Goal: Task Accomplishment & Management: Manage account settings

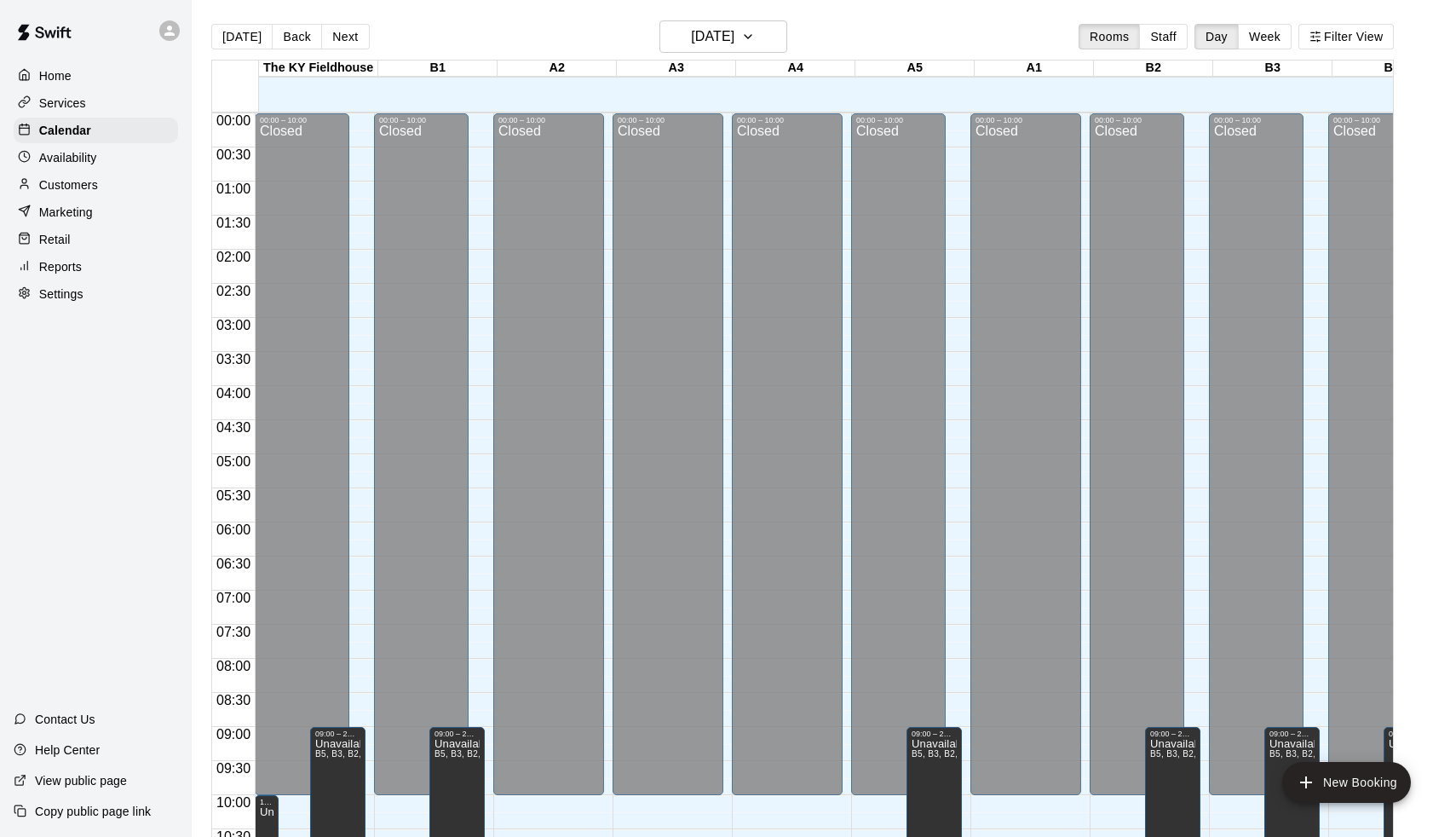
scroll to position [824, 0]
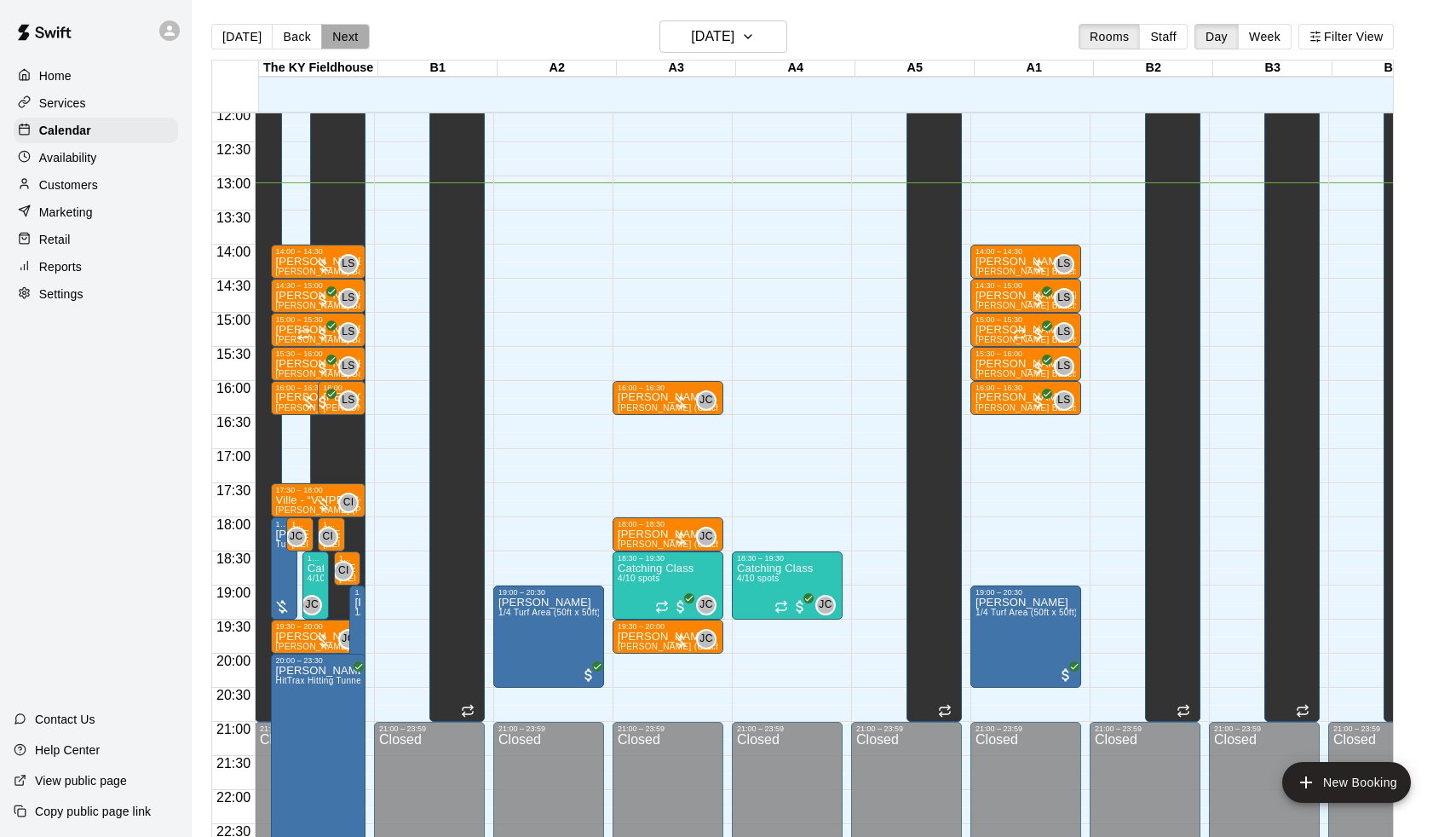
click at [340, 49] on button "Next" at bounding box center [345, 36] width 48 height 26
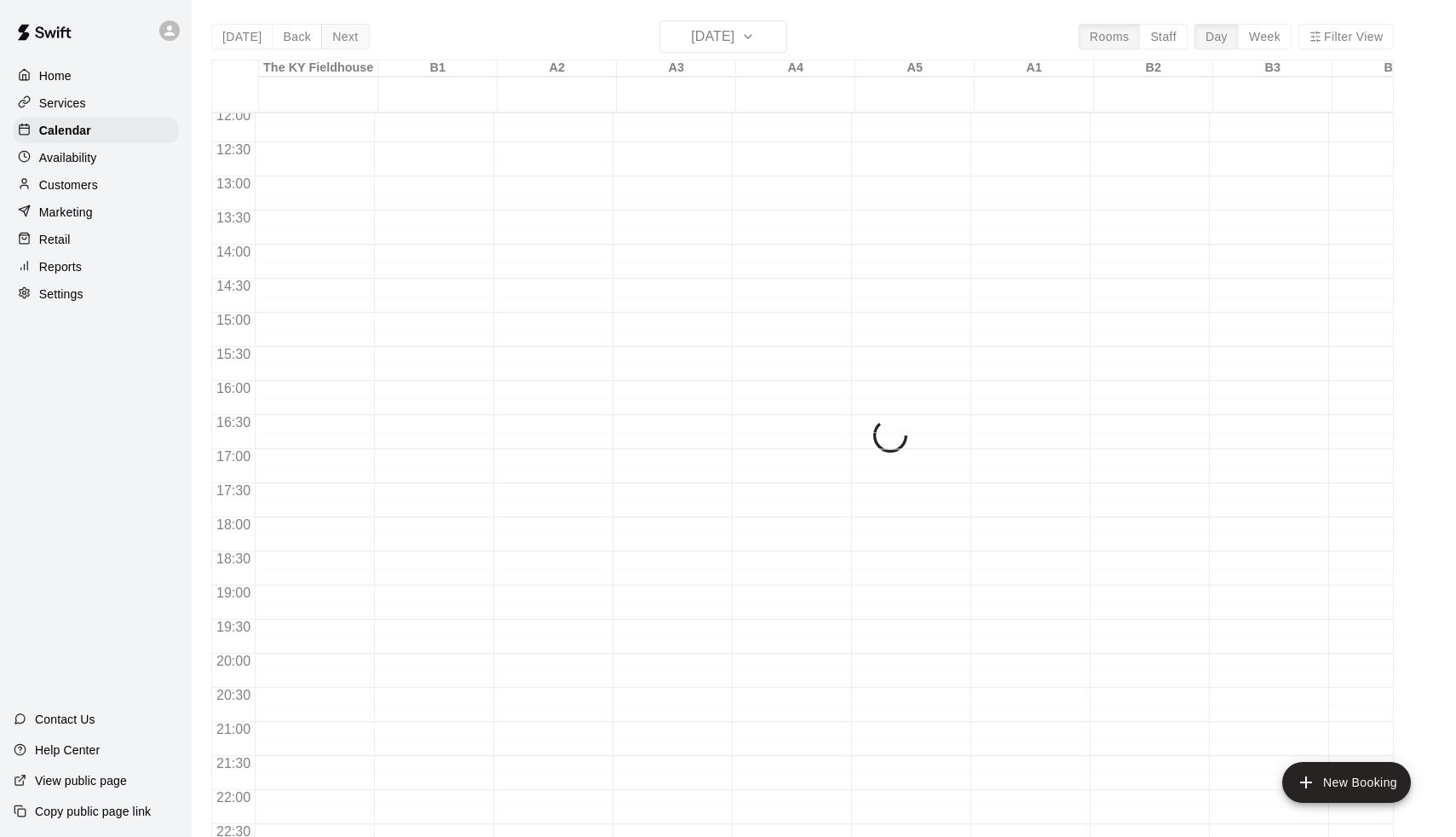
click at [340, 49] on div "[DATE] Back [DATE][DATE] Rooms Staff Day Week Filter View [GEOGRAPHIC_DATA] 14 …" at bounding box center [802, 438] width 1183 height 837
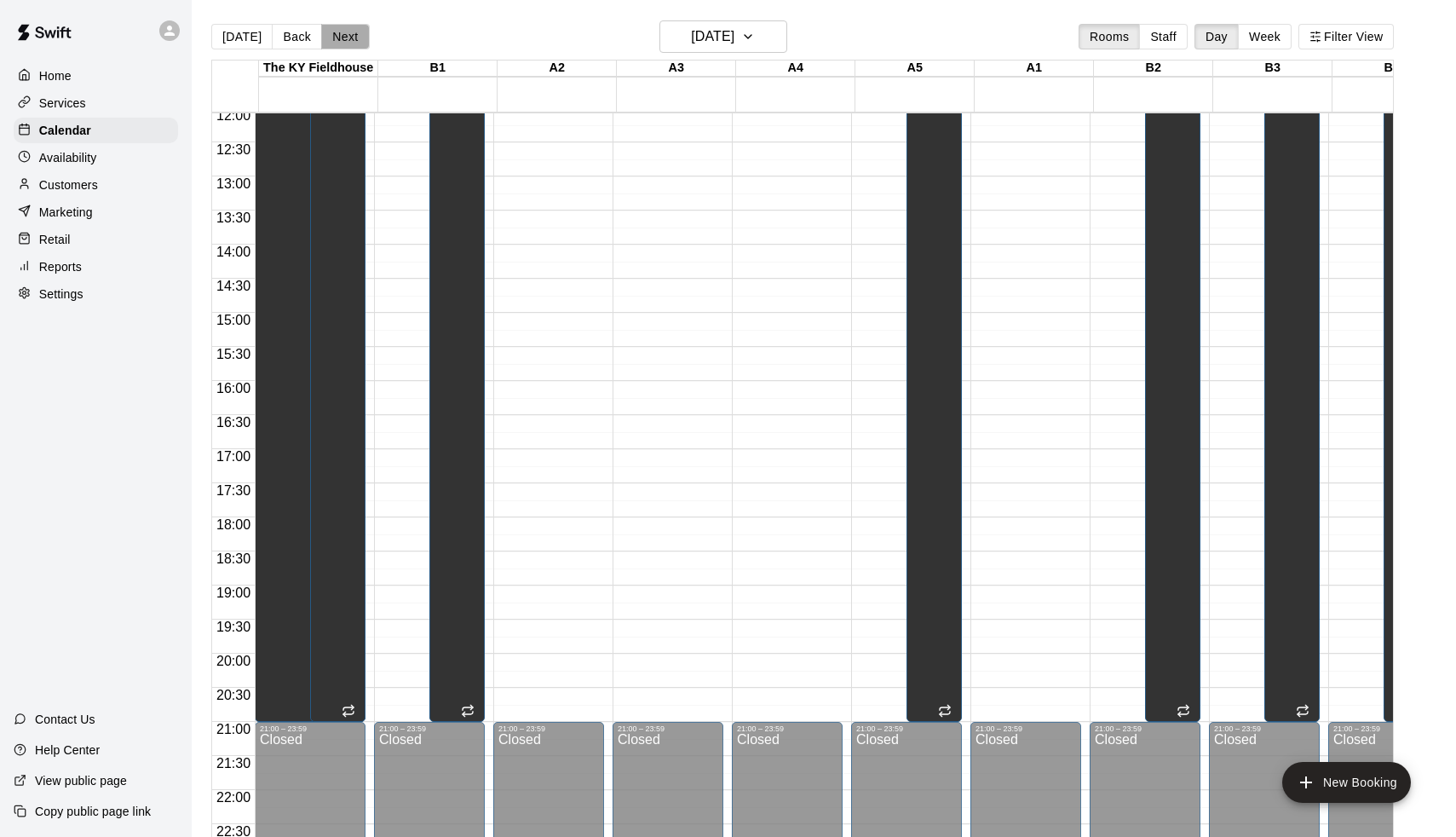
click at [340, 49] on button "Next" at bounding box center [345, 36] width 48 height 26
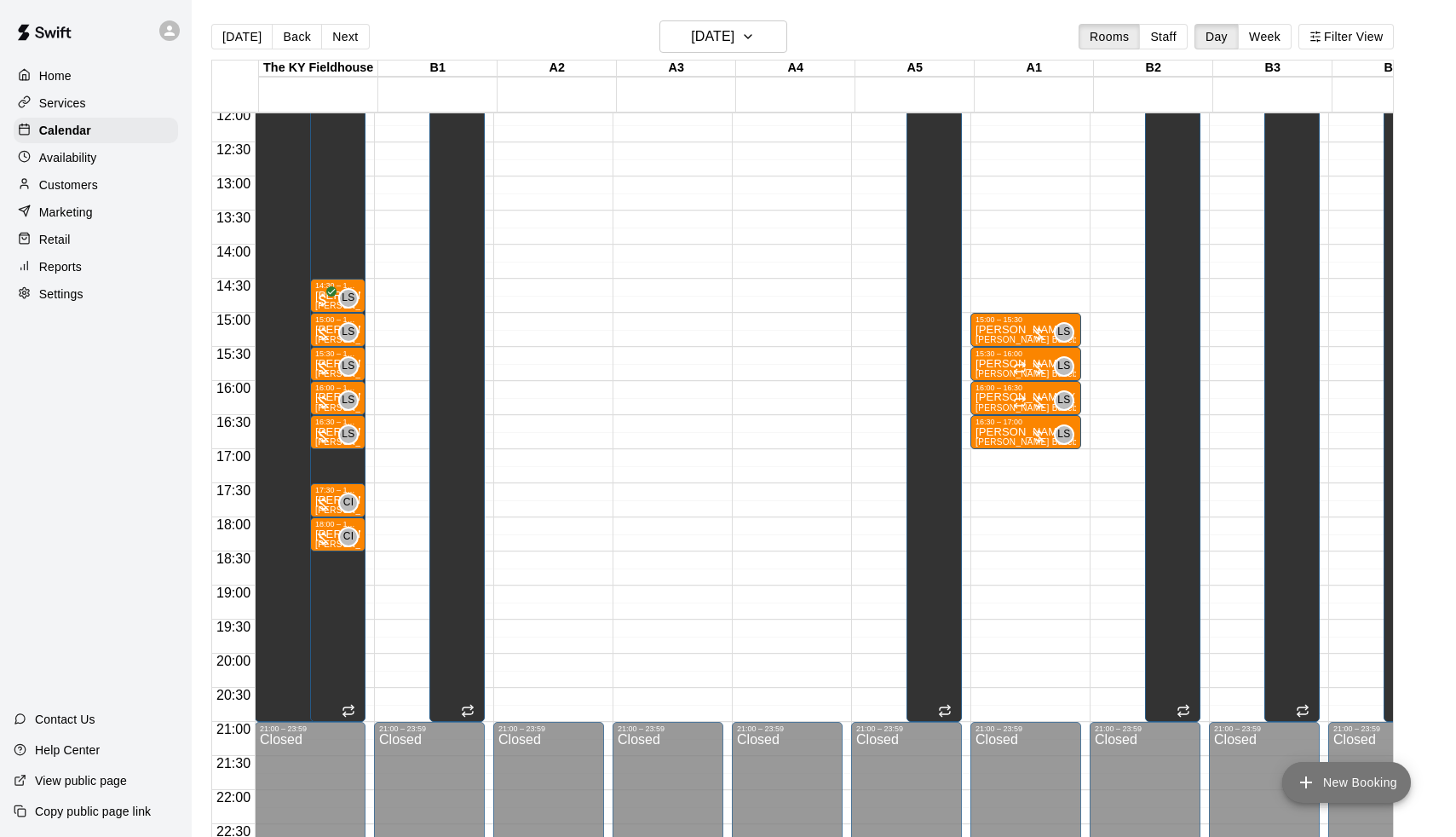
click at [1335, 782] on button "New Booking" at bounding box center [1346, 782] width 129 height 41
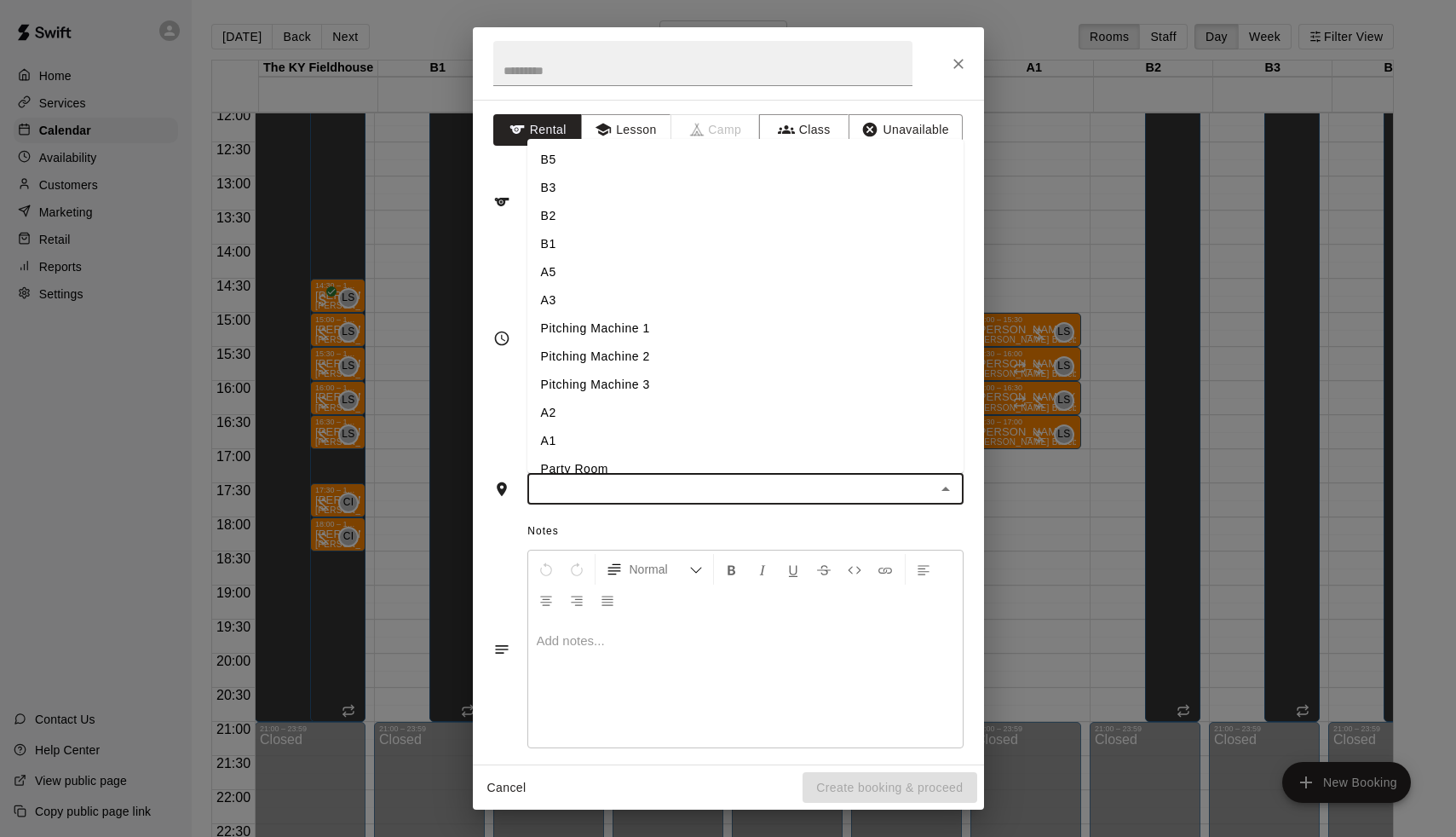
click at [649, 482] on input "text" at bounding box center [731, 489] width 398 height 21
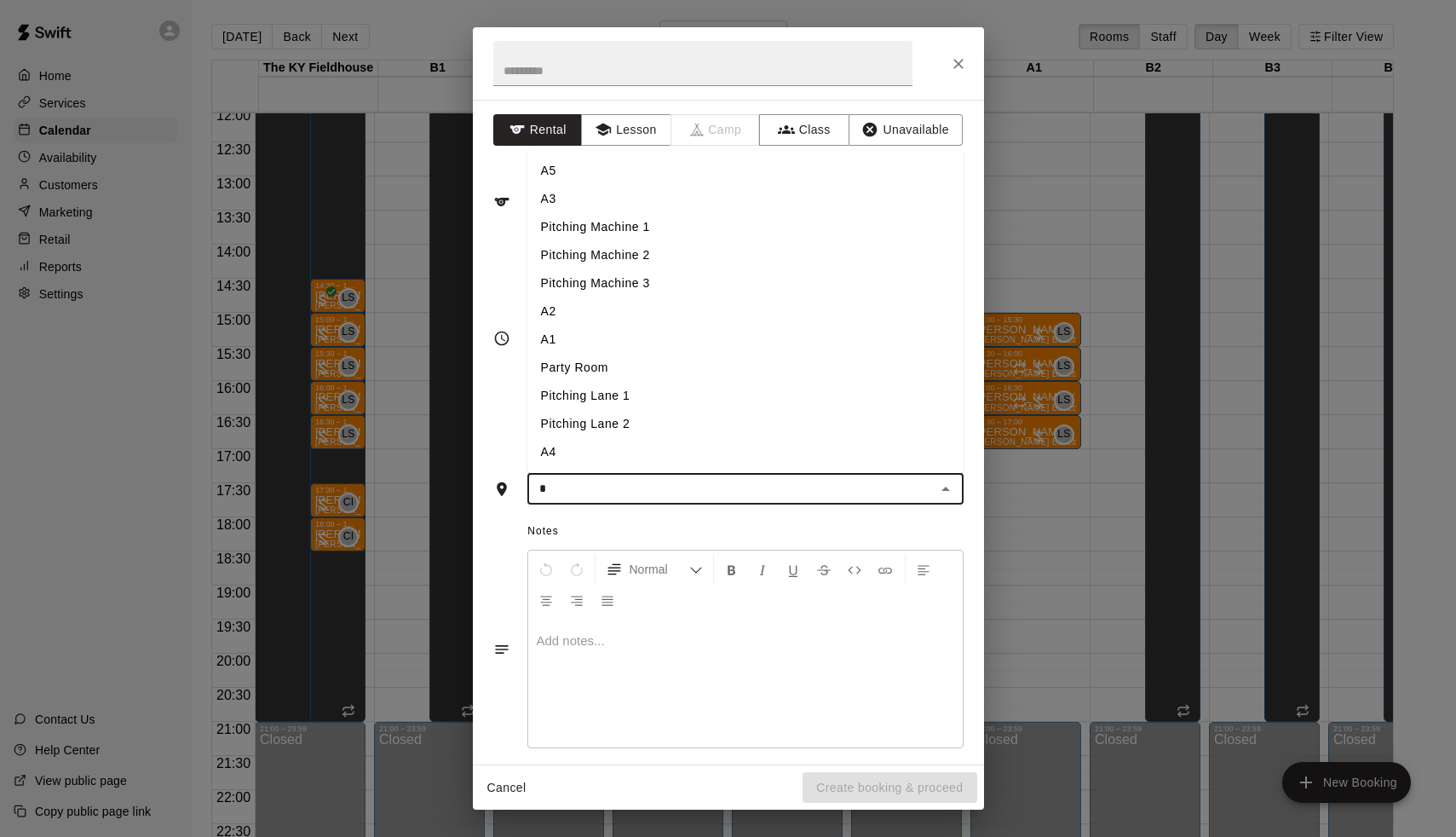
type input "**"
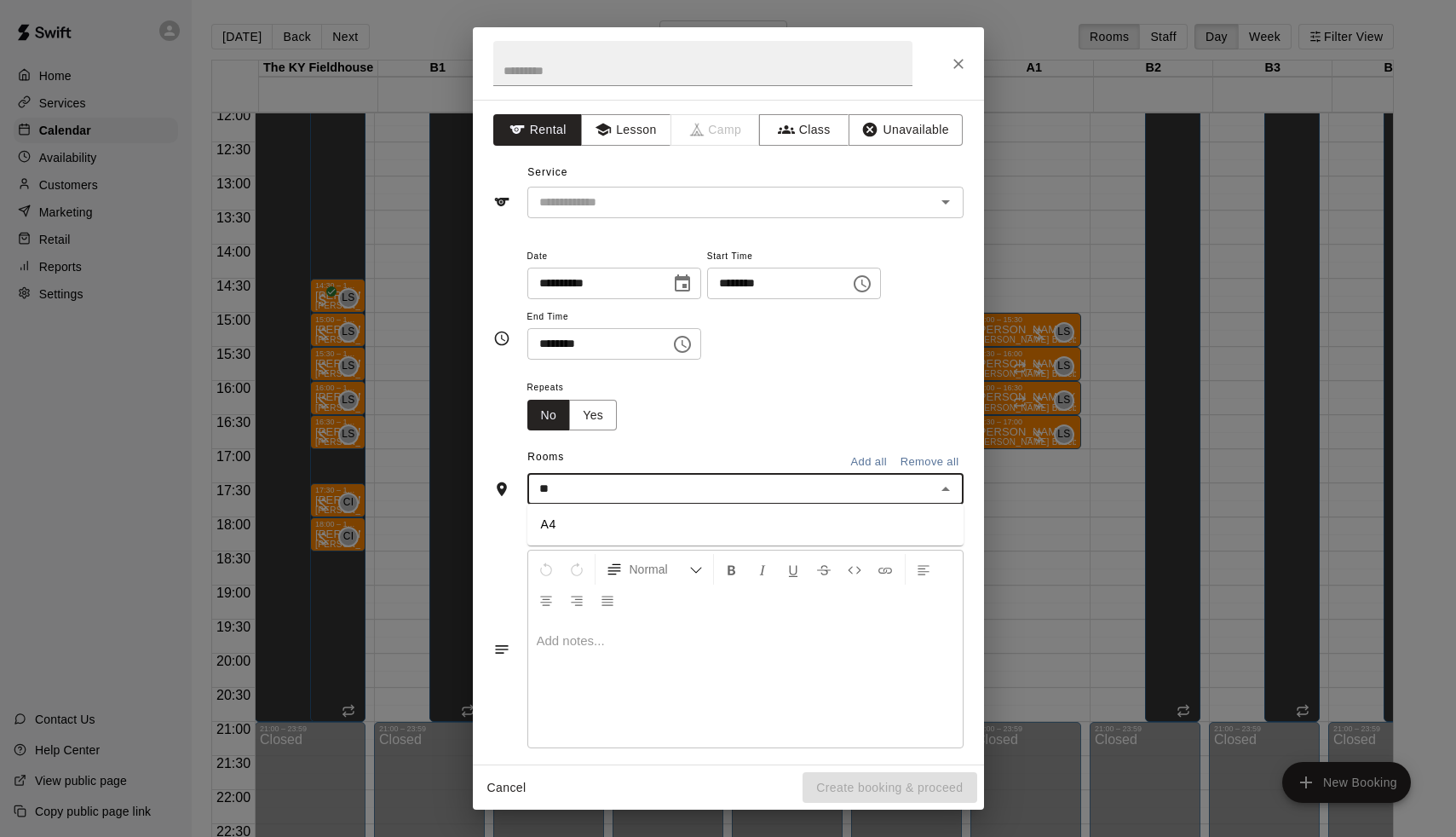
click at [552, 517] on li "A4" at bounding box center [745, 524] width 436 height 28
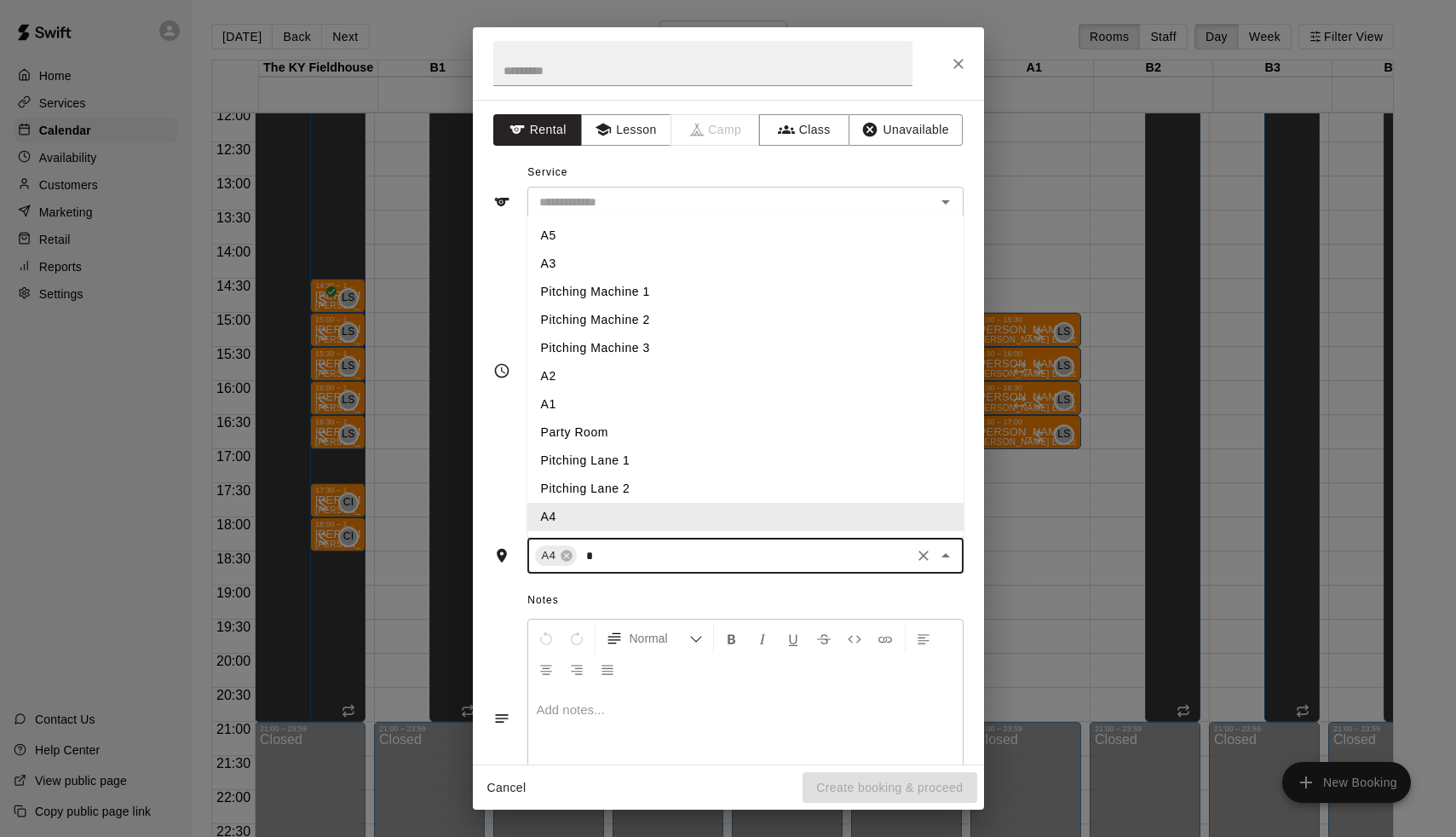
type input "**"
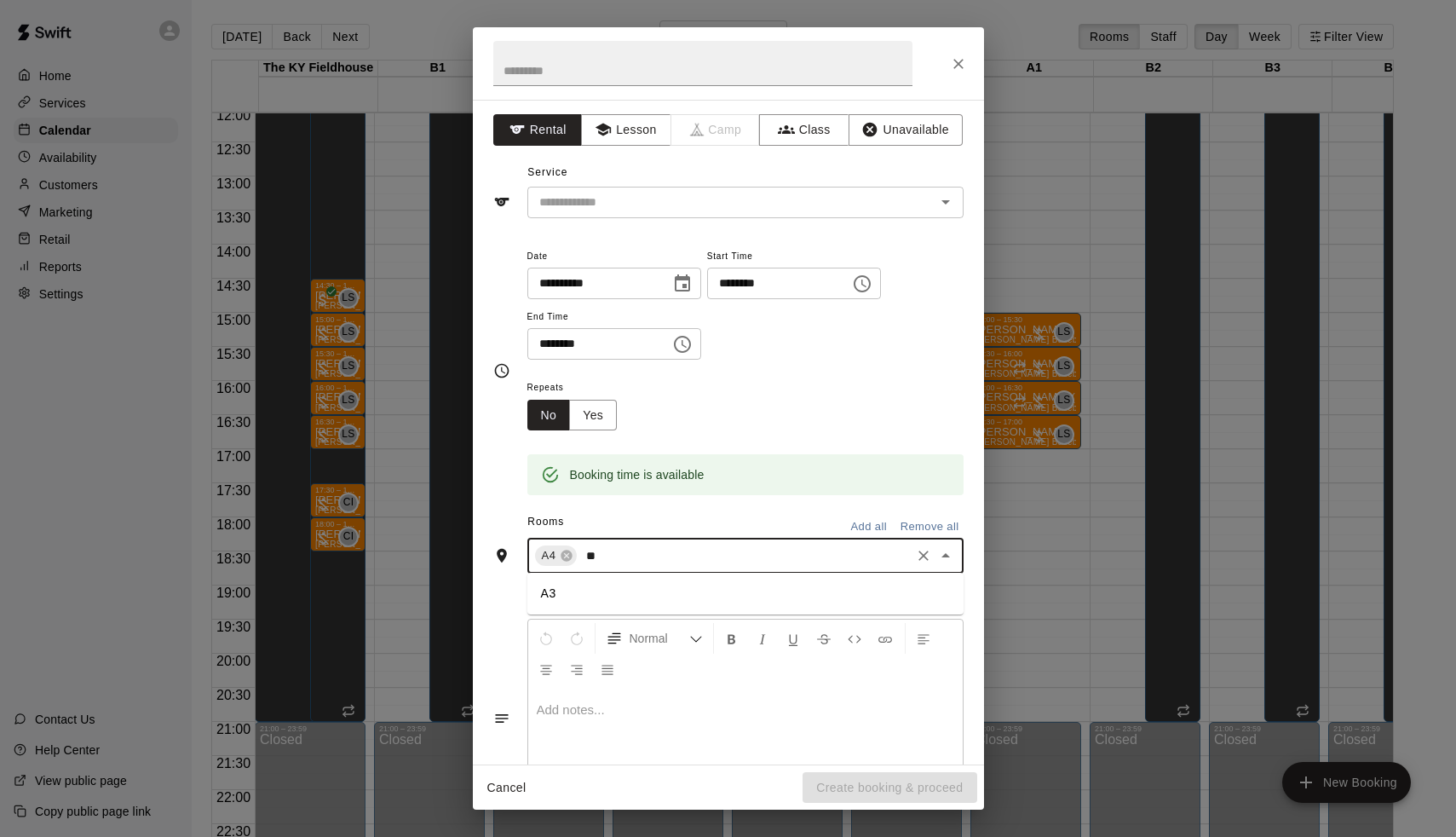
click at [541, 583] on li "A3" at bounding box center [745, 593] width 436 height 28
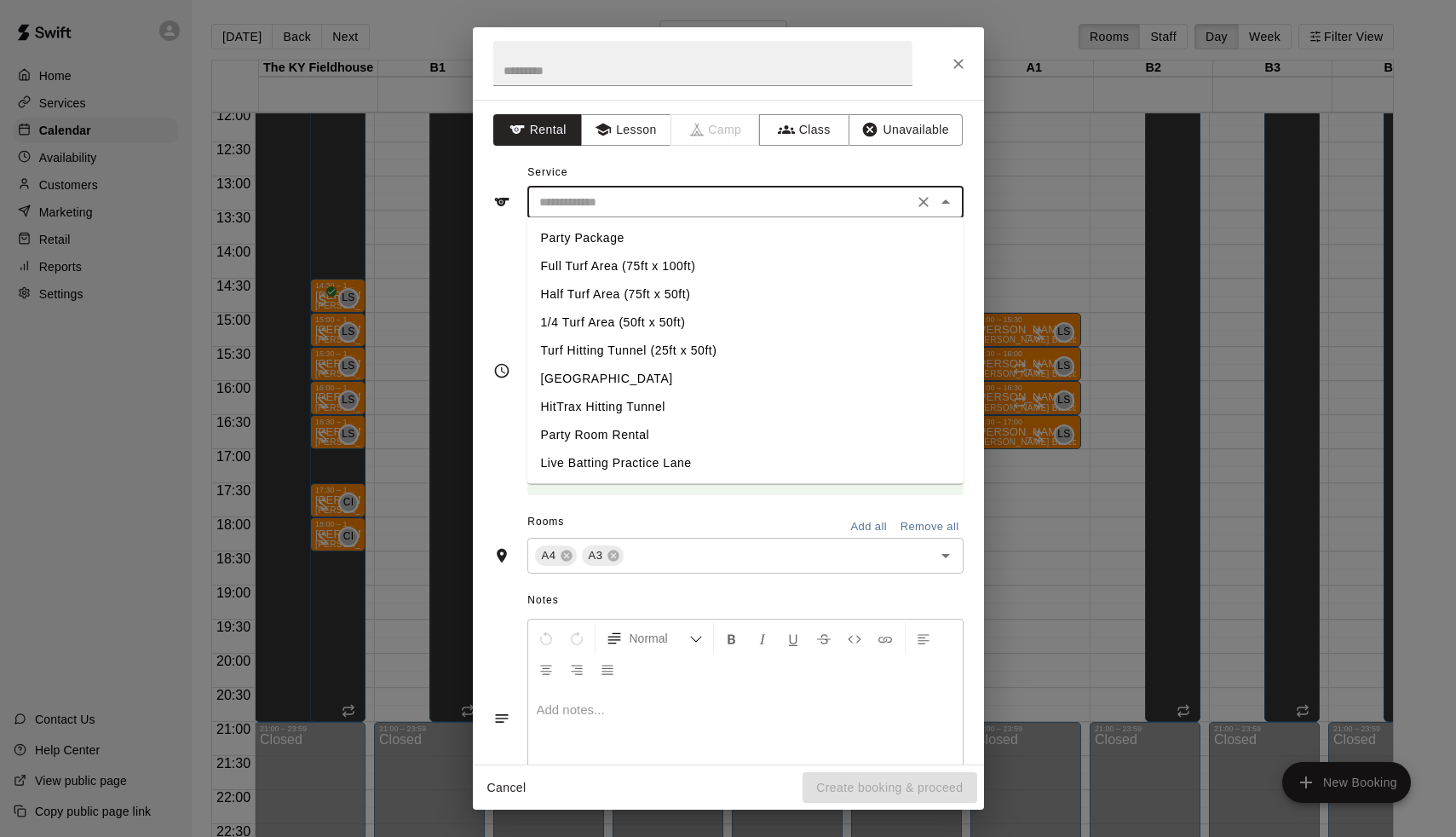
click at [630, 192] on input "text" at bounding box center [720, 202] width 376 height 21
click at [594, 352] on li "Turf Hitting Tunnel (25ft x 50ft)" at bounding box center [745, 350] width 436 height 28
type input "**********"
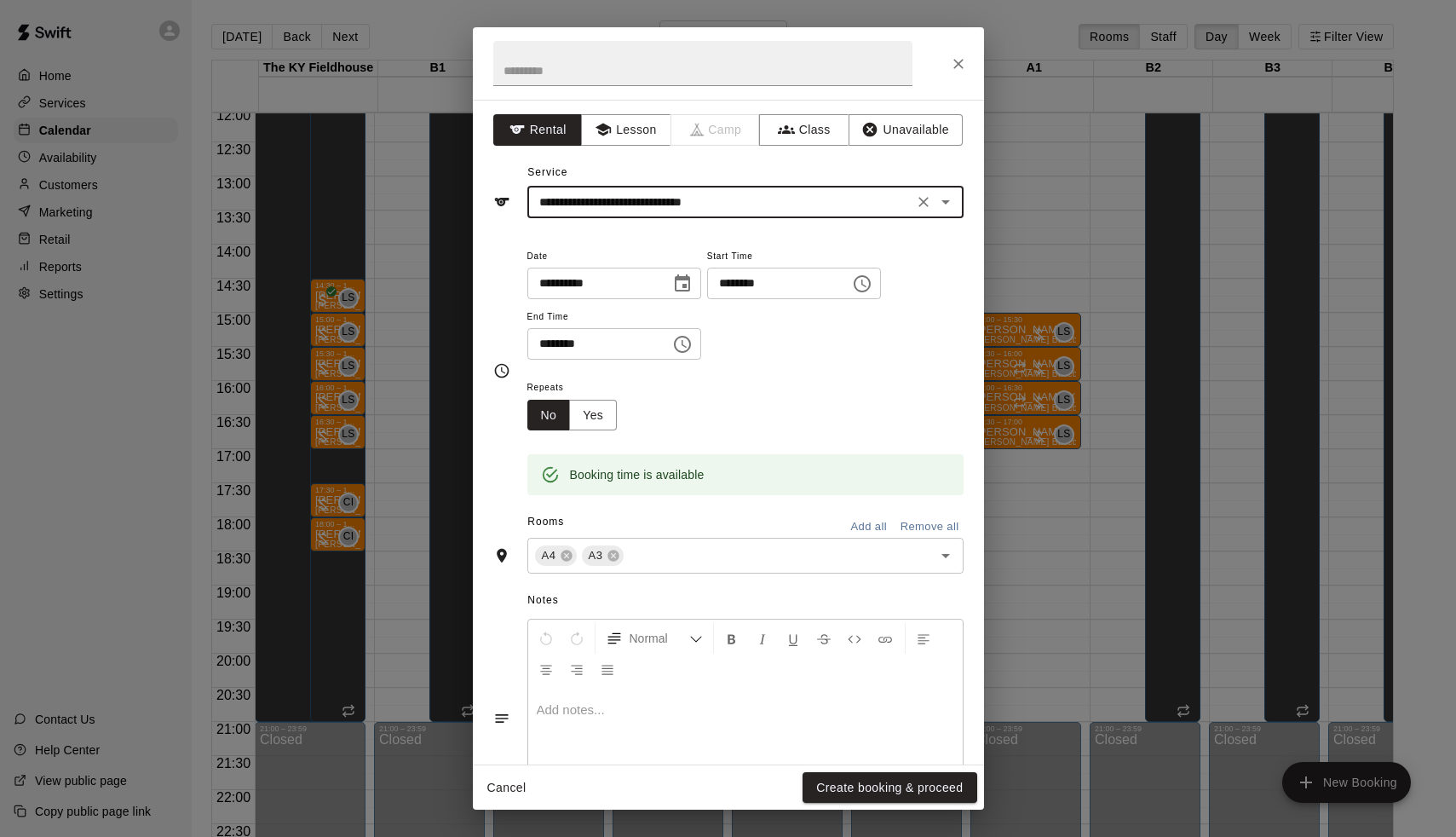
click at [731, 284] on input "********" at bounding box center [773, 282] width 132 height 31
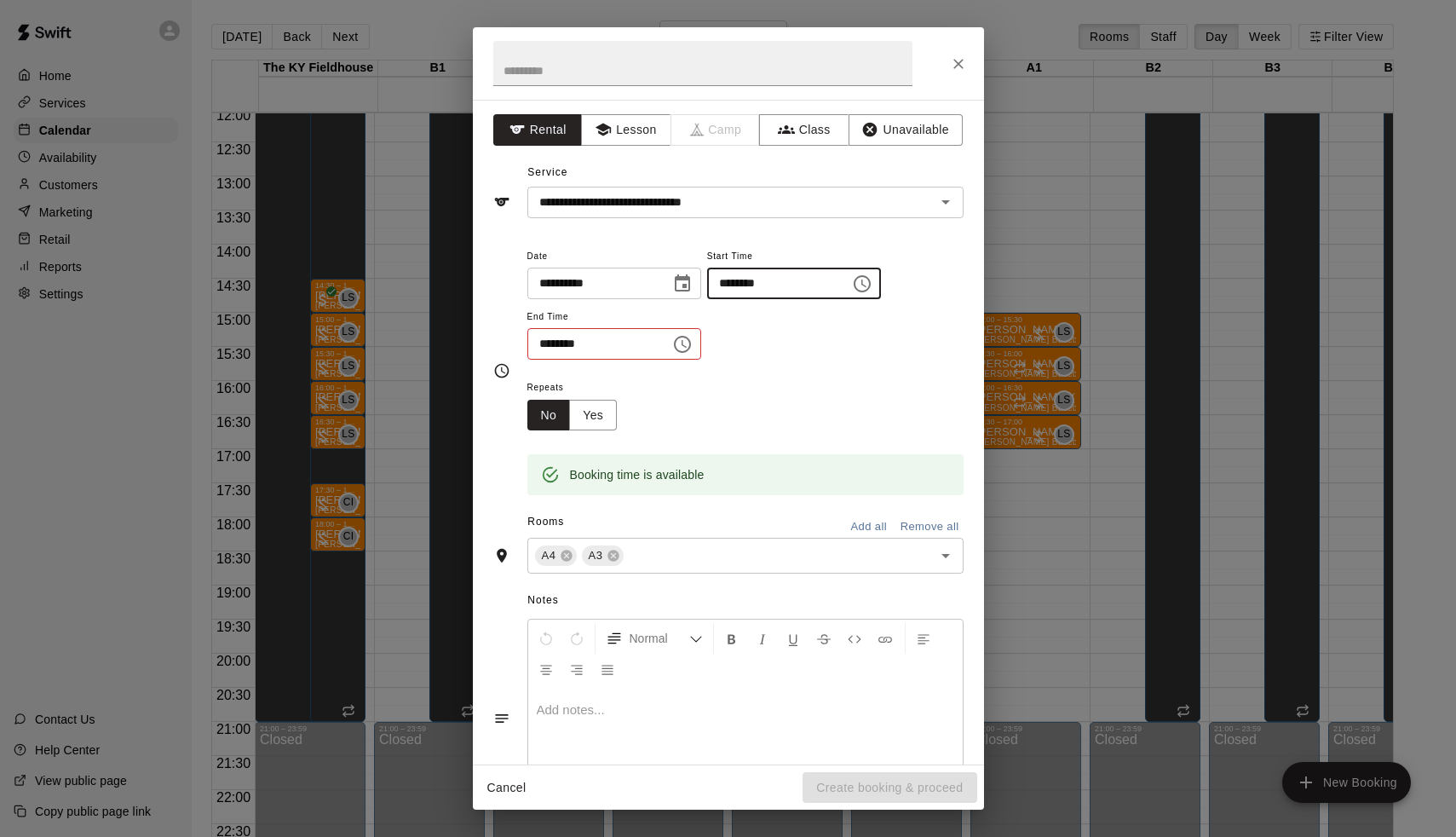
type input "********"
click at [536, 337] on input "********" at bounding box center [593, 344] width 132 height 31
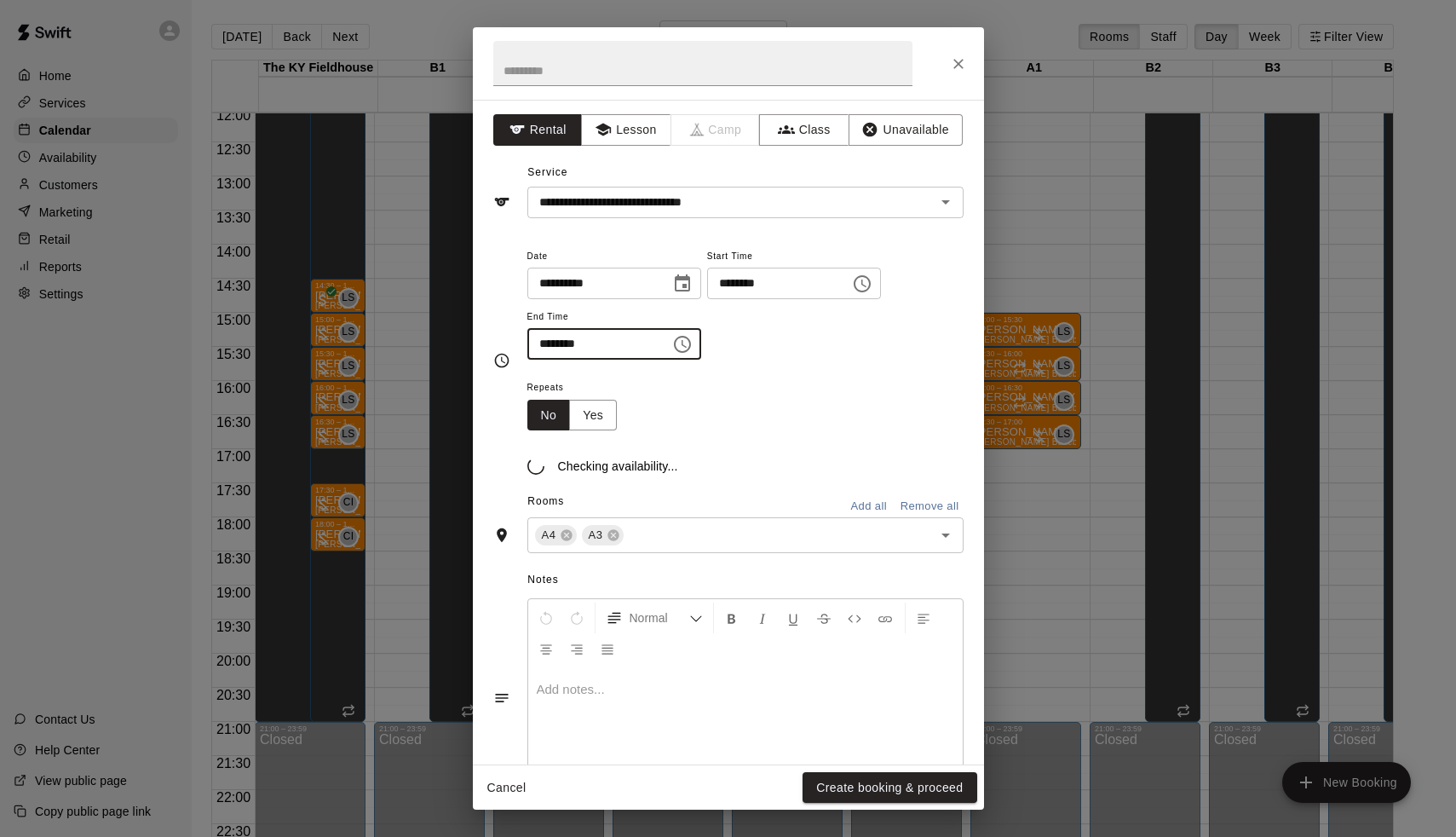
type input "********"
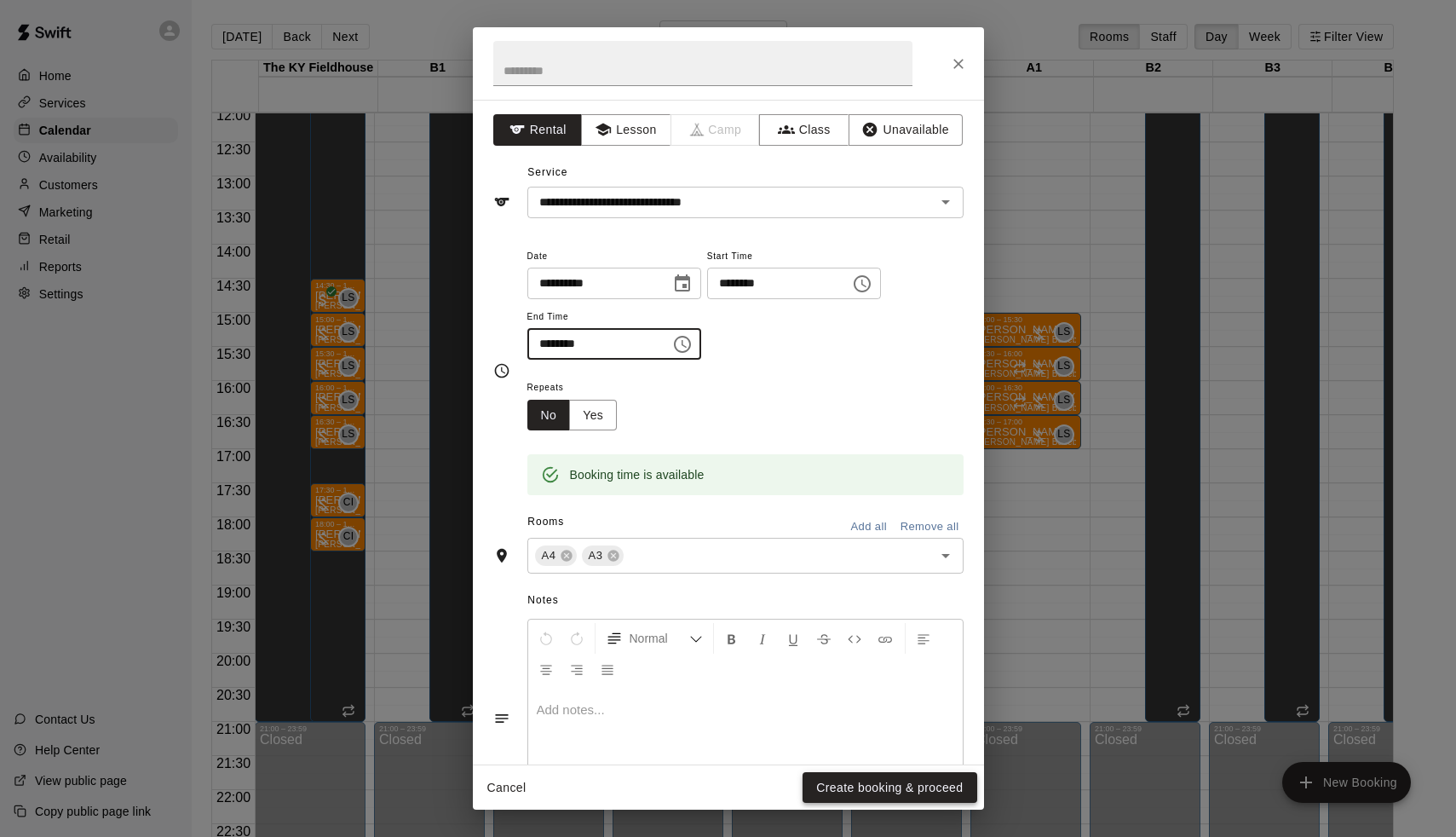
click at [877, 793] on button "Create booking & proceed" at bounding box center [889, 787] width 174 height 31
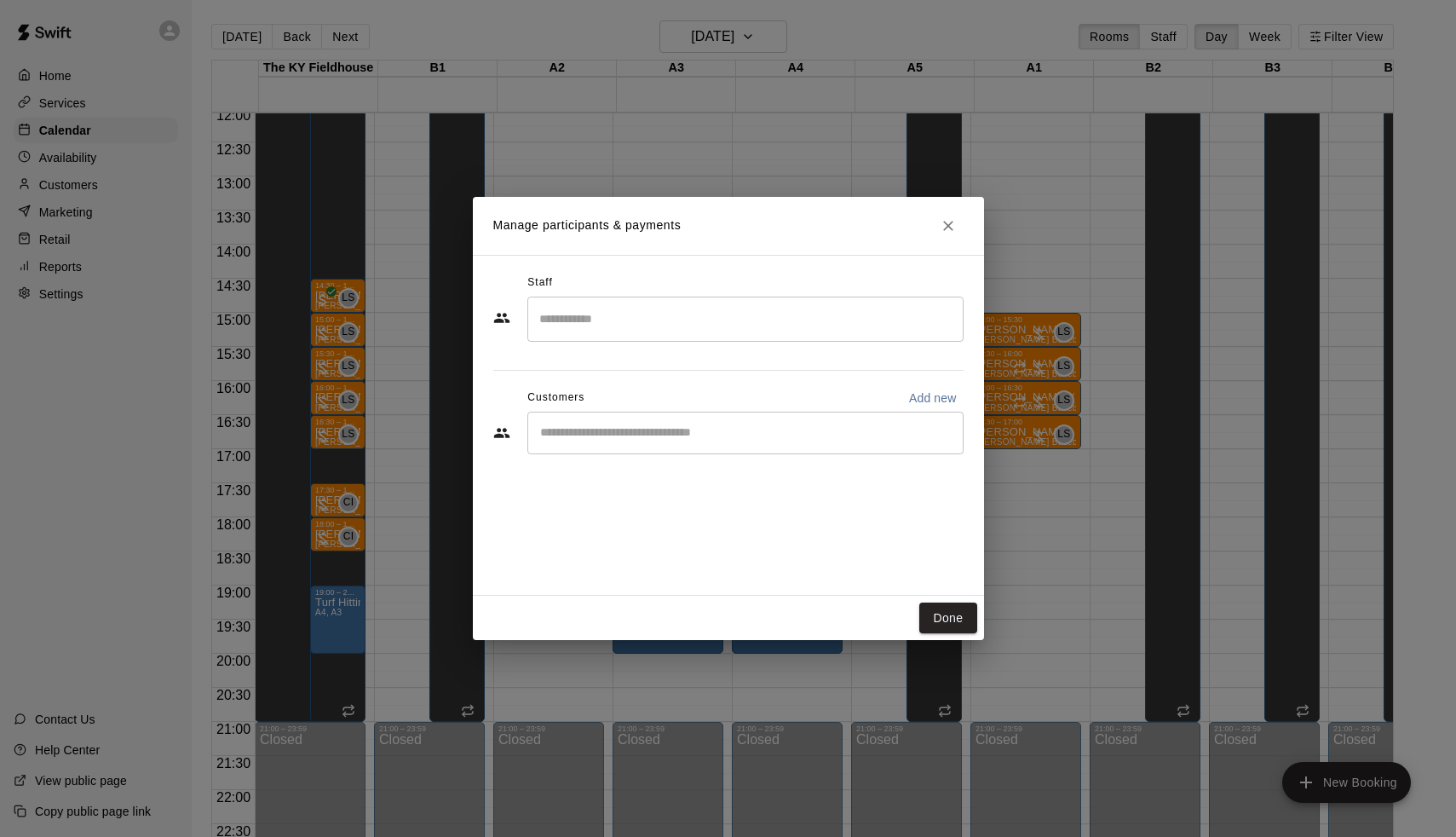
click at [597, 443] on div "​" at bounding box center [745, 432] width 436 height 43
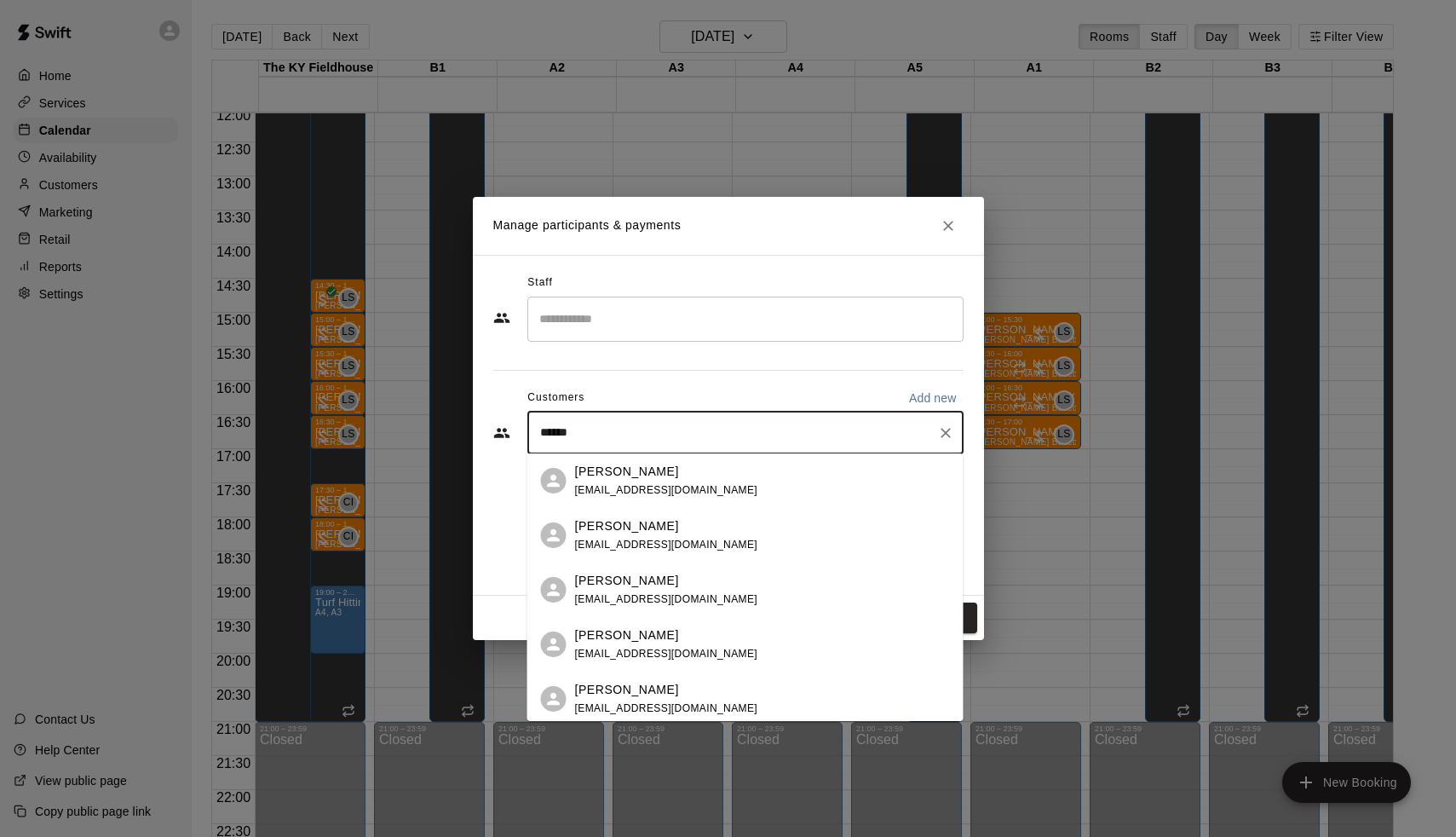
type input "*******"
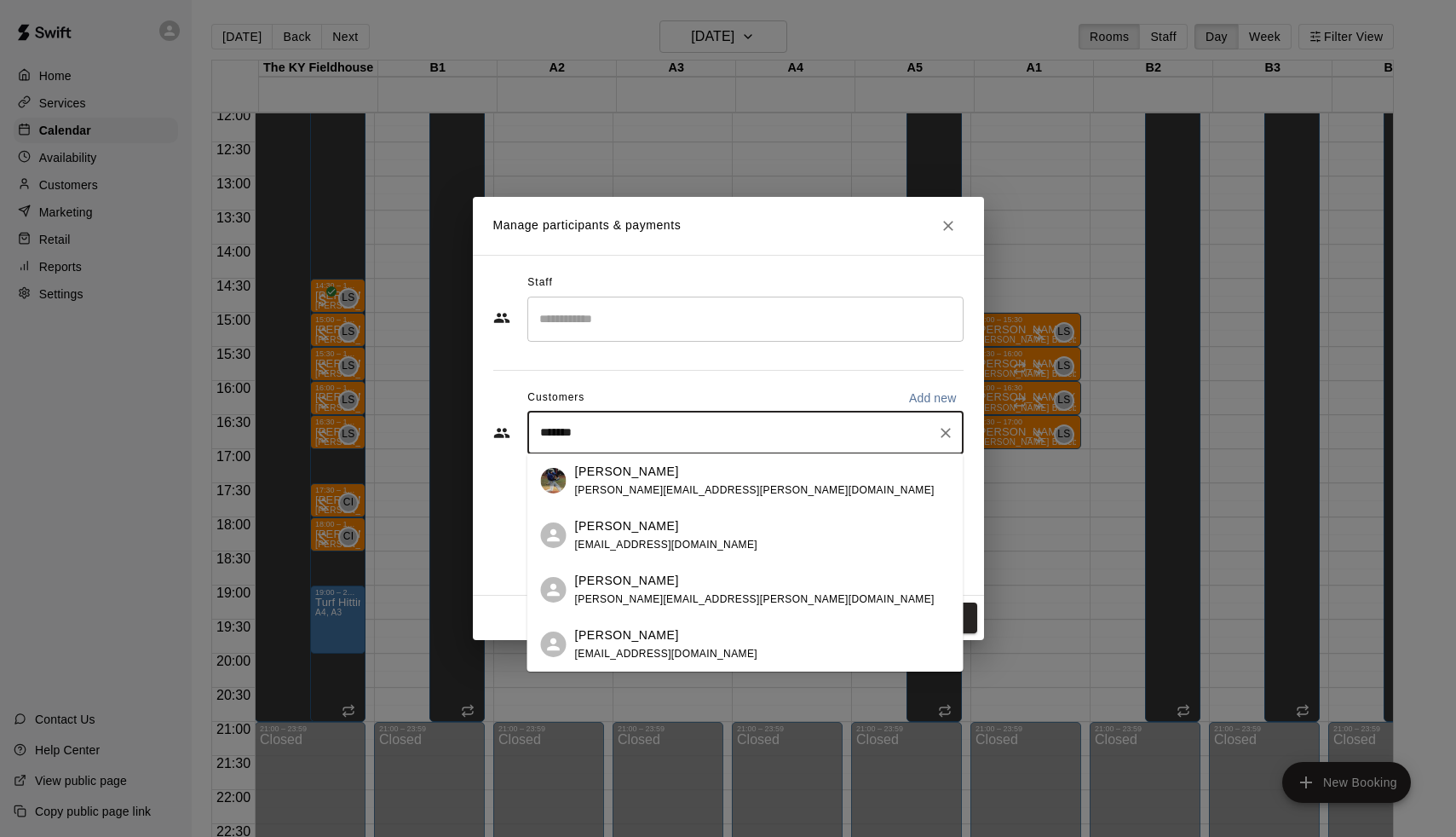
click at [636, 531] on p "[PERSON_NAME]" at bounding box center [627, 526] width 104 height 18
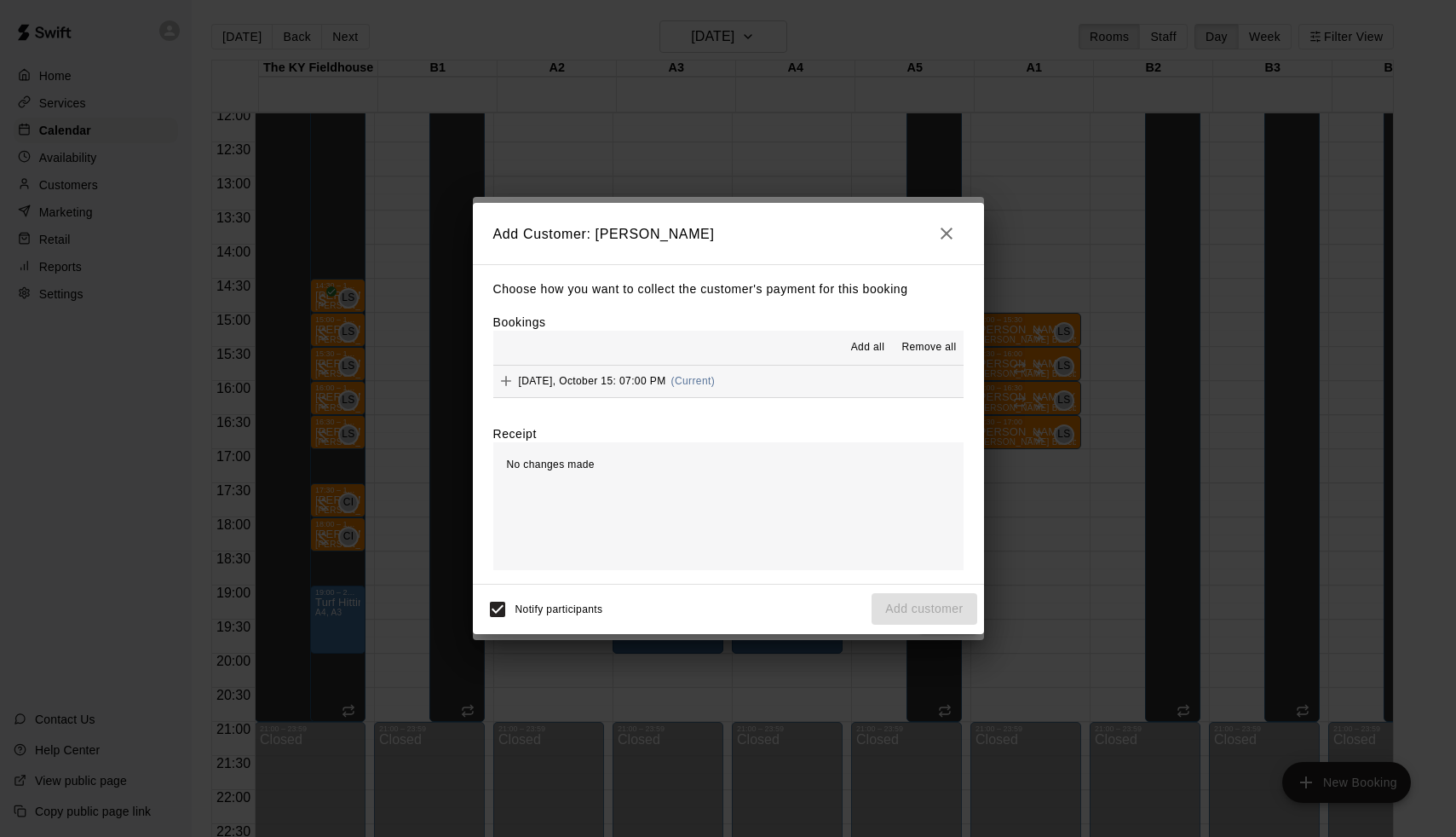
click at [781, 375] on button "[DATE], October 15: 07:00 PM (Current)" at bounding box center [728, 381] width 470 height 31
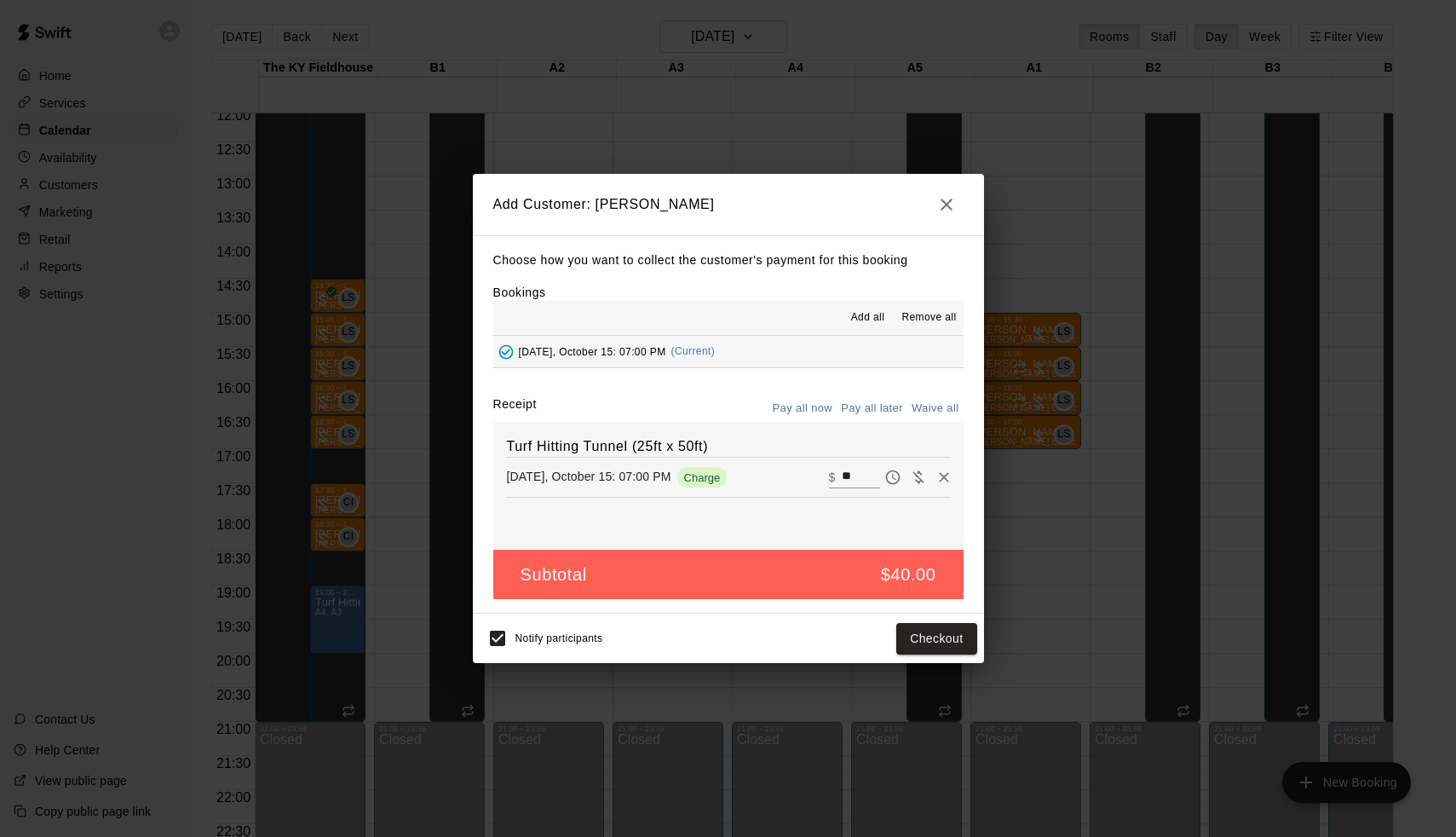
click at [863, 474] on input "**" at bounding box center [860, 476] width 37 height 22
type input "*"
type input "**"
click at [884, 428] on div "Turf Hitting Tunnel (25ft x 50ft) [DATE], October 15: 07:00 PM Charge ​ $ **" at bounding box center [728, 486] width 470 height 128
click at [884, 414] on button "Pay all later" at bounding box center [872, 408] width 71 height 27
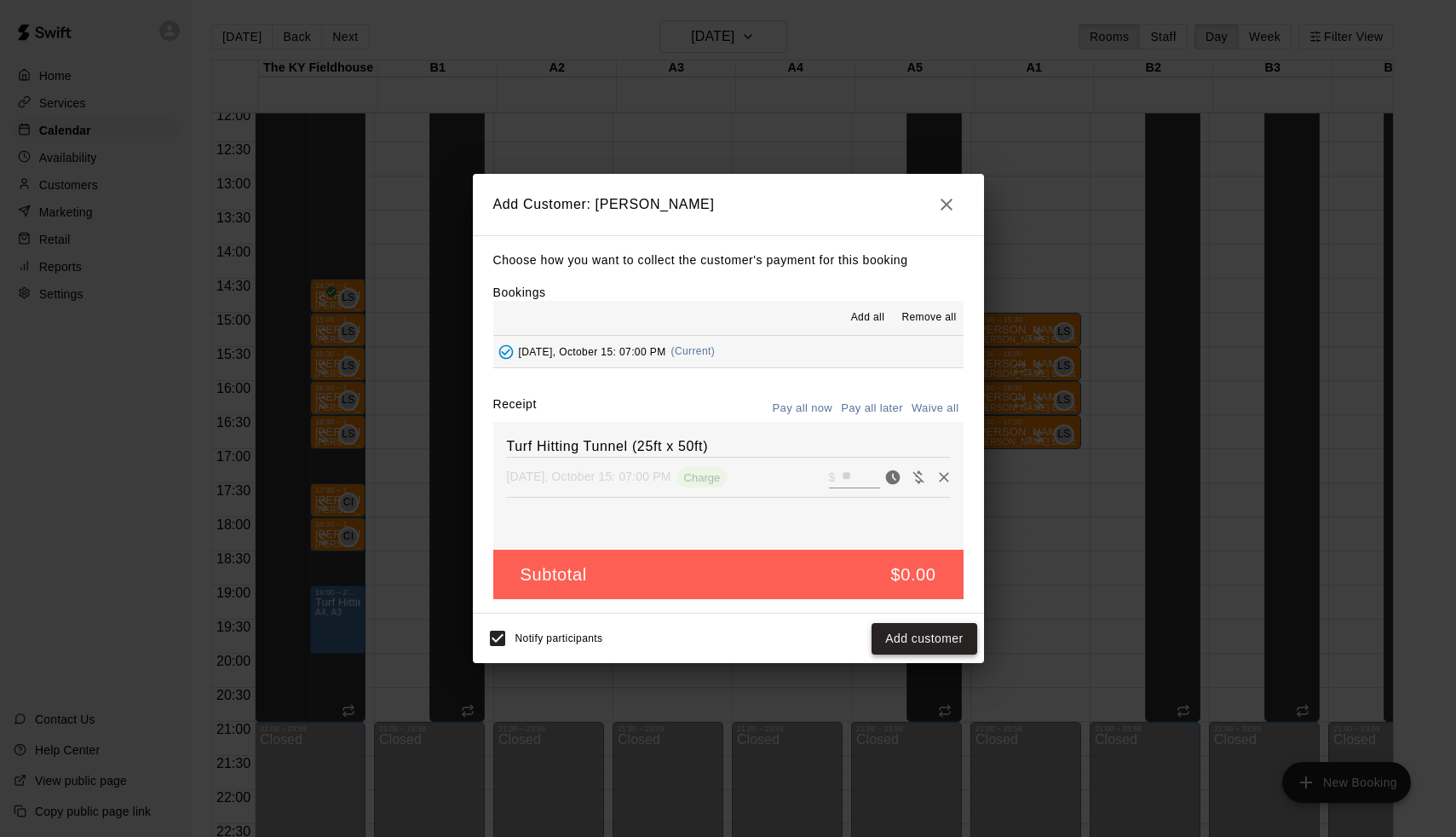
click at [945, 634] on button "Add customer" at bounding box center [925, 638] width 105 height 31
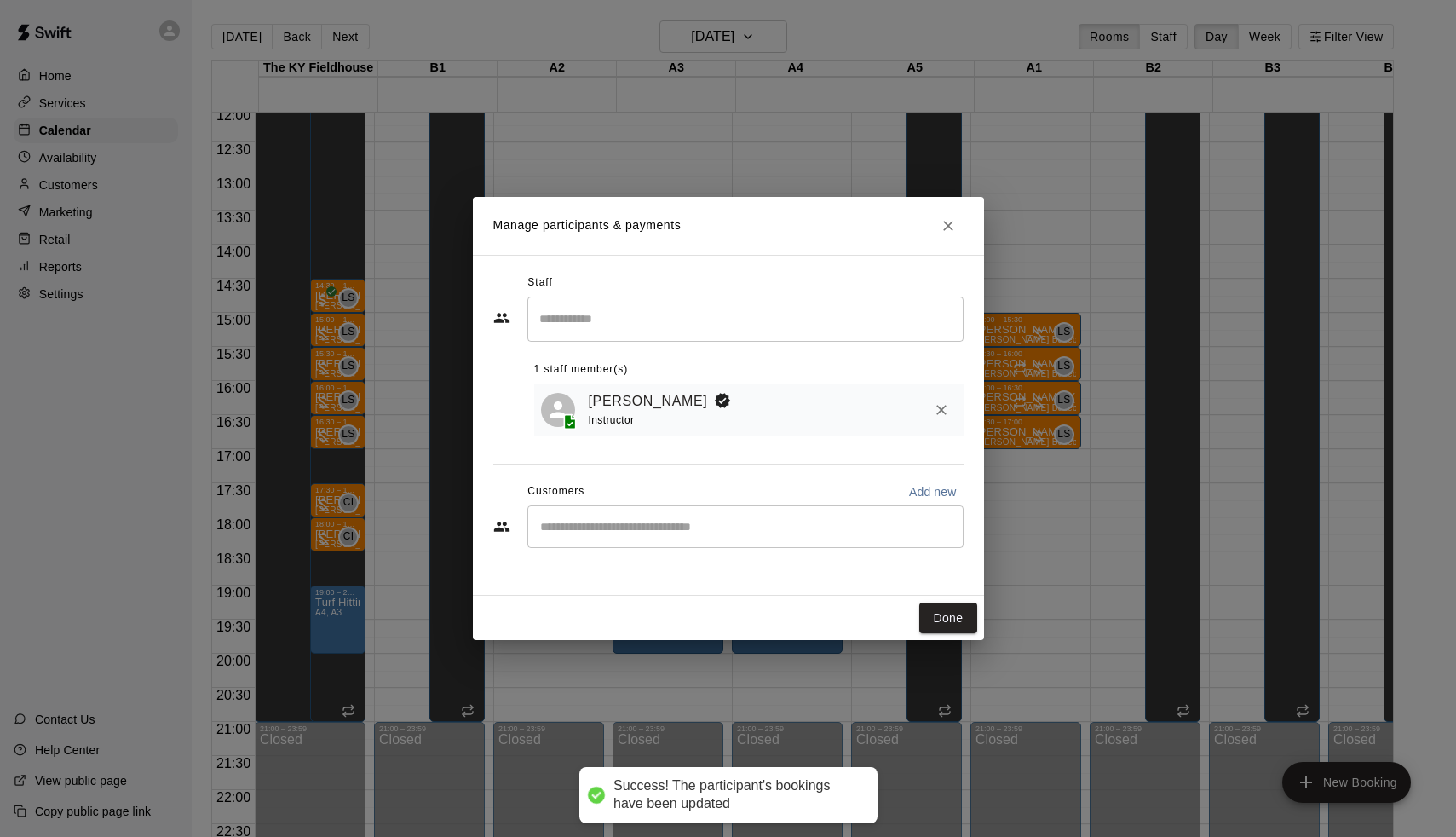
click at [945, 634] on div "Done" at bounding box center [729, 617] width 511 height 45
click at [945, 600] on div "Done" at bounding box center [729, 617] width 511 height 45
click at [945, 609] on button "Done" at bounding box center [948, 617] width 57 height 31
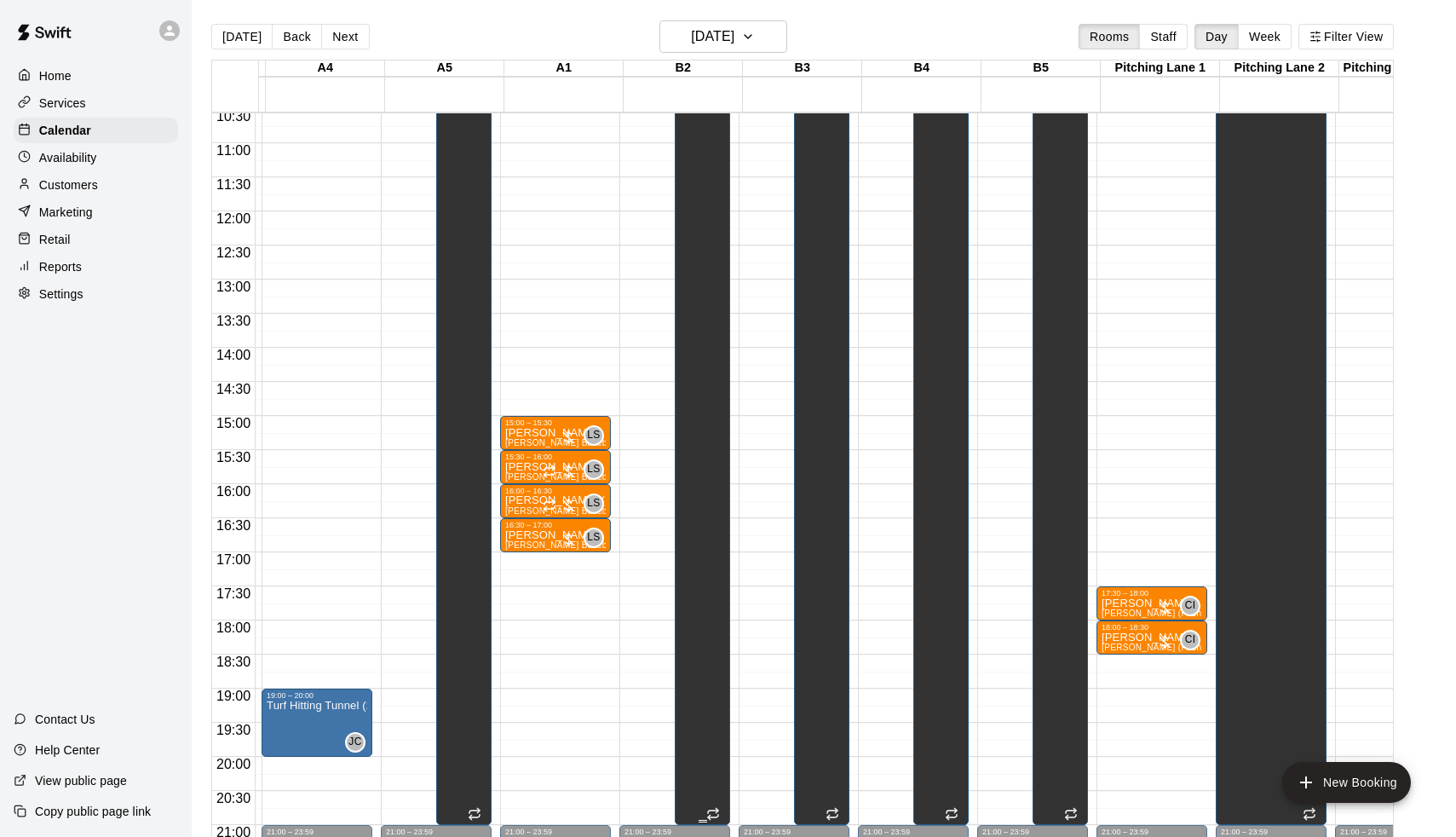
scroll to position [721, 482]
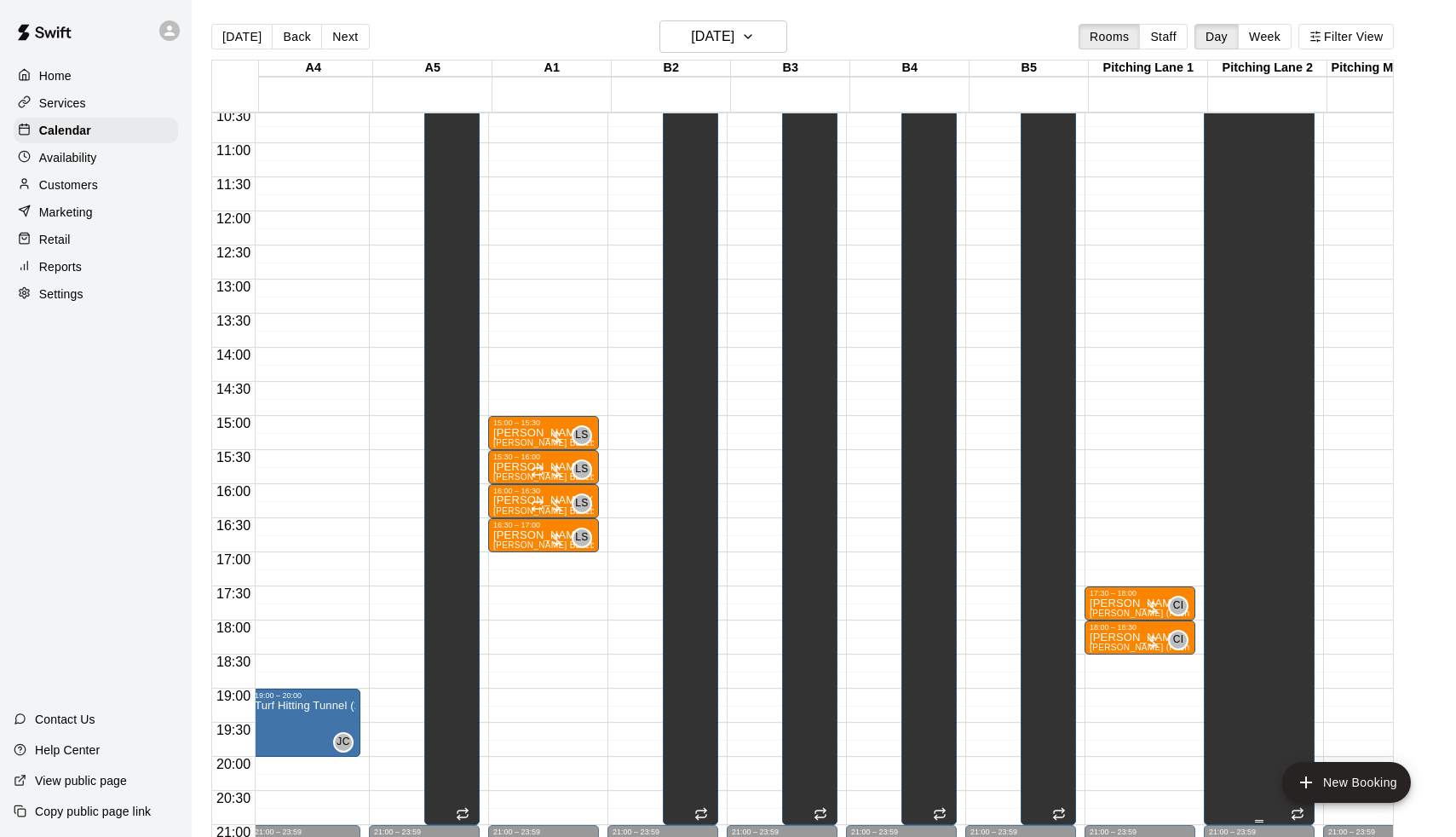
click at [1251, 229] on div "Unavailable Pitching Lane 2" at bounding box center [1240, 504] width 63 height 837
click at [1231, 165] on div at bounding box center [728, 418] width 1456 height 837
click at [1238, 152] on div "Unavailable Pitching Lane 2" at bounding box center [1240, 504] width 63 height 837
click at [1231, 151] on icon "delete" at bounding box center [1229, 146] width 12 height 15
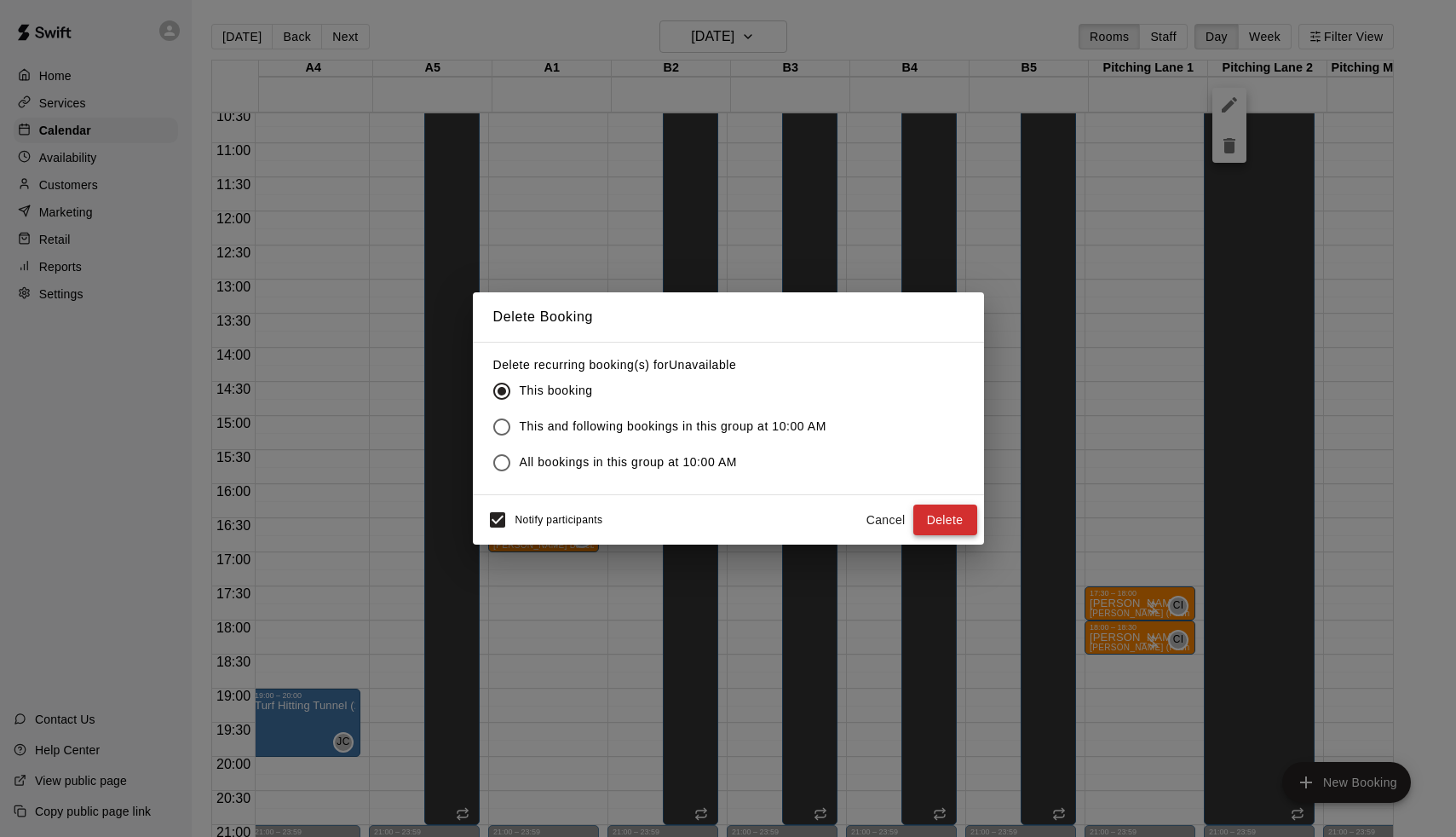
click at [975, 523] on button "Delete" at bounding box center [945, 520] width 64 height 31
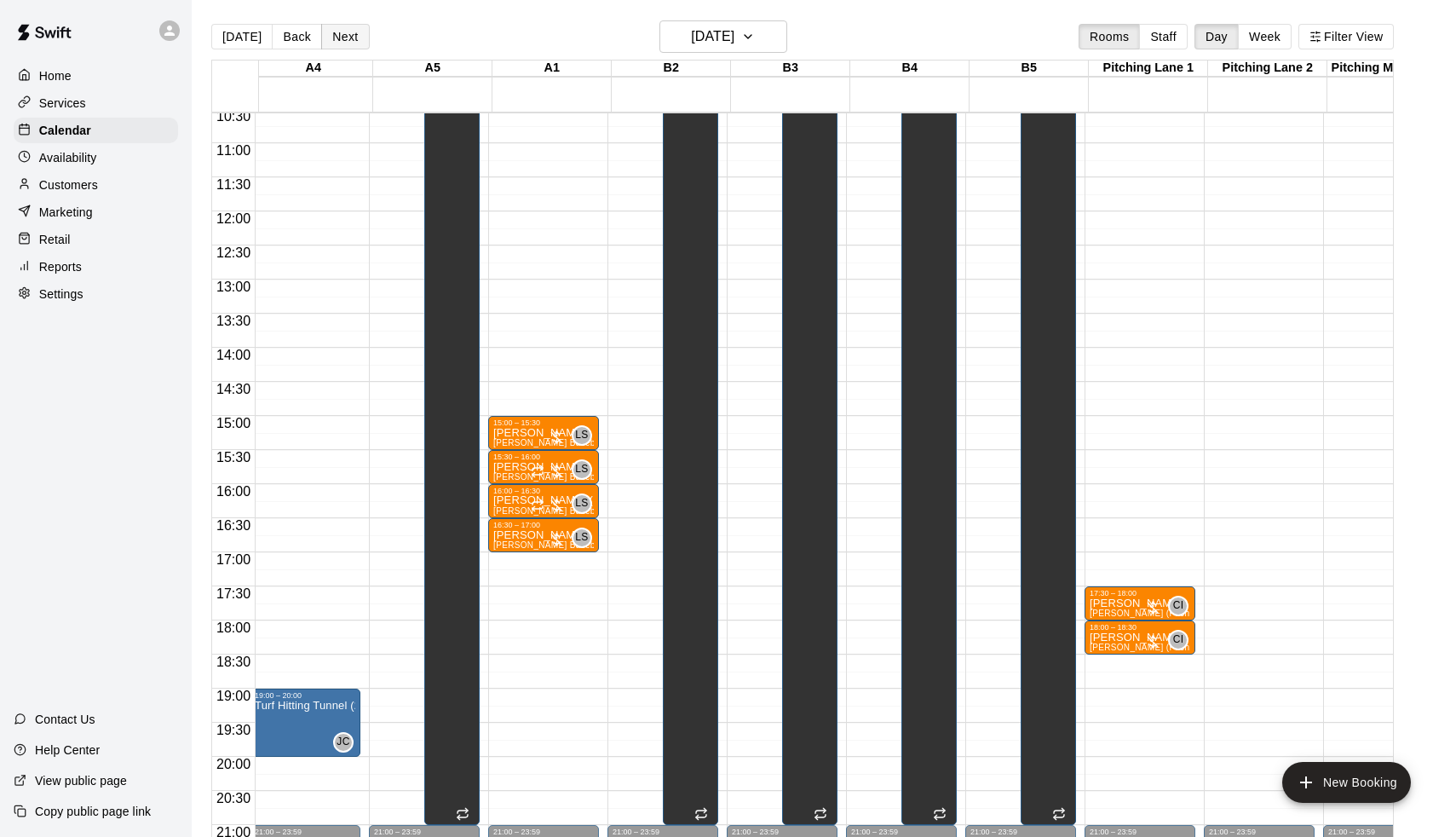
click at [358, 38] on button "Next" at bounding box center [345, 36] width 48 height 26
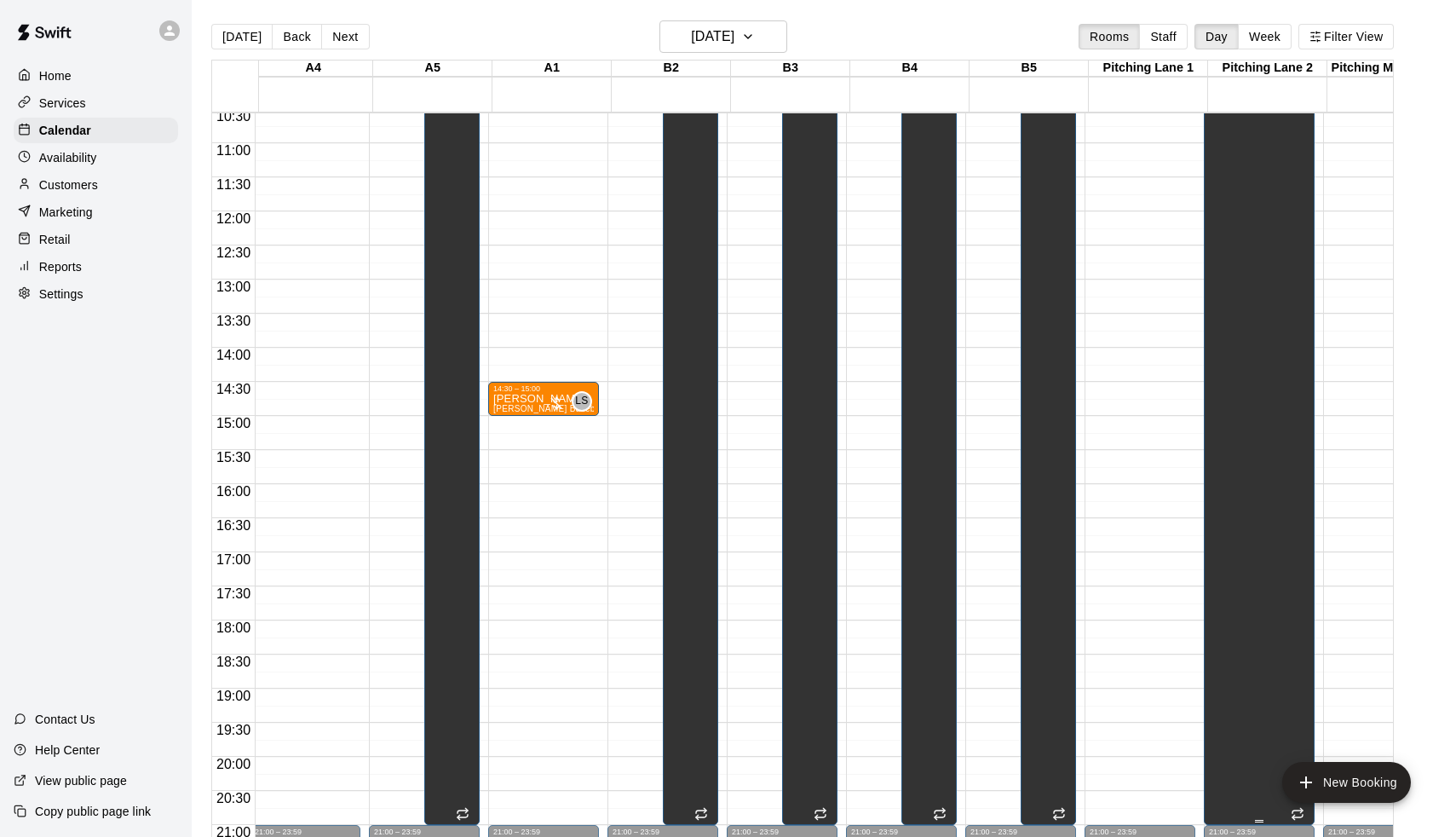
click at [1279, 308] on div "Unavailable Pitching Lane 2" at bounding box center [1258, 504] width 100 height 837
click at [1235, 151] on icon "delete" at bounding box center [1229, 146] width 12 height 15
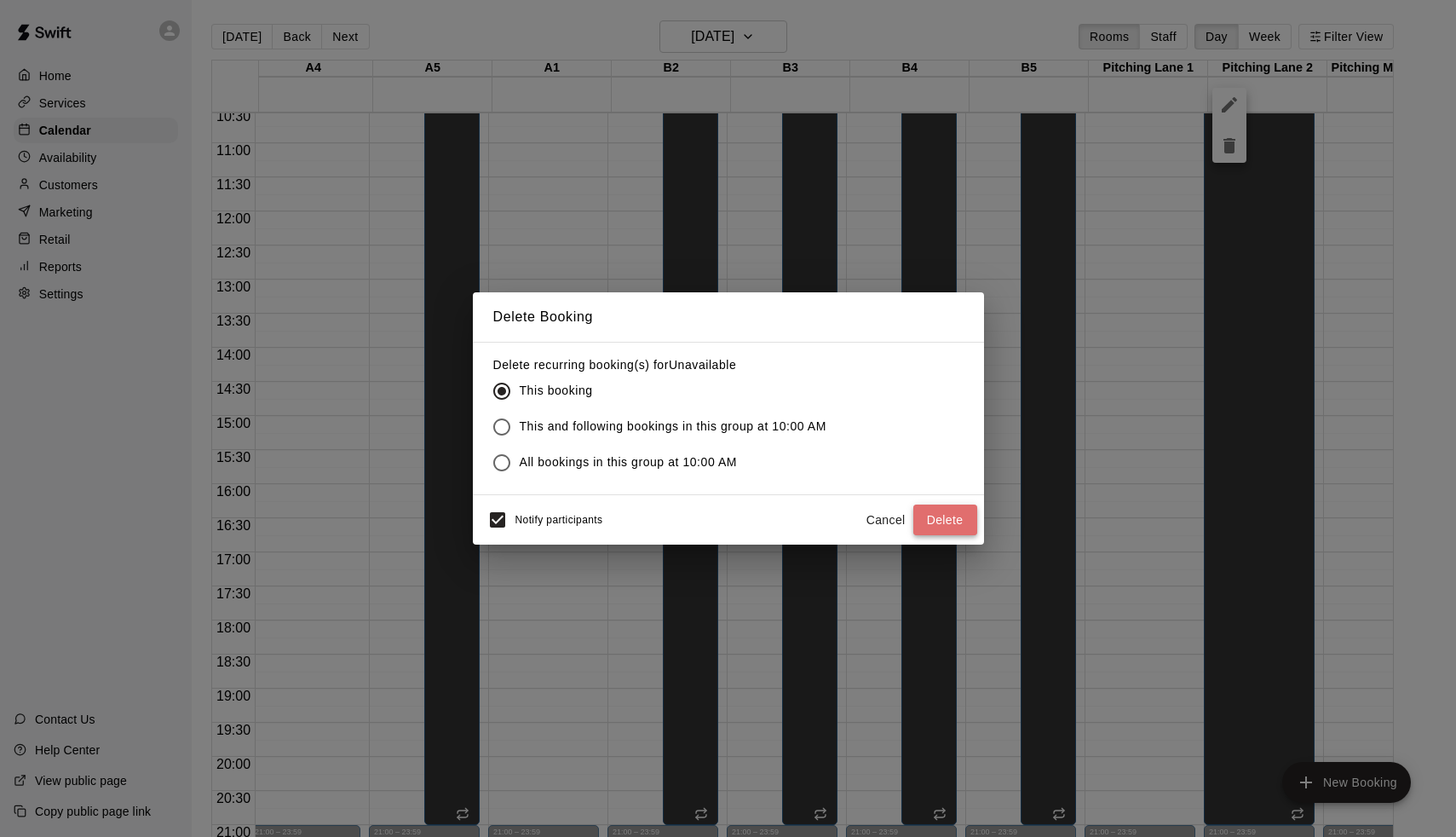
click at [941, 513] on button "Delete" at bounding box center [945, 520] width 64 height 31
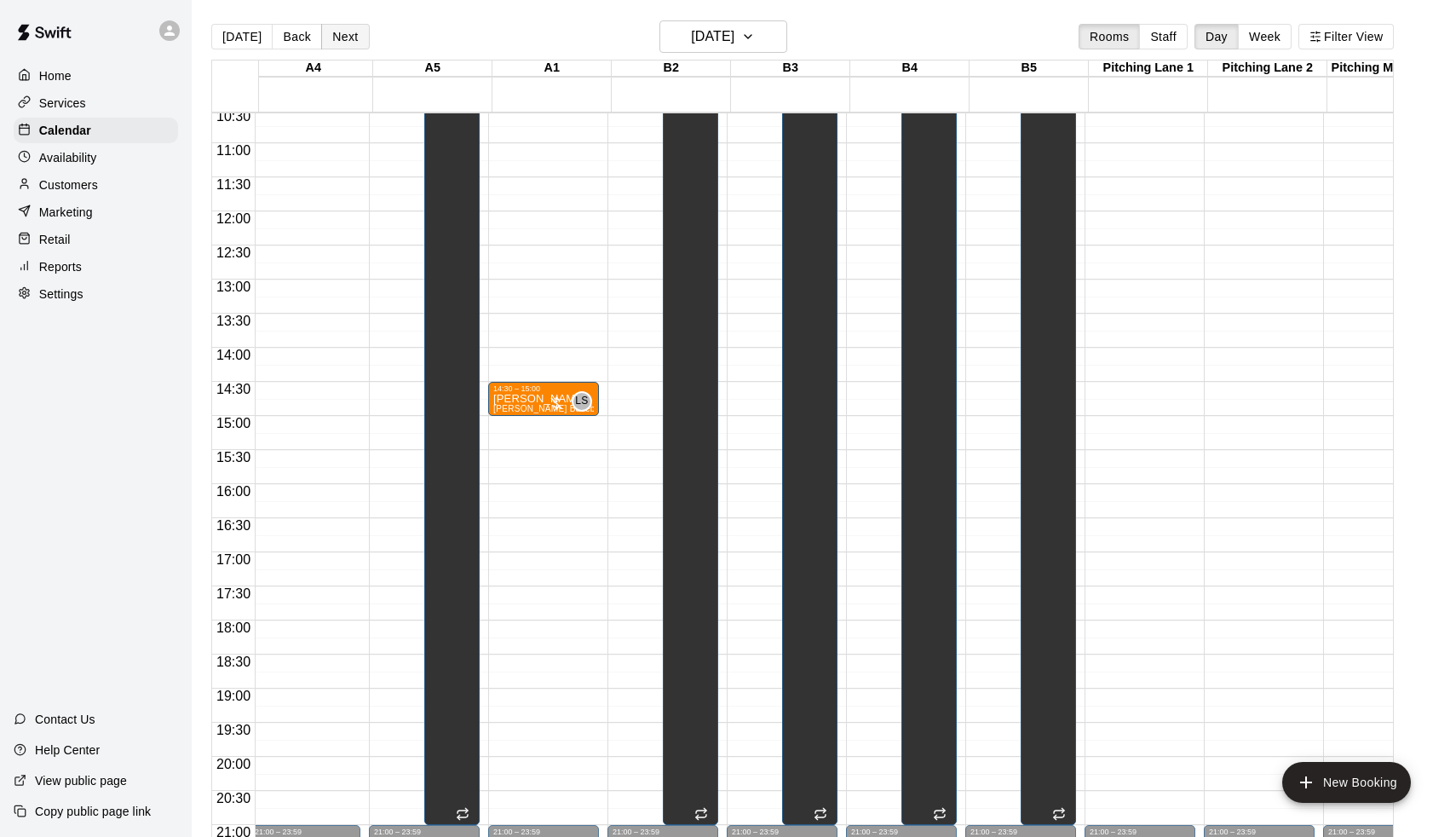
click at [337, 44] on button "Next" at bounding box center [345, 36] width 48 height 26
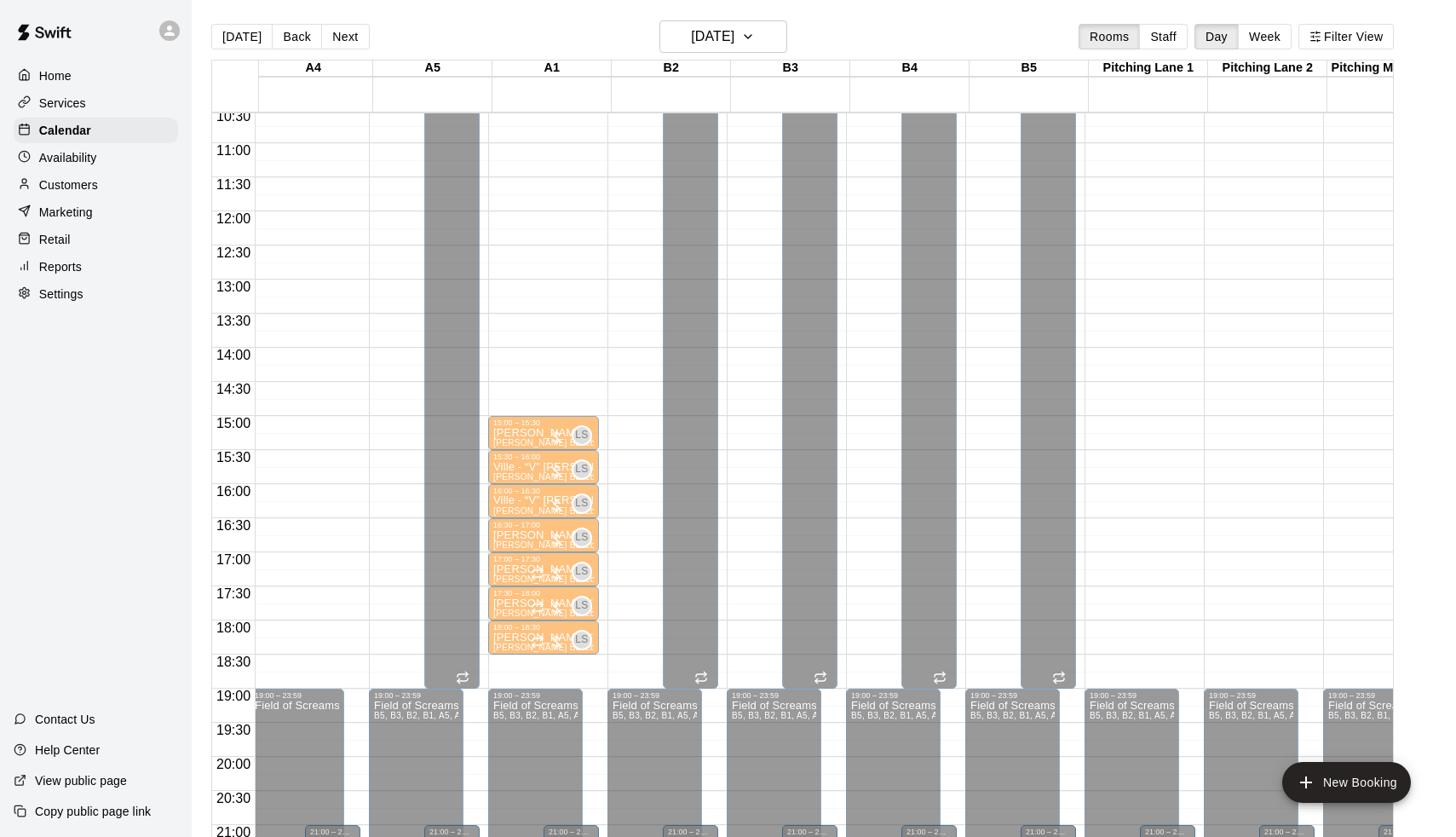
click at [1262, 285] on div "Unavailable Pitching Lane 2" at bounding box center [1240, 504] width 63 height 837
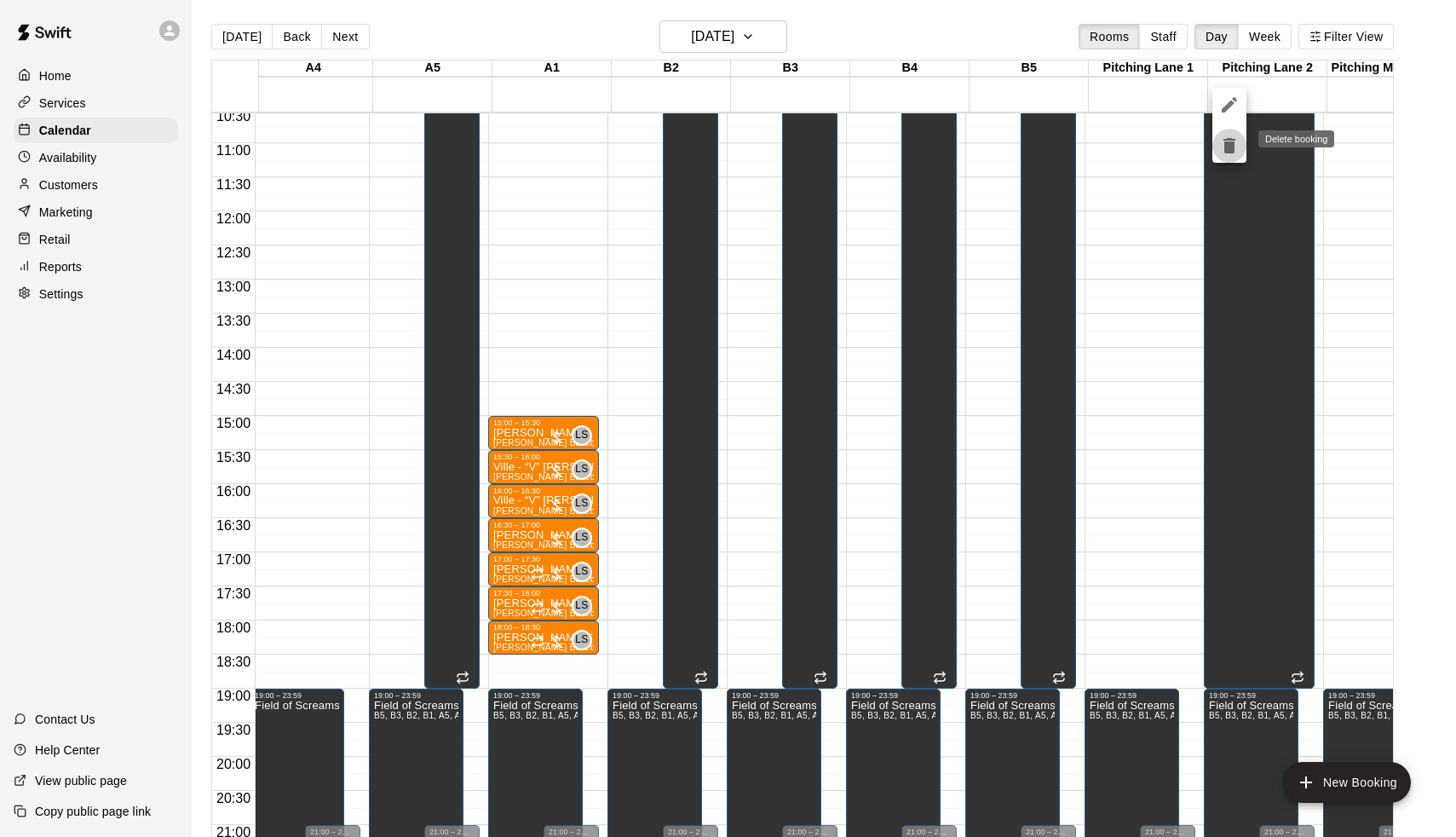
click at [1232, 138] on icon "delete" at bounding box center [1229, 145] width 20 height 20
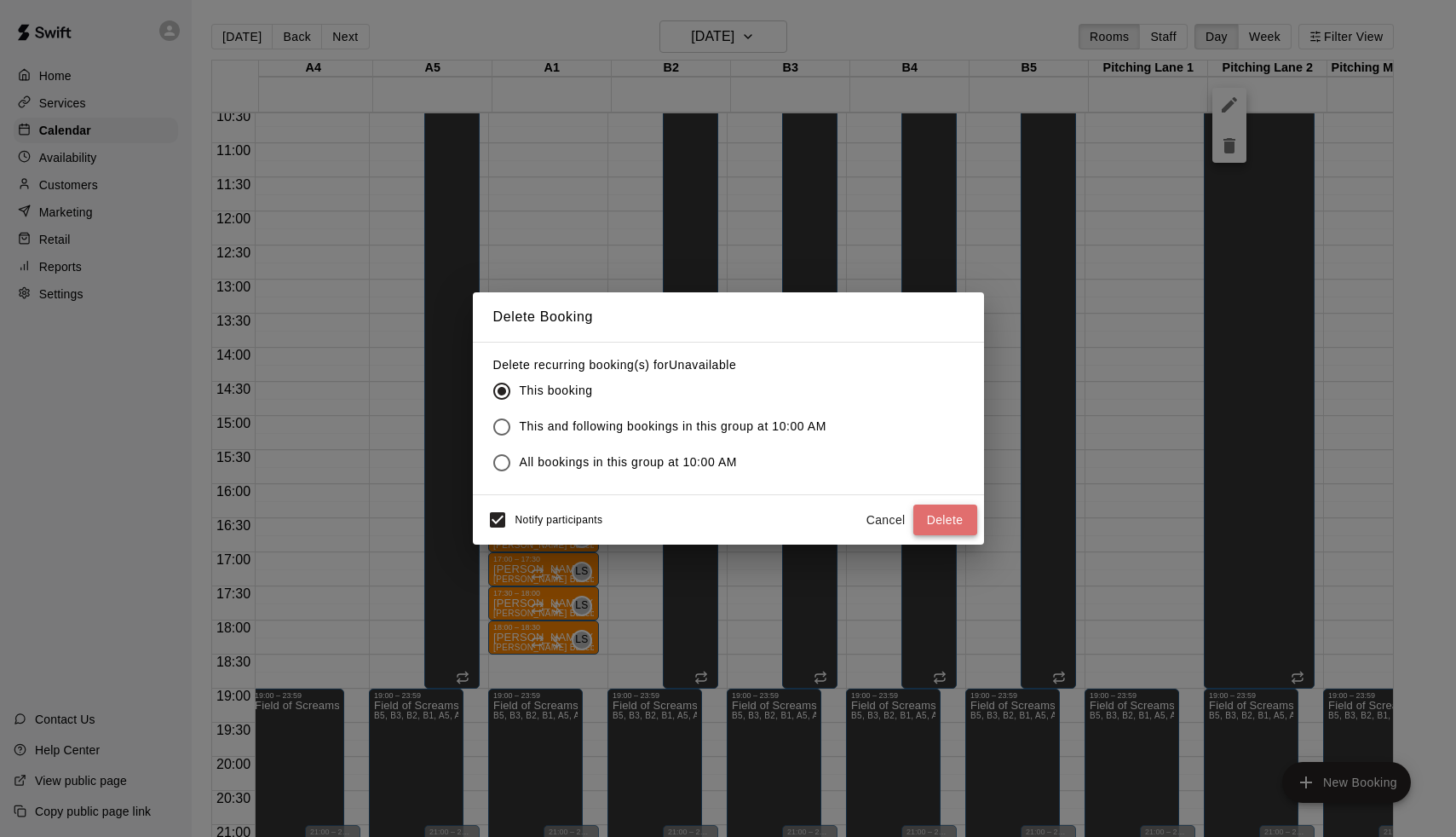
click at [948, 533] on button "Delete" at bounding box center [945, 520] width 64 height 31
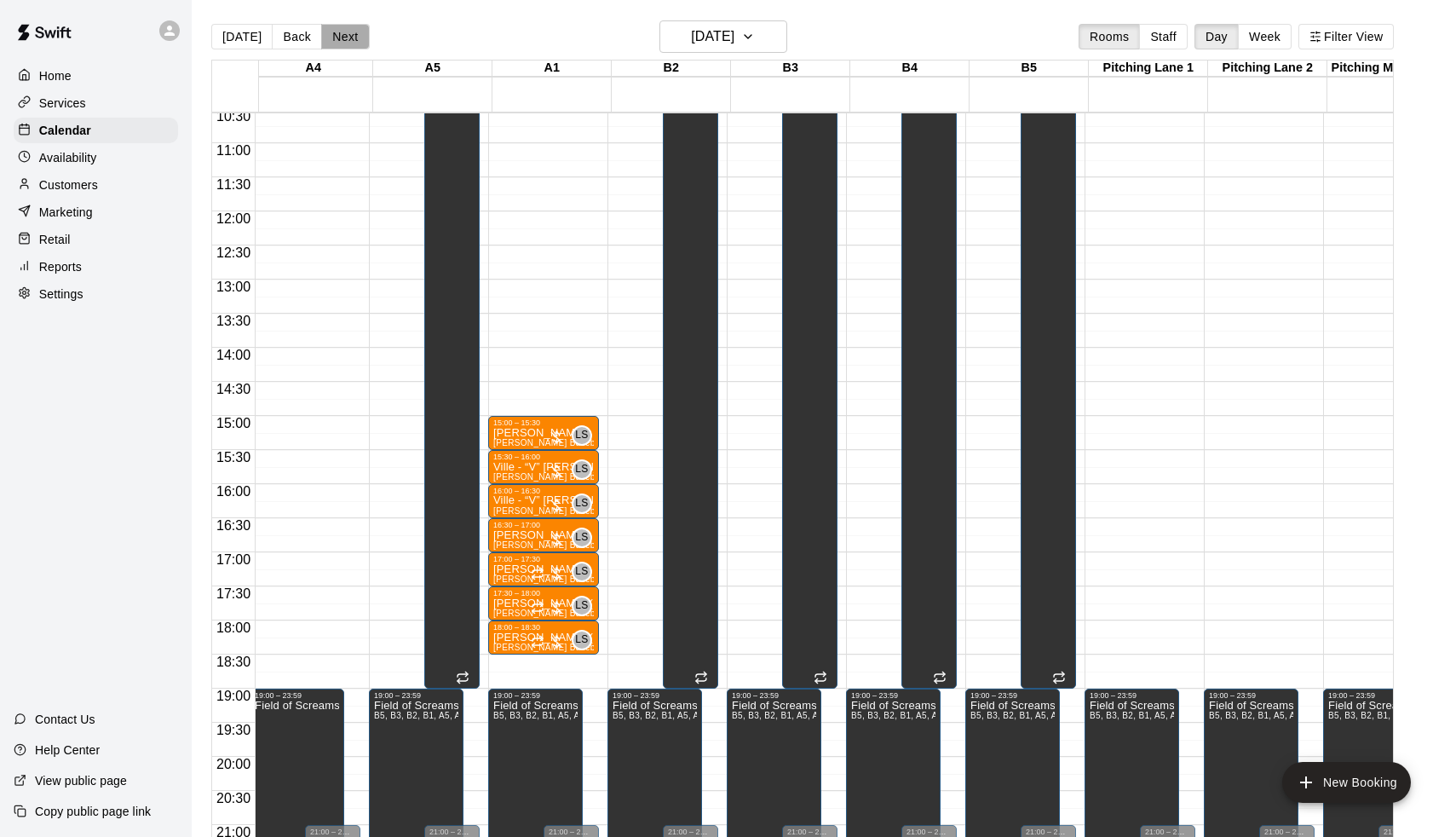
click at [354, 45] on button "Next" at bounding box center [345, 36] width 48 height 26
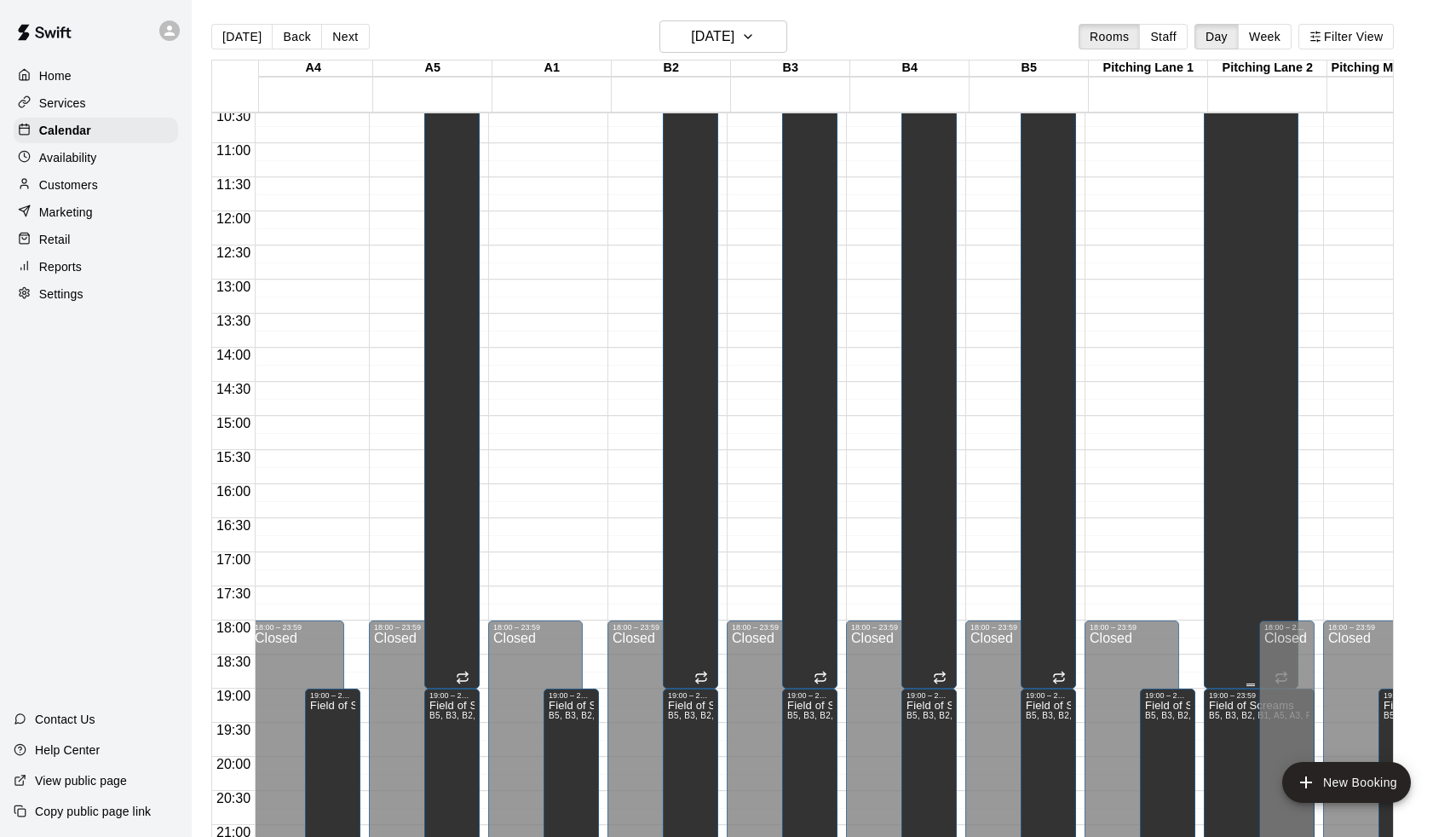
click at [1263, 231] on div "Unavailable Pitching Lane 2" at bounding box center [1240, 504] width 63 height 837
click at [1236, 154] on icon "delete" at bounding box center [1229, 145] width 20 height 20
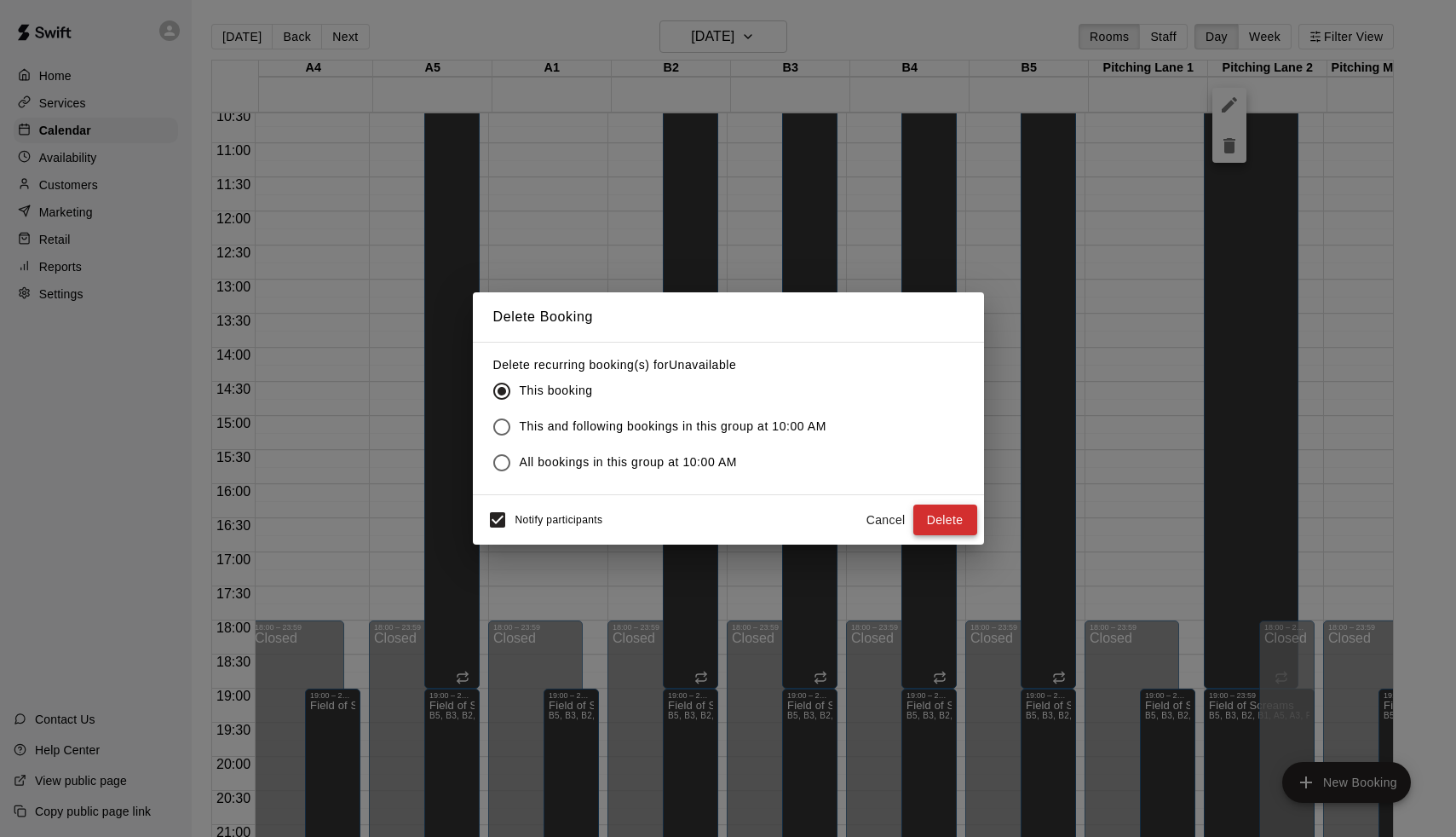
click at [947, 511] on button "Delete" at bounding box center [945, 520] width 64 height 31
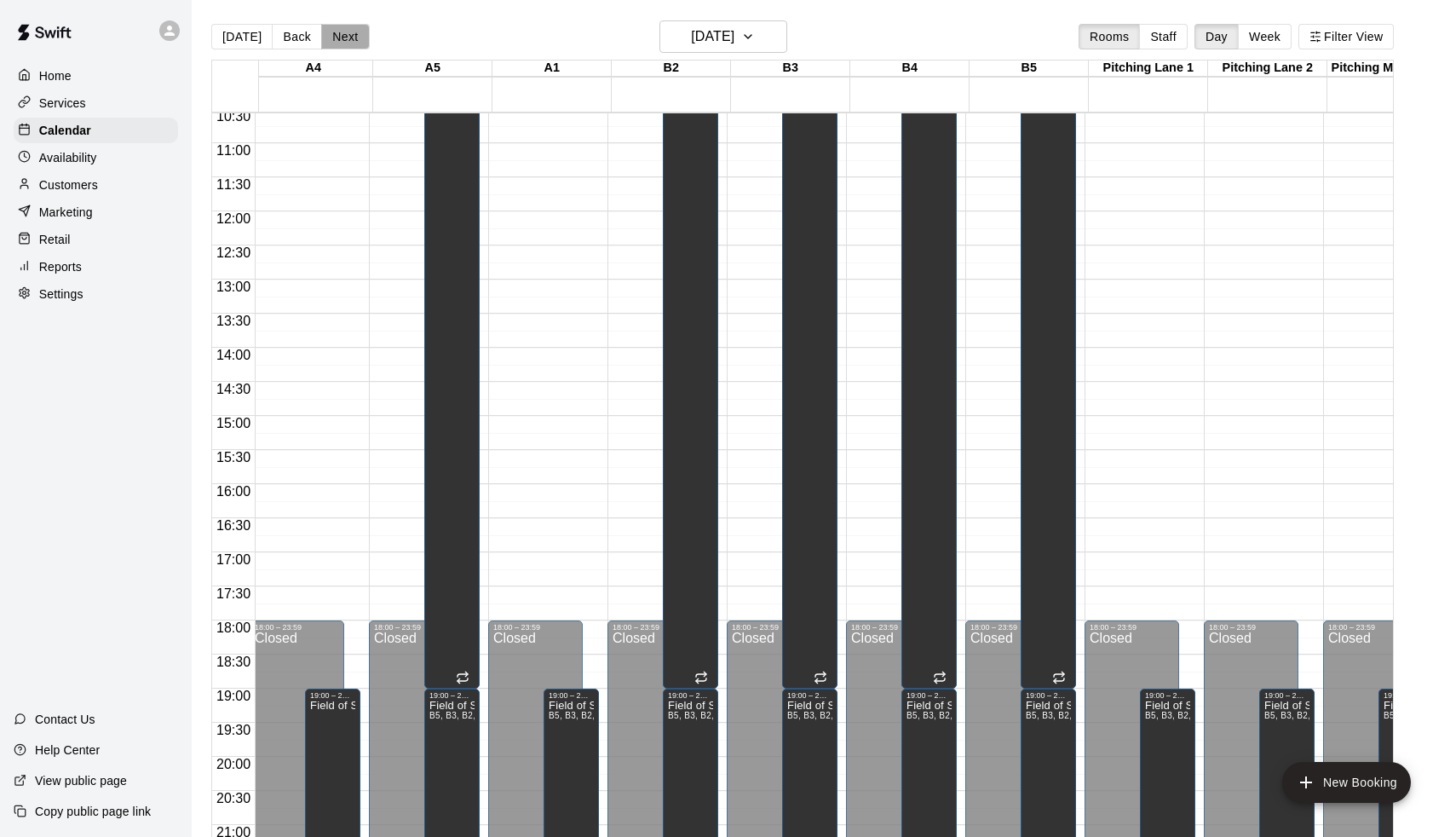
click at [345, 33] on button "Next" at bounding box center [345, 36] width 48 height 26
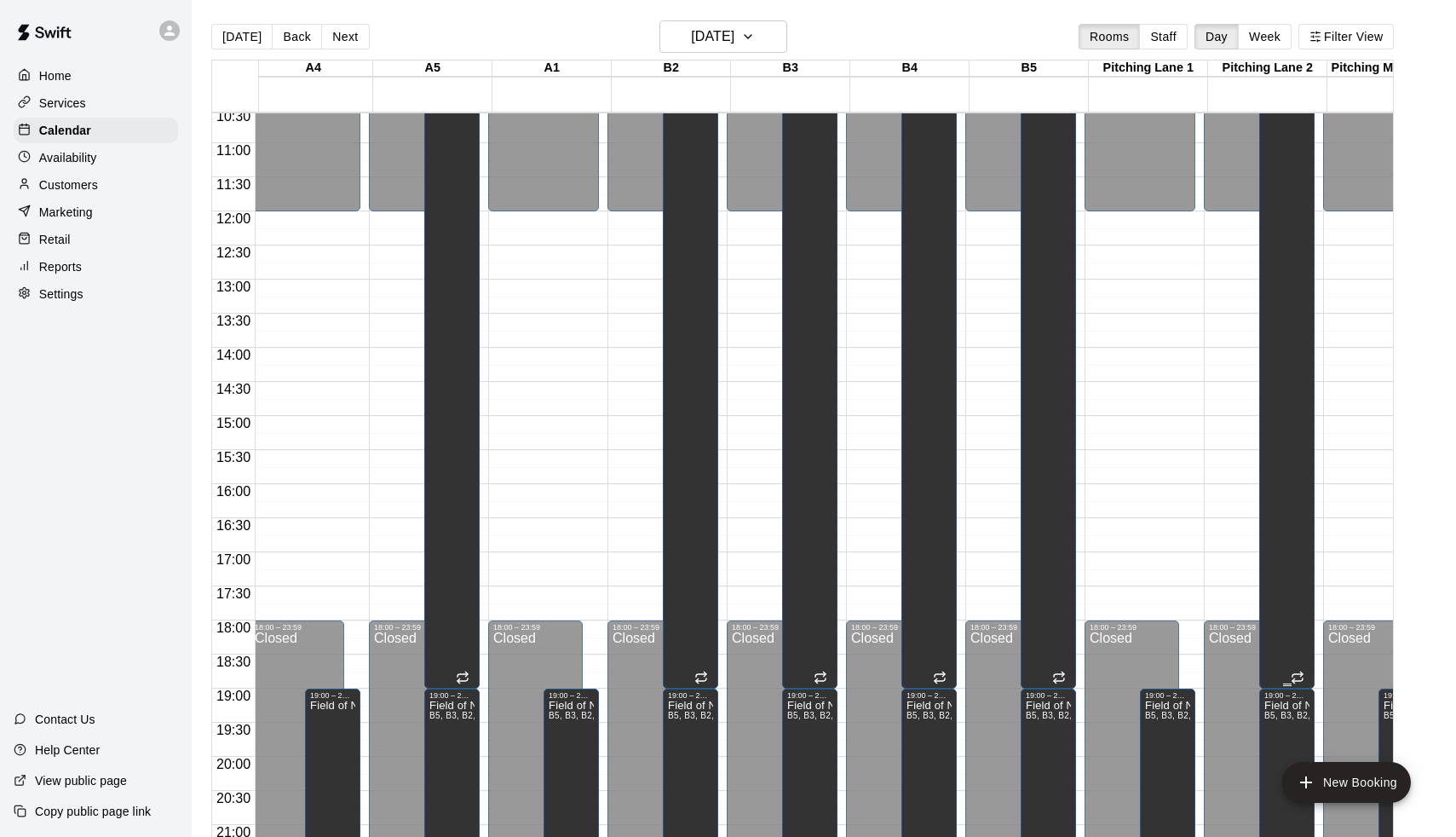
click at [1277, 283] on div "Unavailable Pitching Lane 2" at bounding box center [1286, 504] width 45 height 837
click at [1294, 150] on icon "delete" at bounding box center [1284, 145] width 20 height 20
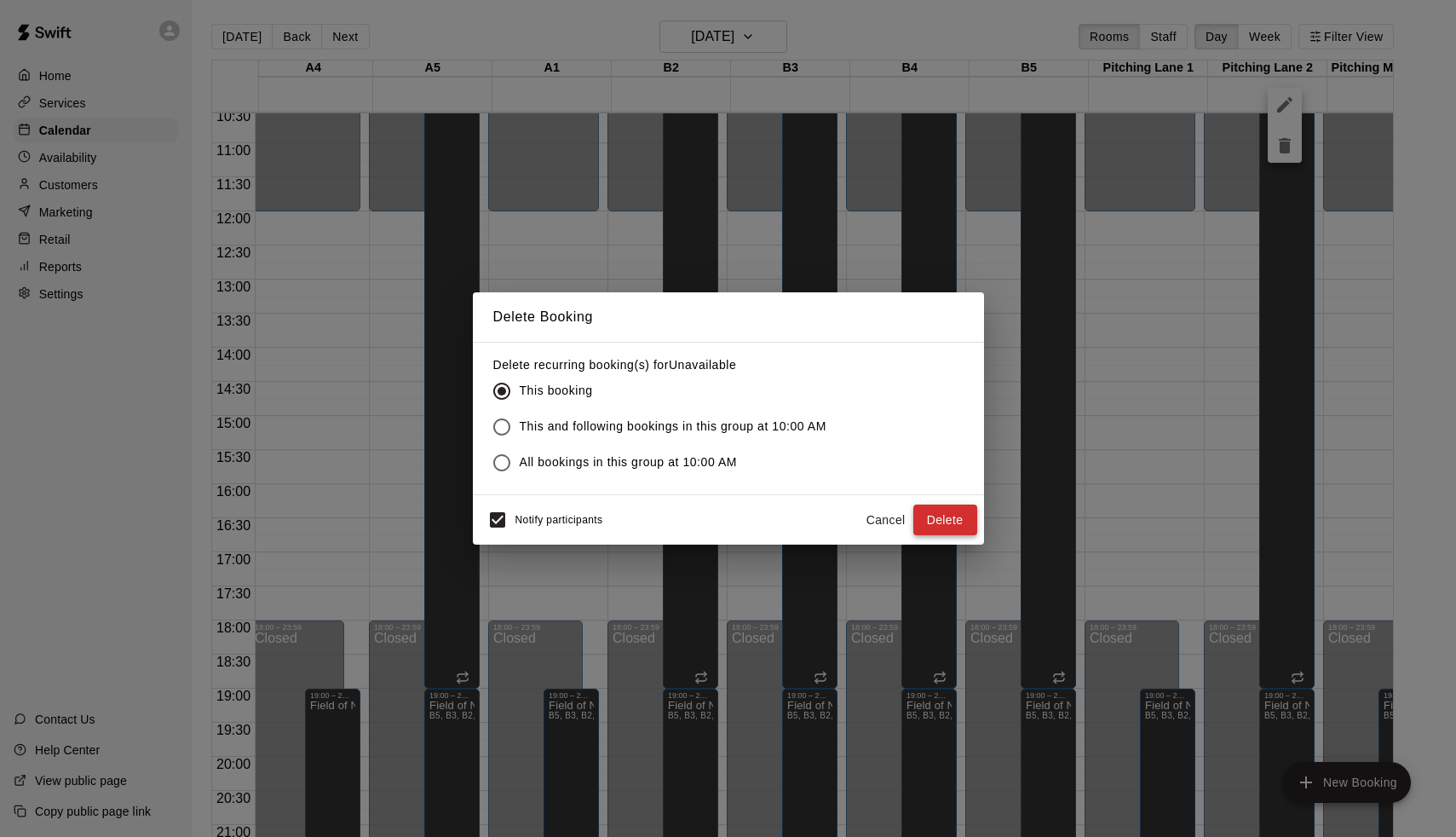
click at [951, 515] on button "Delete" at bounding box center [945, 520] width 64 height 31
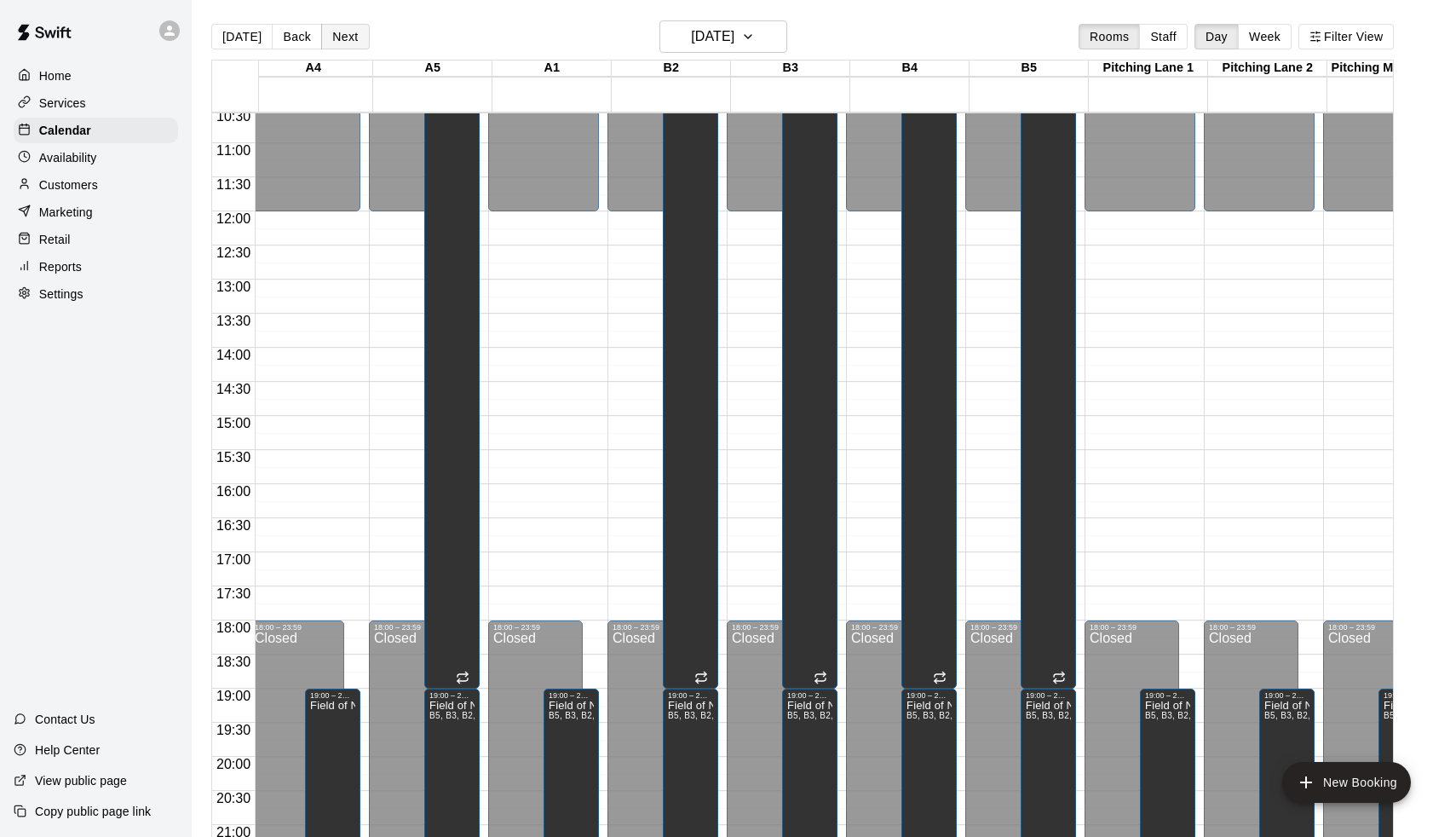
click at [352, 31] on button "Next" at bounding box center [345, 36] width 48 height 26
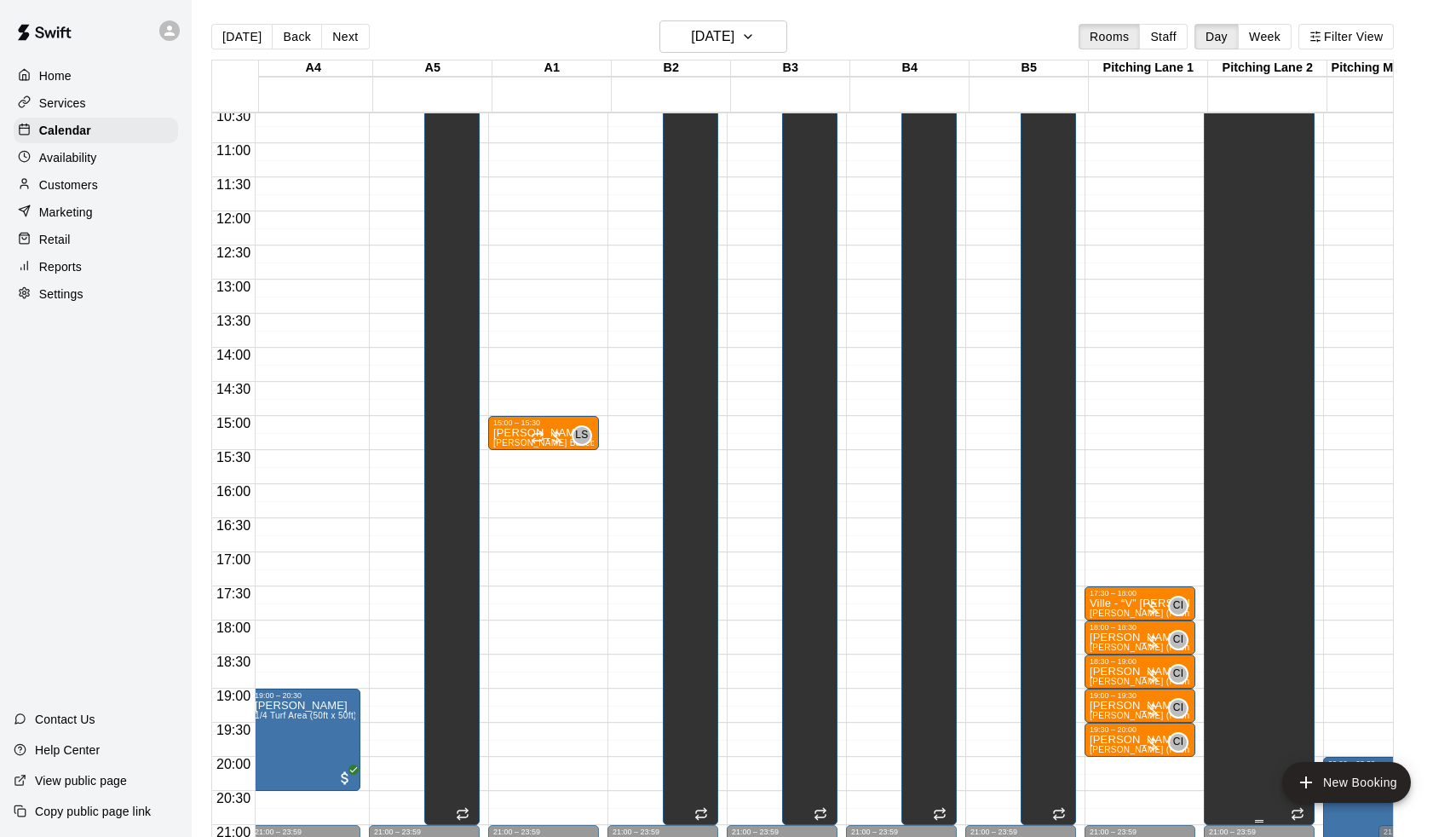
click at [1260, 262] on div "Unavailable Pitching Lane 2" at bounding box center [1240, 504] width 63 height 837
click at [1227, 135] on button "delete" at bounding box center [1230, 146] width 34 height 34
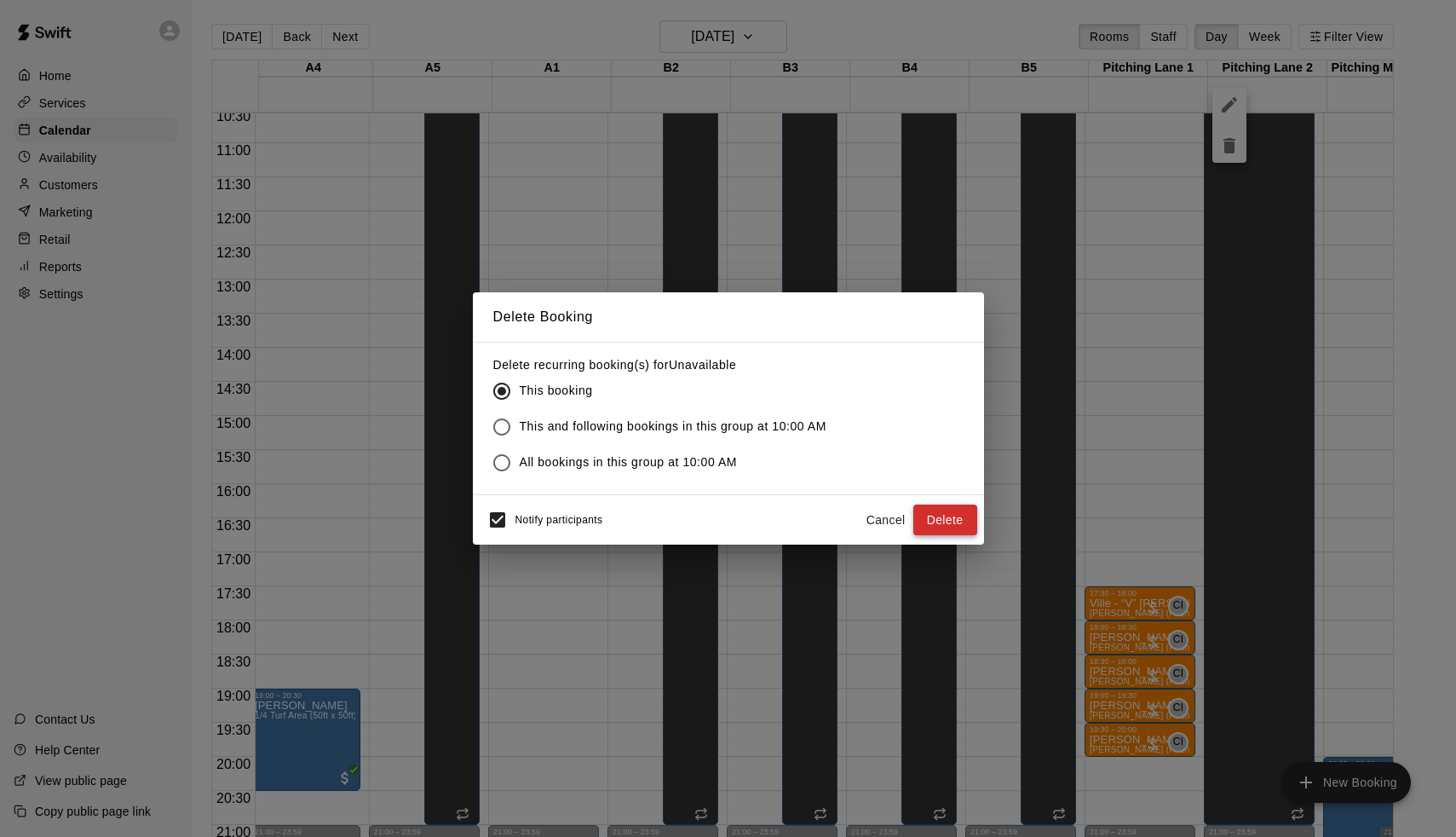
click at [947, 525] on button "Delete" at bounding box center [945, 520] width 64 height 31
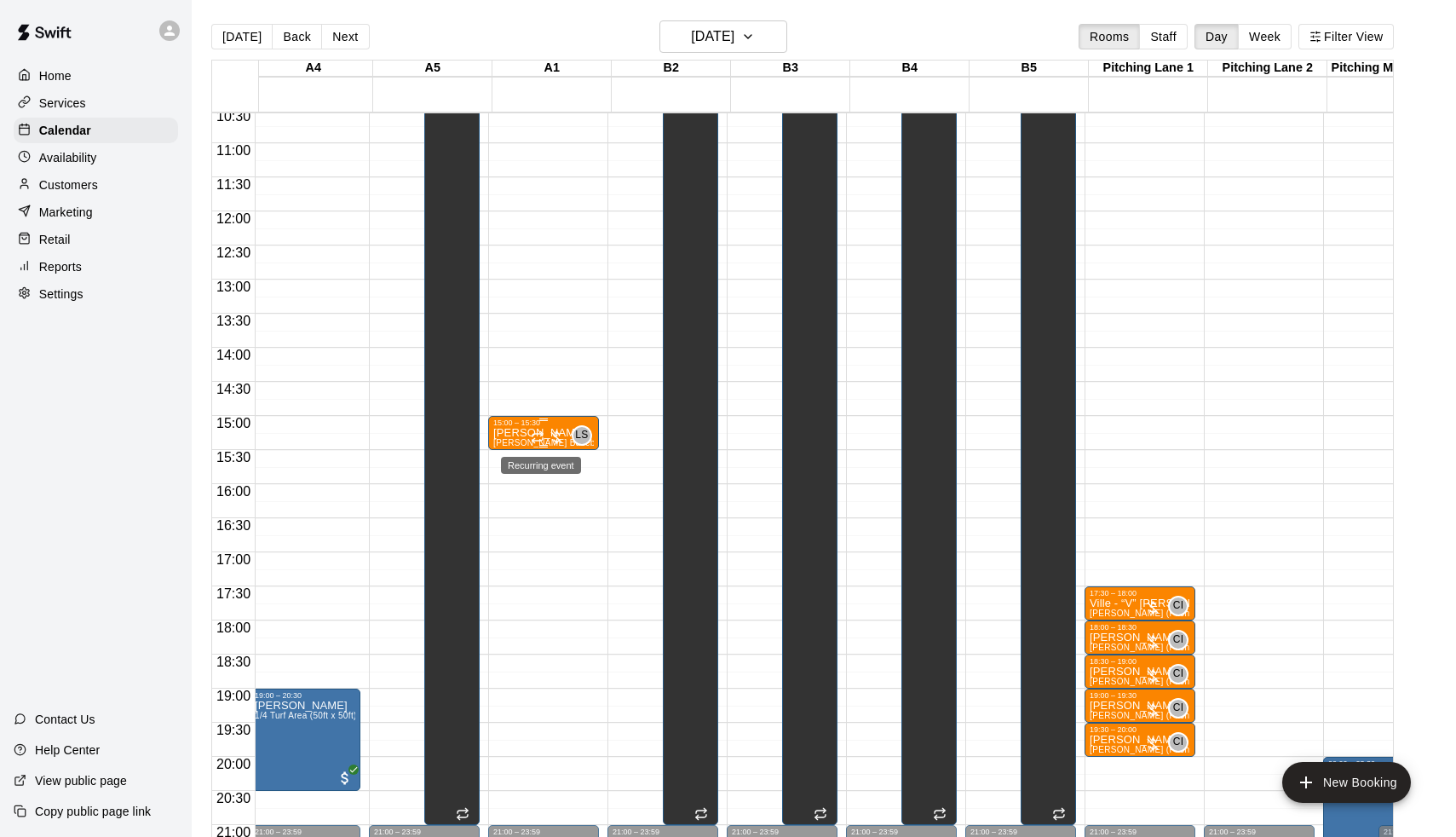
click at [540, 437] on icon "Recurring event" at bounding box center [537, 437] width 13 height 13
click at [550, 519] on icon "delete" at bounding box center [551, 529] width 20 height 20
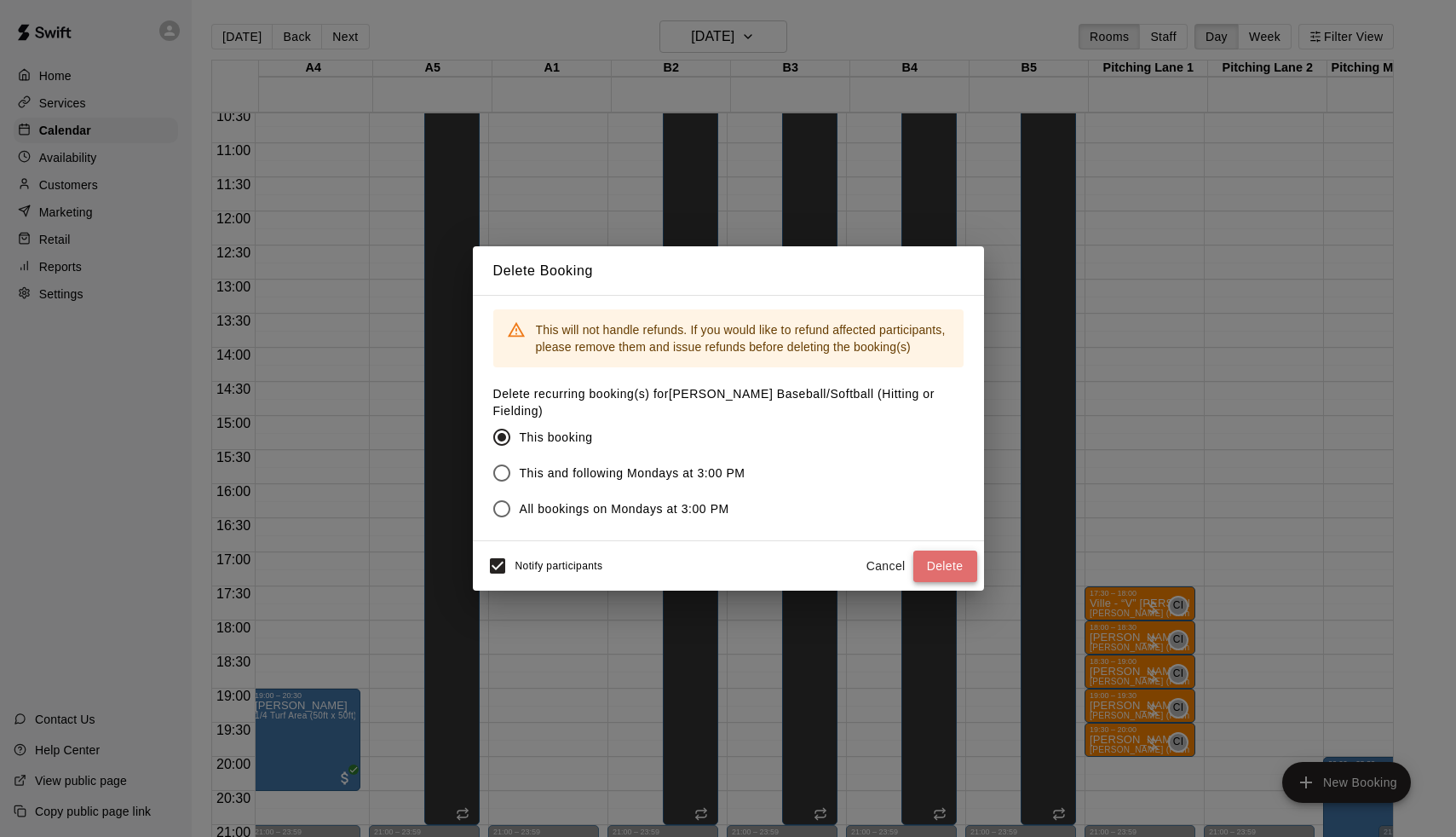
click at [930, 564] on button "Delete" at bounding box center [945, 566] width 64 height 31
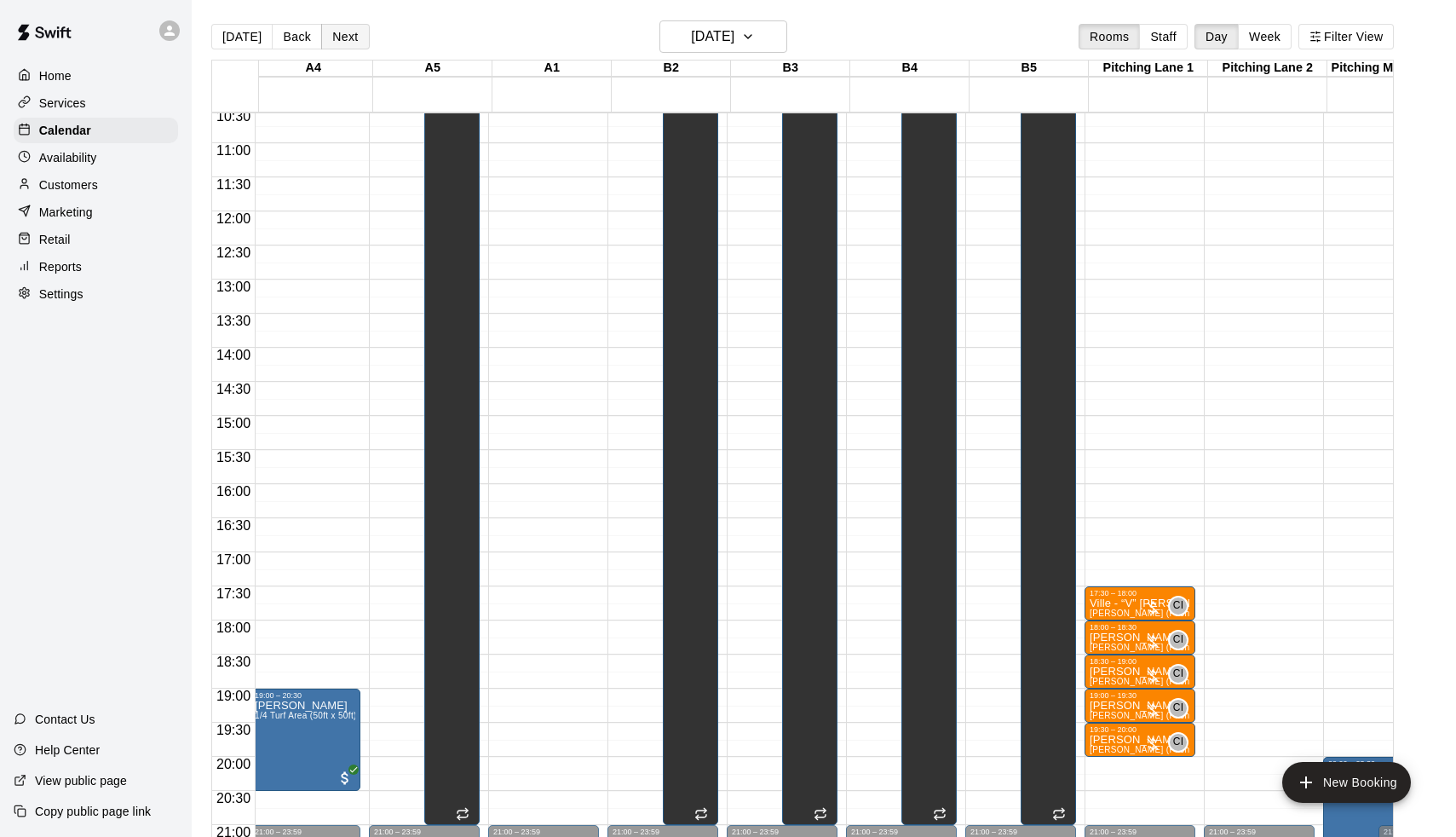
click at [347, 38] on button "Next" at bounding box center [345, 36] width 48 height 26
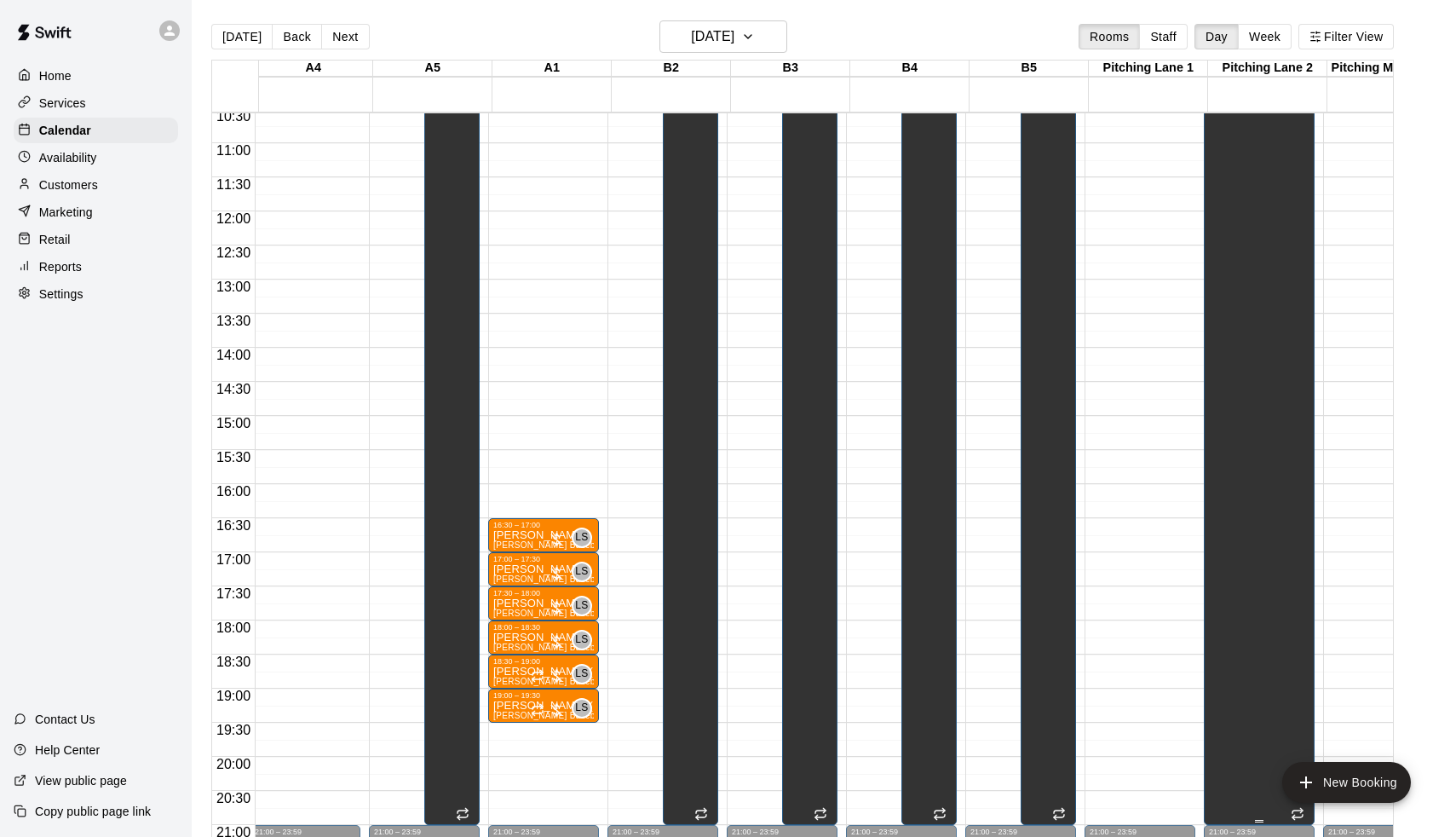
click at [1239, 259] on div "Unavailable Pitching Lane 2" at bounding box center [1240, 504] width 63 height 837
click at [1234, 150] on icon "delete" at bounding box center [1229, 146] width 12 height 15
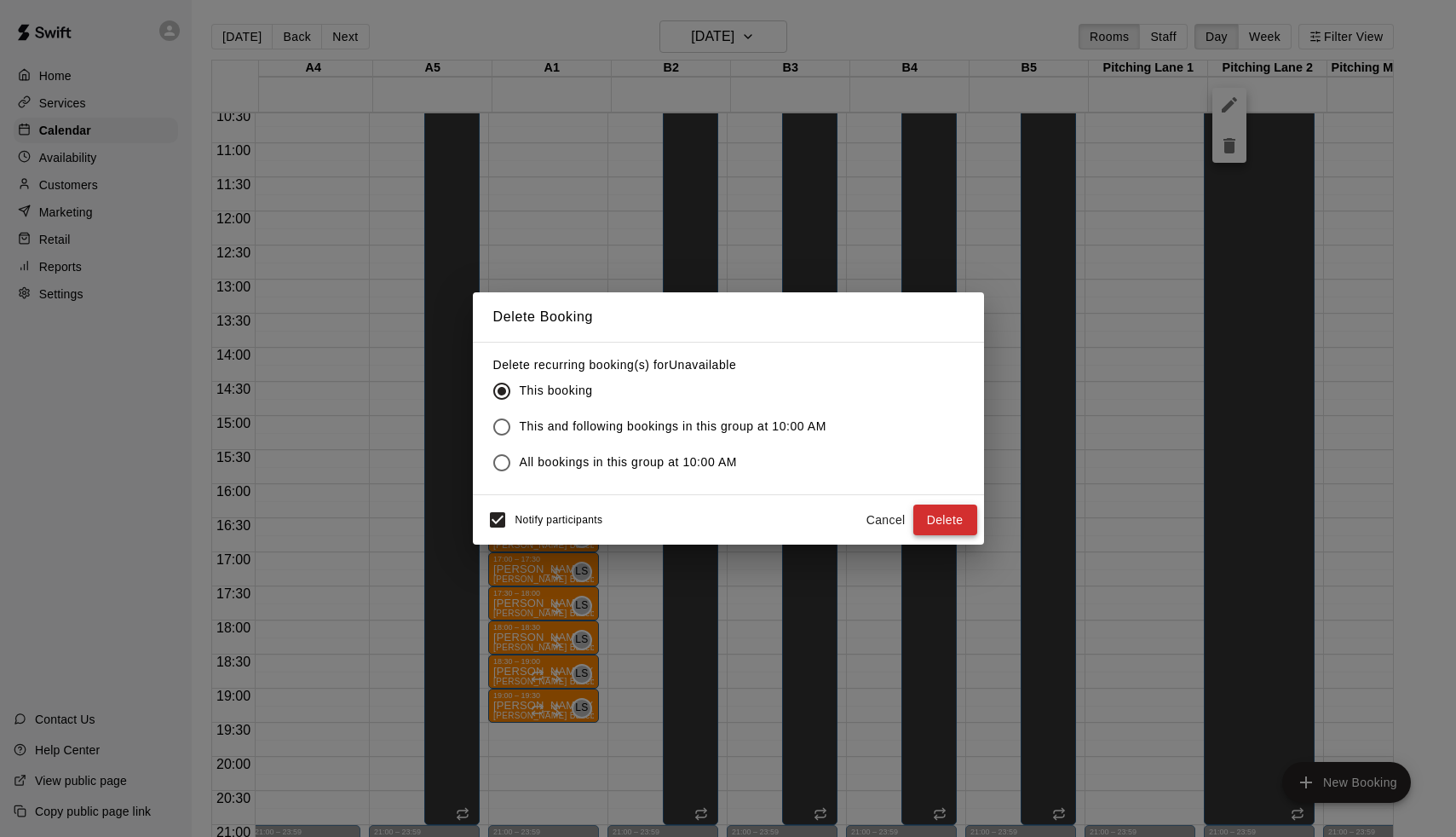
click at [949, 507] on button "Delete" at bounding box center [945, 520] width 64 height 31
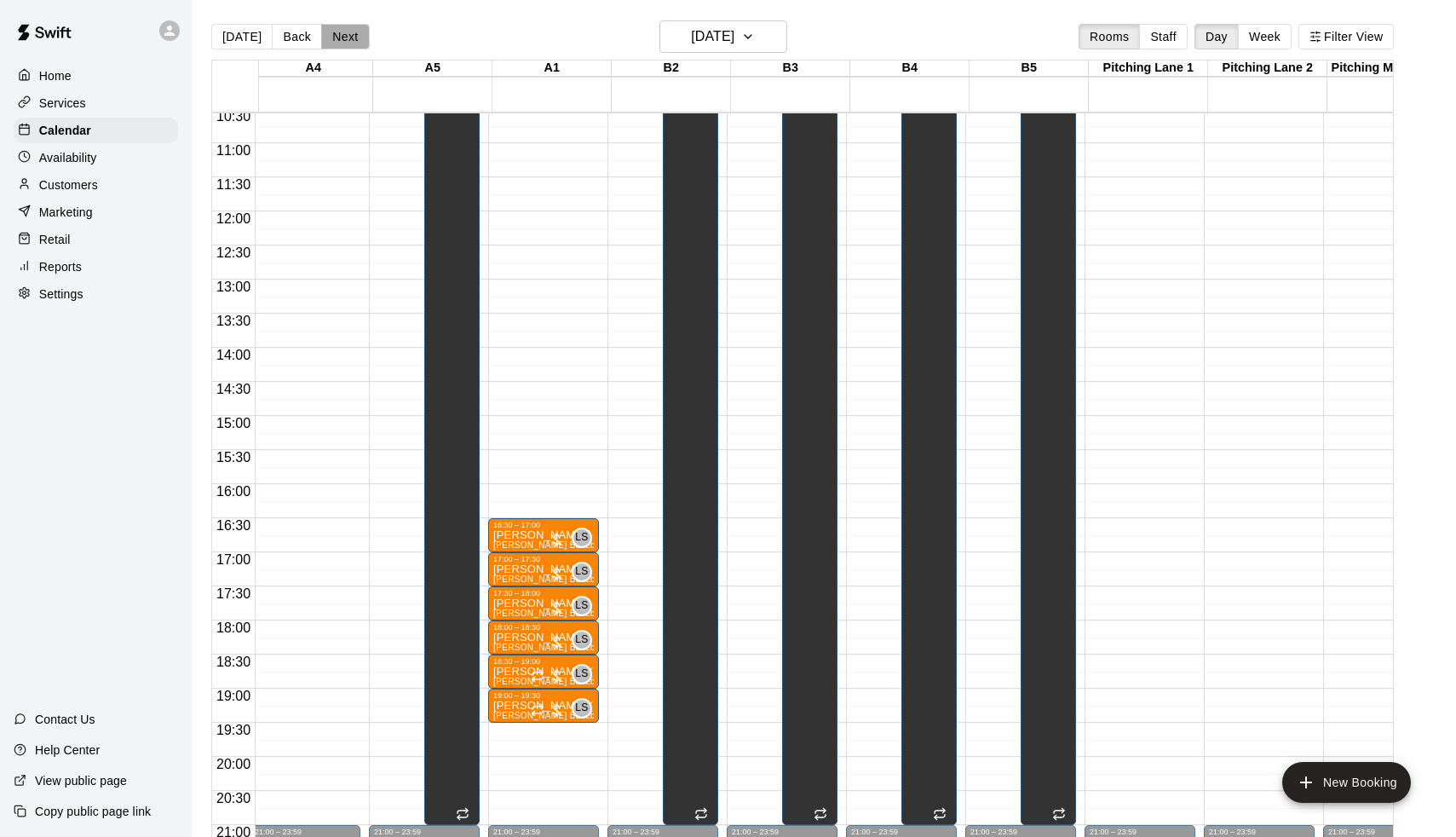
click at [352, 37] on button "Next" at bounding box center [345, 36] width 48 height 26
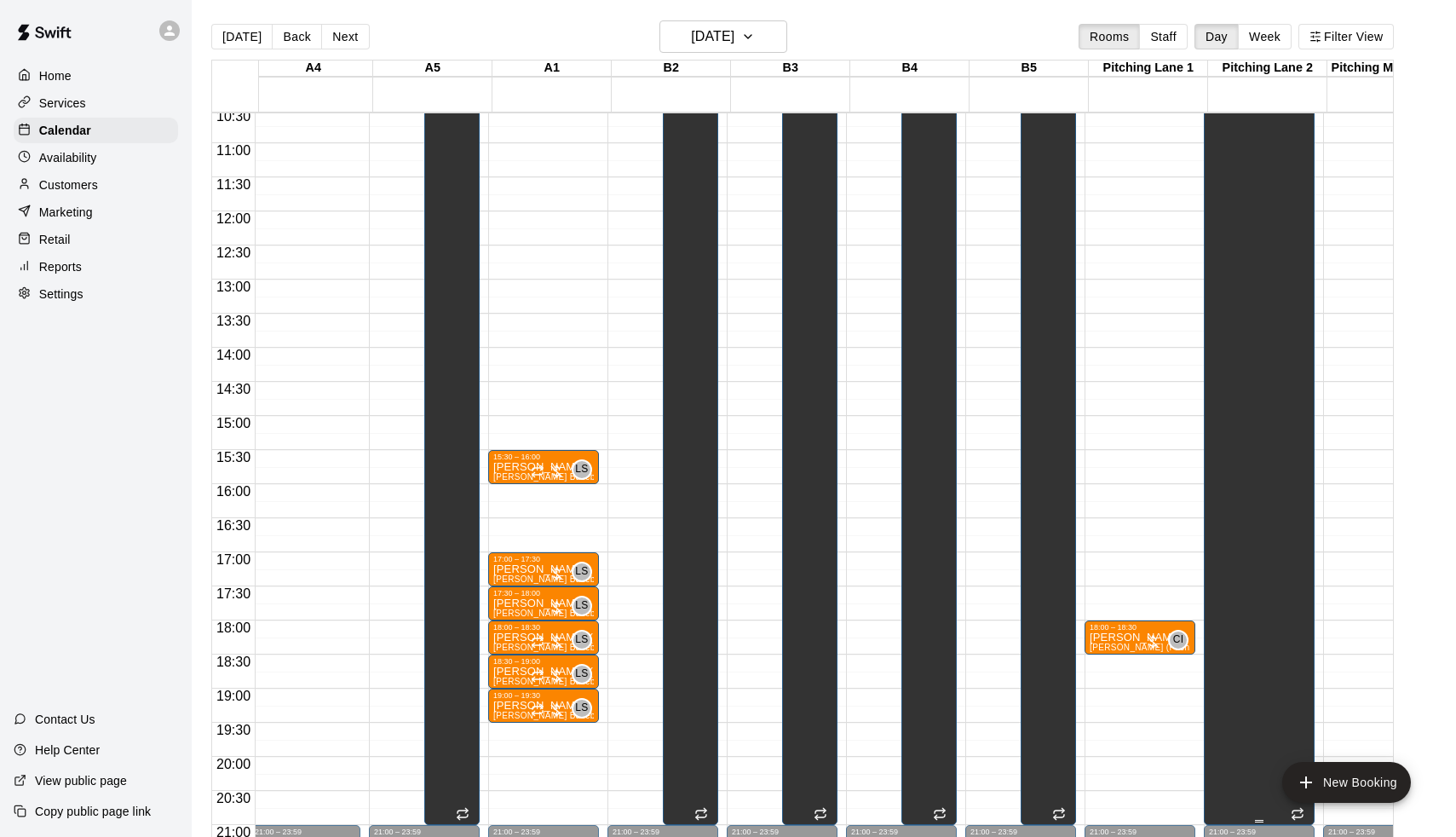
click at [1272, 276] on div "Unavailable Pitching Lane 2" at bounding box center [1240, 504] width 63 height 837
click at [1237, 147] on icon "delete" at bounding box center [1229, 145] width 20 height 20
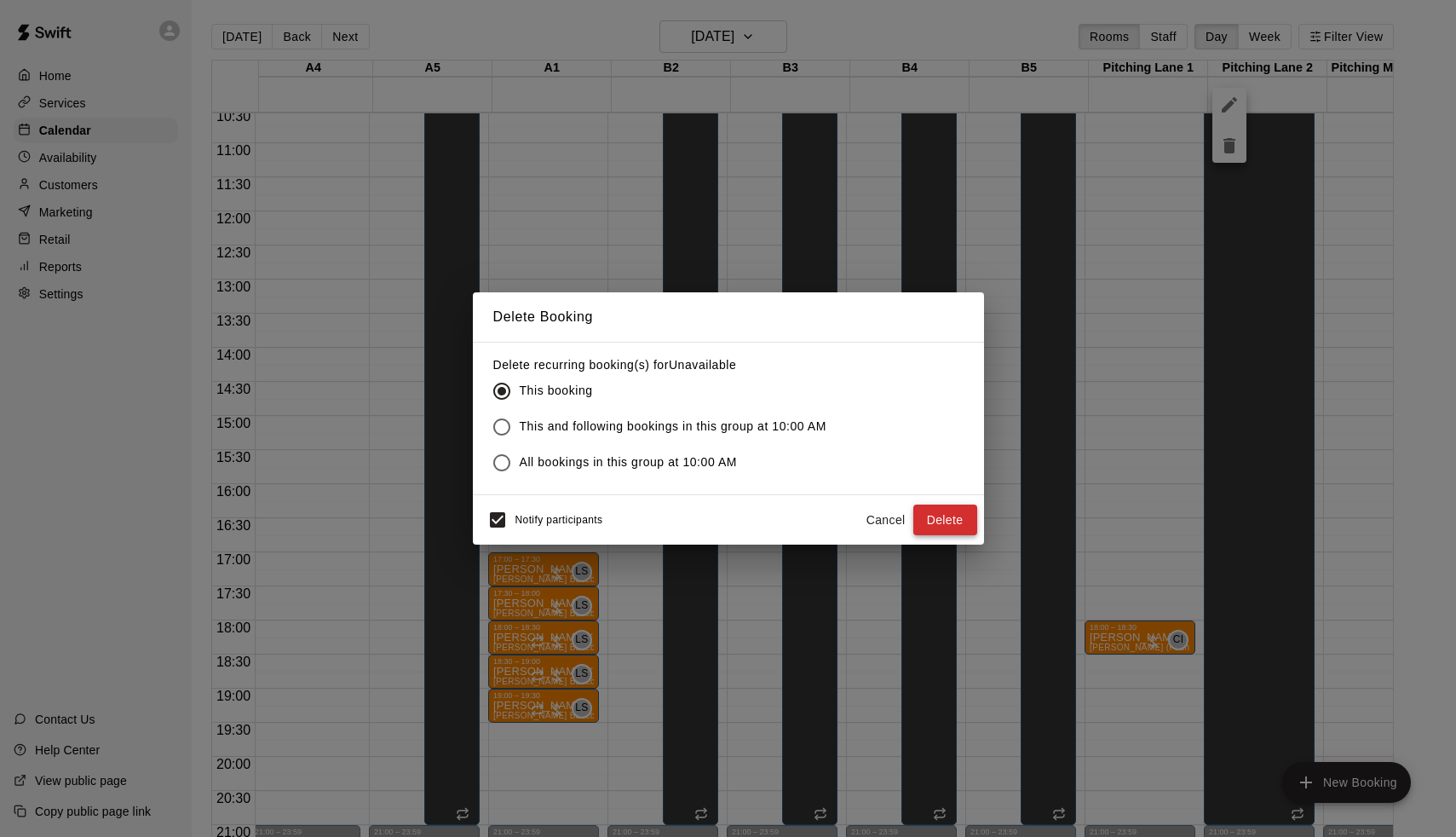
click at [952, 513] on button "Delete" at bounding box center [945, 520] width 64 height 31
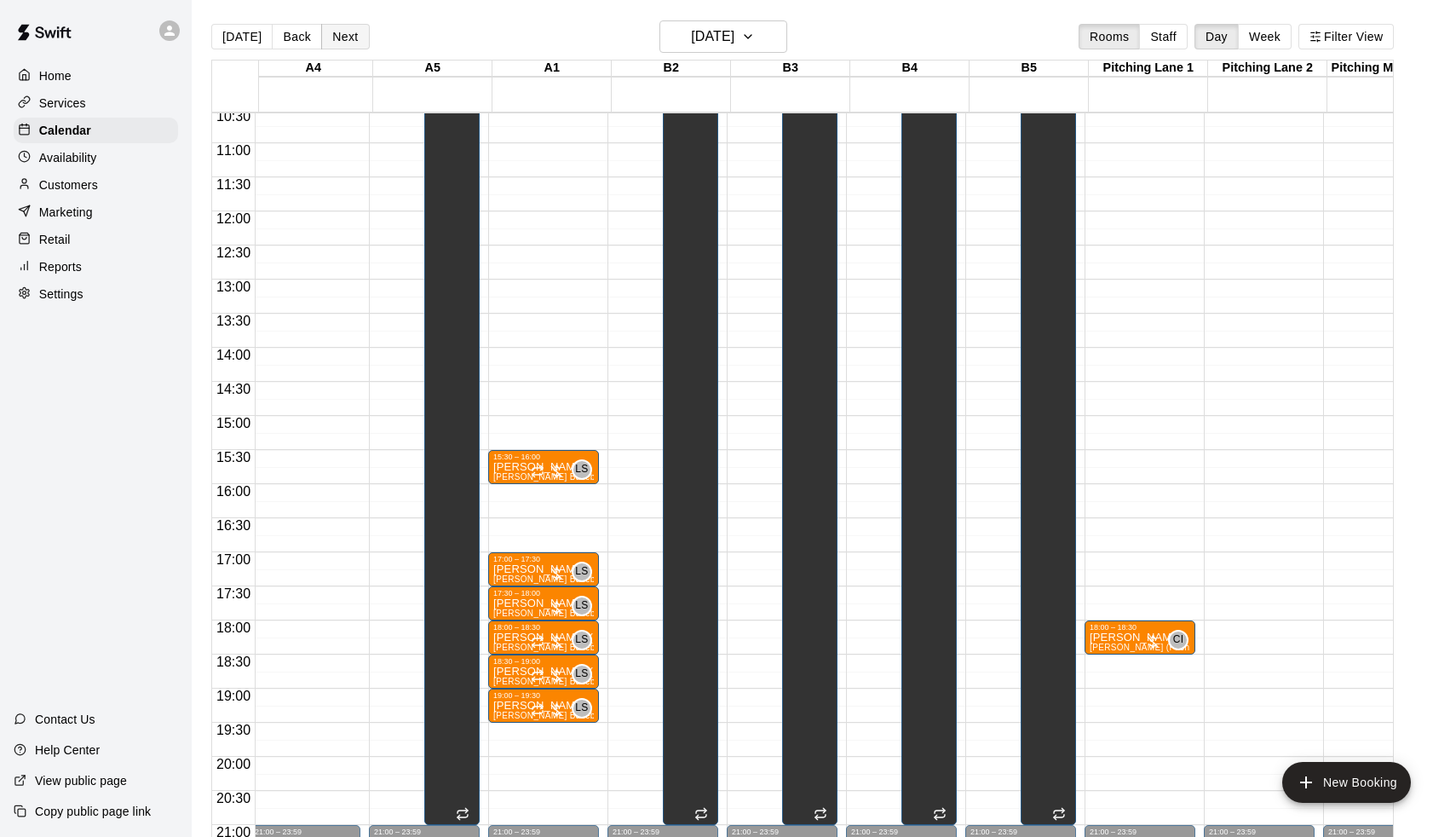
click at [339, 41] on button "Next" at bounding box center [345, 36] width 48 height 26
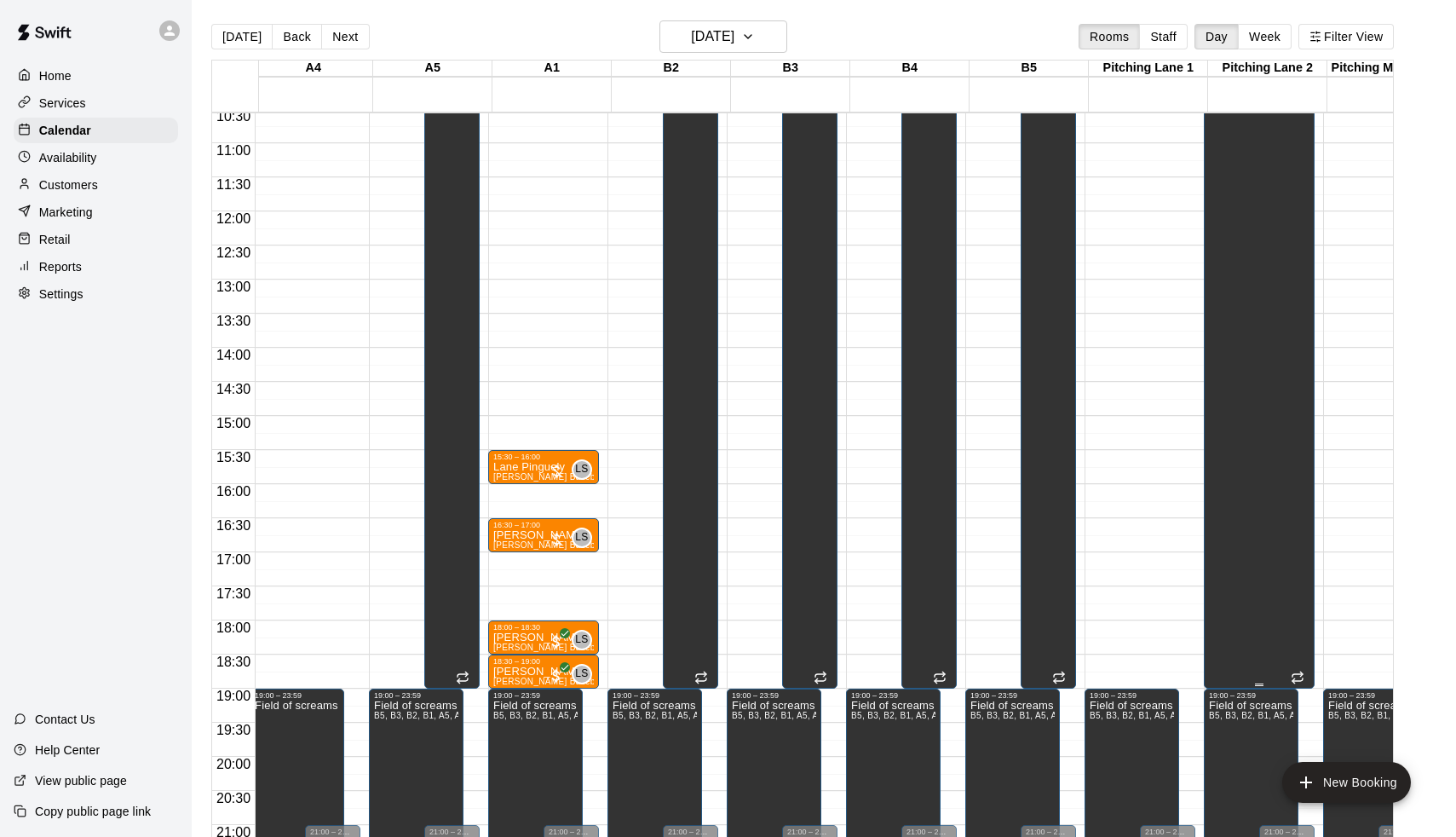
click at [1257, 220] on div "Unavailable Pitching Lane 2" at bounding box center [1240, 504] width 63 height 837
click at [1228, 156] on button "delete" at bounding box center [1230, 146] width 34 height 34
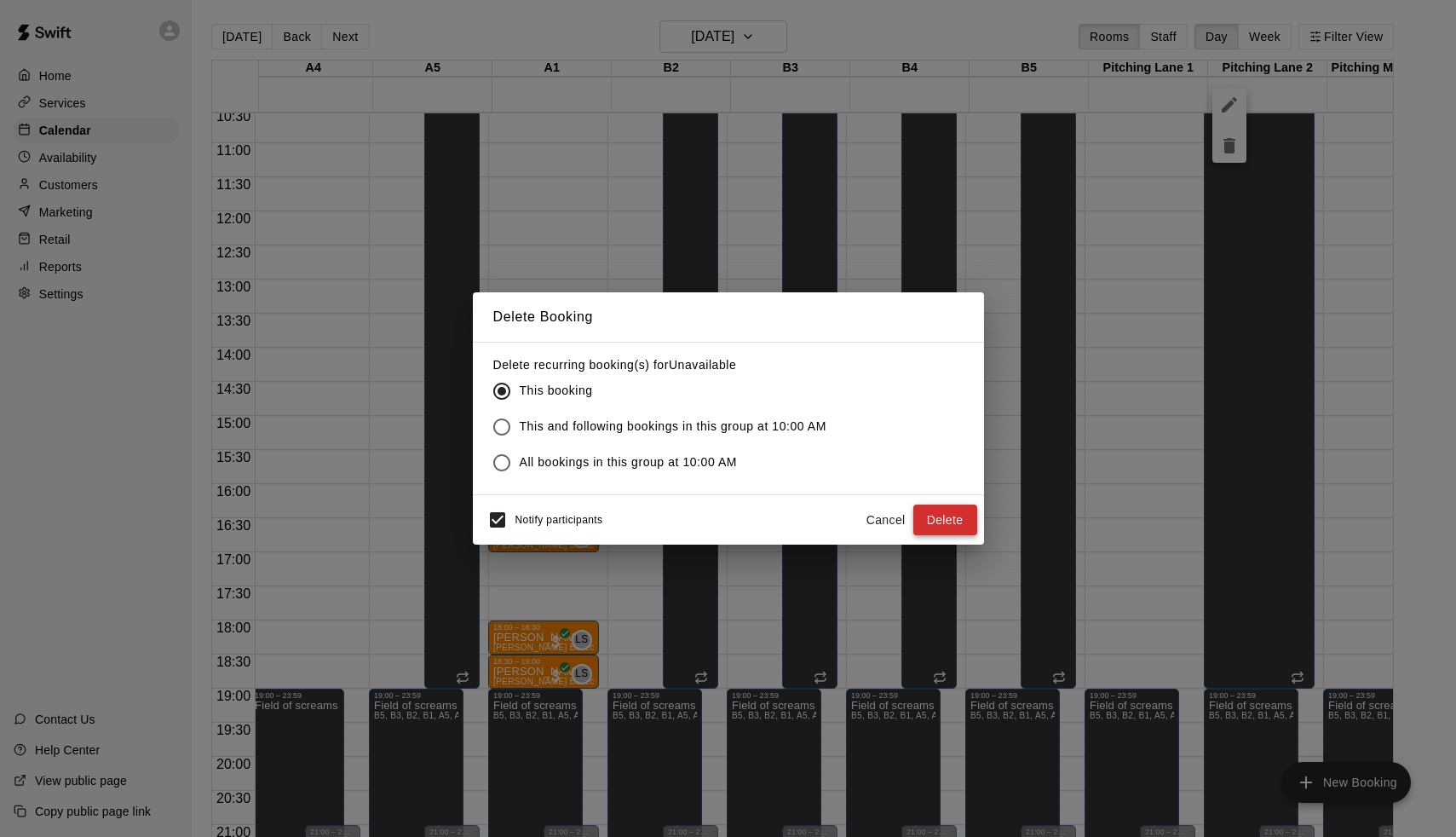
click at [943, 513] on button "Delete" at bounding box center [945, 520] width 64 height 31
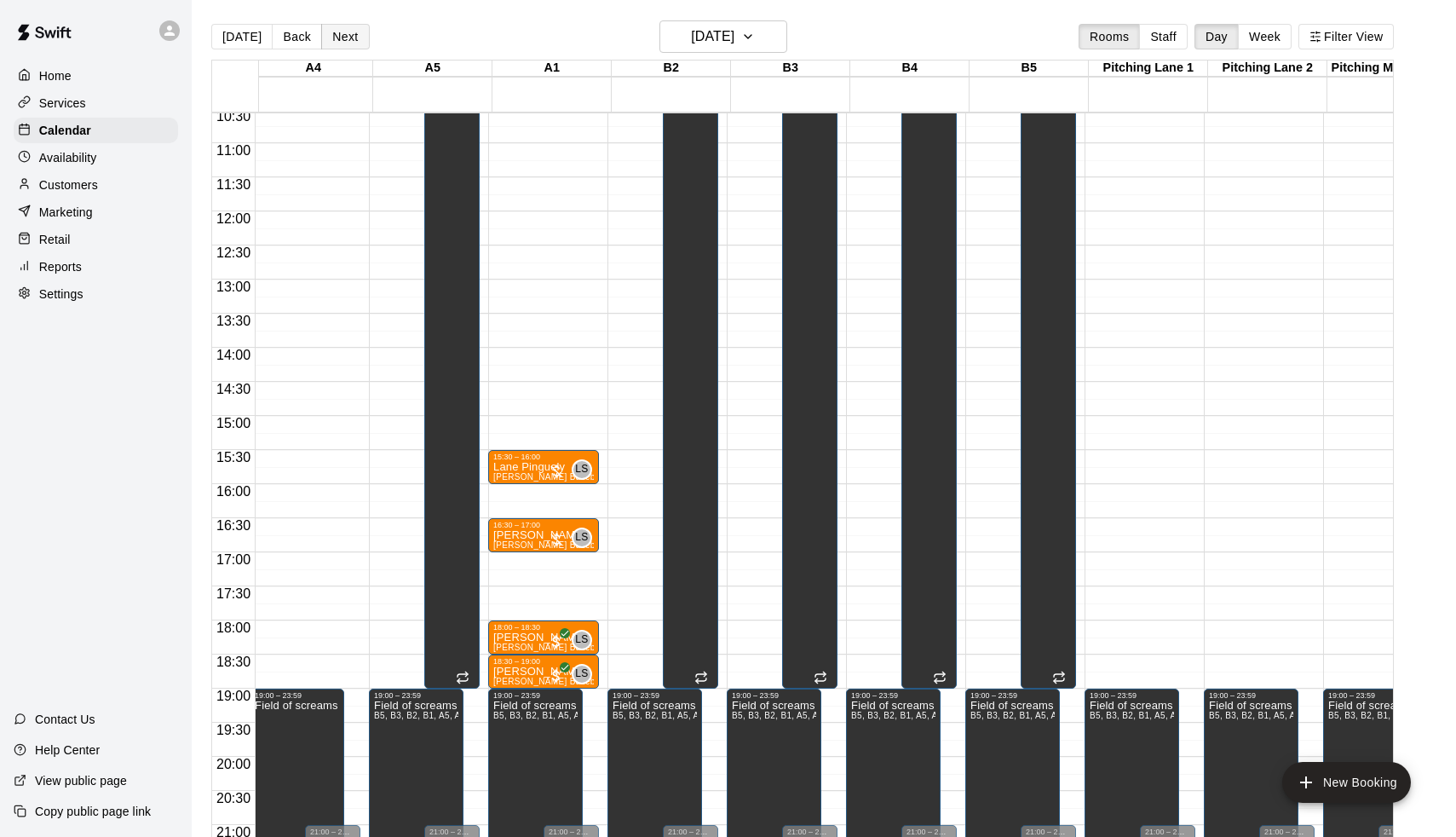
click at [353, 35] on button "Next" at bounding box center [345, 36] width 48 height 26
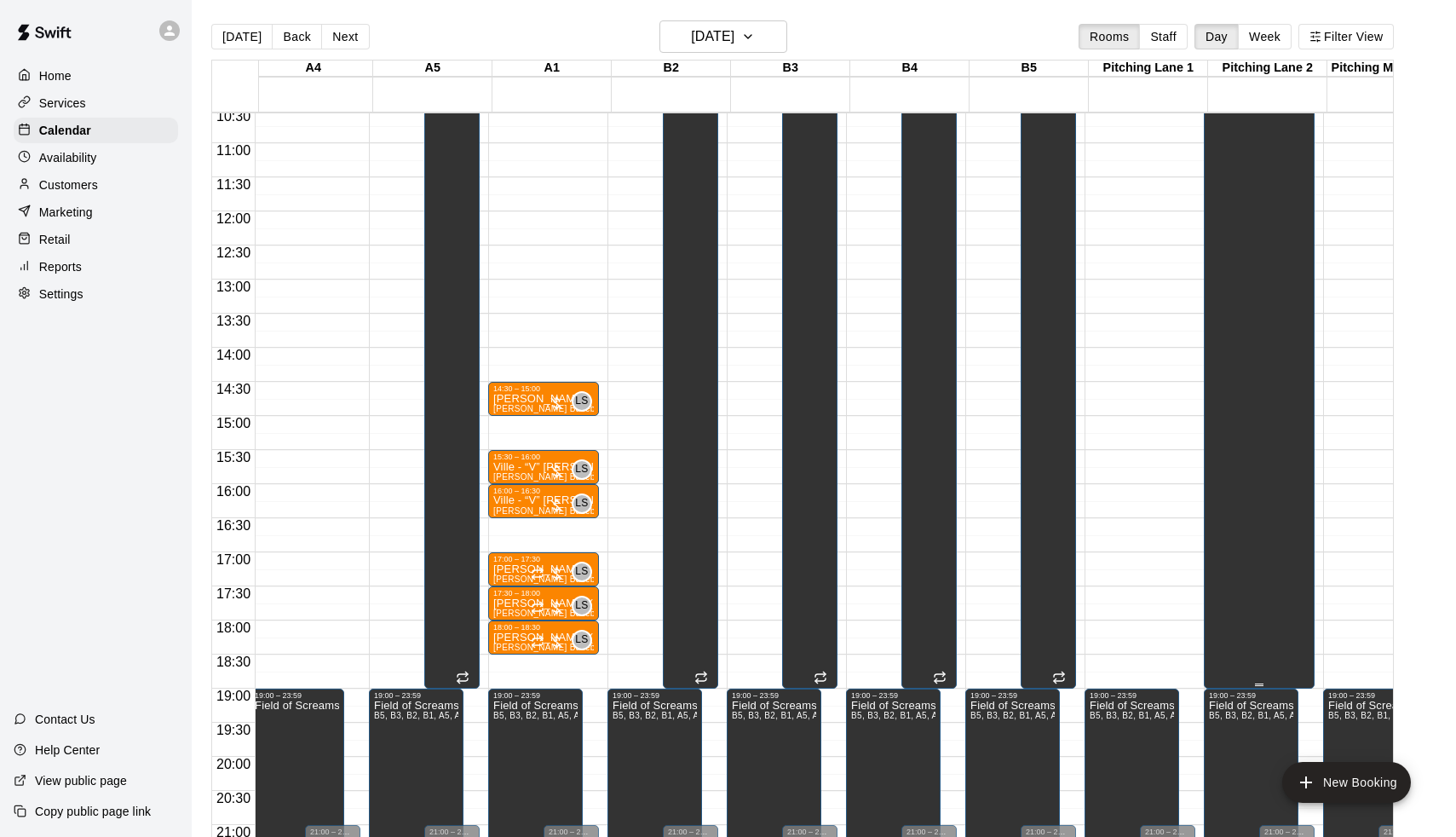
click at [1234, 280] on div "Unavailable Pitching Lane 2" at bounding box center [1240, 504] width 63 height 837
click at [1222, 159] on button "delete" at bounding box center [1230, 146] width 34 height 34
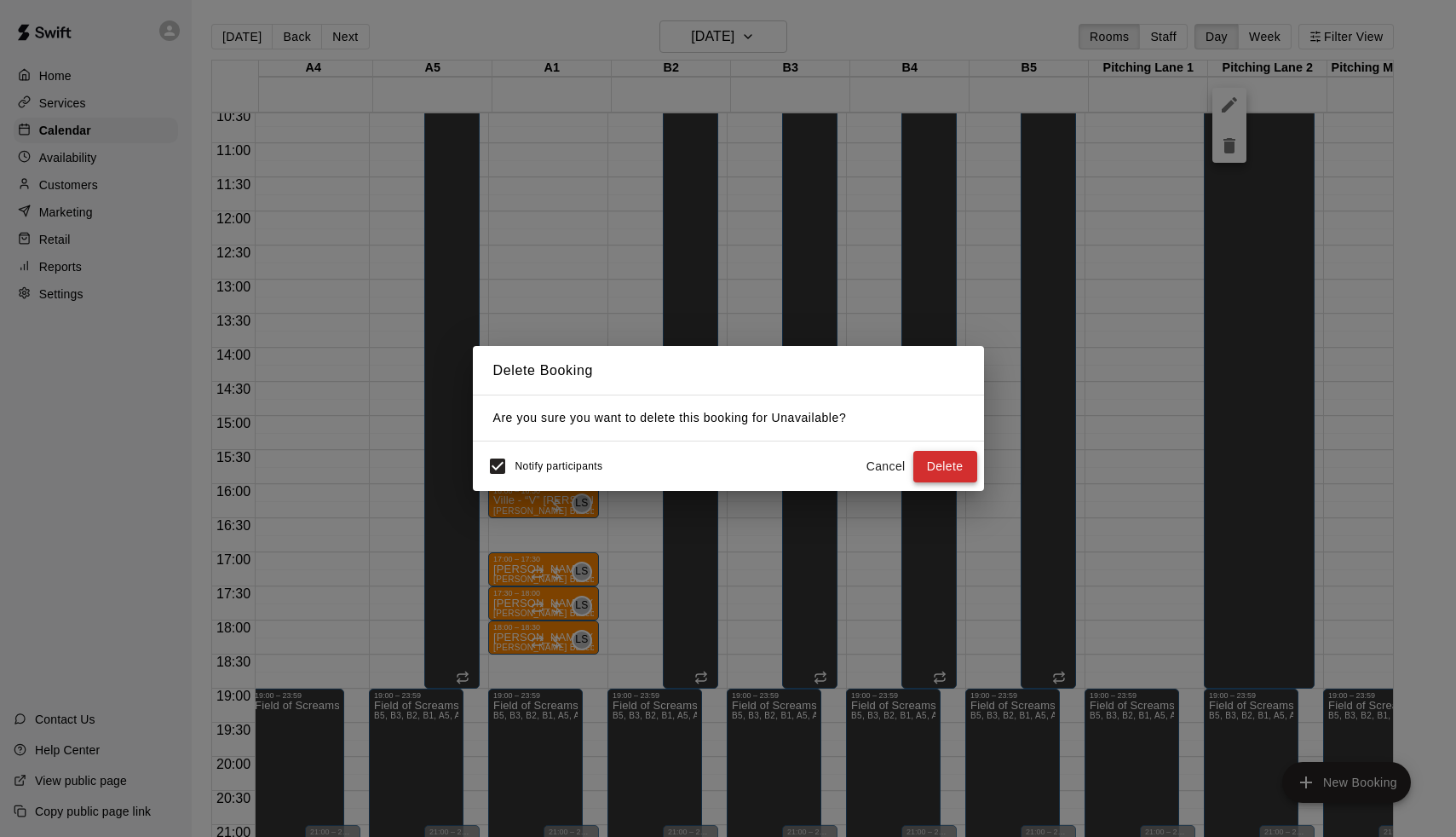
click at [943, 474] on button "Delete" at bounding box center [945, 466] width 64 height 31
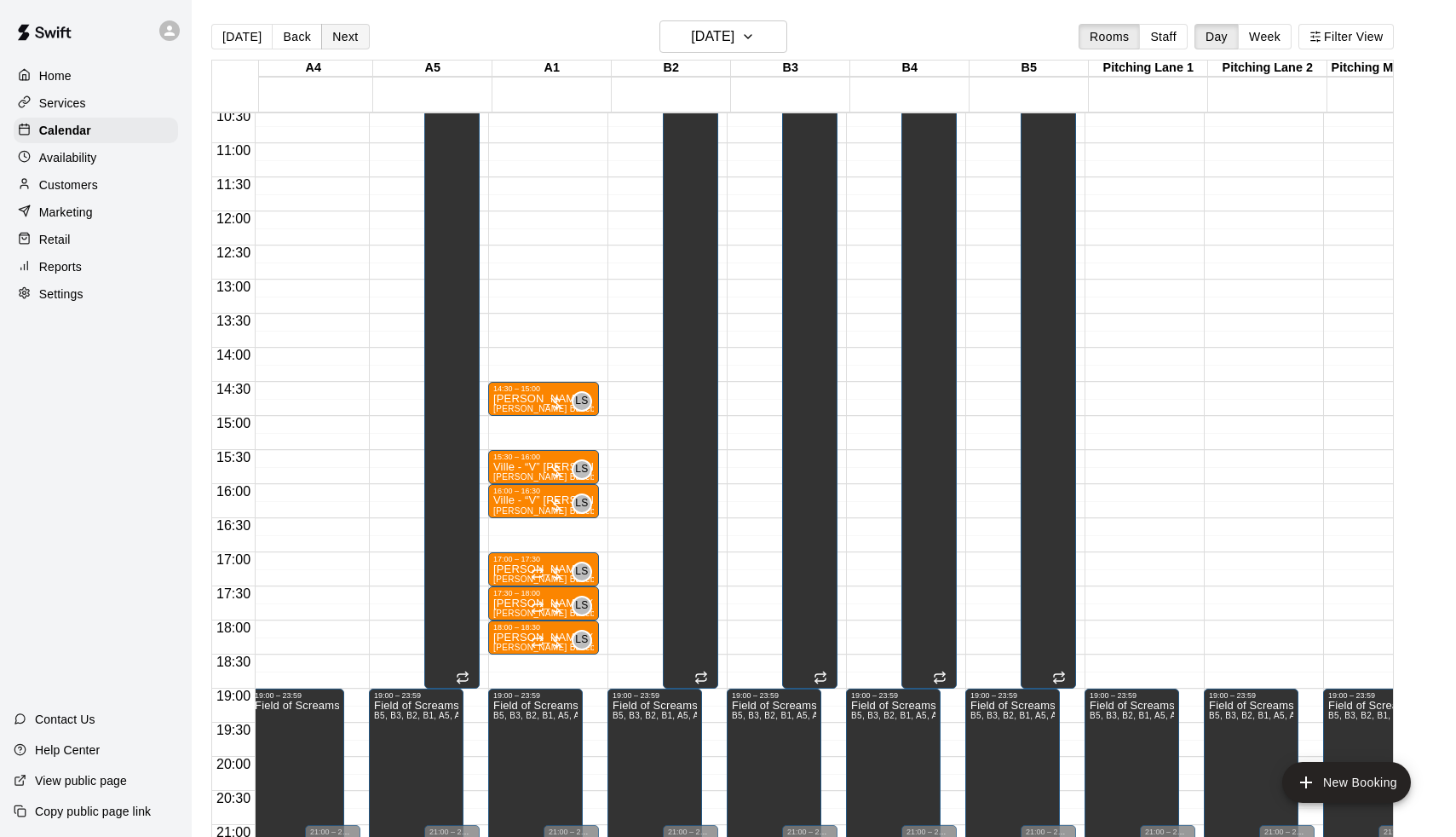
click at [344, 38] on button "Next" at bounding box center [345, 36] width 48 height 26
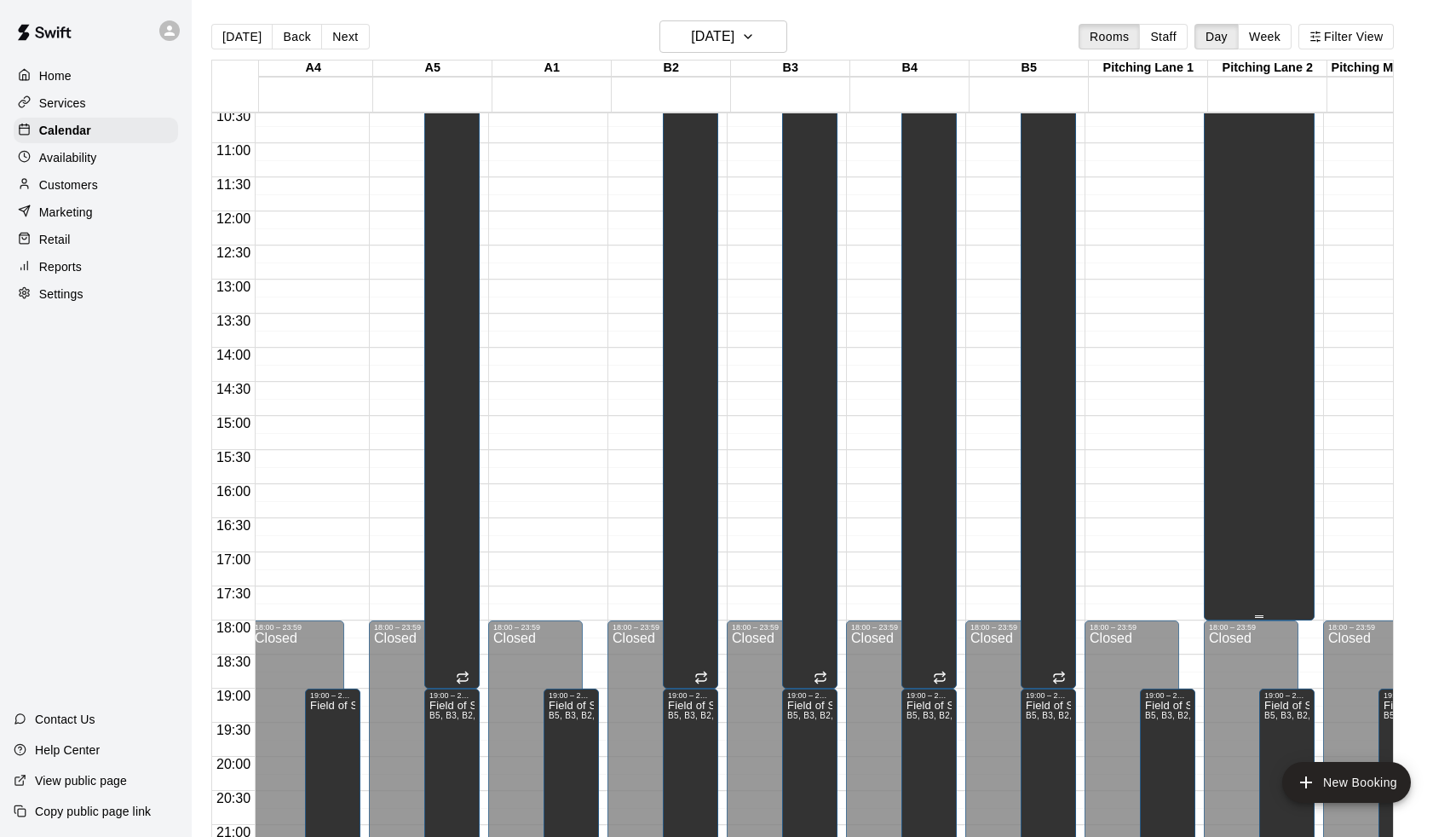
click at [1269, 222] on div "Unavailable Pitching Lane 2" at bounding box center [1240, 504] width 63 height 837
click at [1231, 156] on button "delete" at bounding box center [1230, 146] width 34 height 34
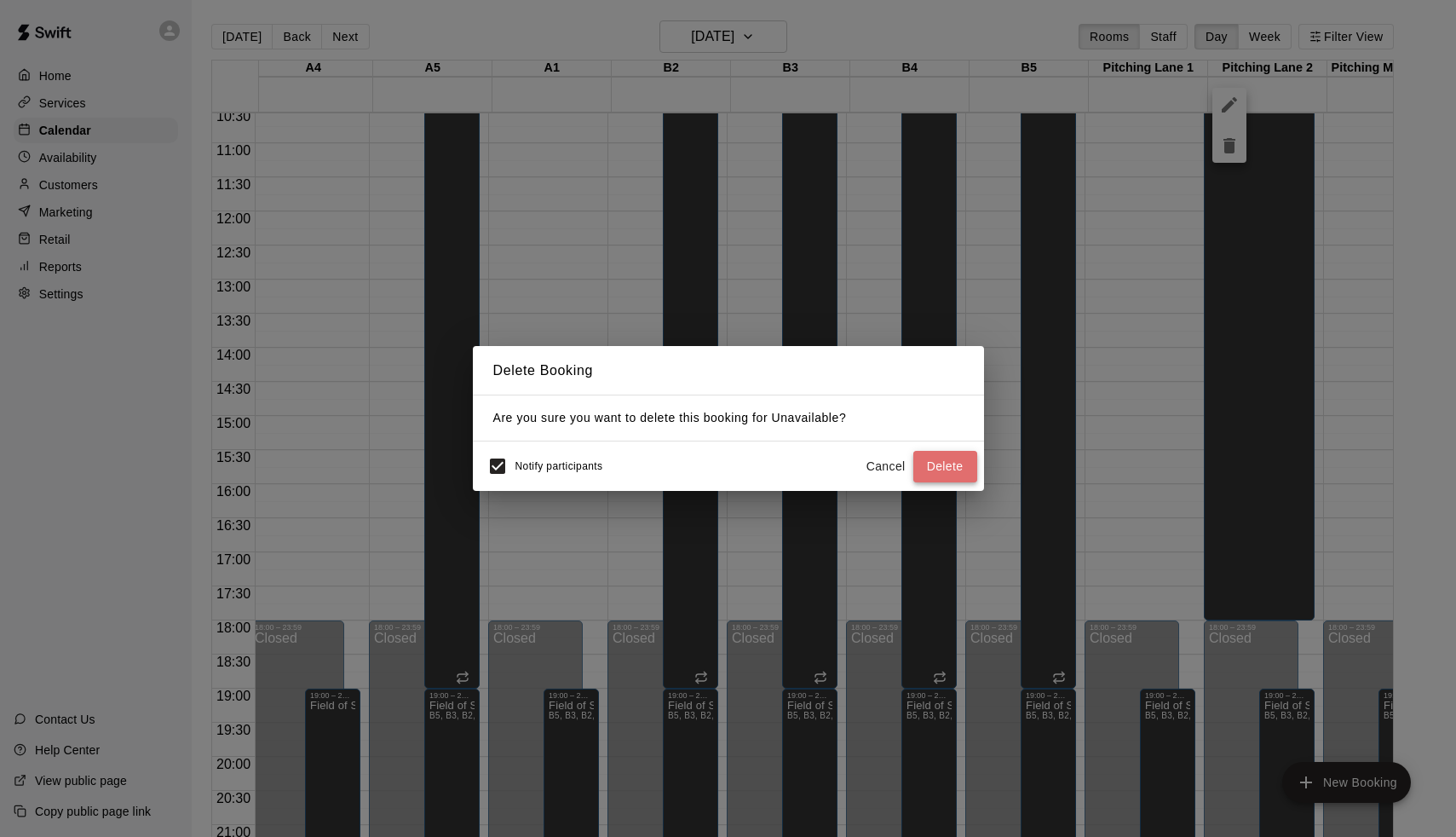
click at [959, 461] on button "Delete" at bounding box center [945, 466] width 64 height 31
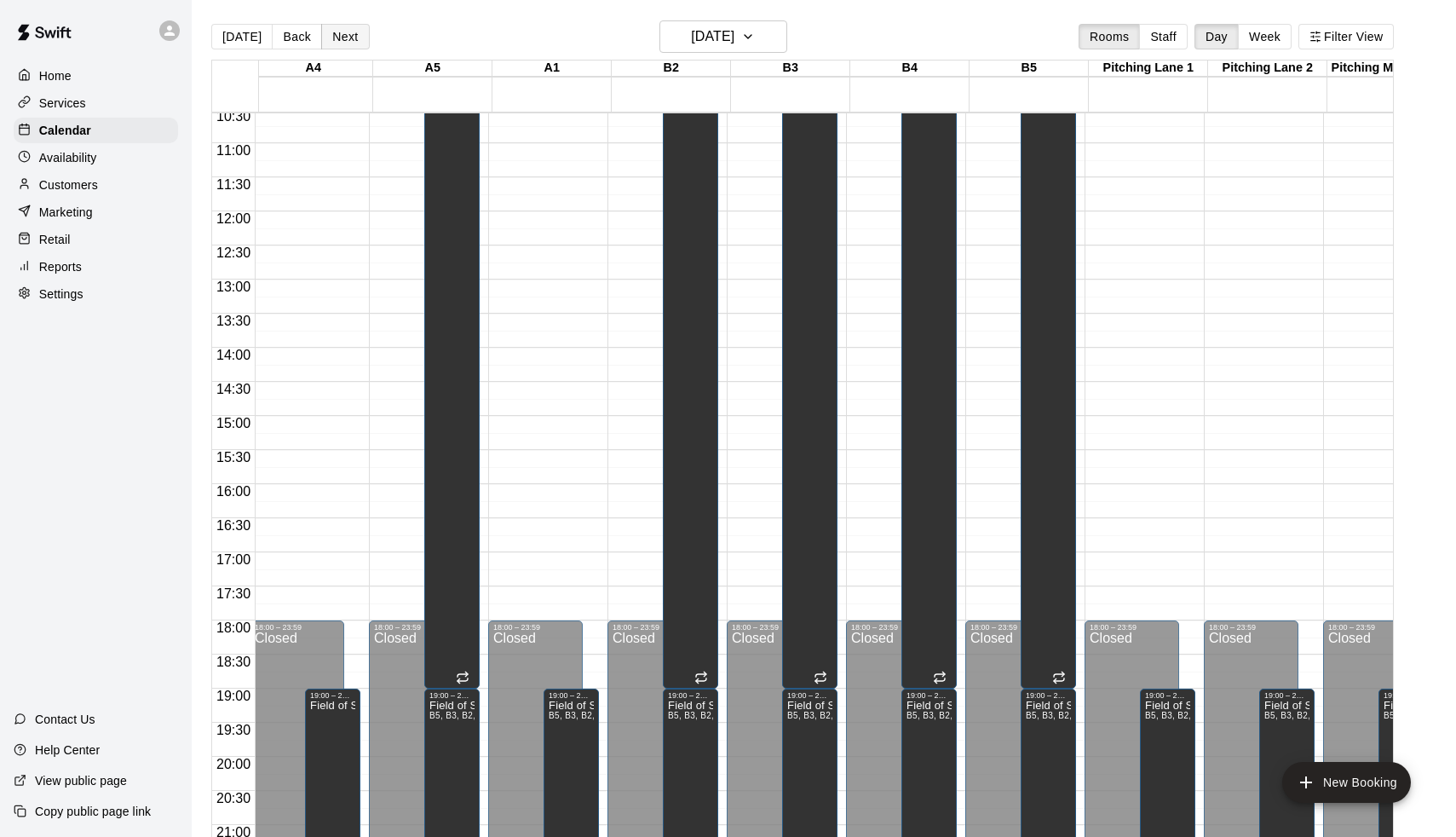
click at [343, 40] on button "Next" at bounding box center [345, 36] width 48 height 26
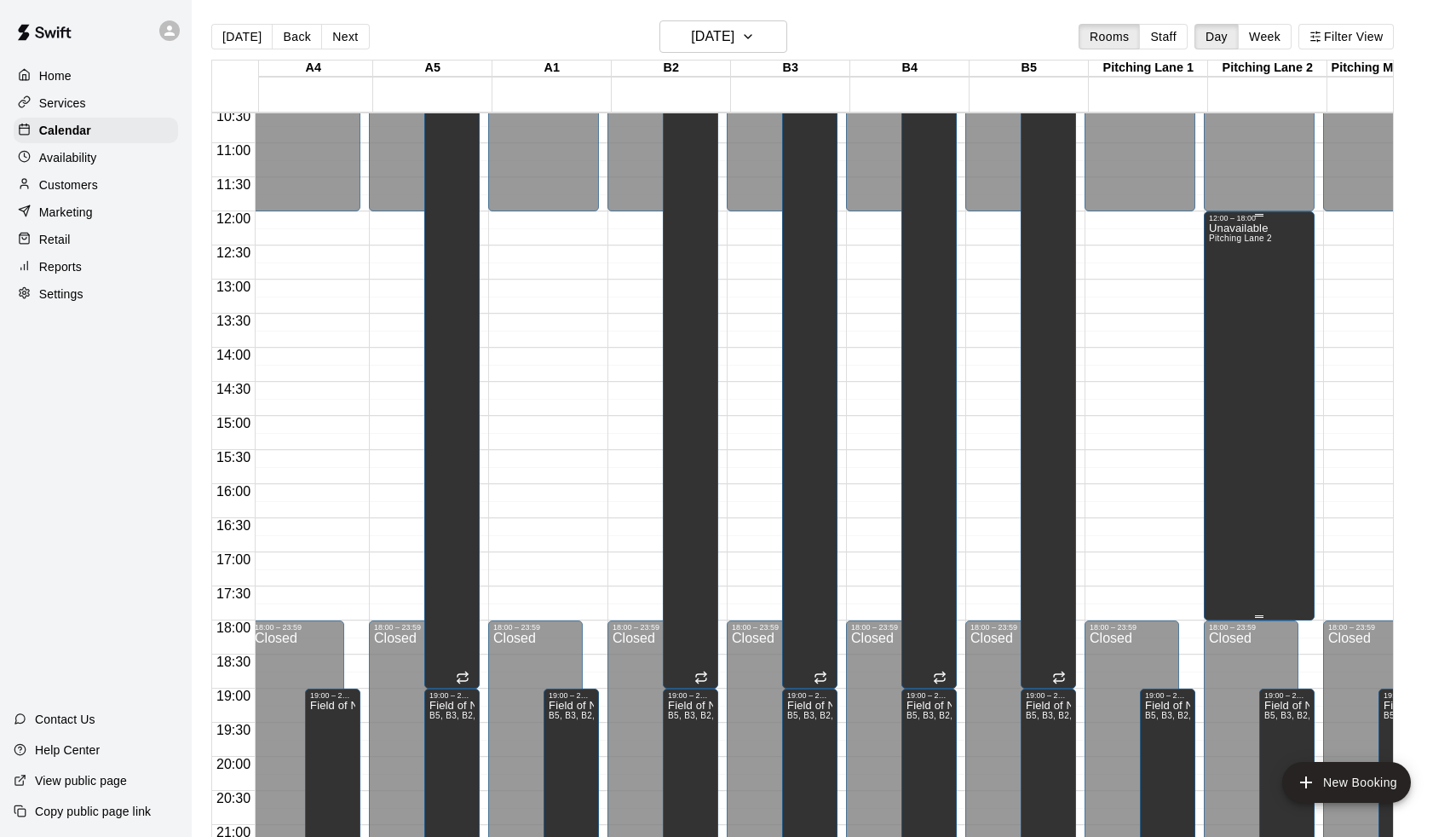
click at [1218, 273] on div "Unavailable Pitching Lane 2" at bounding box center [1240, 640] width 63 height 837
click at [1238, 277] on icon "delete" at bounding box center [1229, 282] width 20 height 20
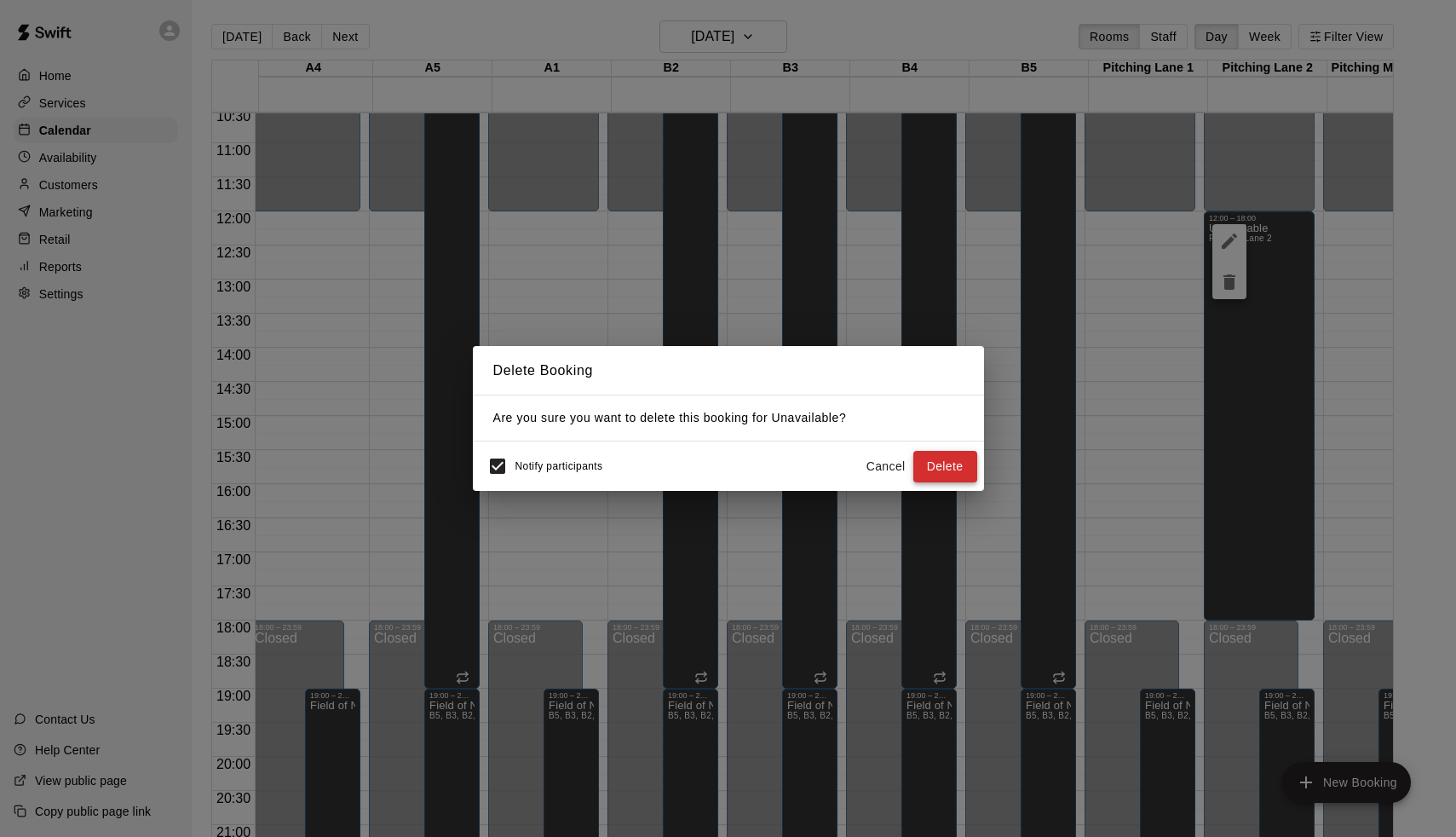
click at [939, 464] on button "Delete" at bounding box center [945, 466] width 64 height 31
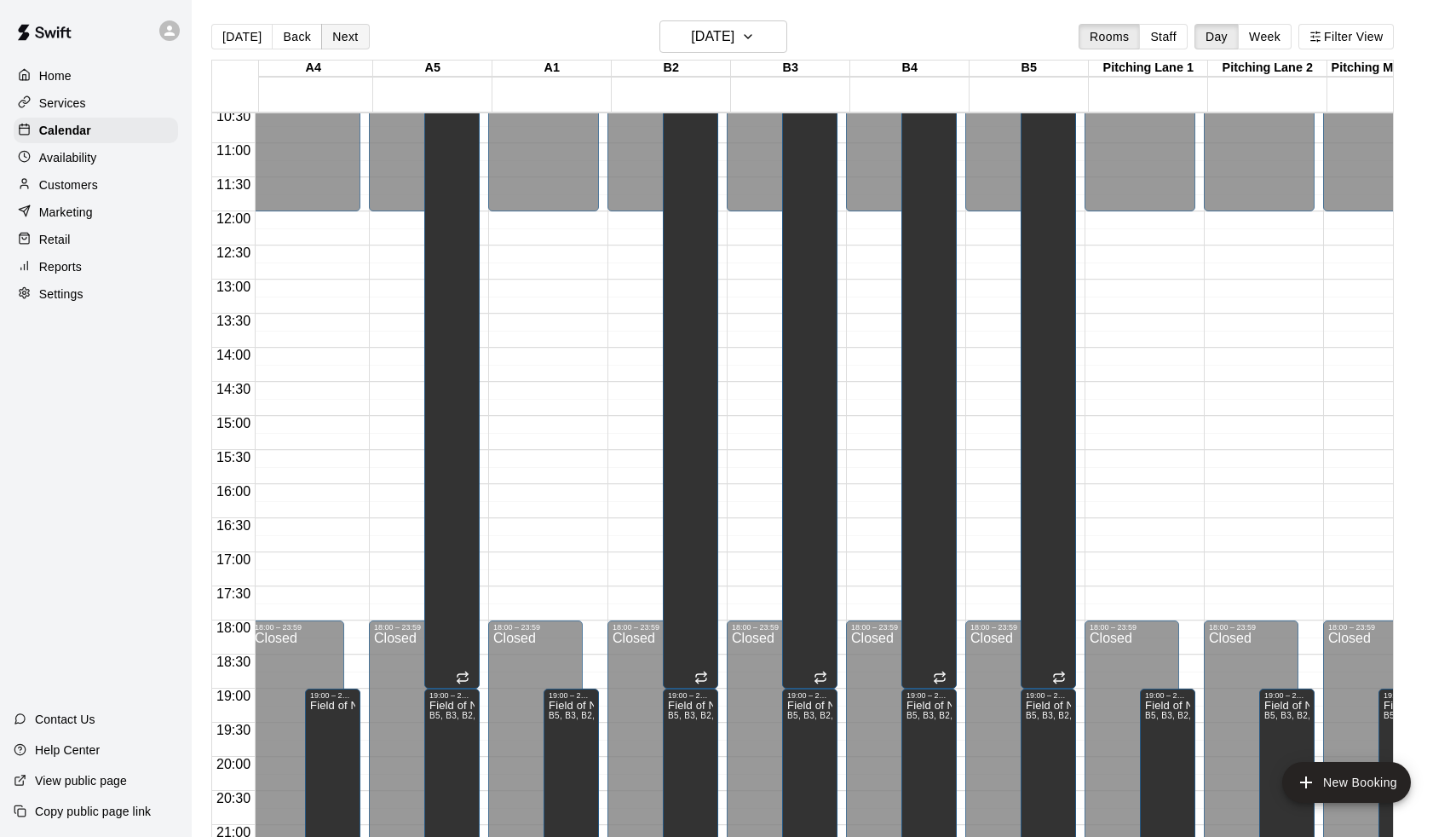
click at [350, 36] on button "Next" at bounding box center [345, 36] width 48 height 26
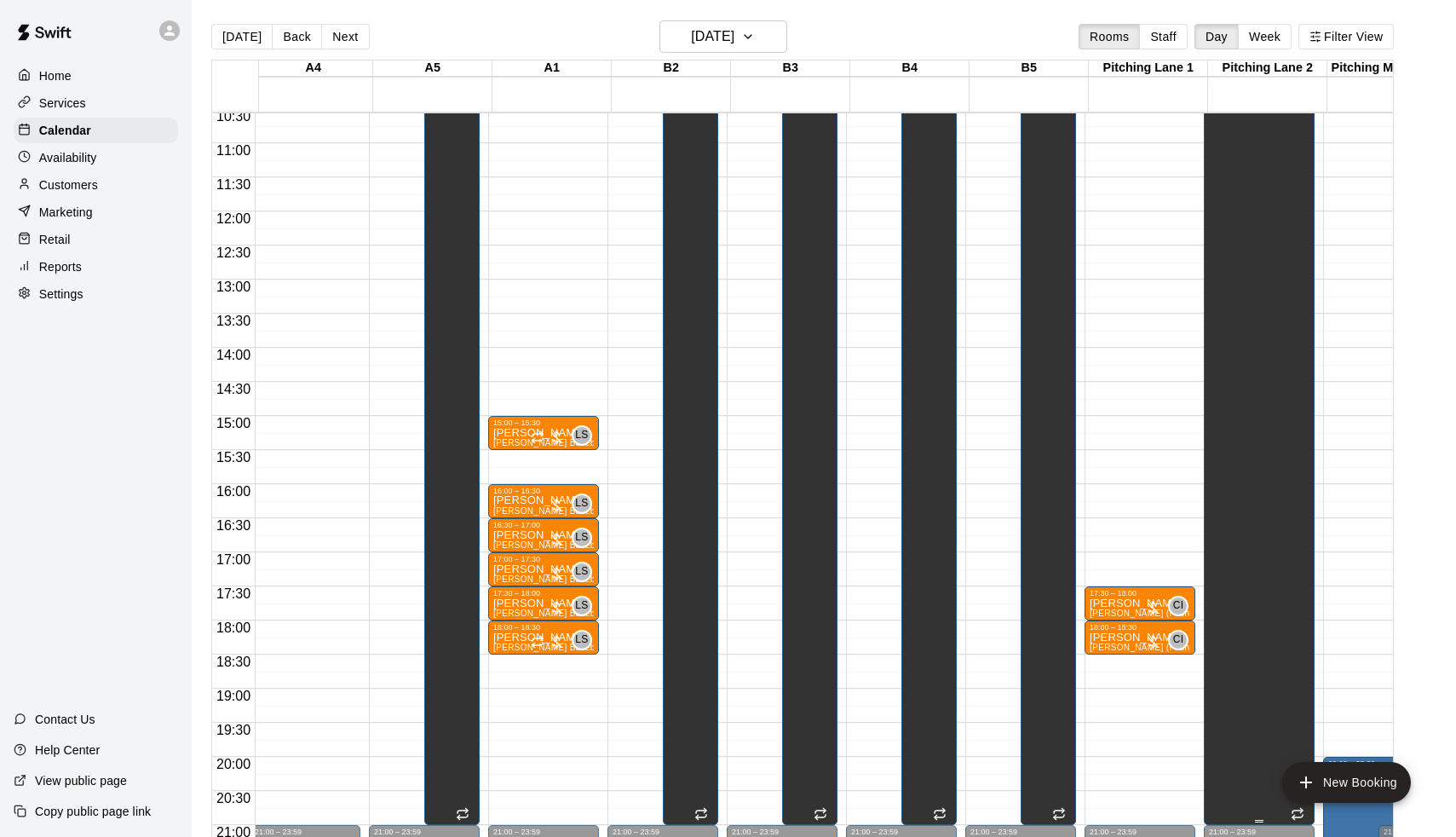
click at [1282, 275] on div "Unavailable Pitching Lane 2" at bounding box center [1258, 504] width 100 height 837
click at [1233, 146] on icon "delete" at bounding box center [1229, 146] width 12 height 15
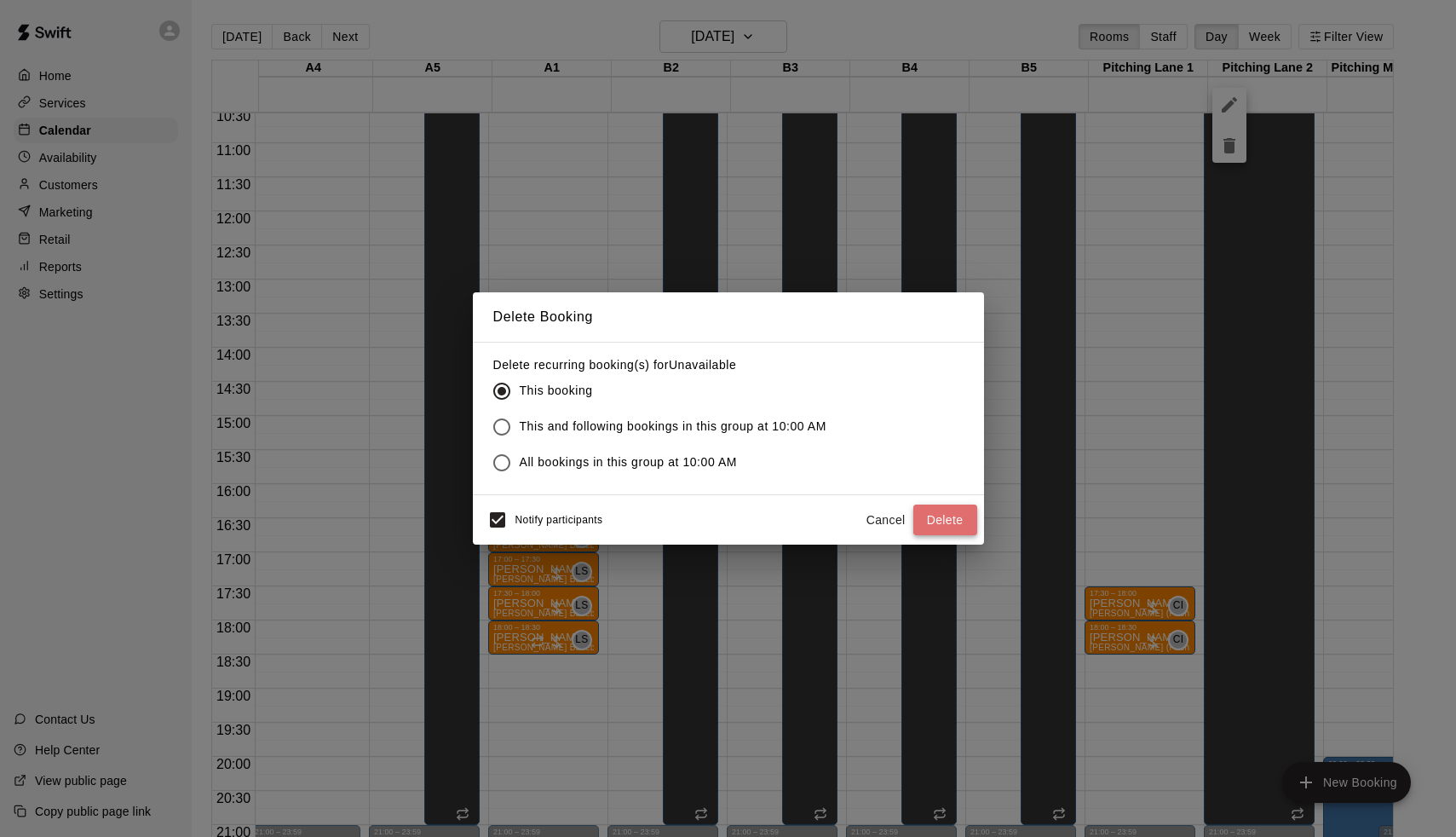
click at [961, 507] on button "Delete" at bounding box center [945, 520] width 64 height 31
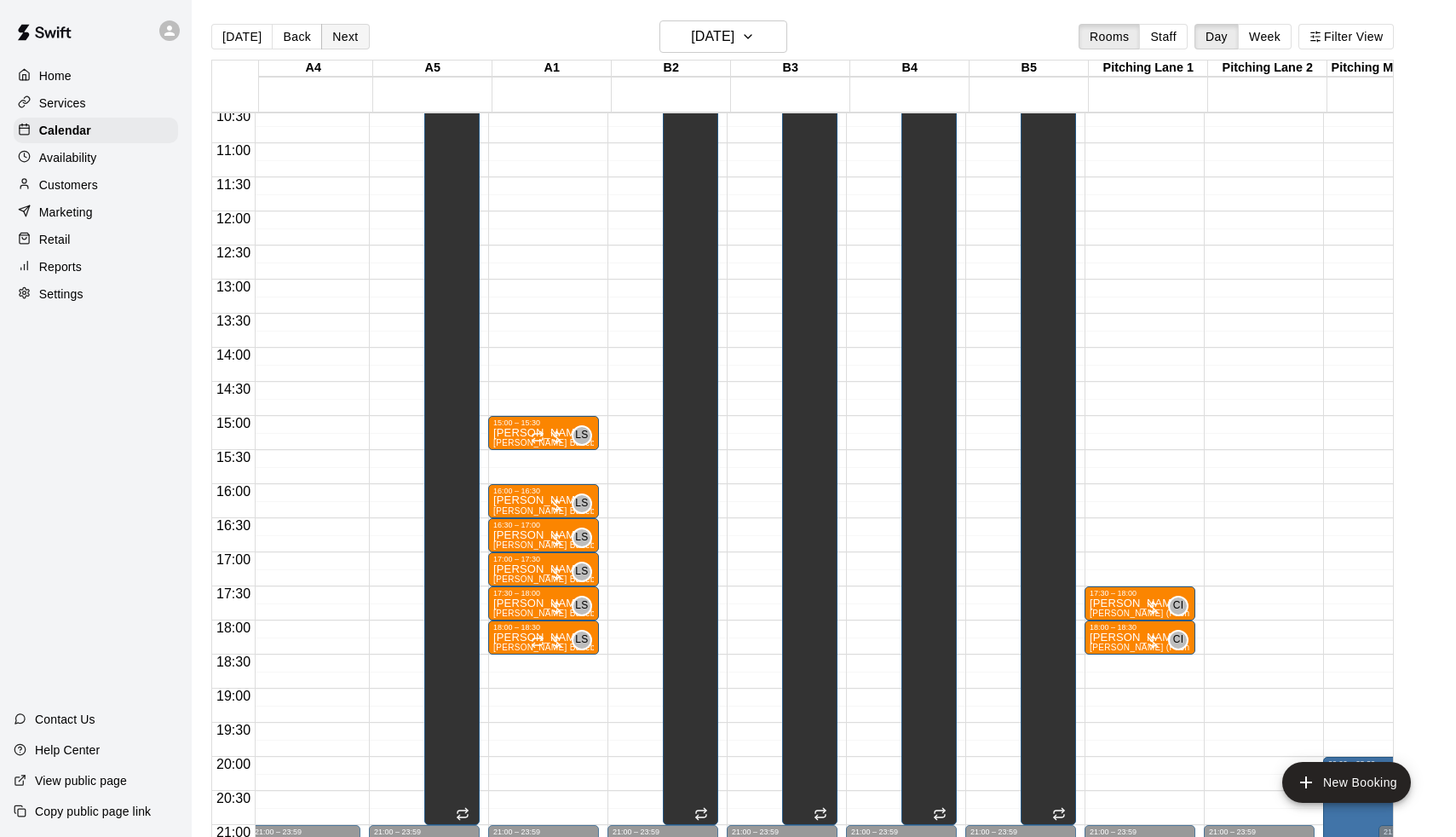
click at [343, 37] on button "Next" at bounding box center [345, 36] width 48 height 26
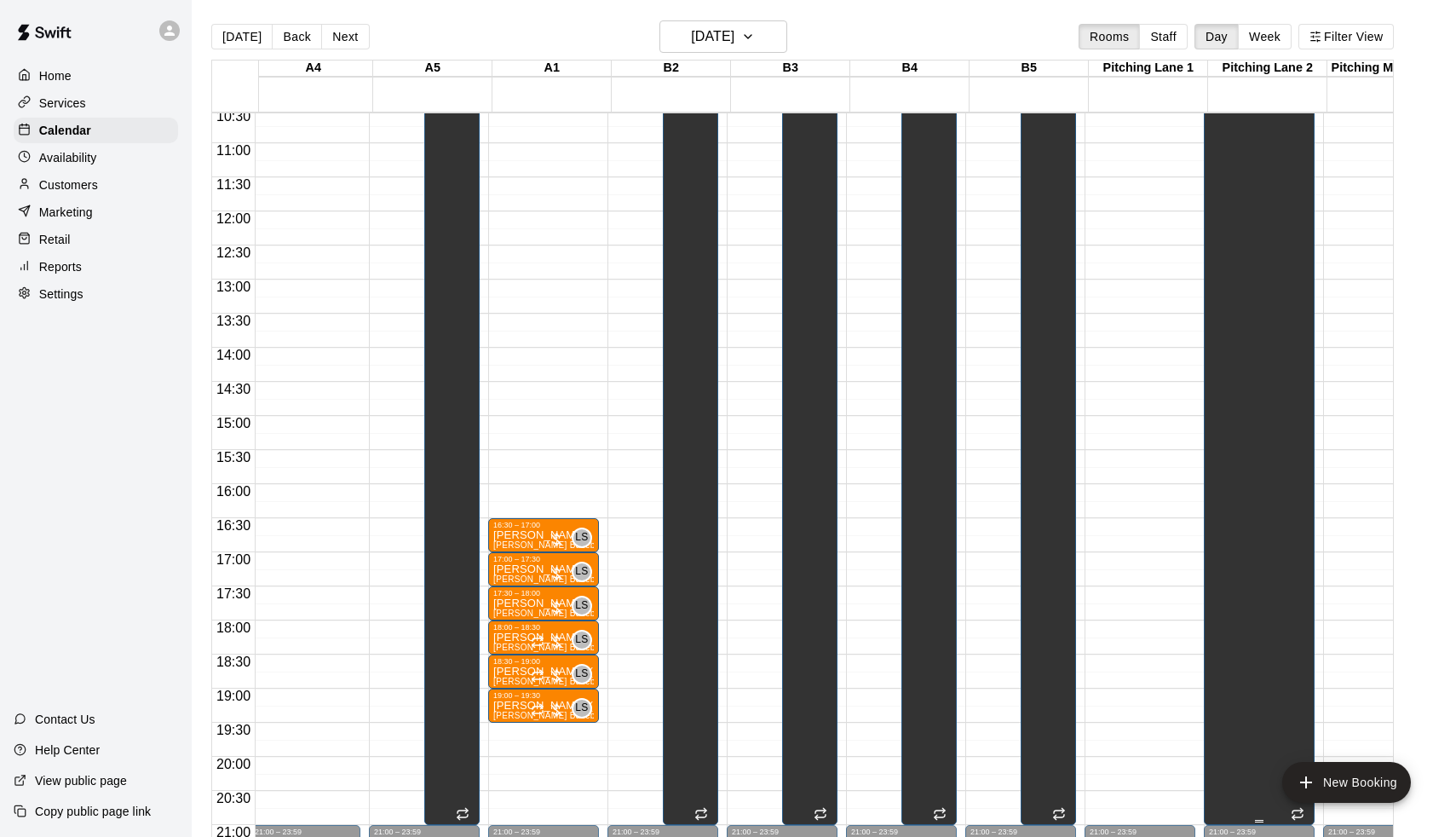
click at [1279, 333] on div "Unavailable Pitching Lane 2" at bounding box center [1258, 504] width 100 height 837
click at [1236, 144] on icon "delete" at bounding box center [1229, 145] width 20 height 20
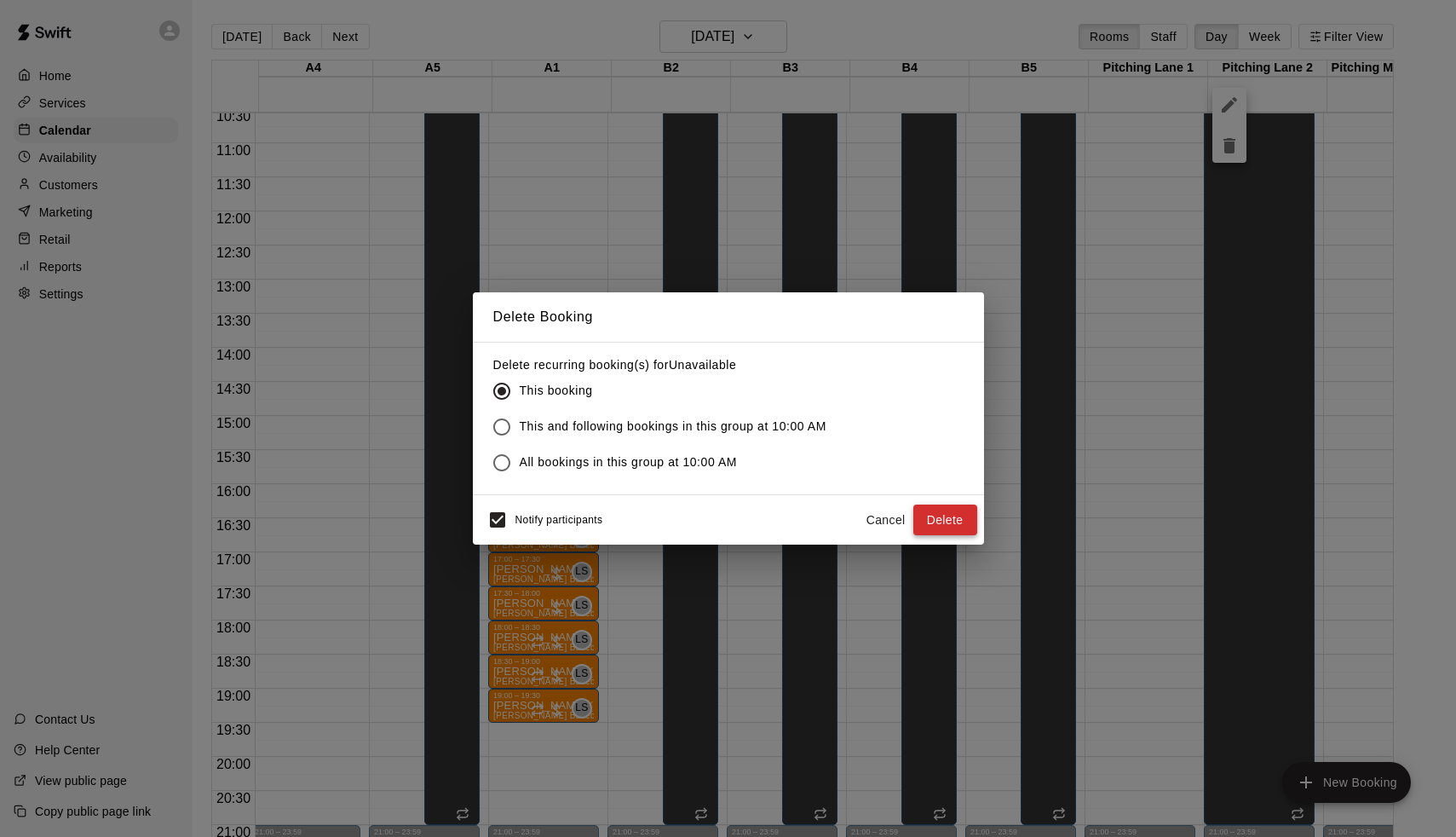
click at [953, 530] on button "Delete" at bounding box center [945, 520] width 64 height 31
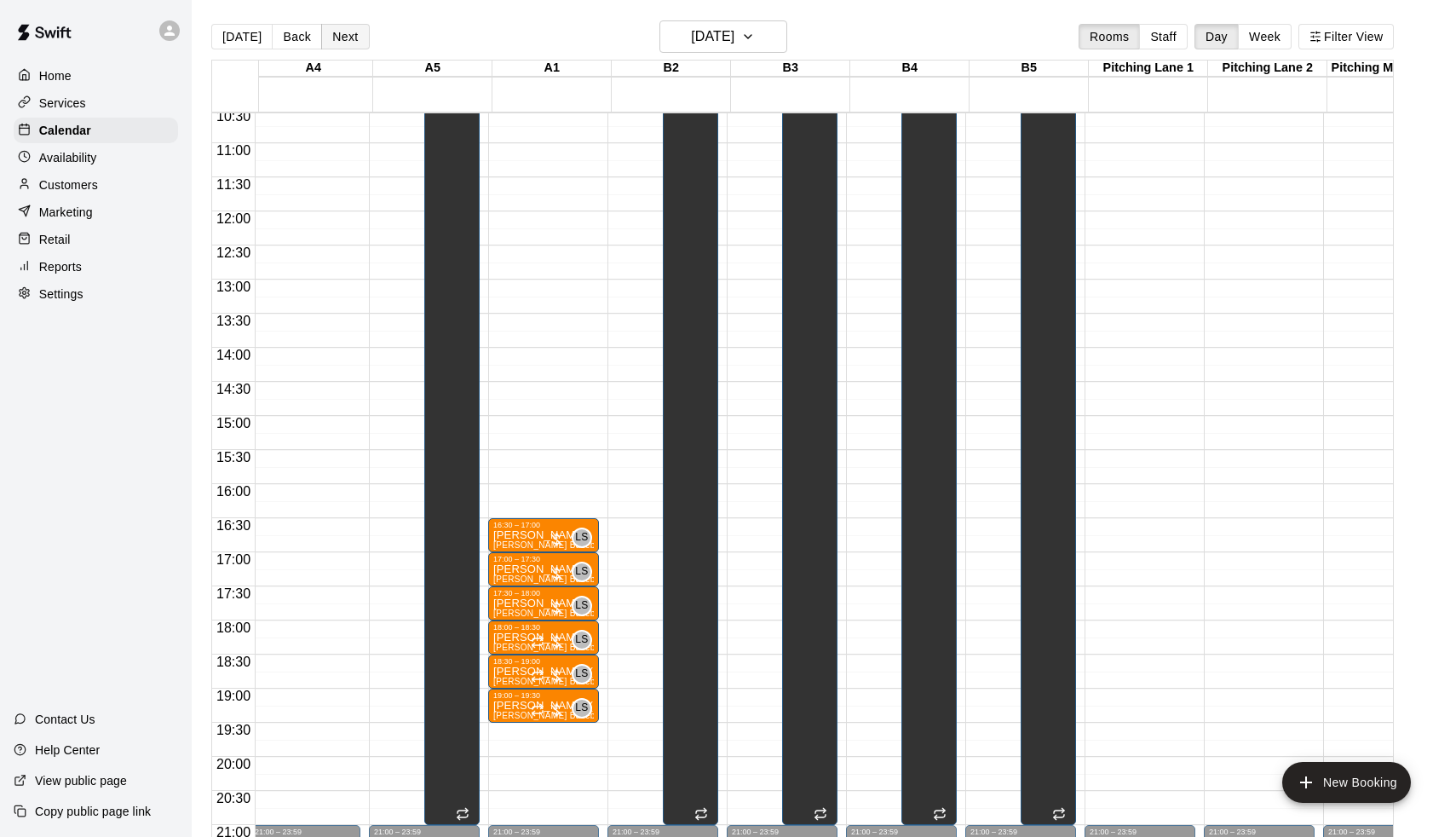
click at [344, 40] on button "Next" at bounding box center [345, 36] width 48 height 26
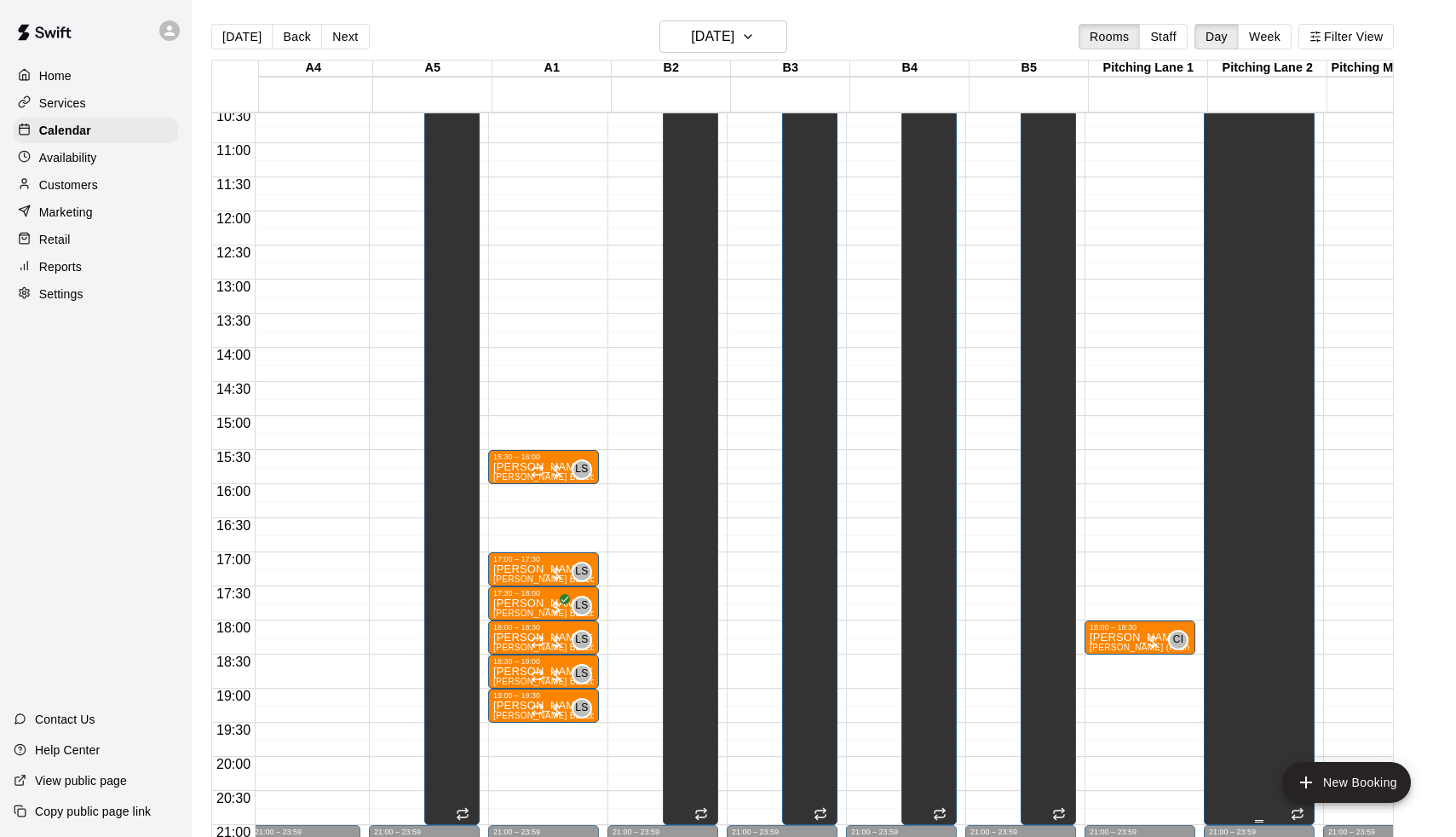
click at [1247, 304] on div "Unavailable Pitching Lane 2" at bounding box center [1240, 504] width 63 height 837
click at [1227, 147] on icon "delete" at bounding box center [1229, 146] width 12 height 15
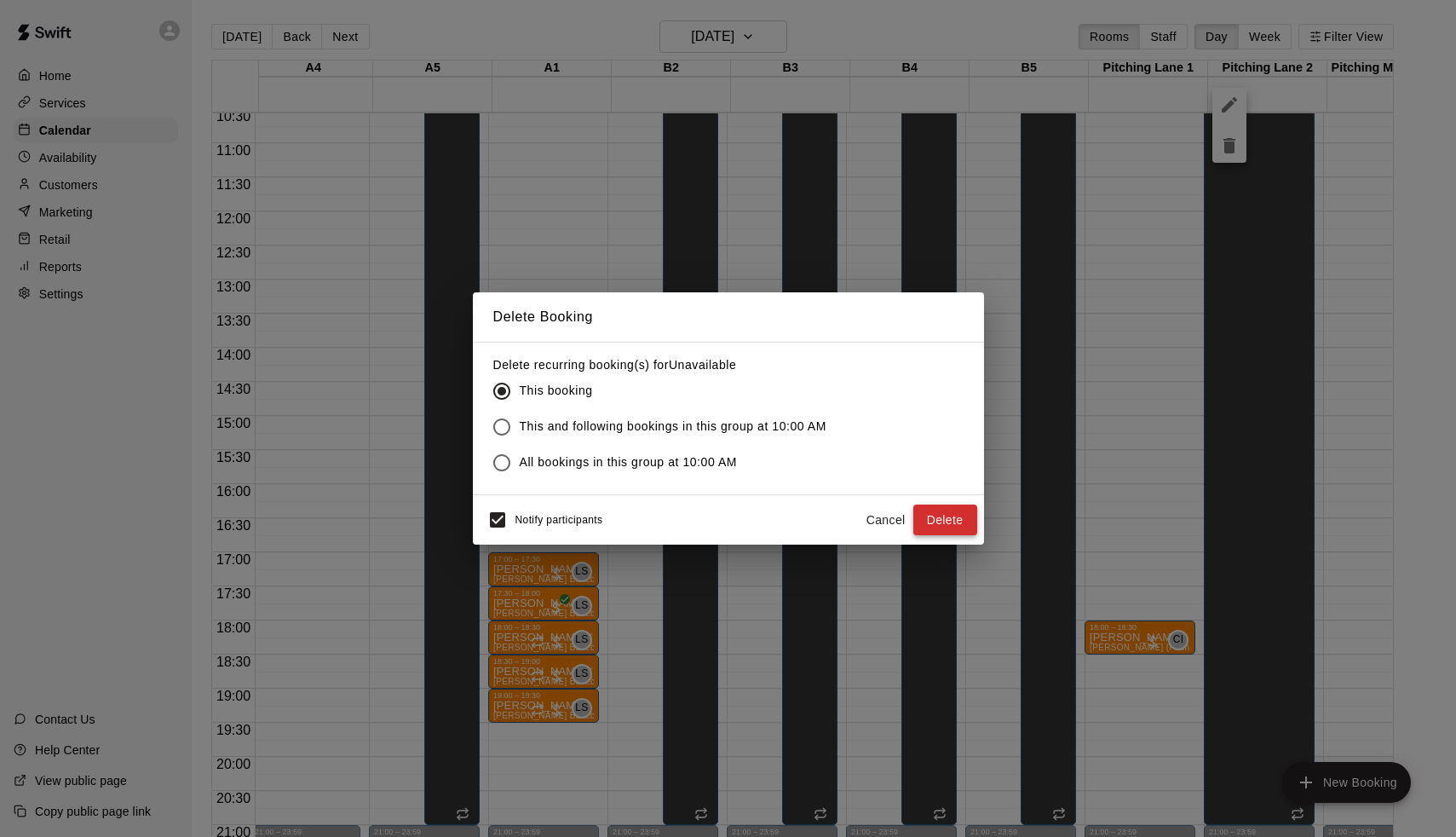
click at [968, 529] on button "Delete" at bounding box center [945, 520] width 64 height 31
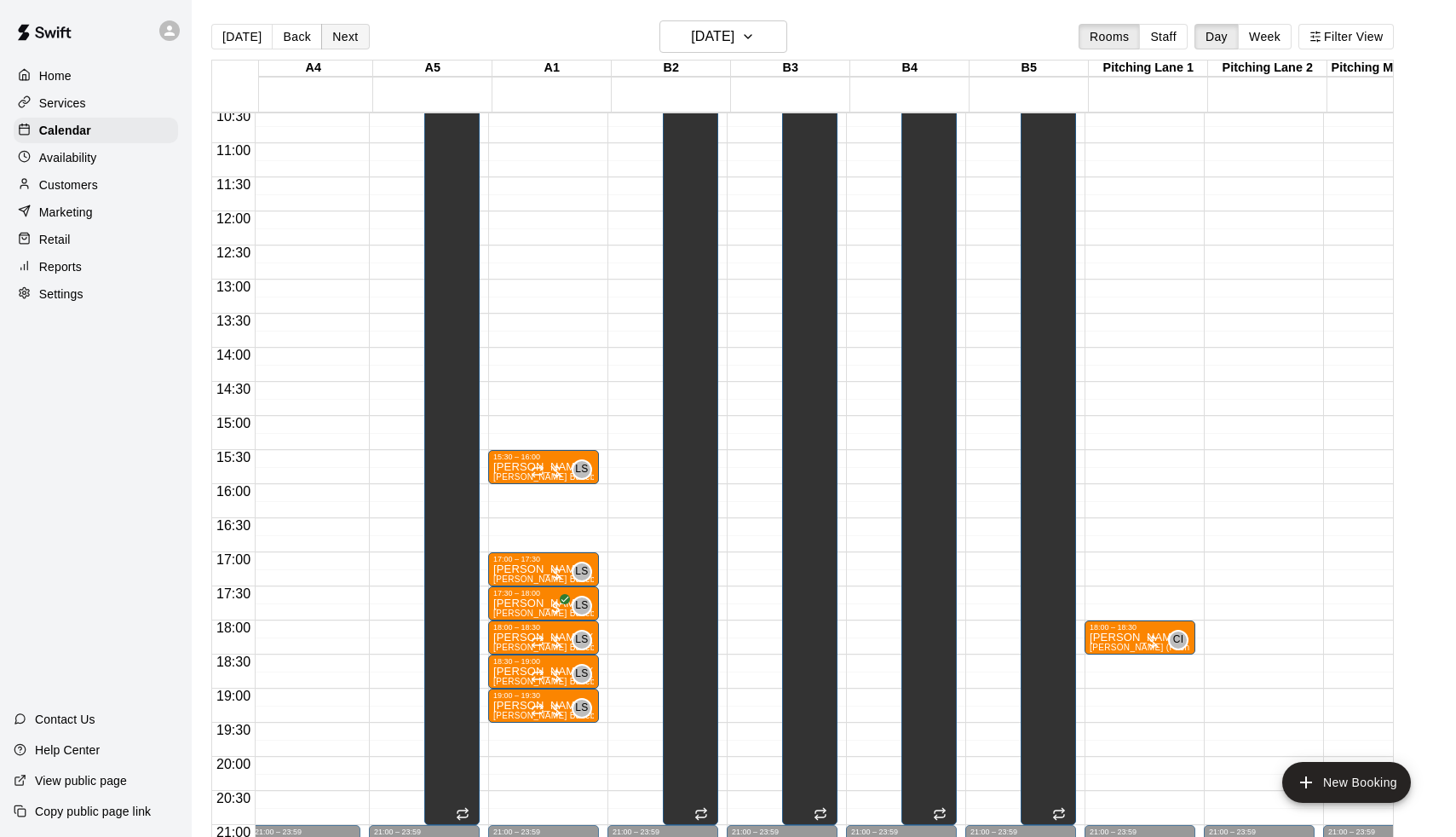
click at [331, 40] on button "Next" at bounding box center [345, 36] width 48 height 26
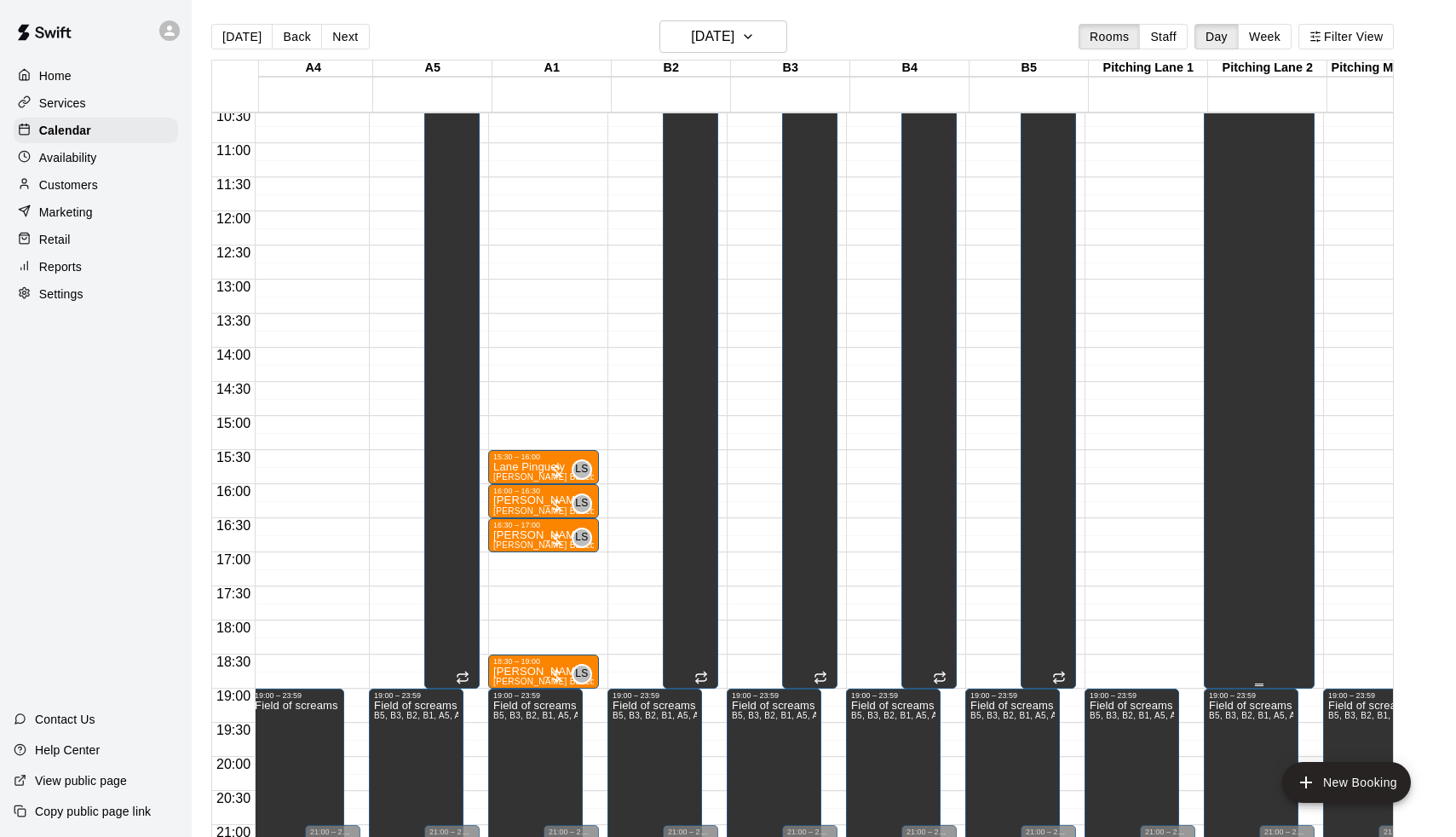
click at [1279, 251] on div "Unavailable Pitching Lane 2" at bounding box center [1258, 504] width 100 height 837
click at [1231, 152] on icon "delete" at bounding box center [1229, 146] width 12 height 15
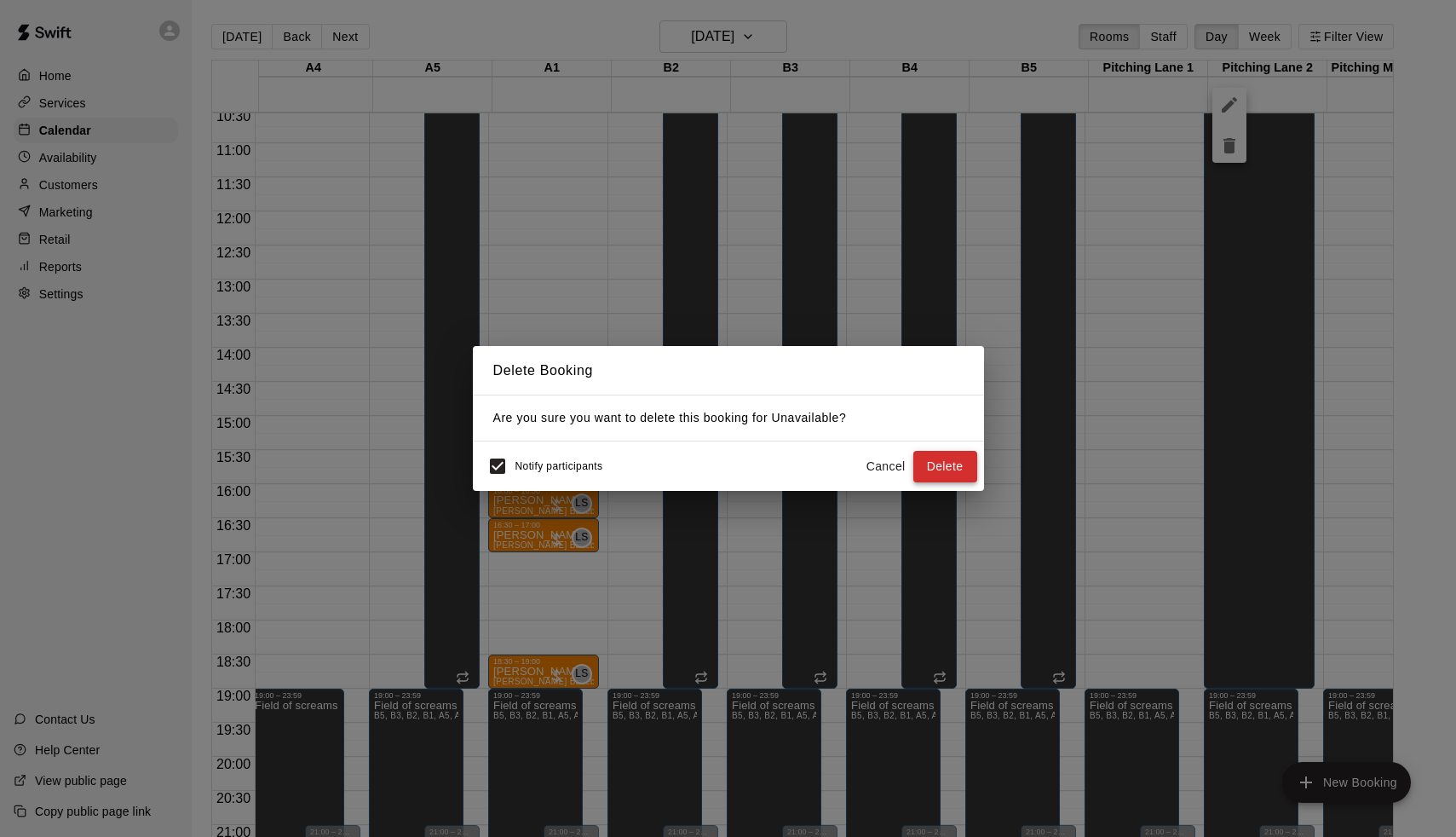
click at [964, 468] on button "Delete" at bounding box center [945, 466] width 64 height 31
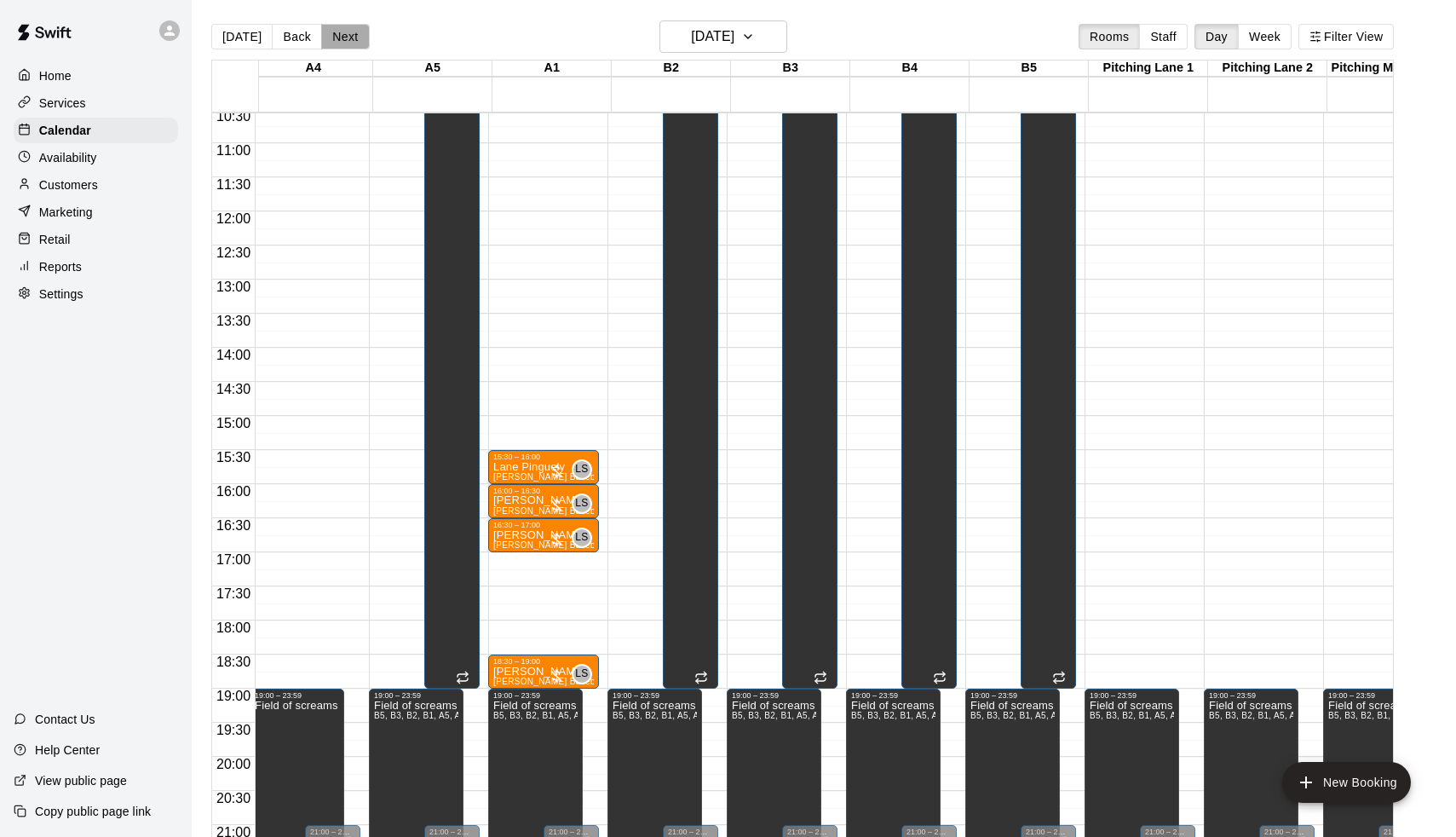
click at [337, 39] on button "Next" at bounding box center [345, 36] width 48 height 26
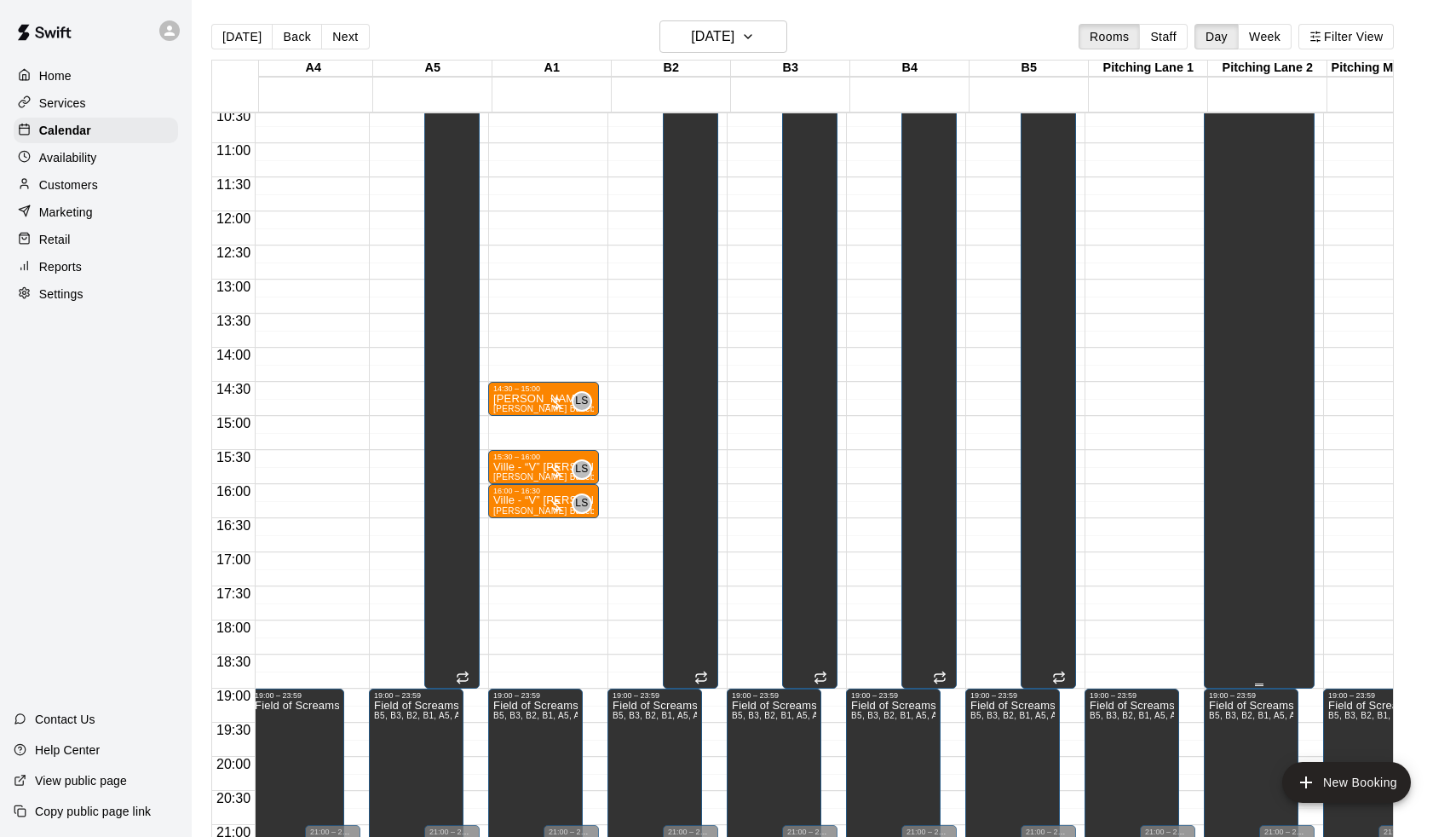
click at [1272, 241] on div "Unavailable Pitching Lane 2" at bounding box center [1240, 504] width 63 height 837
click at [1227, 153] on icon "delete" at bounding box center [1229, 146] width 12 height 15
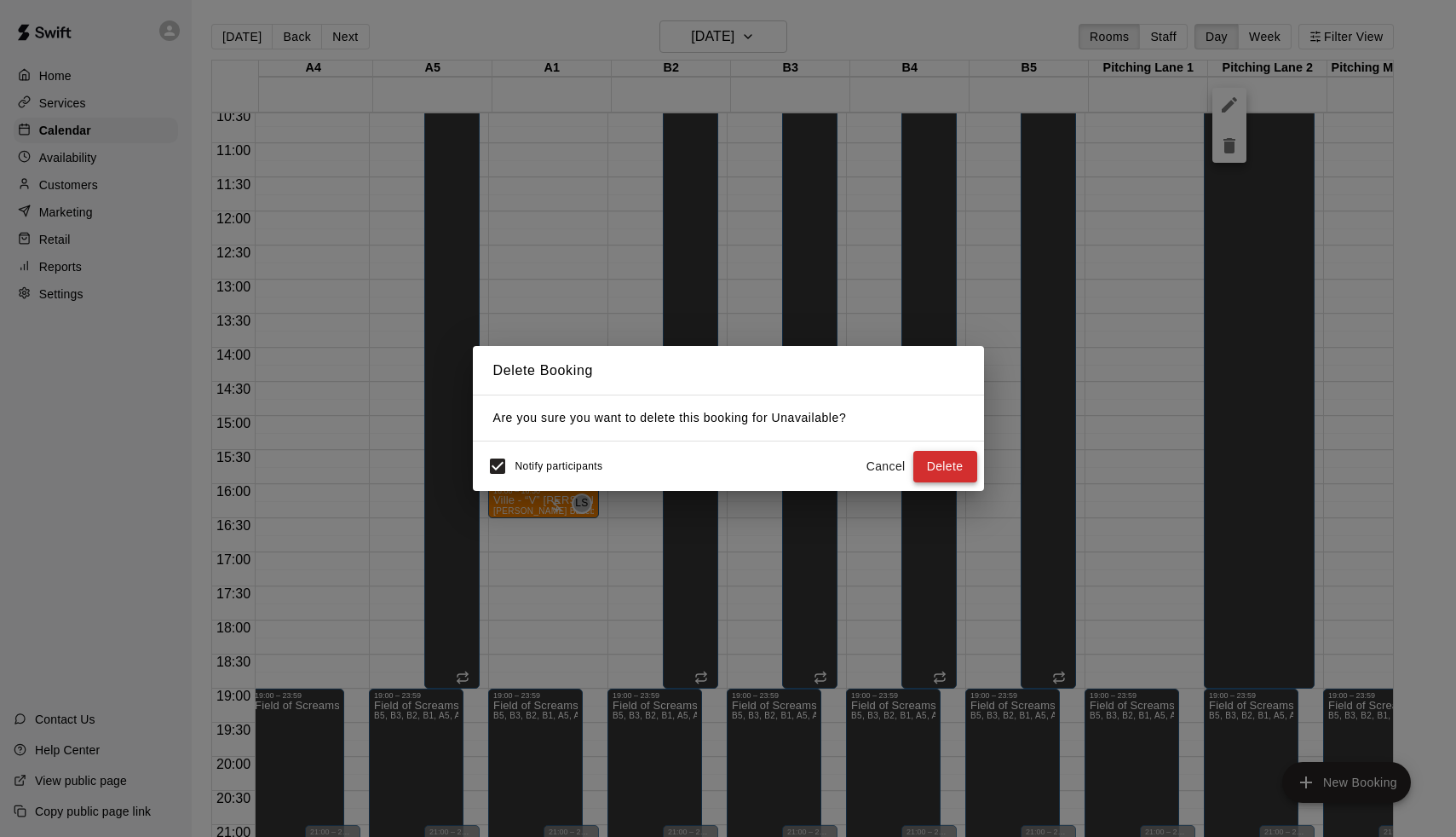
click at [950, 466] on button "Delete" at bounding box center [945, 466] width 64 height 31
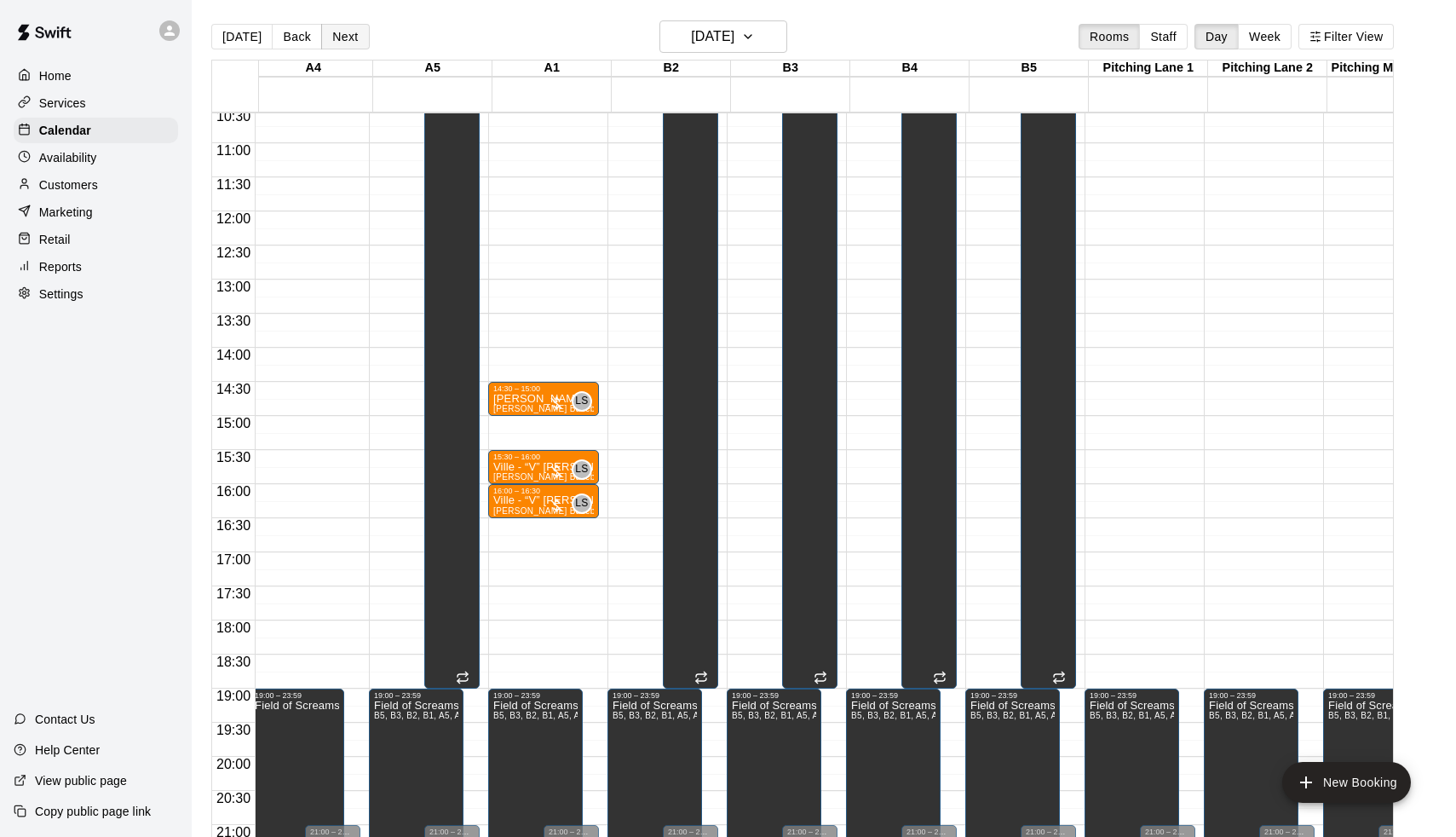
click at [334, 39] on button "Next" at bounding box center [345, 36] width 48 height 26
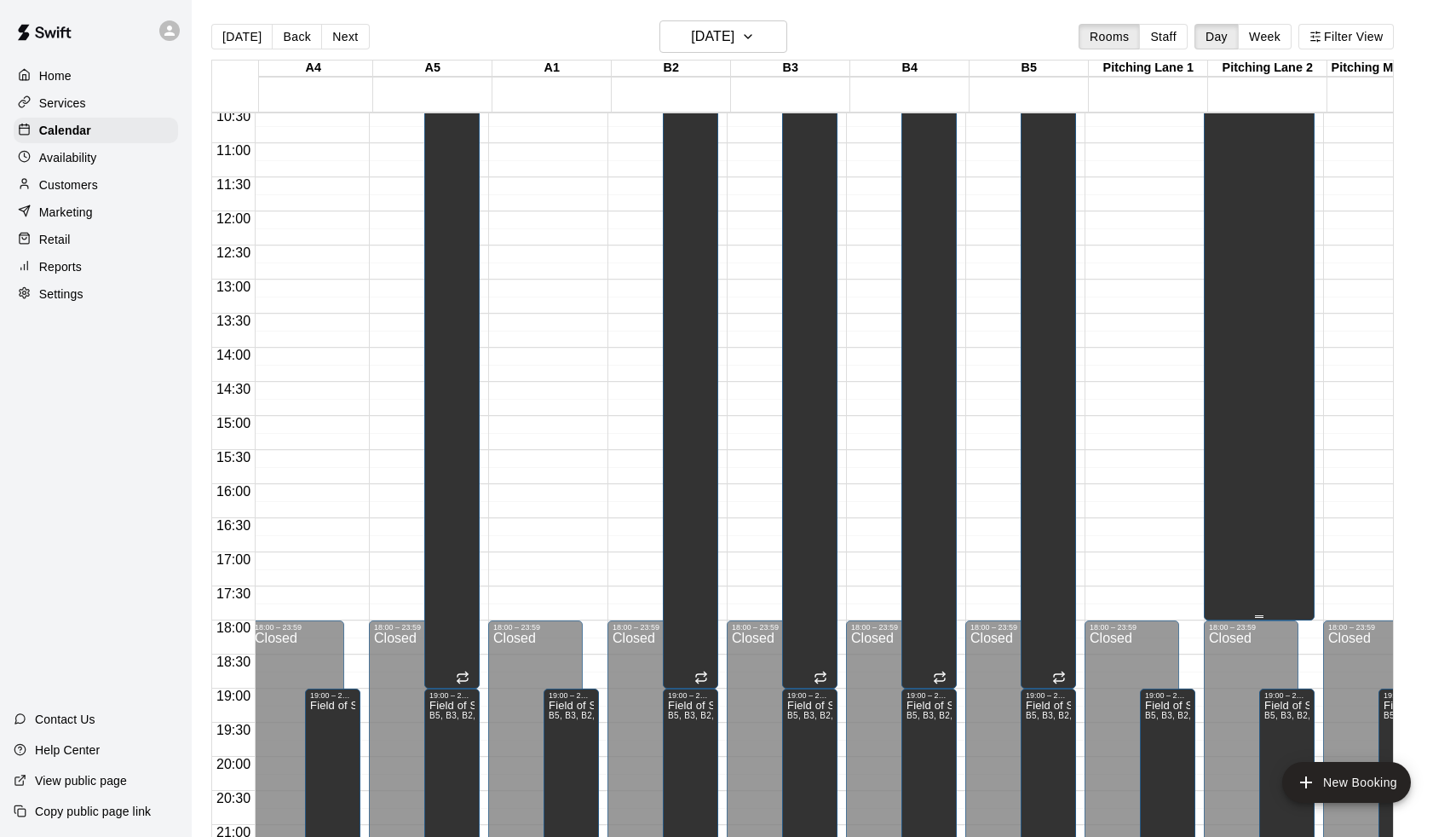
click at [1287, 189] on div "Unavailable Pitching Lane 2" at bounding box center [1258, 504] width 100 height 837
click at [1240, 156] on button "delete" at bounding box center [1230, 146] width 34 height 34
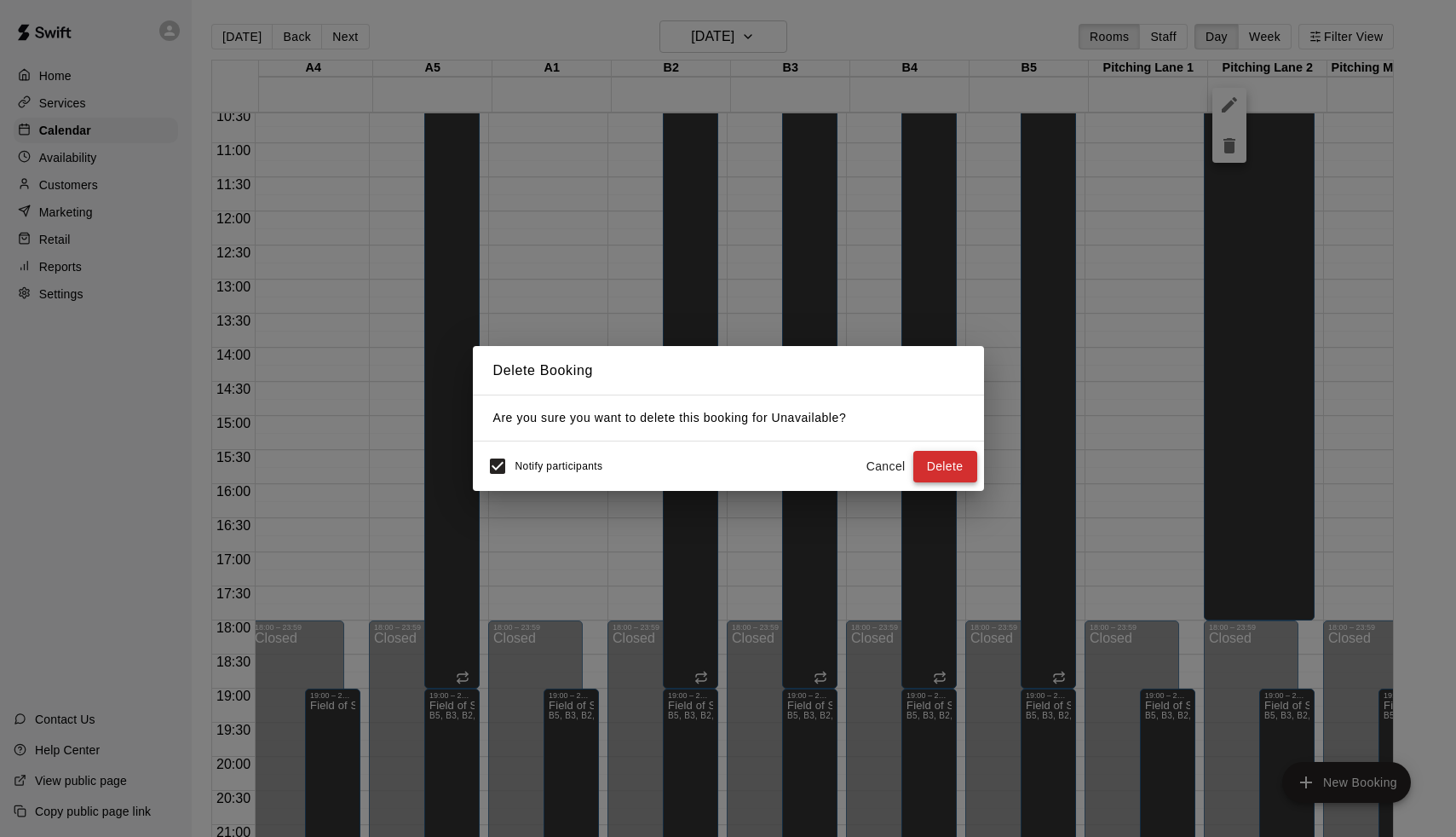
click at [933, 478] on button "Delete" at bounding box center [945, 466] width 64 height 31
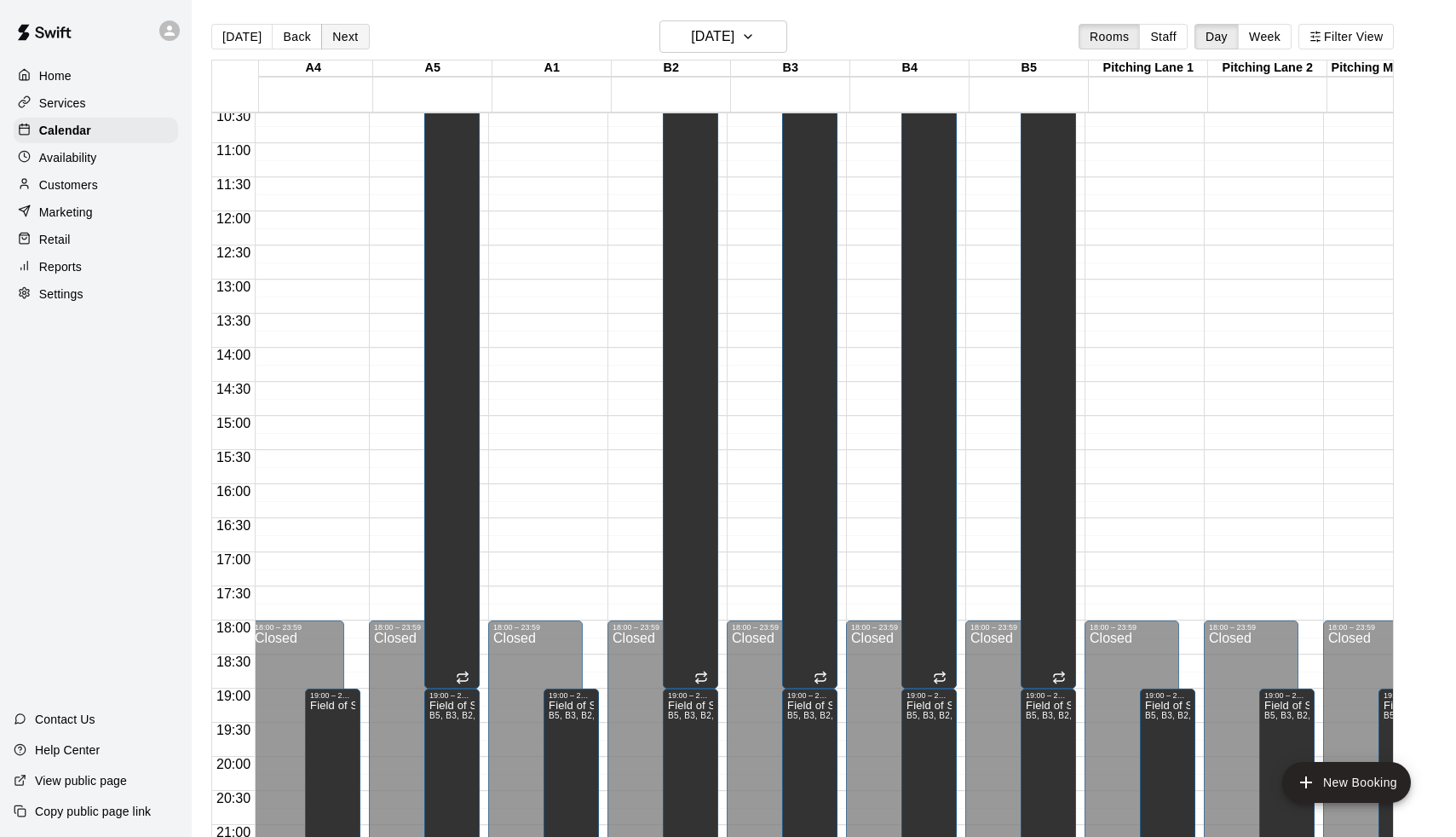
click at [350, 36] on button "Next" at bounding box center [345, 36] width 48 height 26
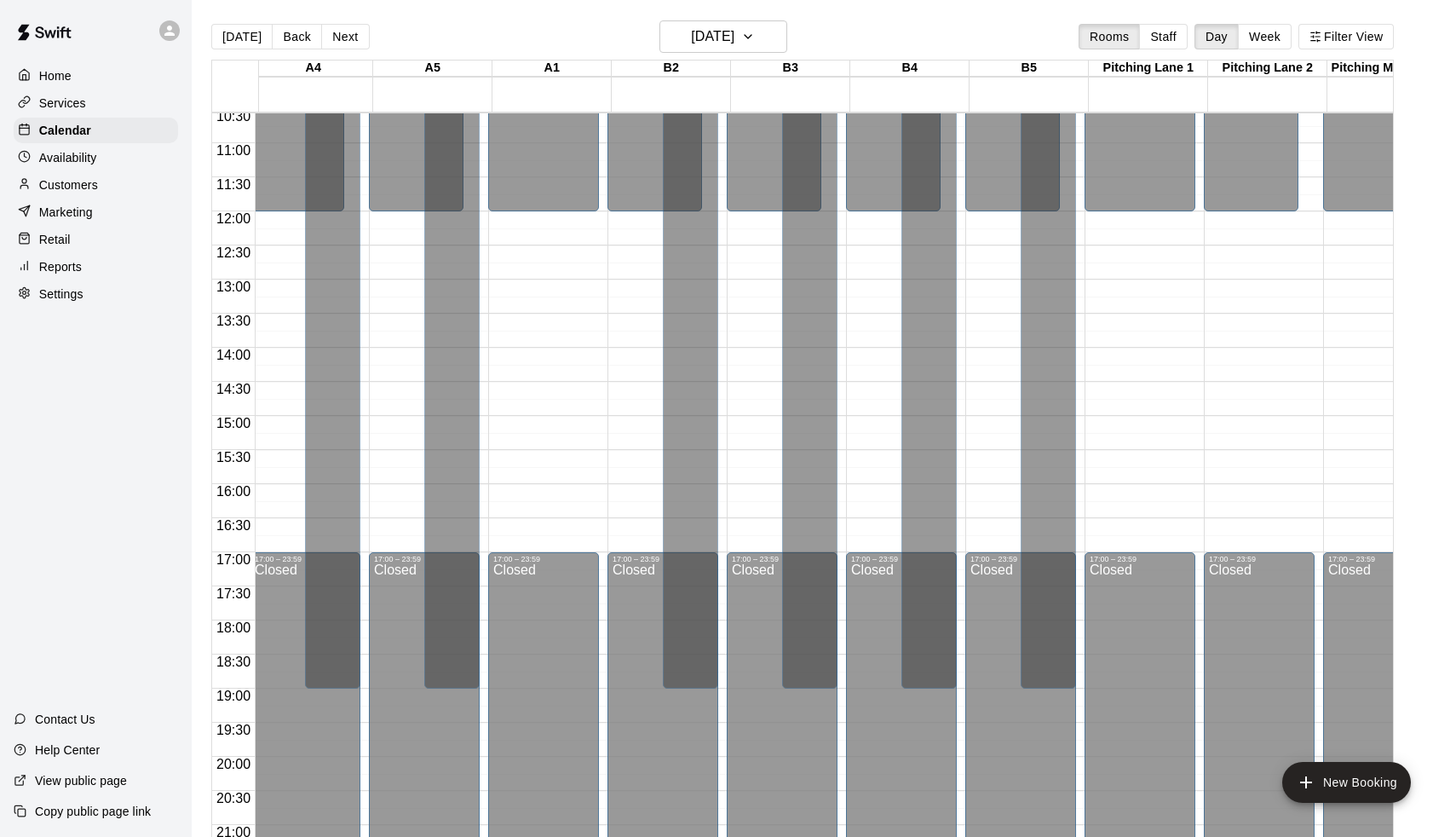
click at [1271, 183] on div "Field of nightmares B5, B3, B2, B1, Party Room, [GEOGRAPHIC_DATA], A4, B4, A5" at bounding box center [1286, 436] width 45 height 837
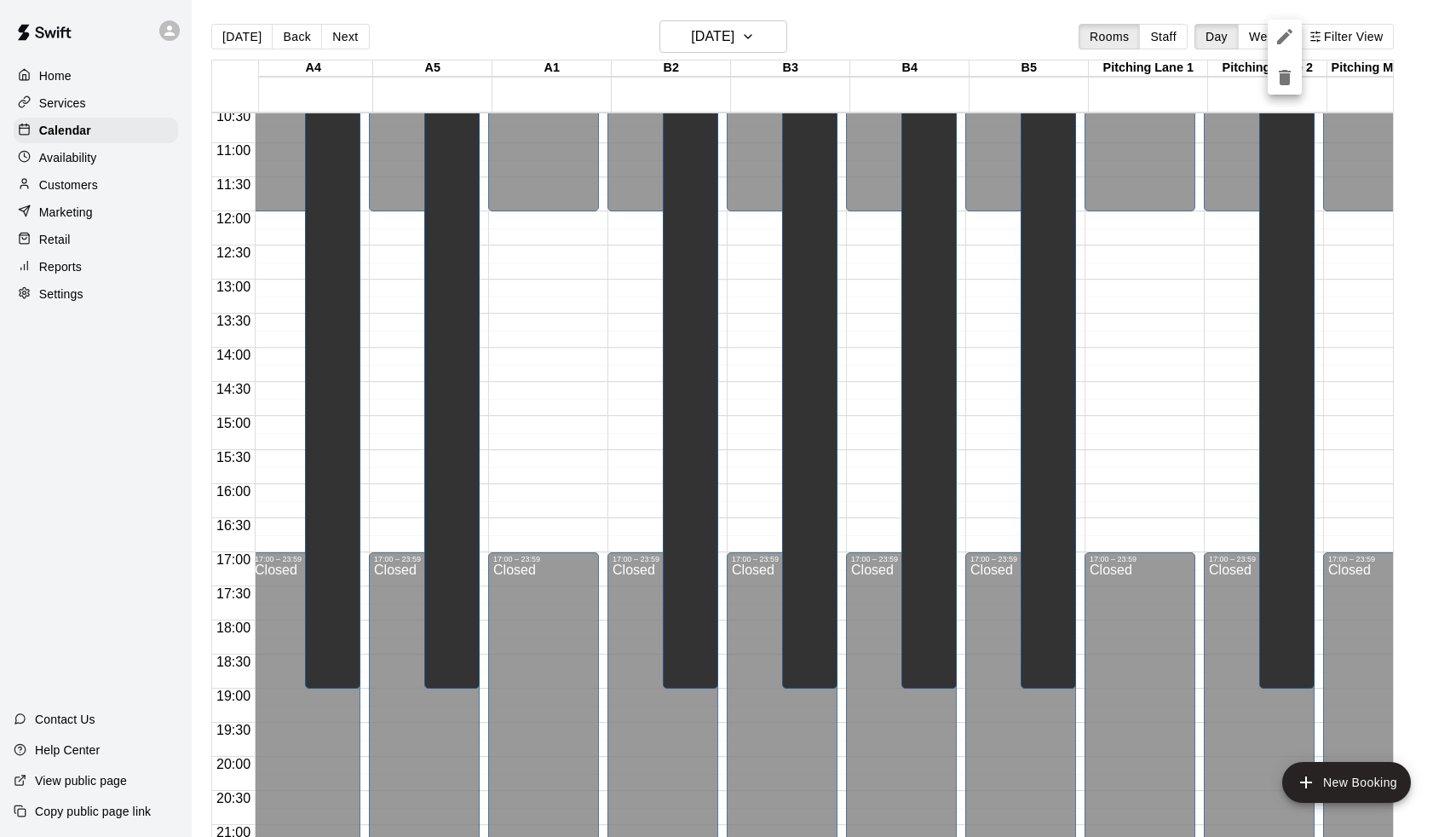
click at [1283, 84] on icon "delete" at bounding box center [1284, 77] width 12 height 15
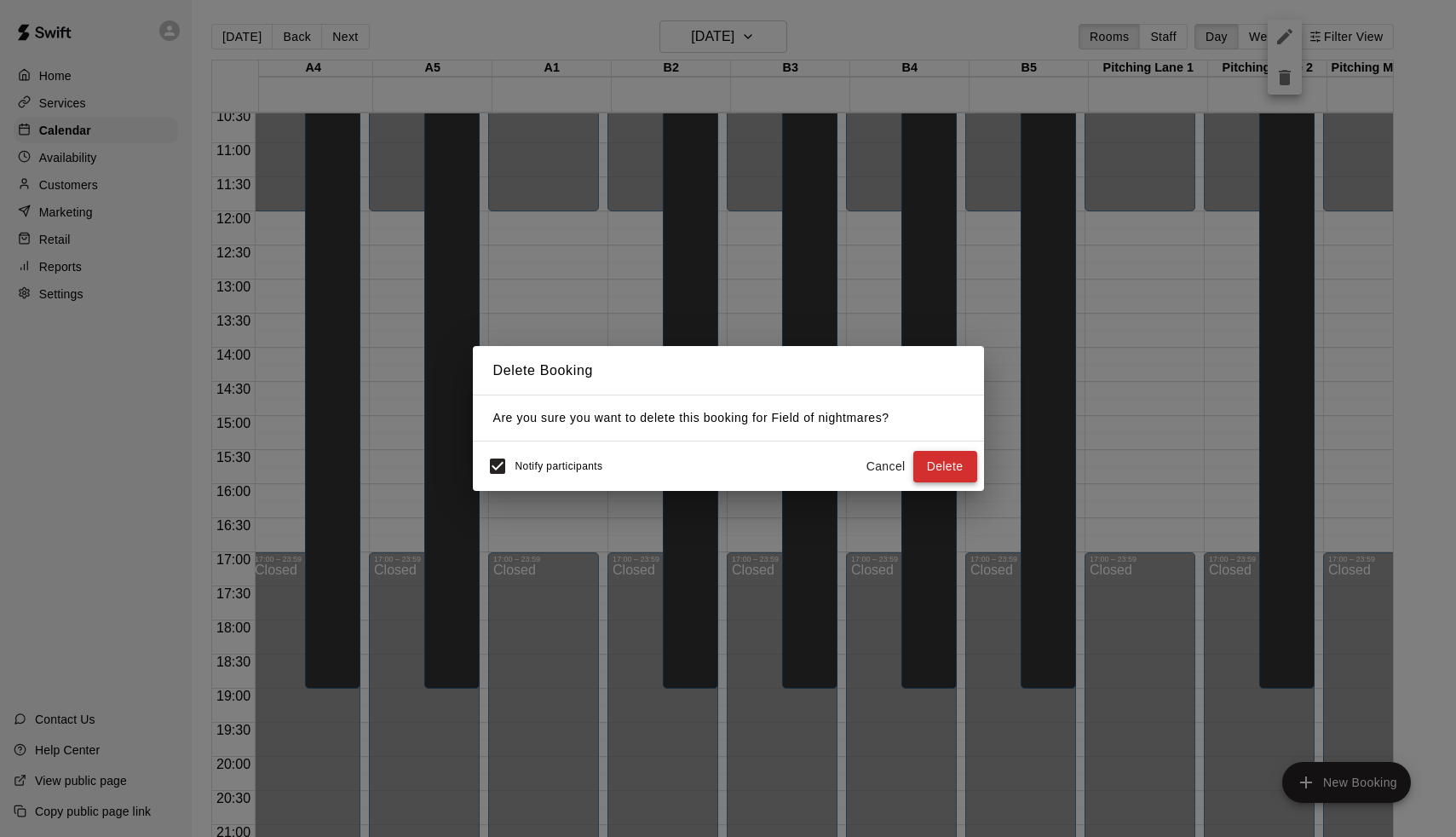
click at [929, 450] on button "Delete" at bounding box center [945, 466] width 64 height 31
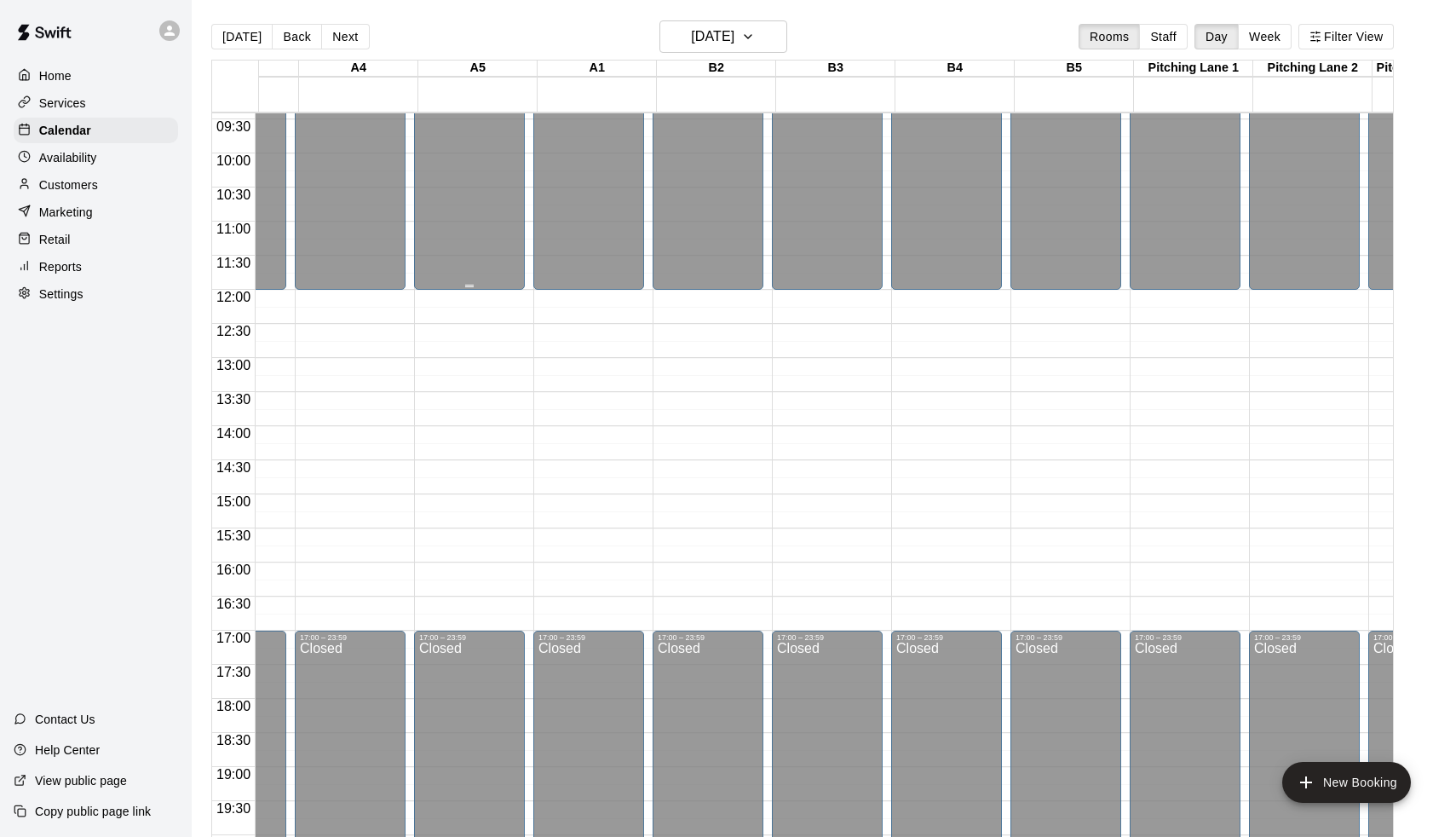
scroll to position [0, 435]
click at [340, 40] on button "Next" at bounding box center [345, 36] width 48 height 26
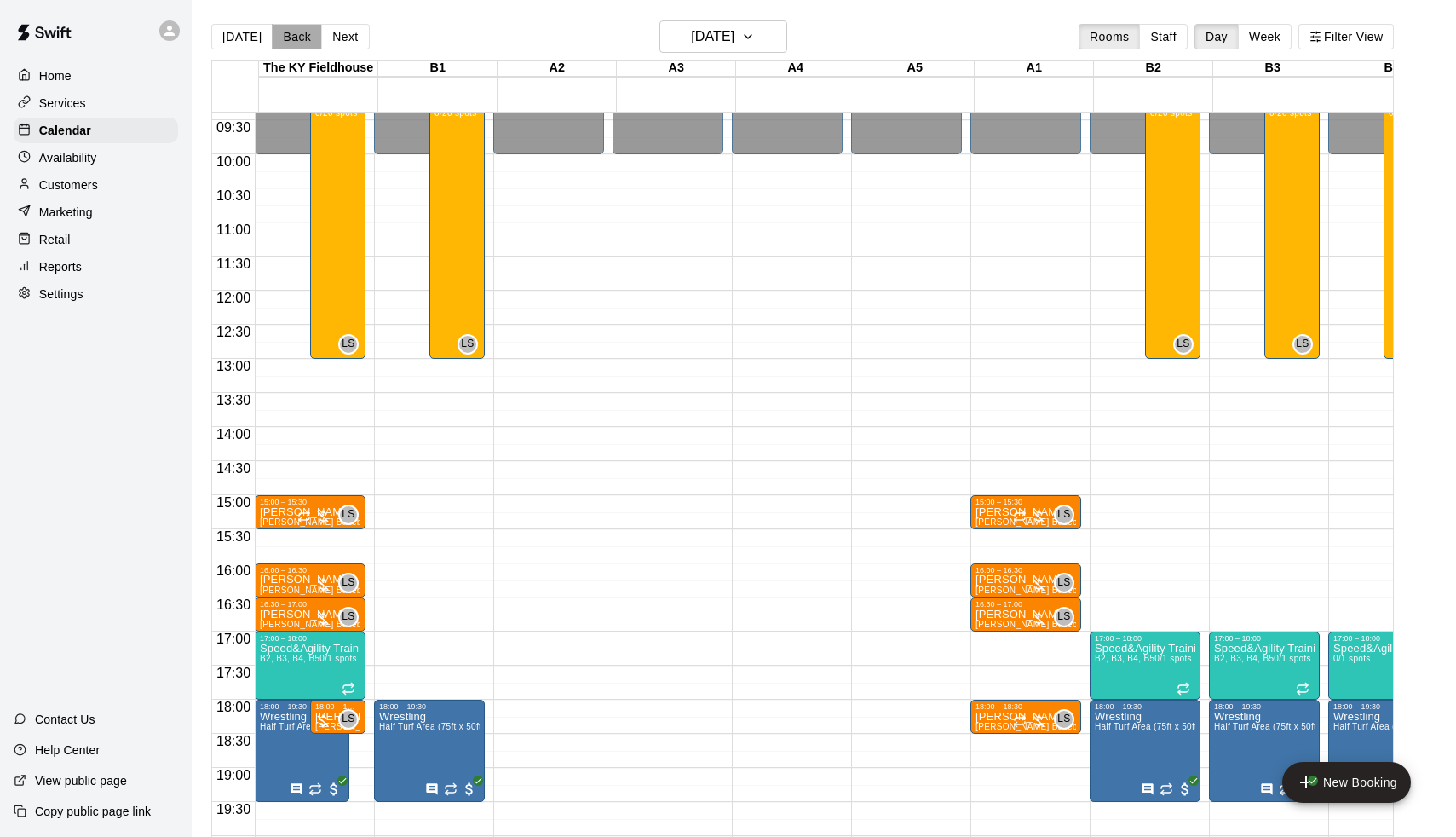
scroll to position [641, 0]
click at [299, 41] on button "Back" at bounding box center [297, 36] width 51 height 26
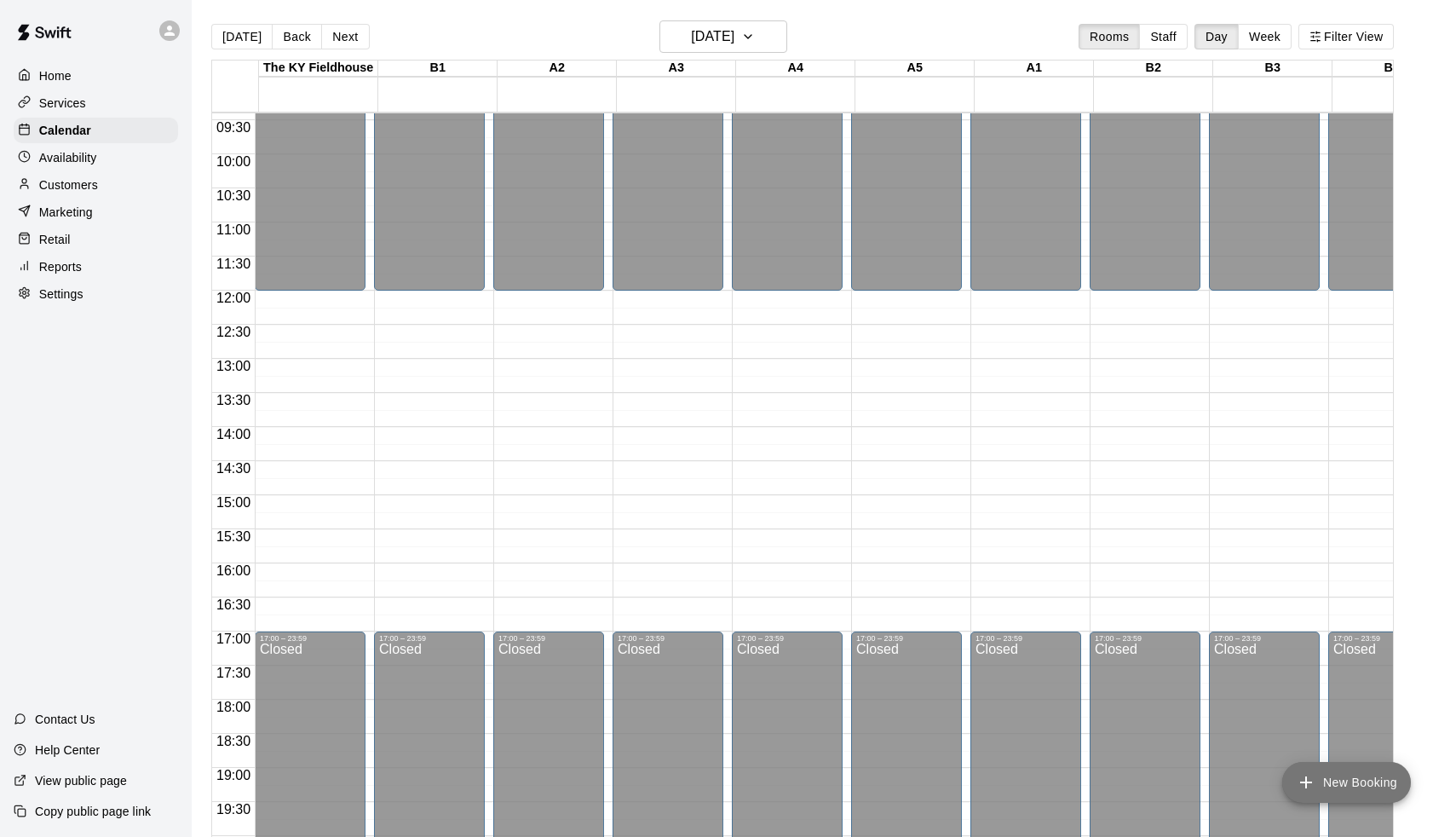
click at [1311, 771] on button "New Booking" at bounding box center [1346, 782] width 129 height 41
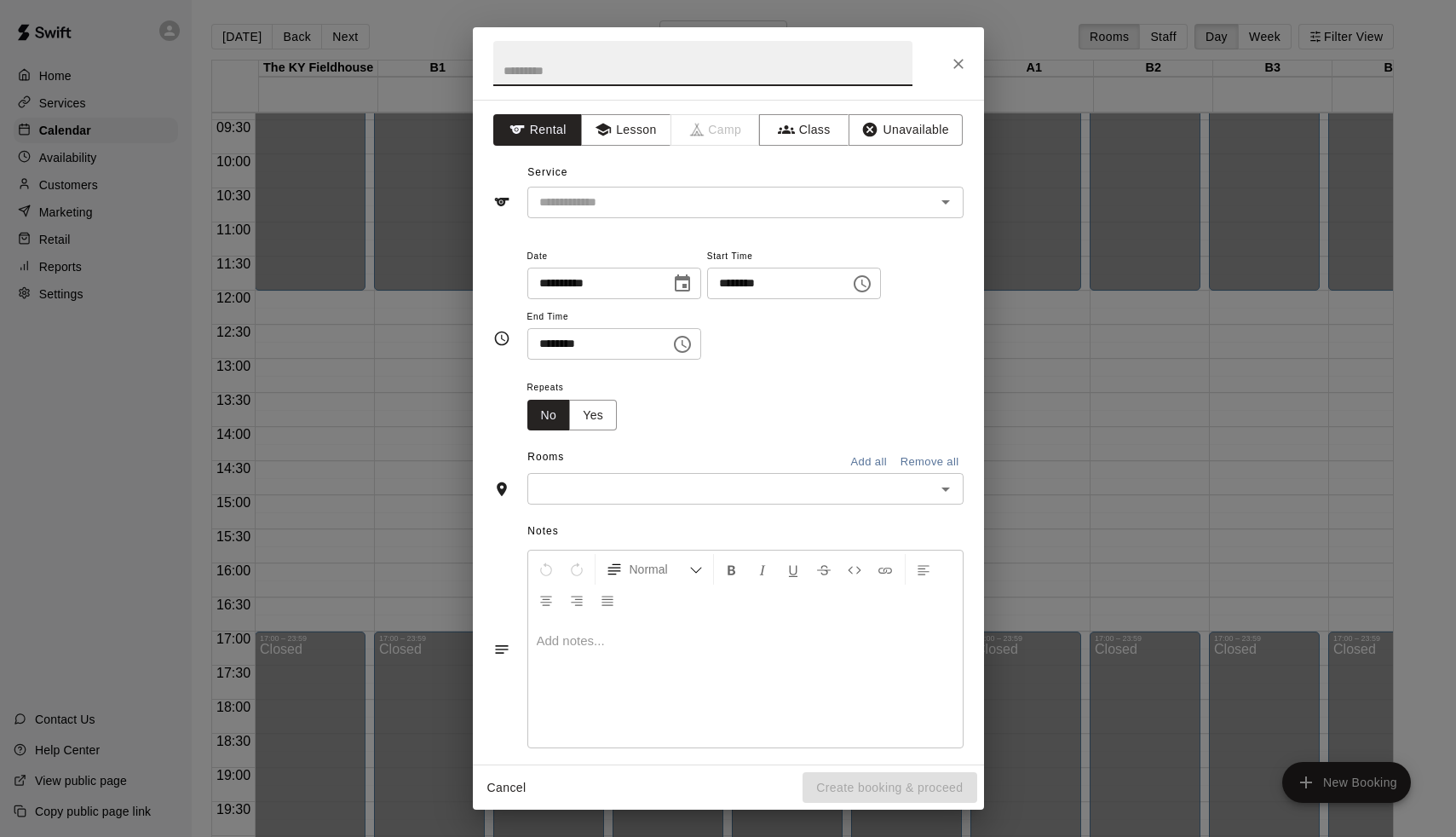
click at [860, 462] on button "Add all" at bounding box center [868, 463] width 54 height 27
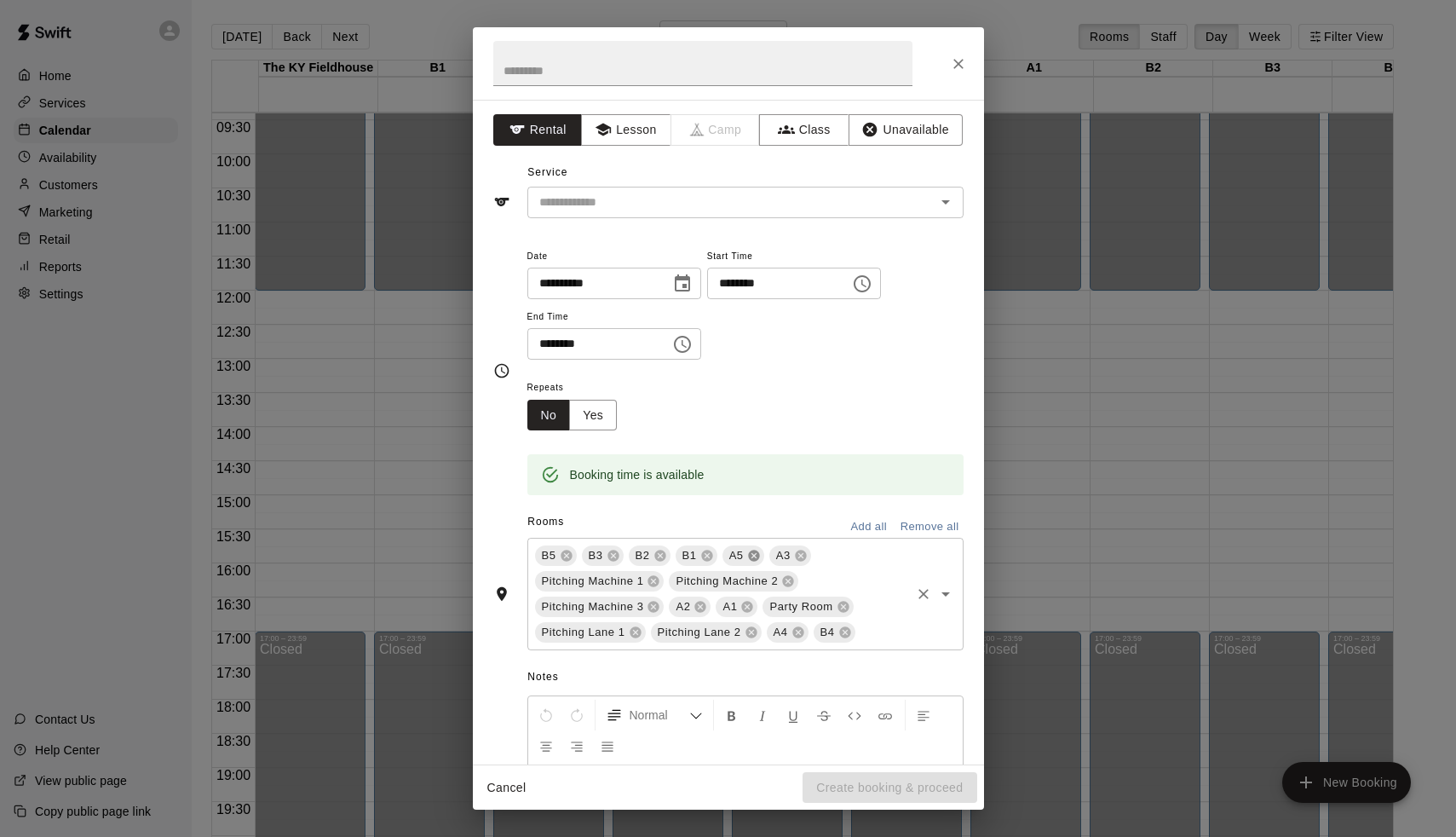
click at [753, 553] on icon at bounding box center [754, 556] width 11 height 11
click at [842, 559] on div "Pitching Machine 1" at bounding box center [787, 555] width 130 height 20
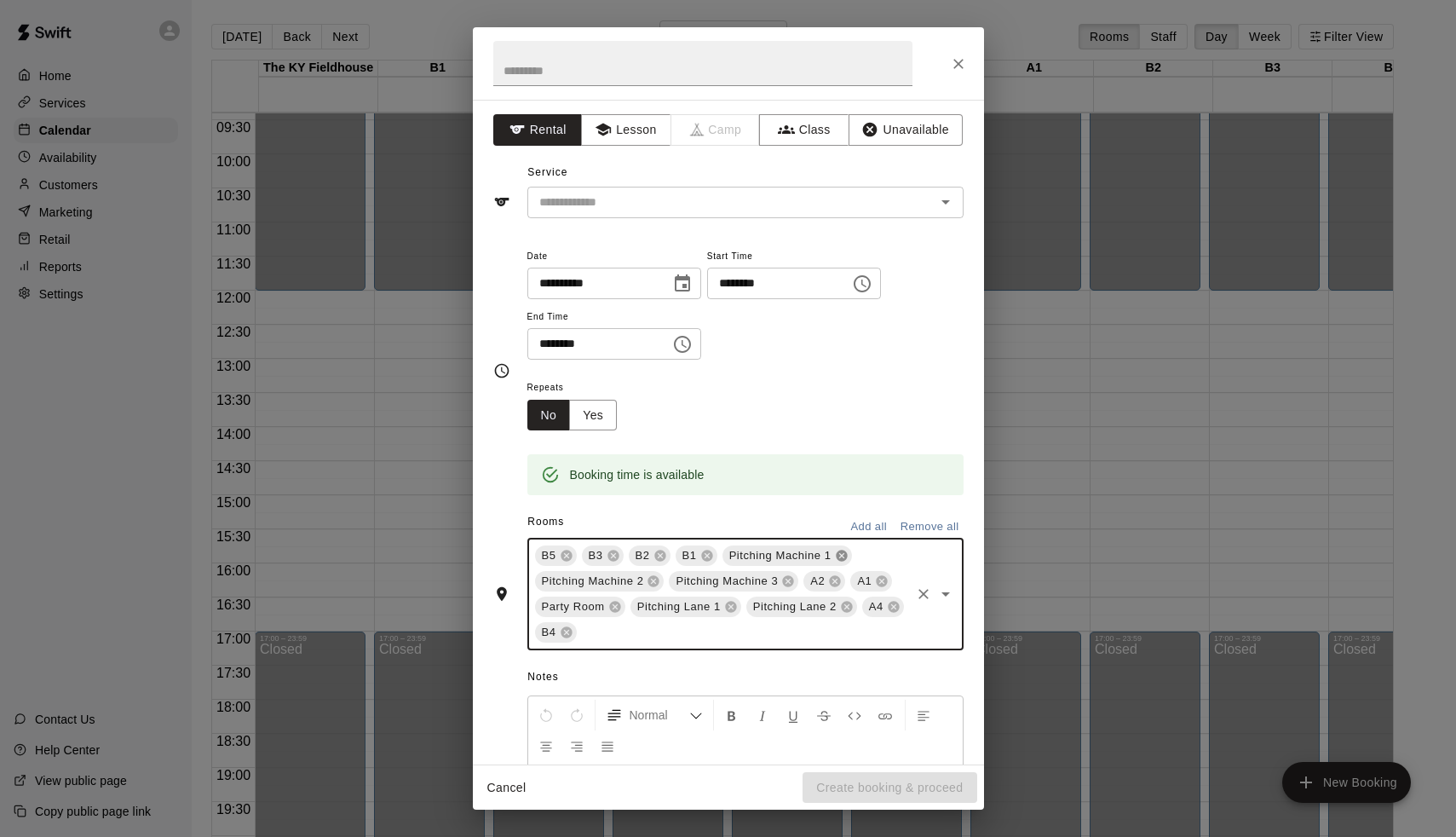
click at [842, 554] on icon at bounding box center [842, 556] width 11 height 11
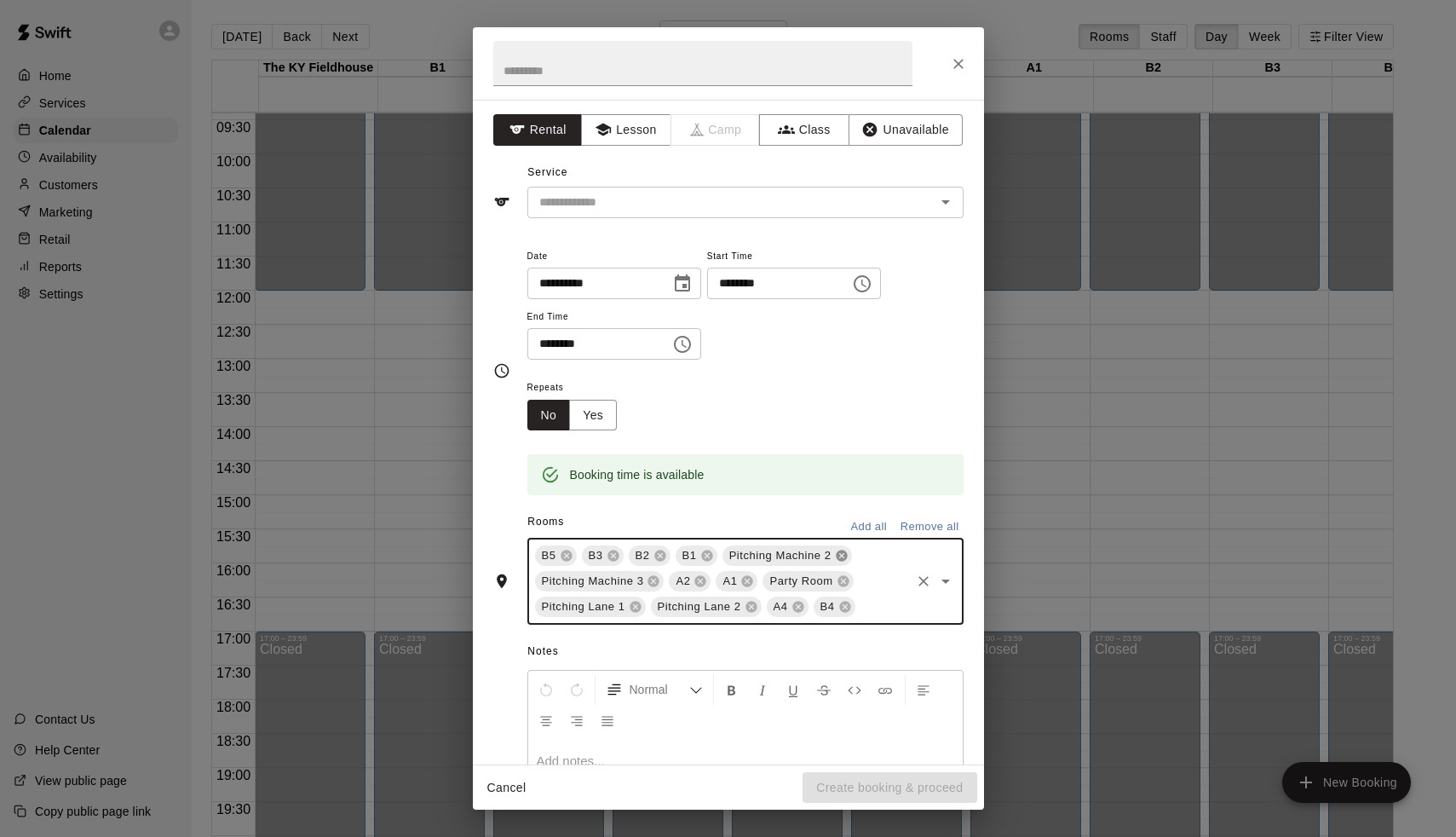
click at [842, 551] on icon at bounding box center [842, 556] width 11 height 11
click at [756, 554] on icon at bounding box center [754, 555] width 13 height 13
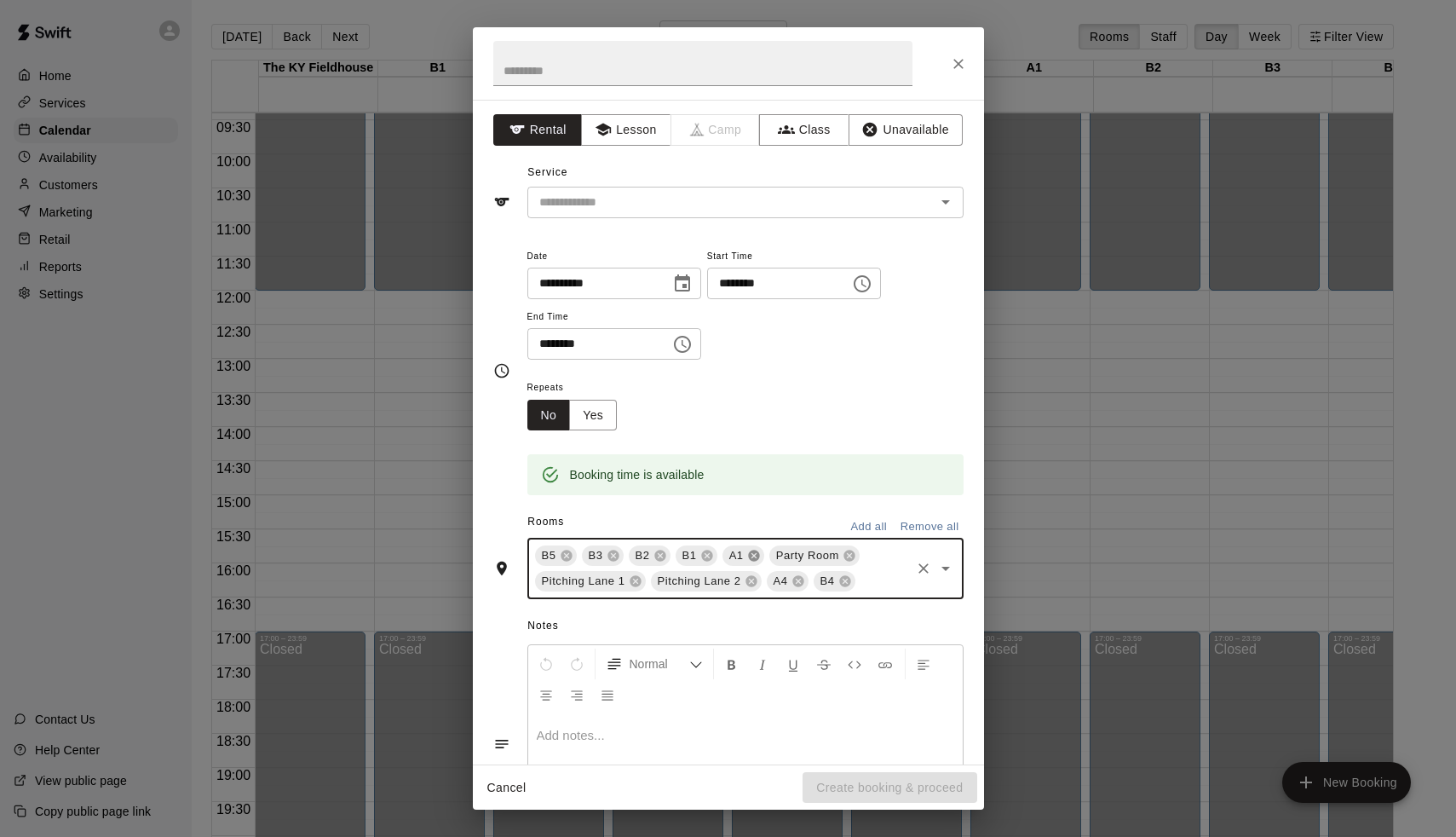
click at [757, 554] on icon at bounding box center [754, 556] width 11 height 11
click at [800, 554] on icon at bounding box center [802, 556] width 11 height 11
click at [824, 554] on icon at bounding box center [823, 555] width 13 height 13
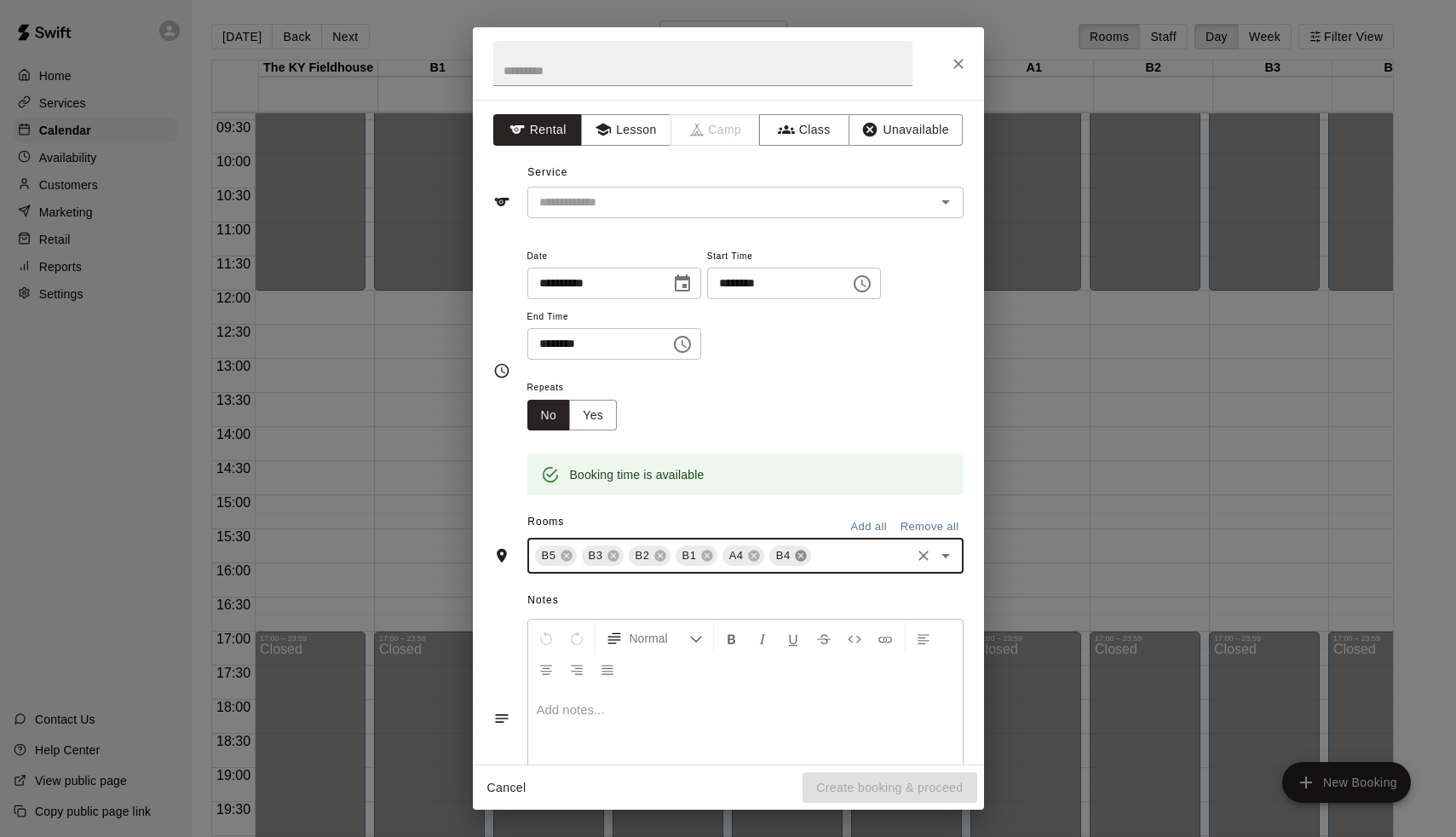
click at [801, 554] on icon at bounding box center [801, 555] width 13 height 13
click at [757, 555] on icon at bounding box center [754, 556] width 11 height 11
type input "*"
click at [603, 617] on li "B4" at bounding box center [745, 621] width 436 height 28
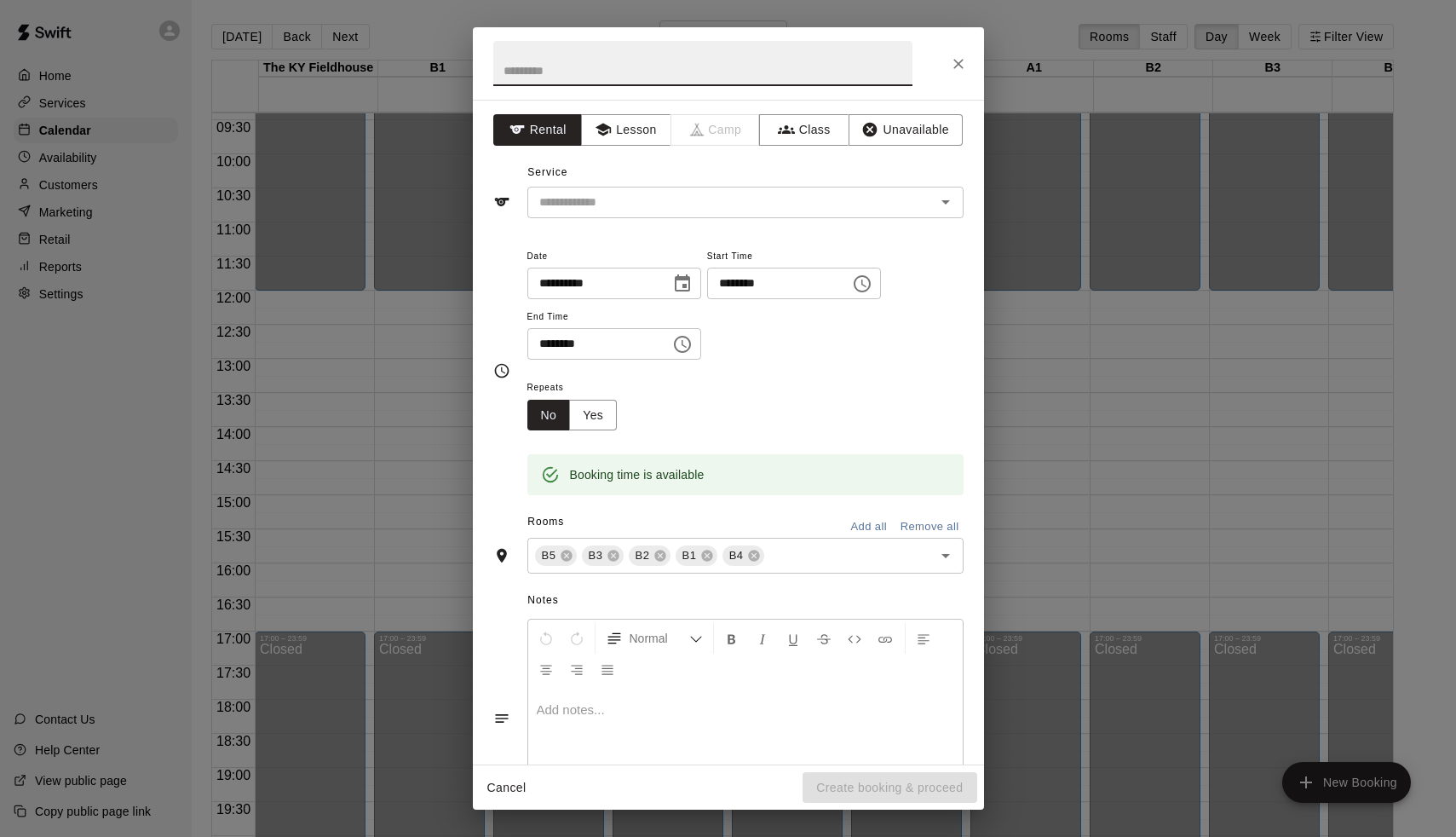
click at [716, 69] on input "text" at bounding box center [702, 63] width 419 height 45
type input "**********"
click at [880, 129] on button "Unavailable" at bounding box center [905, 130] width 114 height 31
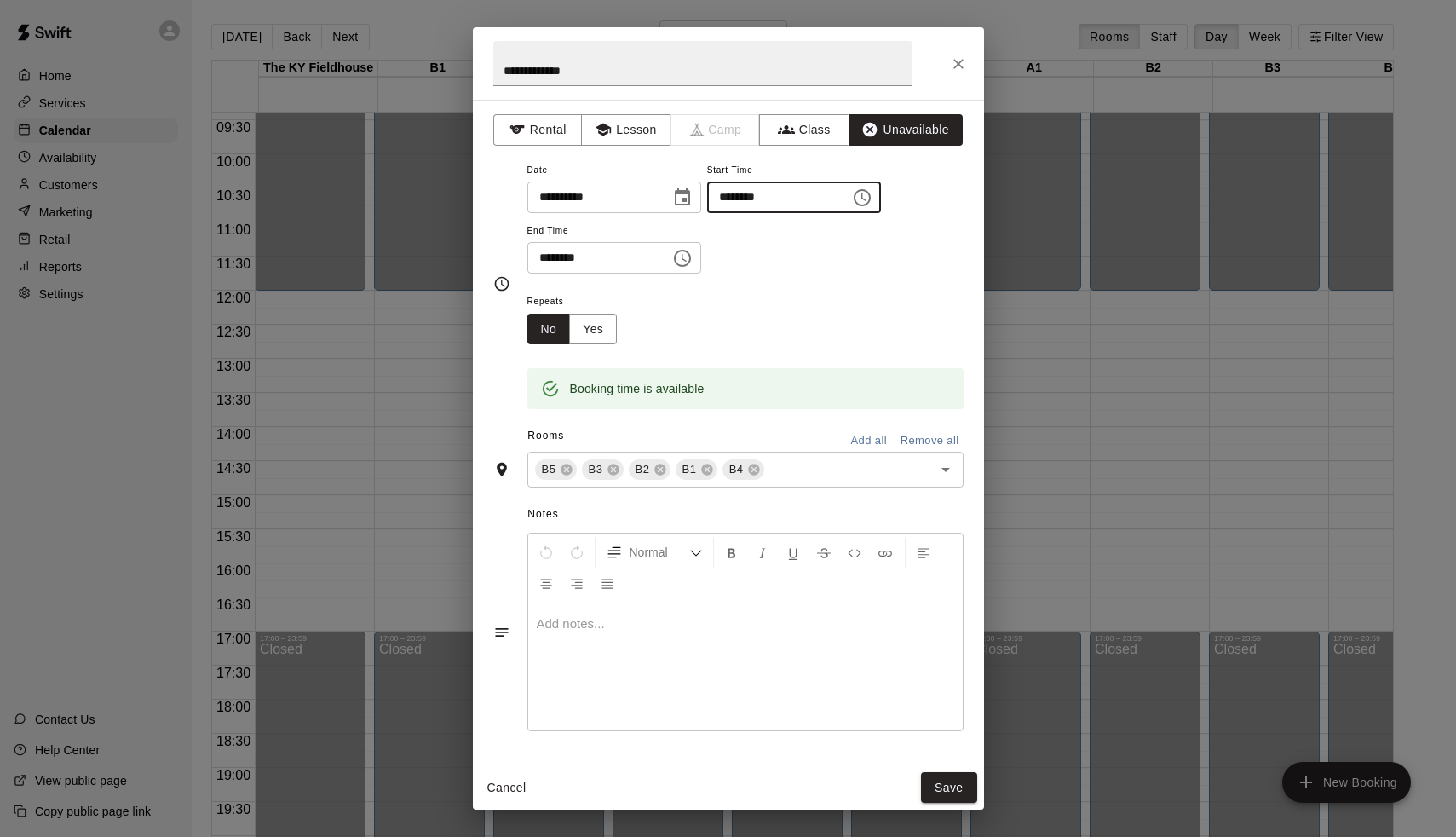
click at [833, 189] on input "********" at bounding box center [773, 197] width 132 height 31
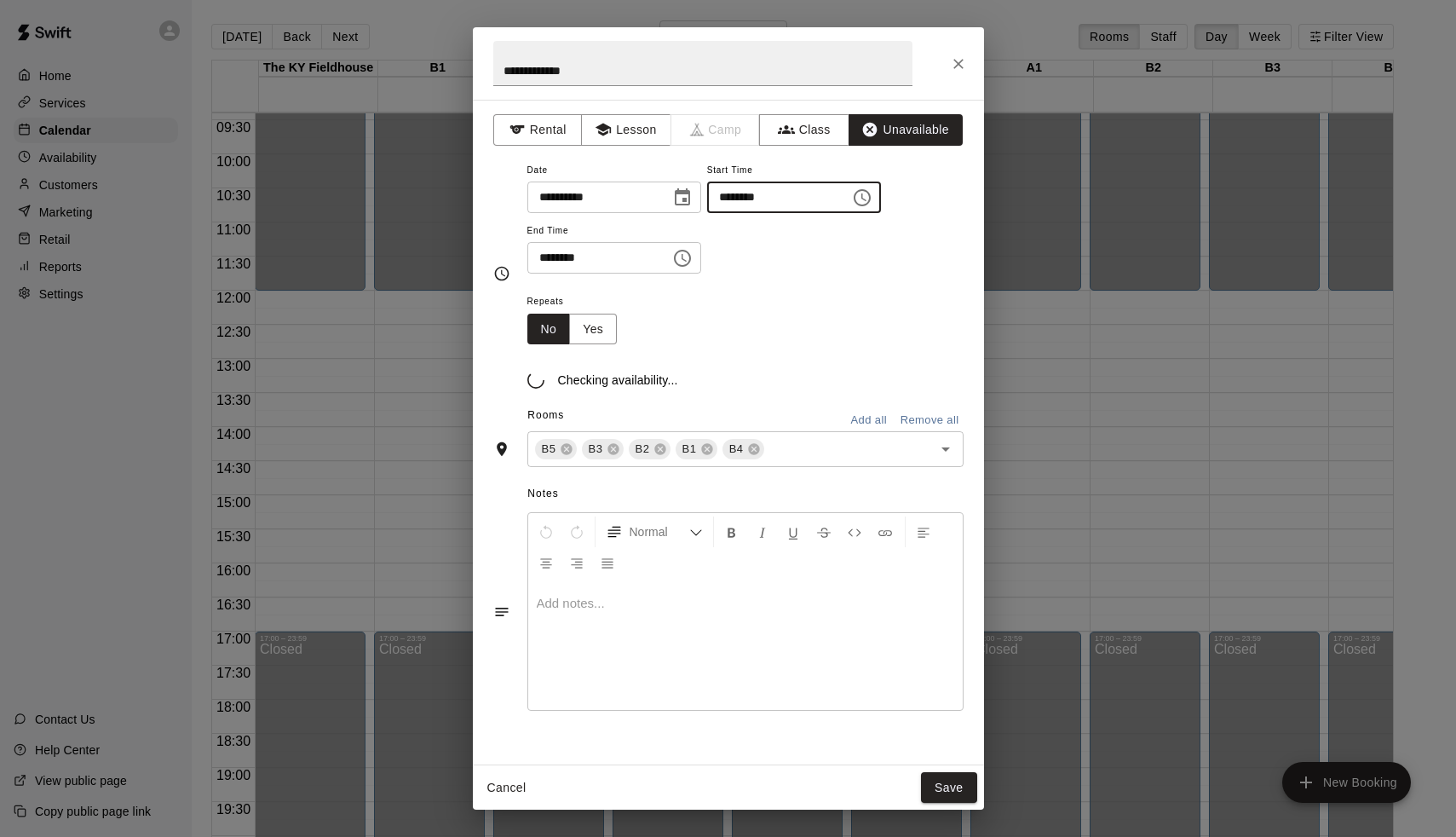
type input "********"
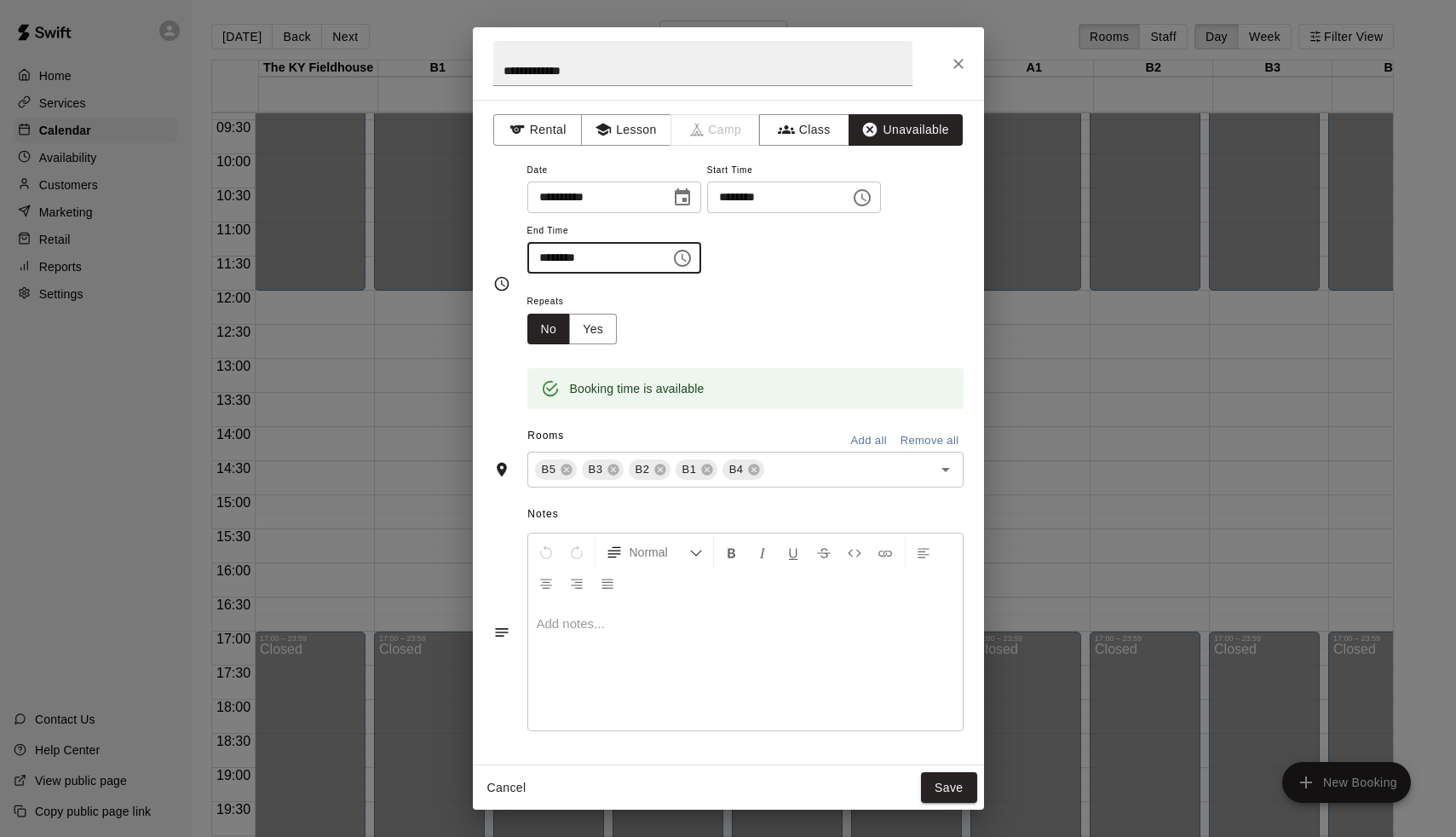
click at [546, 259] on input "********" at bounding box center [593, 258] width 132 height 31
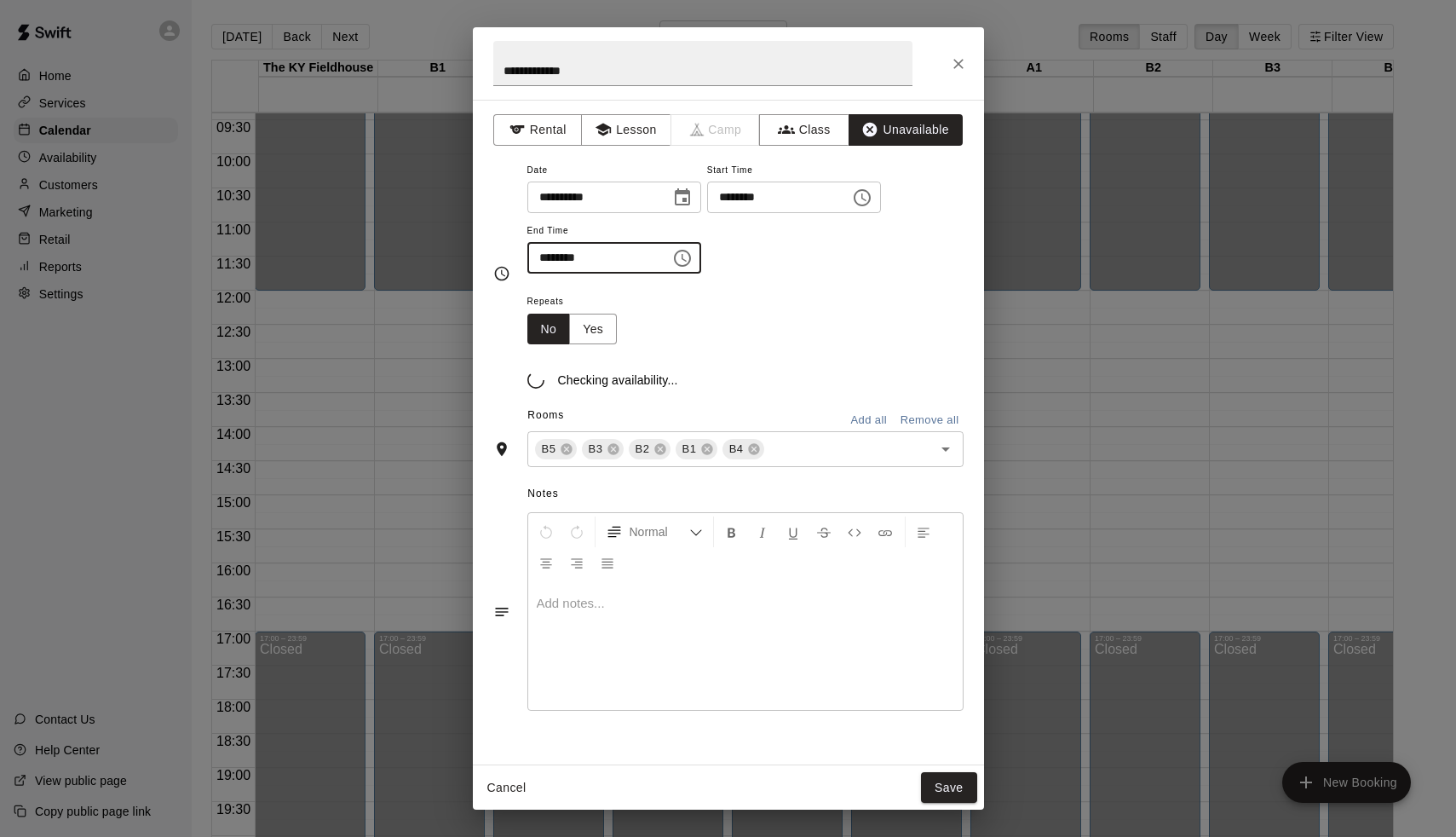
type input "********"
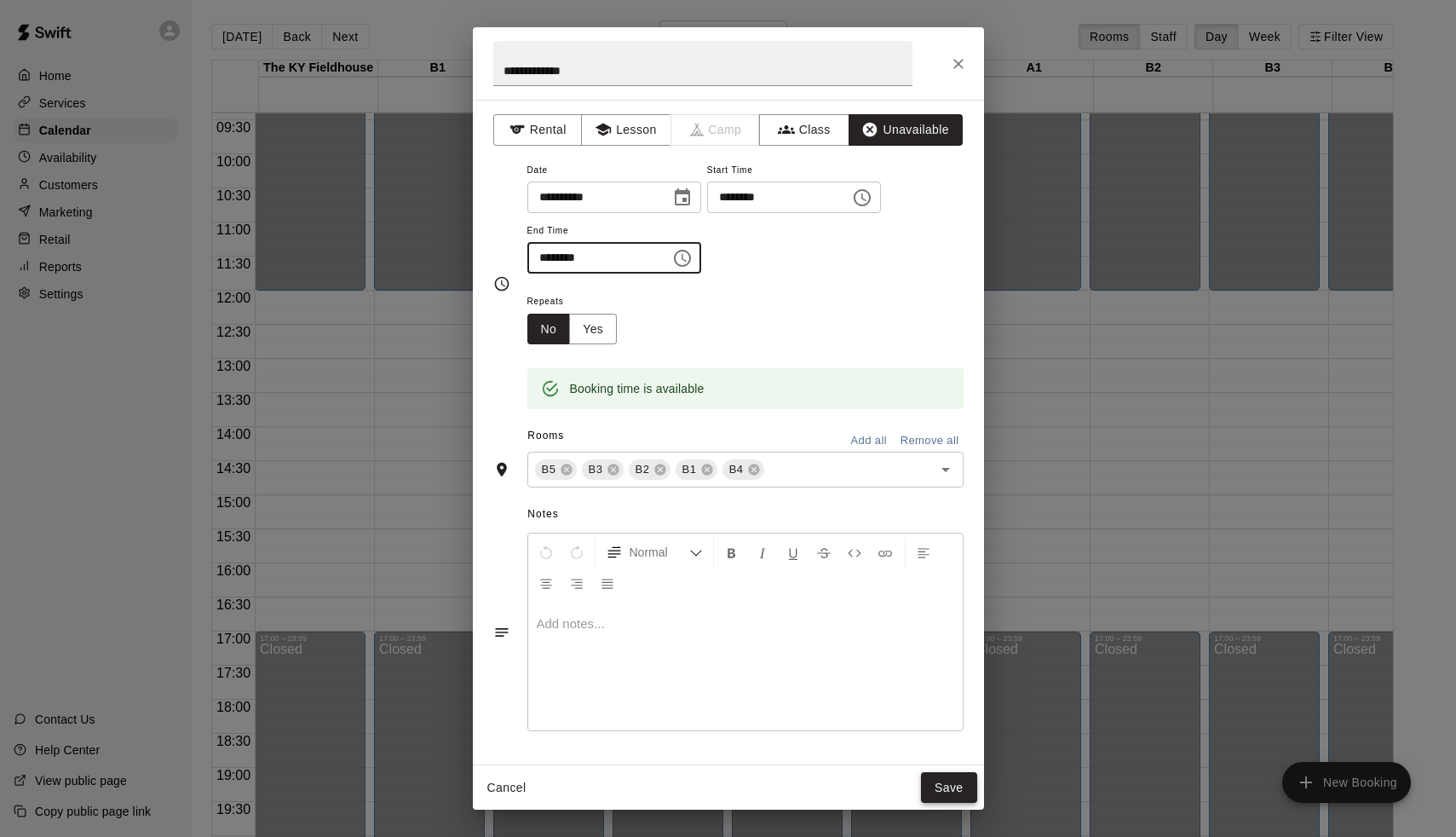
click at [950, 790] on button "Save" at bounding box center [948, 787] width 56 height 31
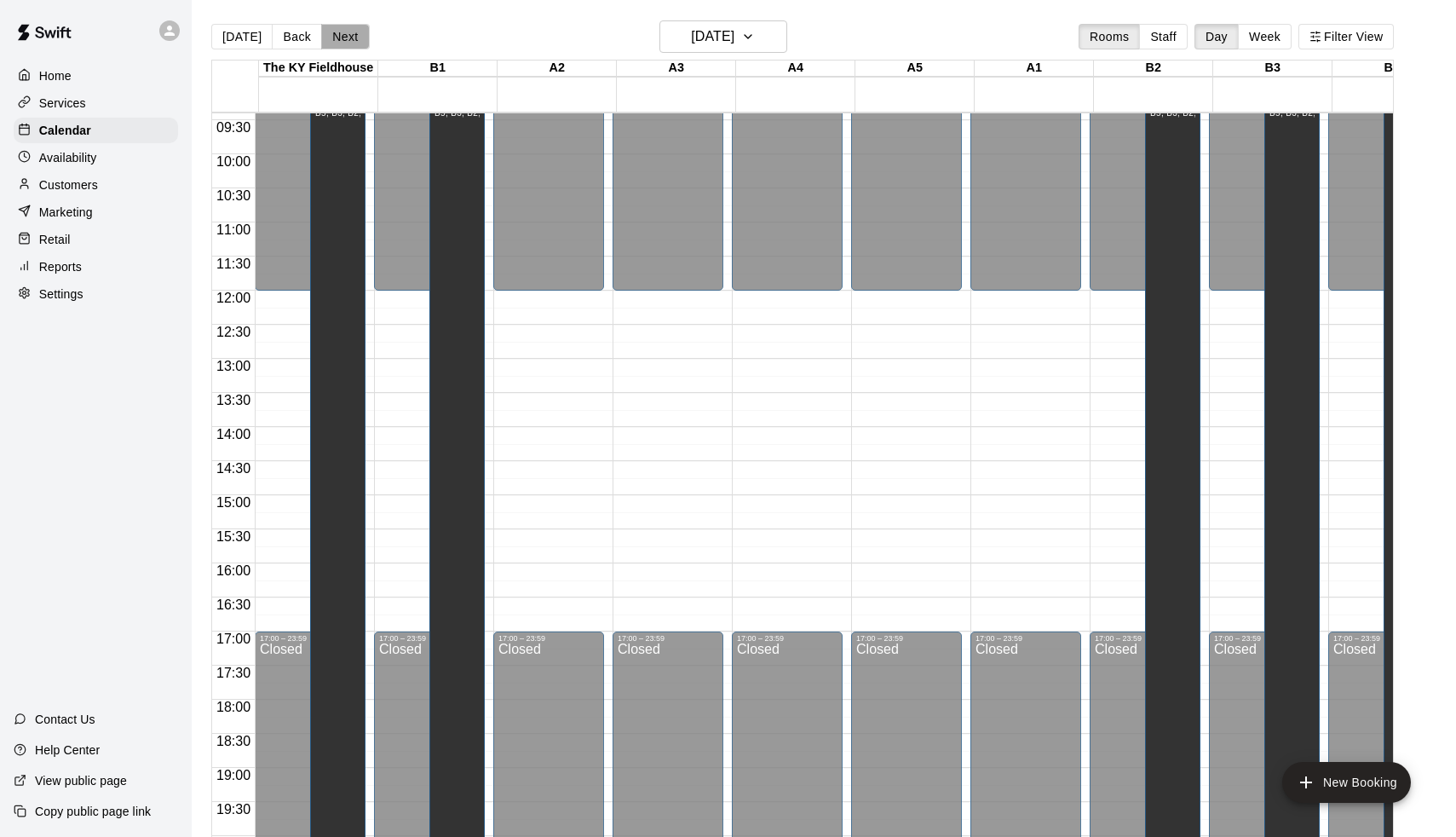
click at [350, 41] on button "Next" at bounding box center [345, 36] width 48 height 26
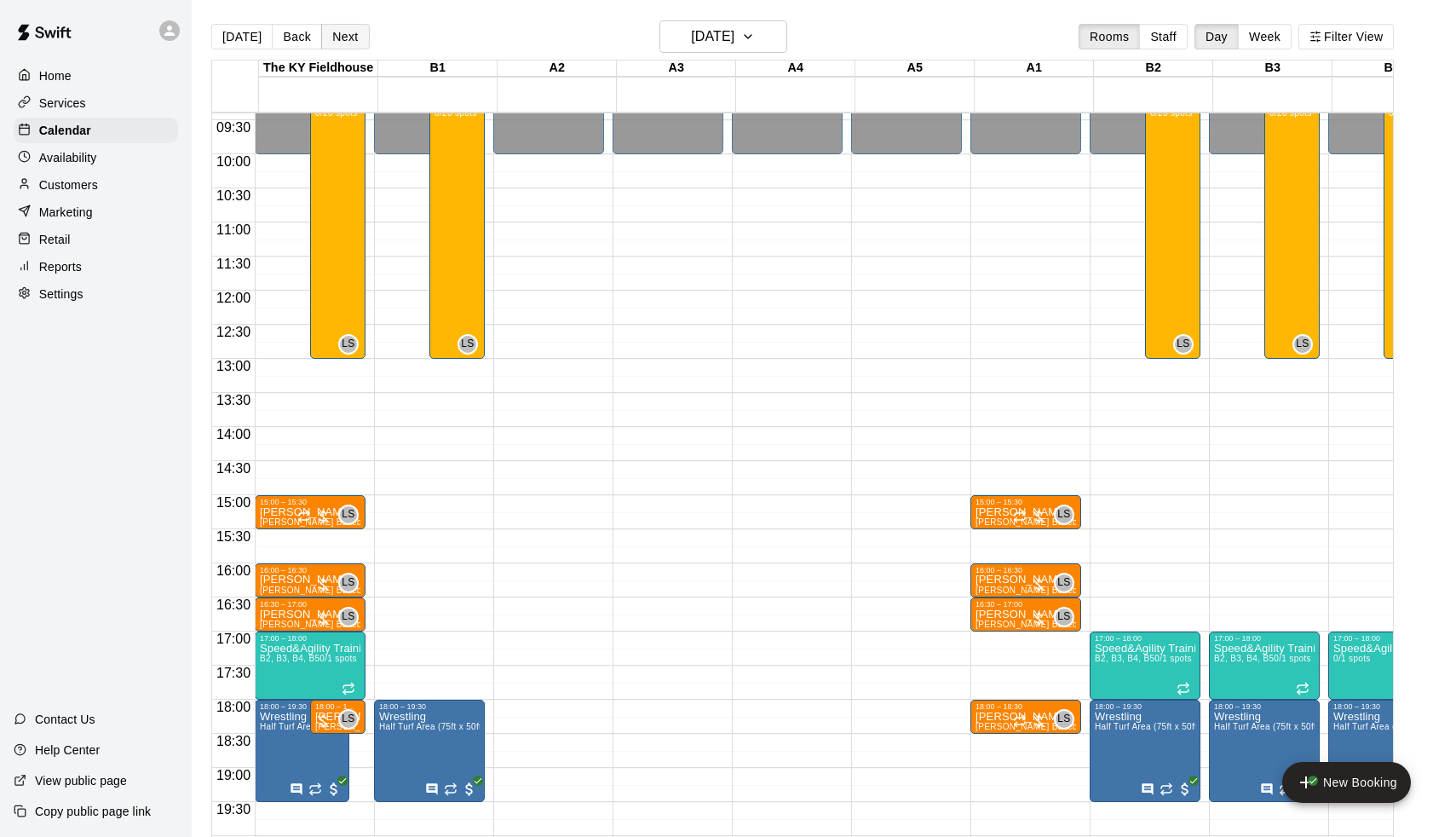
click at [350, 41] on button "Next" at bounding box center [345, 36] width 48 height 26
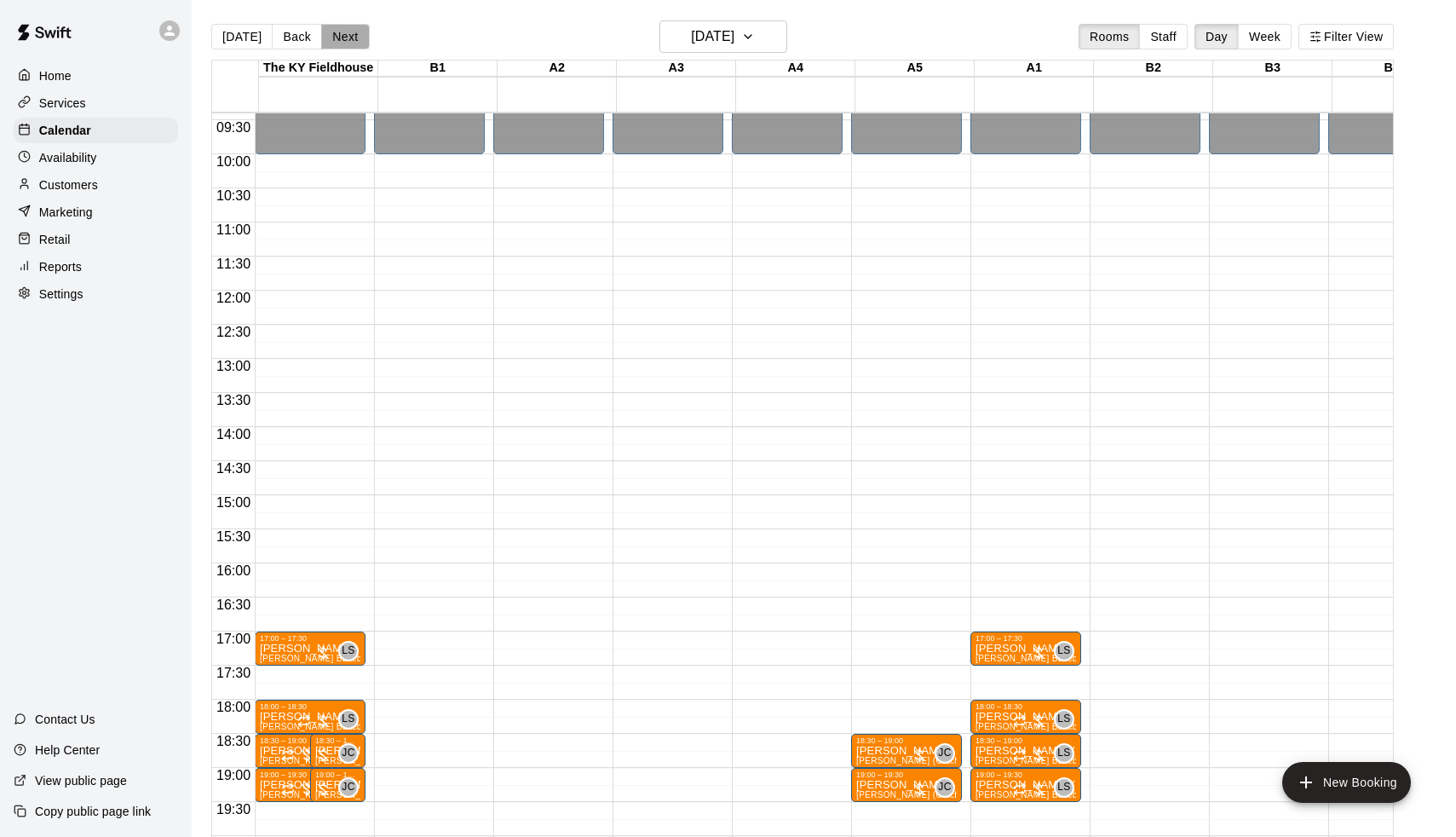
click at [350, 41] on button "Next" at bounding box center [345, 36] width 48 height 26
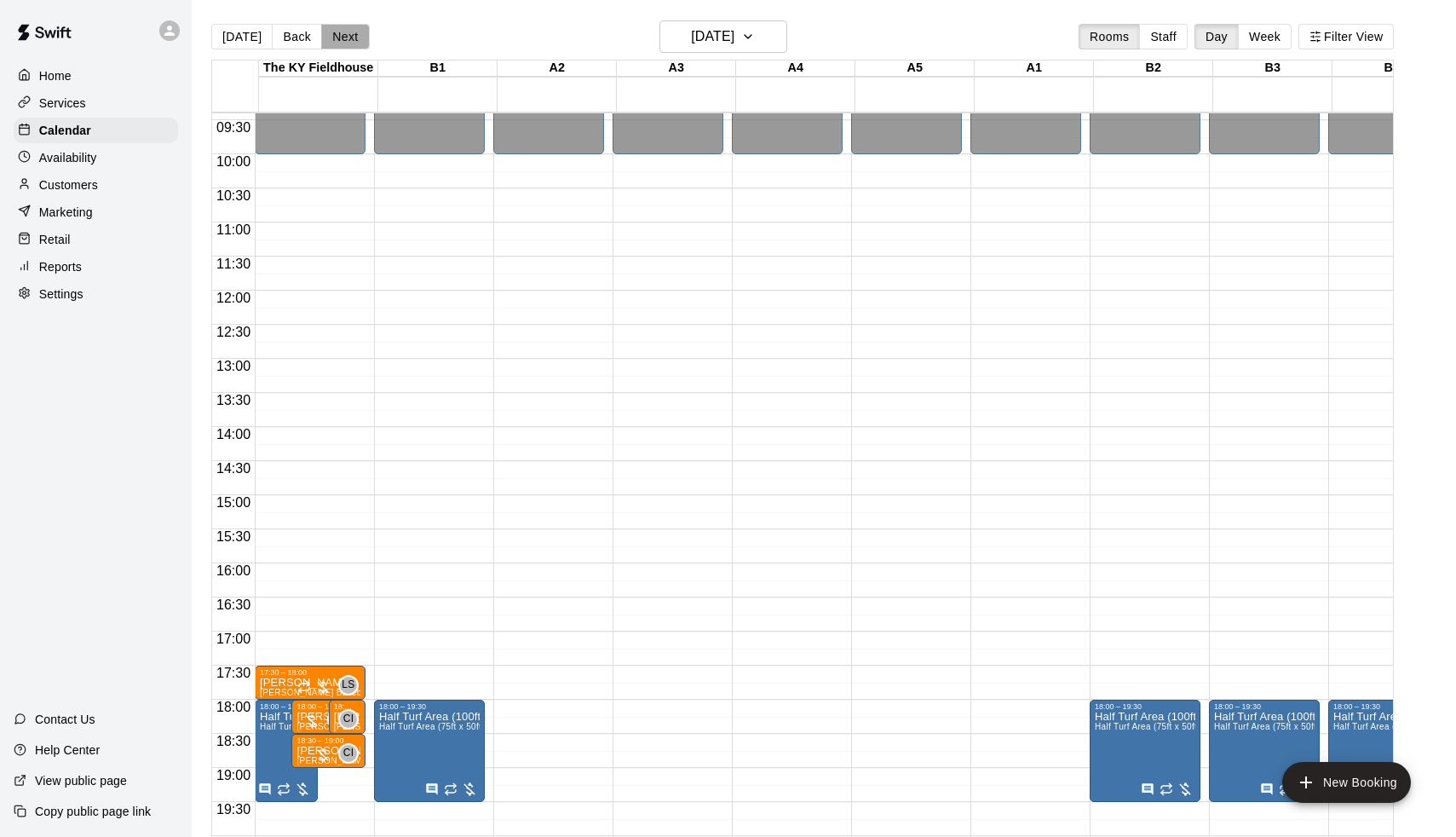
click at [350, 41] on button "Next" at bounding box center [345, 36] width 48 height 26
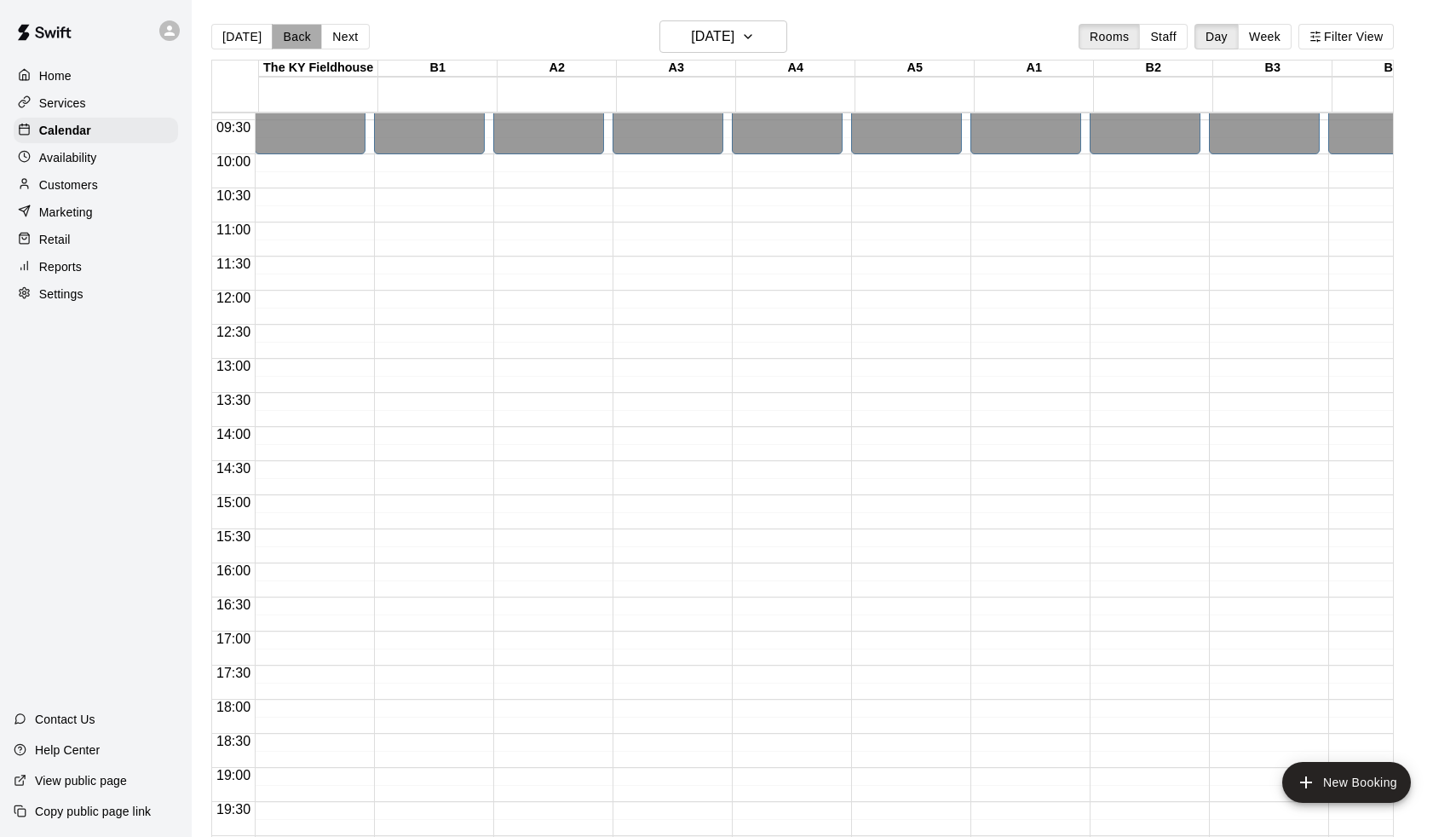
click at [307, 44] on button "Back" at bounding box center [297, 36] width 51 height 26
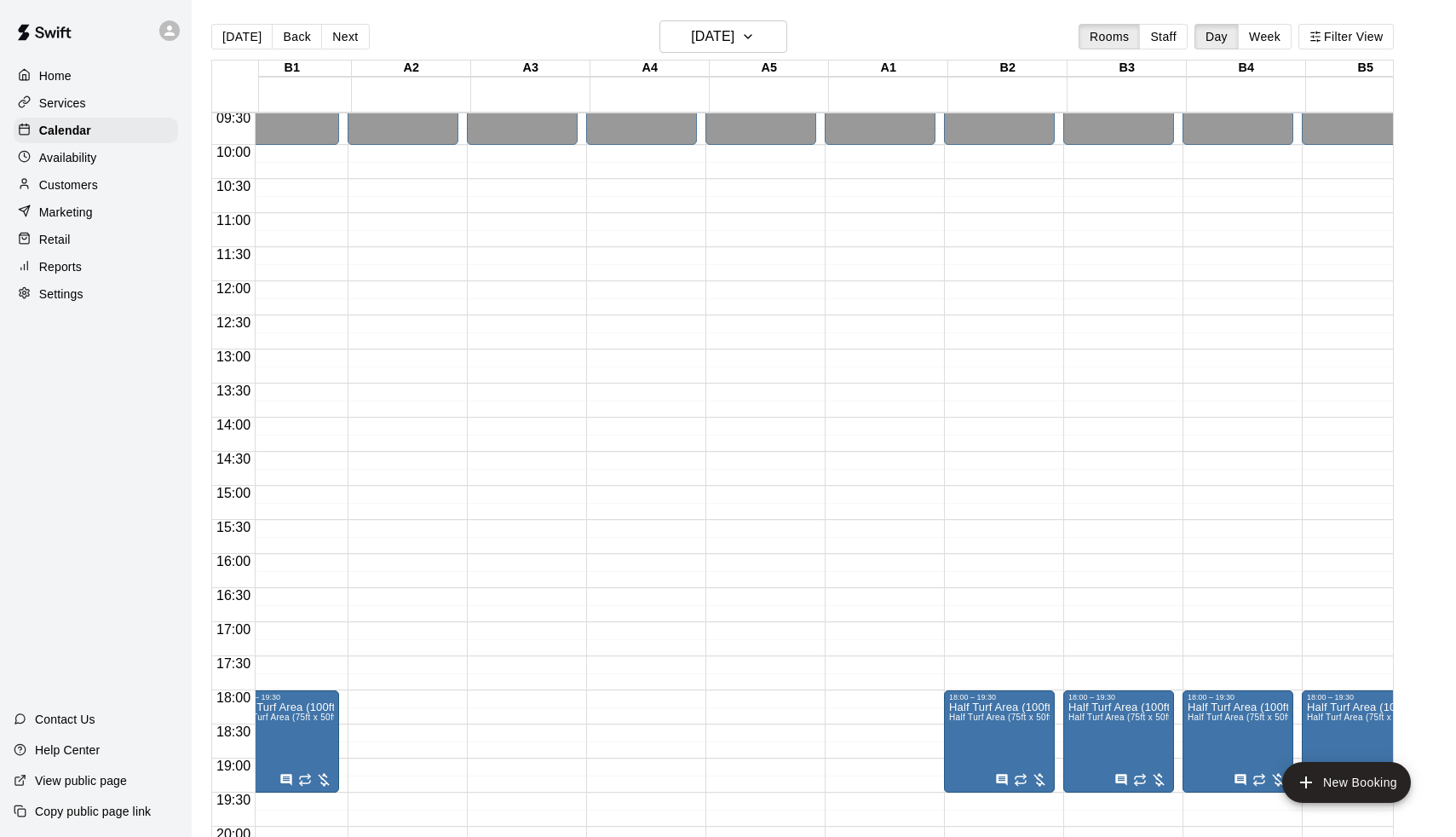
scroll to position [0, 177]
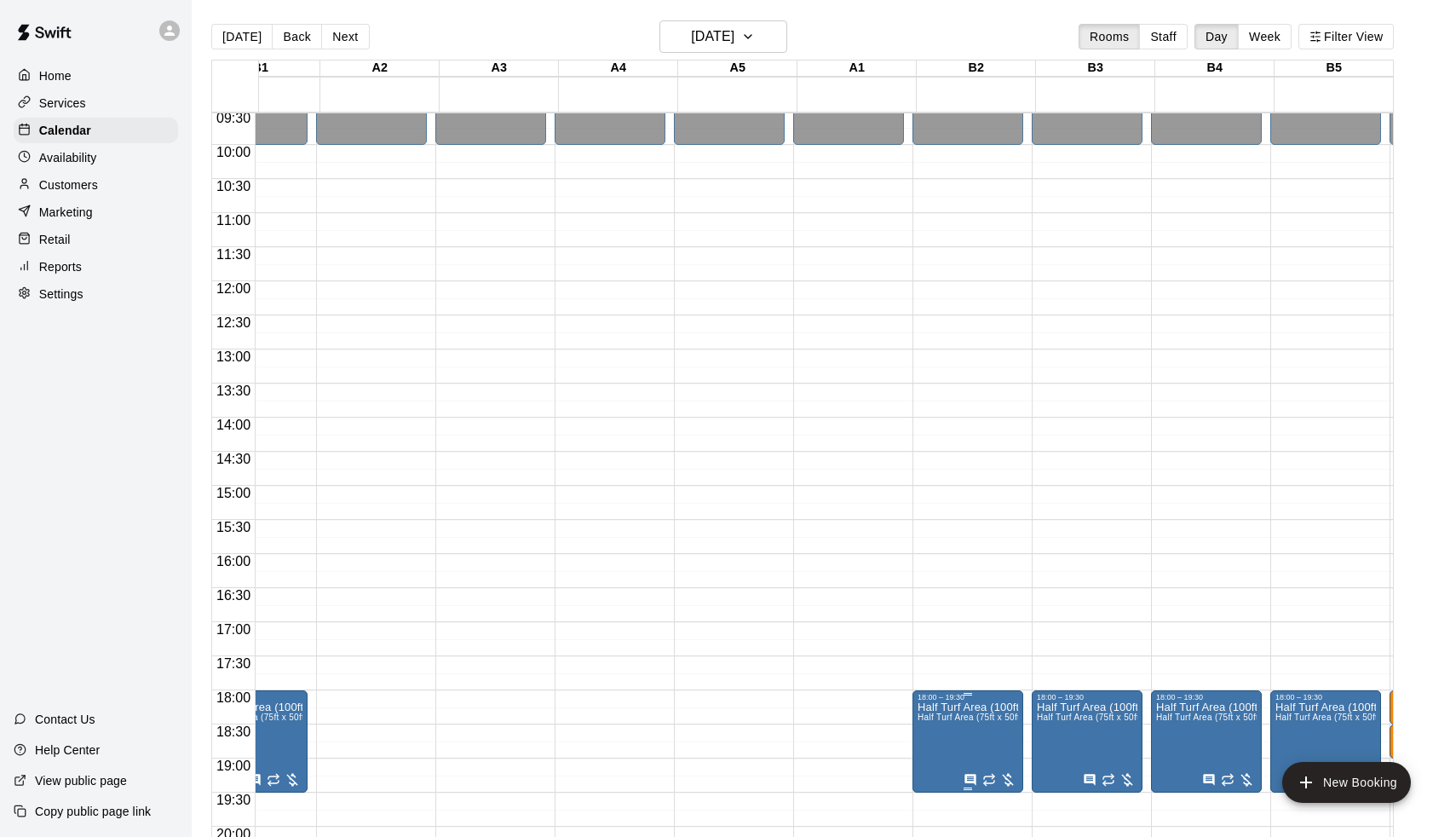
click at [937, 757] on img "edit" at bounding box center [938, 761] width 20 height 20
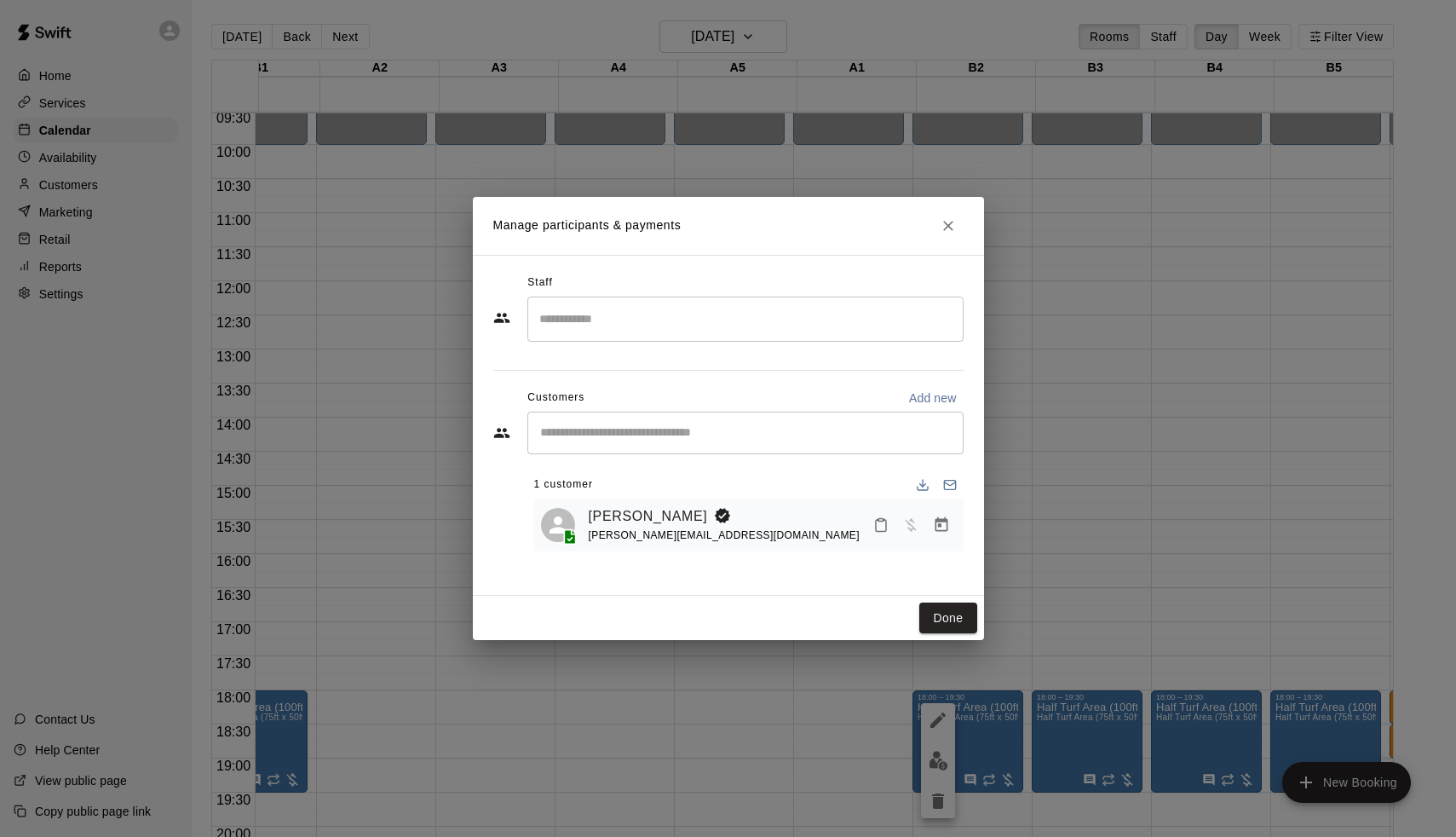
click at [1043, 538] on div "Manage participants & payments Staff ​ Customers Add new ​ 1 customer [PERSON_N…" at bounding box center [728, 418] width 1456 height 837
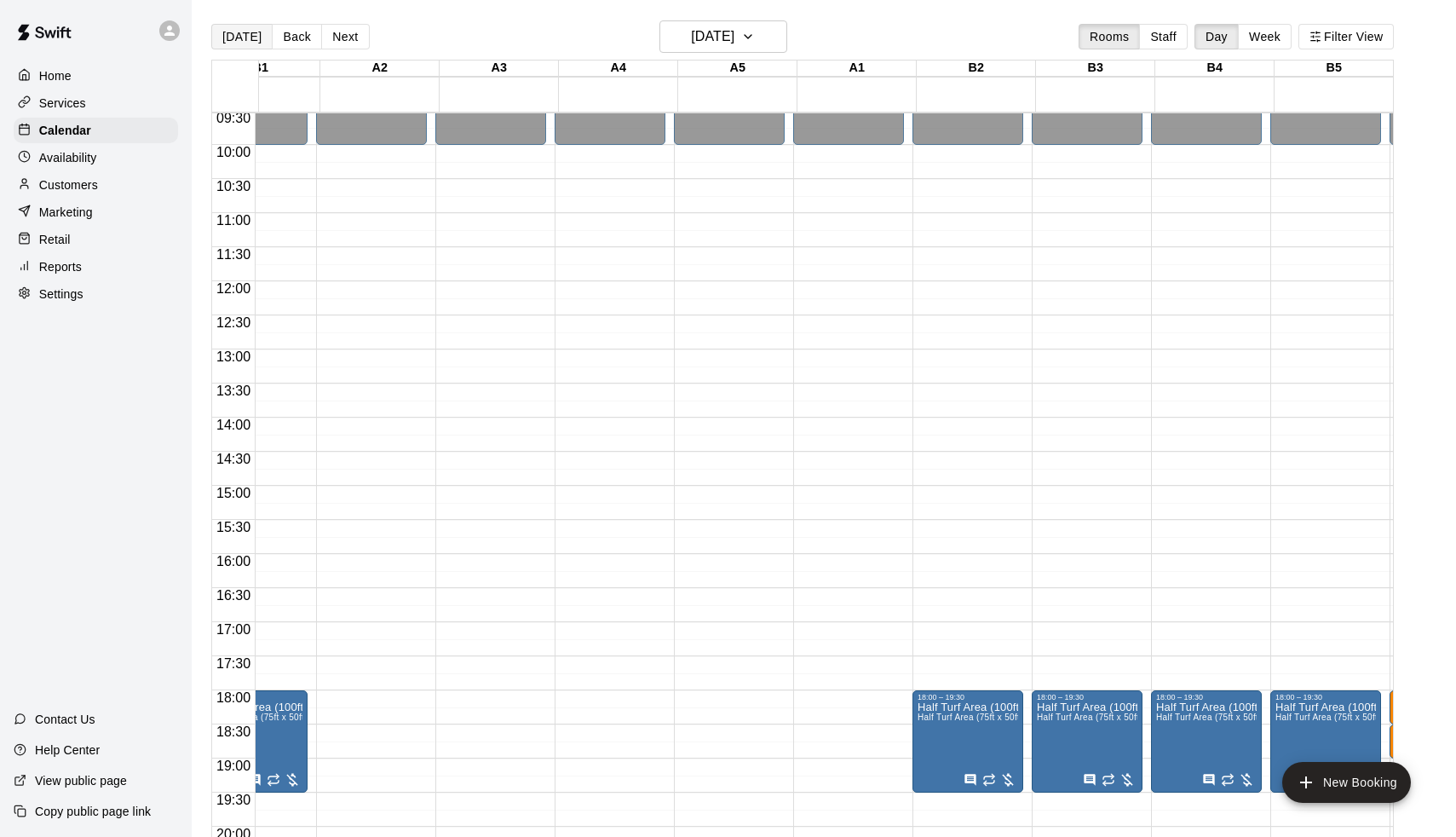
click at [239, 29] on button "[DATE]" at bounding box center [241, 36] width 61 height 26
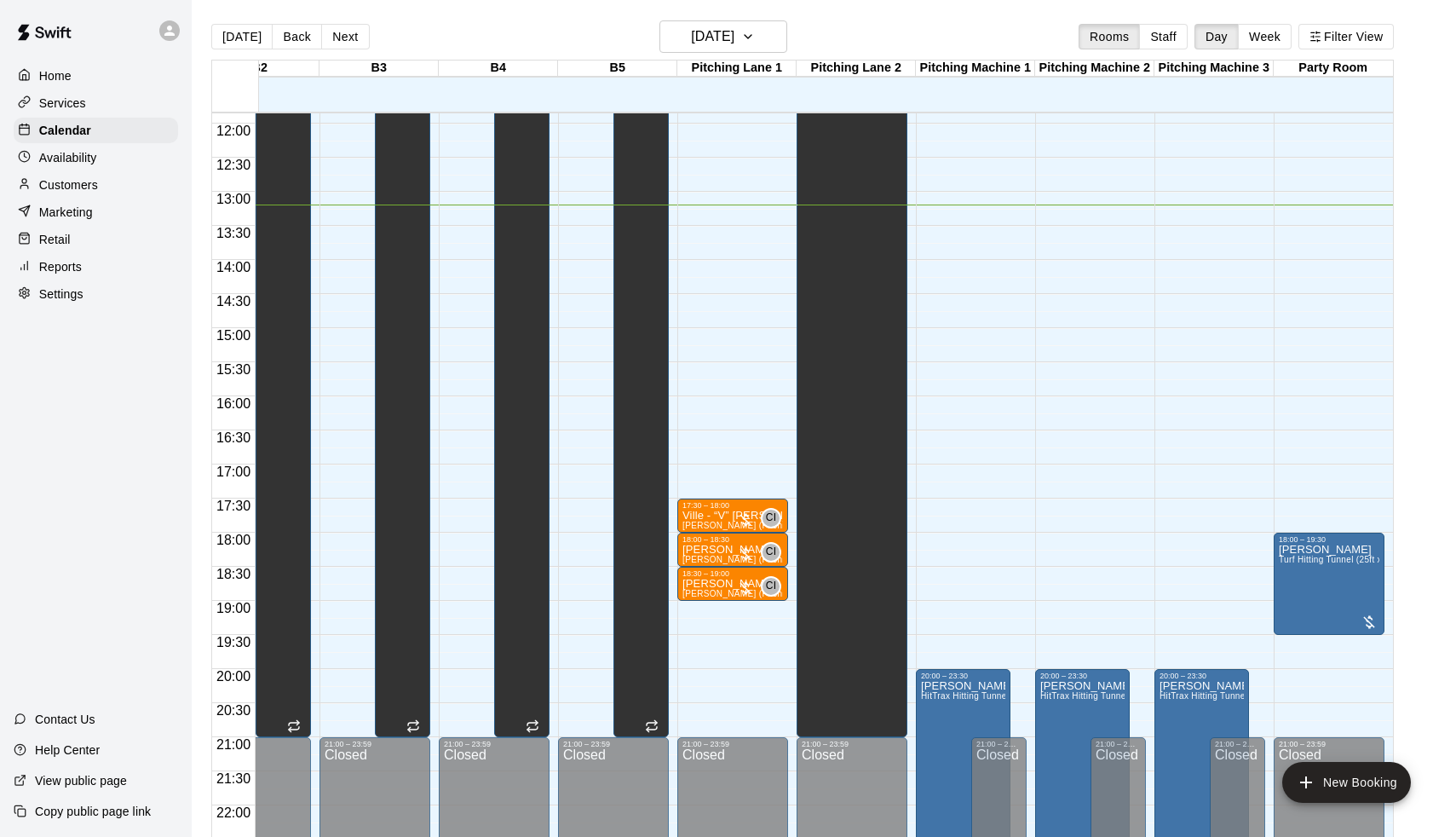
scroll to position [0, 893]
click at [352, 38] on button "Next" at bounding box center [345, 36] width 48 height 26
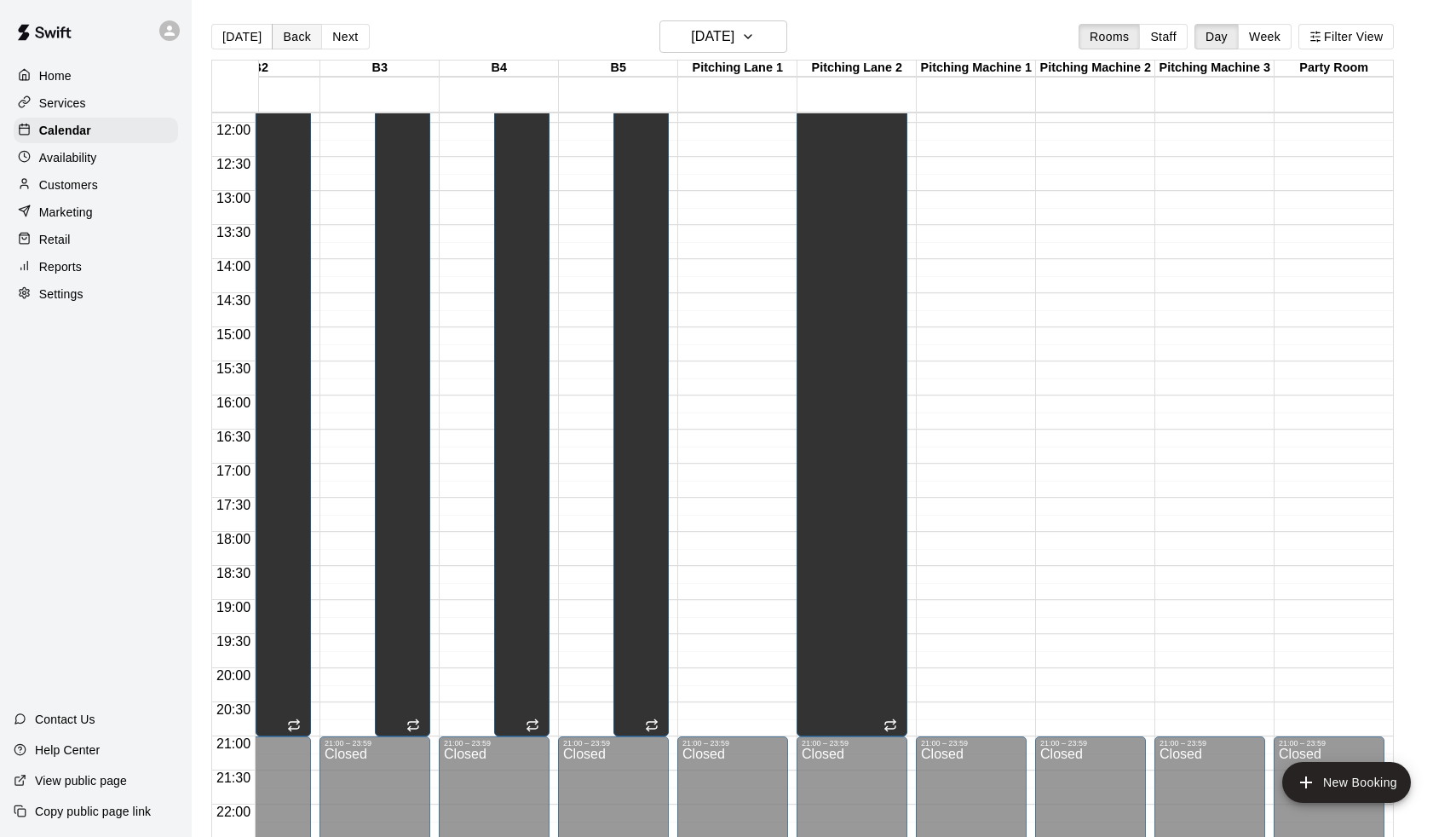
click at [299, 48] on button "Back" at bounding box center [297, 36] width 51 height 26
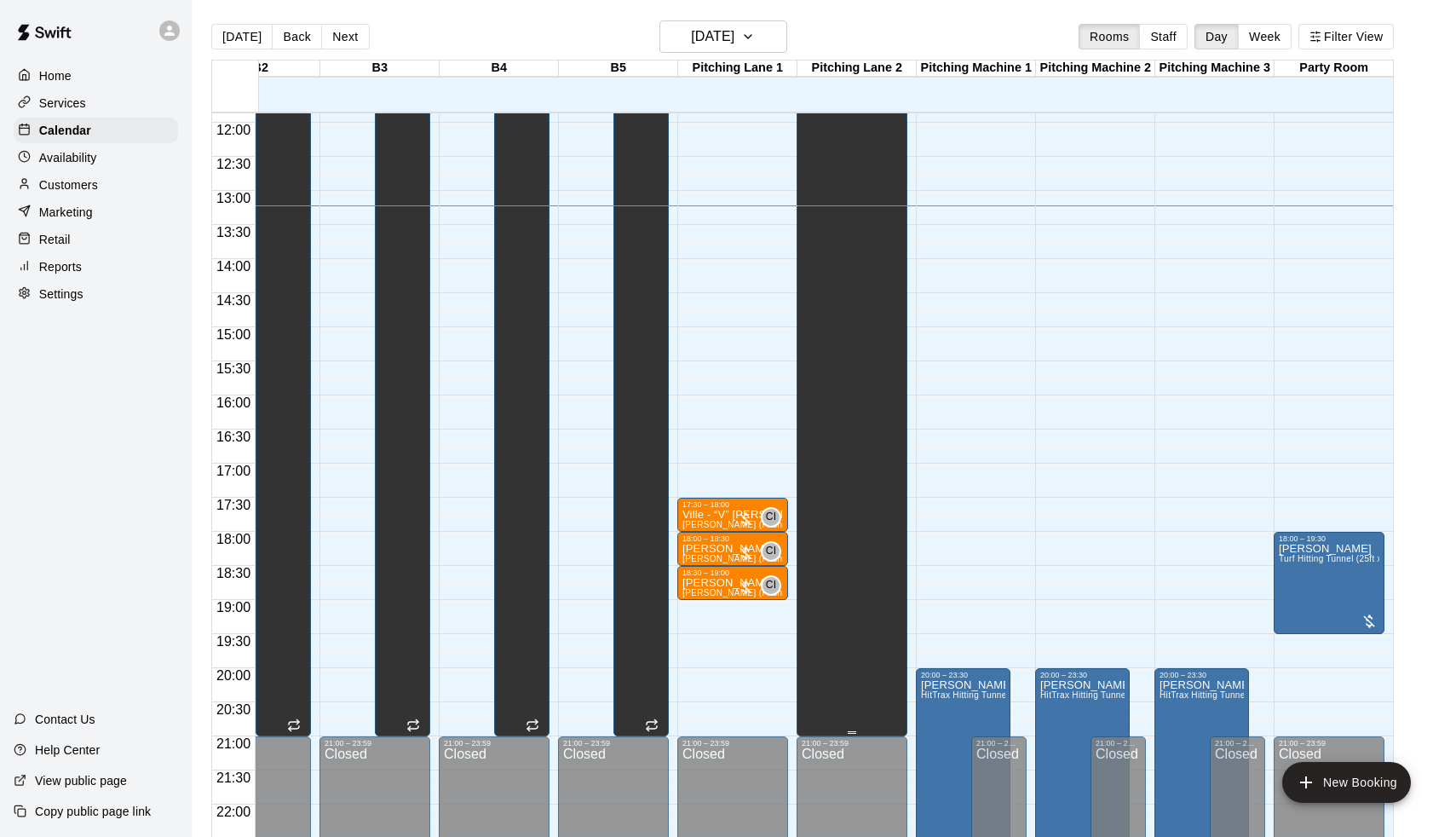
click at [862, 330] on div "Unavailable Pitching Lane 2" at bounding box center [833, 415] width 63 height 837
click at [824, 73] on icon "delete" at bounding box center [819, 72] width 12 height 15
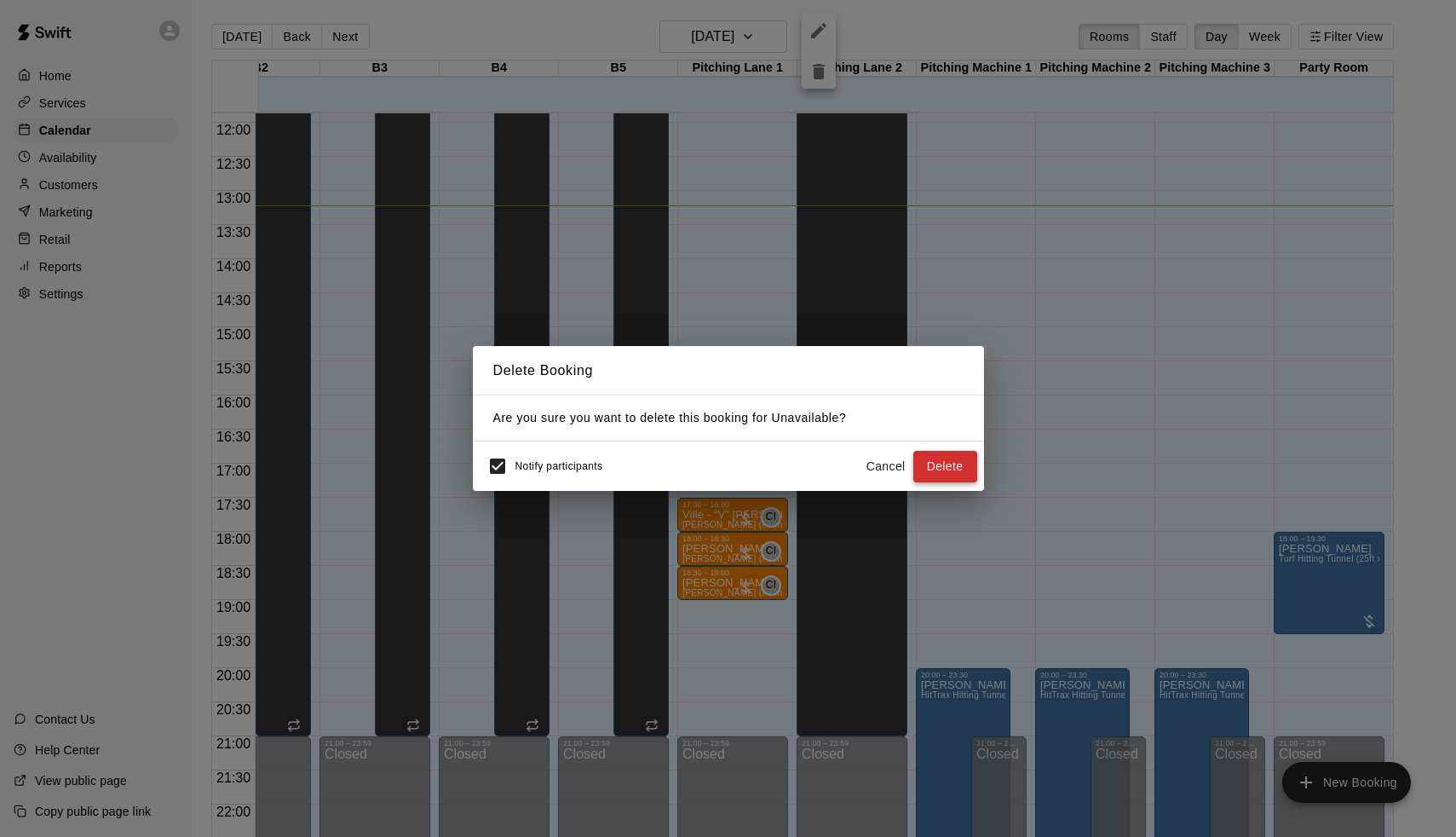
click at [949, 474] on button "Delete" at bounding box center [945, 466] width 64 height 31
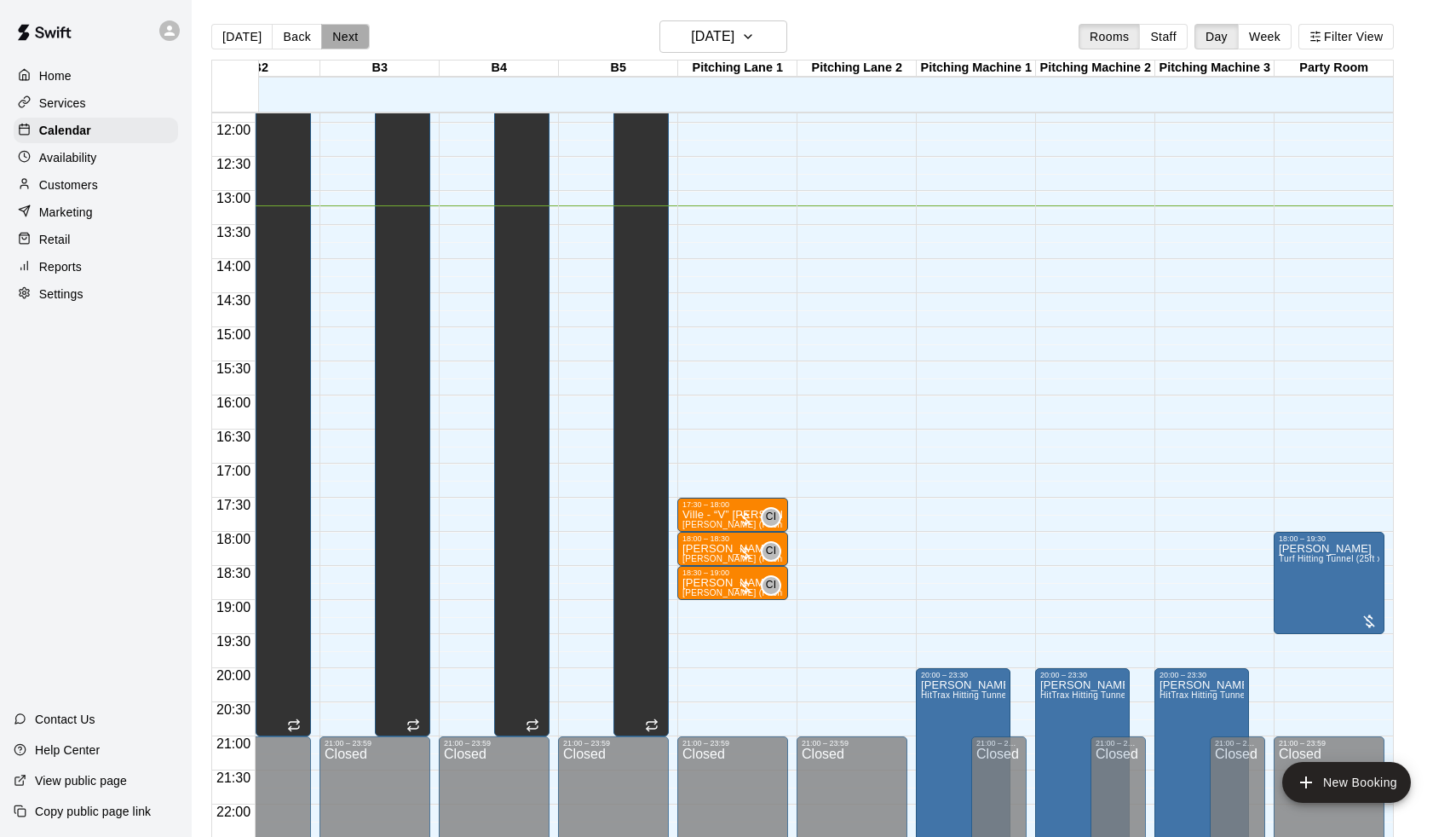
click at [327, 30] on button "Next" at bounding box center [345, 36] width 48 height 26
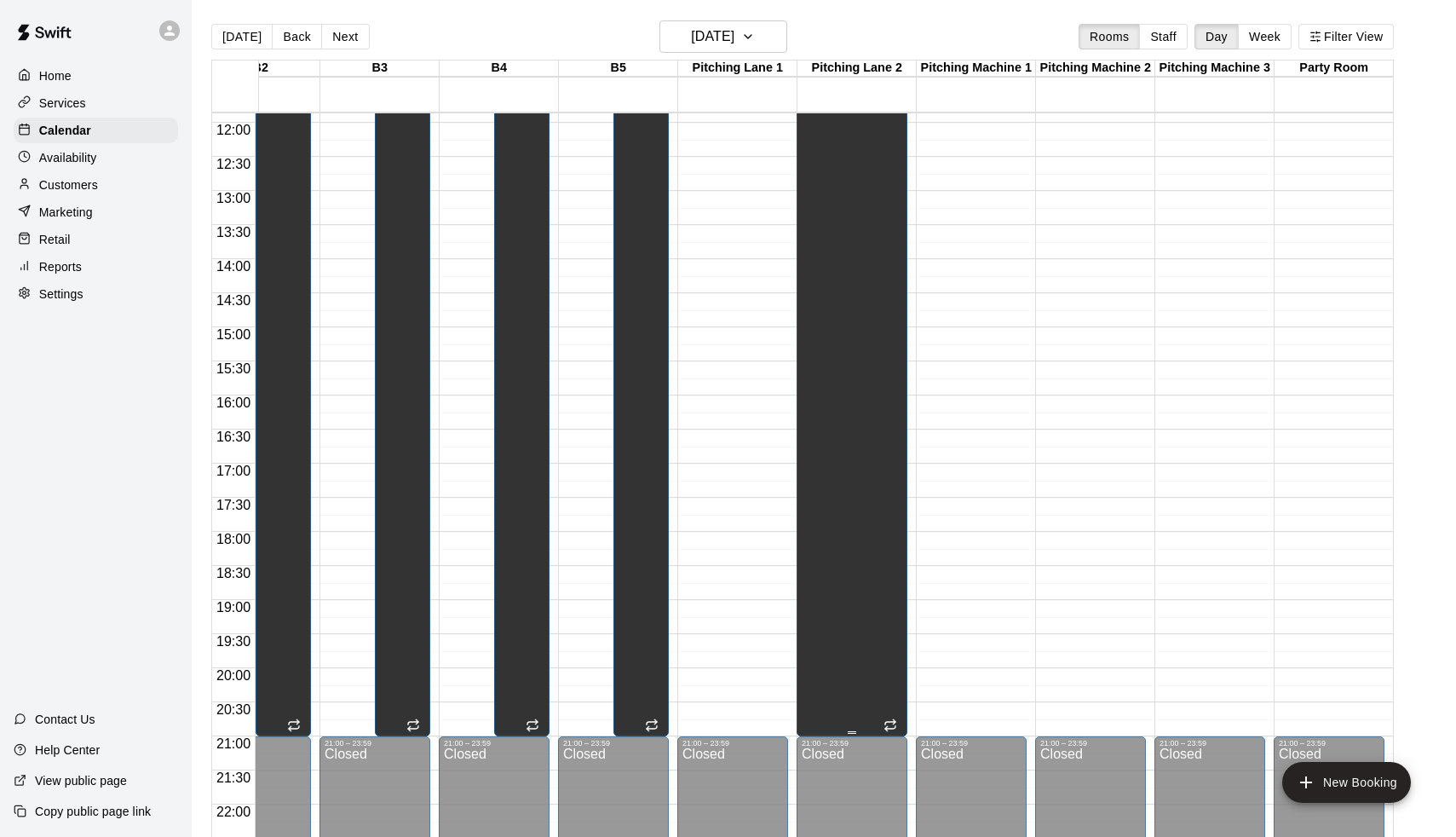
click at [830, 216] on div "Unavailable Pitching Lane 2" at bounding box center [833, 415] width 63 height 837
click at [821, 84] on button "delete" at bounding box center [819, 72] width 34 height 34
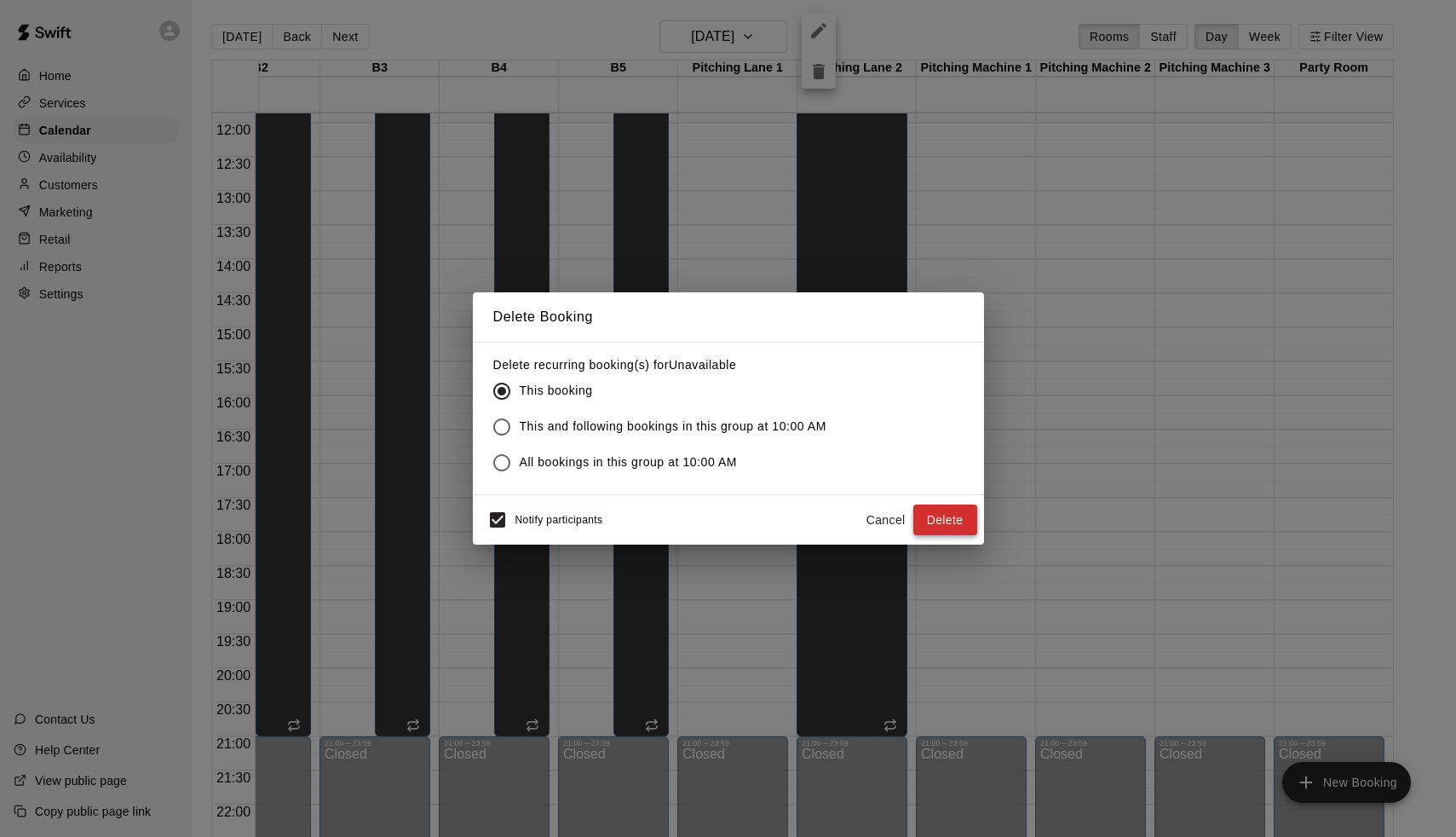
click at [964, 524] on button "Delete" at bounding box center [945, 520] width 64 height 31
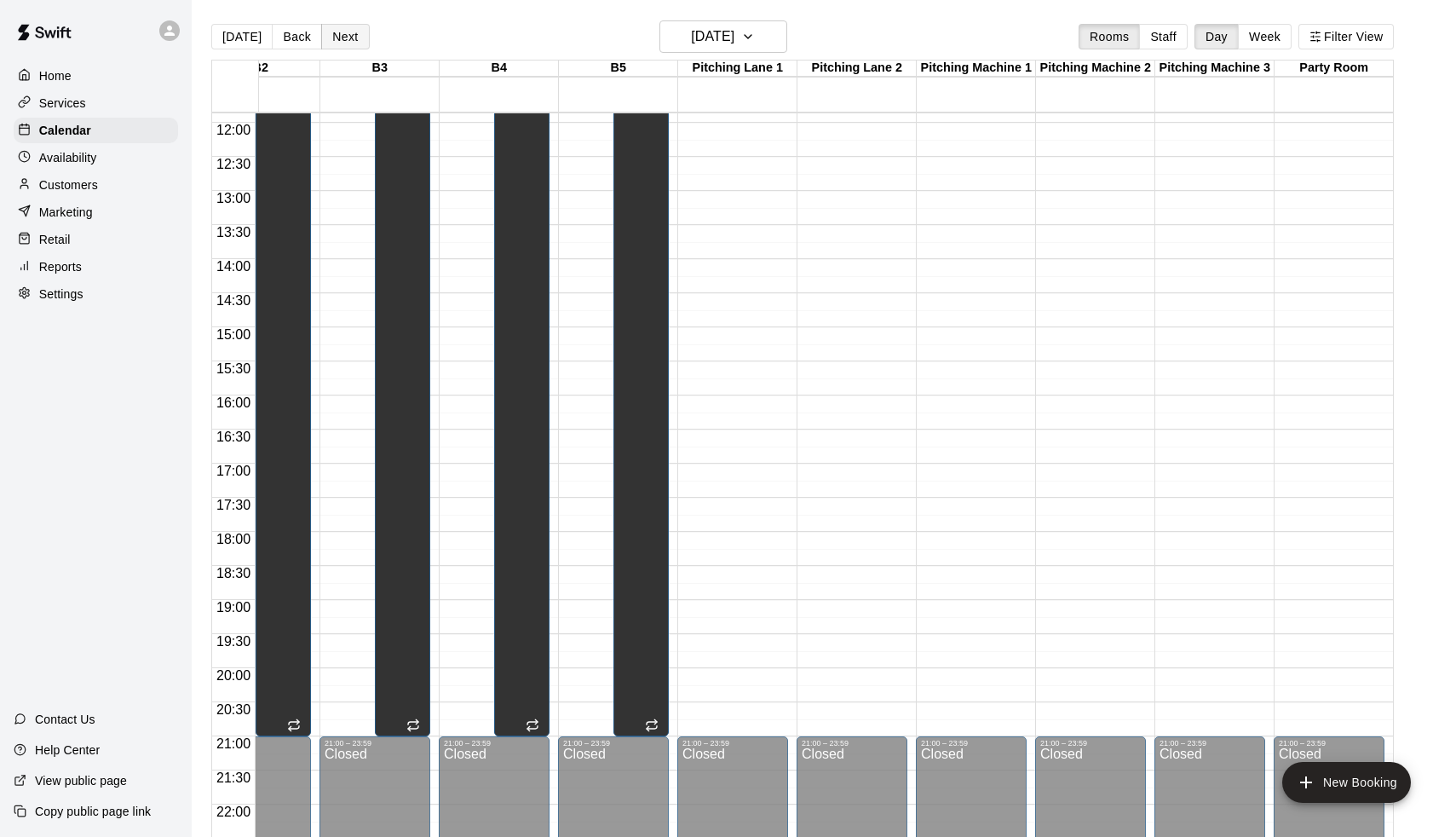
click at [339, 28] on button "Next" at bounding box center [345, 36] width 48 height 26
click at [1227, 307] on icon "All customers have paid" at bounding box center [1231, 305] width 10 height 10
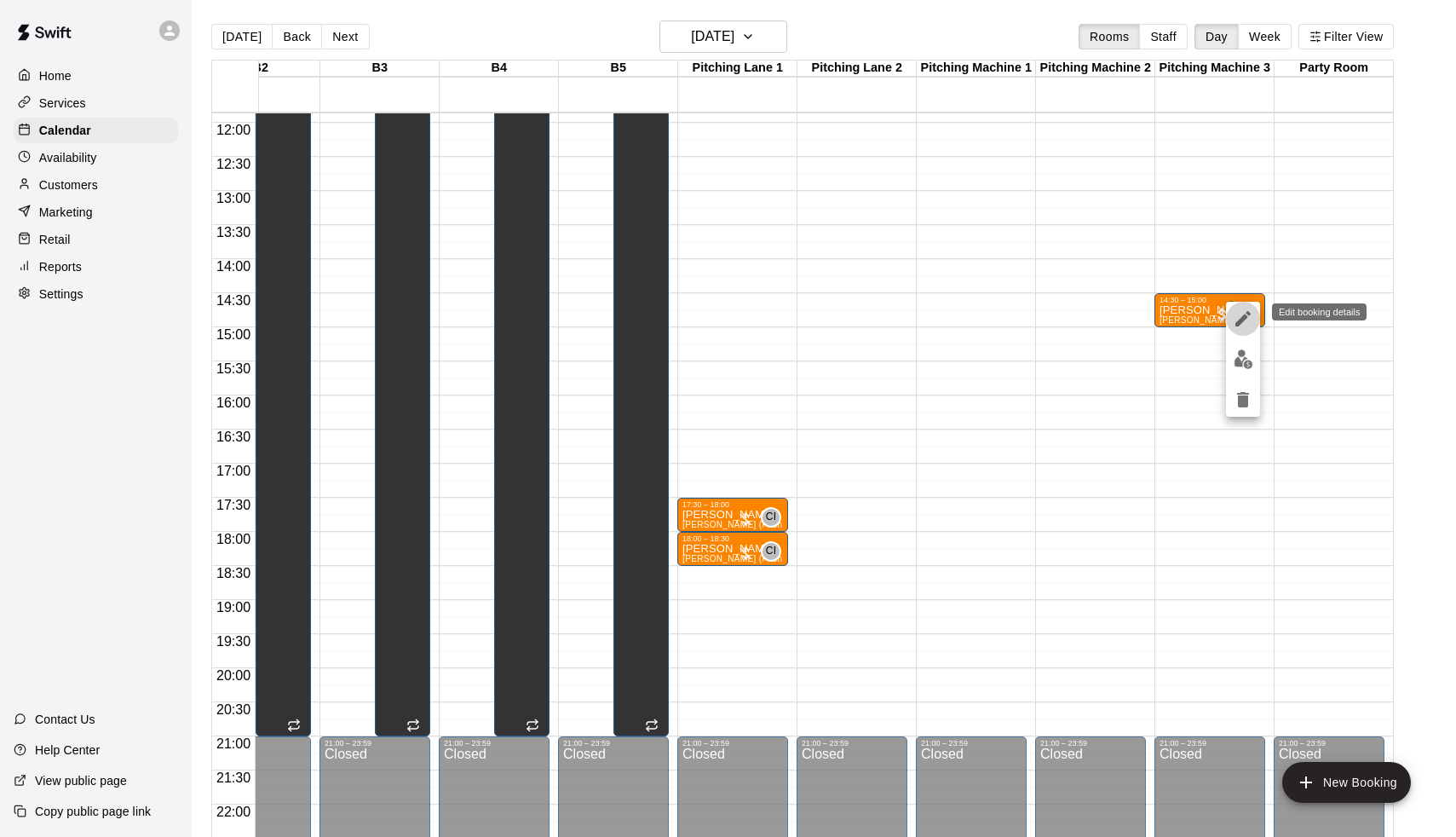
click at [1242, 324] on icon "edit" at bounding box center [1242, 318] width 20 height 20
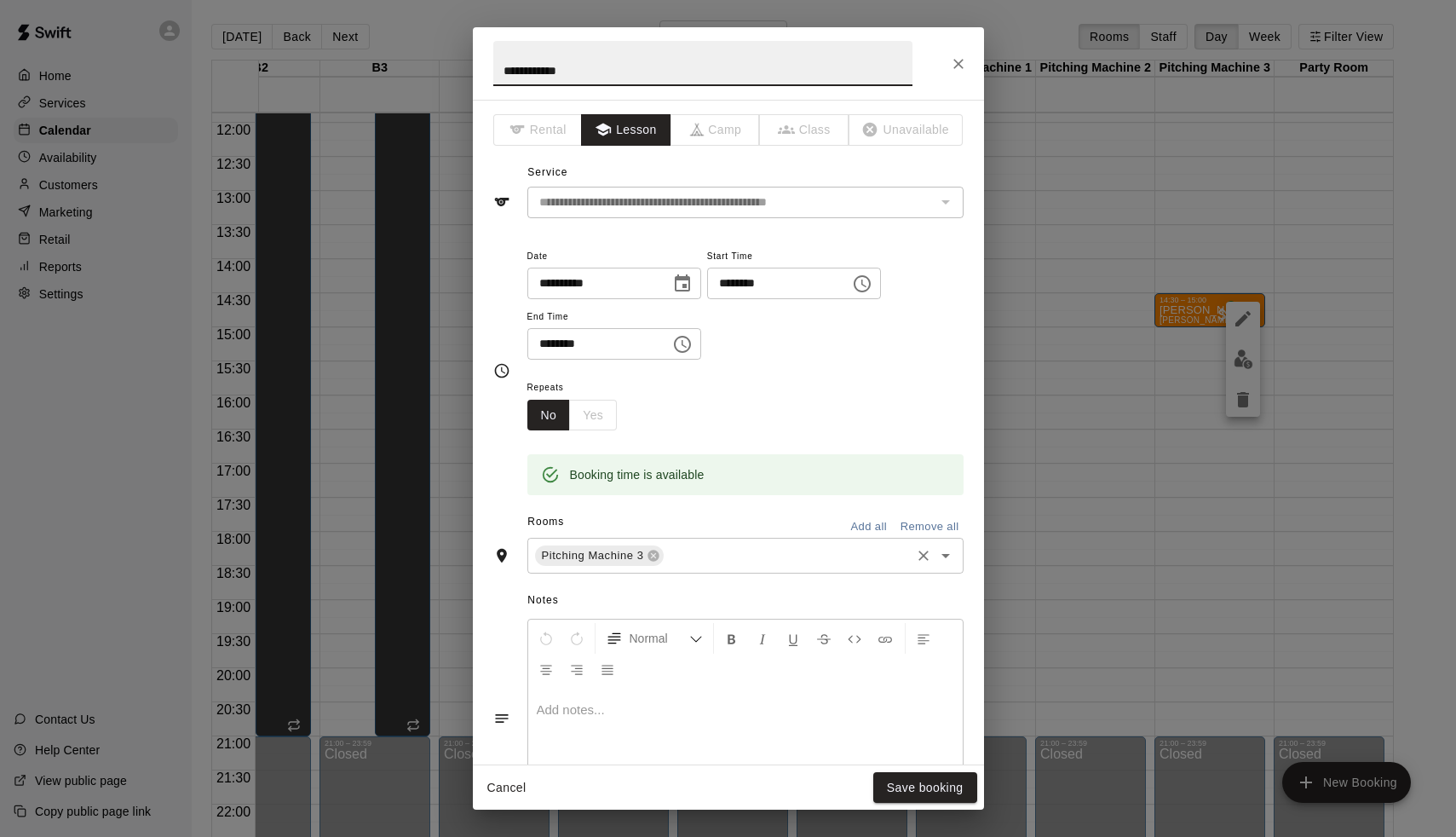
click at [699, 559] on input "text" at bounding box center [786, 556] width 241 height 21
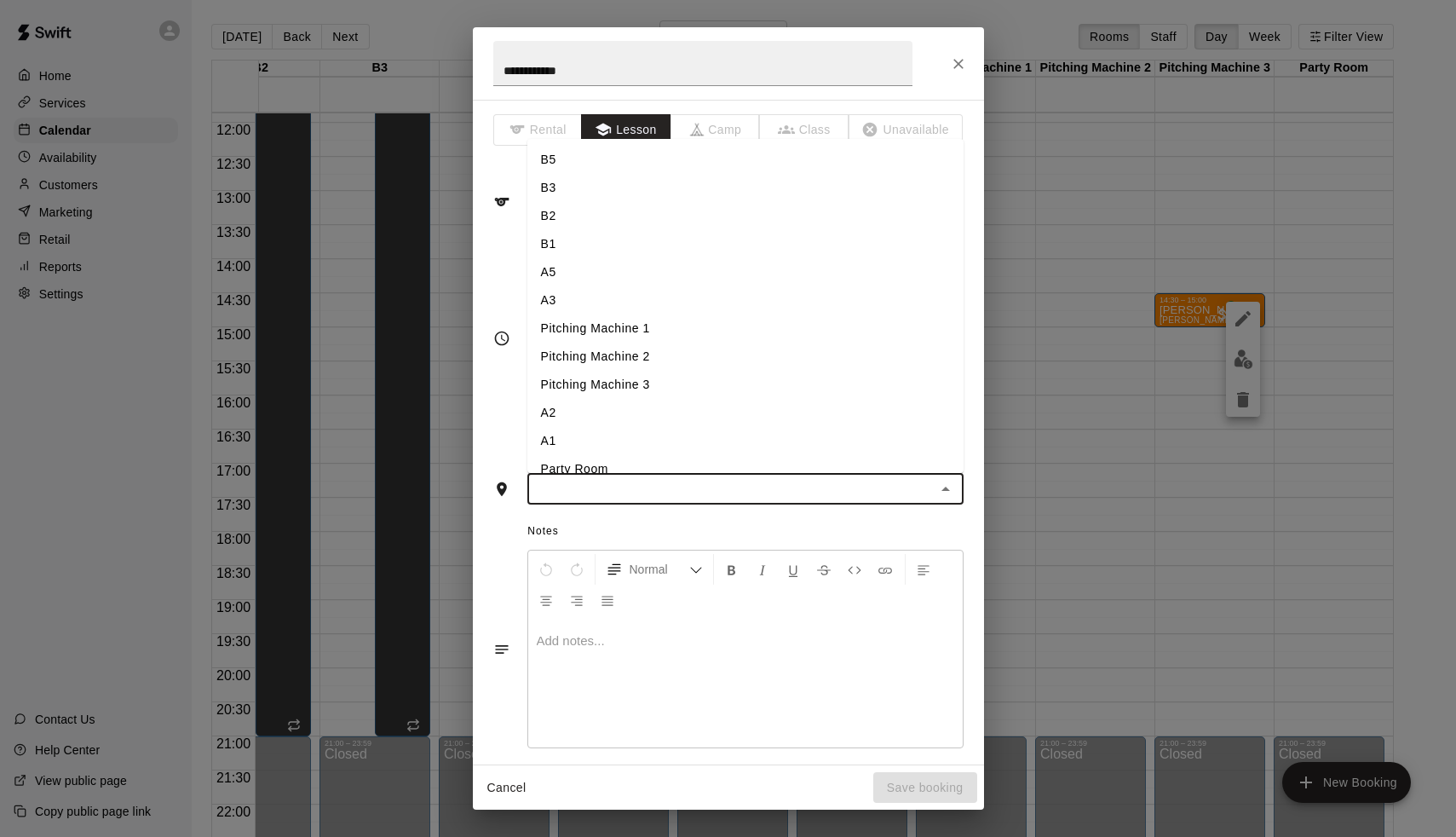
type input "*"
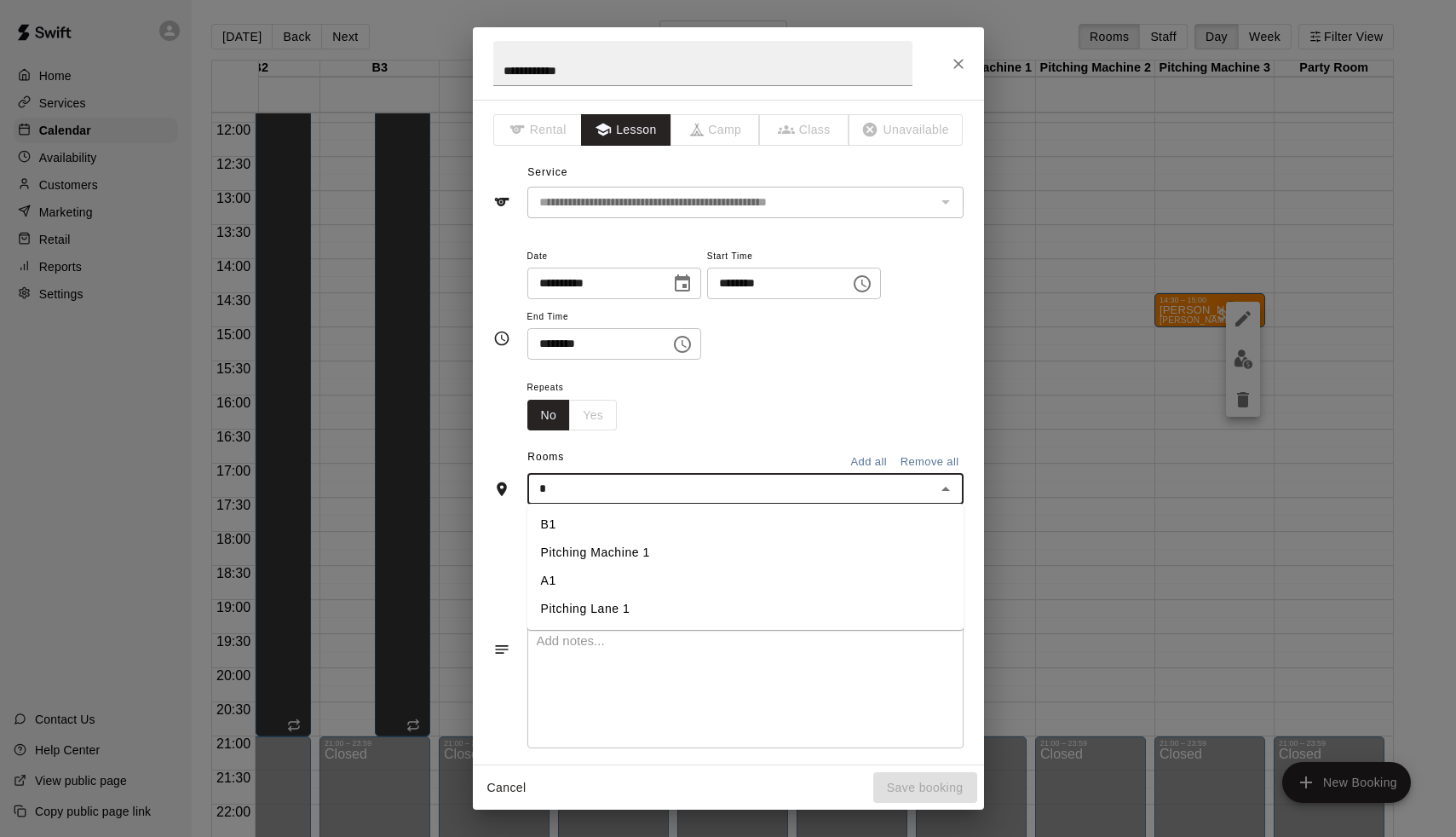
click at [615, 590] on li "A1" at bounding box center [745, 580] width 436 height 28
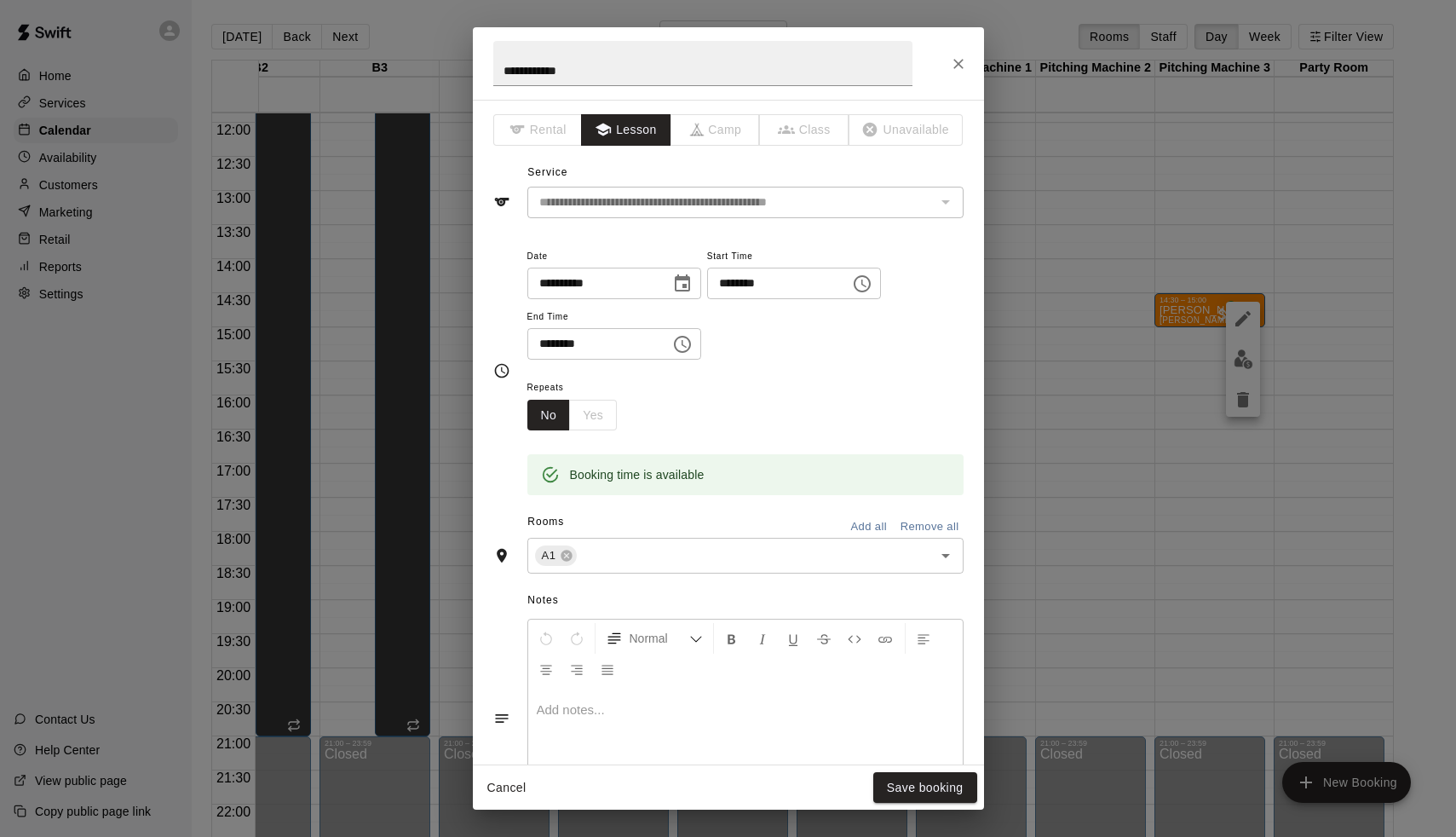
click at [963, 804] on div "Cancel Save booking" at bounding box center [729, 787] width 511 height 45
click at [922, 784] on button "Save booking" at bounding box center [925, 787] width 104 height 31
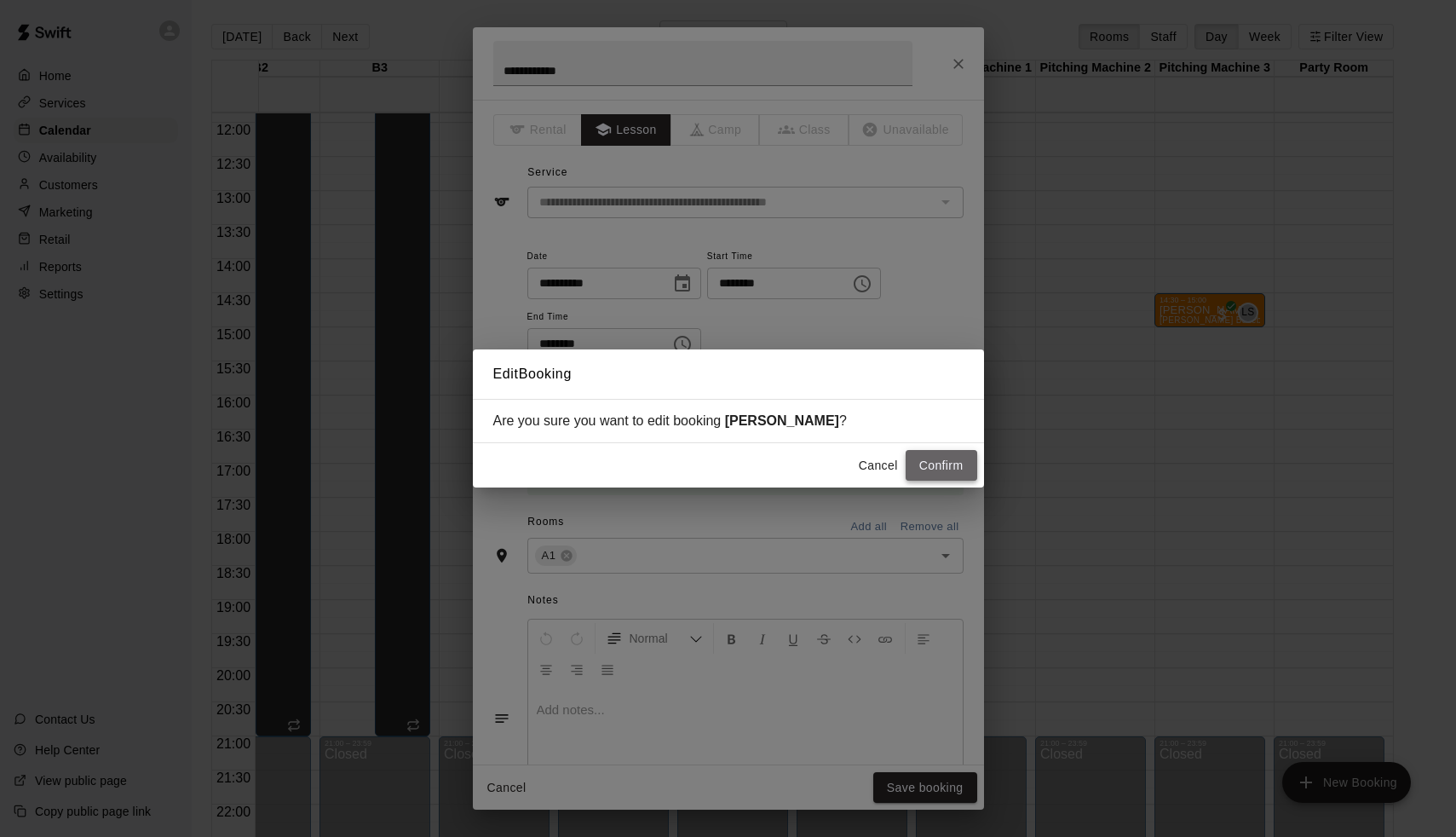
click at [948, 466] on button "Confirm" at bounding box center [941, 466] width 72 height 31
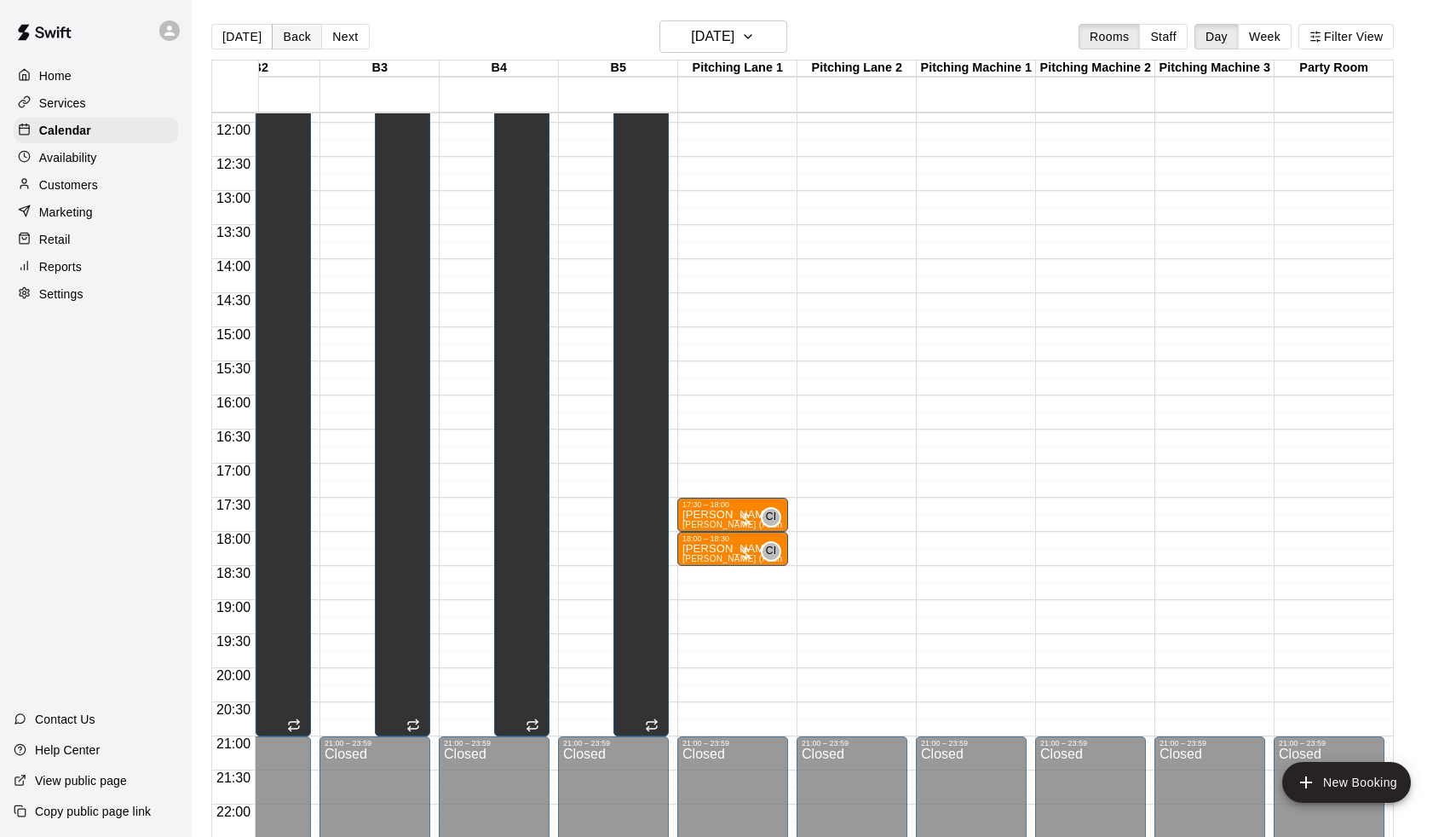
click at [296, 33] on button "Back" at bounding box center [297, 36] width 51 height 26
click at [343, 31] on button "Next" at bounding box center [345, 36] width 48 height 26
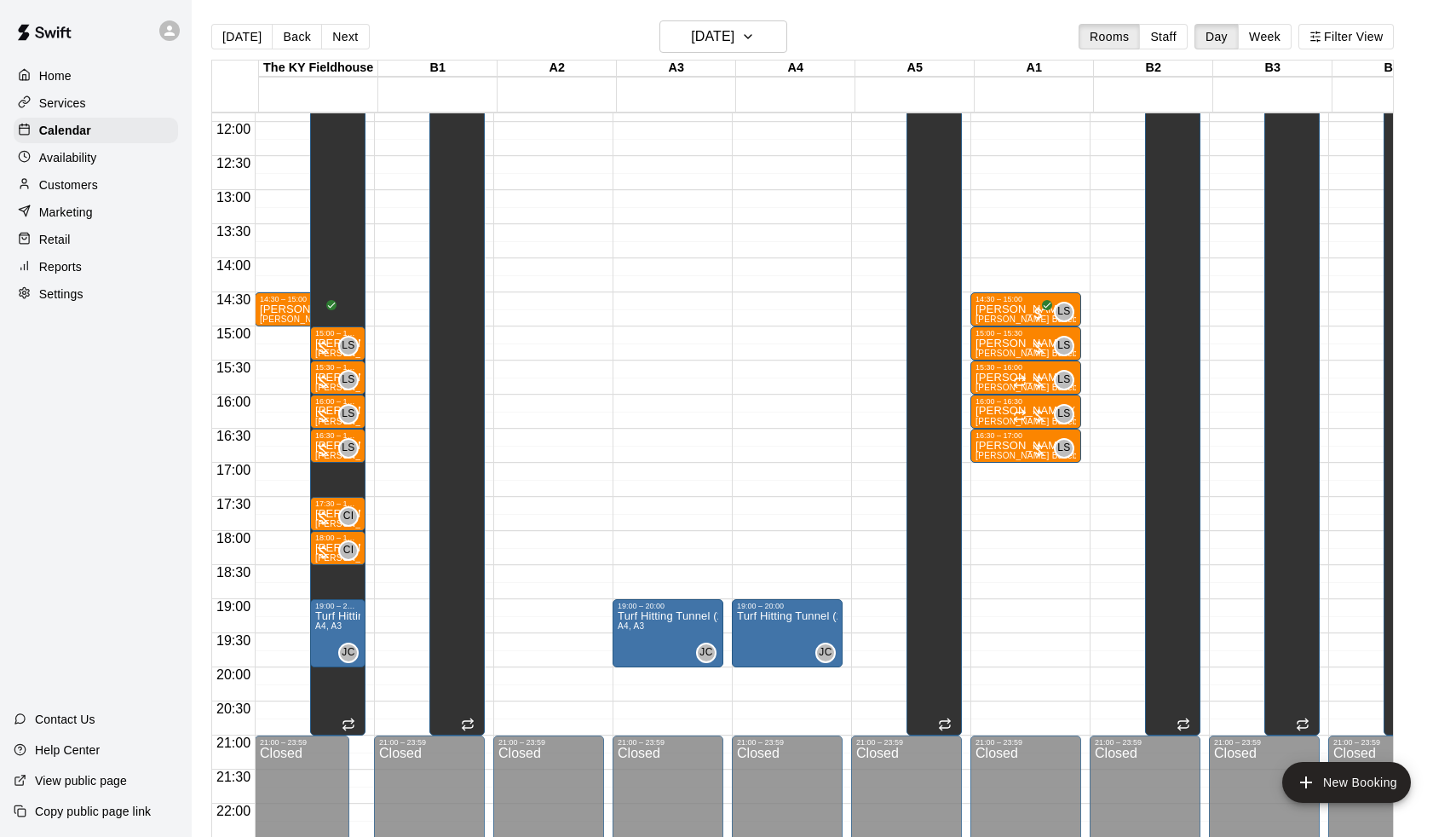
scroll to position [809, 0]
click at [350, 28] on button "Next" at bounding box center [345, 36] width 48 height 26
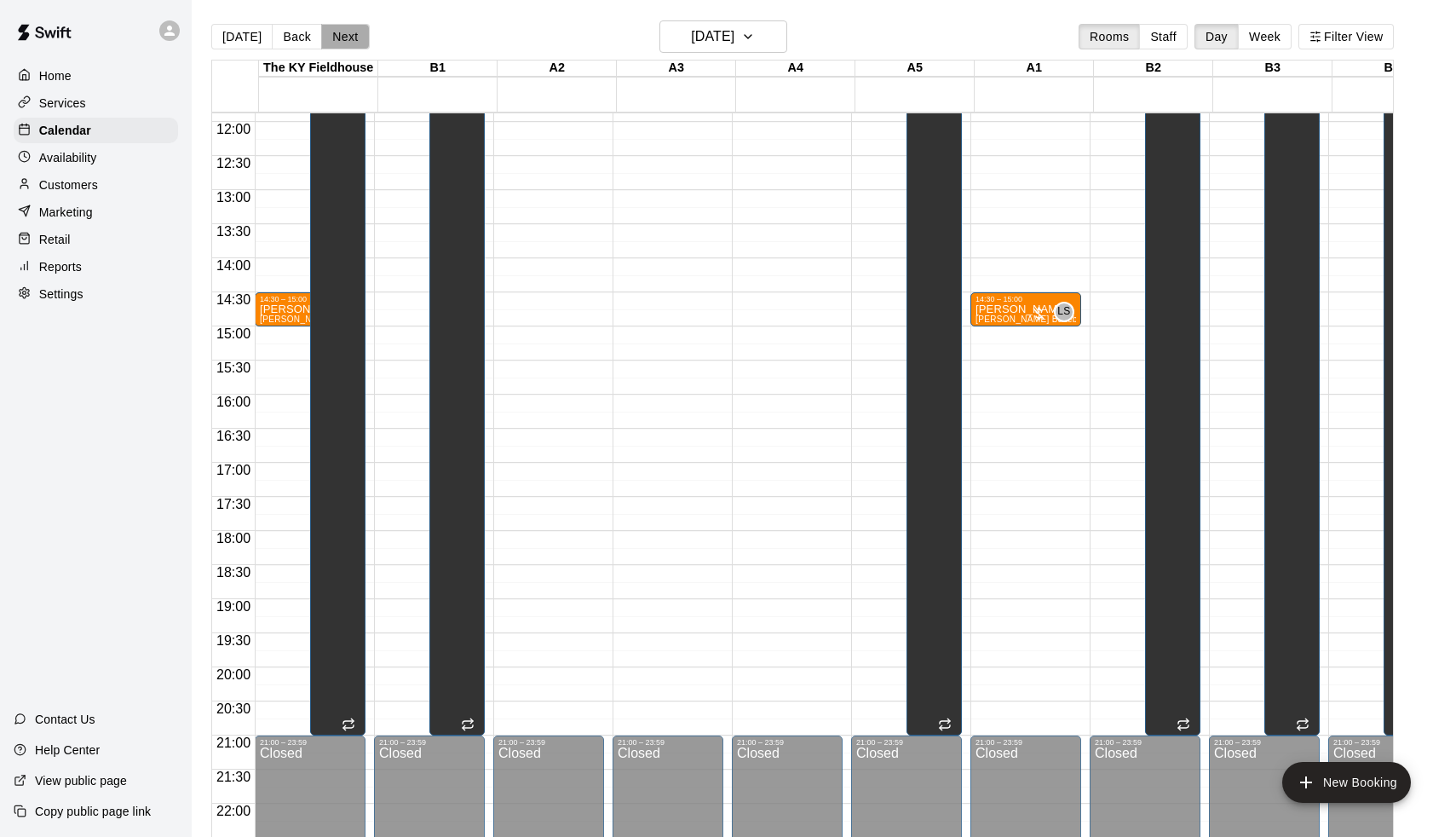
click at [350, 28] on button "Next" at bounding box center [345, 36] width 48 height 26
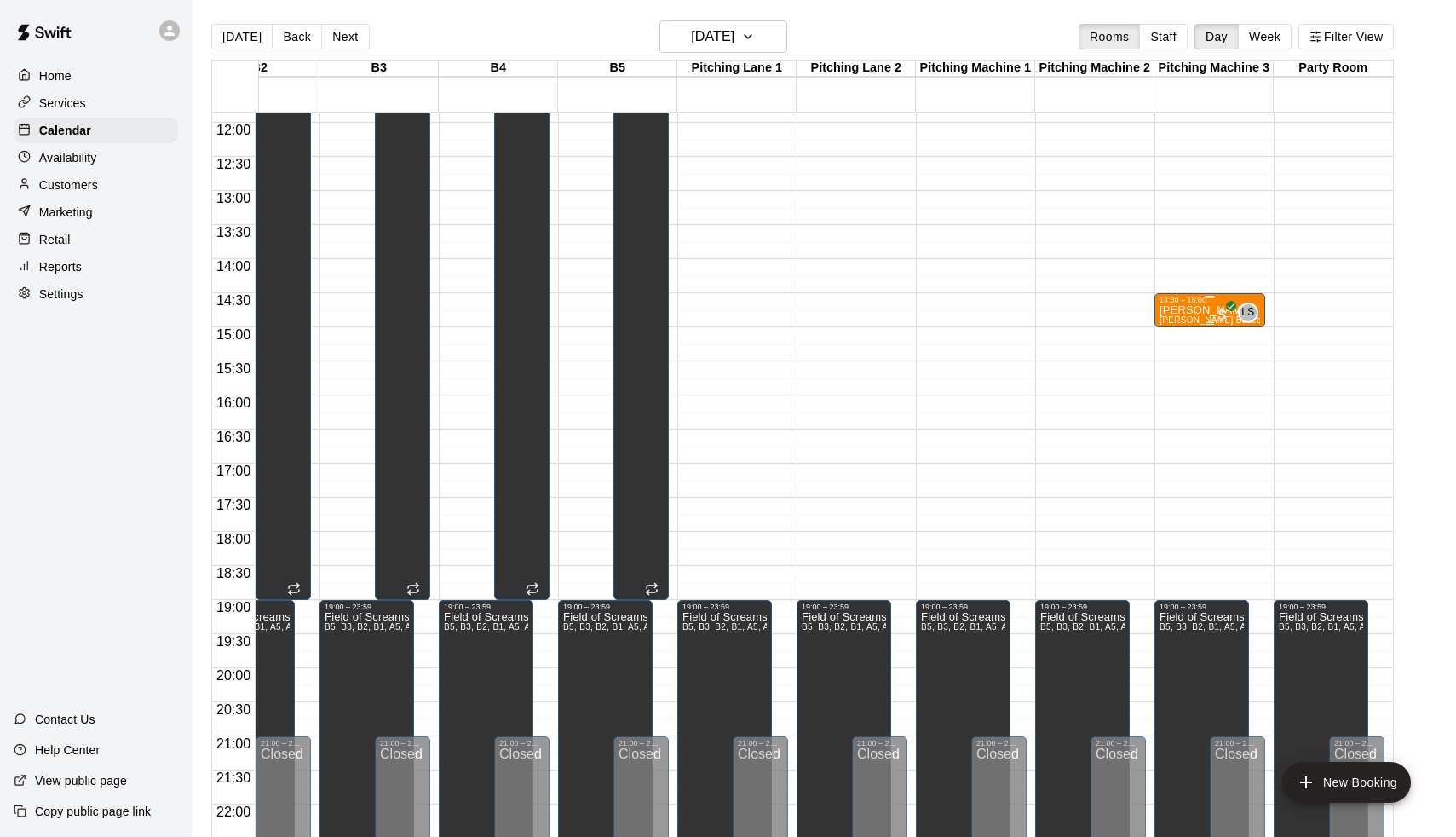
scroll to position [0, 893]
click at [1194, 310] on p "[PERSON_NAME]" at bounding box center [1209, 310] width 100 height 0
click at [1185, 319] on icon "edit" at bounding box center [1176, 328] width 20 height 20
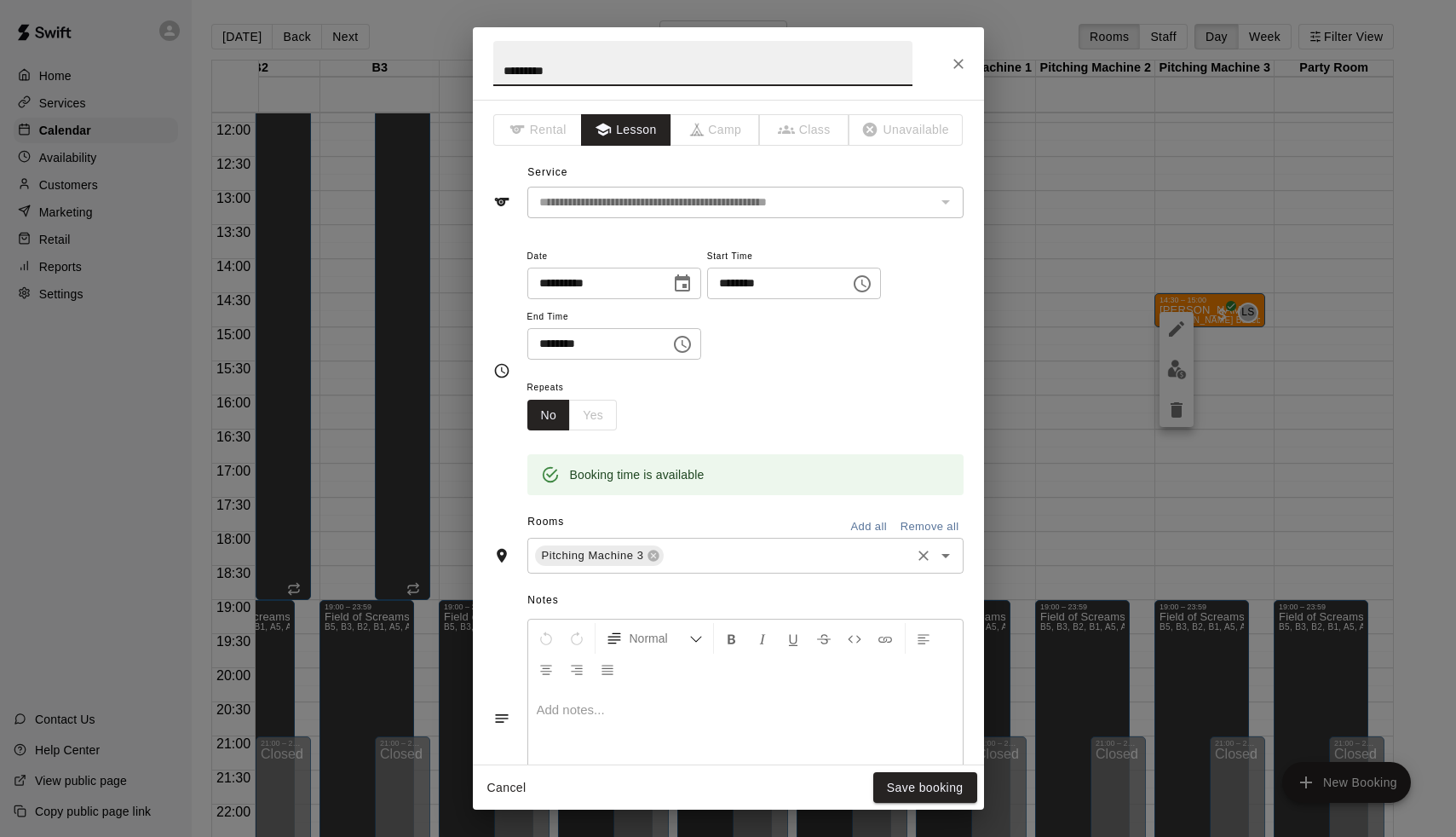
click at [673, 552] on input "text" at bounding box center [786, 556] width 241 height 21
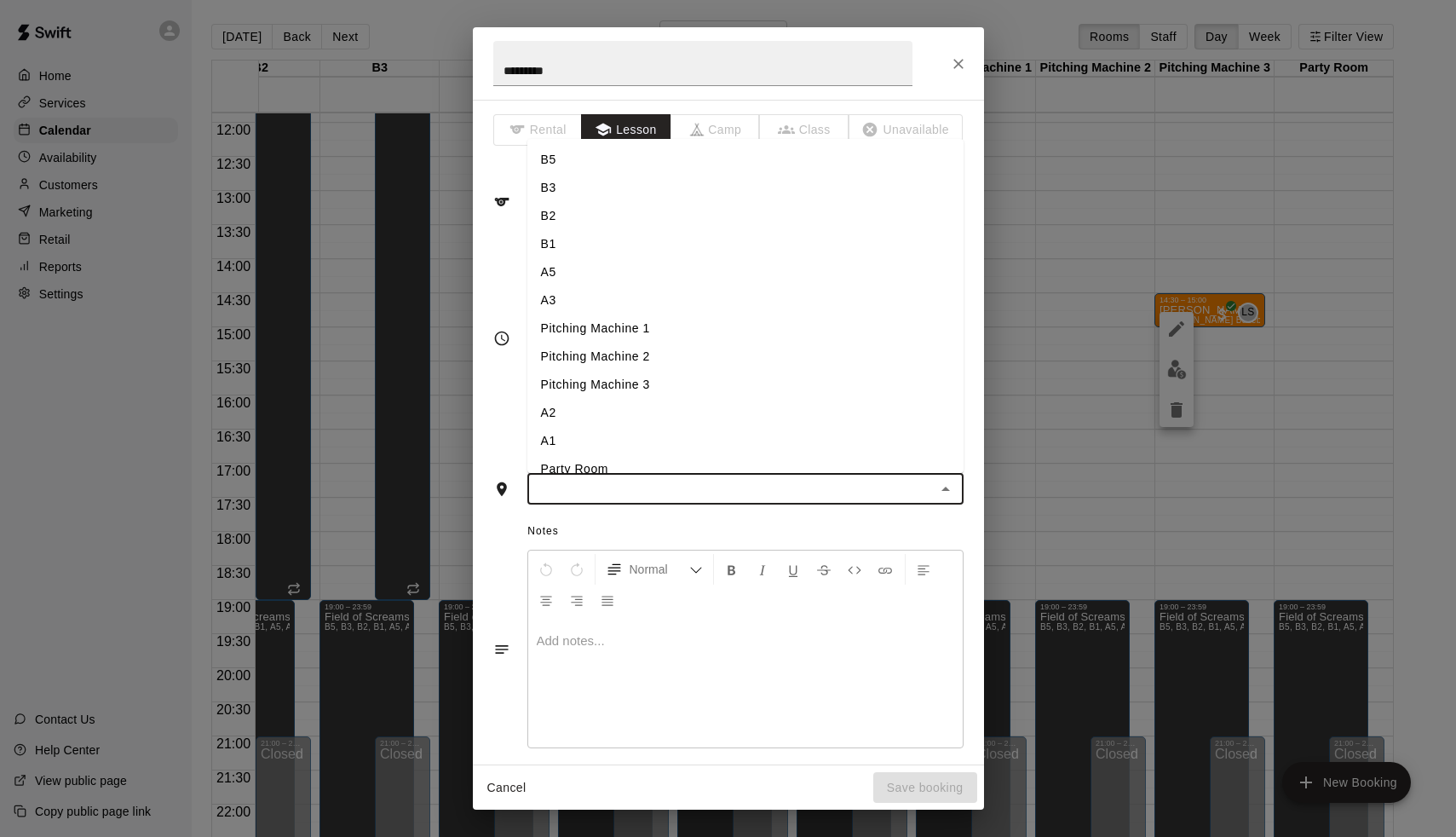
click at [585, 434] on li "A1" at bounding box center [745, 440] width 436 height 28
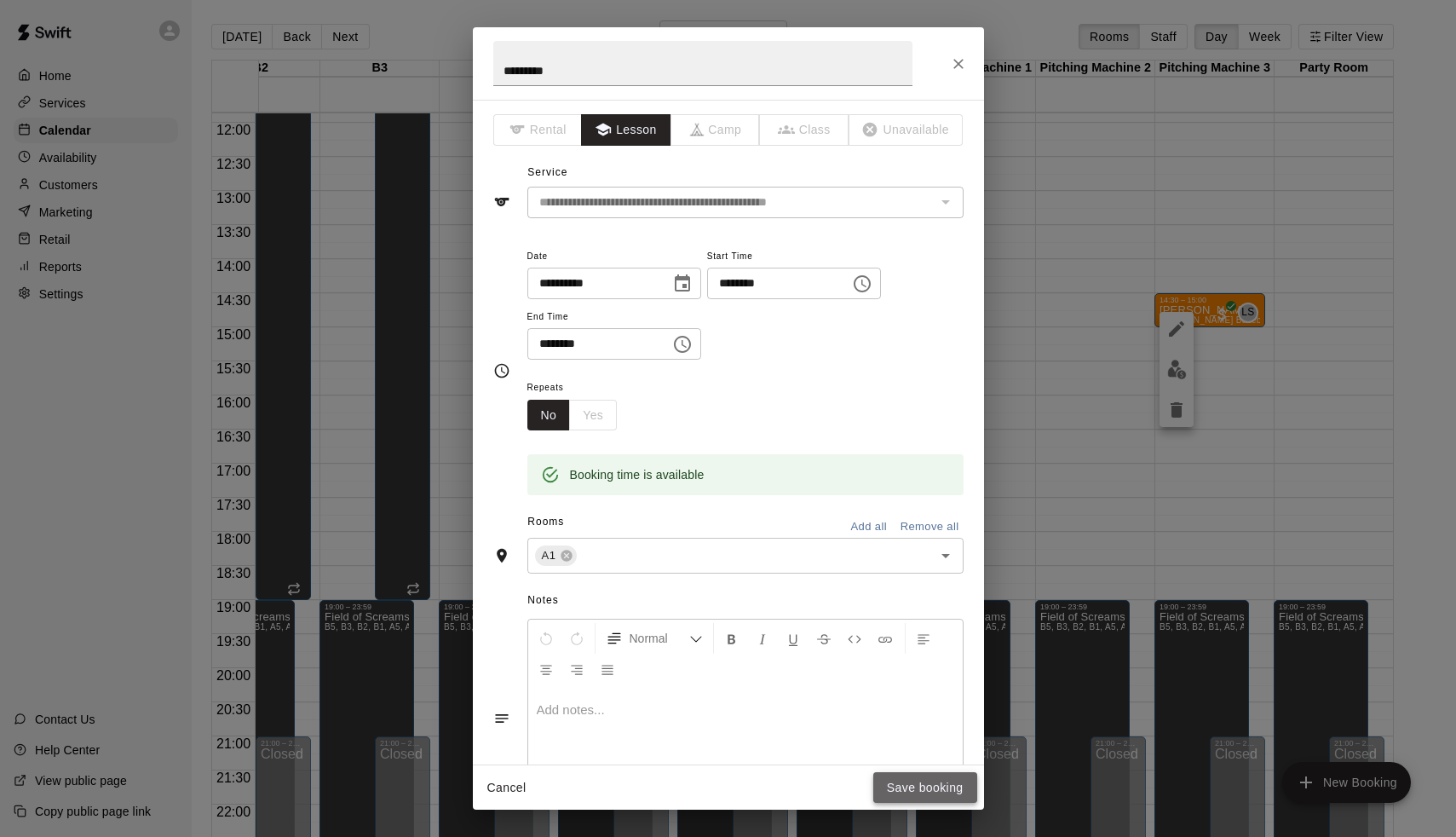
click at [928, 780] on button "Save booking" at bounding box center [925, 787] width 104 height 31
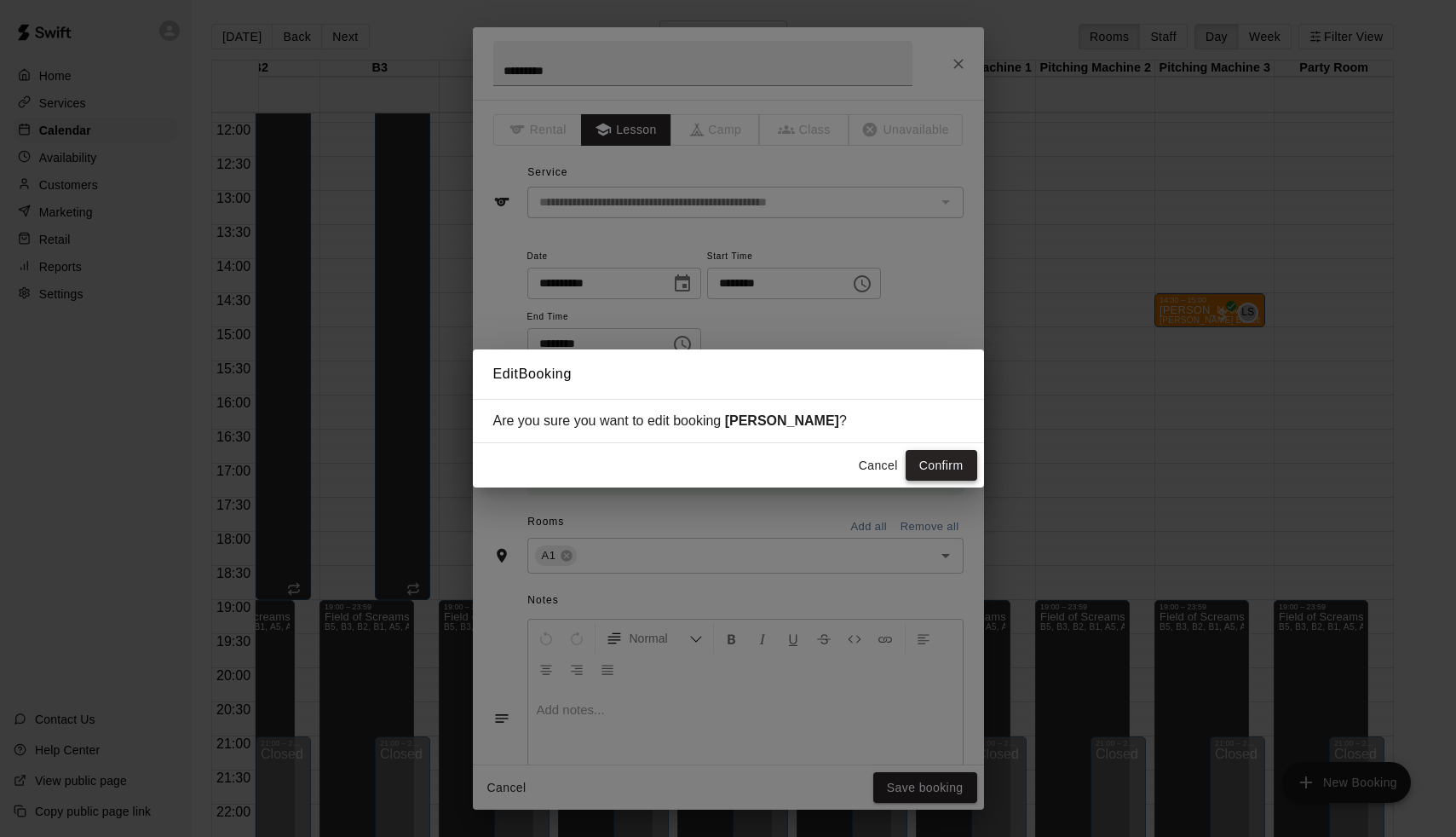
click at [925, 461] on button "Confirm" at bounding box center [941, 466] width 72 height 31
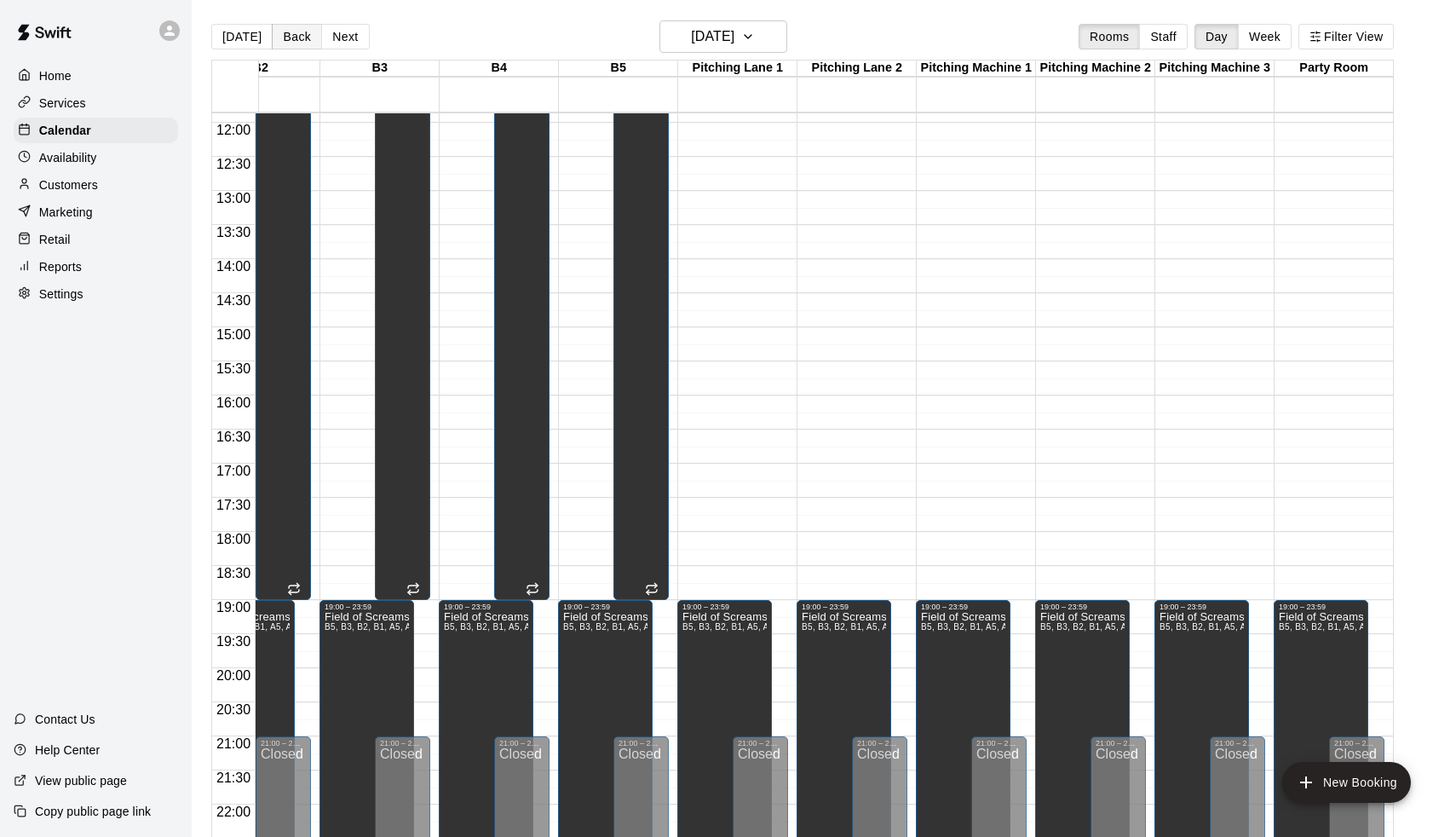
click at [299, 39] on button "Back" at bounding box center [297, 36] width 51 height 26
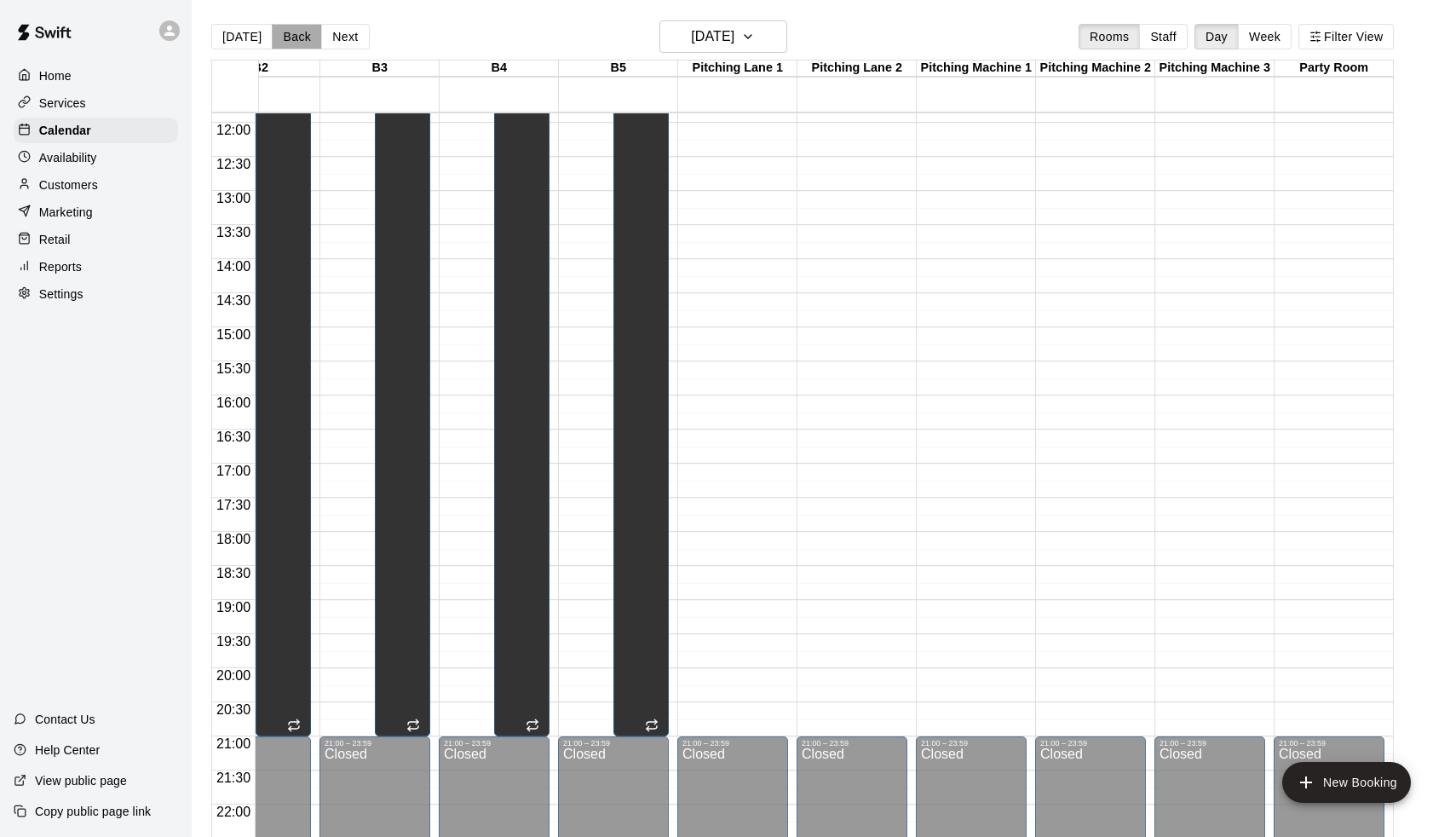
click at [299, 39] on button "Back" at bounding box center [297, 36] width 51 height 26
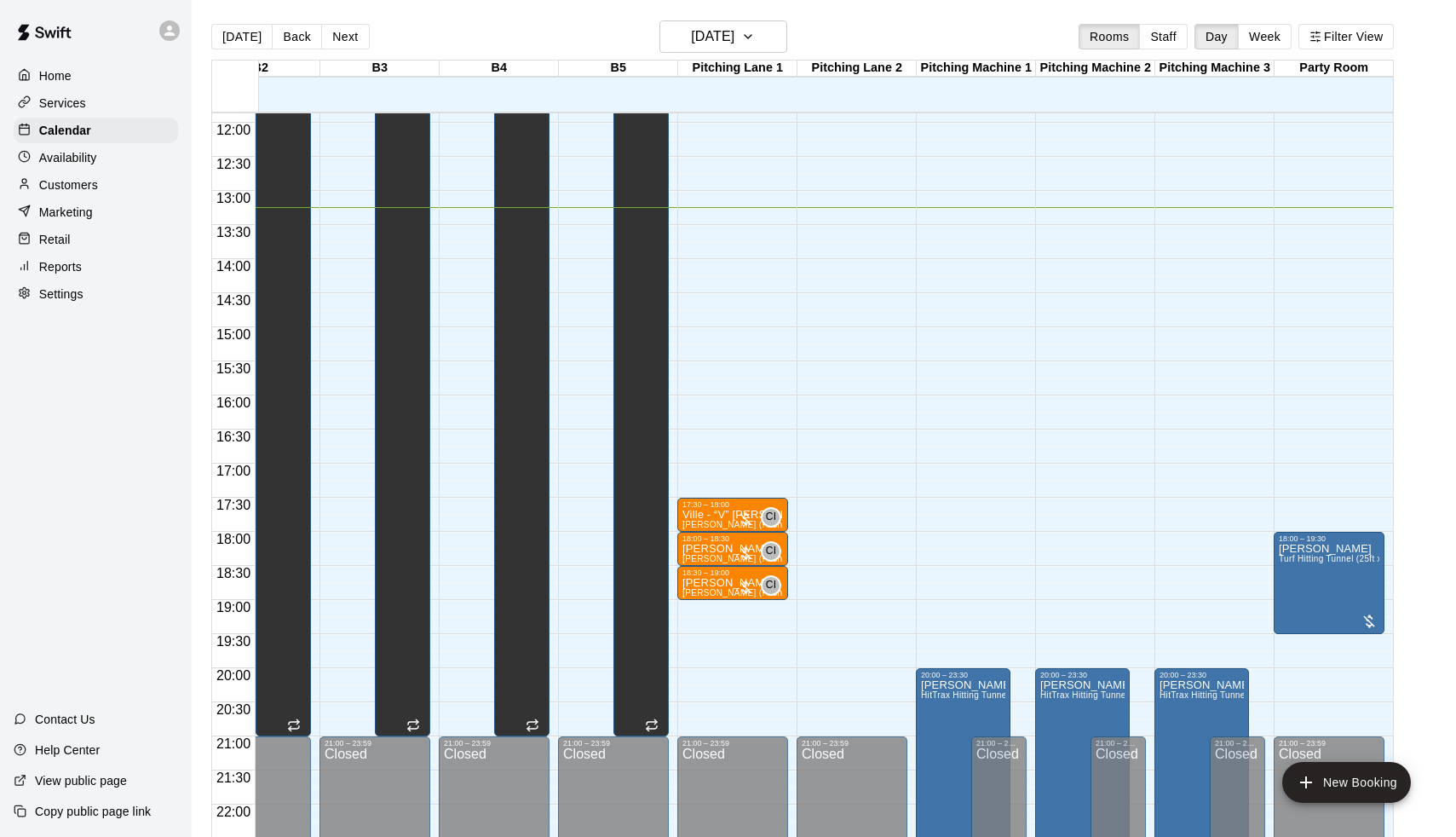
click at [343, 37] on div "[DATE] Back [DATE][DATE] Rooms Staff Day Week Filter View [GEOGRAPHIC_DATA] 13 …" at bounding box center [802, 438] width 1183 height 837
click at [343, 37] on button "Next" at bounding box center [345, 36] width 48 height 26
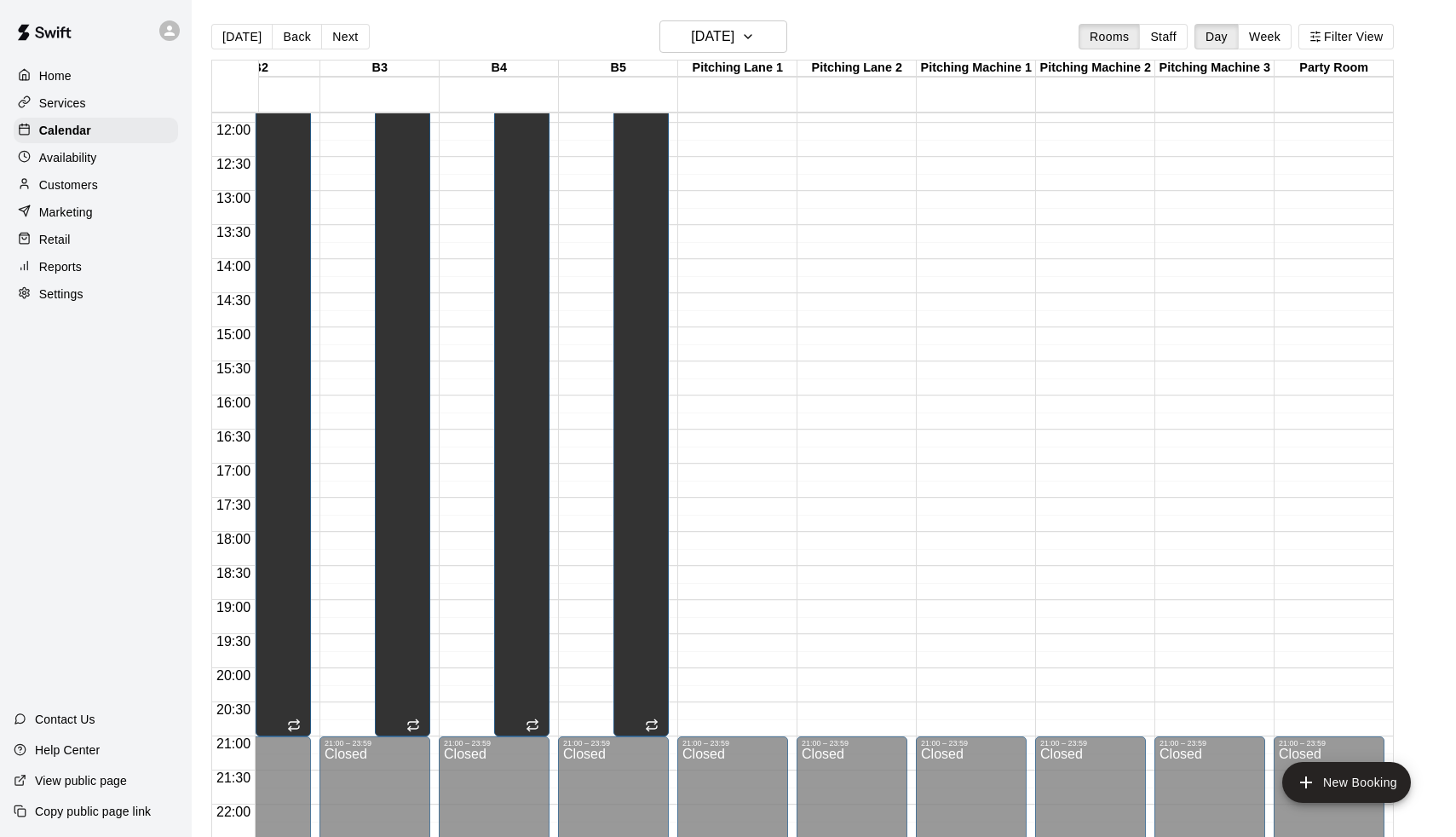
click at [343, 37] on button "Next" at bounding box center [345, 36] width 48 height 26
click at [343, 37] on button "Next" at bounding box center [345, 36] width 48 height 26
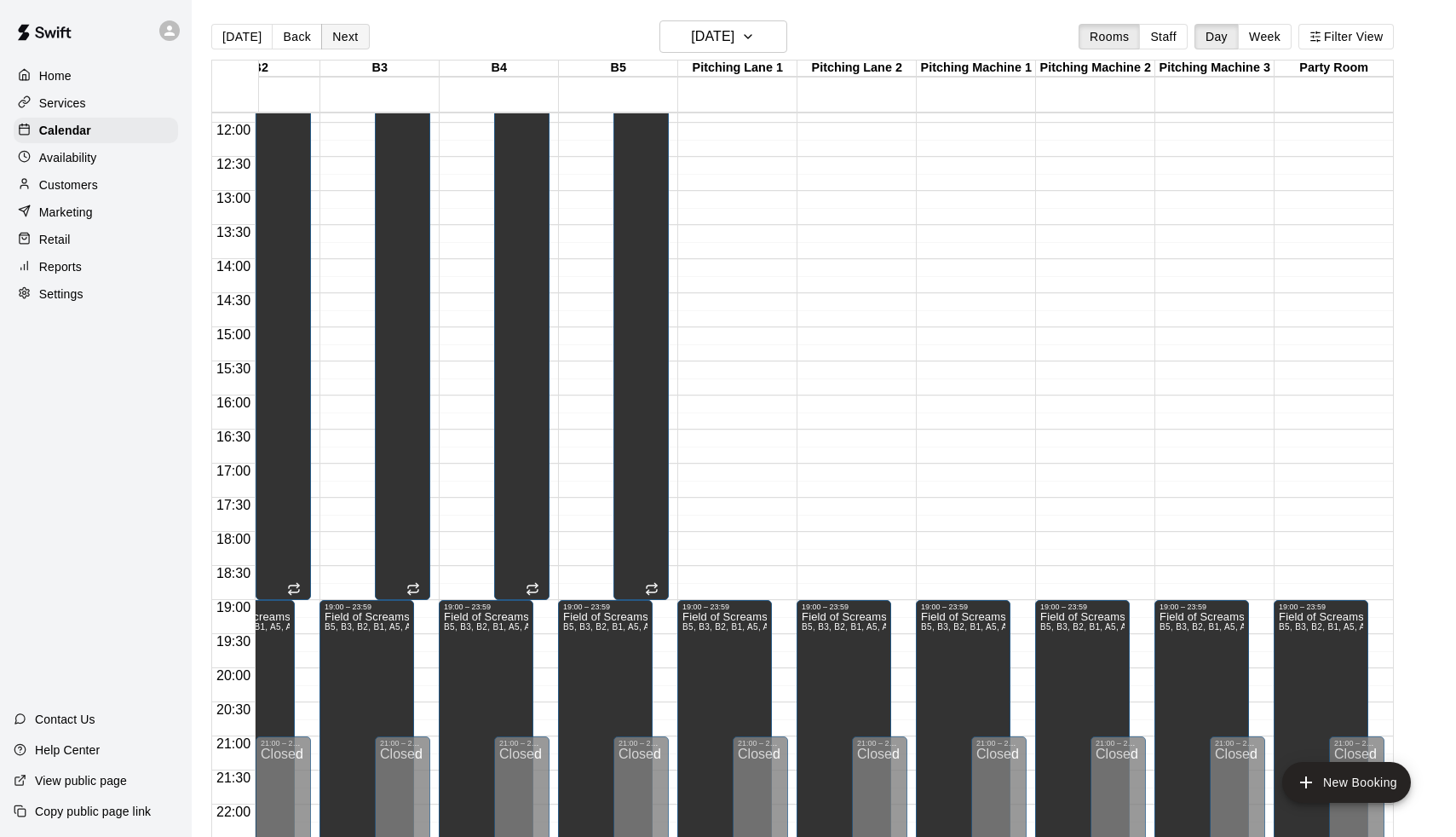
click at [343, 37] on button "Next" at bounding box center [345, 36] width 48 height 26
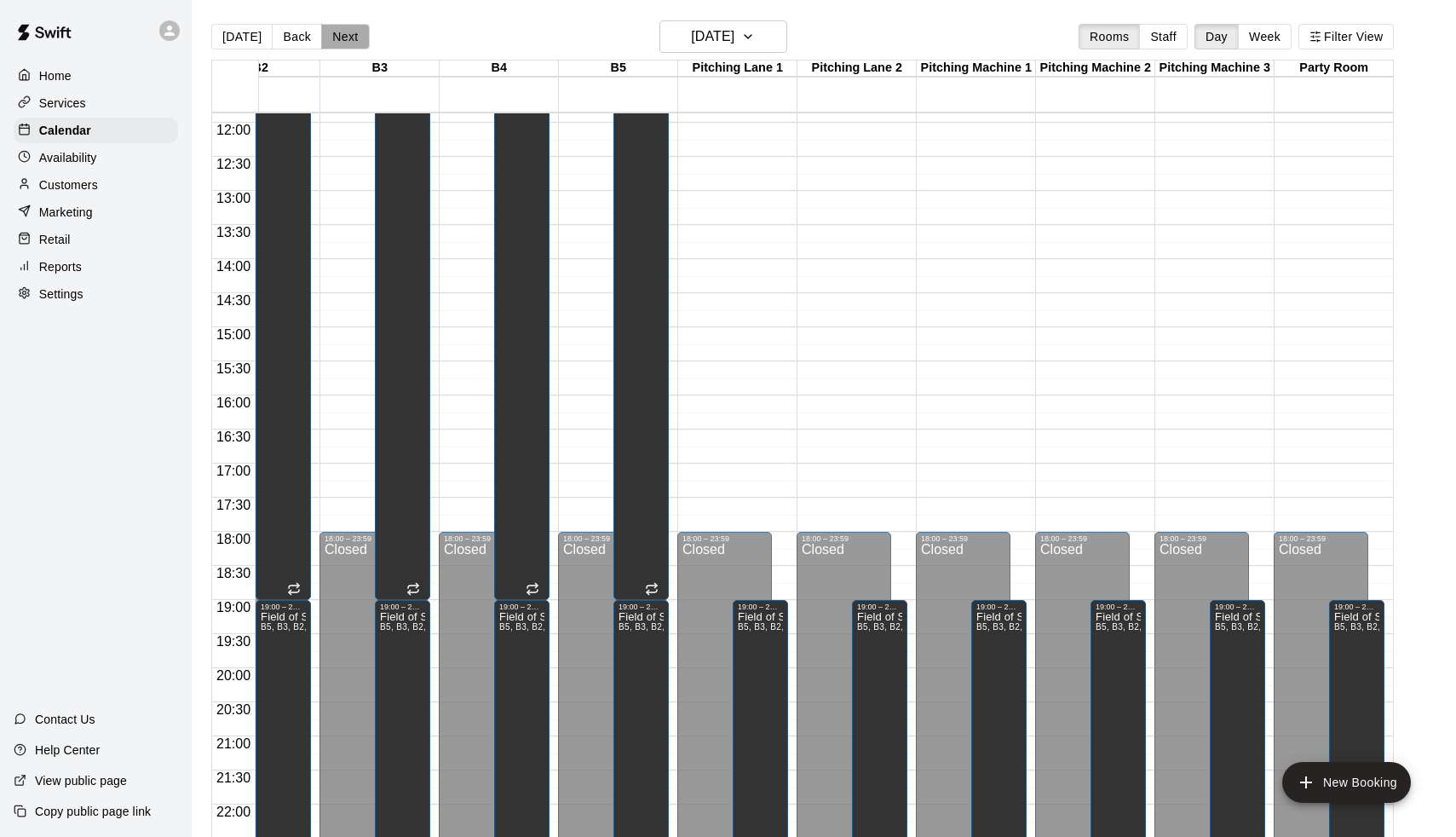
click at [343, 37] on button "Next" at bounding box center [345, 36] width 48 height 26
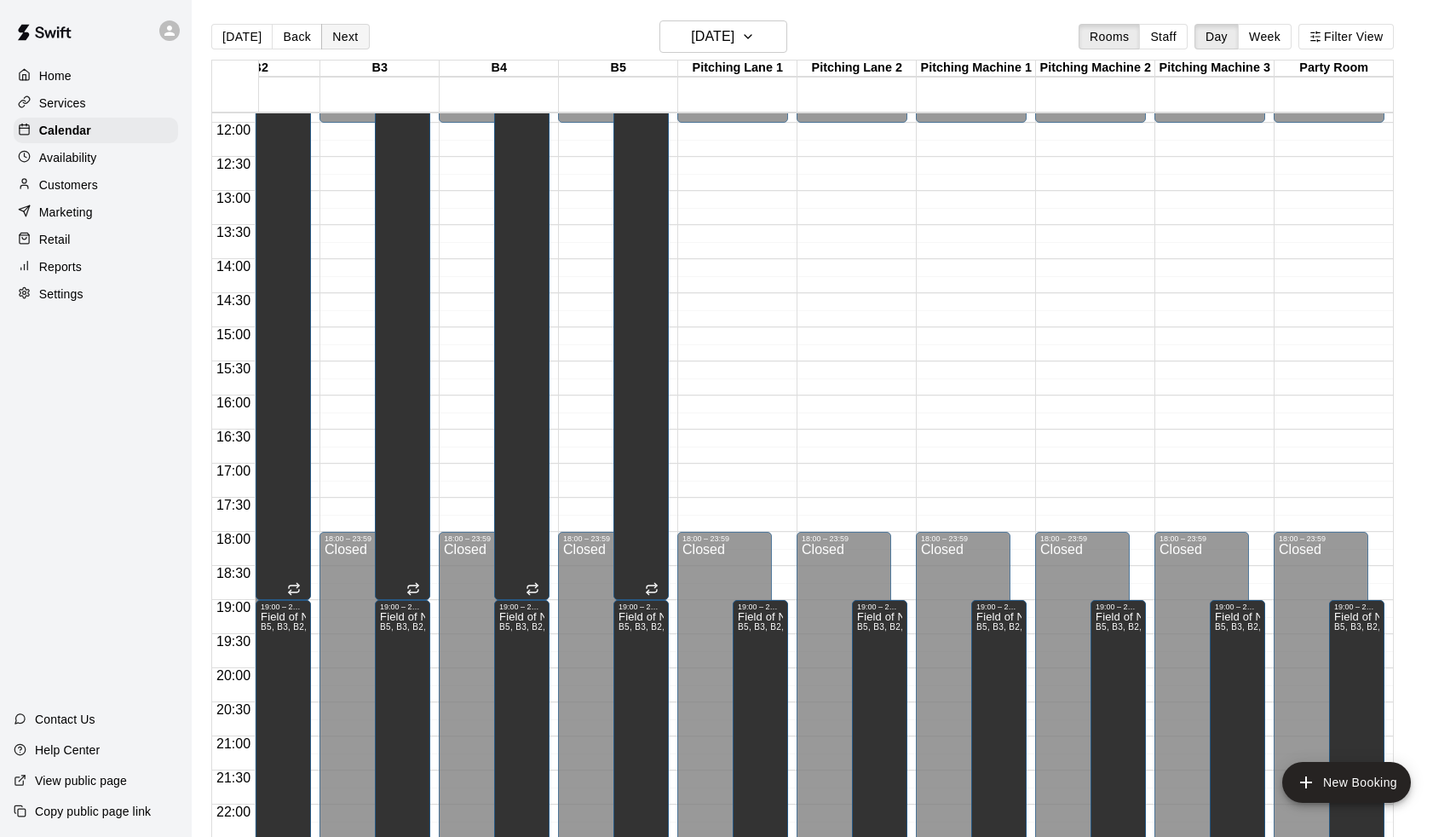
click at [343, 37] on button "Next" at bounding box center [345, 36] width 48 height 26
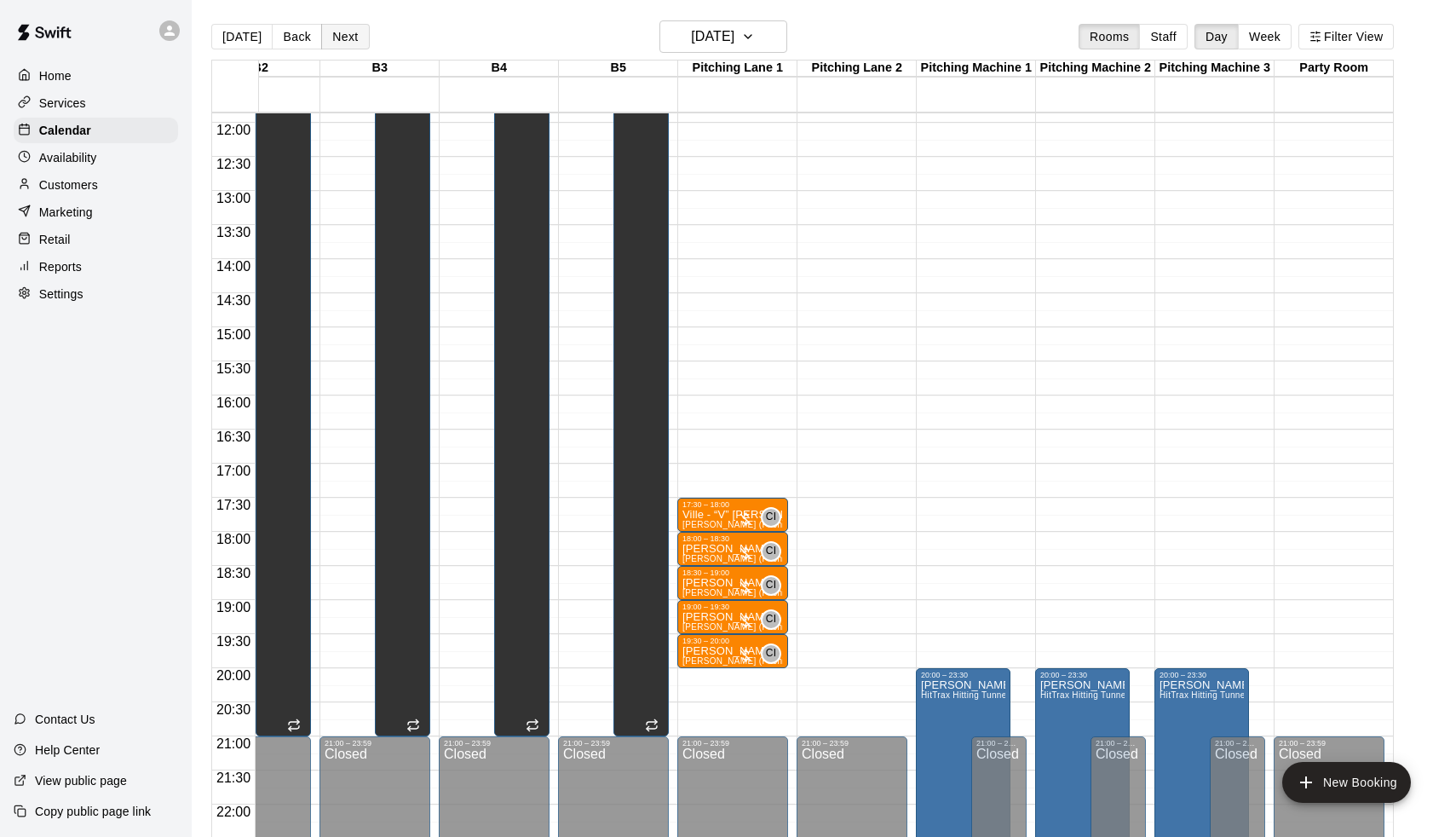
click at [343, 37] on button "Next" at bounding box center [345, 36] width 48 height 26
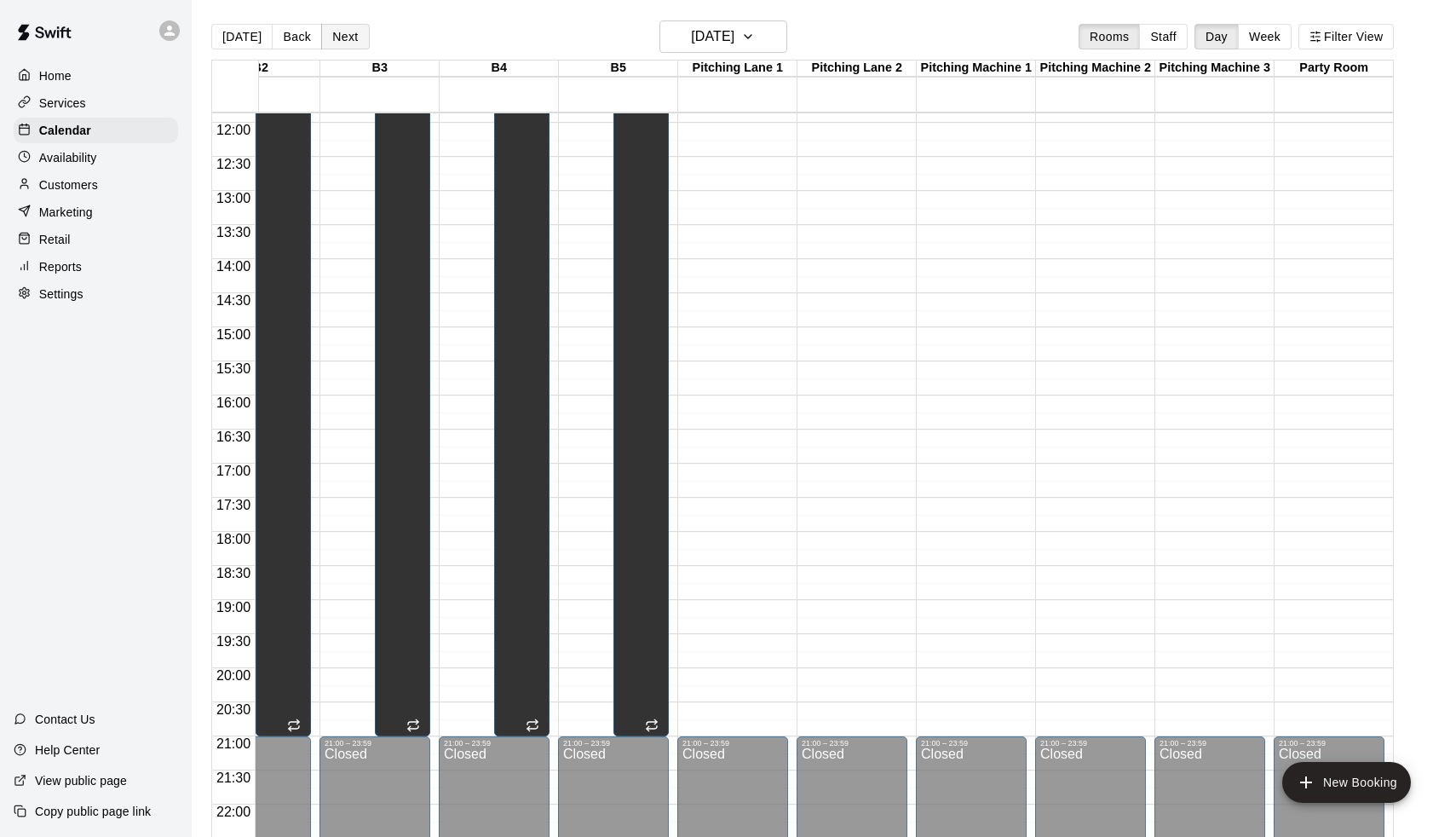
click at [343, 37] on button "Next" at bounding box center [345, 36] width 48 height 26
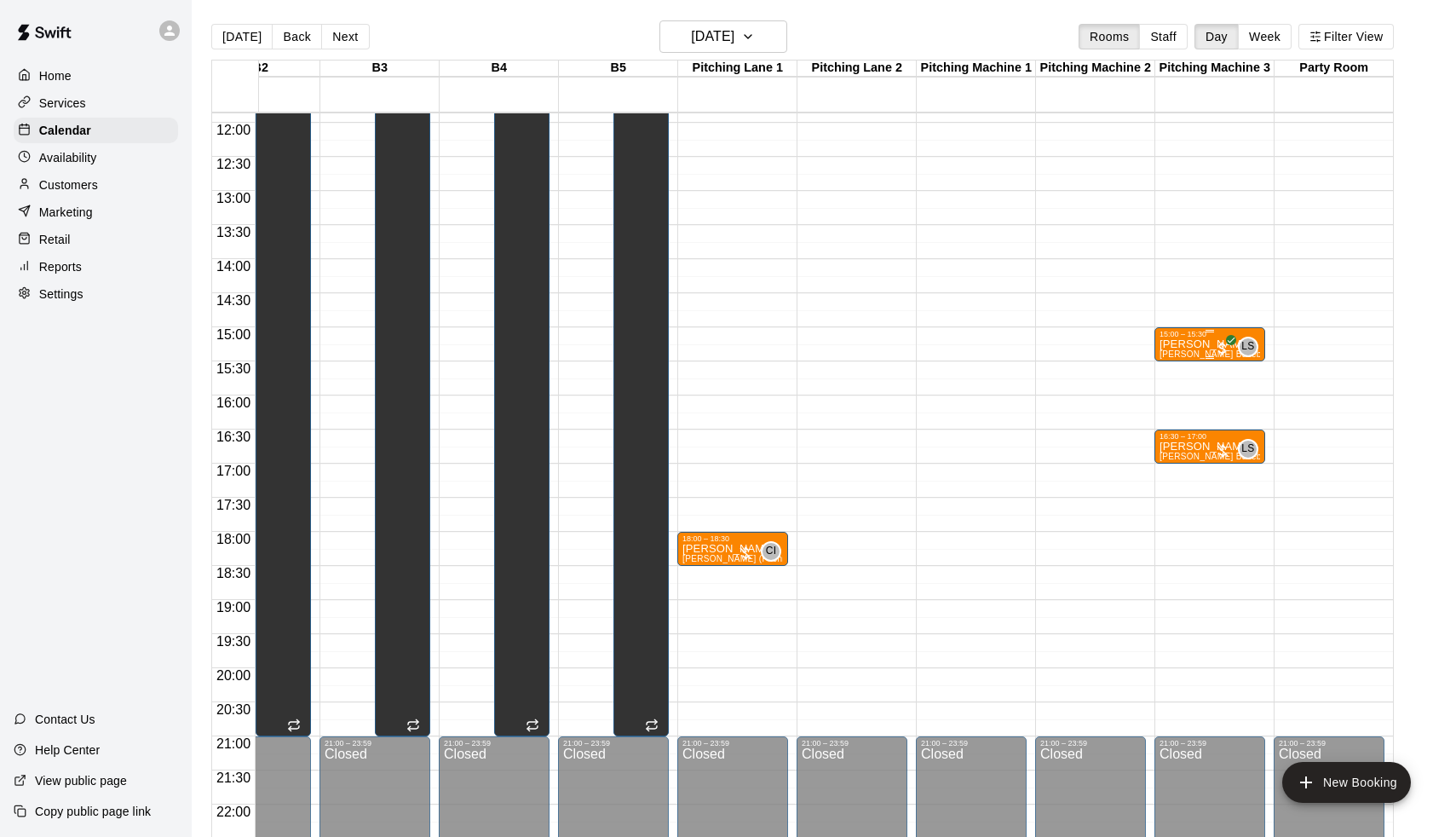
click at [1181, 345] on p "[PERSON_NAME]" at bounding box center [1209, 345] width 100 height 0
click at [1168, 363] on icon "edit" at bounding box center [1176, 363] width 20 height 20
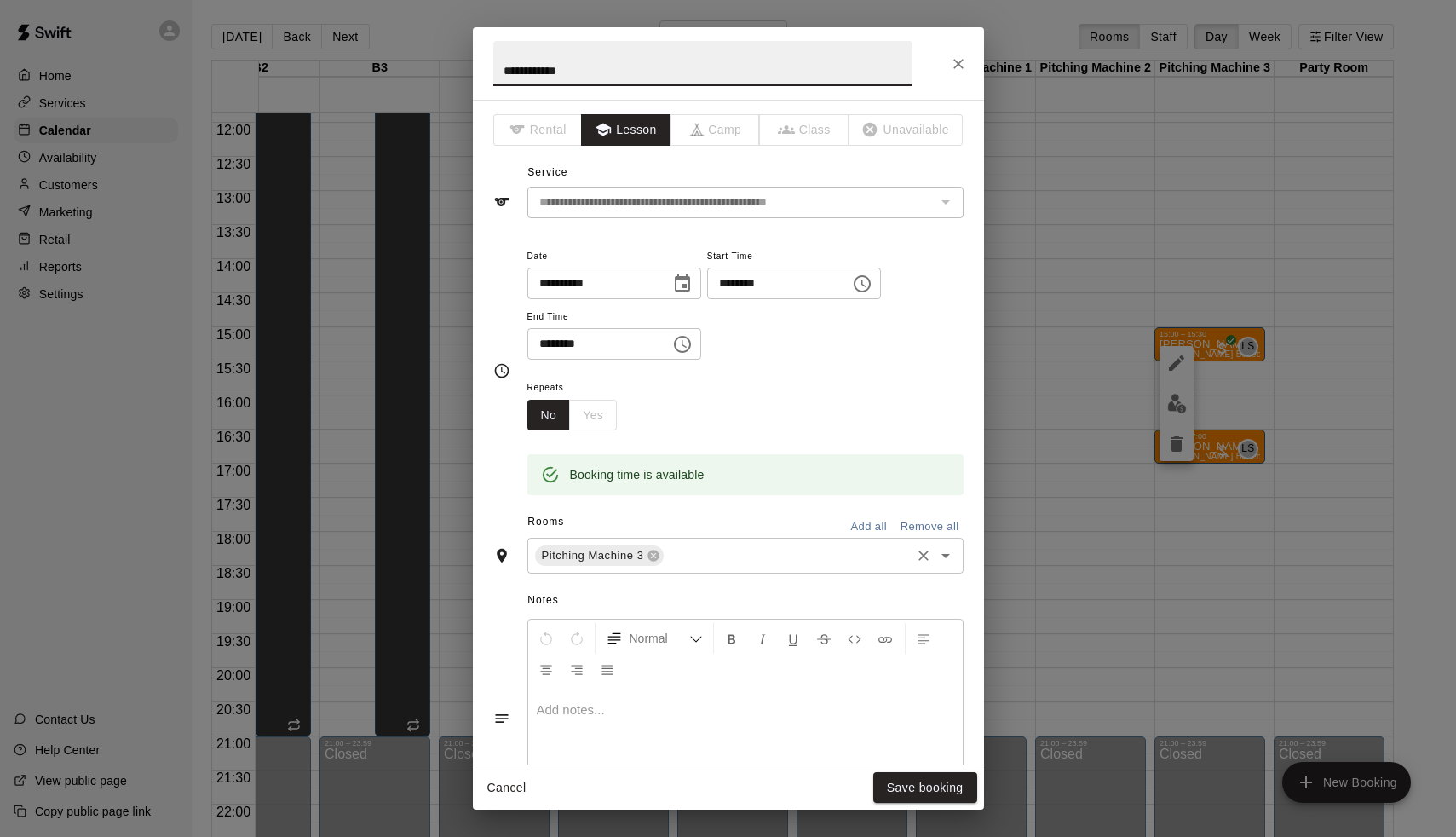
click at [676, 566] on div "Pitching Machine 3 ​" at bounding box center [745, 555] width 436 height 36
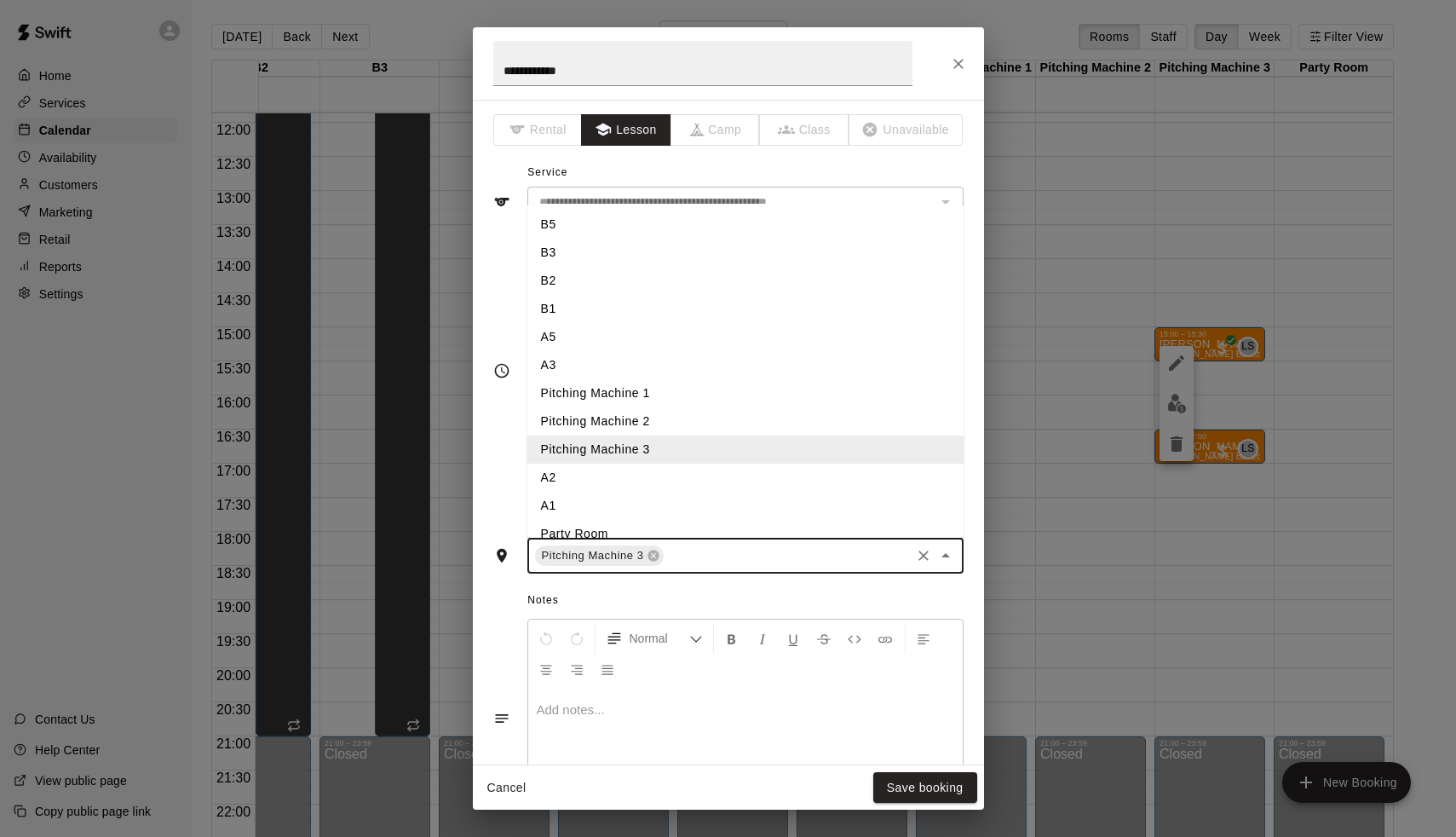
click at [570, 492] on li "A1" at bounding box center [745, 505] width 436 height 28
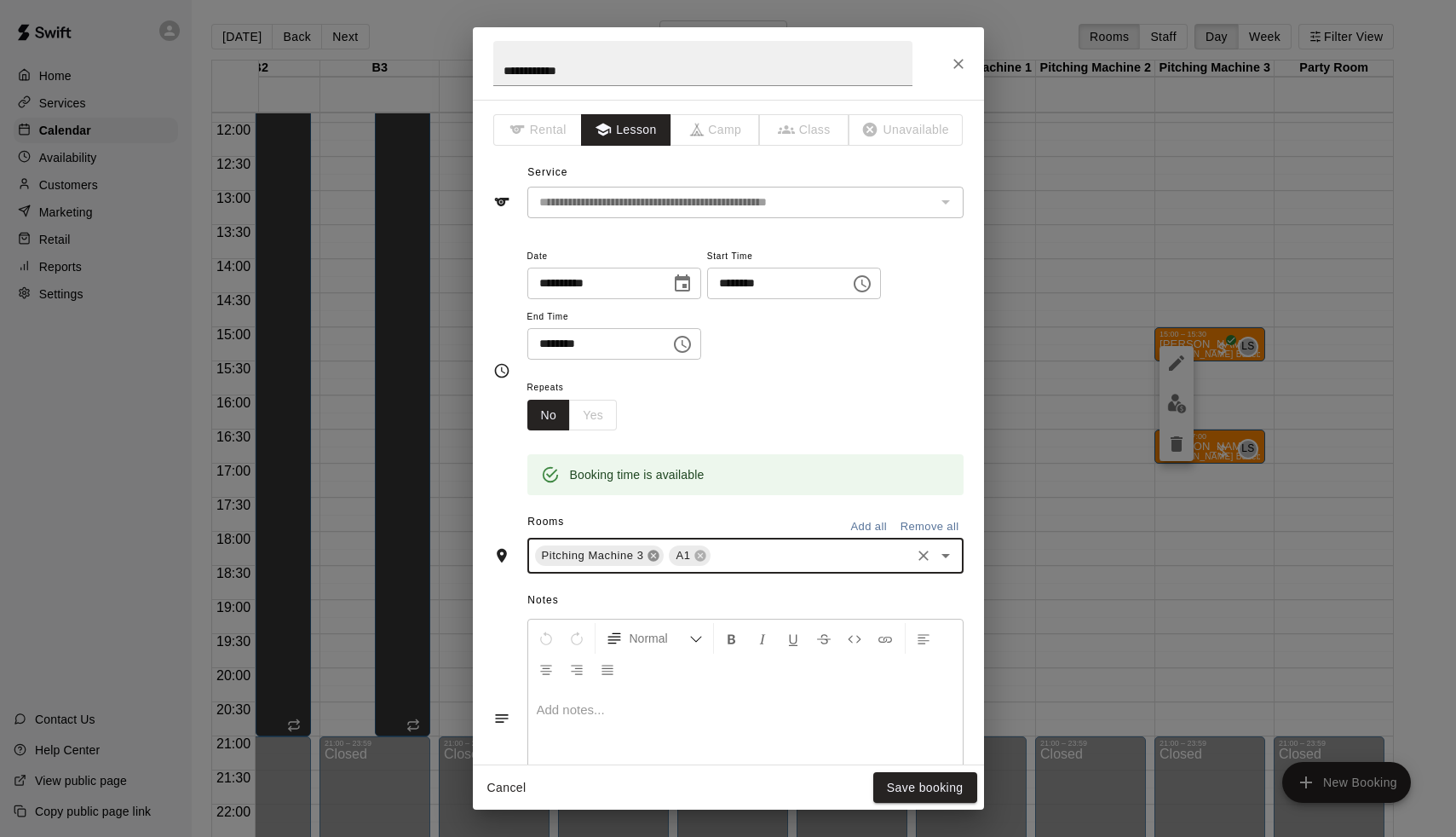
click at [655, 554] on icon at bounding box center [654, 555] width 13 height 13
click at [905, 791] on button "Save booking" at bounding box center [925, 787] width 104 height 31
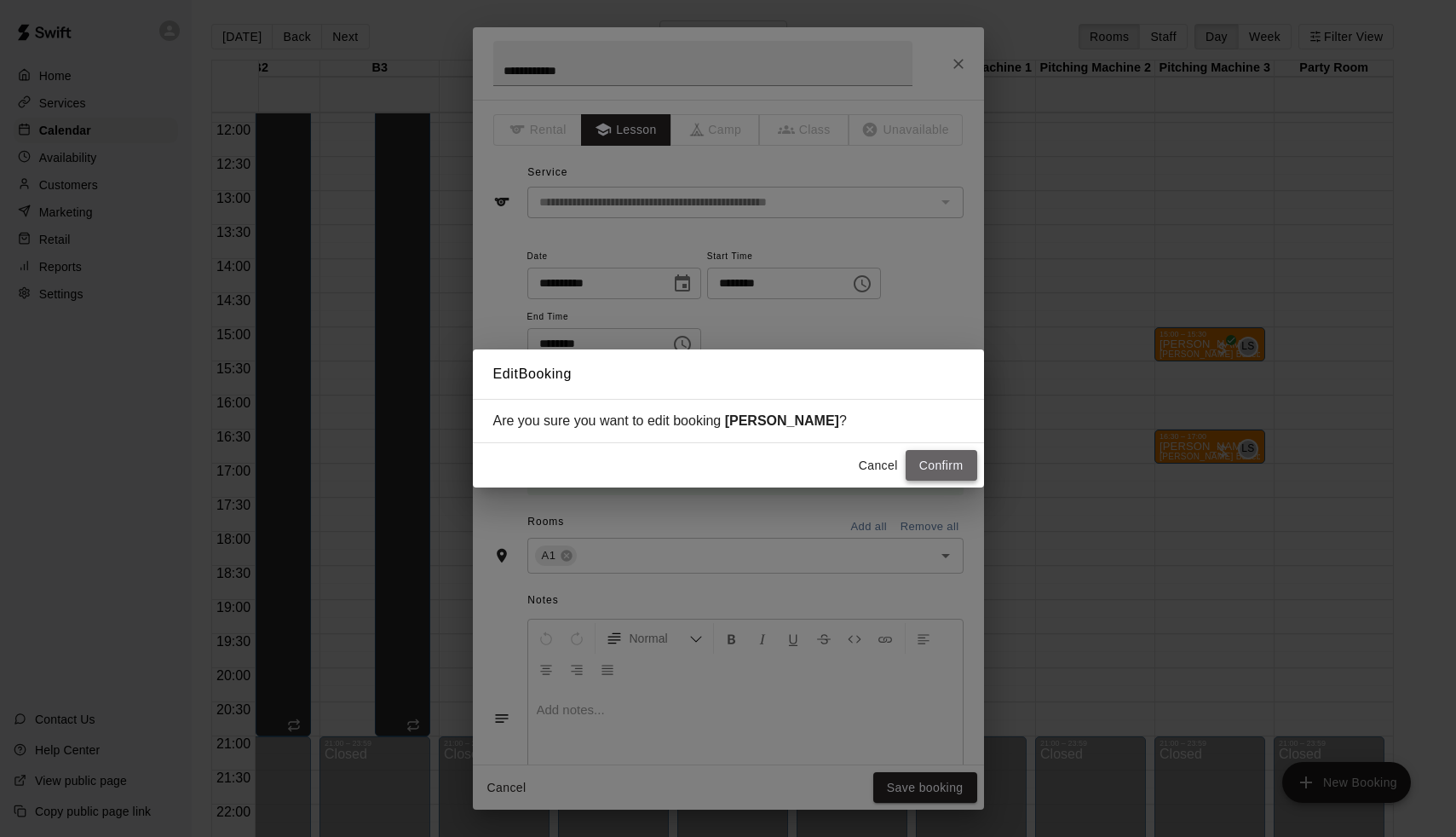
click at [945, 464] on button "Confirm" at bounding box center [941, 466] width 72 height 31
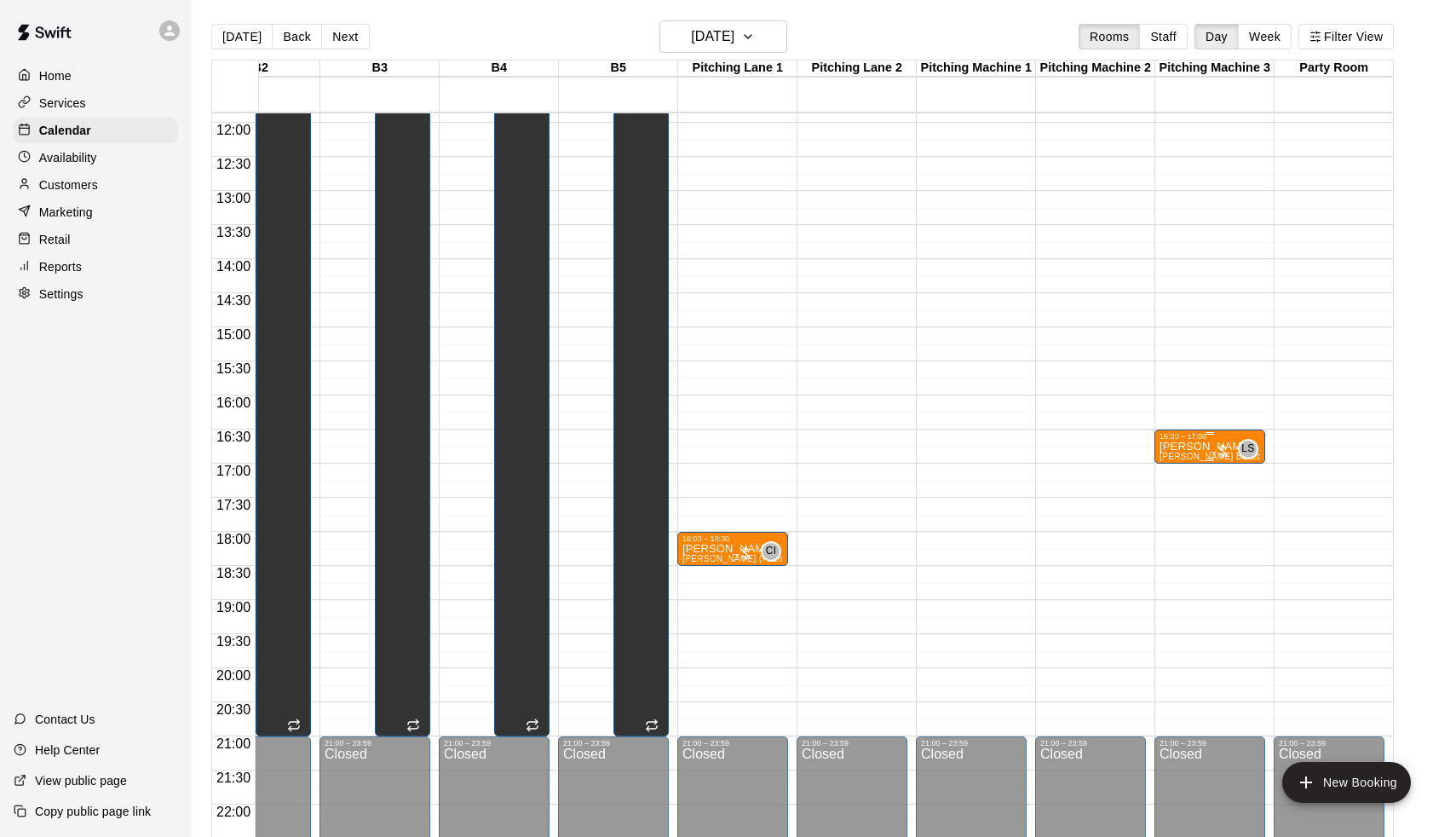
click at [1206, 439] on div "16:30 – 17:00" at bounding box center [1209, 436] width 100 height 9
click at [1175, 442] on icon "edit" at bounding box center [1176, 450] width 20 height 20
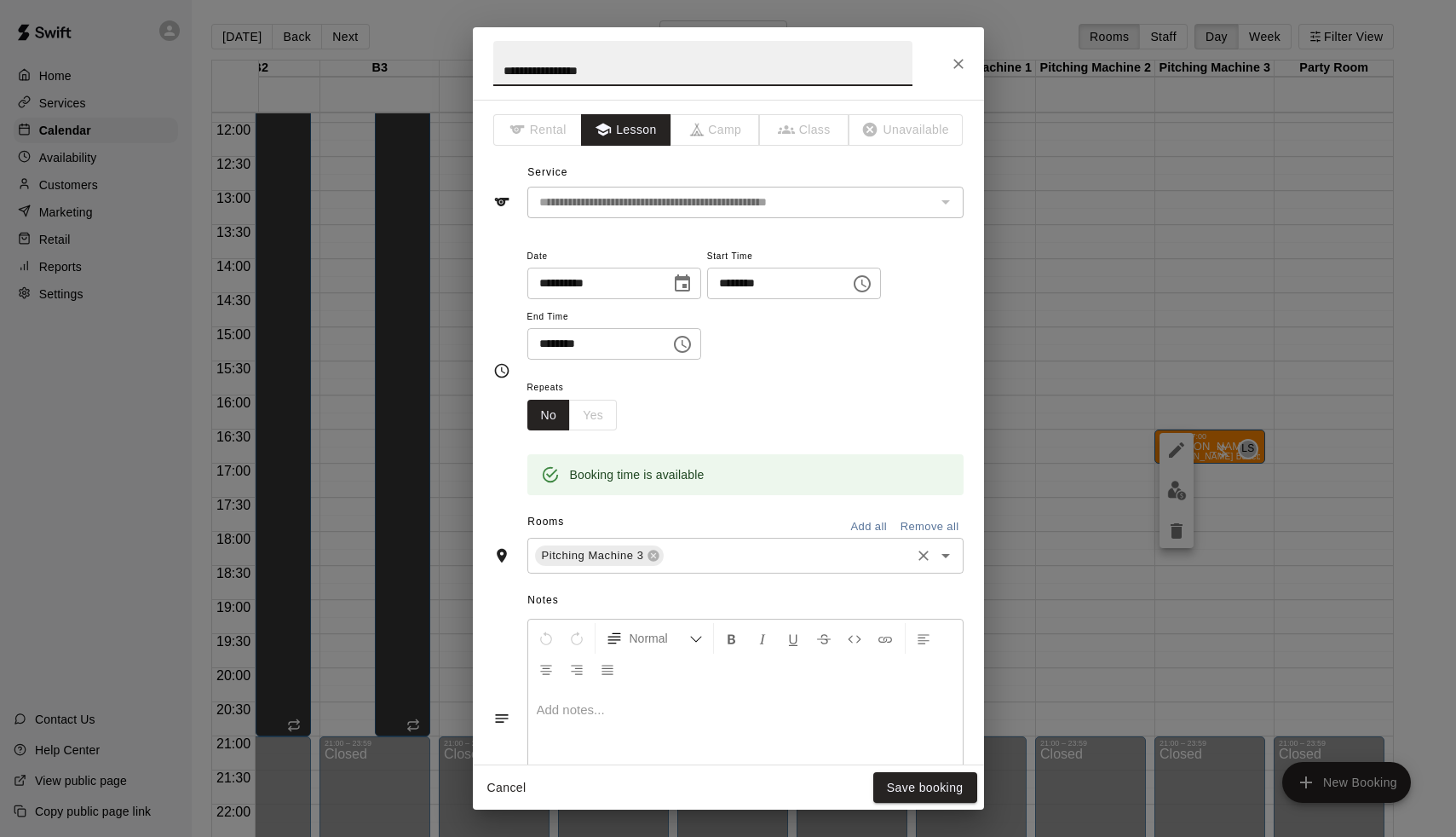
click at [711, 537] on div "Pitching Machine 3 ​" at bounding box center [745, 555] width 436 height 36
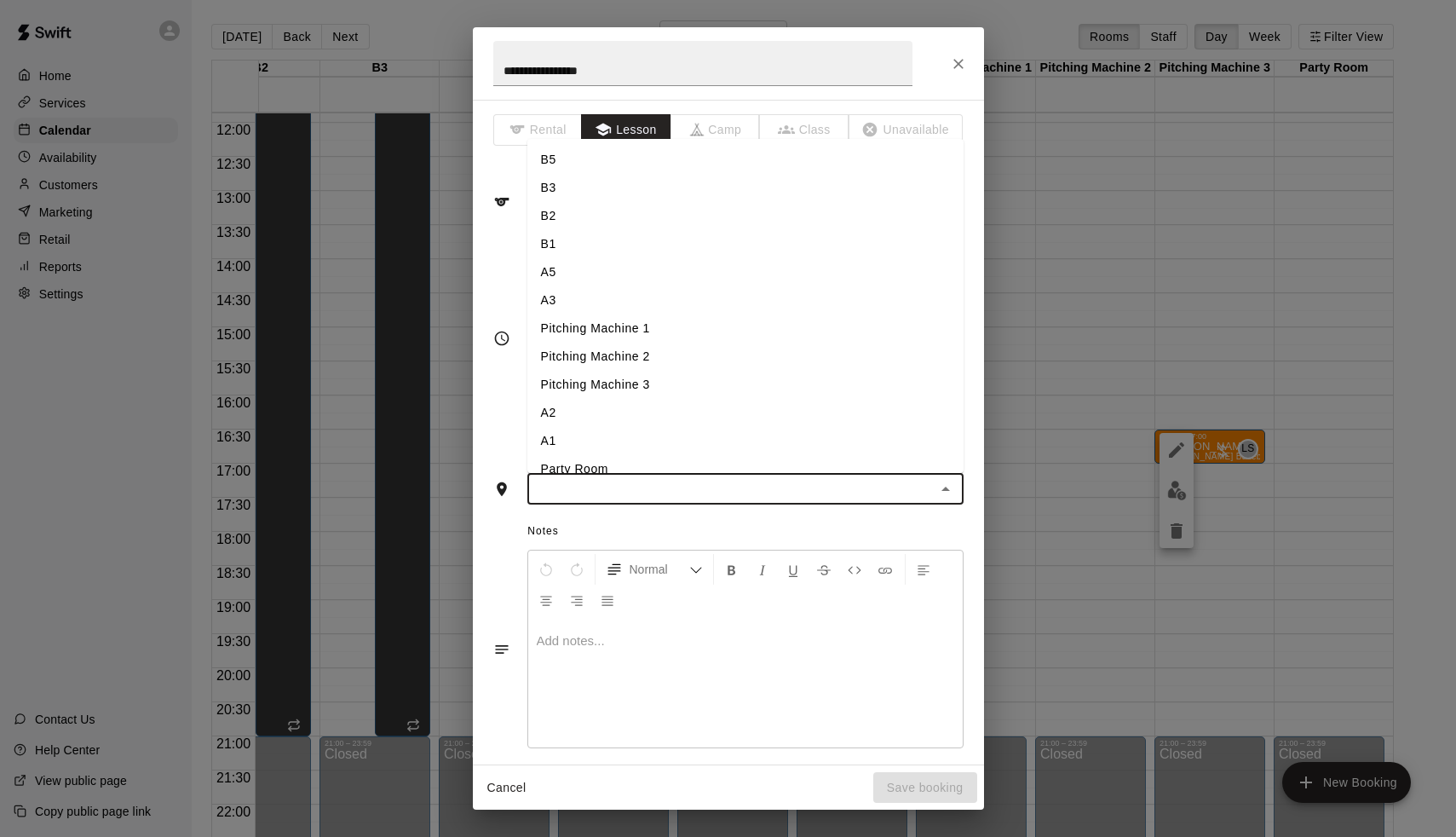
type input "*"
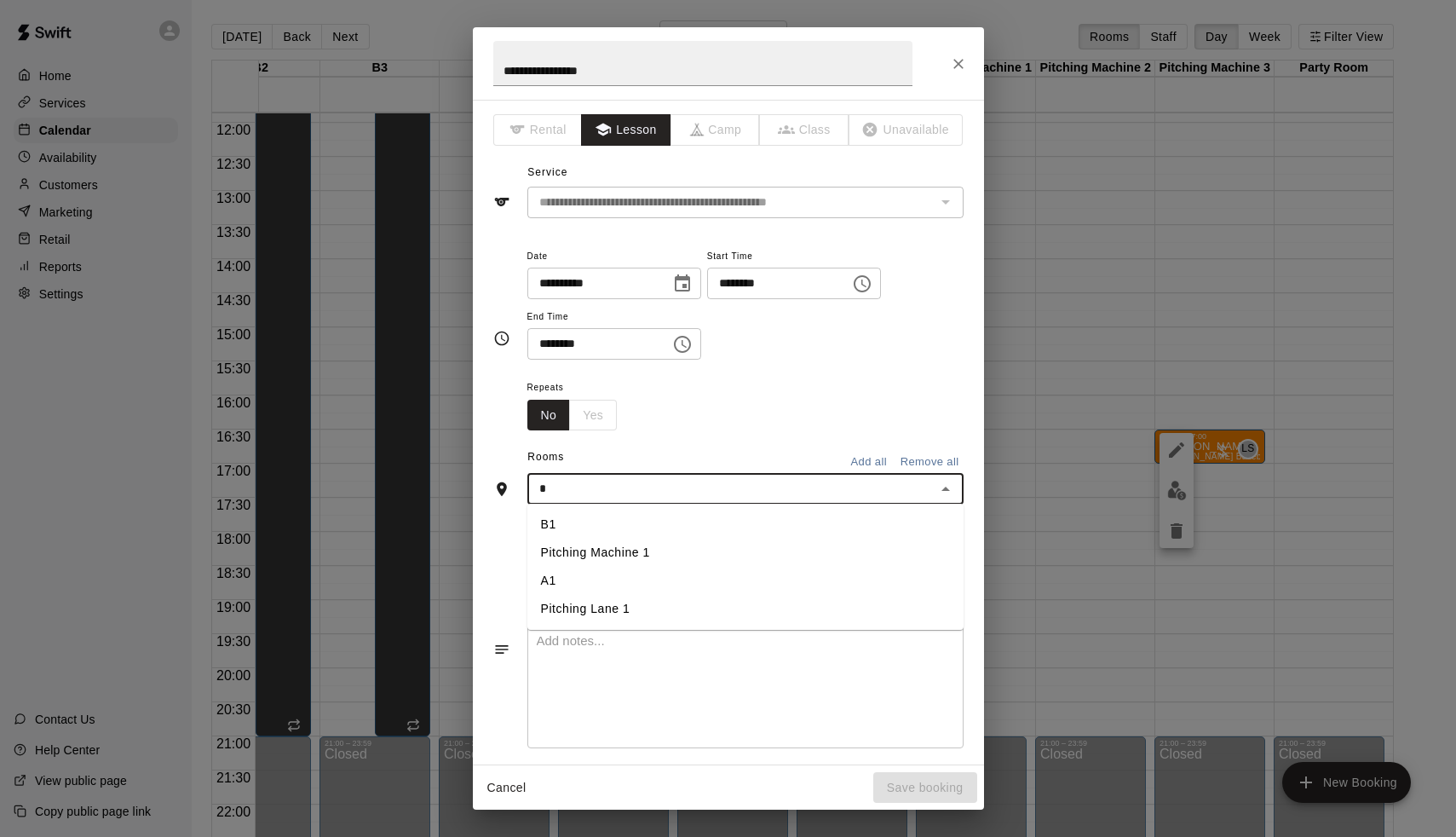
click at [629, 571] on li "A1" at bounding box center [745, 580] width 436 height 28
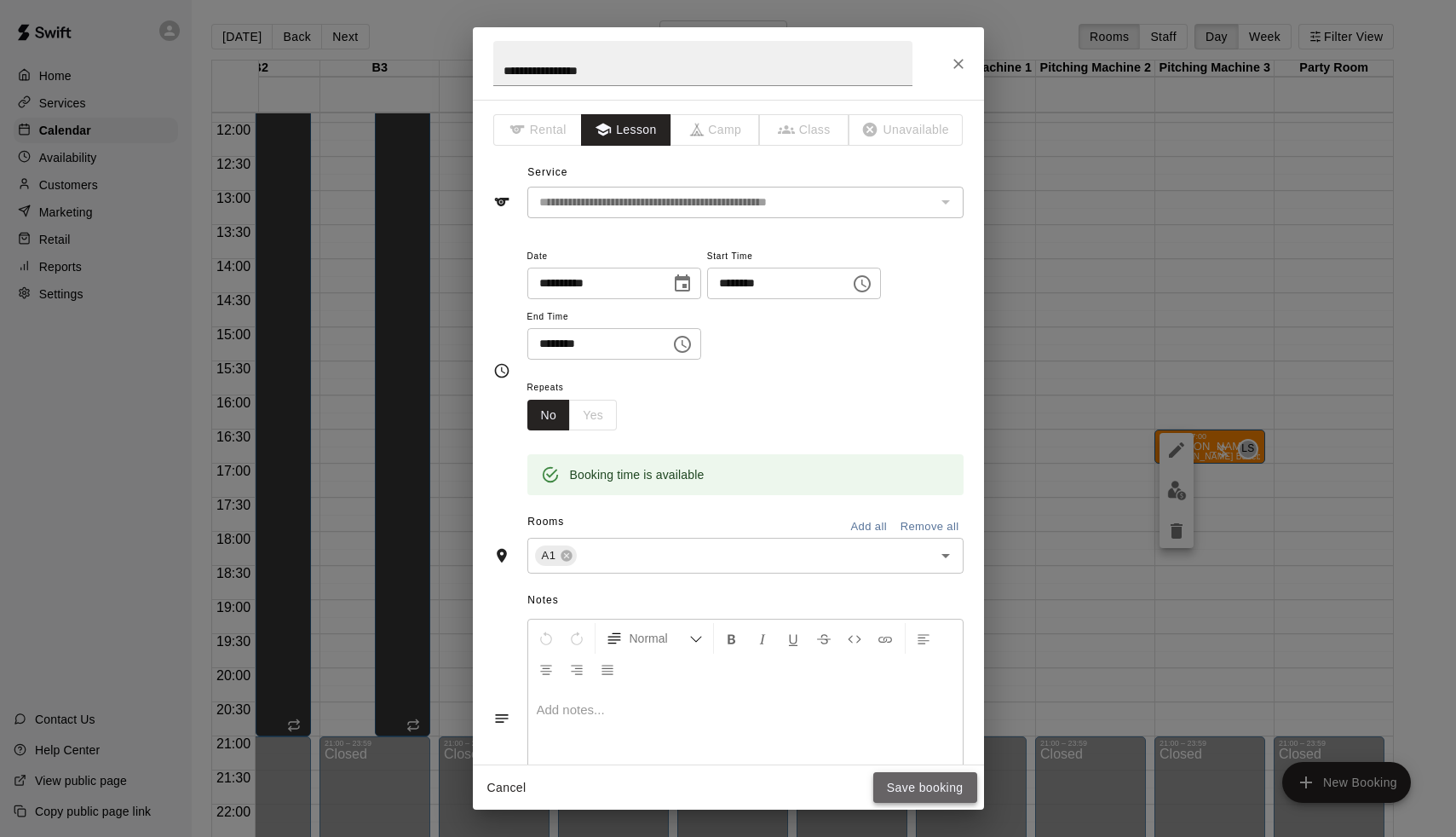
click at [914, 790] on button "Save booking" at bounding box center [925, 787] width 104 height 31
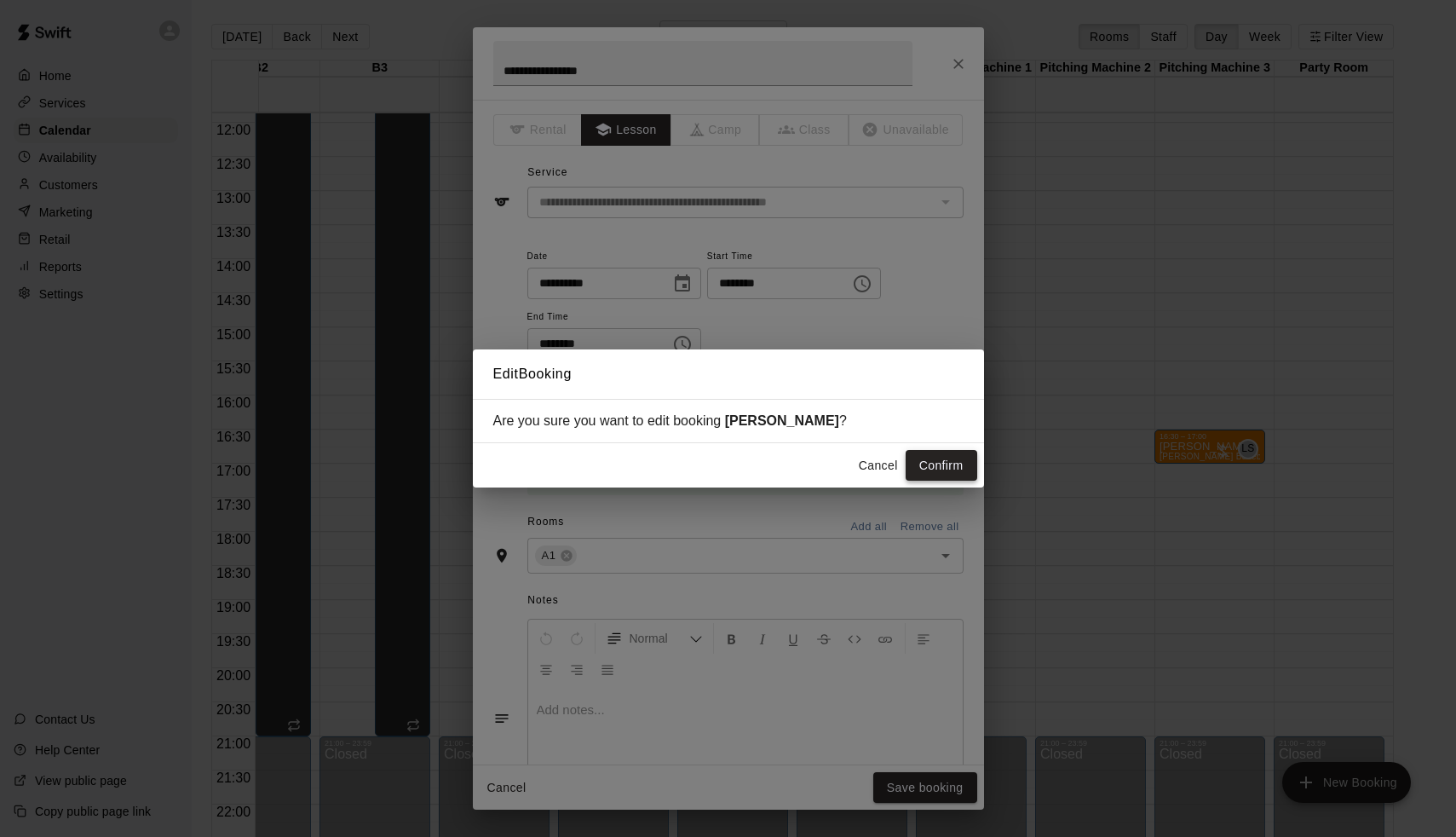
click at [936, 458] on button "Confirm" at bounding box center [941, 466] width 72 height 31
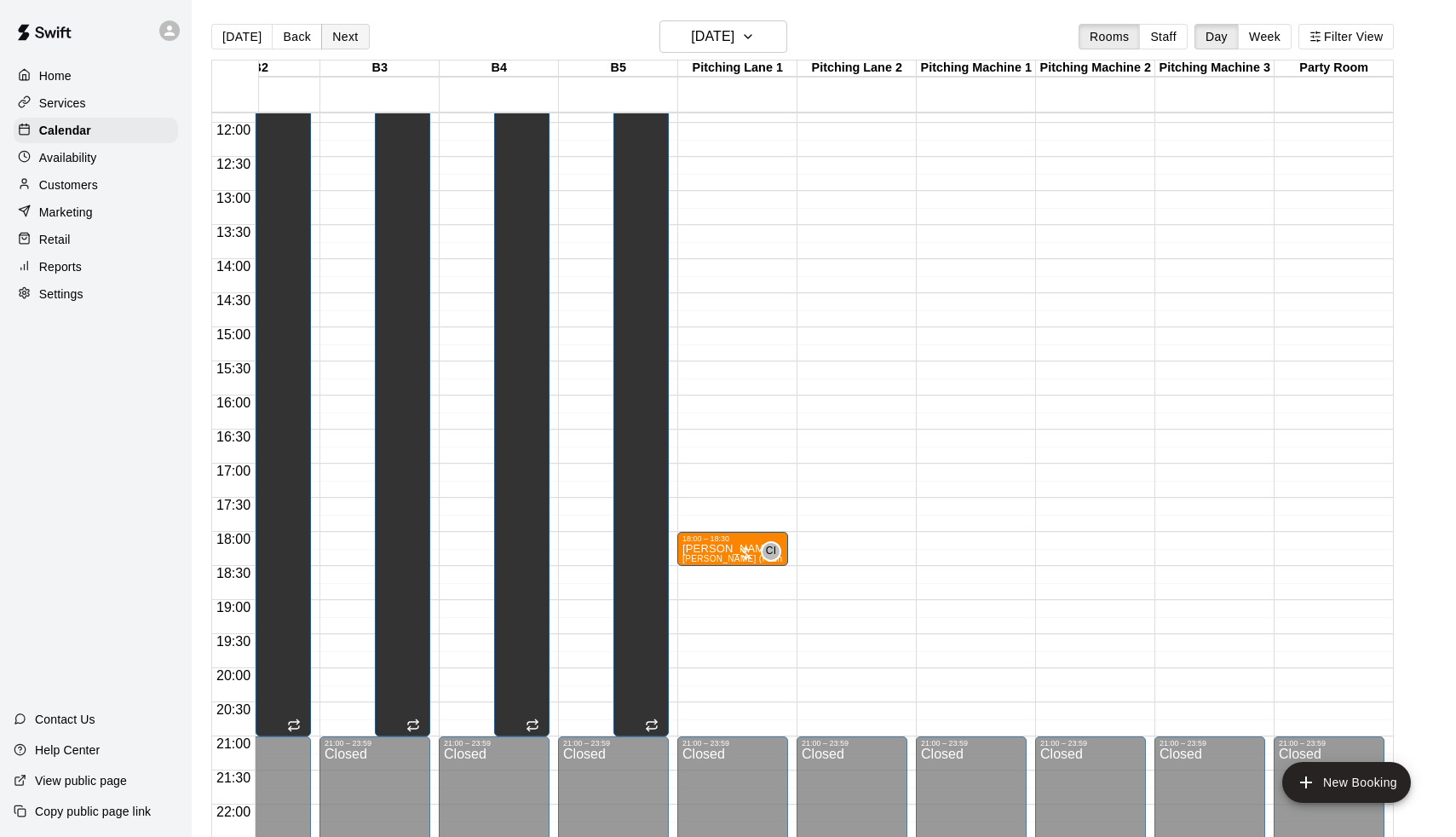
click at [331, 31] on button "Next" at bounding box center [345, 36] width 48 height 26
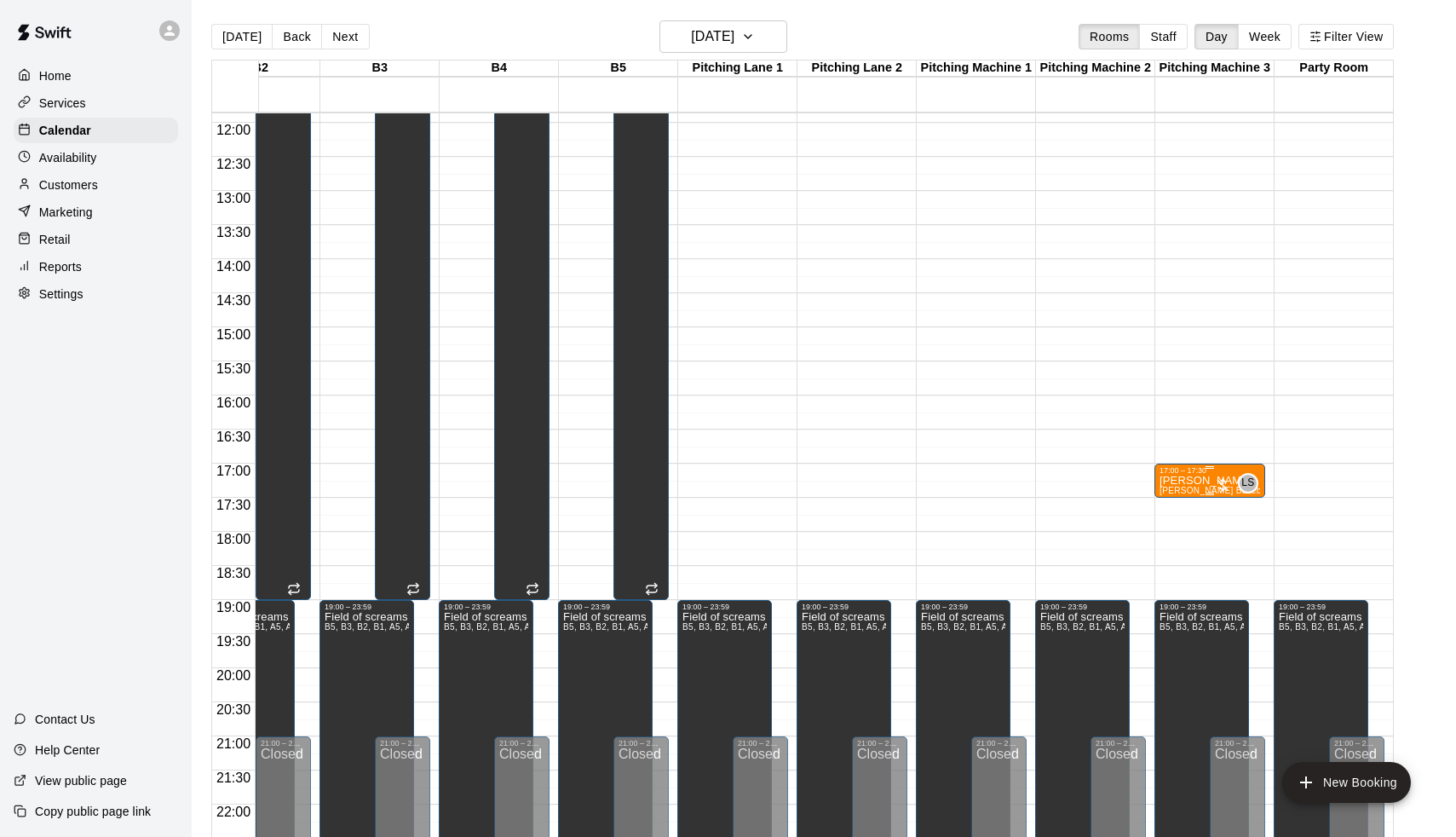
click at [1191, 471] on div "17:00 – 17:30" at bounding box center [1209, 470] width 100 height 9
click at [1183, 486] on icon "edit" at bounding box center [1176, 484] width 20 height 20
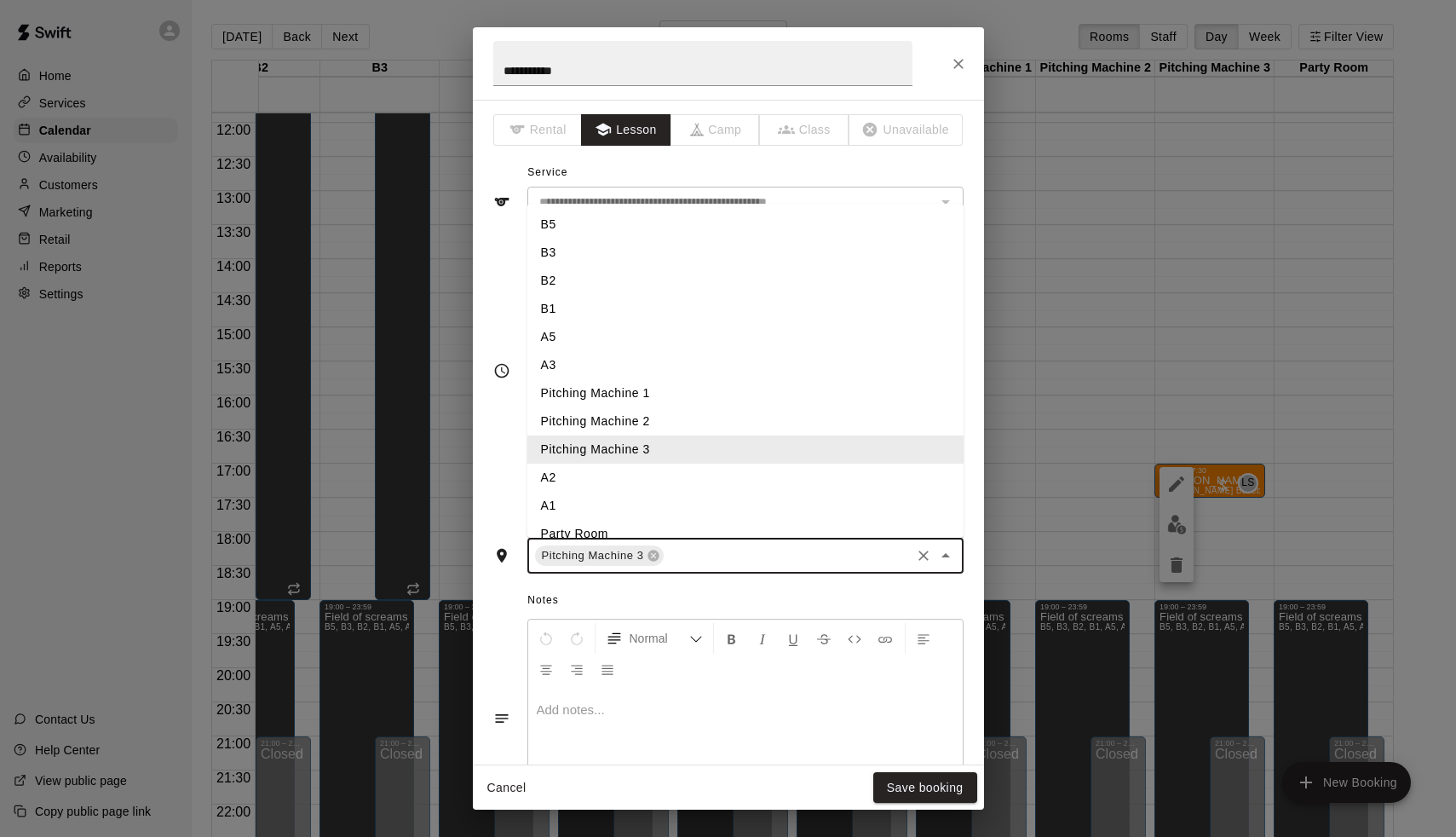
click at [689, 546] on input "text" at bounding box center [786, 556] width 241 height 21
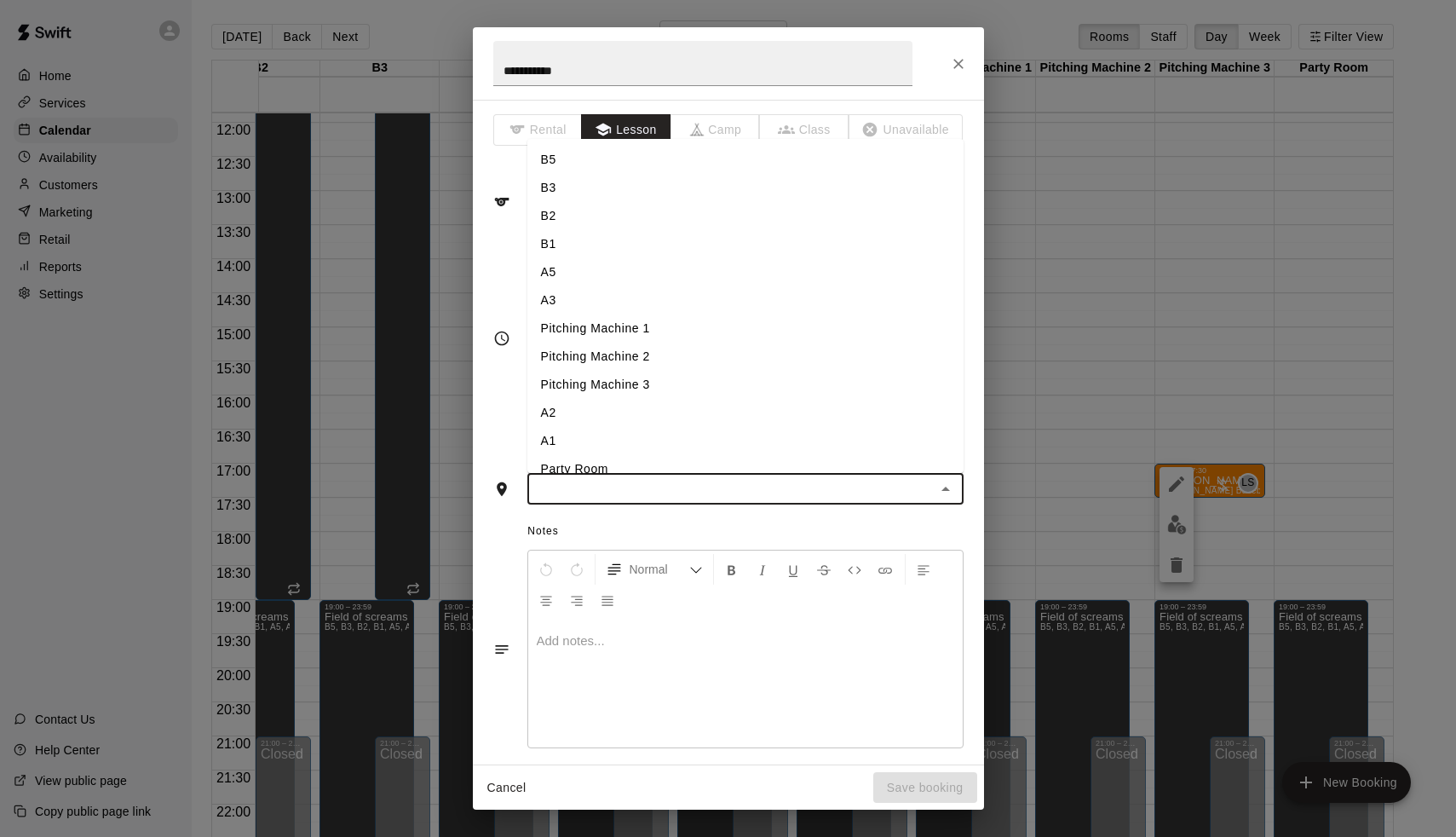
type input "*"
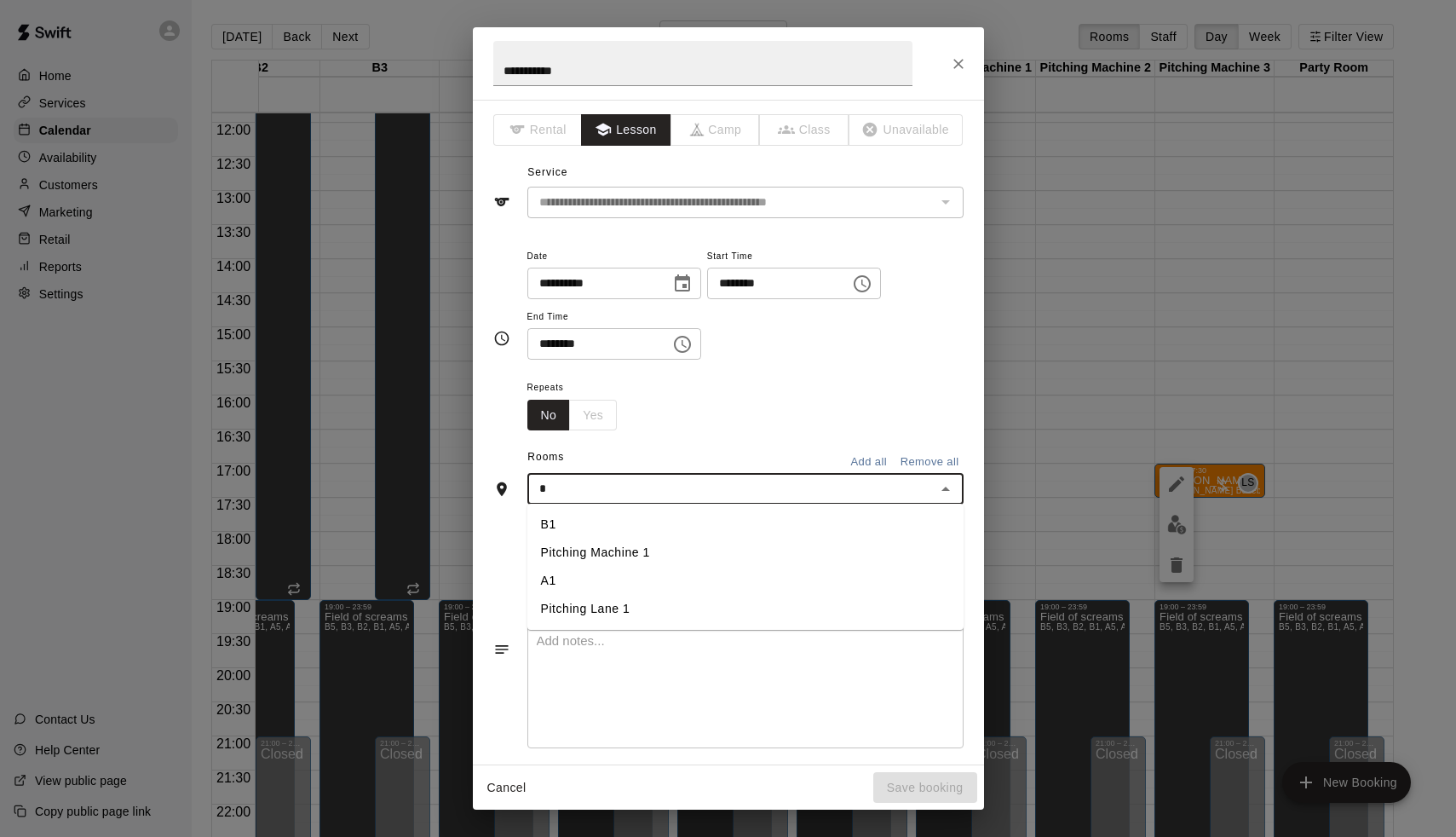
click at [655, 580] on li "A1" at bounding box center [745, 580] width 436 height 28
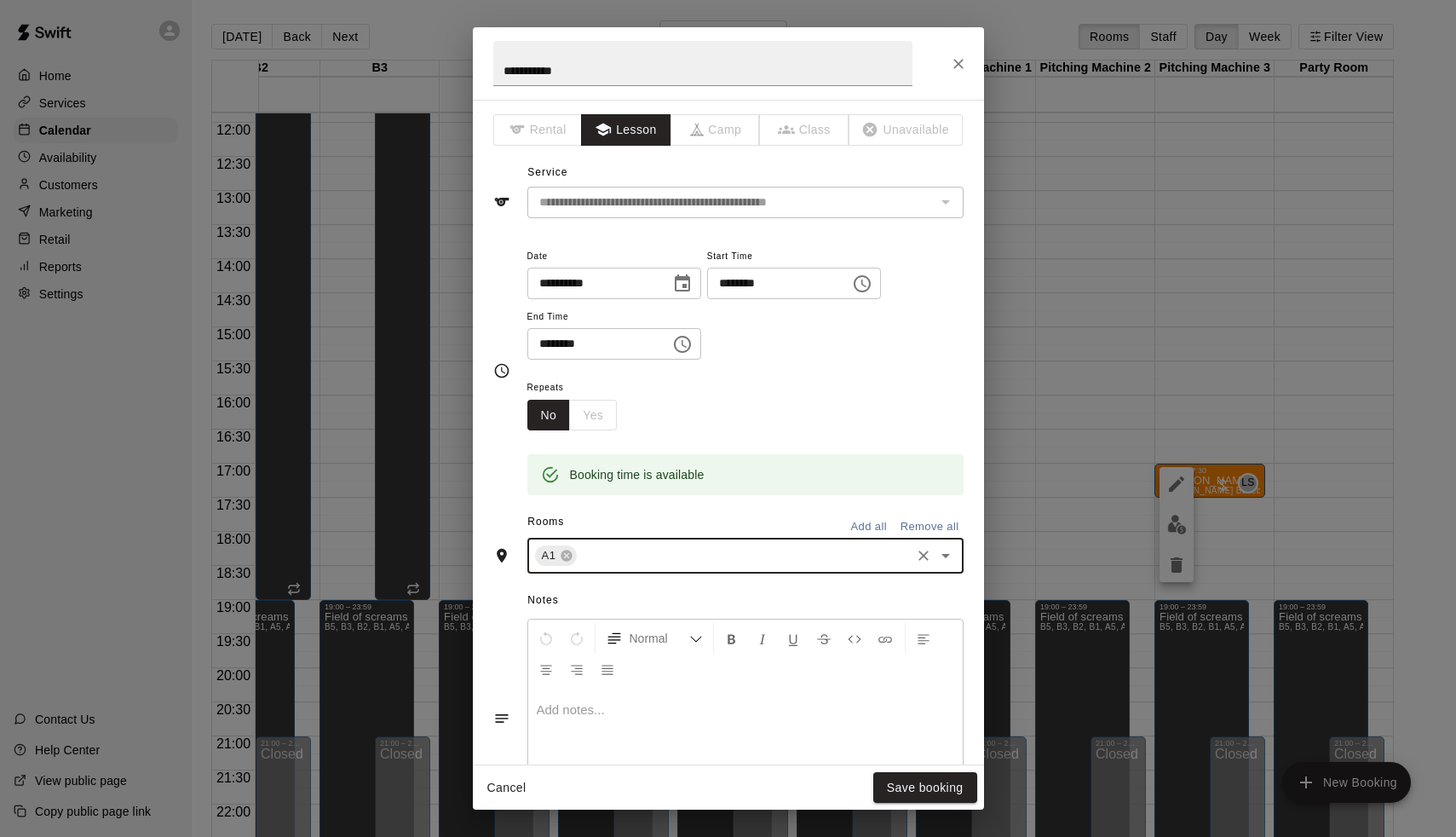
click at [951, 768] on div "Cancel Save booking" at bounding box center [729, 787] width 511 height 45
click at [951, 779] on button "Save booking" at bounding box center [925, 787] width 104 height 31
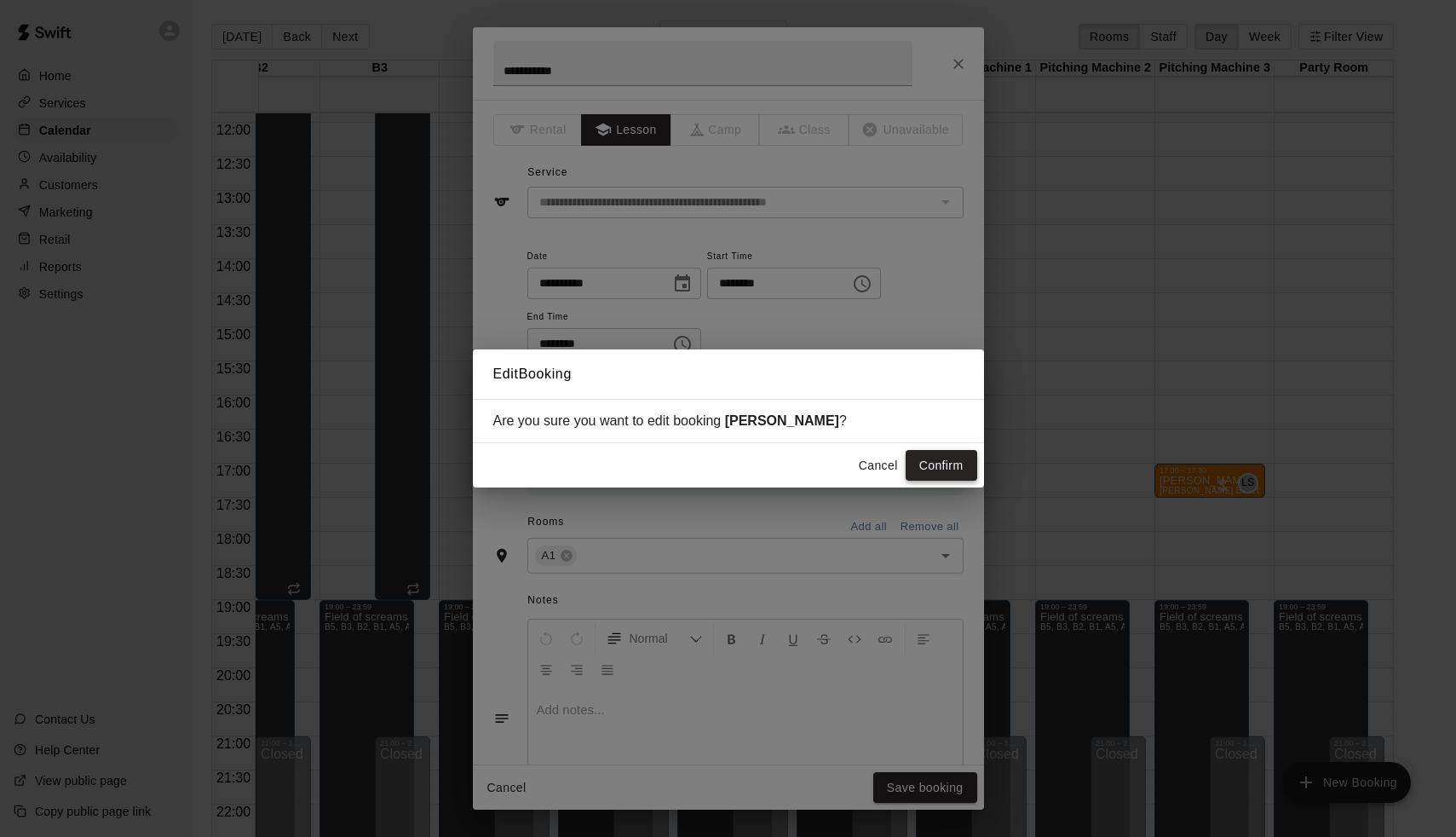
click at [951, 464] on button "Confirm" at bounding box center [941, 466] width 72 height 31
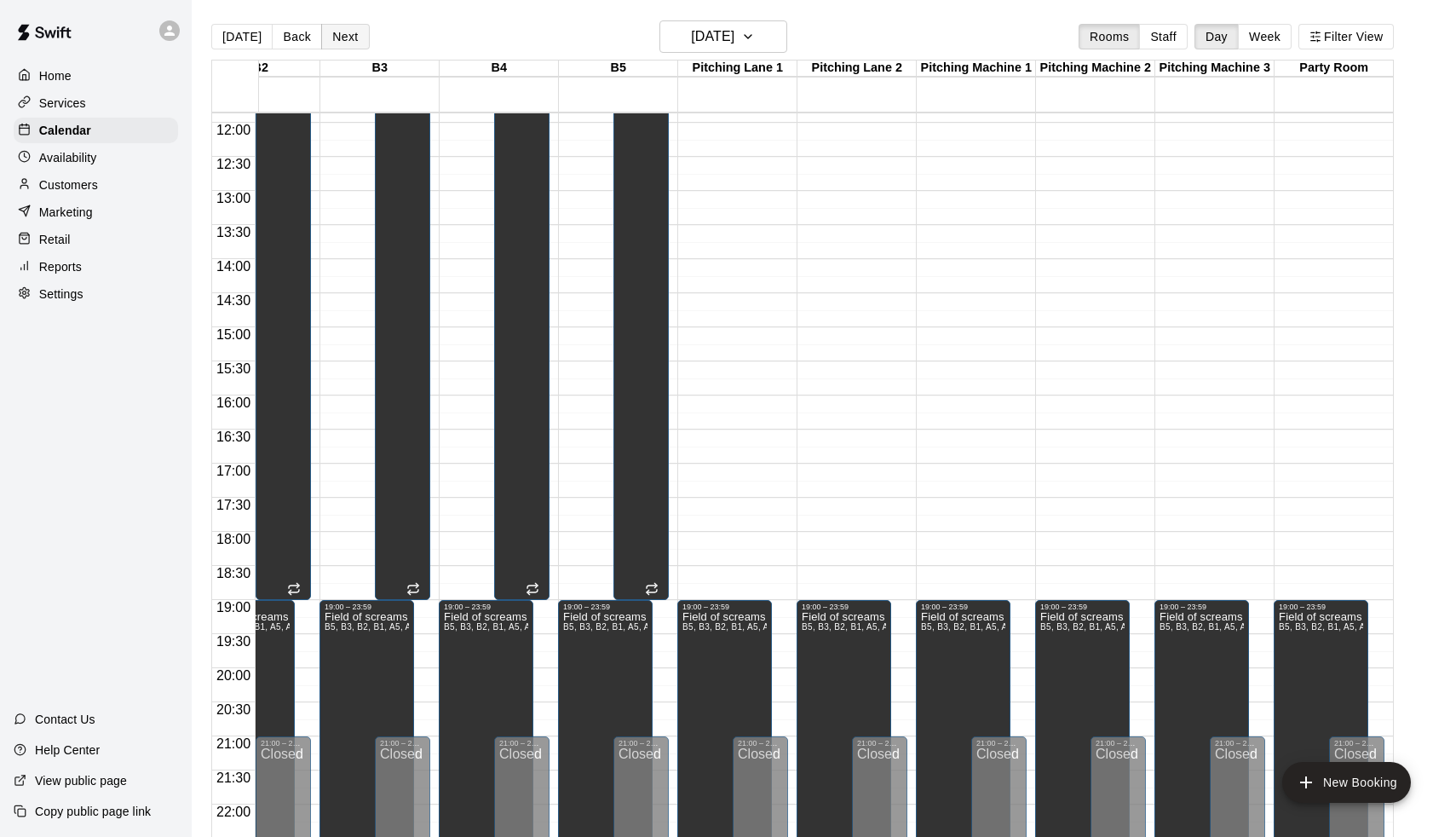
click at [353, 31] on button "Next" at bounding box center [345, 36] width 48 height 26
click at [1177, 345] on p "[PERSON_NAME]" at bounding box center [1209, 345] width 100 height 0
click at [1175, 357] on icon "edit" at bounding box center [1176, 363] width 20 height 20
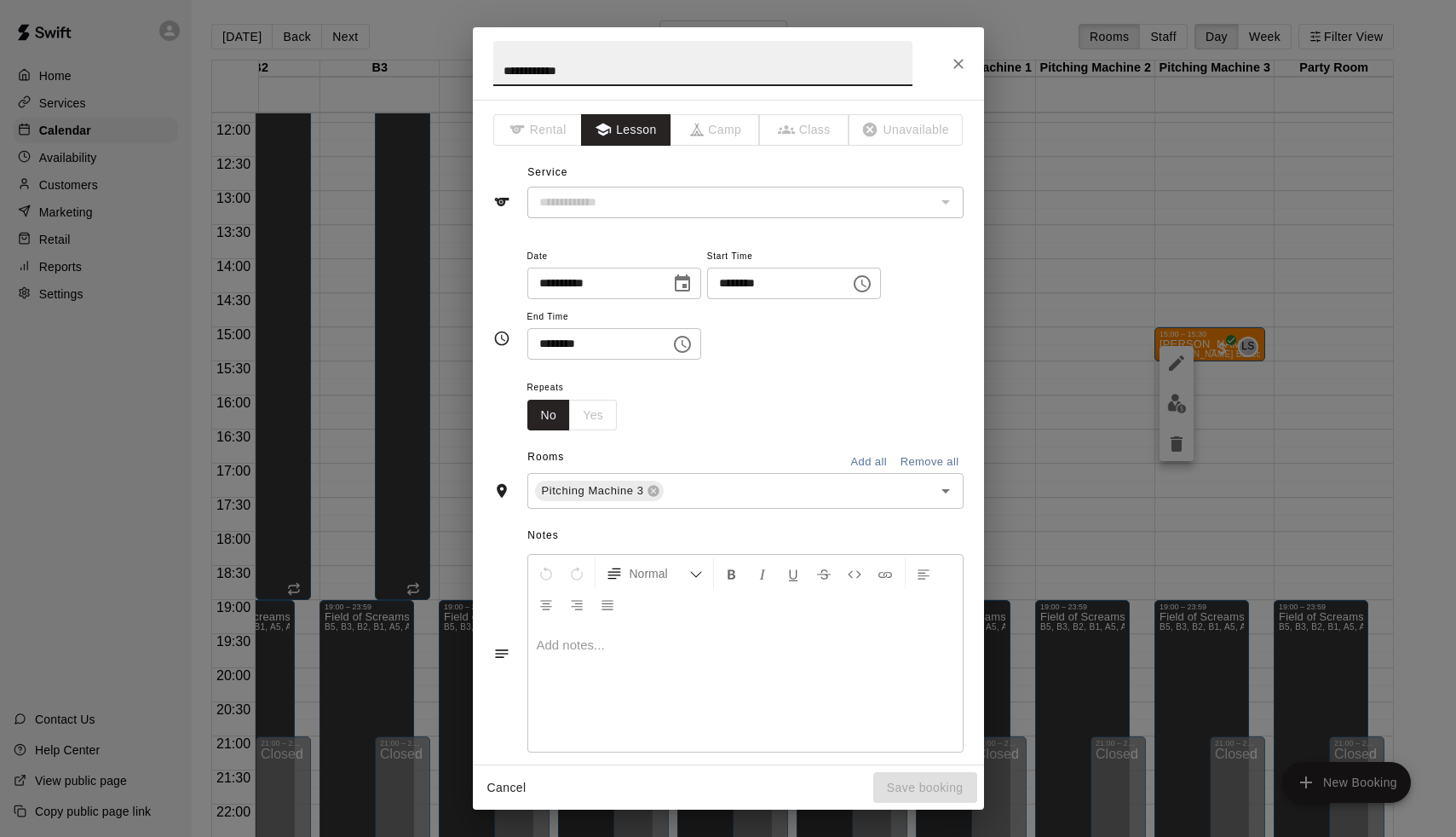
type input "**********"
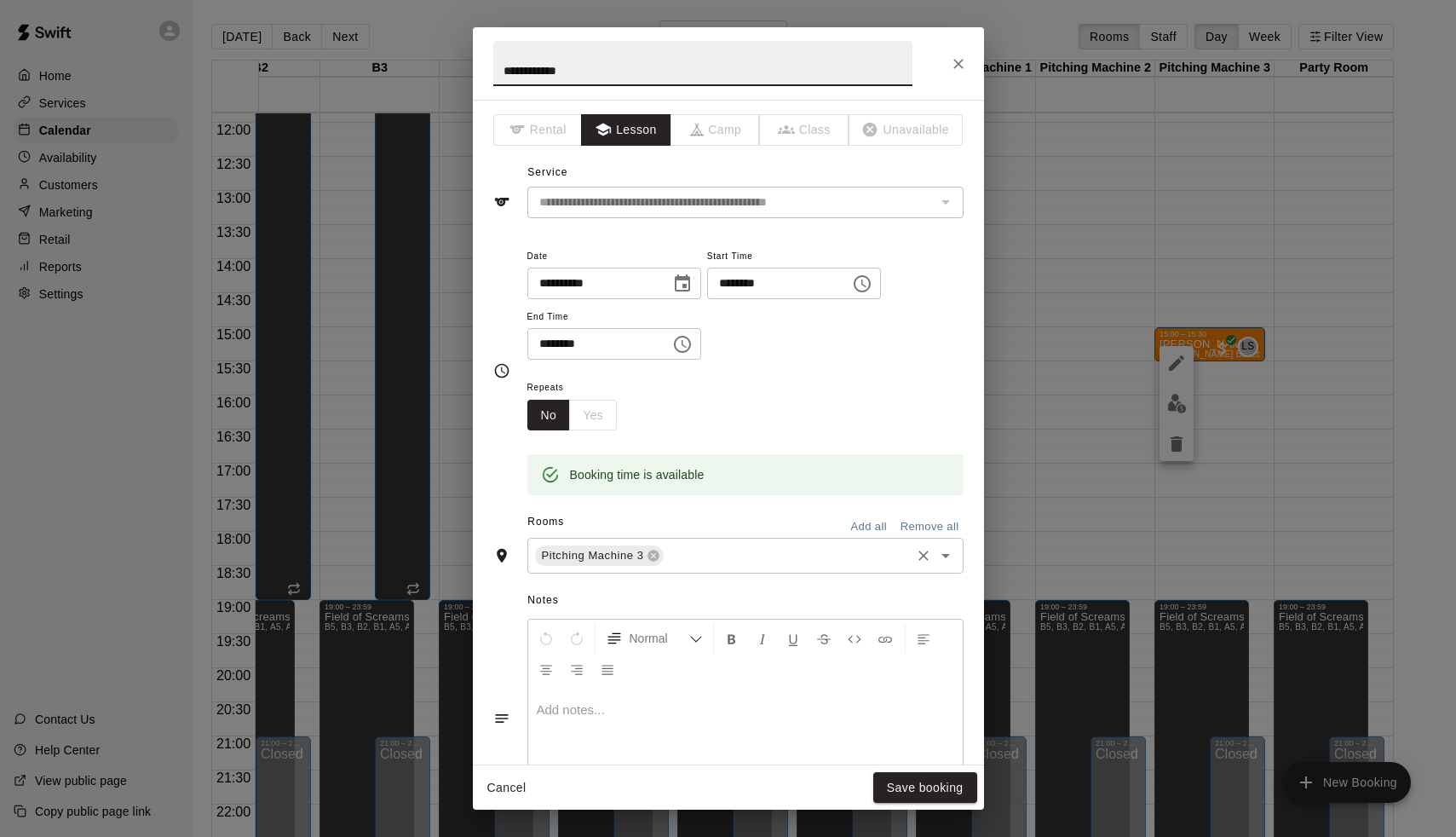
click at [672, 554] on input "text" at bounding box center [786, 556] width 241 height 21
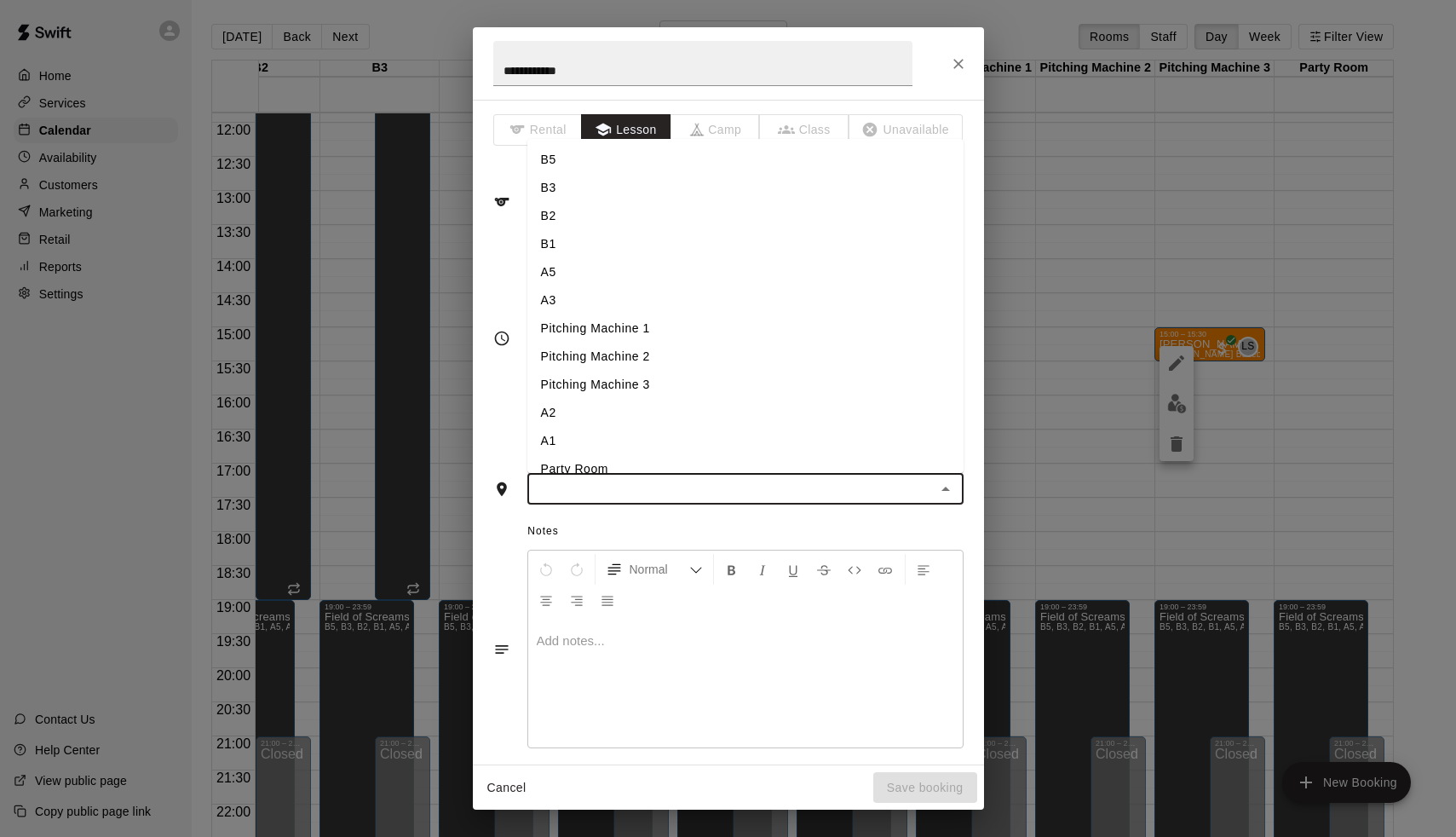
click at [597, 439] on li "A1" at bounding box center [745, 440] width 436 height 28
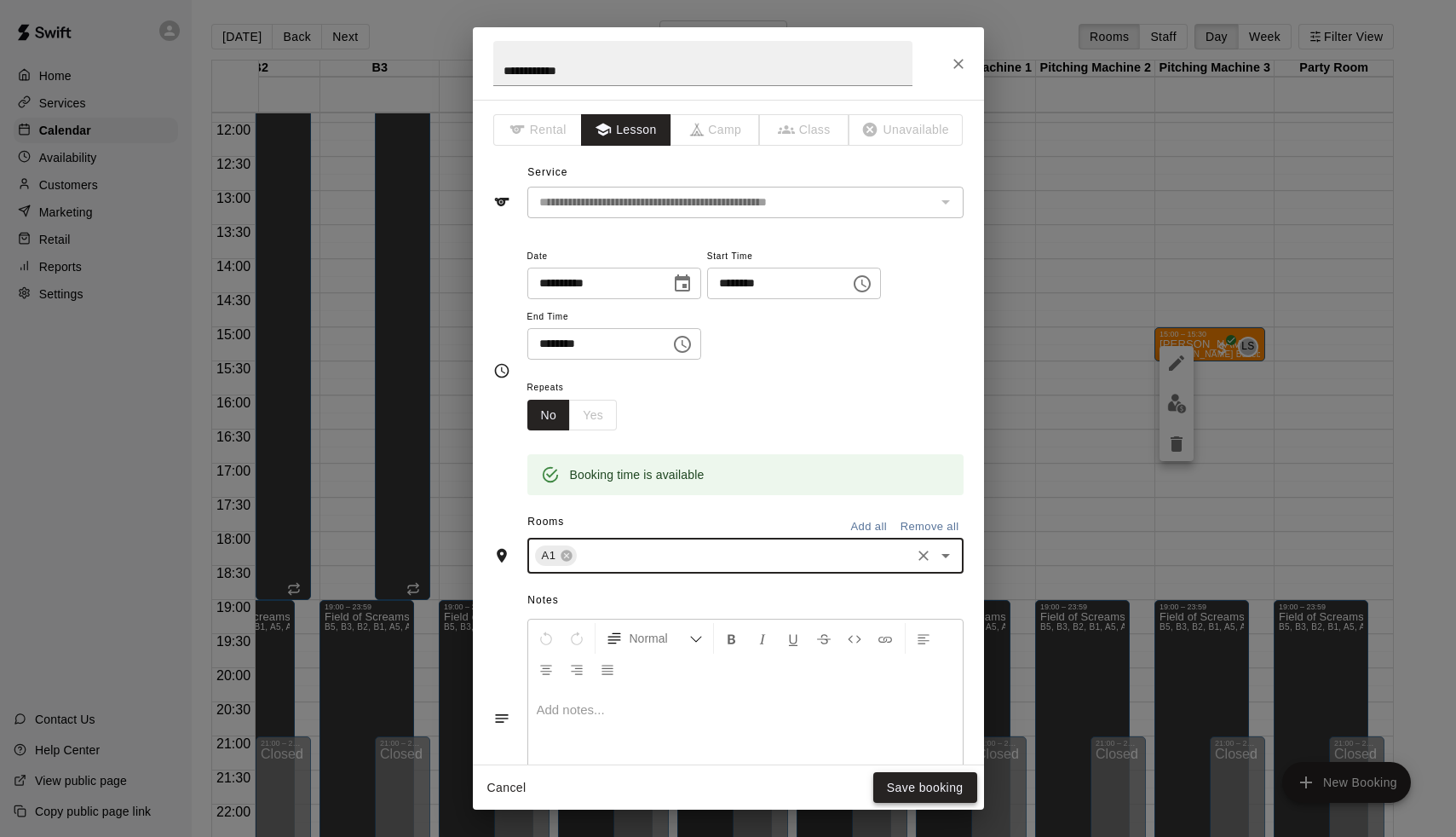
click at [944, 794] on button "Save booking" at bounding box center [925, 787] width 104 height 31
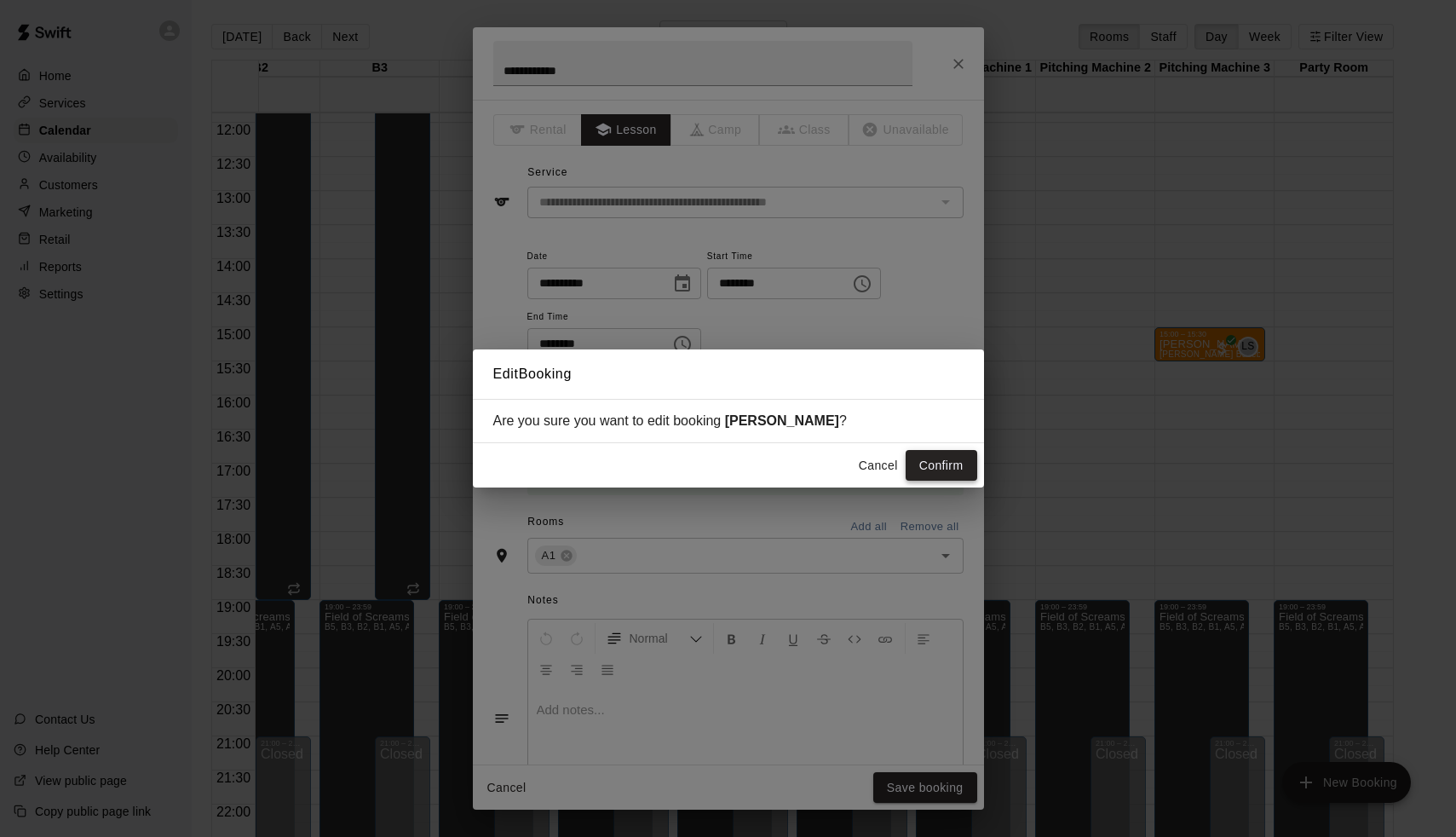
click at [944, 475] on button "Confirm" at bounding box center [941, 466] width 72 height 31
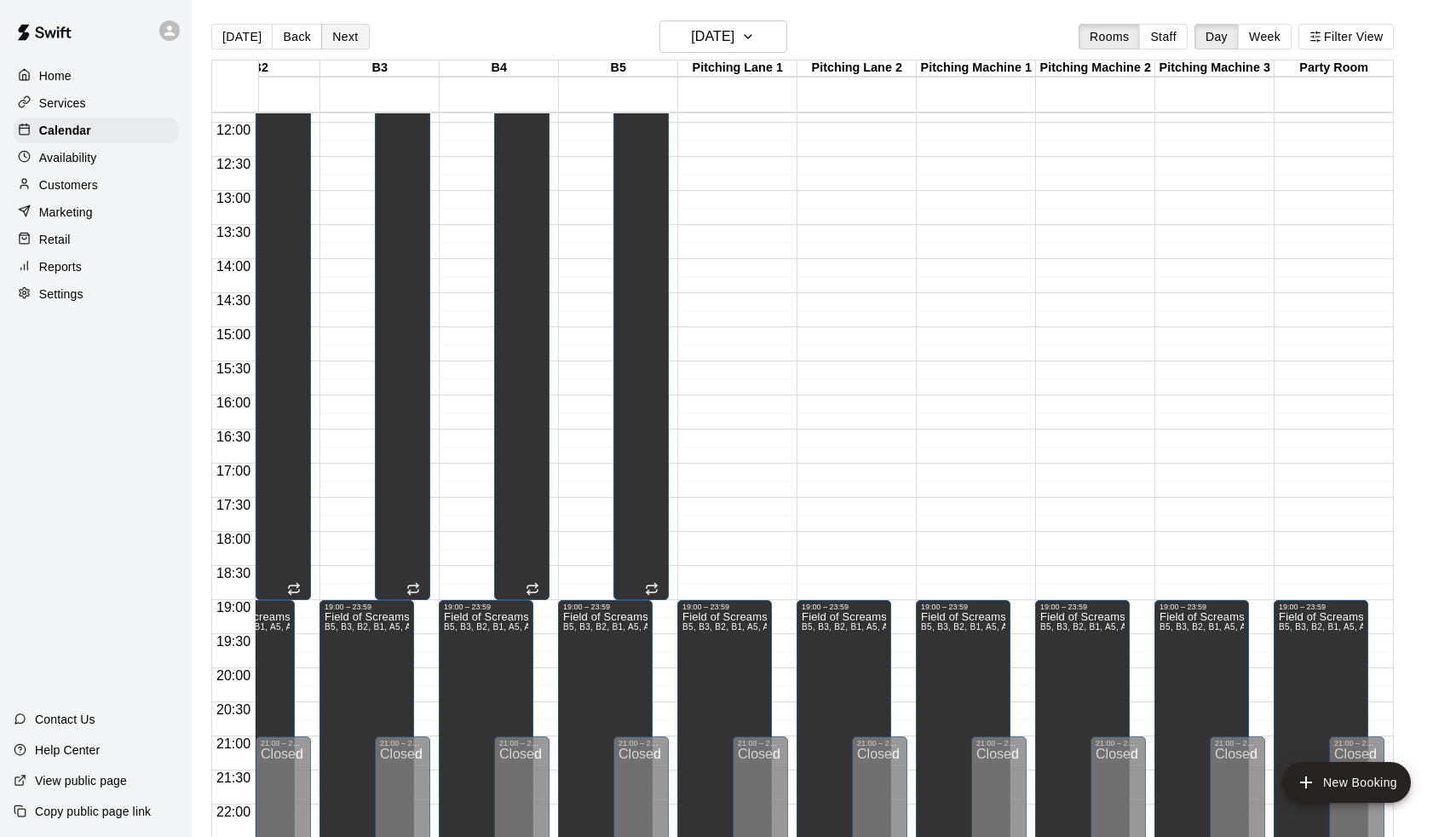
click at [338, 41] on button "Next" at bounding box center [345, 36] width 48 height 26
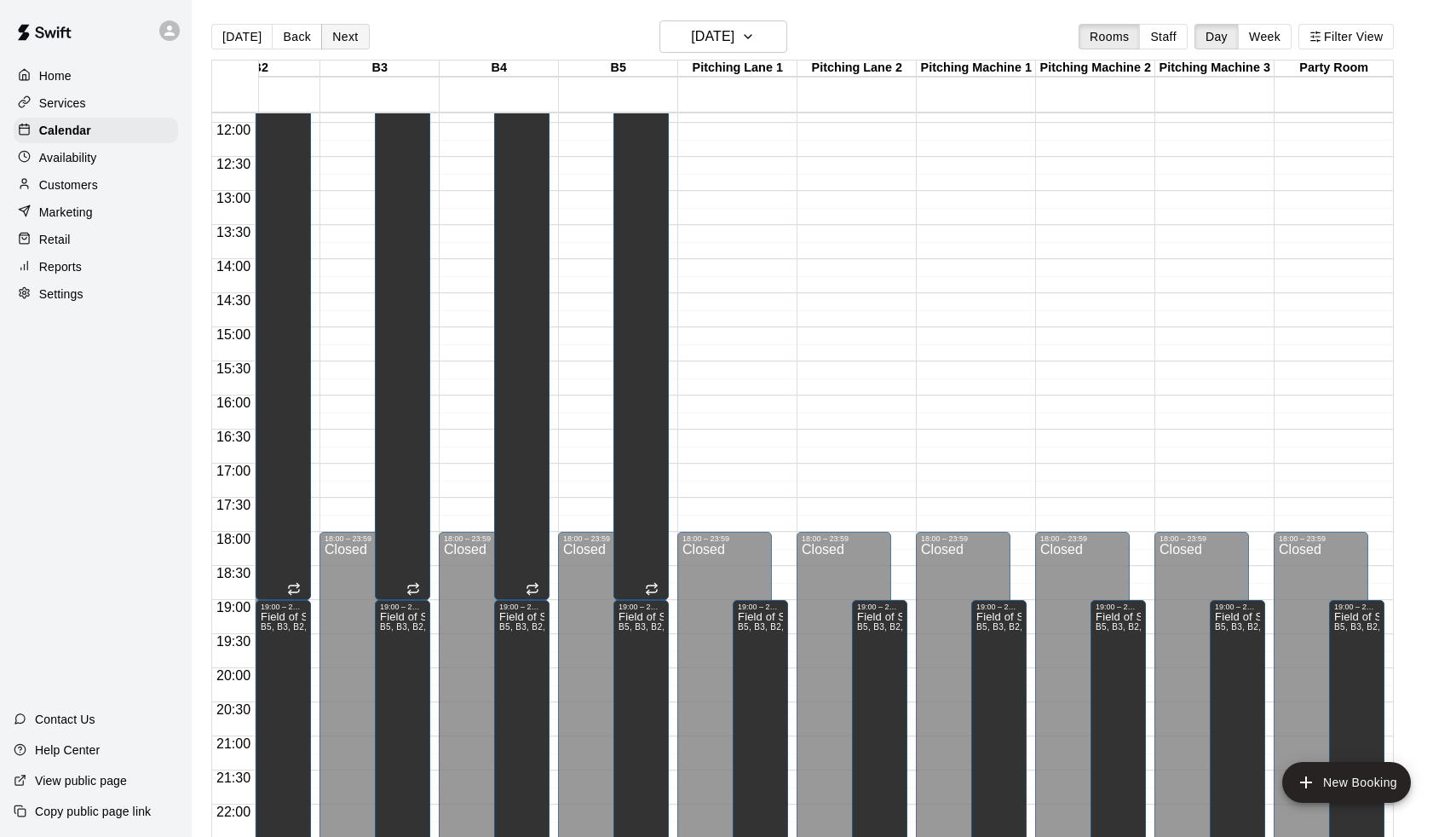
click at [338, 41] on button "Next" at bounding box center [345, 36] width 48 height 26
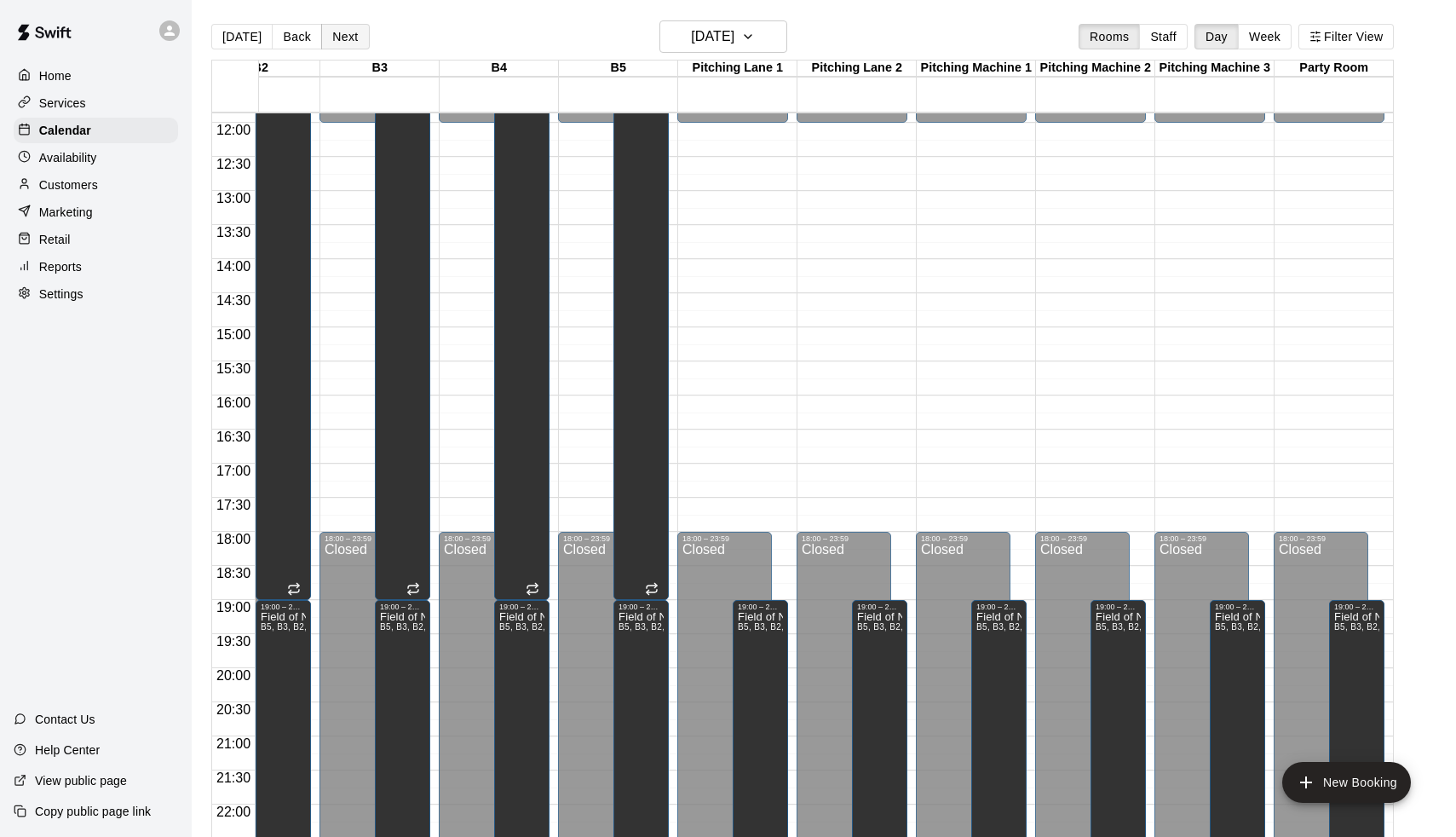
click at [338, 41] on button "Next" at bounding box center [345, 36] width 48 height 26
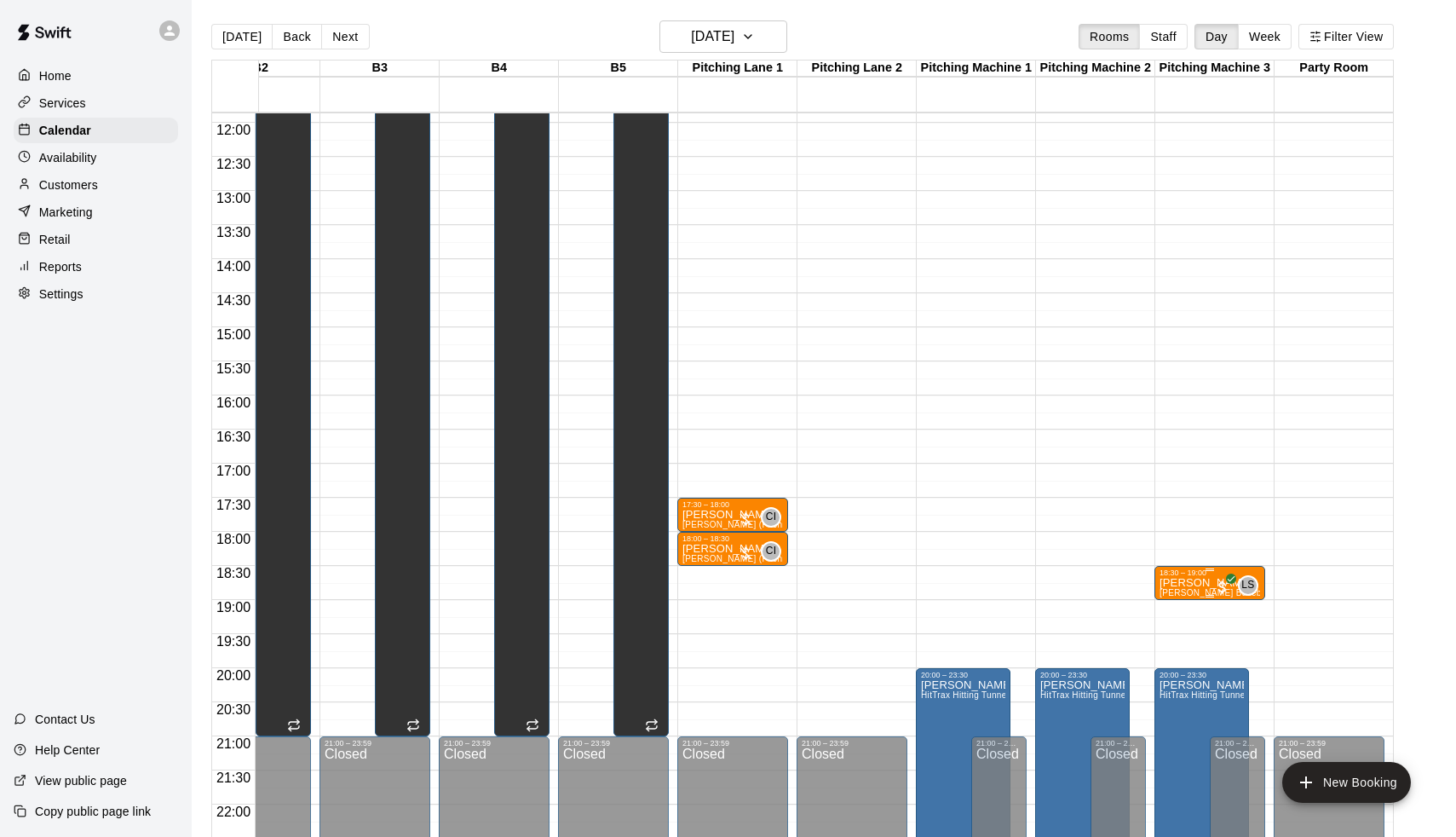
click at [1185, 583] on p "[PERSON_NAME]" at bounding box center [1209, 583] width 100 height 0
click at [1183, 594] on icon "edit" at bounding box center [1176, 601] width 20 height 20
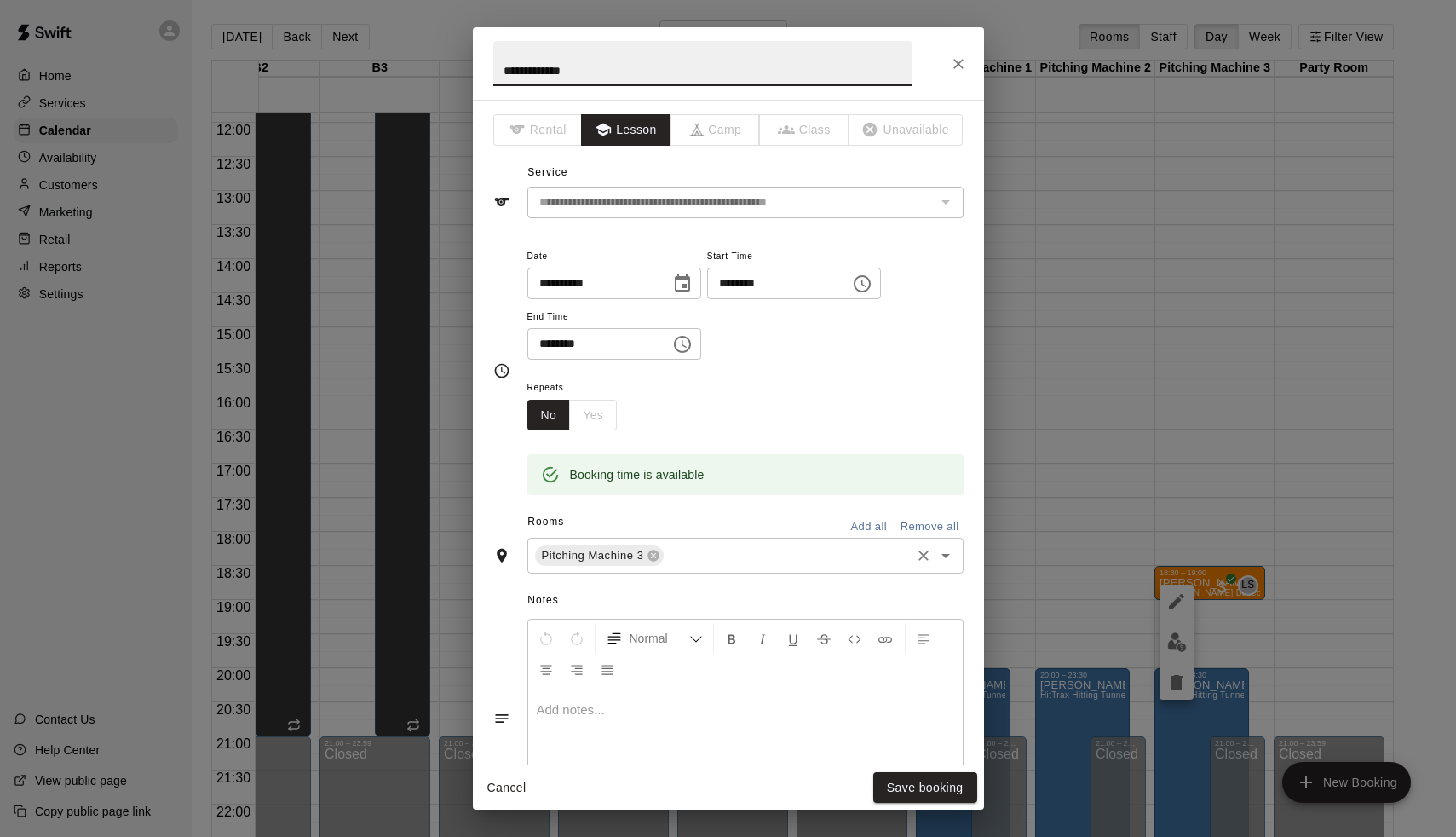
click at [719, 554] on input "text" at bounding box center [786, 556] width 241 height 21
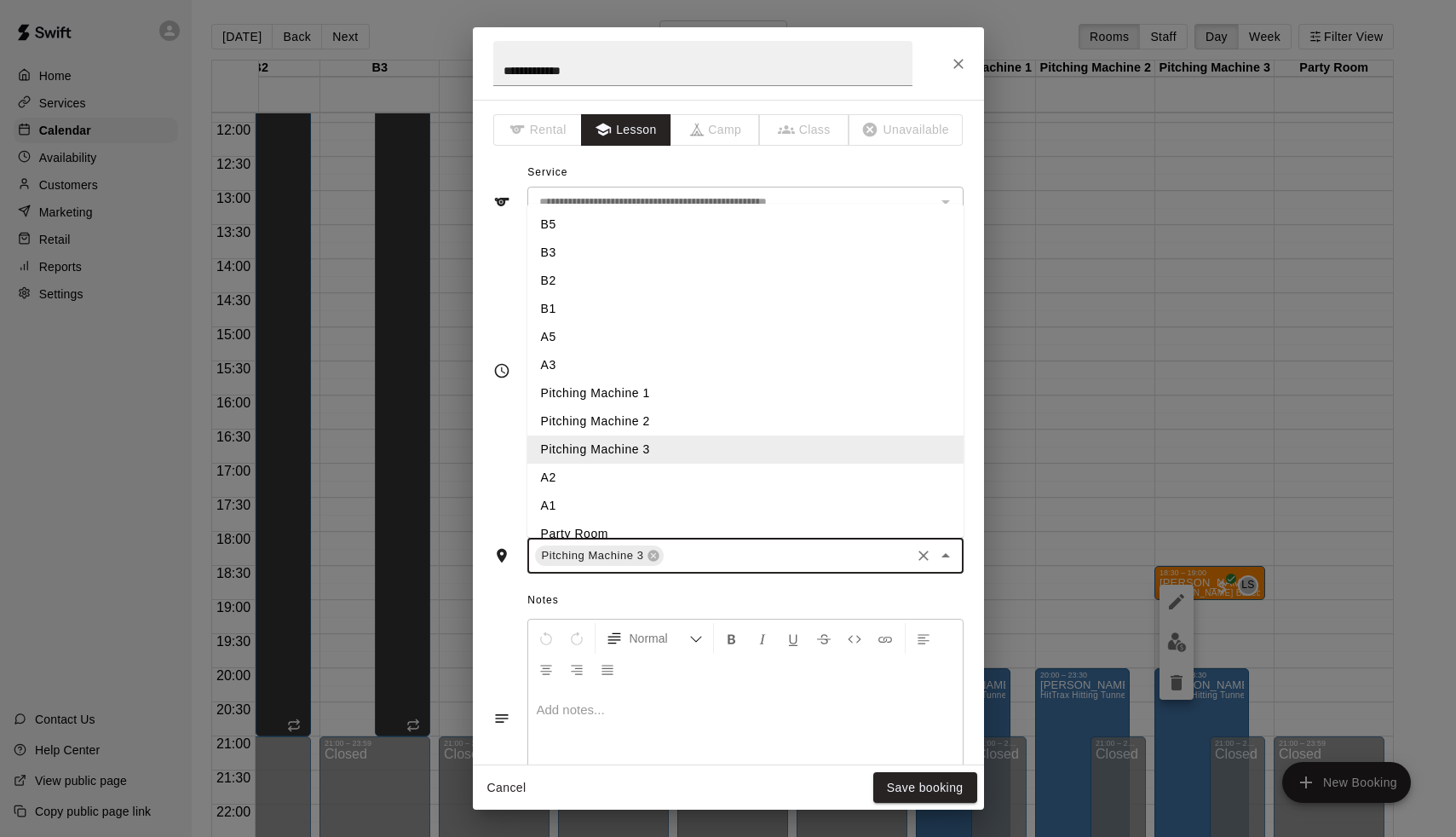
click at [612, 492] on li "A1" at bounding box center [745, 505] width 436 height 28
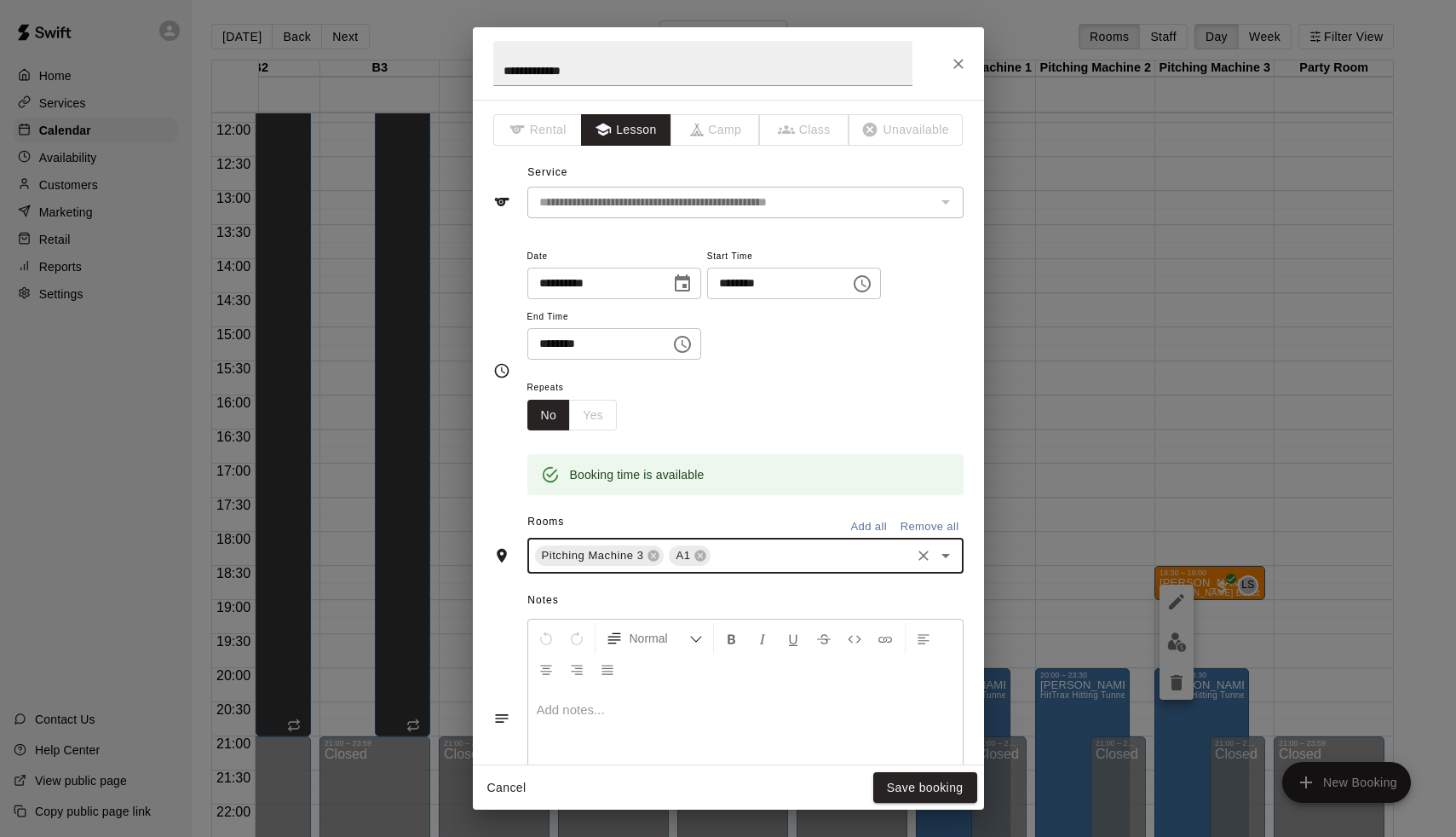
click at [662, 554] on div "Pitching Machine 3" at bounding box center [600, 555] width 130 height 20
click at [657, 552] on icon at bounding box center [655, 556] width 11 height 11
click at [927, 782] on button "Save booking" at bounding box center [925, 787] width 104 height 31
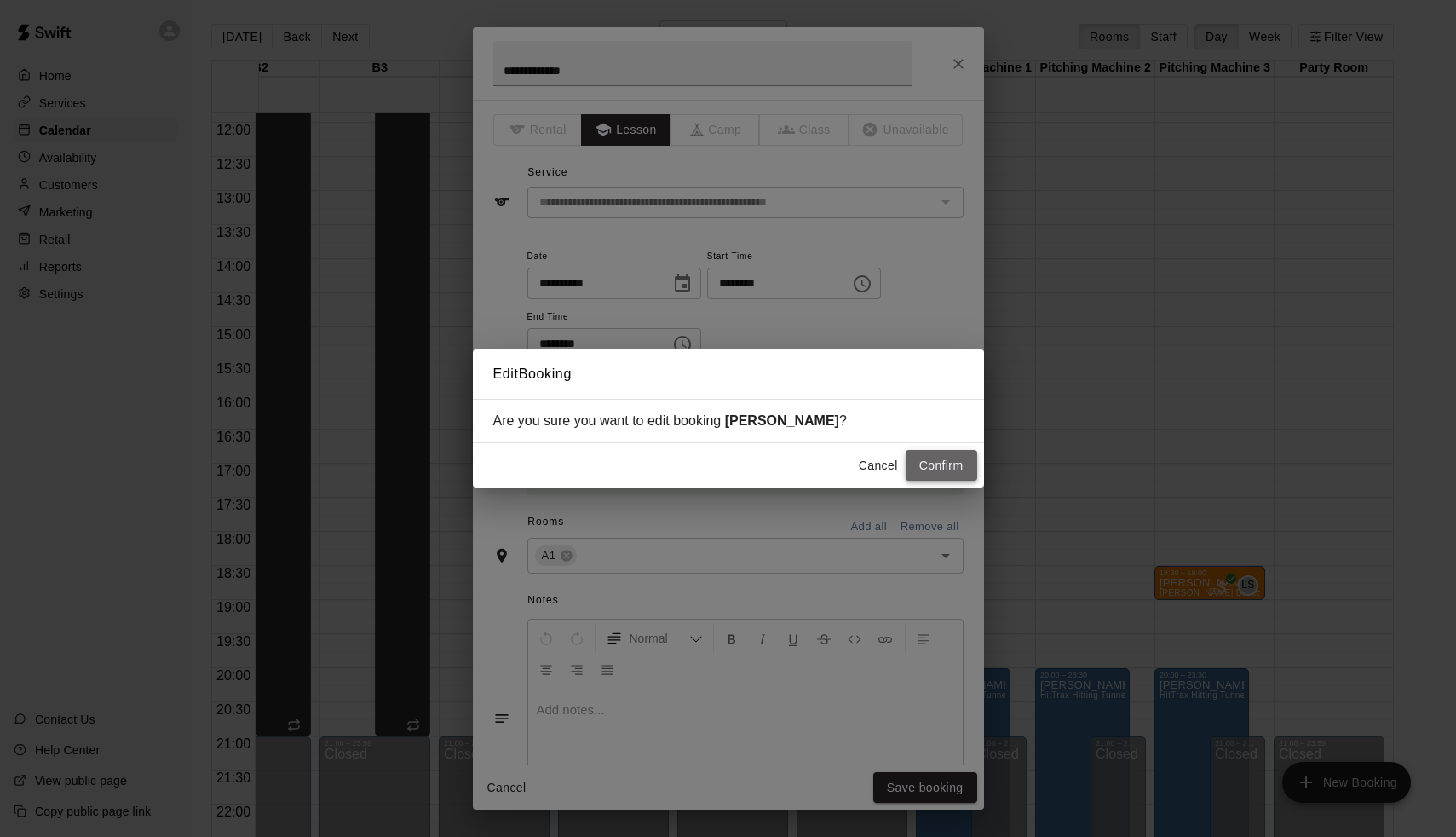
click at [939, 469] on button "Confirm" at bounding box center [941, 466] width 72 height 31
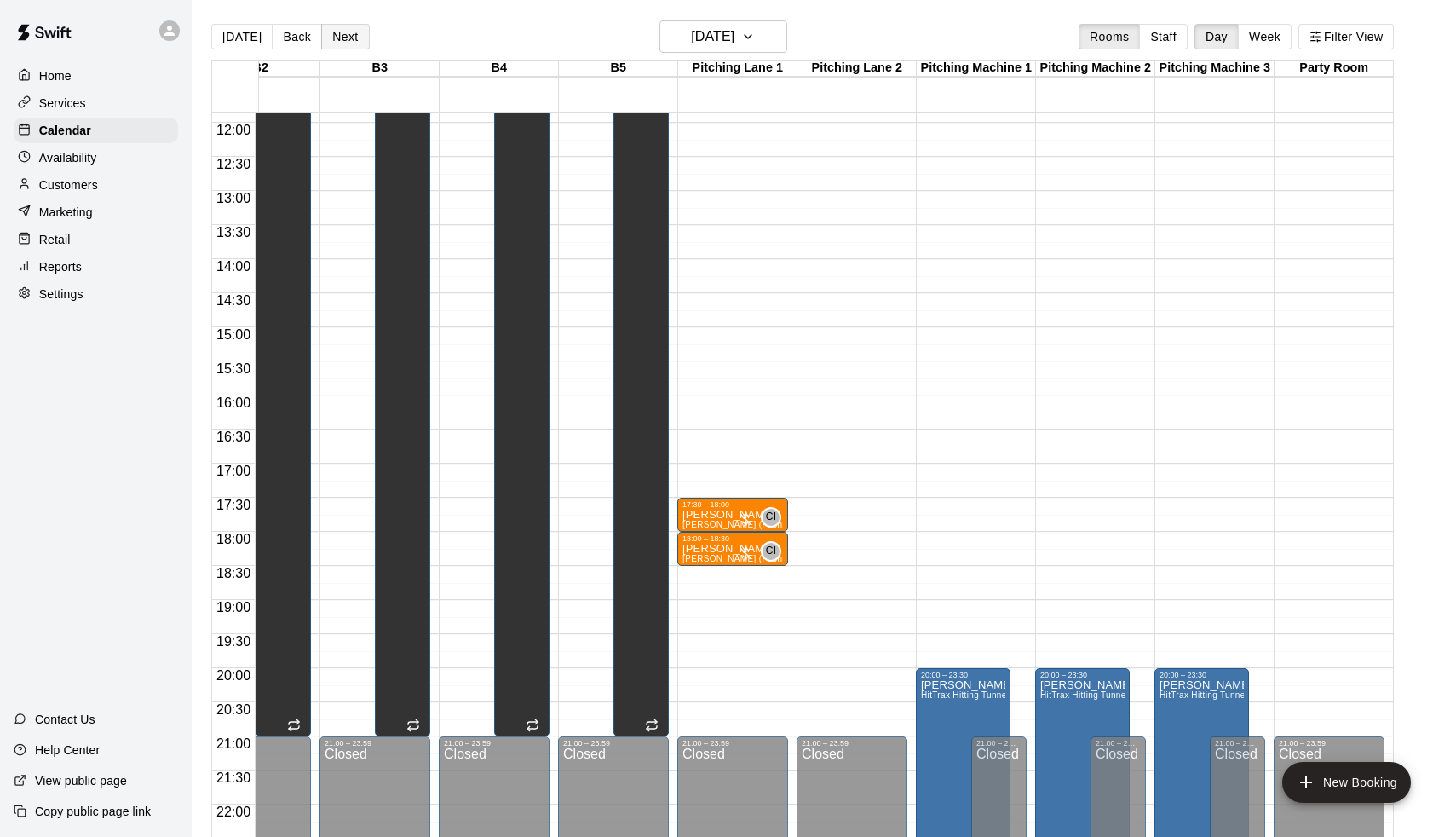
click at [354, 37] on button "Next" at bounding box center [345, 36] width 48 height 26
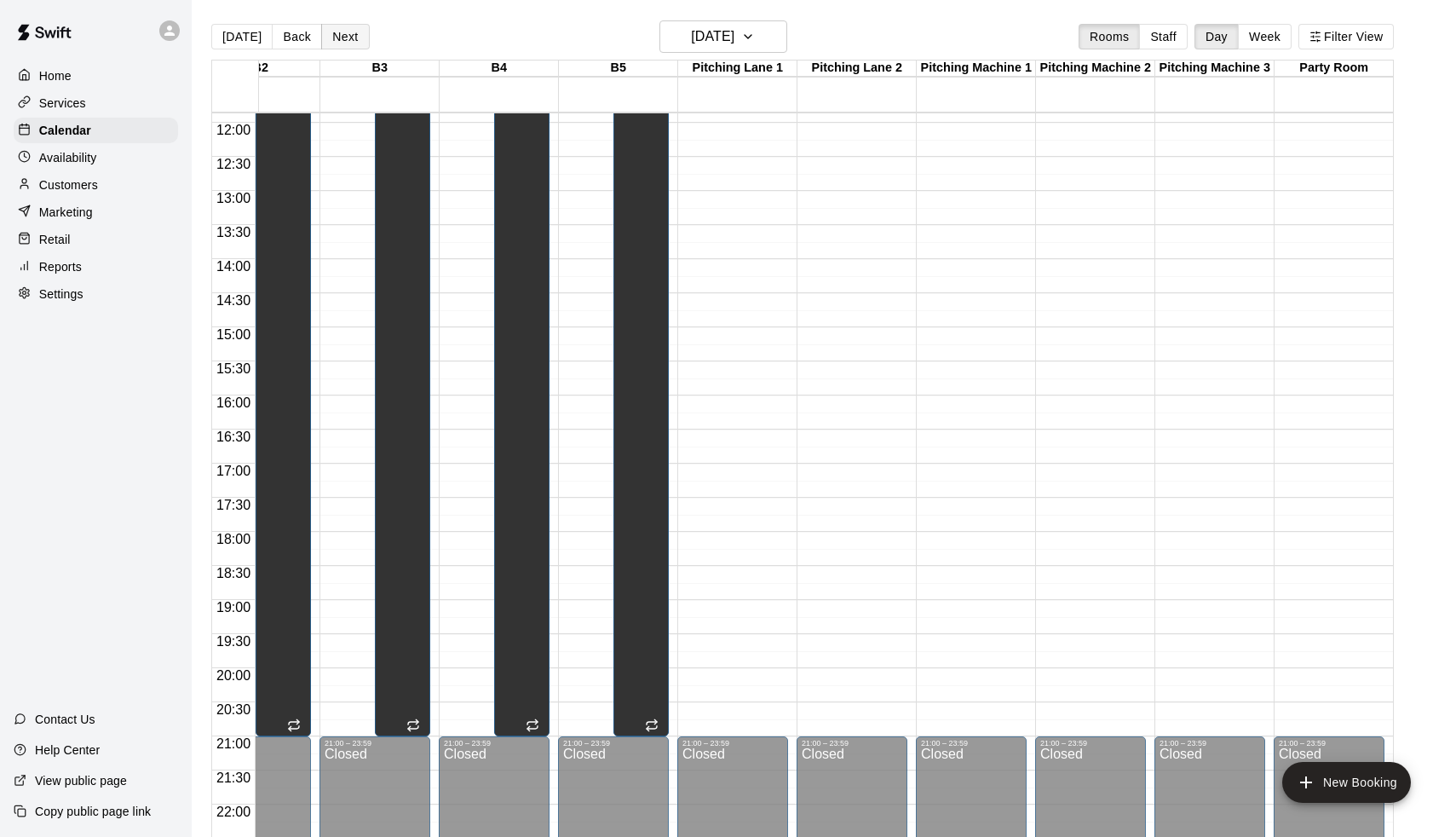
click at [354, 37] on button "Next" at bounding box center [345, 36] width 48 height 26
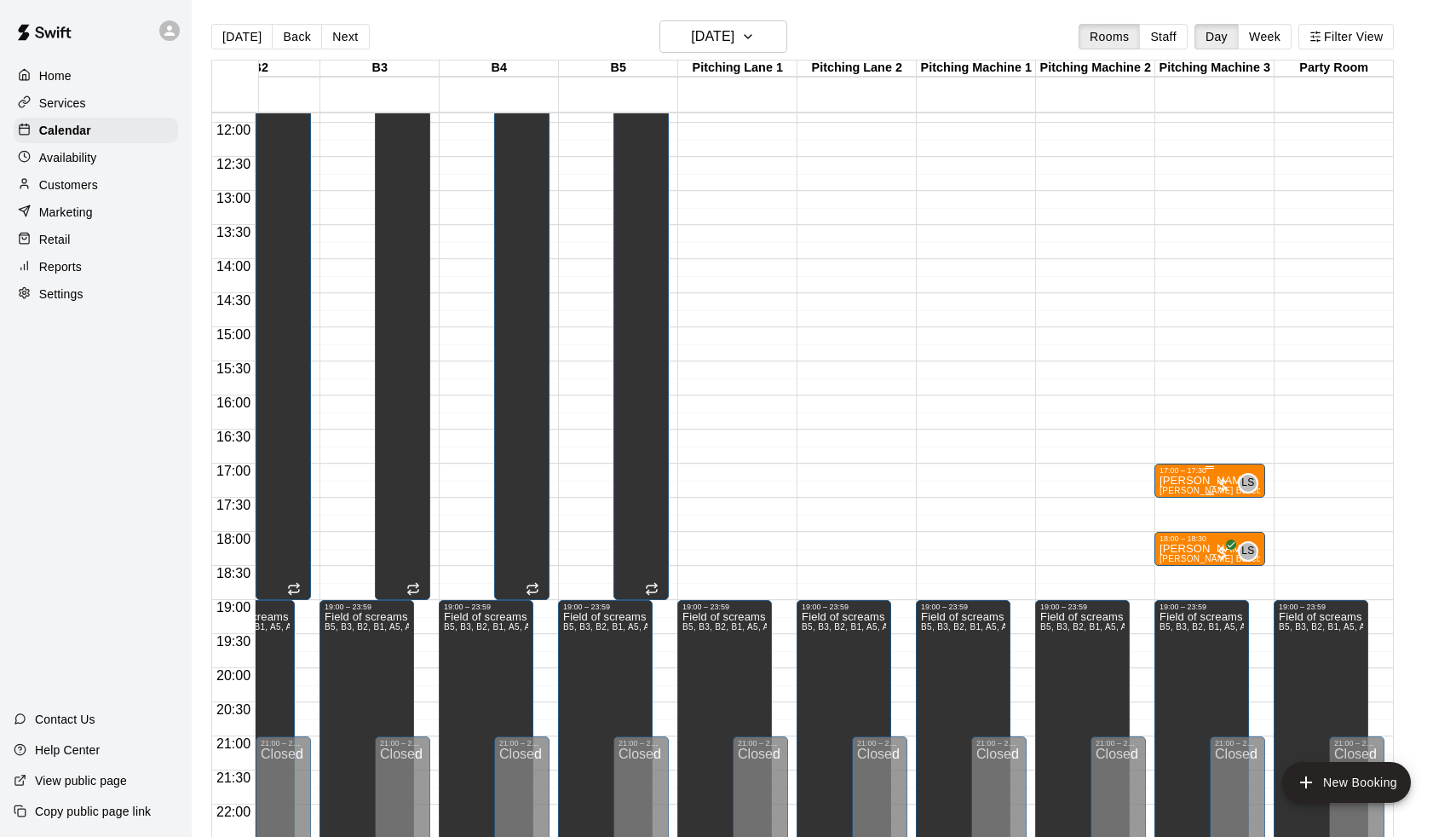
click at [1188, 481] on p "[PERSON_NAME]" at bounding box center [1209, 481] width 100 height 0
click at [1176, 490] on icon "edit" at bounding box center [1176, 499] width 20 height 20
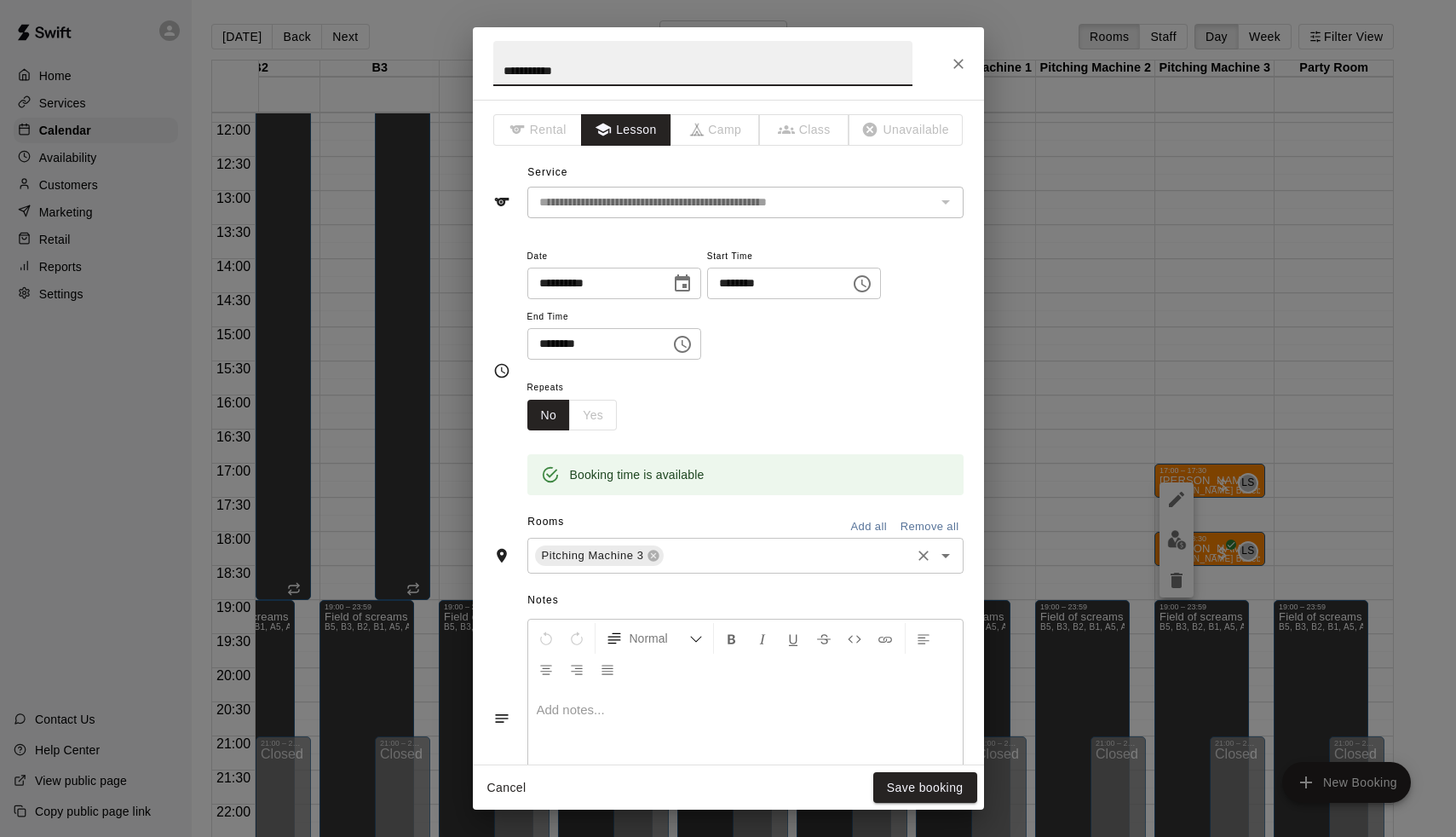
click at [724, 557] on input "text" at bounding box center [786, 556] width 241 height 21
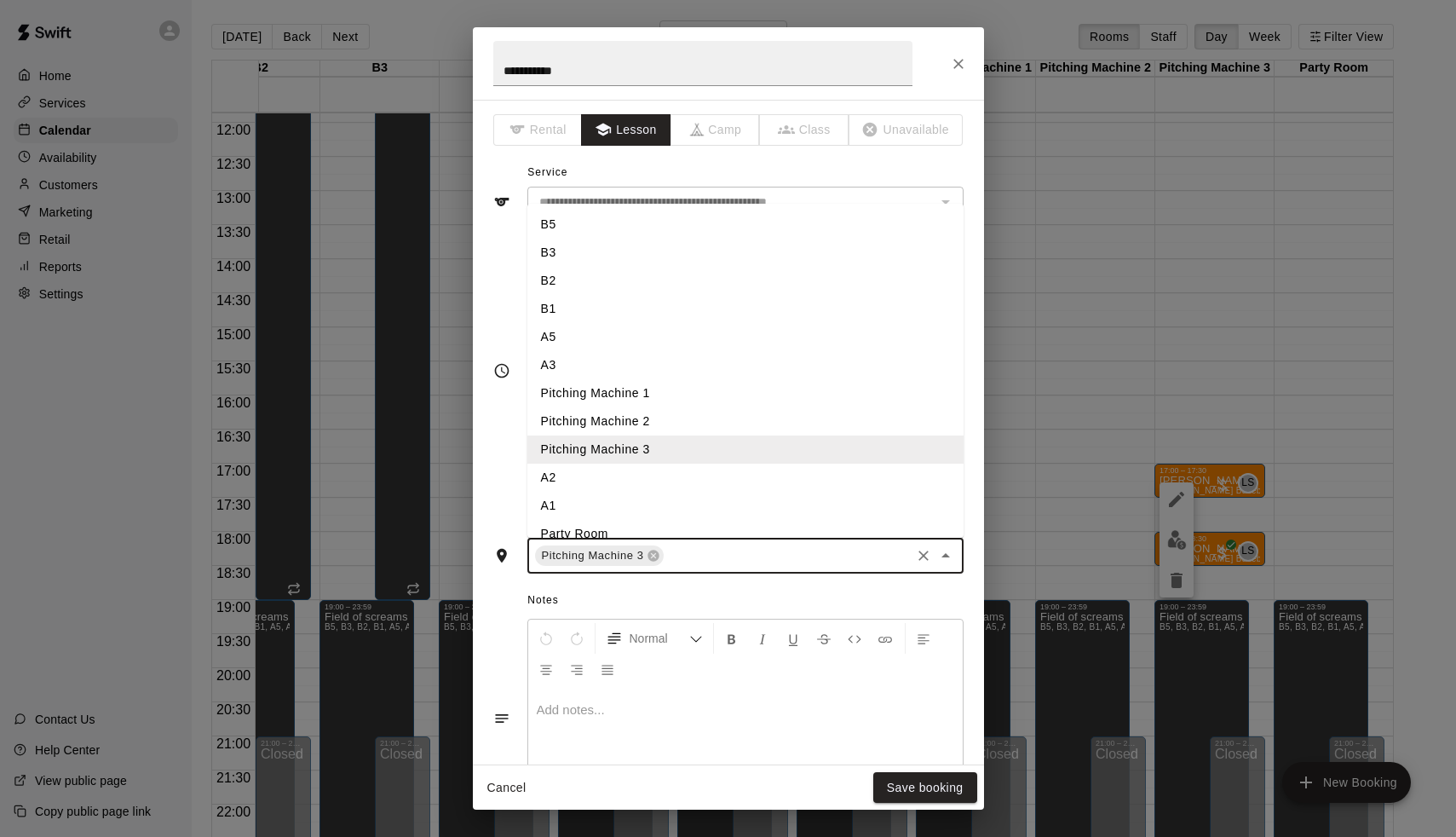
click at [585, 503] on li "A1" at bounding box center [745, 505] width 436 height 28
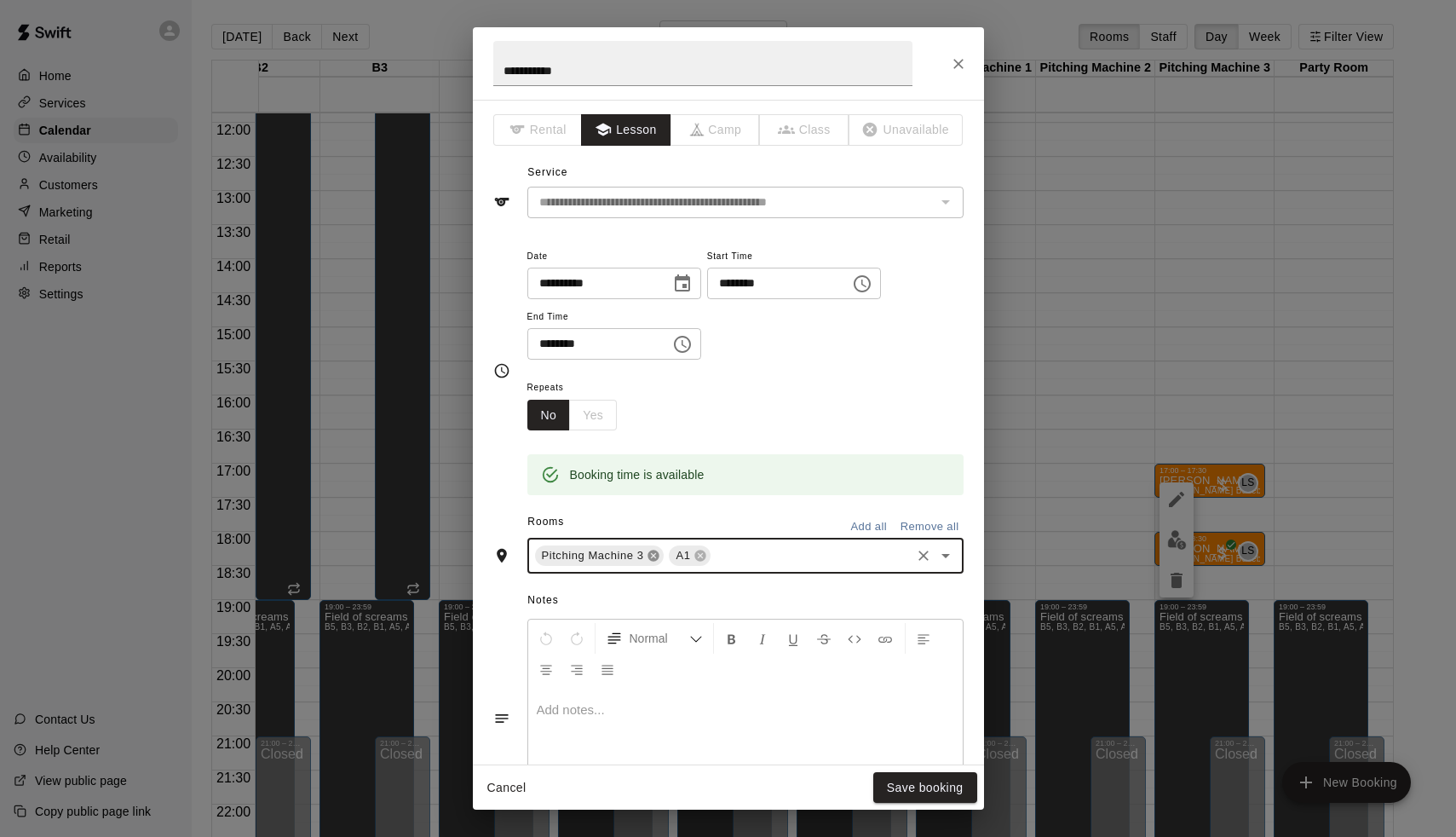
click at [651, 554] on icon at bounding box center [655, 556] width 11 height 11
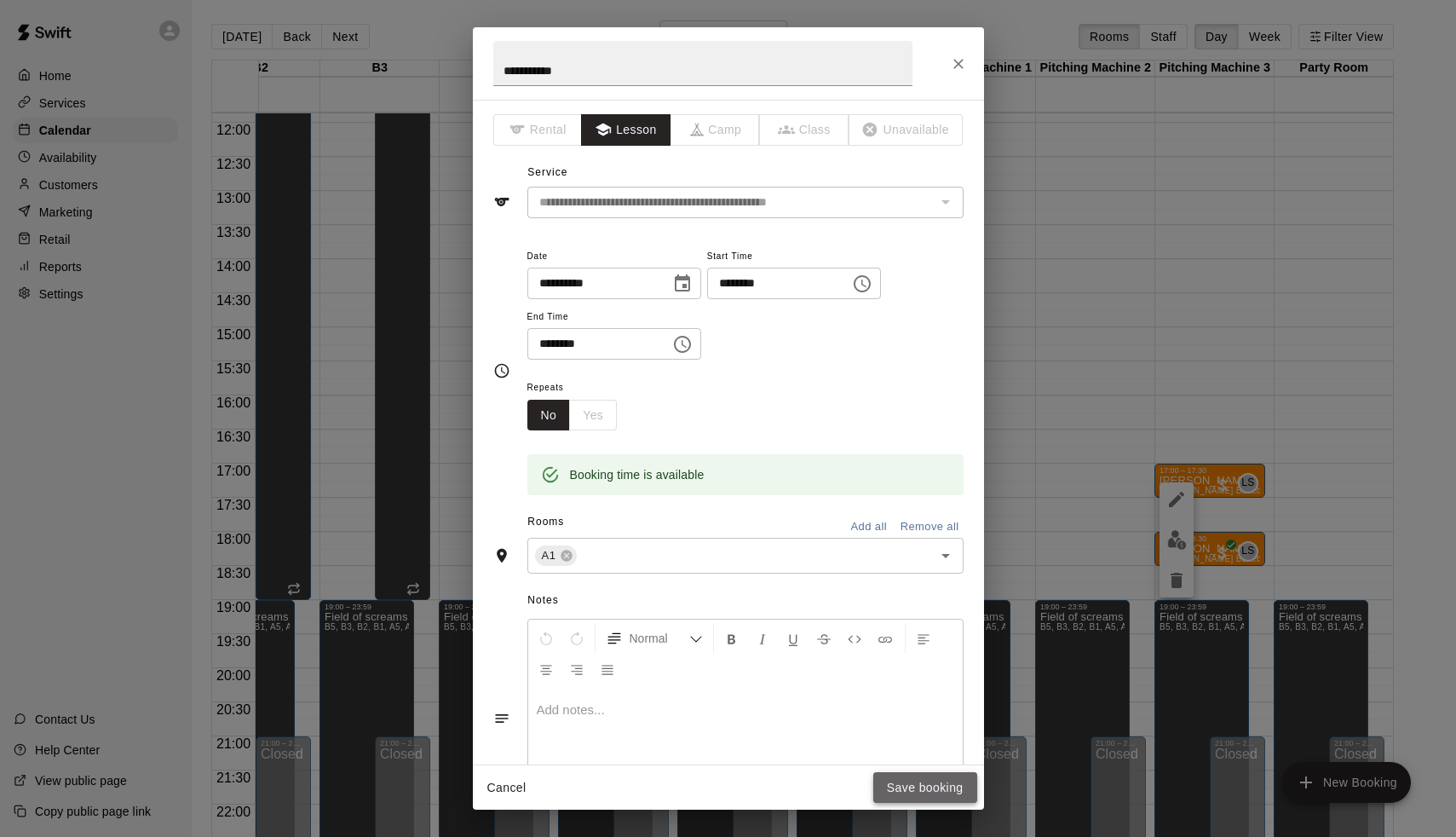
click at [956, 790] on button "Save booking" at bounding box center [925, 787] width 104 height 31
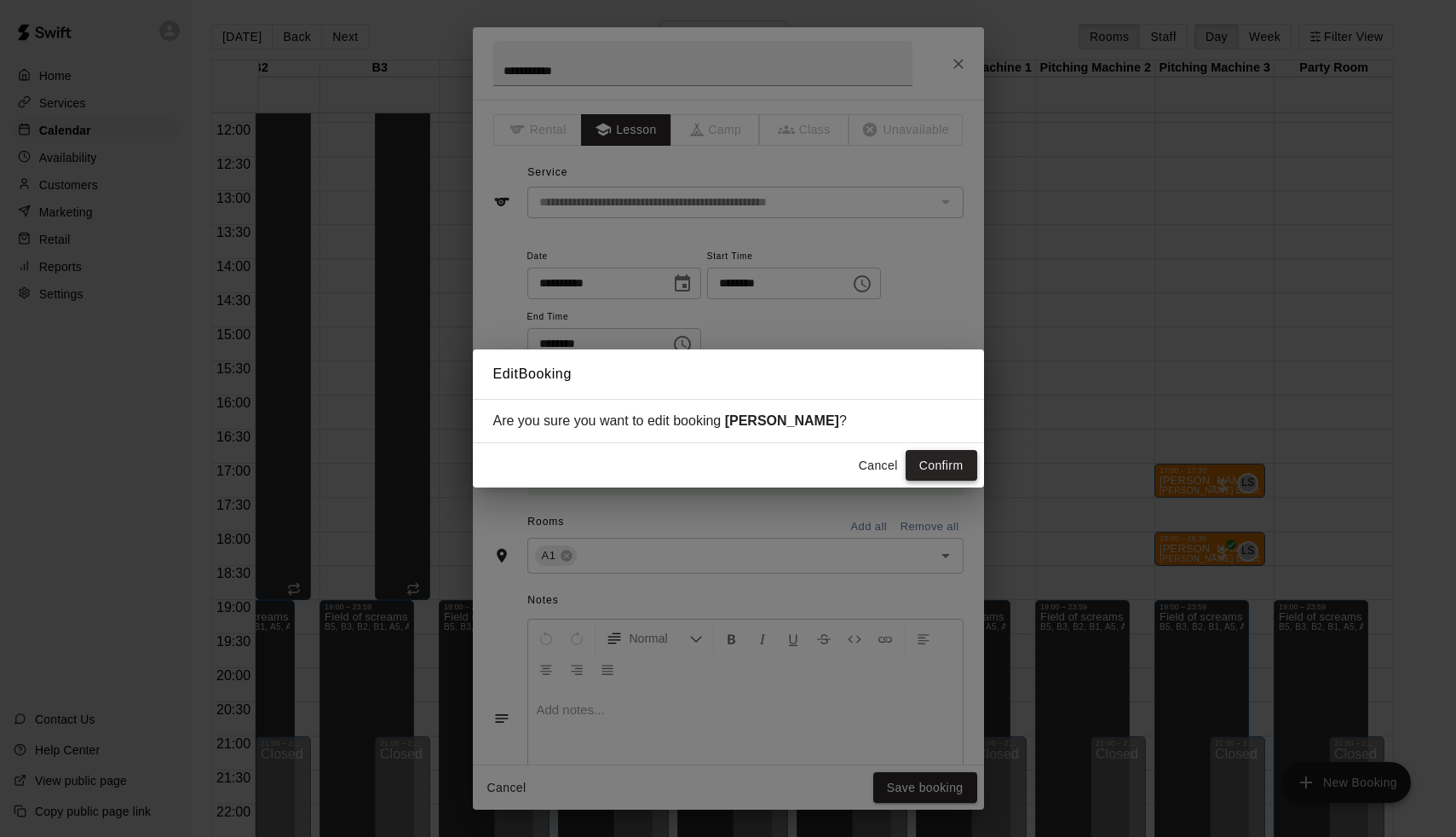
click at [928, 458] on button "Confirm" at bounding box center [941, 466] width 72 height 31
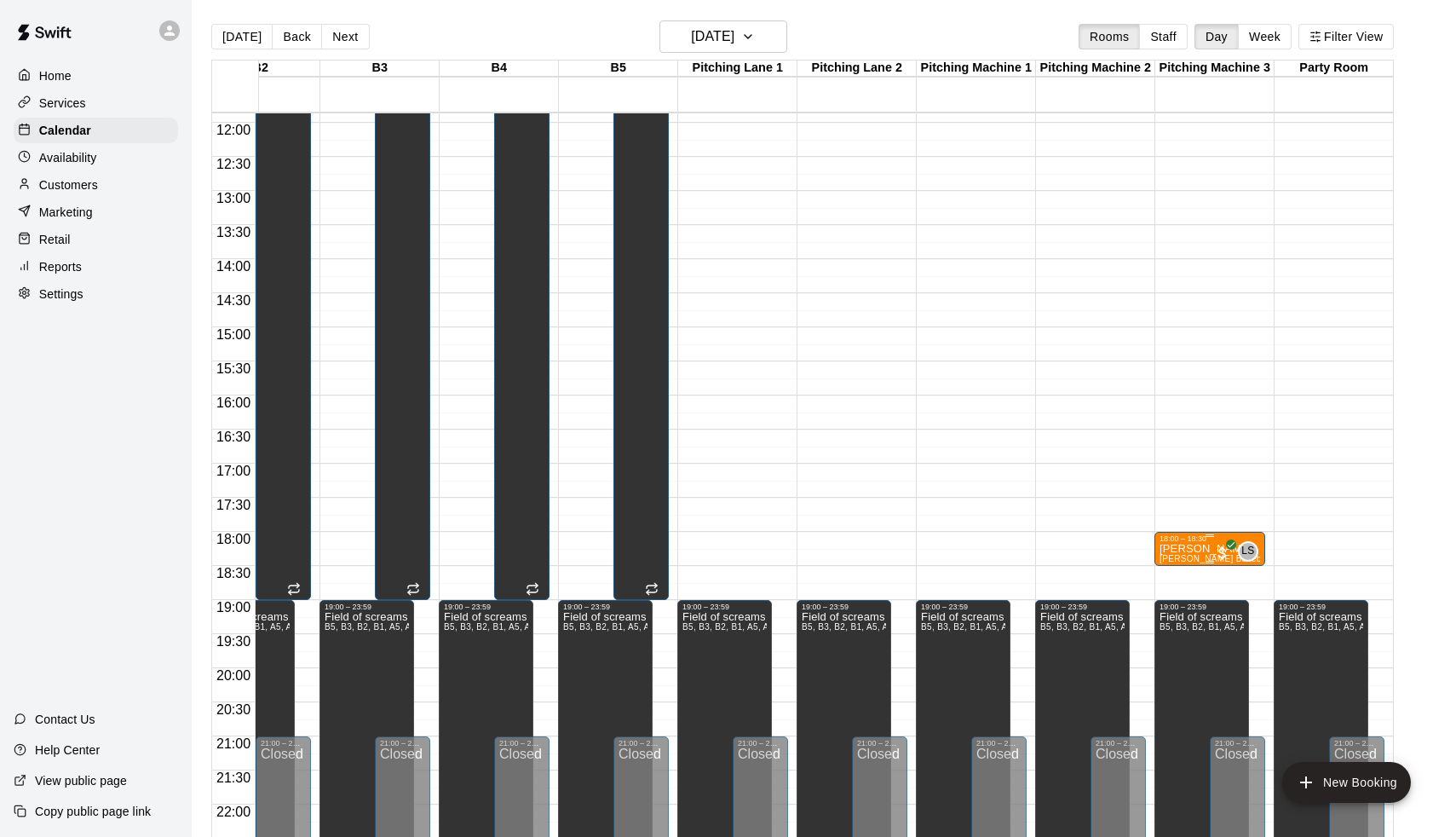
click at [1189, 549] on p "[PERSON_NAME]" at bounding box center [1209, 549] width 100 height 0
click at [1181, 560] on icon "edit" at bounding box center [1176, 567] width 20 height 20
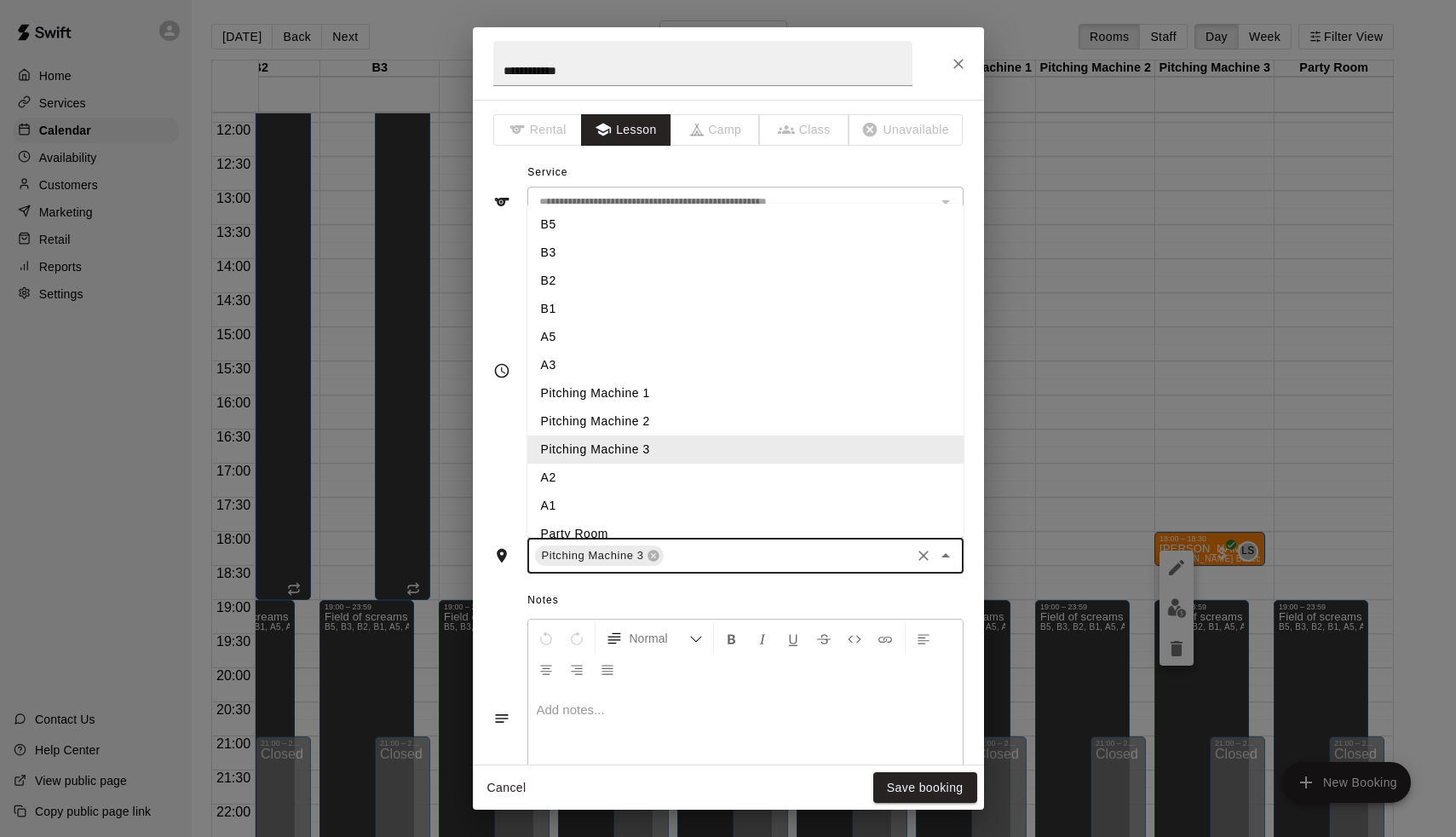
click at [701, 557] on input "text" at bounding box center [786, 556] width 241 height 21
click at [542, 498] on li "A1" at bounding box center [745, 505] width 436 height 28
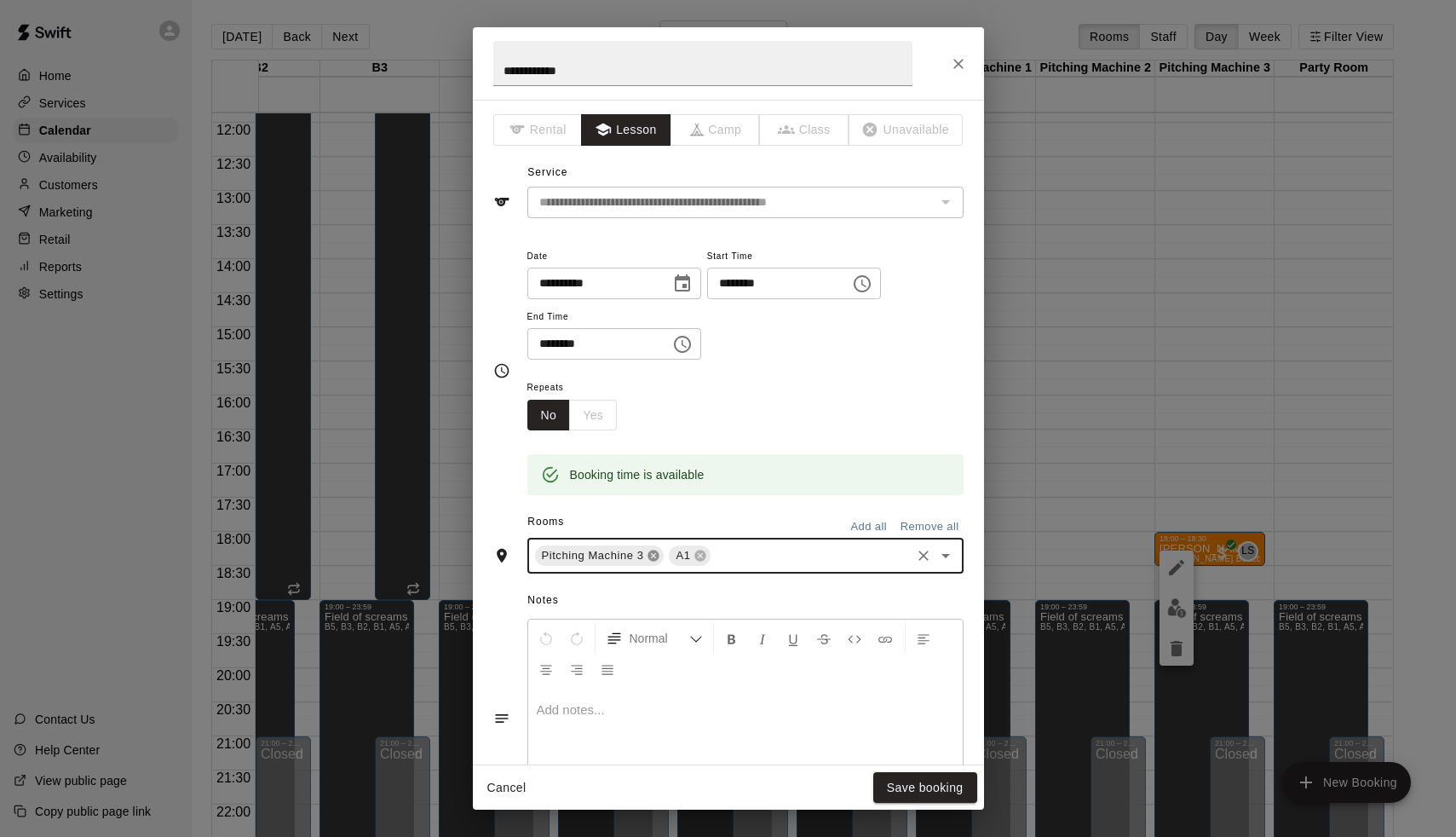
click at [655, 555] on icon at bounding box center [655, 556] width 11 height 11
click at [917, 792] on button "Save booking" at bounding box center [925, 787] width 104 height 31
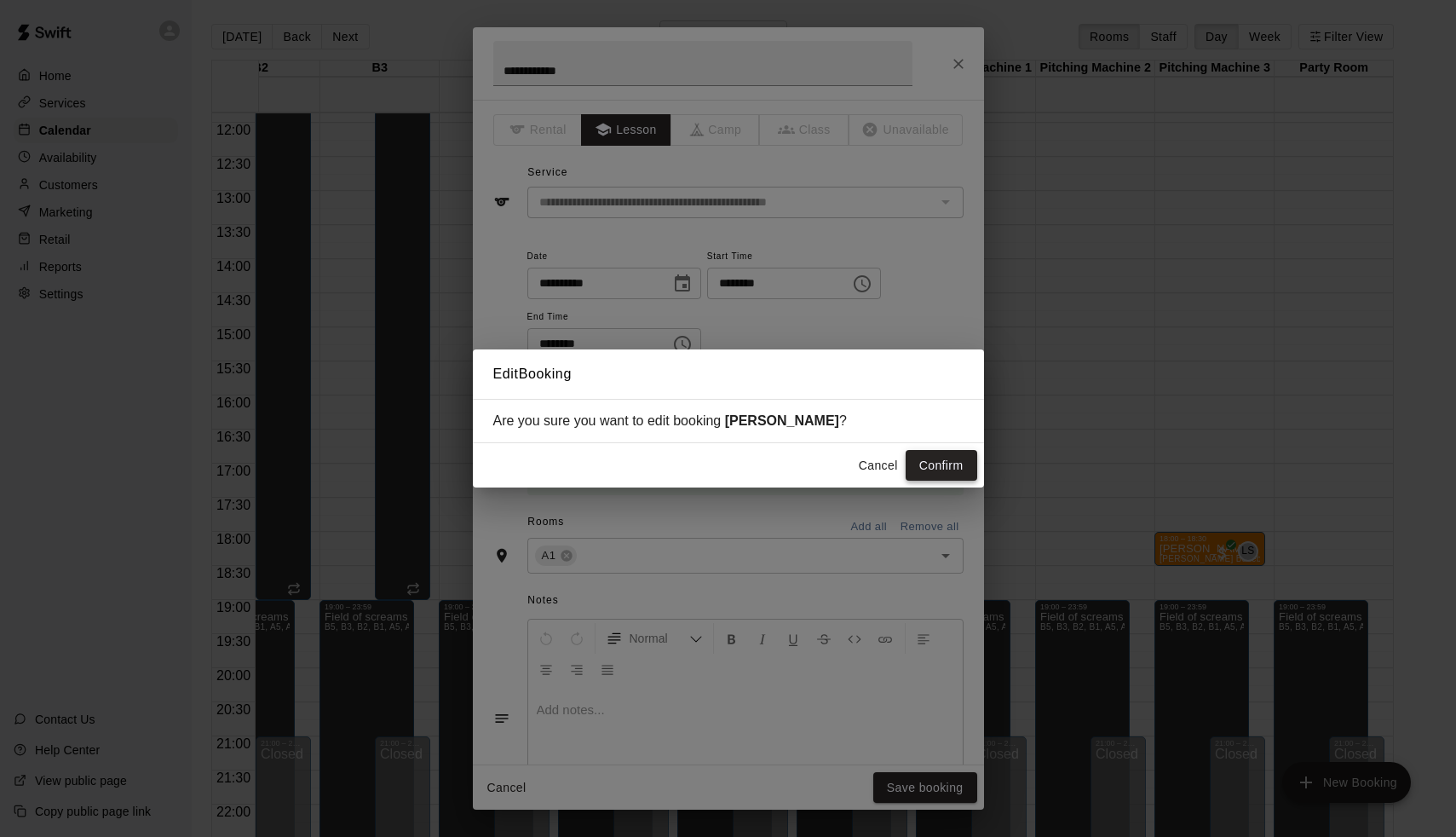
click at [936, 466] on button "Confirm" at bounding box center [941, 466] width 72 height 31
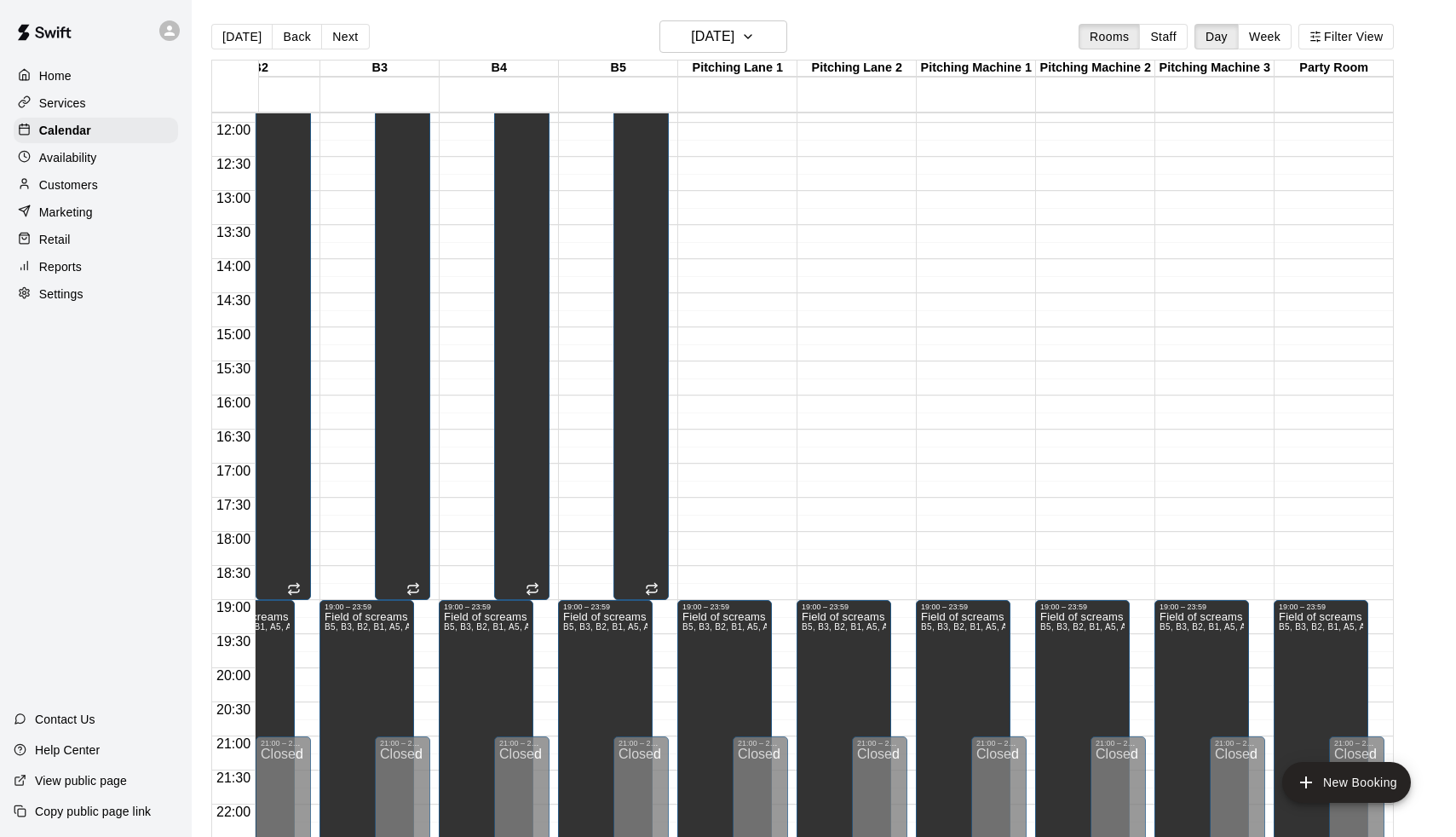
click at [364, 40] on div "[DATE] Back [DATE][DATE] Rooms Staff Day Week Filter View" at bounding box center [802, 39] width 1183 height 39
click at [354, 40] on button "Next" at bounding box center [345, 36] width 48 height 26
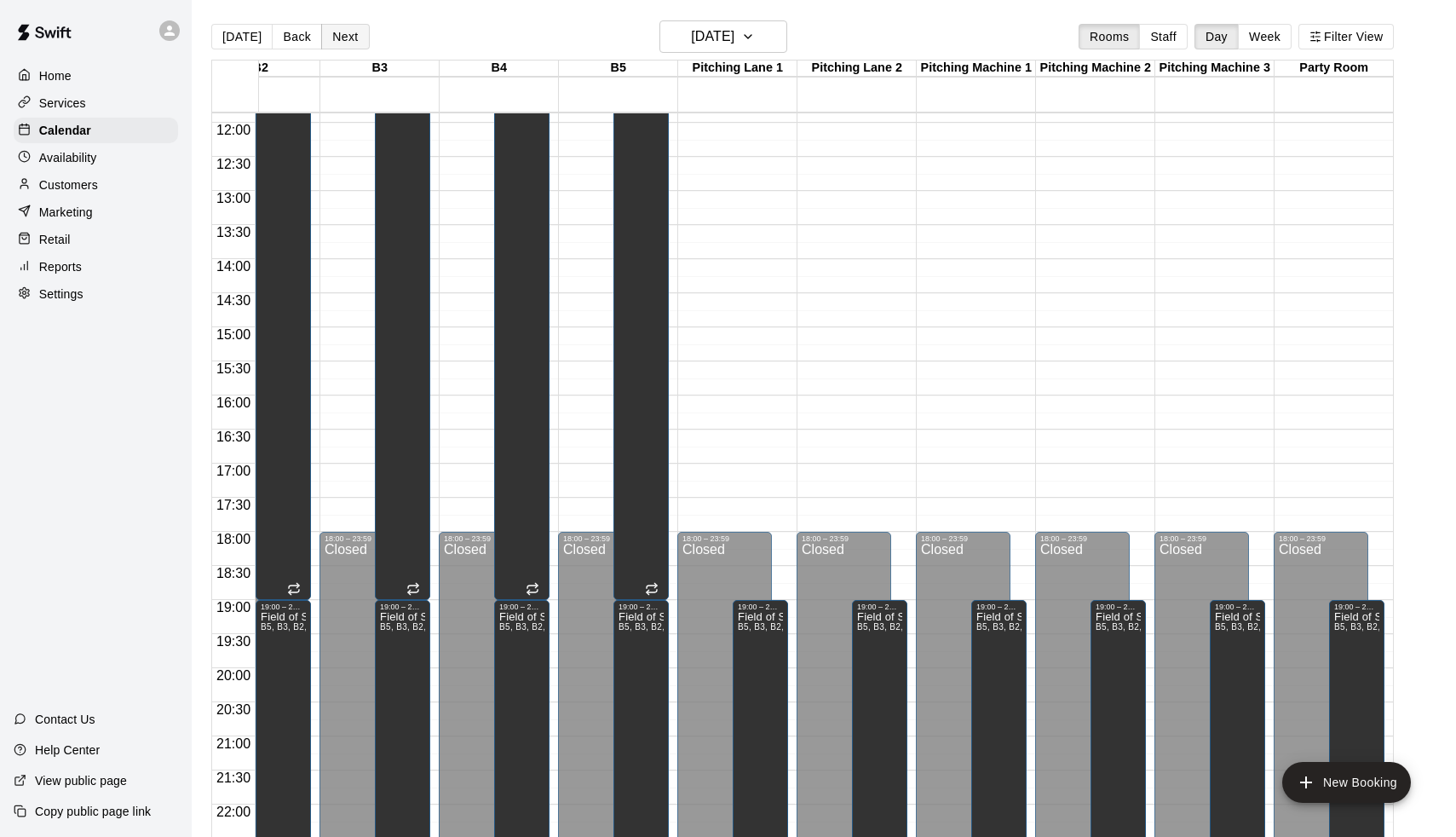
click at [354, 40] on button "Next" at bounding box center [345, 36] width 48 height 26
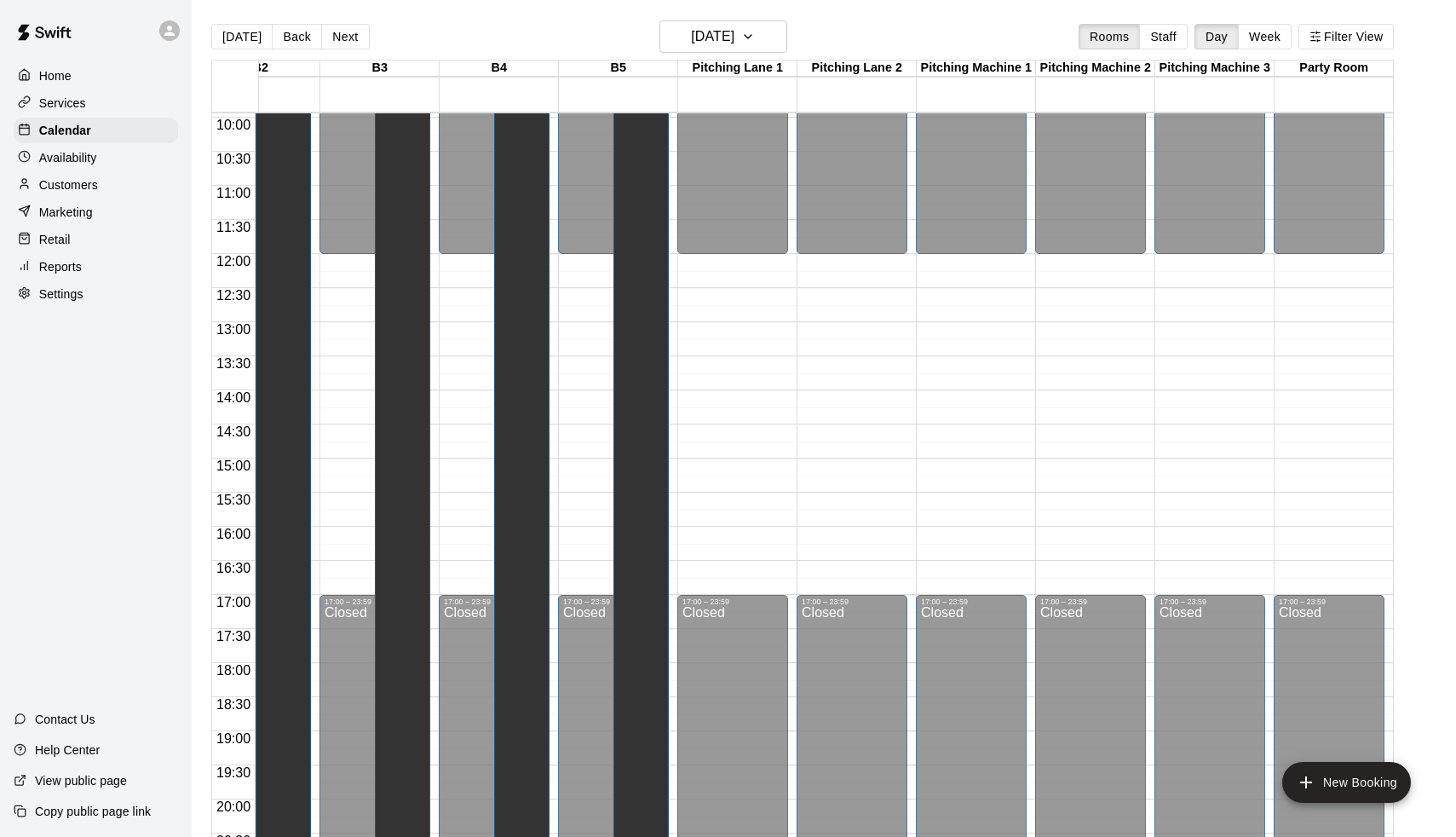
scroll to position [679, 893]
click at [349, 33] on button "Next" at bounding box center [345, 36] width 48 height 26
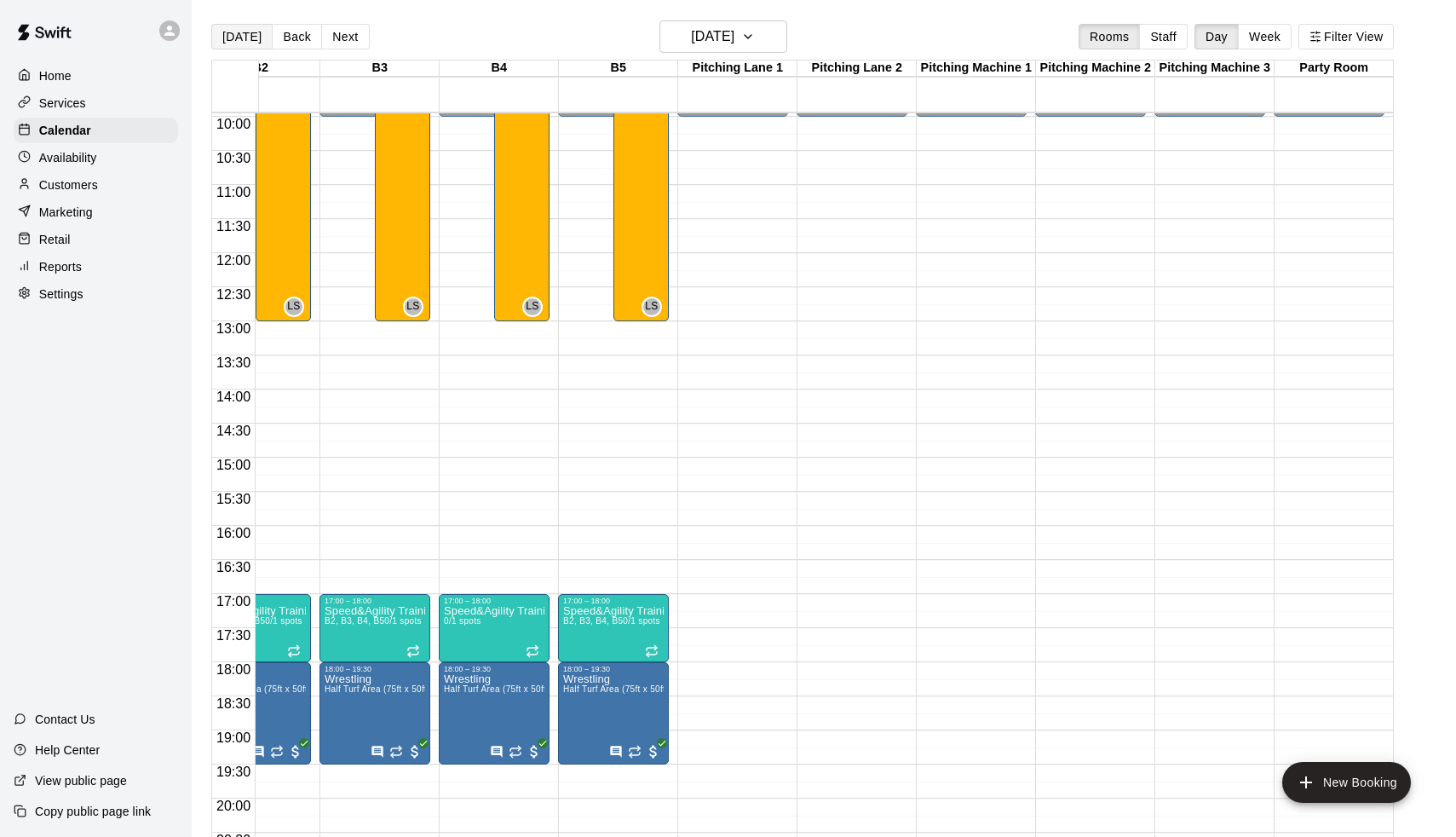
click at [252, 38] on button "[DATE]" at bounding box center [241, 36] width 61 height 26
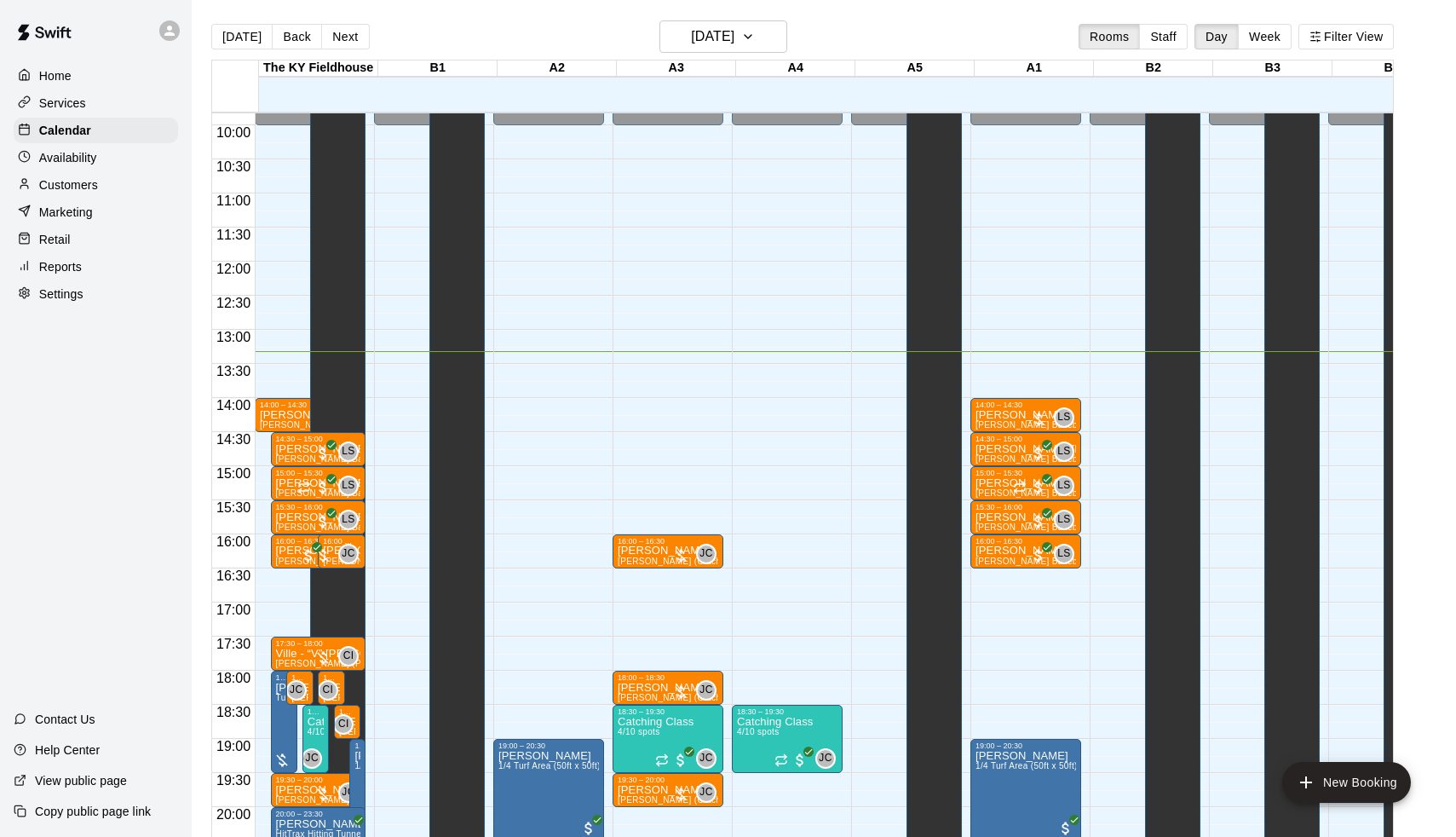
scroll to position [672, 0]
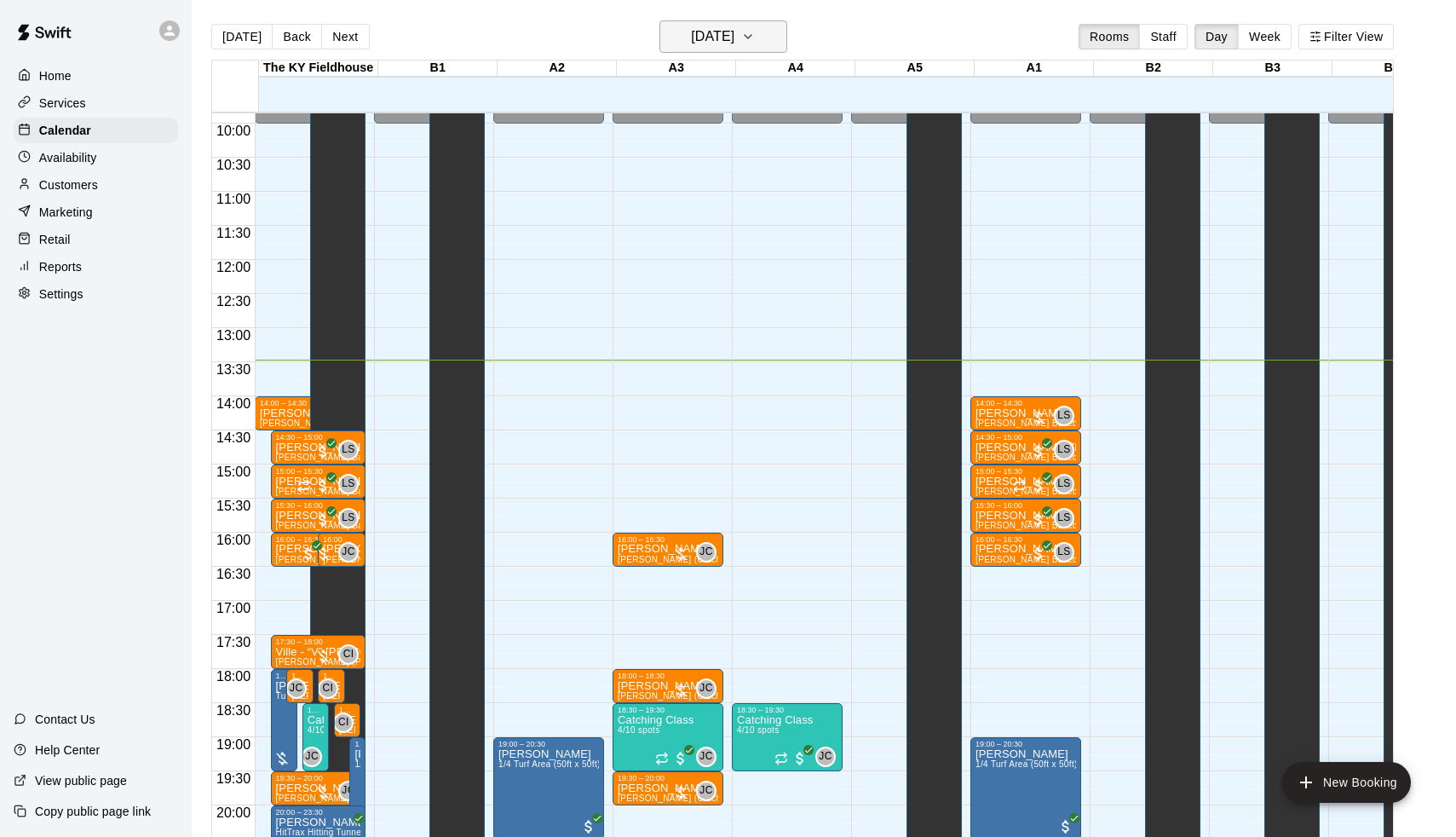
click at [735, 40] on h6 "[DATE]" at bounding box center [713, 36] width 44 height 24
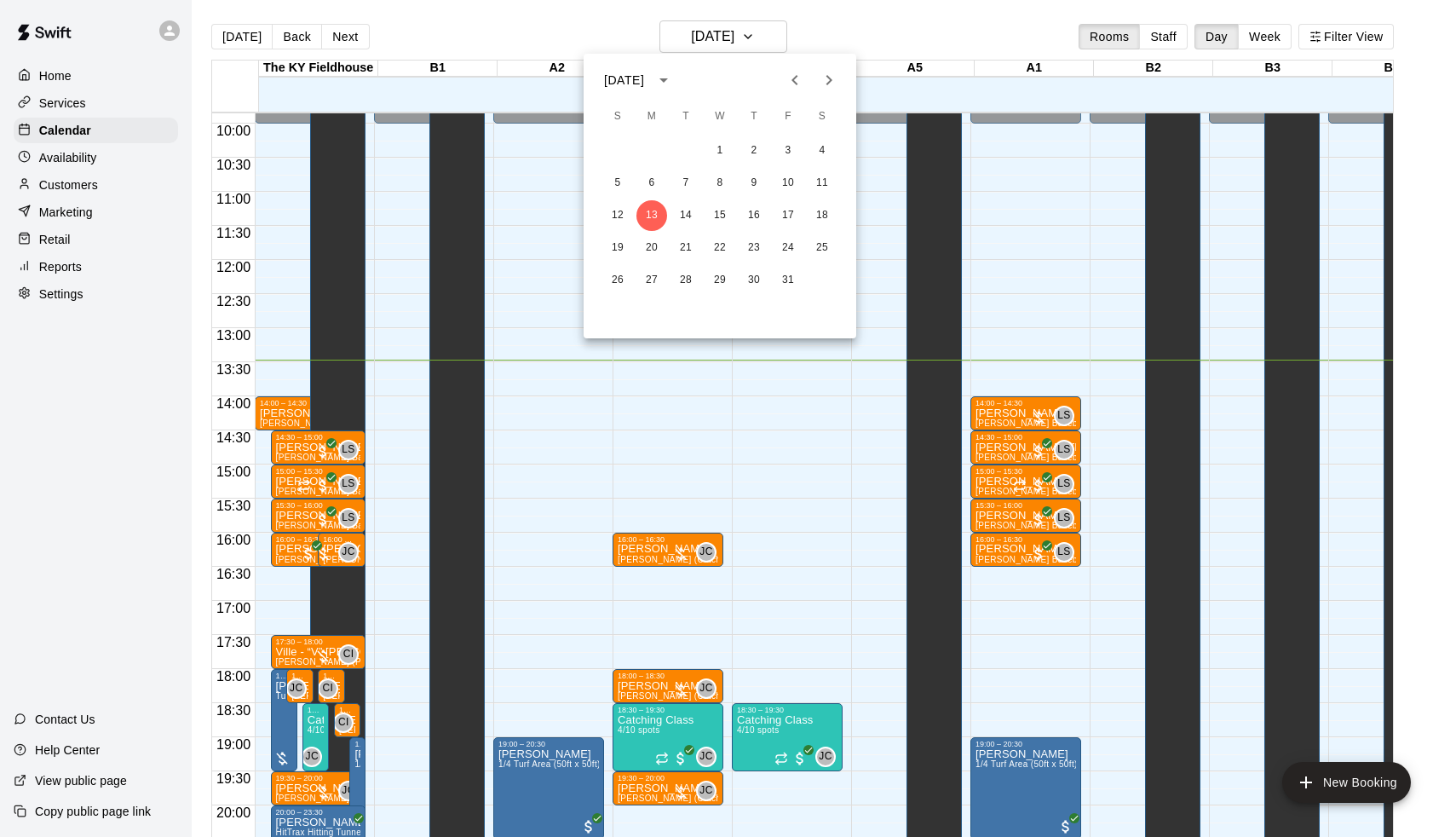
click at [831, 70] on icon "Next month" at bounding box center [828, 79] width 20 height 20
click at [832, 36] on div at bounding box center [728, 418] width 1456 height 837
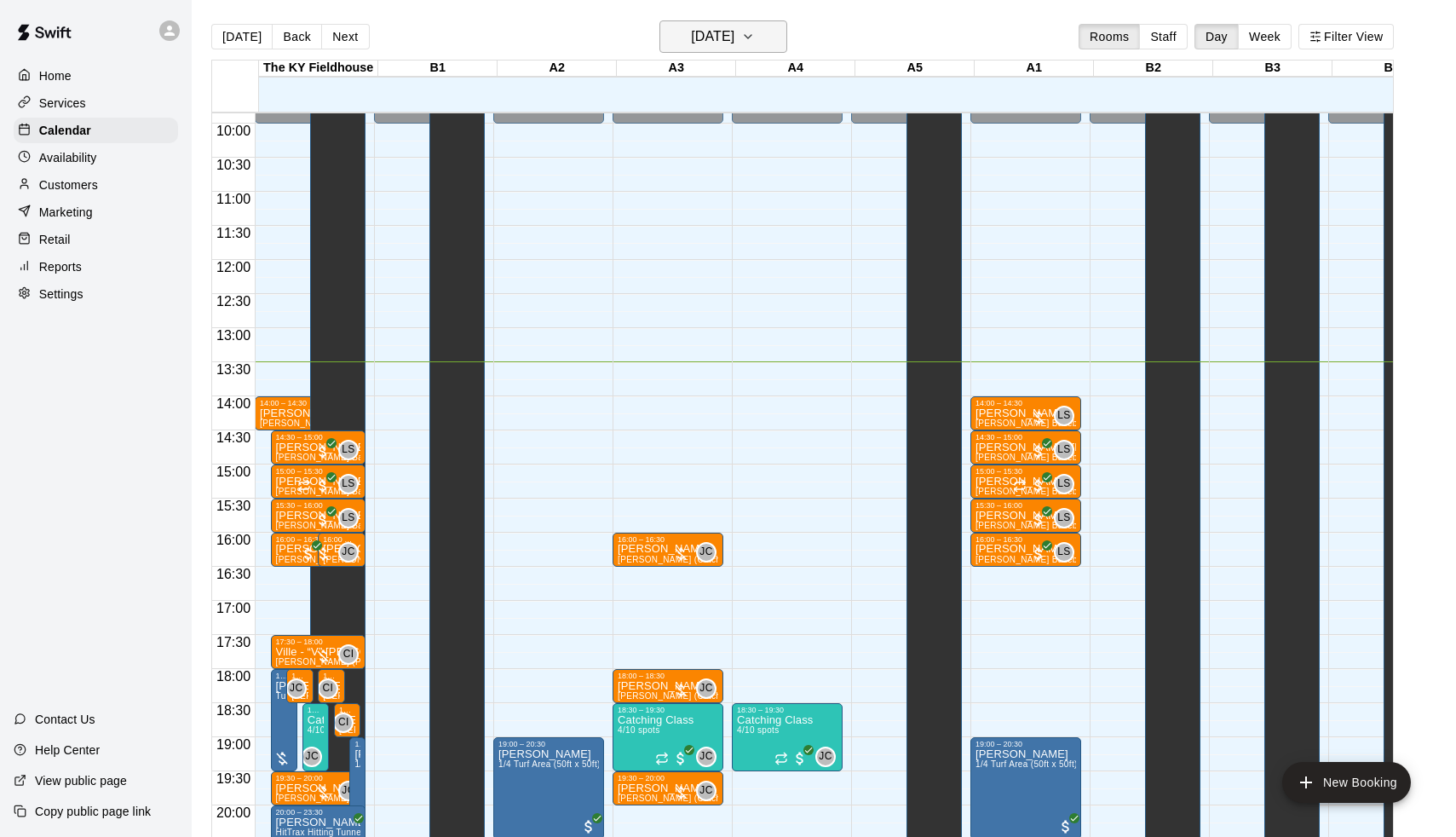
click at [708, 42] on h6 "[DATE]" at bounding box center [713, 36] width 44 height 24
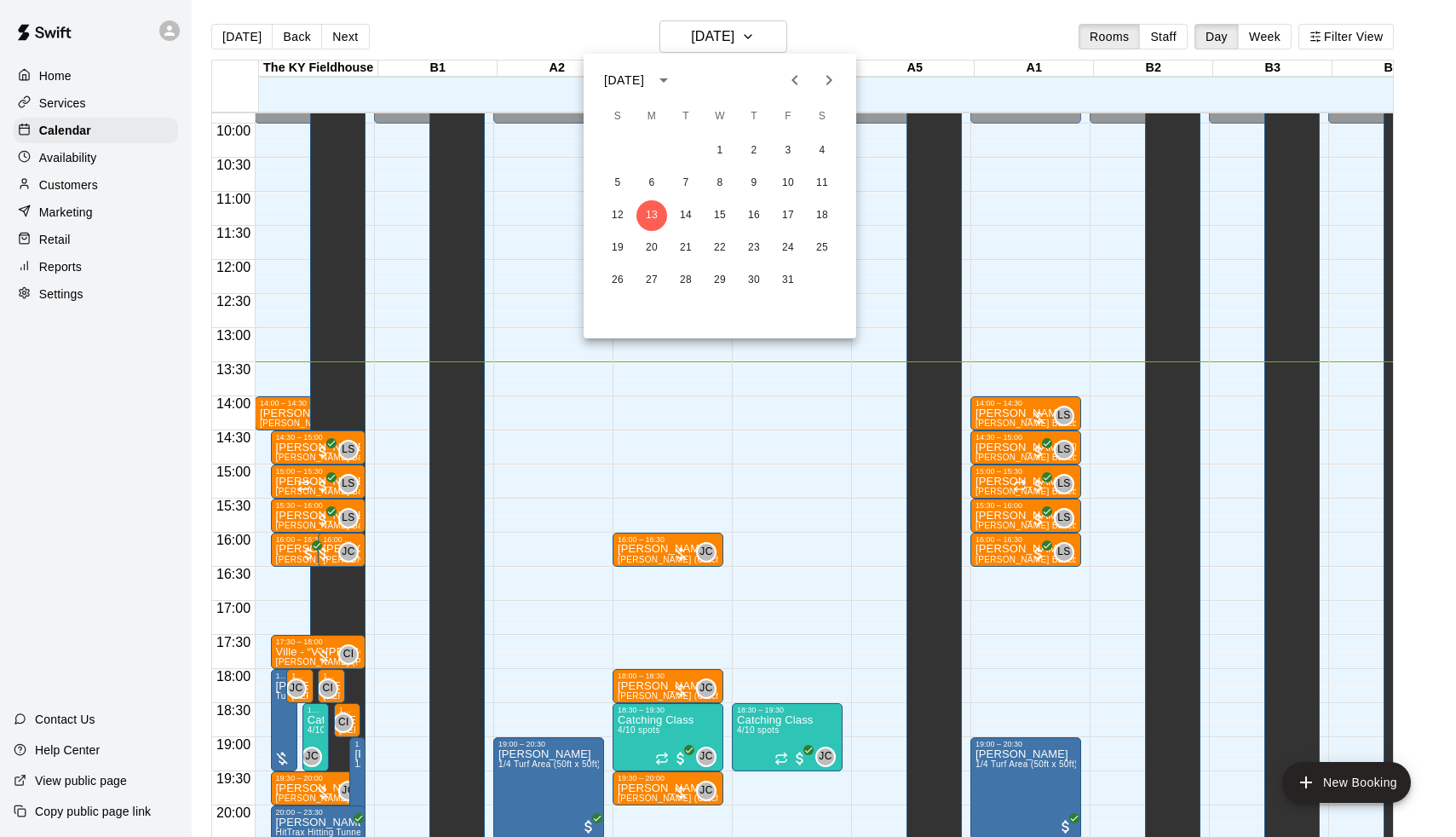
click at [820, 12] on div at bounding box center [728, 418] width 1456 height 837
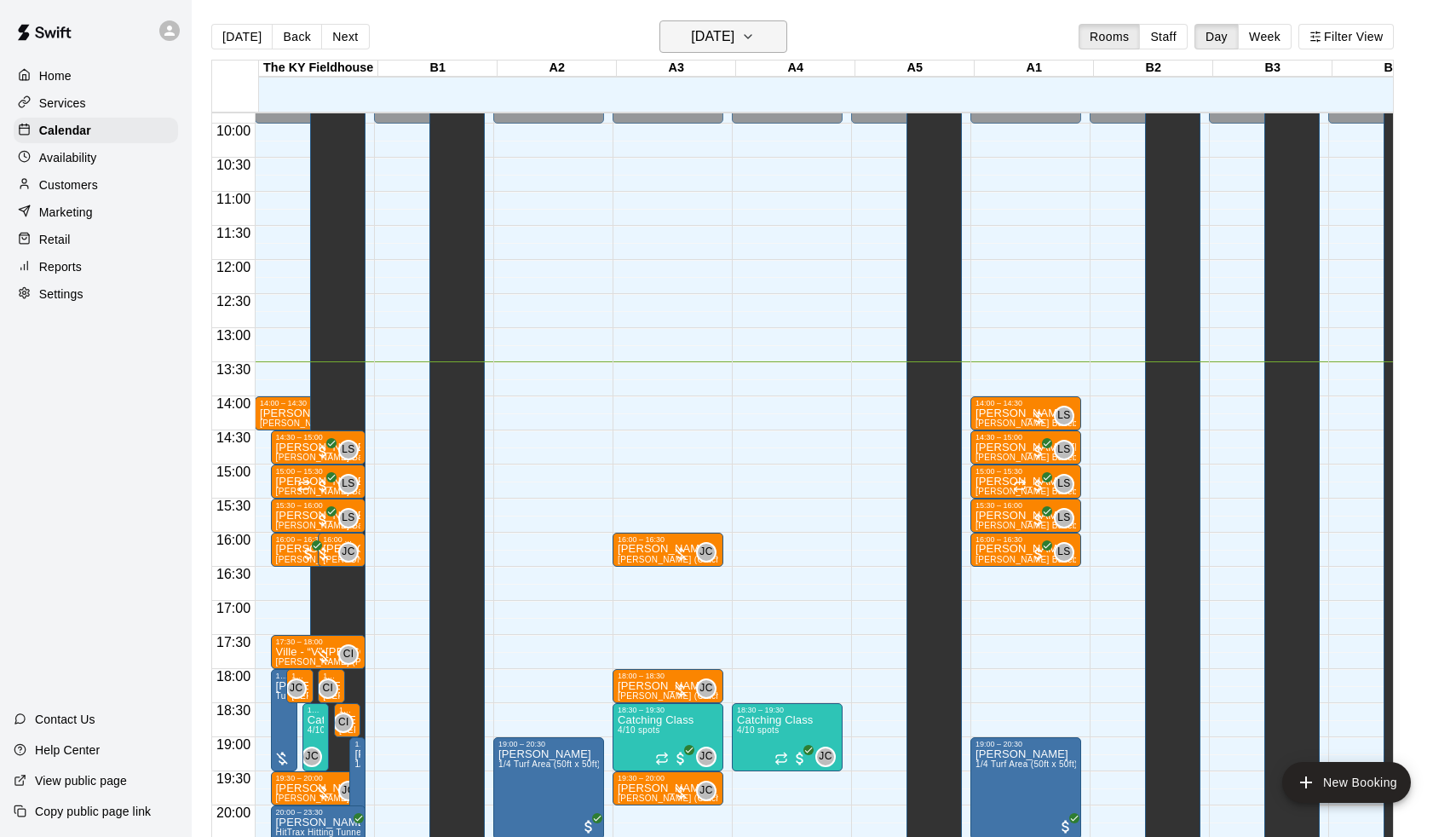
click at [735, 30] on h6 "[DATE]" at bounding box center [713, 36] width 44 height 24
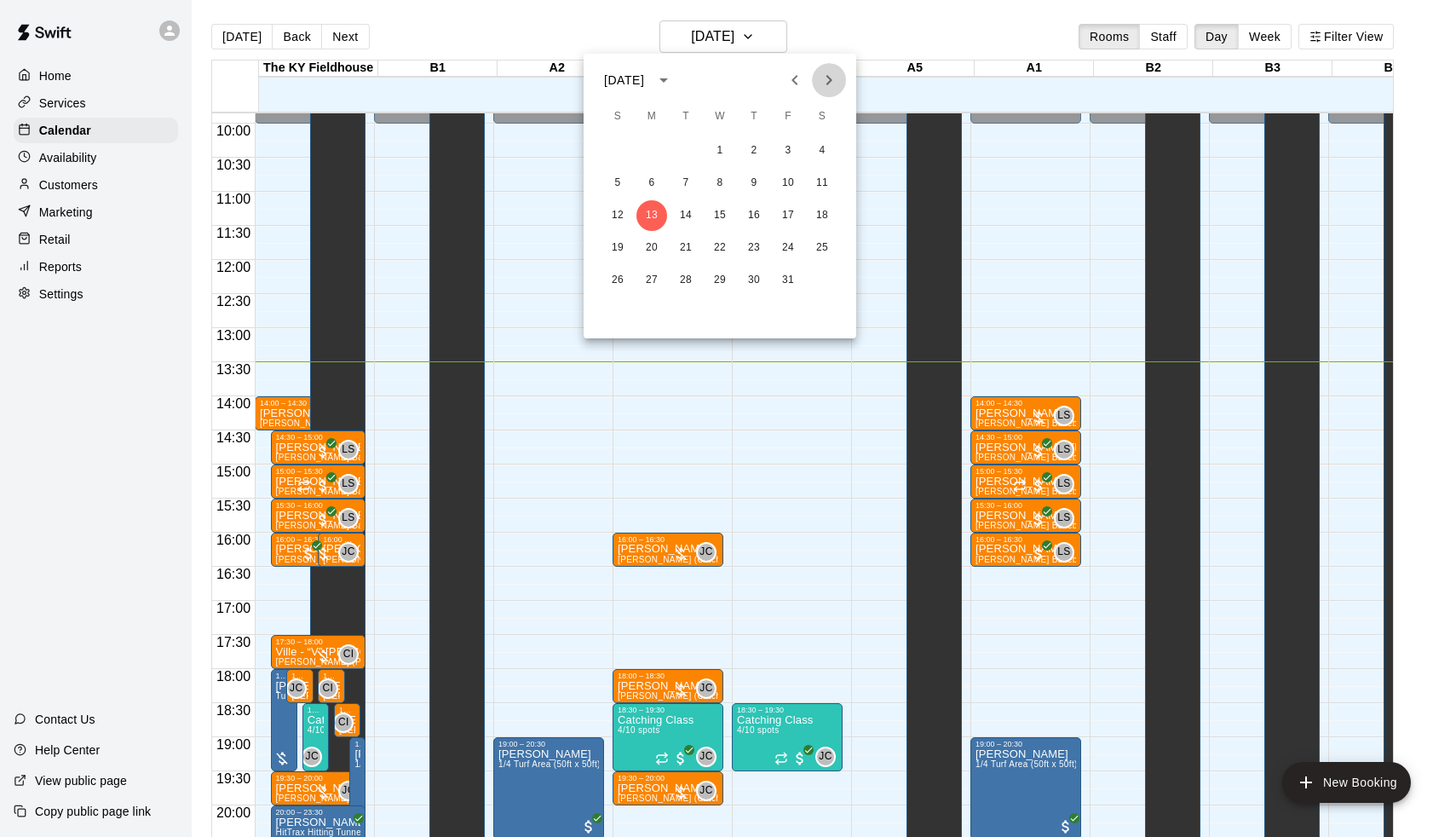
click at [825, 81] on icon "Next month" at bounding box center [828, 79] width 20 height 20
click at [682, 175] on button "4" at bounding box center [686, 183] width 31 height 31
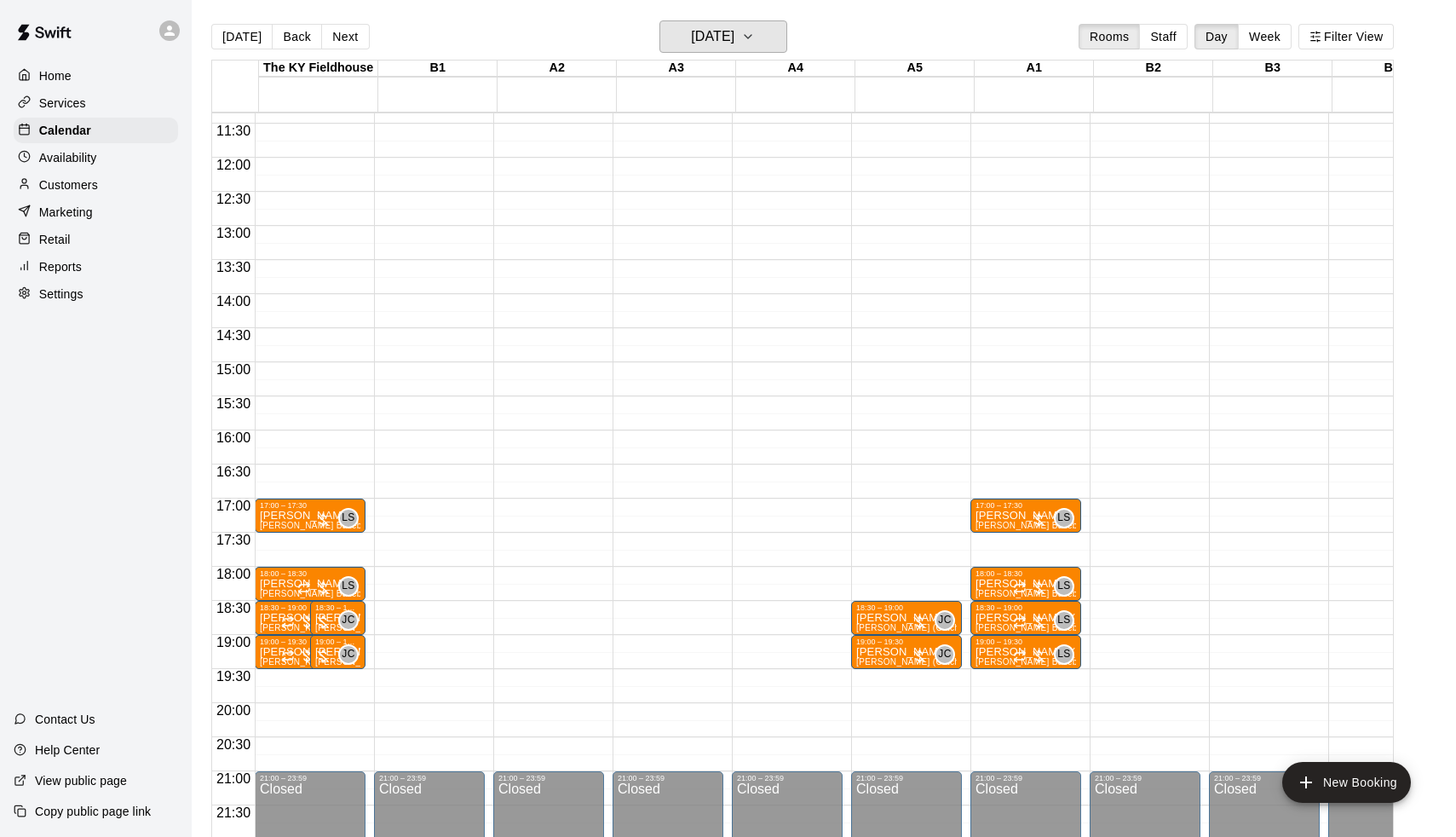
scroll to position [804, 0]
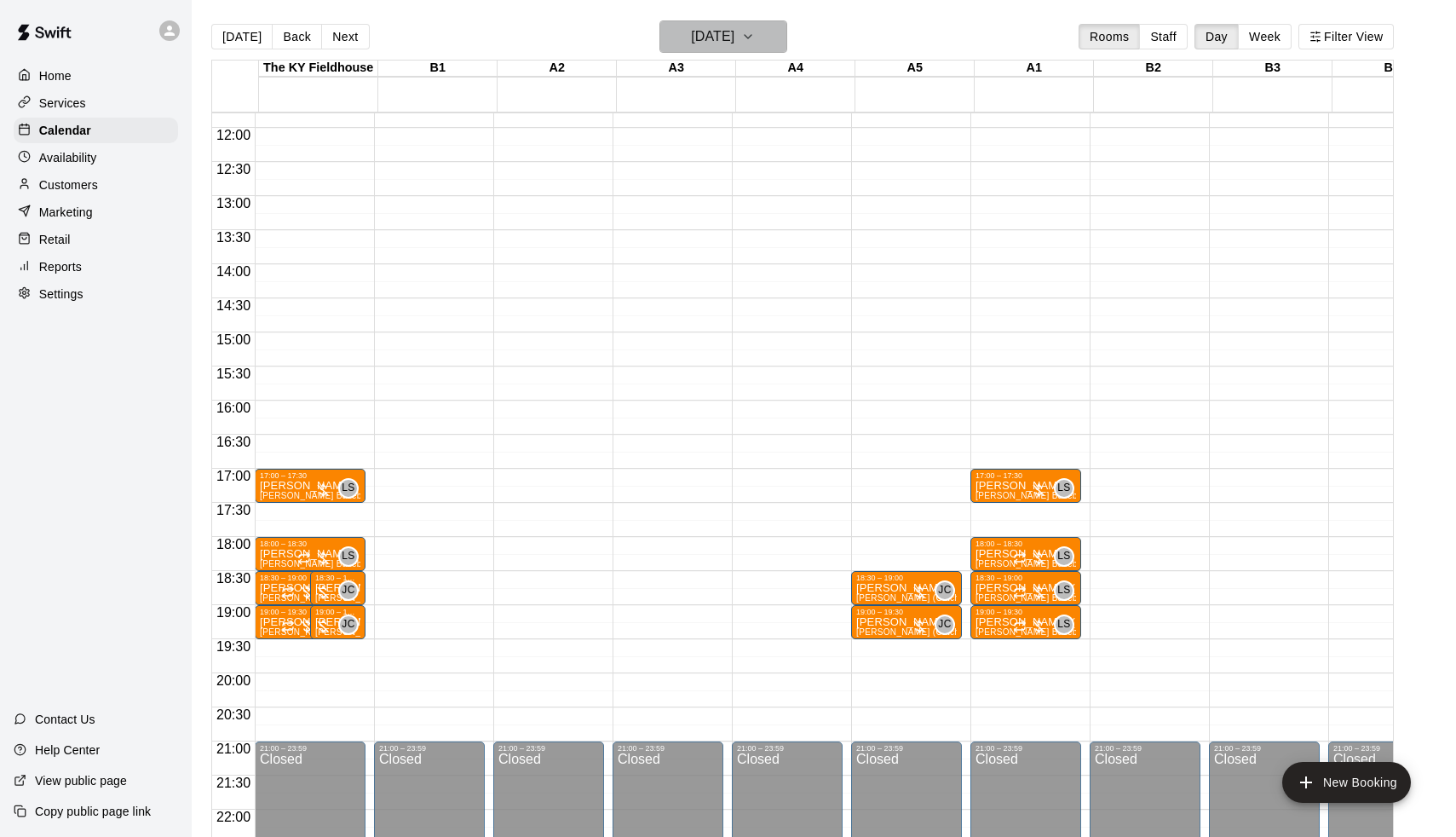
click at [711, 36] on h6 "[DATE]" at bounding box center [713, 36] width 44 height 24
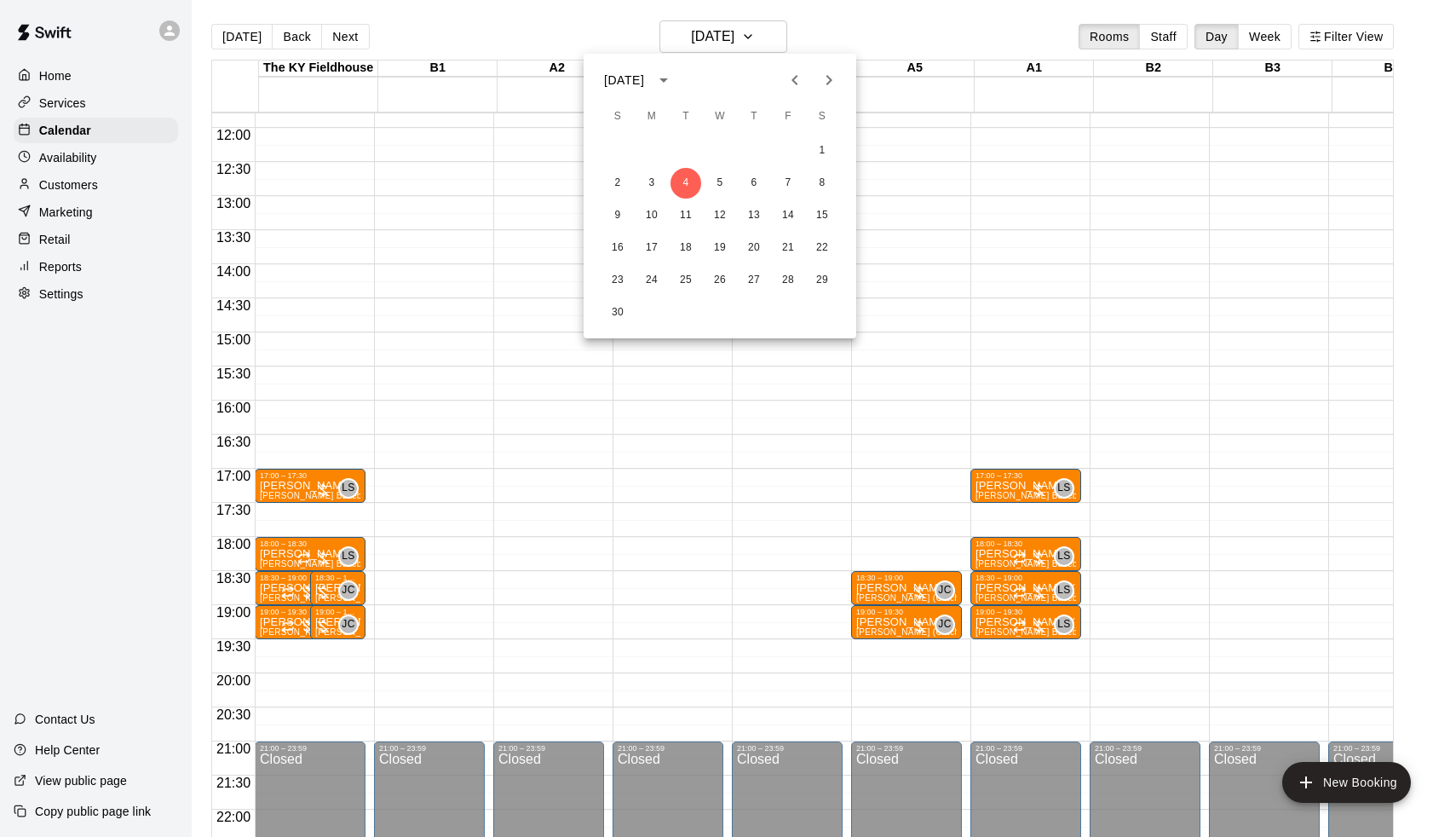
click at [833, 28] on div at bounding box center [728, 418] width 1456 height 837
click at [735, 37] on h6 "[DATE]" at bounding box center [713, 36] width 44 height 24
click at [752, 187] on button "6" at bounding box center [754, 183] width 31 height 31
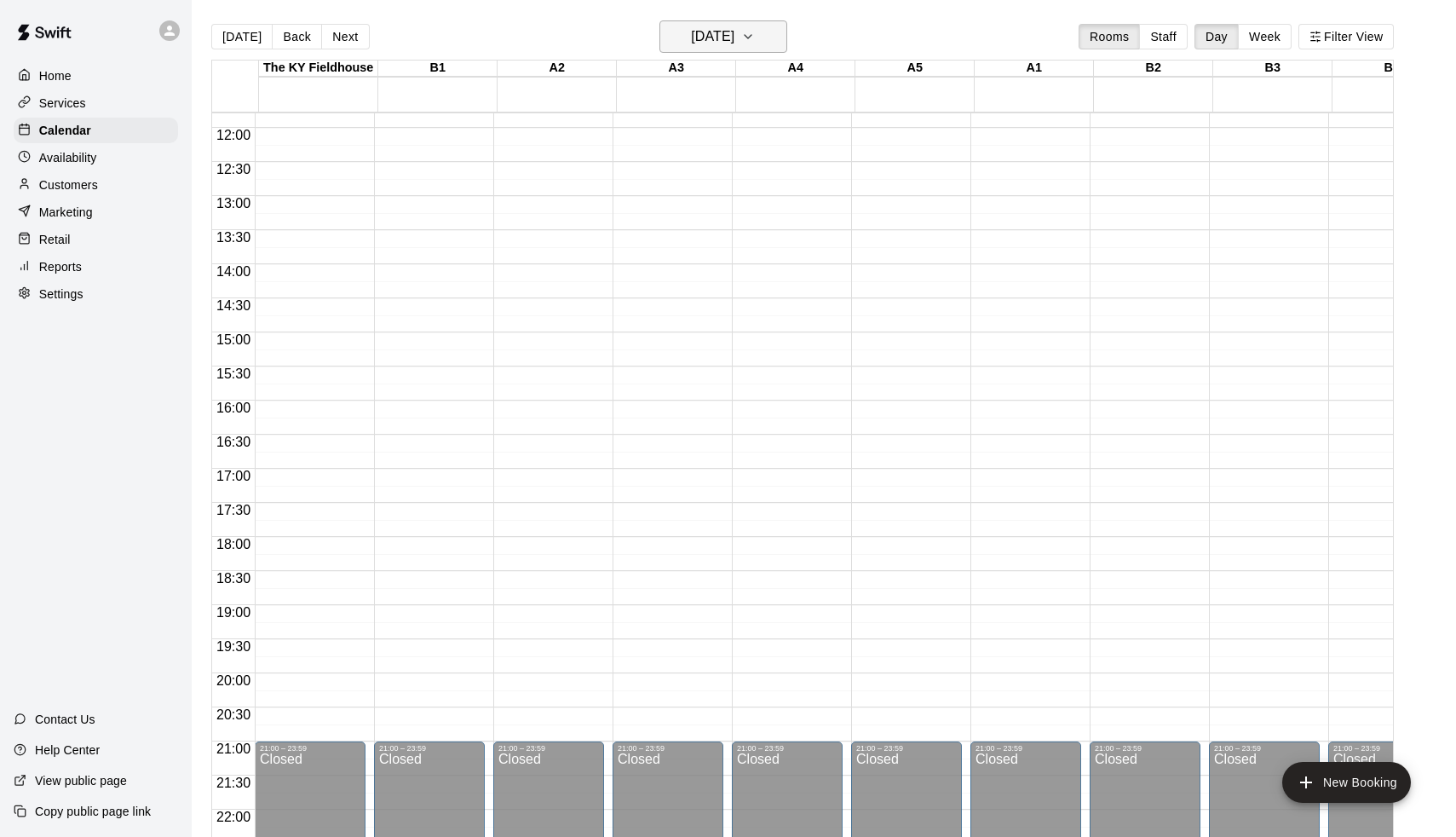
click at [696, 31] on h6 "[DATE]" at bounding box center [713, 36] width 44 height 24
click at [759, 211] on button "13" at bounding box center [754, 216] width 31 height 31
click at [707, 36] on h6 "[DATE]" at bounding box center [713, 36] width 44 height 24
click at [754, 252] on button "20" at bounding box center [754, 248] width 31 height 31
click at [734, 37] on h6 "[DATE]" at bounding box center [713, 36] width 44 height 24
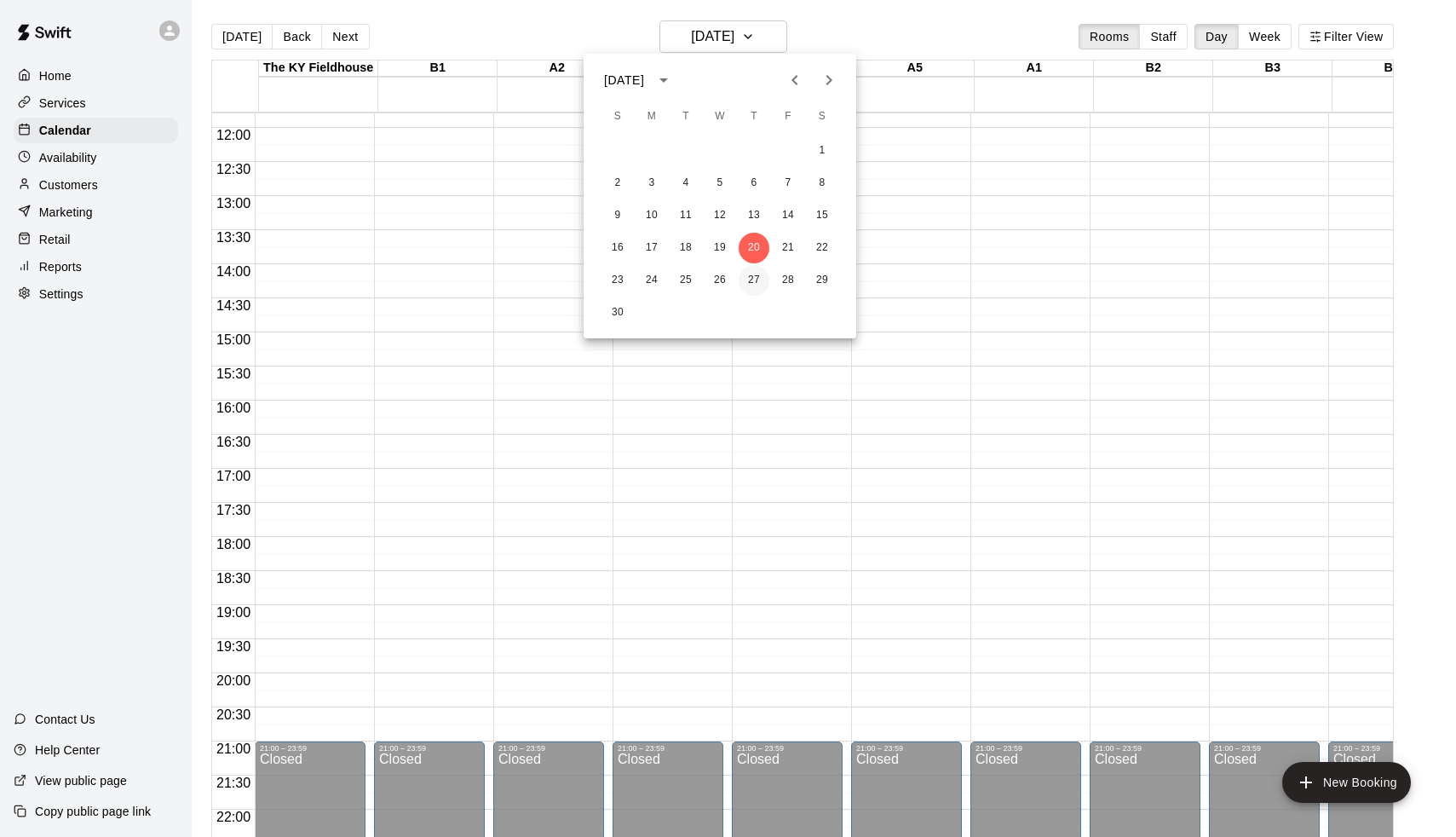
click at [753, 283] on button "27" at bounding box center [754, 281] width 31 height 31
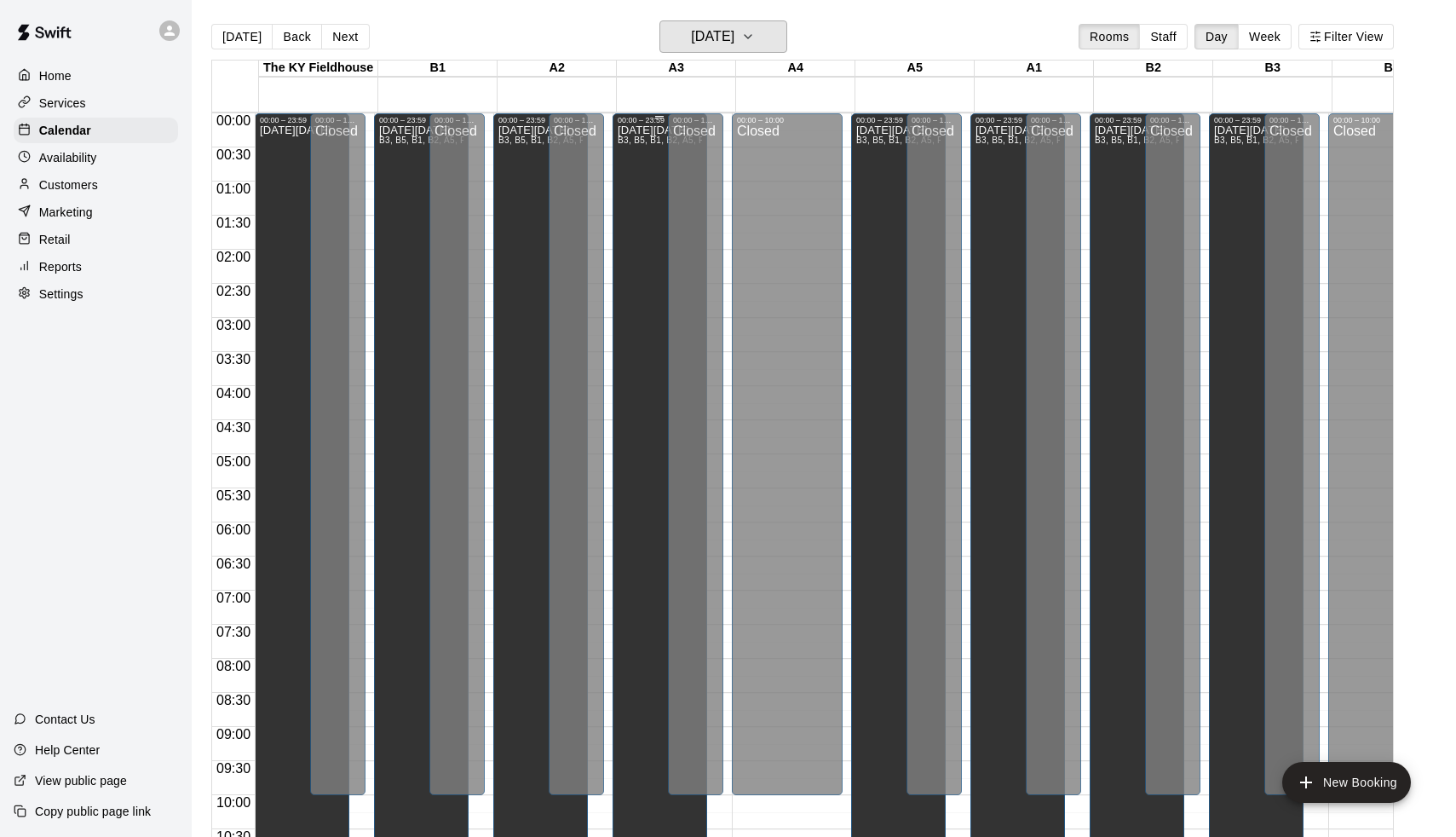
scroll to position [0, 0]
click at [301, 32] on button "Back" at bounding box center [297, 36] width 51 height 26
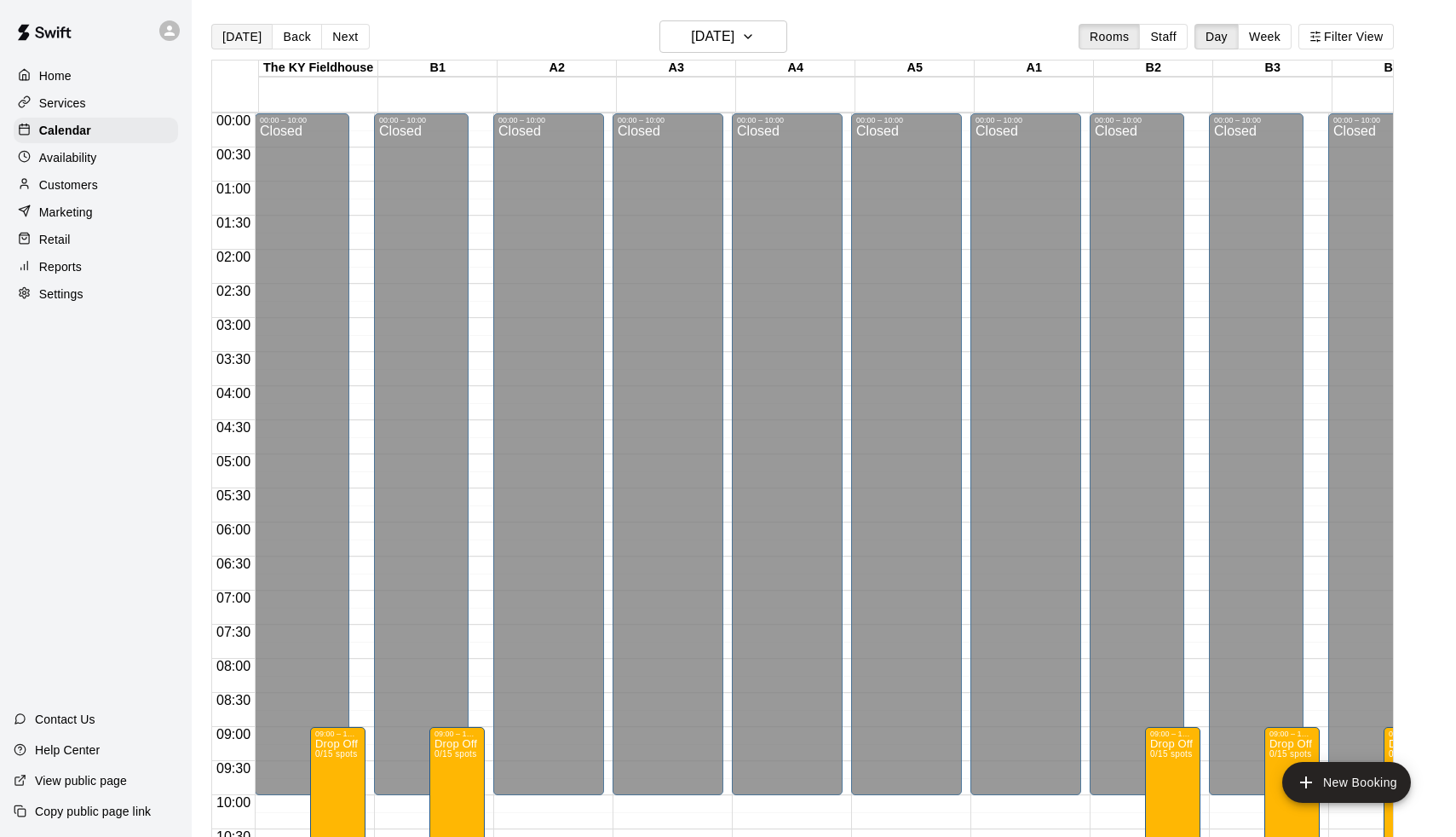
click at [255, 35] on button "[DATE]" at bounding box center [241, 36] width 61 height 26
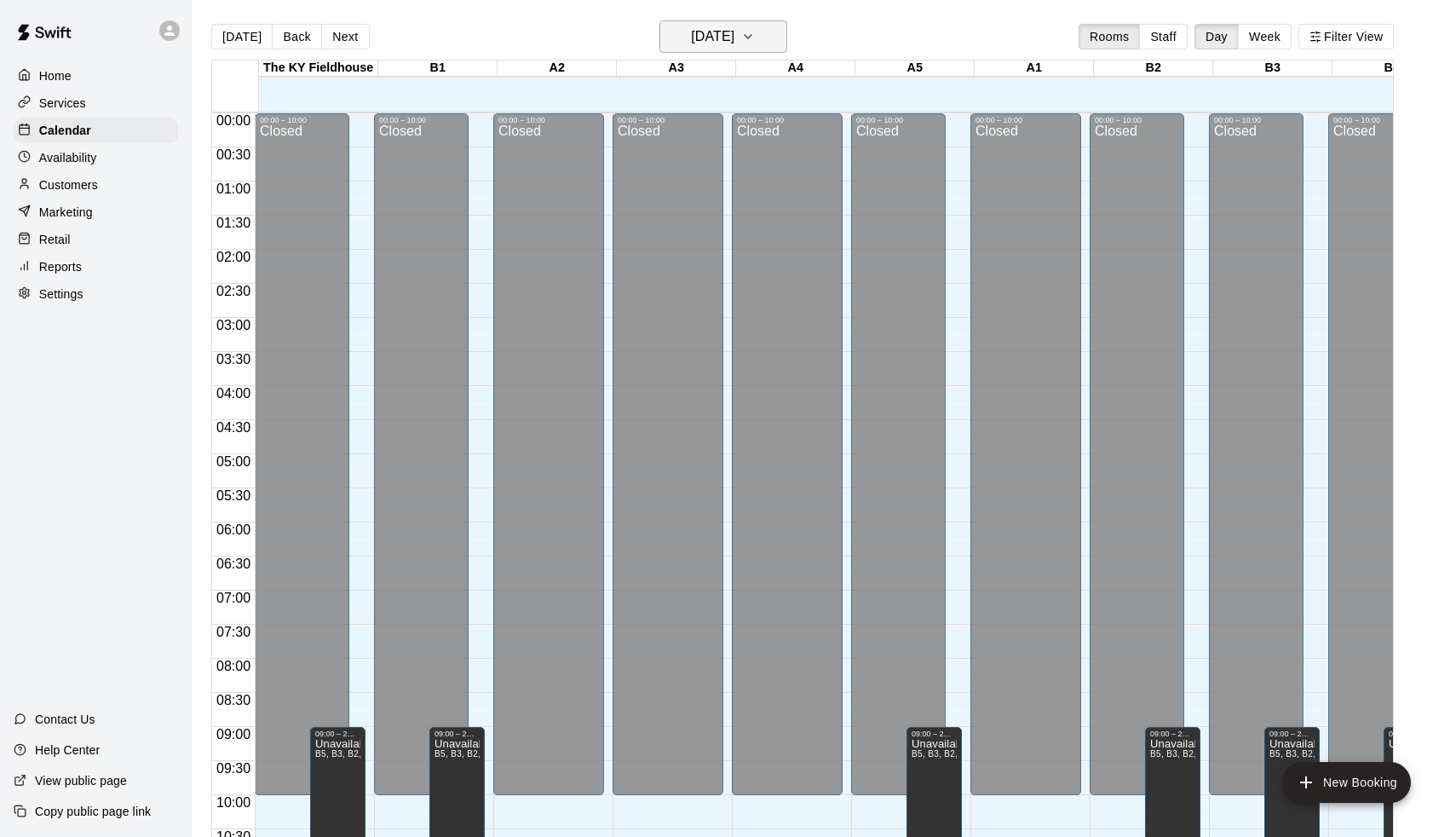
click at [701, 52] on button "[DATE]" at bounding box center [723, 36] width 128 height 32
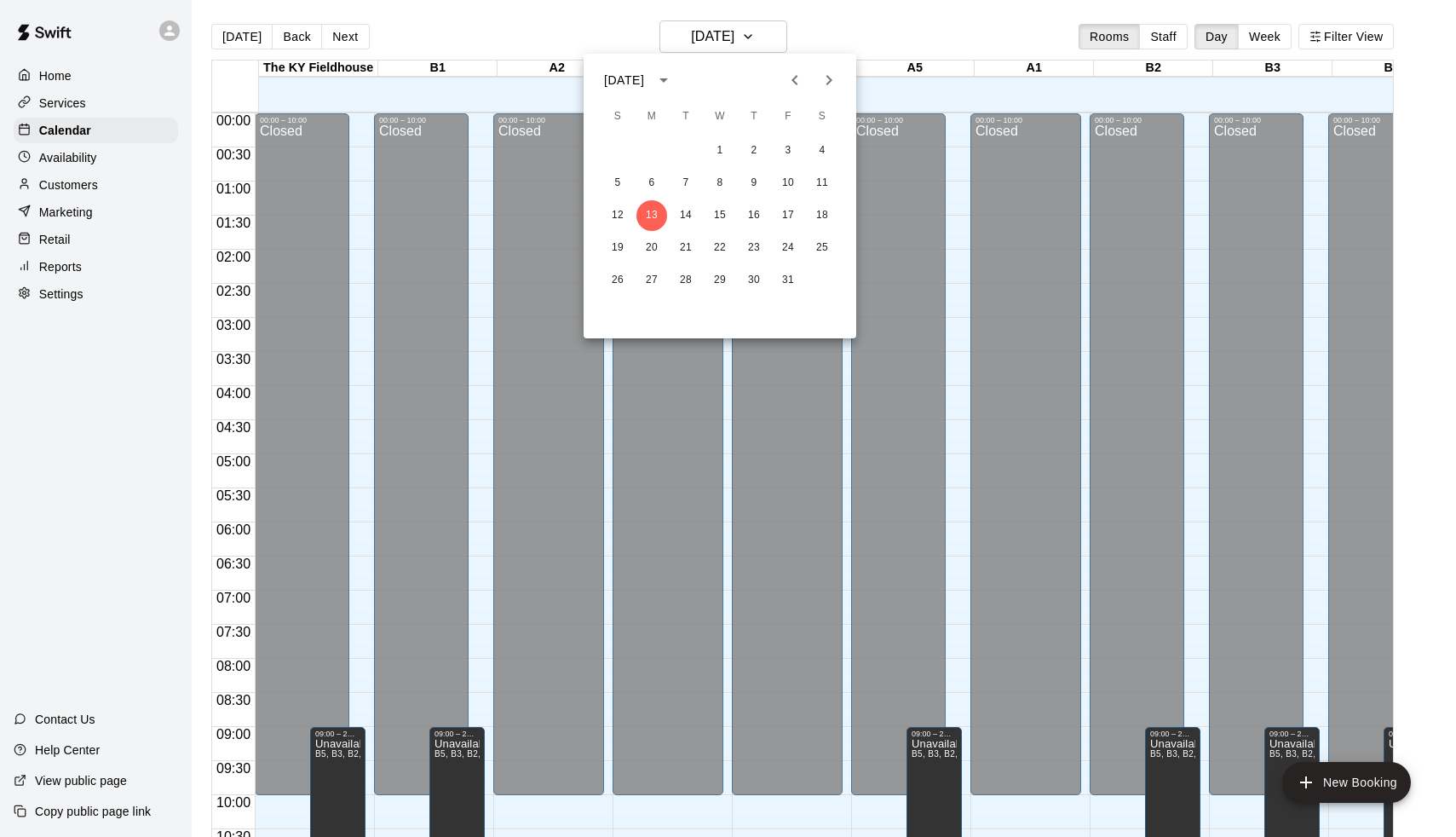
click at [829, 79] on icon "Next month" at bounding box center [828, 79] width 20 height 20
click at [796, 73] on icon "Previous month" at bounding box center [794, 79] width 20 height 20
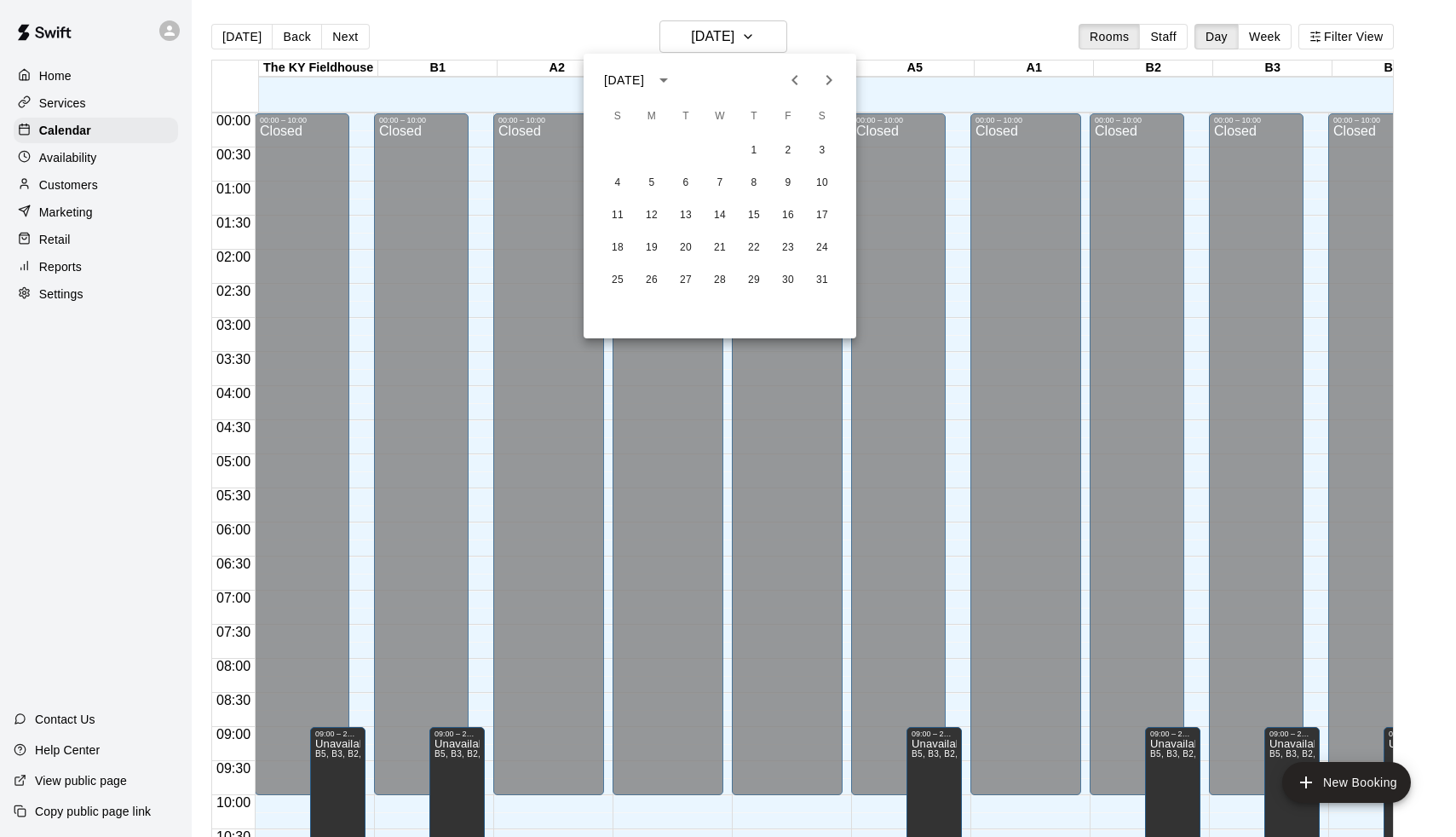
click at [785, 80] on icon "Previous month" at bounding box center [794, 79] width 20 height 20
click at [792, 82] on icon "Previous month" at bounding box center [794, 79] width 20 height 20
click at [822, 80] on icon "Next month" at bounding box center [828, 79] width 20 height 20
click at [830, 73] on icon "Next month" at bounding box center [828, 79] width 20 height 20
click at [784, 74] on icon "Previous month" at bounding box center [794, 79] width 20 height 20
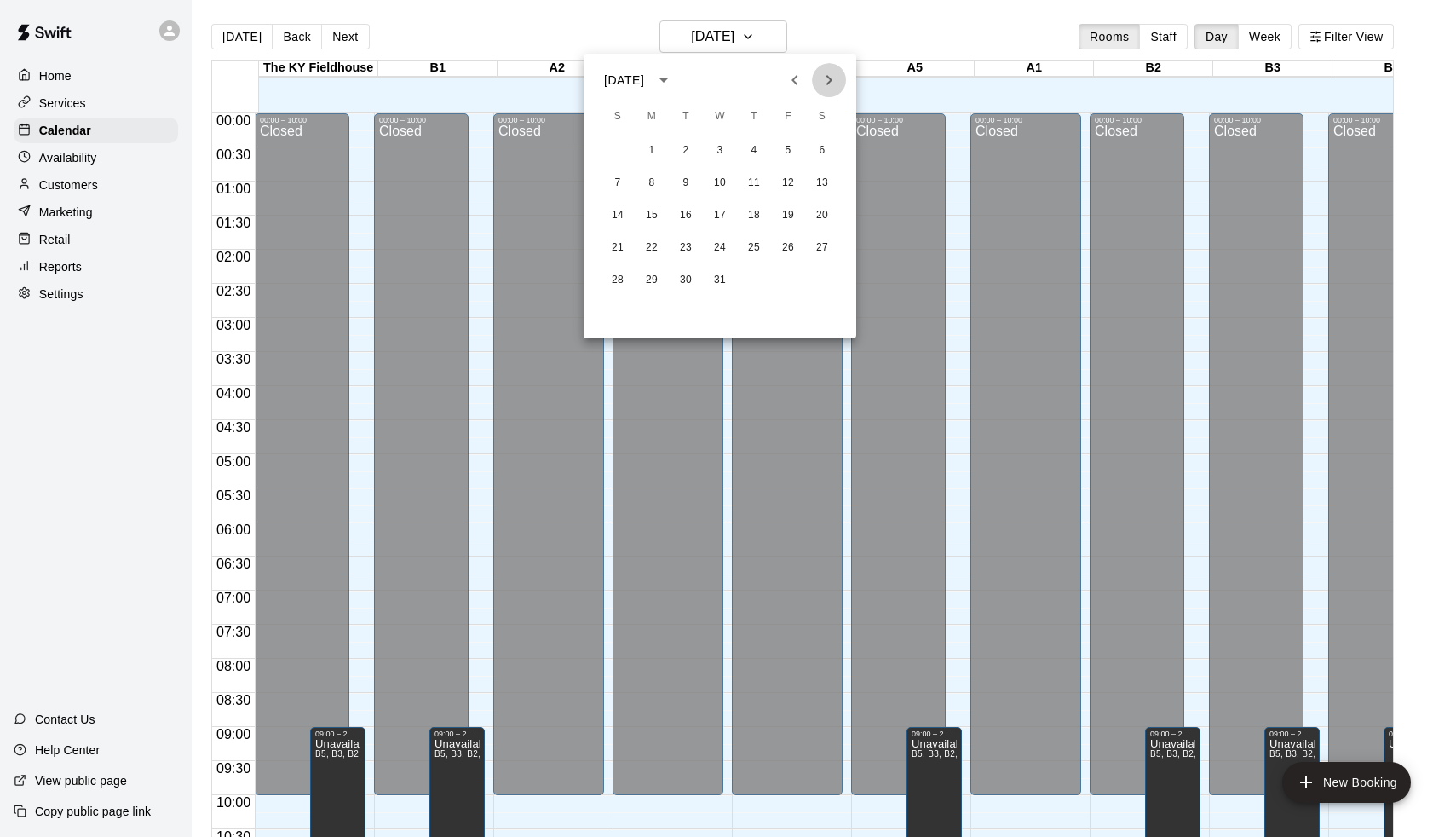
click at [830, 76] on icon "Next month" at bounding box center [828, 79] width 20 height 20
click at [824, 66] on button "Next month" at bounding box center [829, 80] width 34 height 34
click at [791, 73] on icon "Previous month" at bounding box center [794, 79] width 20 height 20
click at [796, 73] on icon "Previous month" at bounding box center [794, 79] width 20 height 20
click at [836, 84] on icon "Next month" at bounding box center [828, 79] width 20 height 20
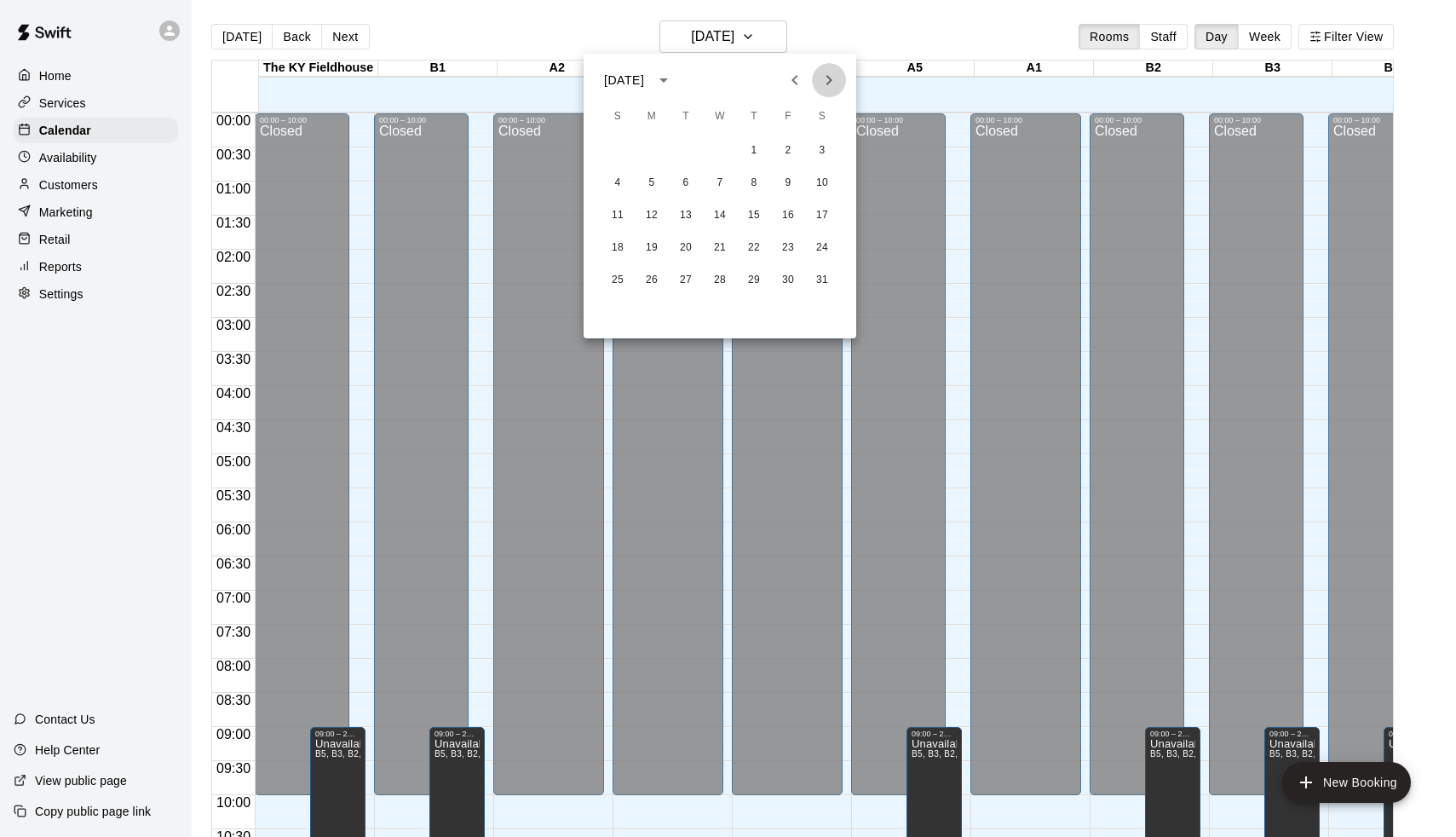
click at [832, 80] on icon "Next month" at bounding box center [829, 80] width 6 height 10
click at [793, 71] on icon "Previous month" at bounding box center [794, 79] width 20 height 20
click at [798, 86] on icon "Previous month" at bounding box center [794, 79] width 20 height 20
click at [828, 74] on icon "Next month" at bounding box center [828, 79] width 20 height 20
click at [792, 80] on icon "Previous month" at bounding box center [795, 80] width 6 height 10
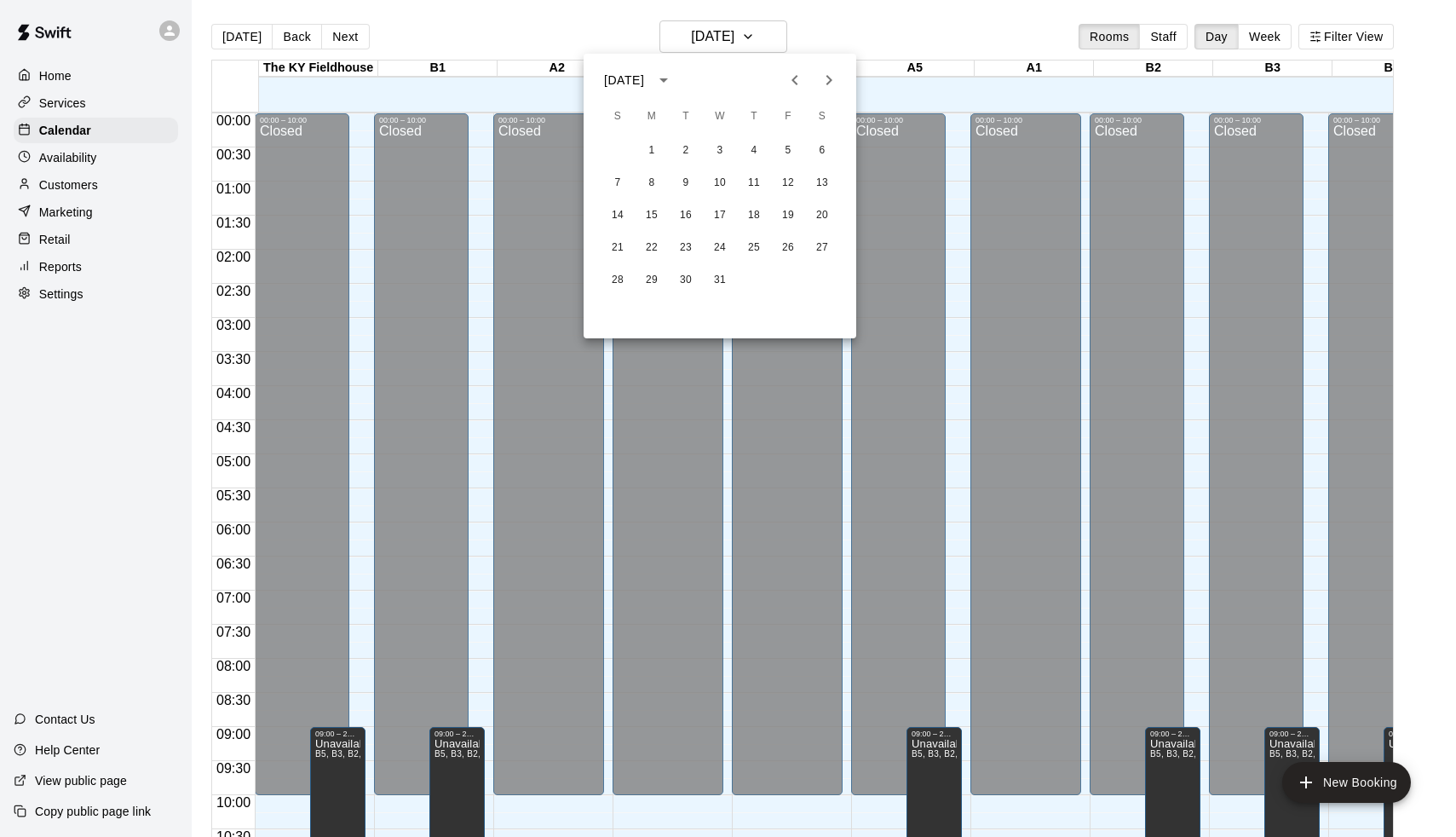
click at [822, 83] on icon "Next month" at bounding box center [828, 79] width 20 height 20
click at [800, 75] on icon "Previous month" at bounding box center [794, 79] width 20 height 20
click at [829, 72] on icon "Next month" at bounding box center [828, 79] width 20 height 20
click at [799, 91] on button "Previous month" at bounding box center [795, 80] width 34 height 34
click at [828, 62] on div "[DATE] S M T W T F S 1 2 3 4 5 6 7 8 9 10 11 12 13 14 15 16 17 18 19 20 21 22 2…" at bounding box center [720, 196] width 273 height 284
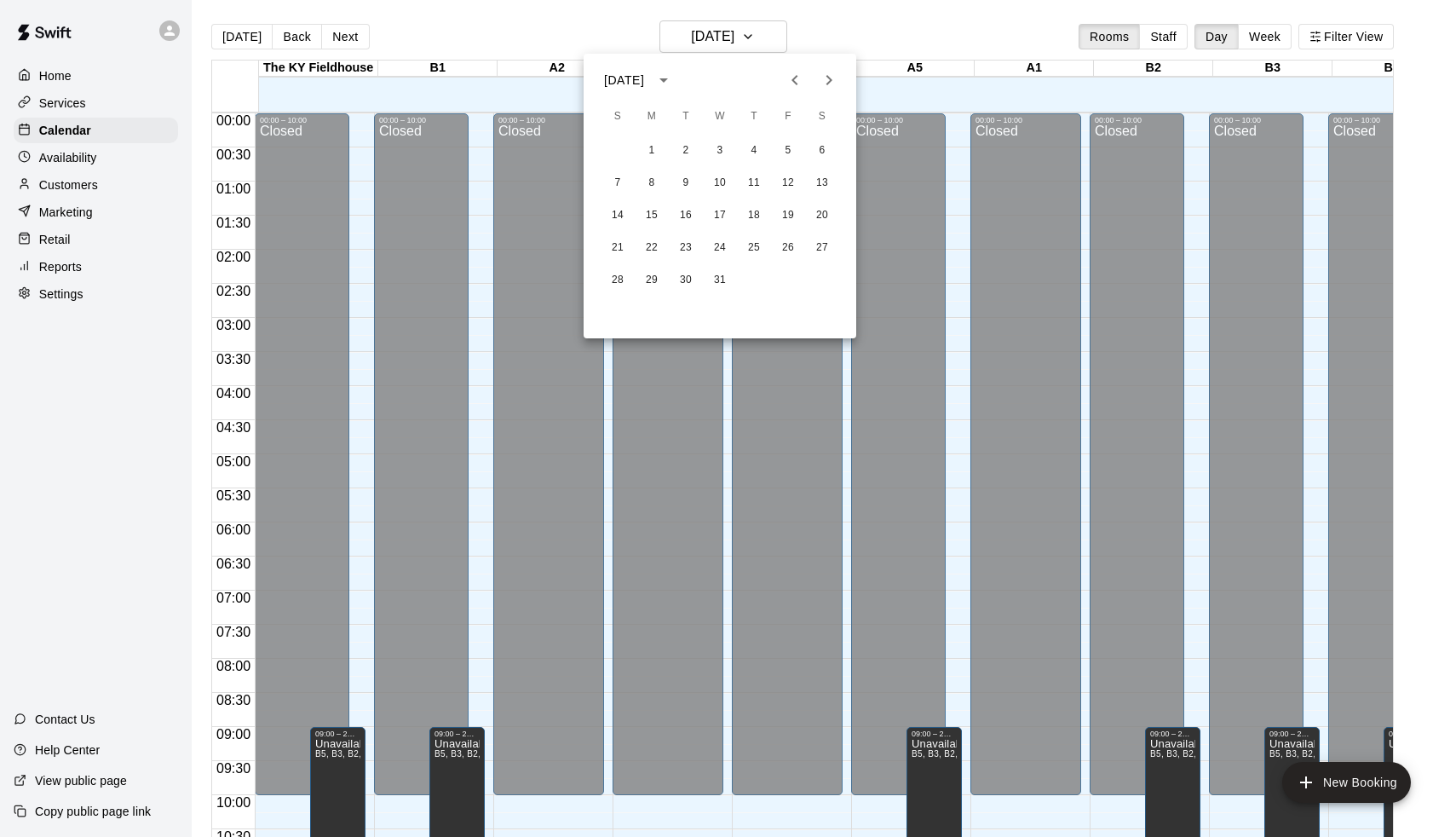
click at [828, 70] on icon "Next month" at bounding box center [828, 79] width 20 height 20
click at [800, 75] on icon "Previous month" at bounding box center [794, 79] width 20 height 20
click at [681, 150] on button "2" at bounding box center [686, 151] width 31 height 31
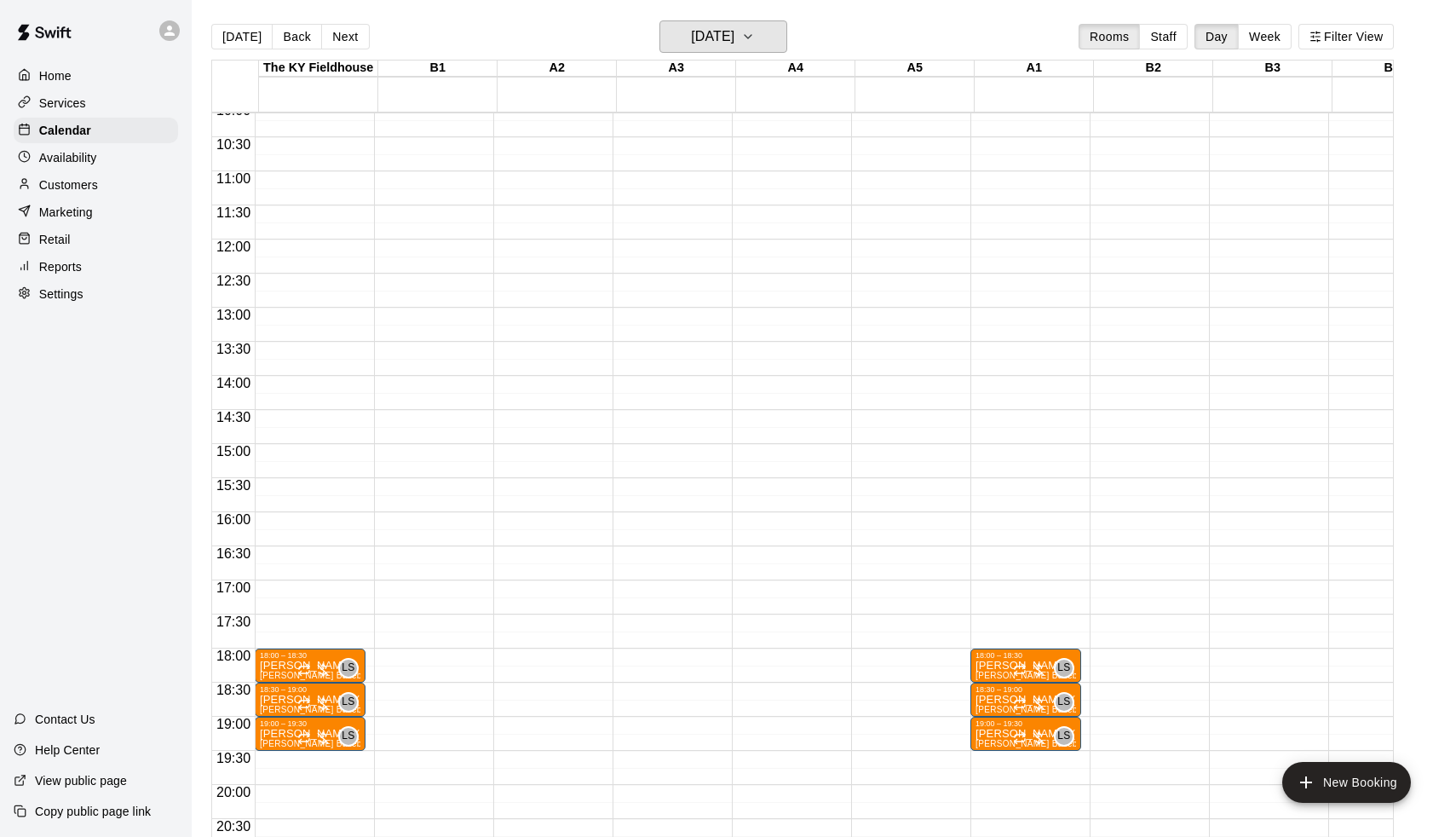
scroll to position [767, 0]
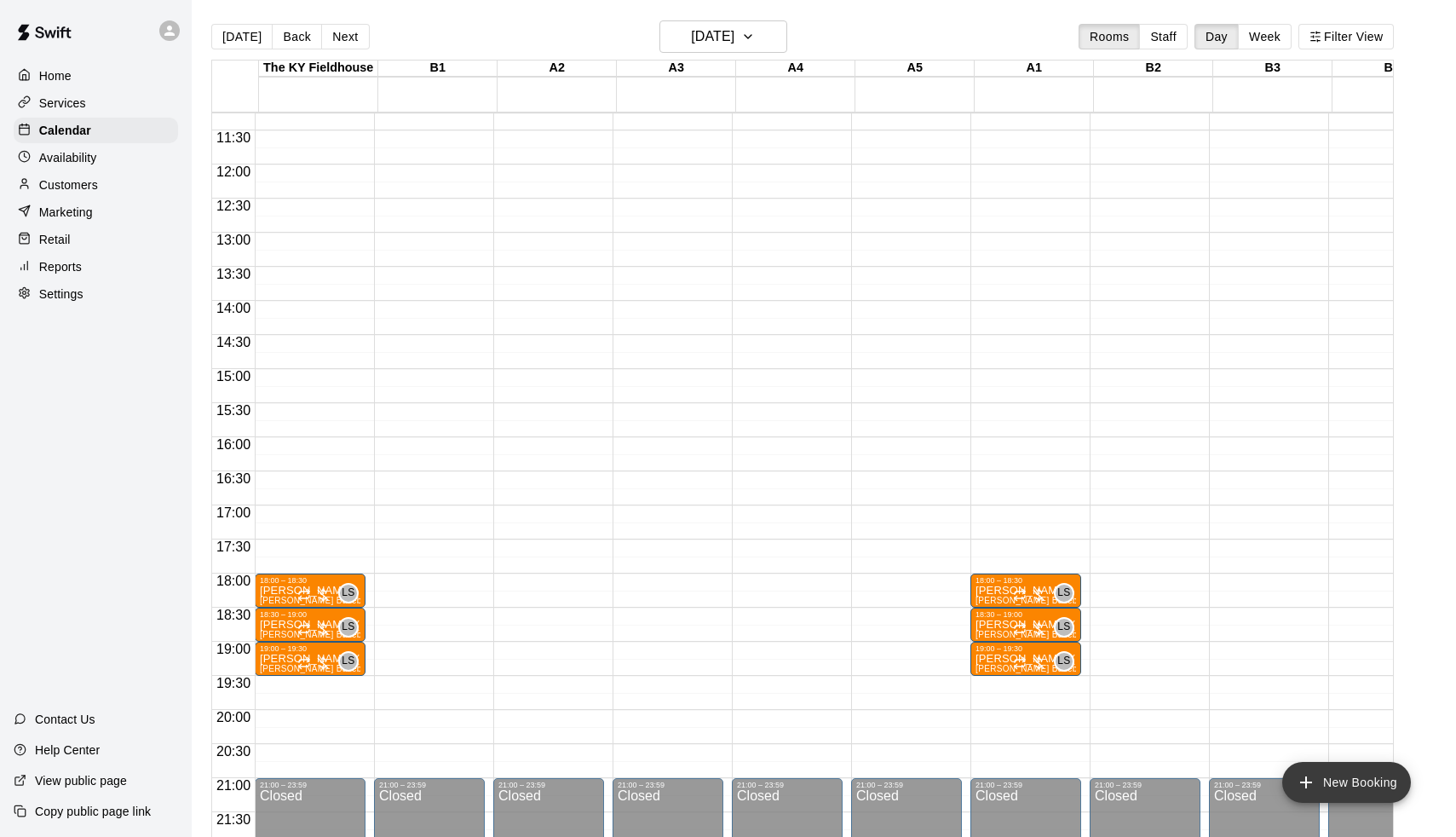
click at [1331, 785] on button "New Booking" at bounding box center [1346, 782] width 129 height 41
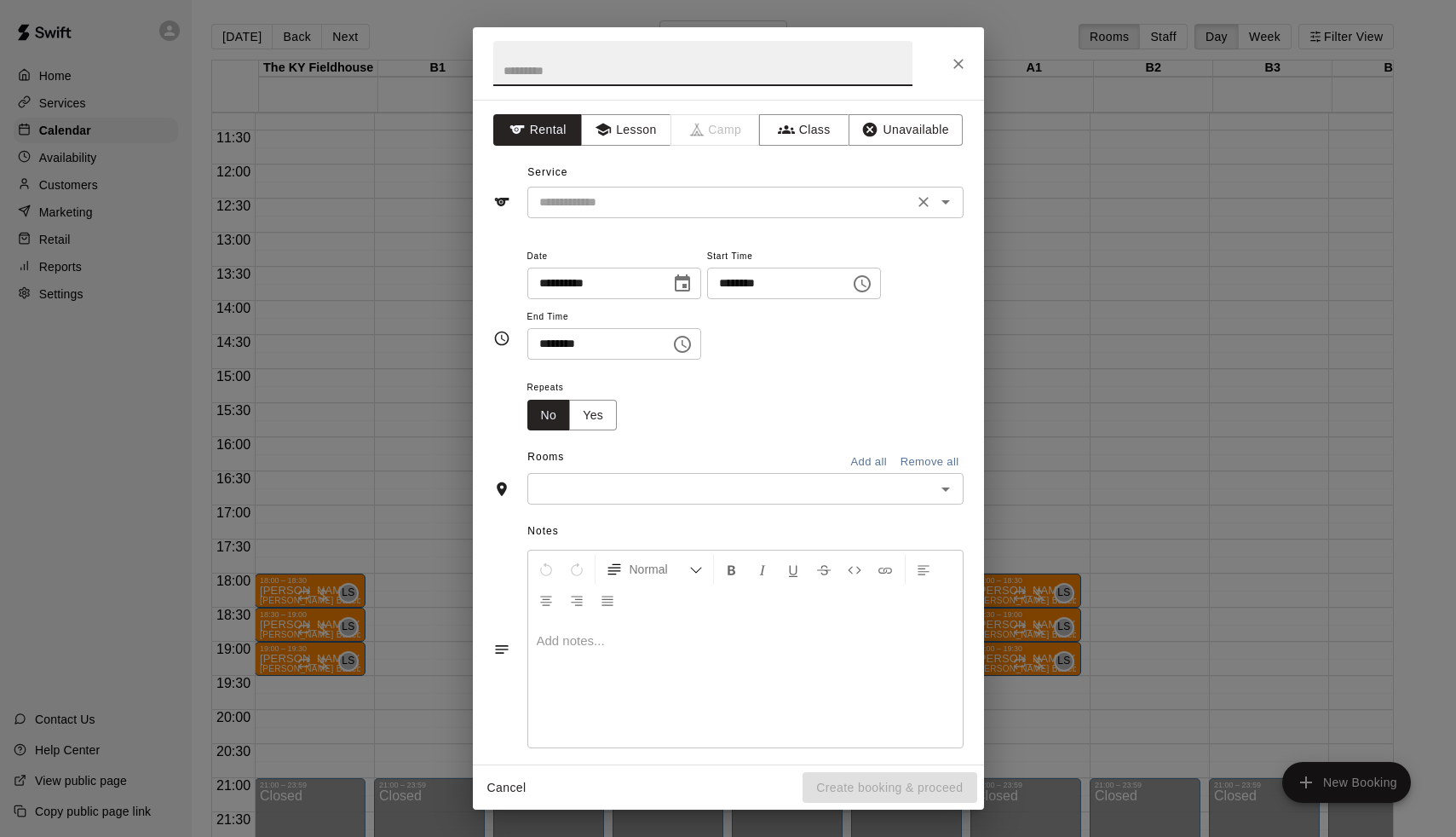
click at [630, 197] on input "text" at bounding box center [720, 202] width 376 height 21
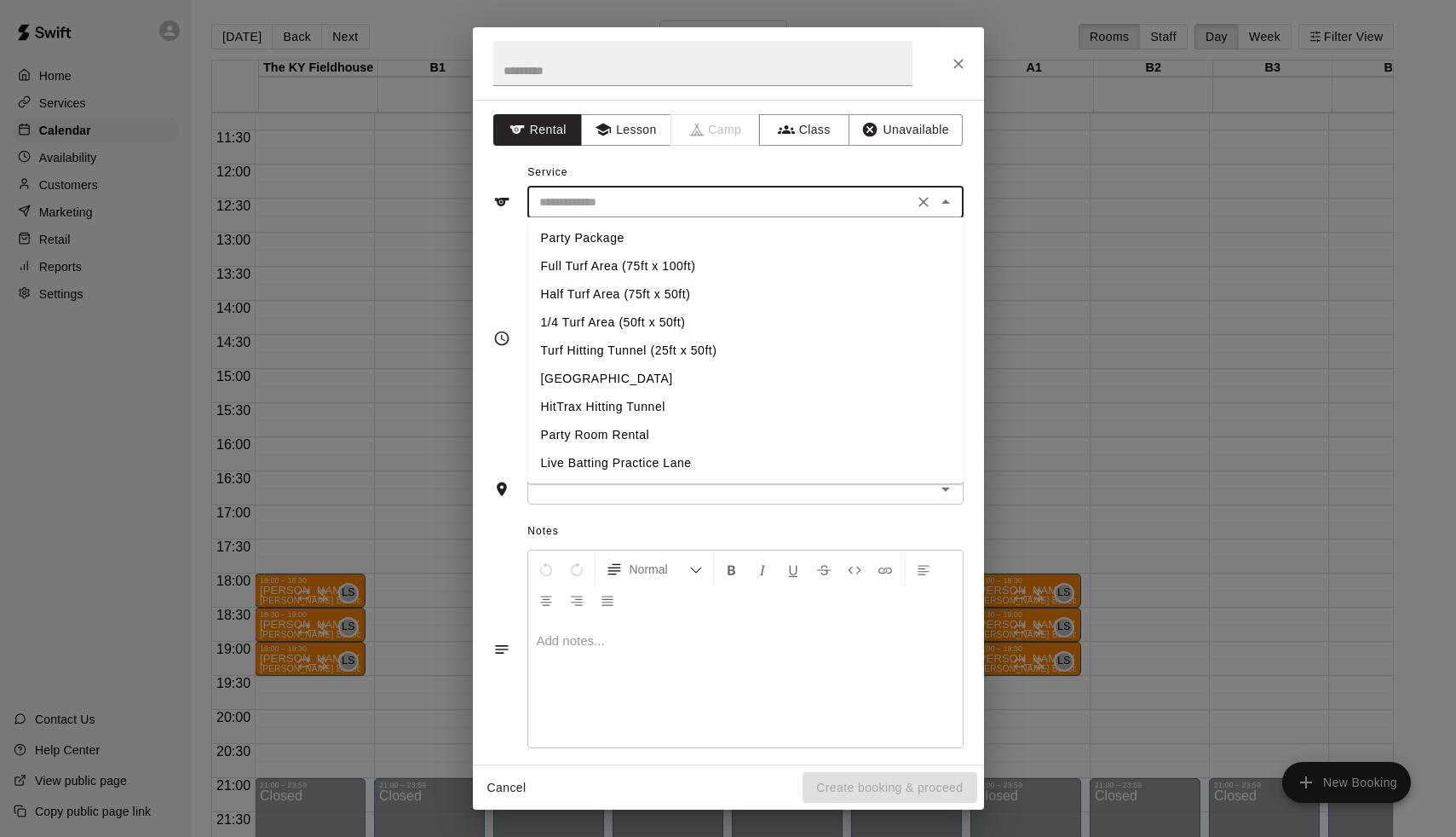
click at [589, 296] on li "Half Turf Area (75ft x 50ft)" at bounding box center [745, 294] width 436 height 28
type input "**********"
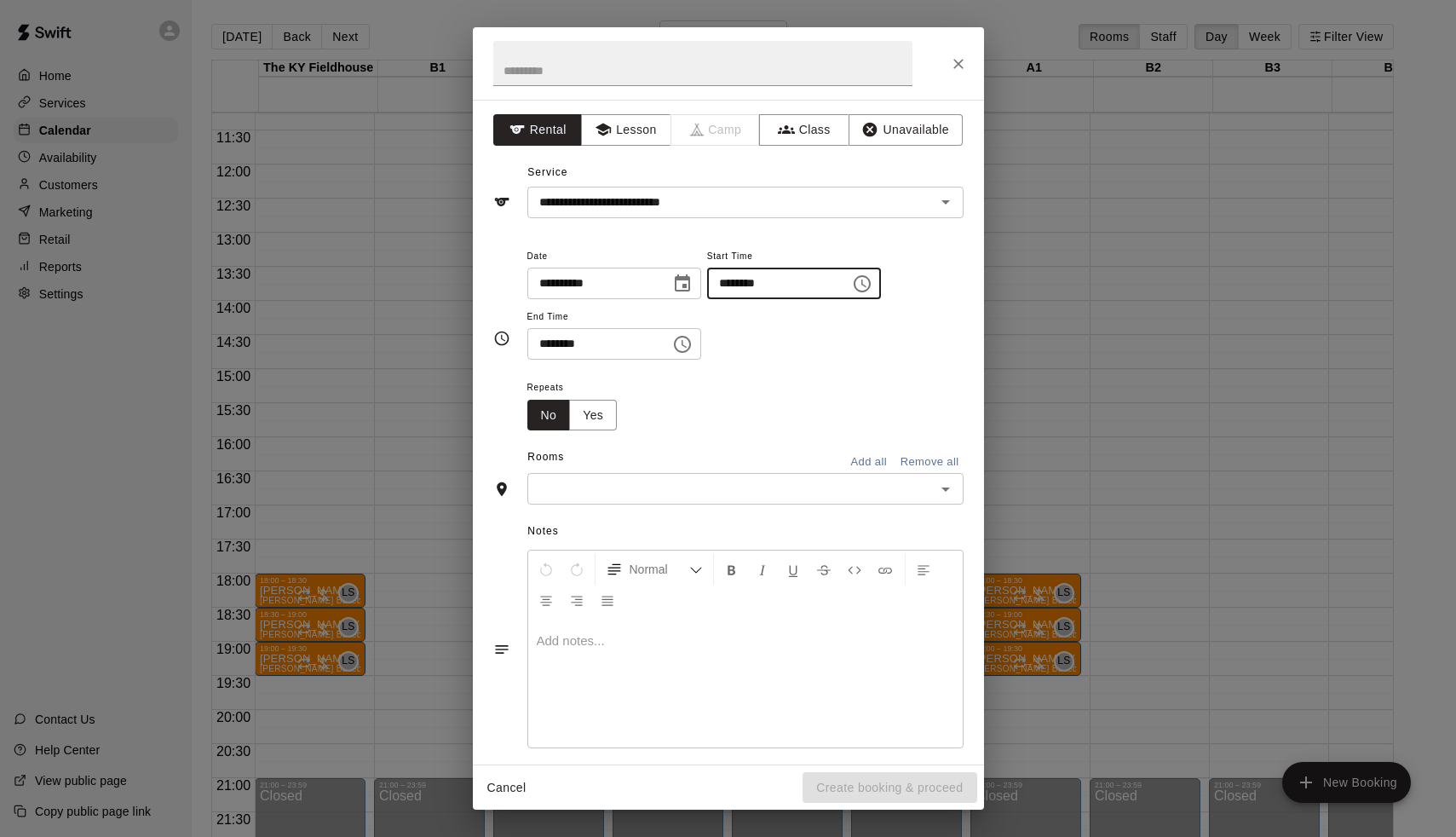
click at [737, 291] on input "********" at bounding box center [773, 282] width 132 height 31
type input "********"
click at [535, 343] on input "********" at bounding box center [593, 344] width 132 height 31
type input "********"
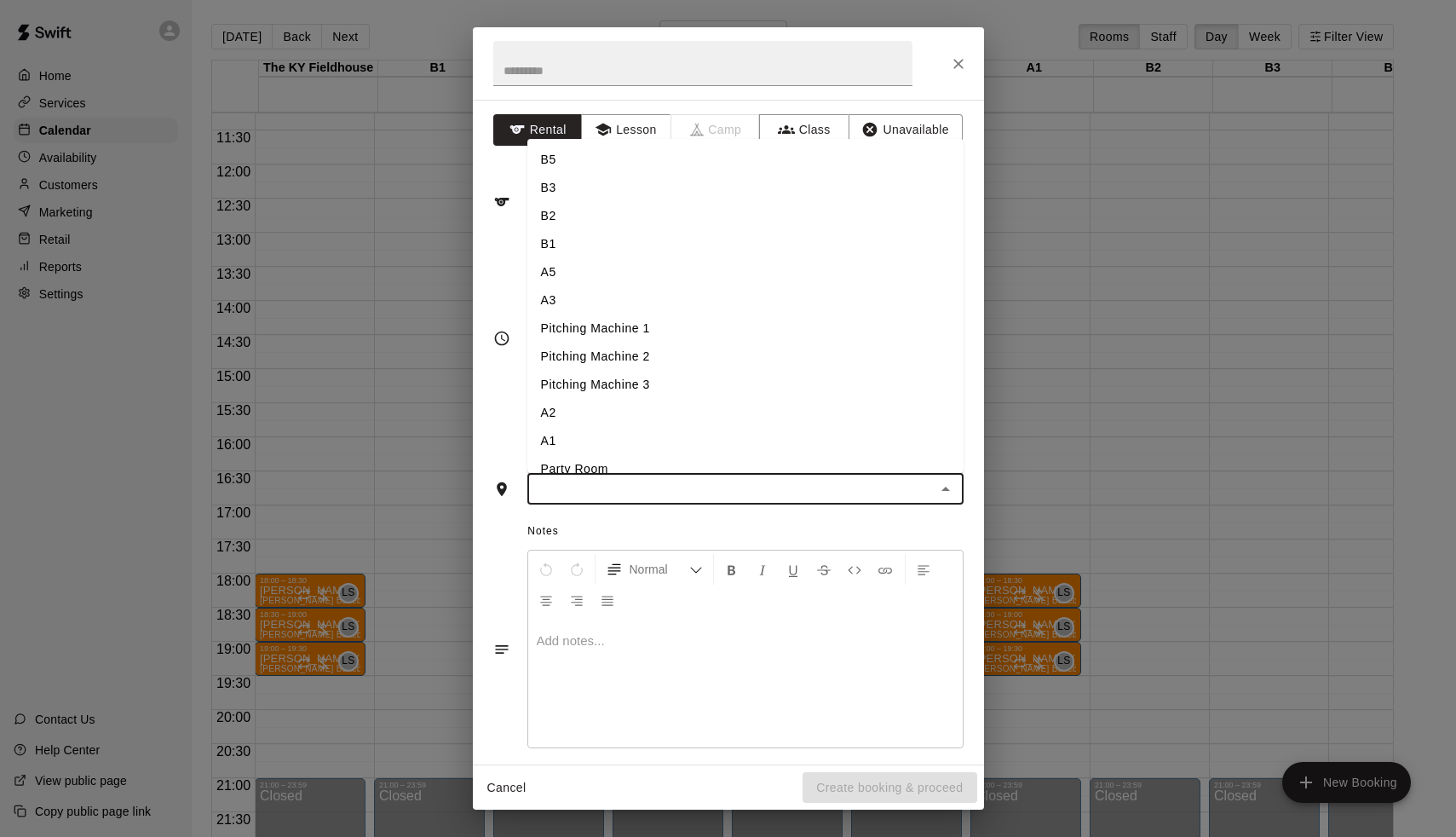
click at [601, 484] on input "text" at bounding box center [731, 489] width 398 height 21
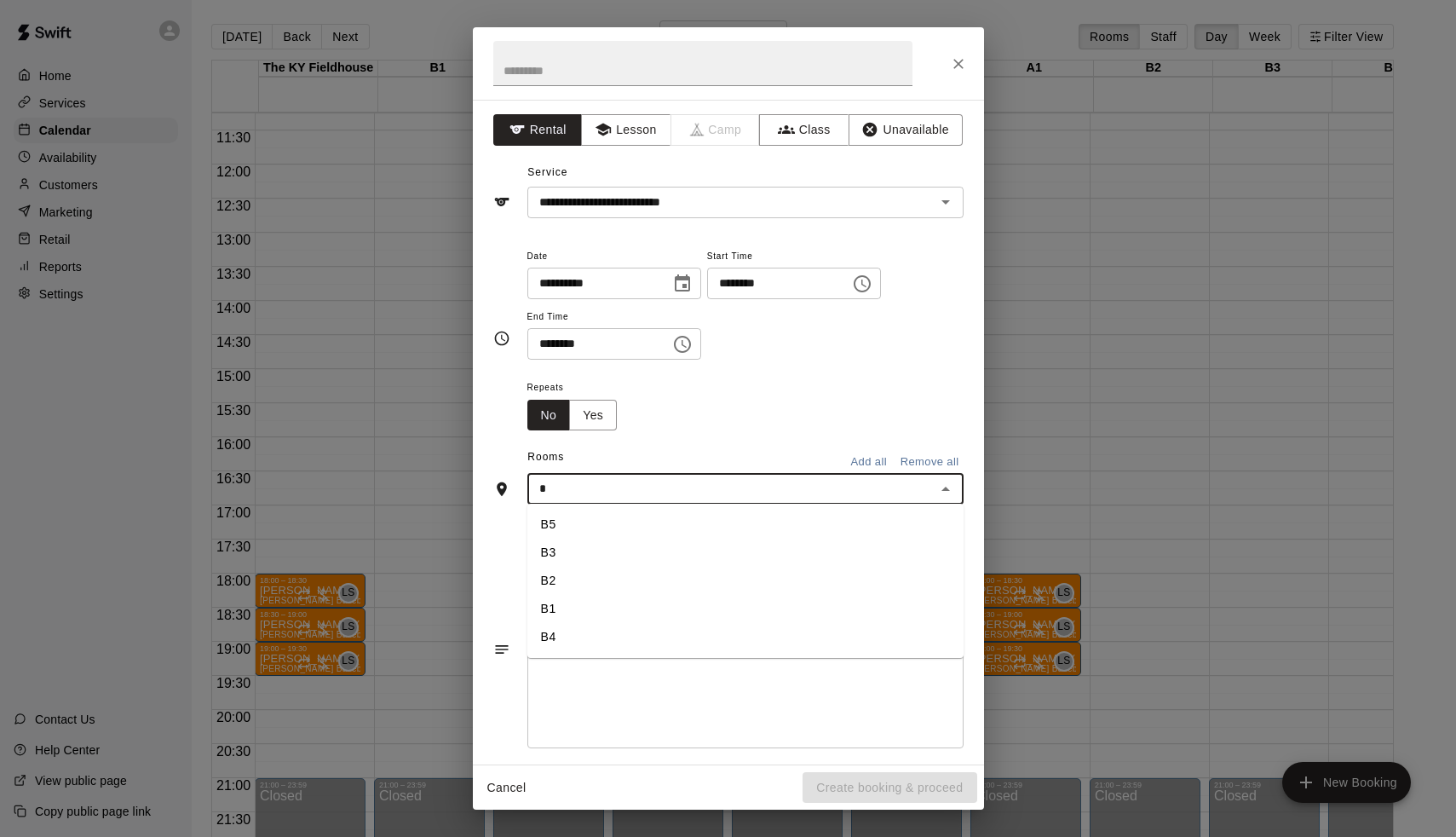
type input "**"
click at [584, 522] on li "B1" at bounding box center [745, 524] width 436 height 28
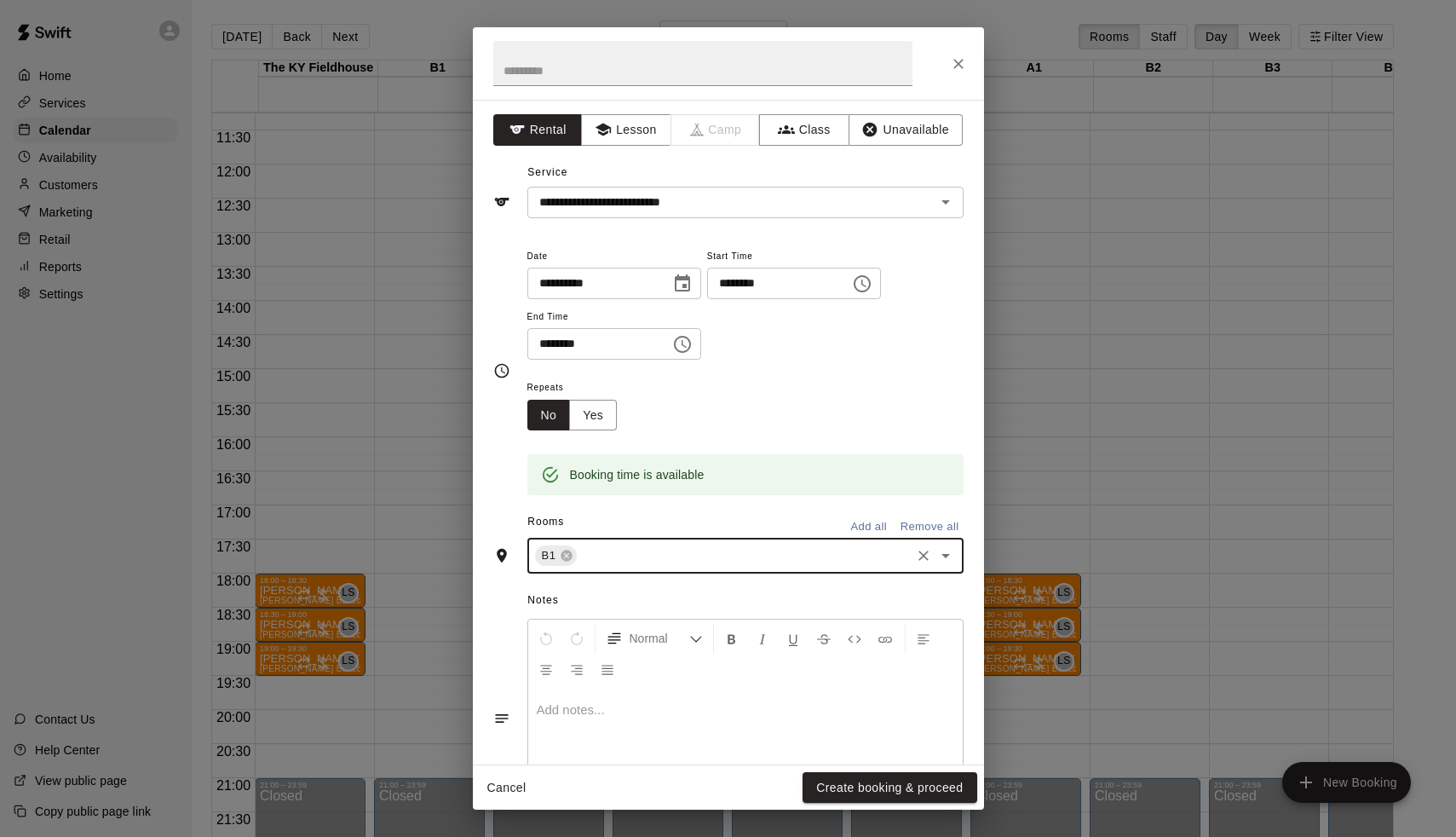
type input "*"
click at [570, 589] on li "B2" at bounding box center [745, 593] width 436 height 28
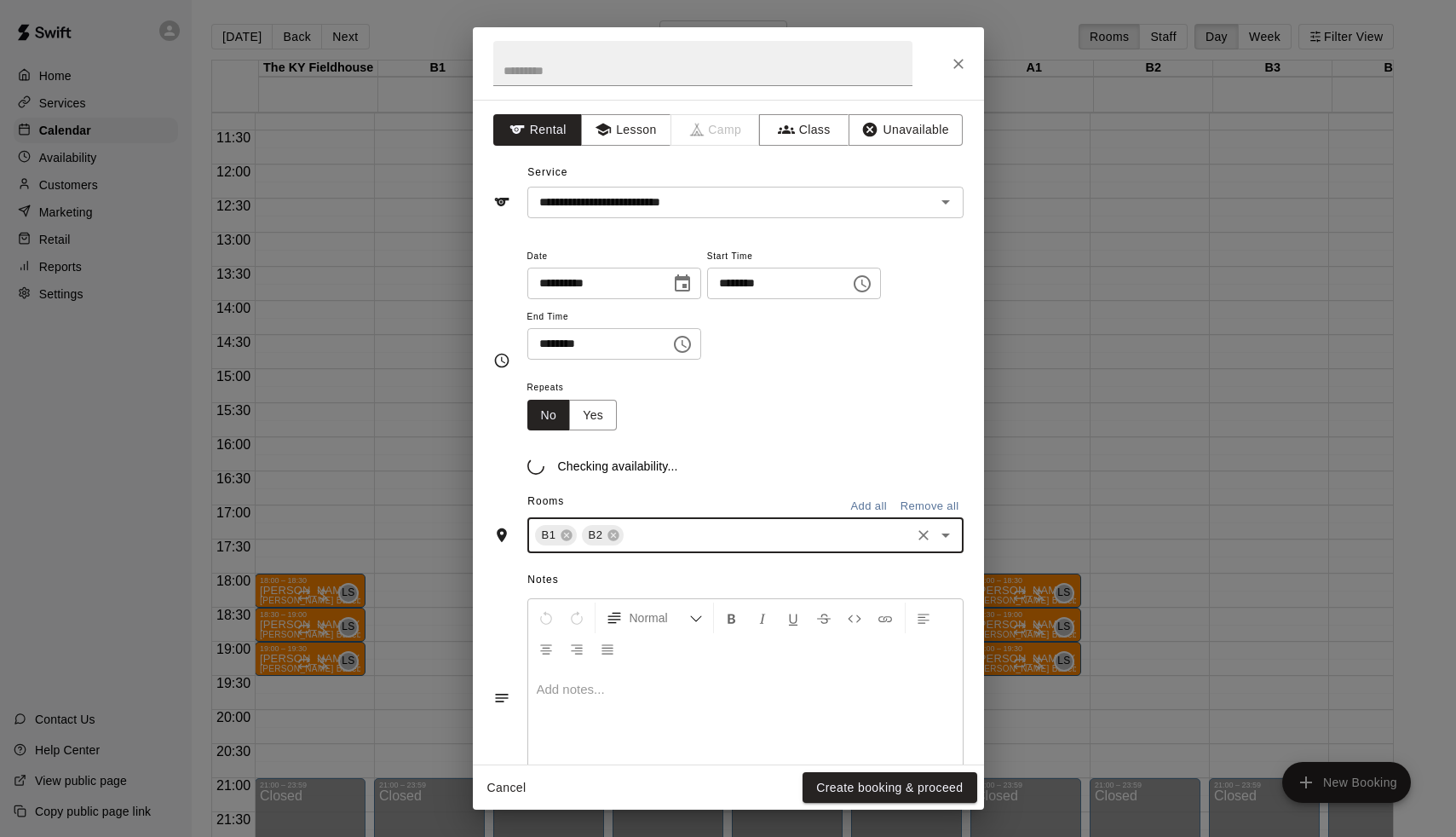
type input "*"
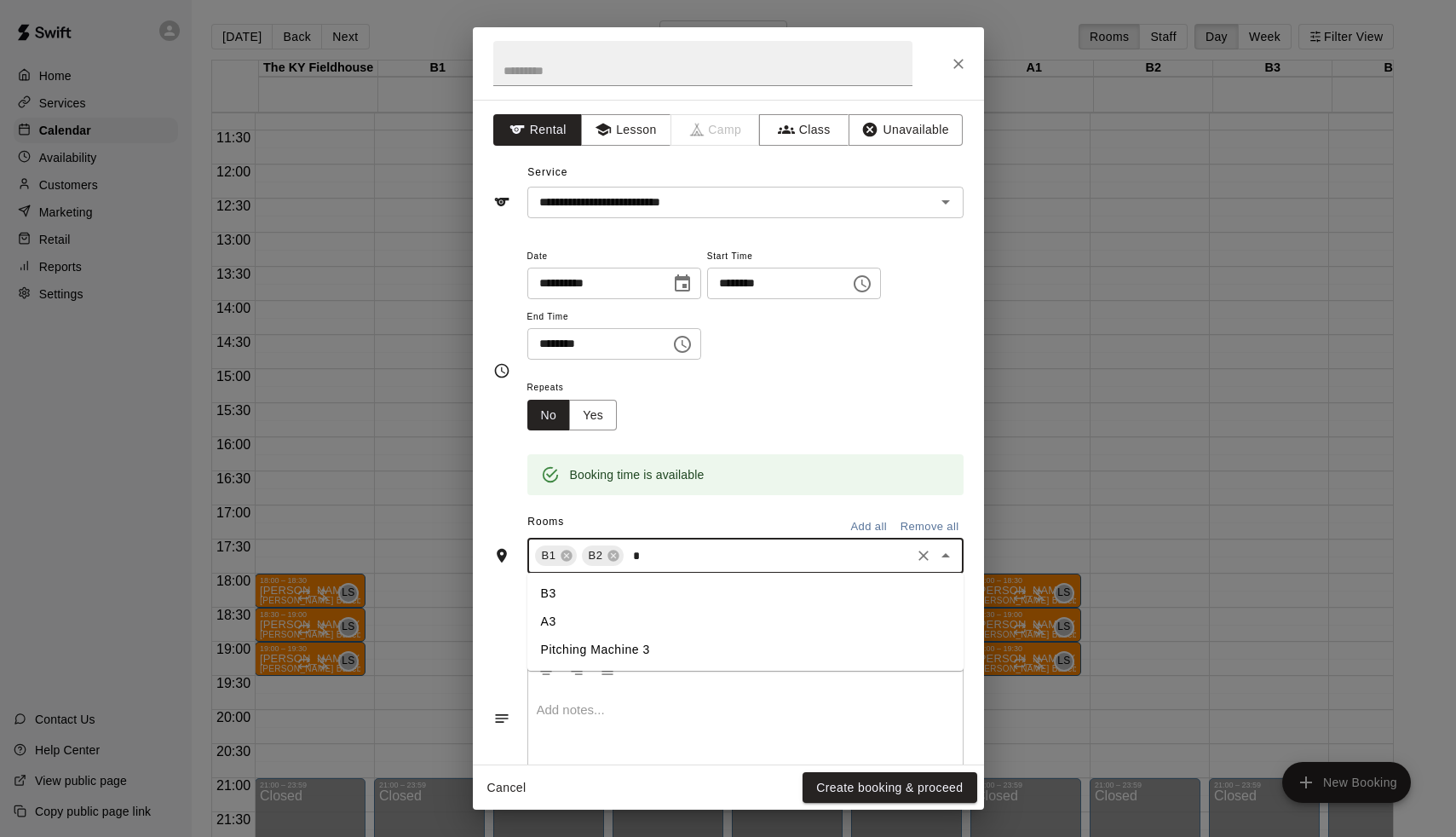
click at [570, 602] on li "B3" at bounding box center [745, 593] width 436 height 28
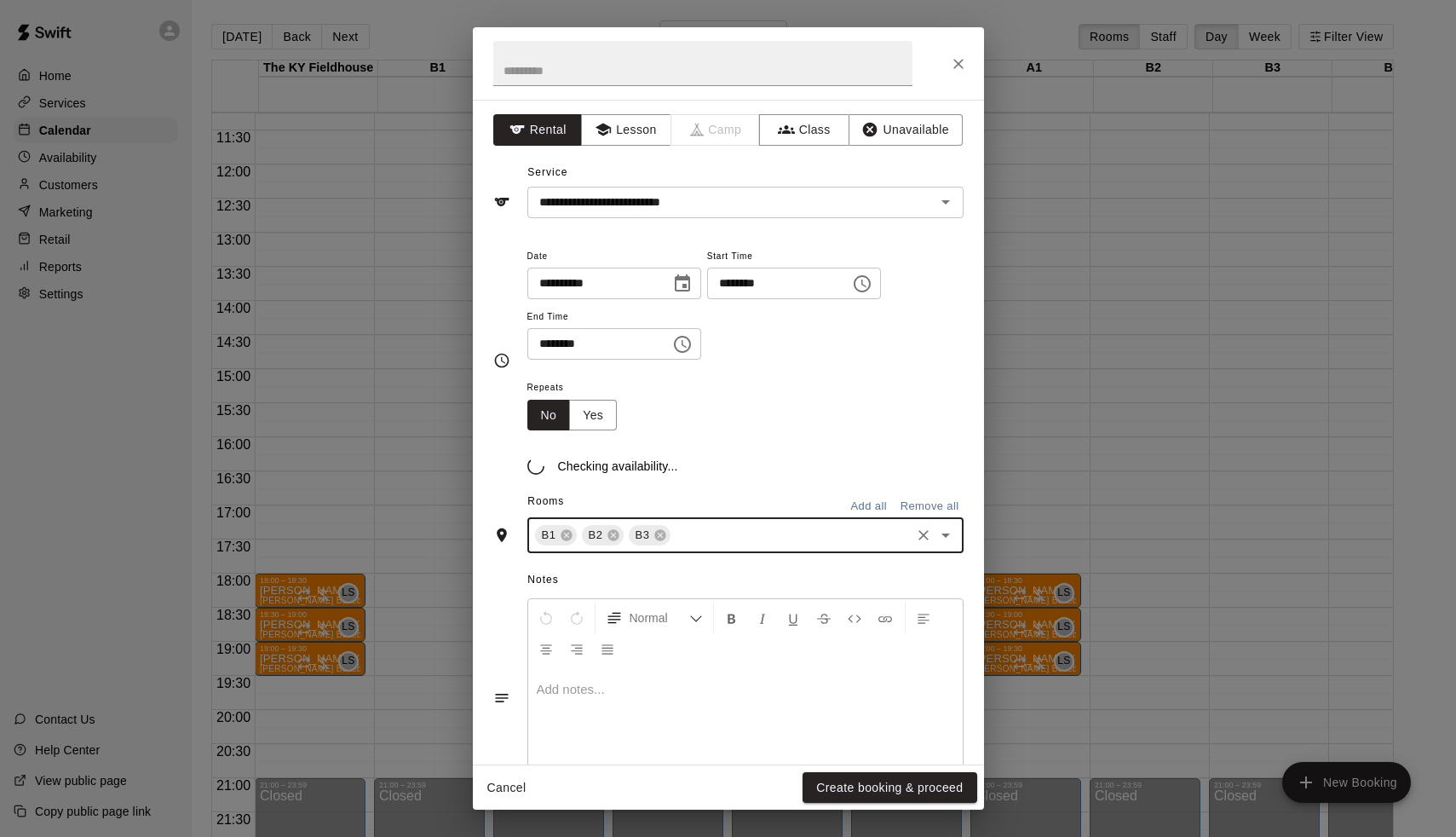
type input "*"
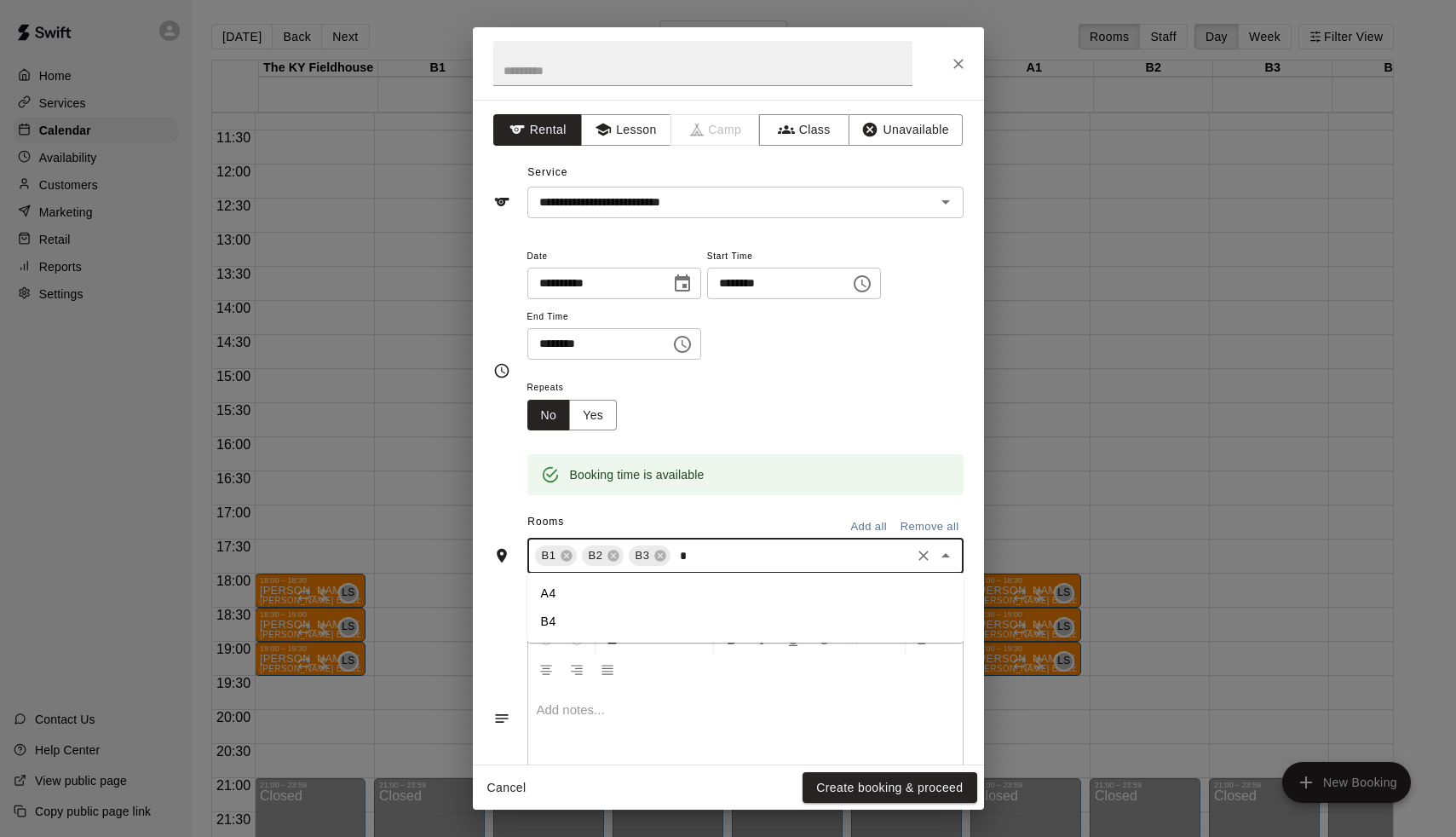
click at [590, 614] on li "B4" at bounding box center [745, 621] width 436 height 28
type input "*"
click at [576, 595] on li "B5" at bounding box center [745, 593] width 436 height 28
click at [567, 553] on icon at bounding box center [567, 555] width 13 height 13
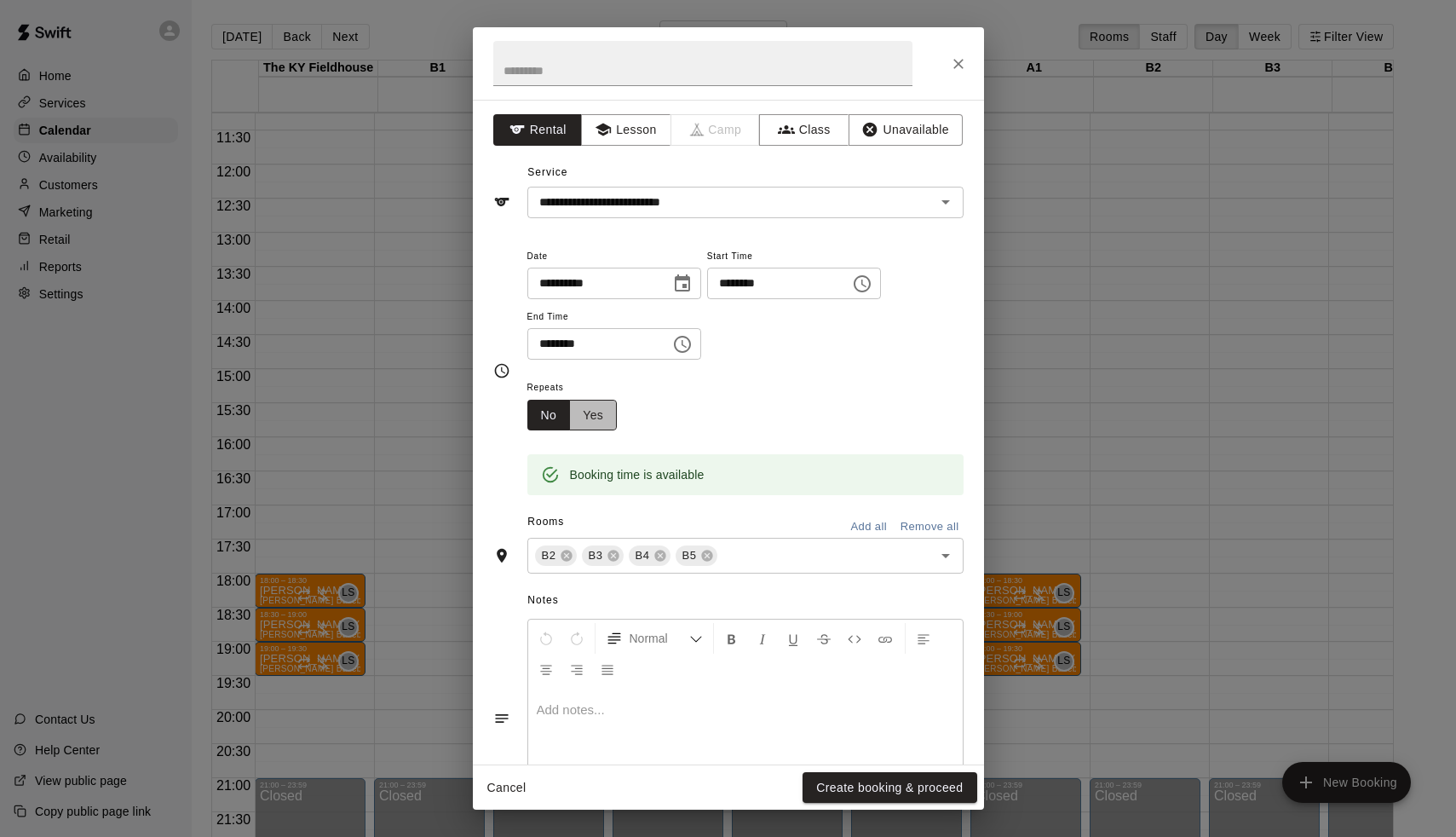
click at [607, 420] on button "Yes" at bounding box center [593, 415] width 48 height 31
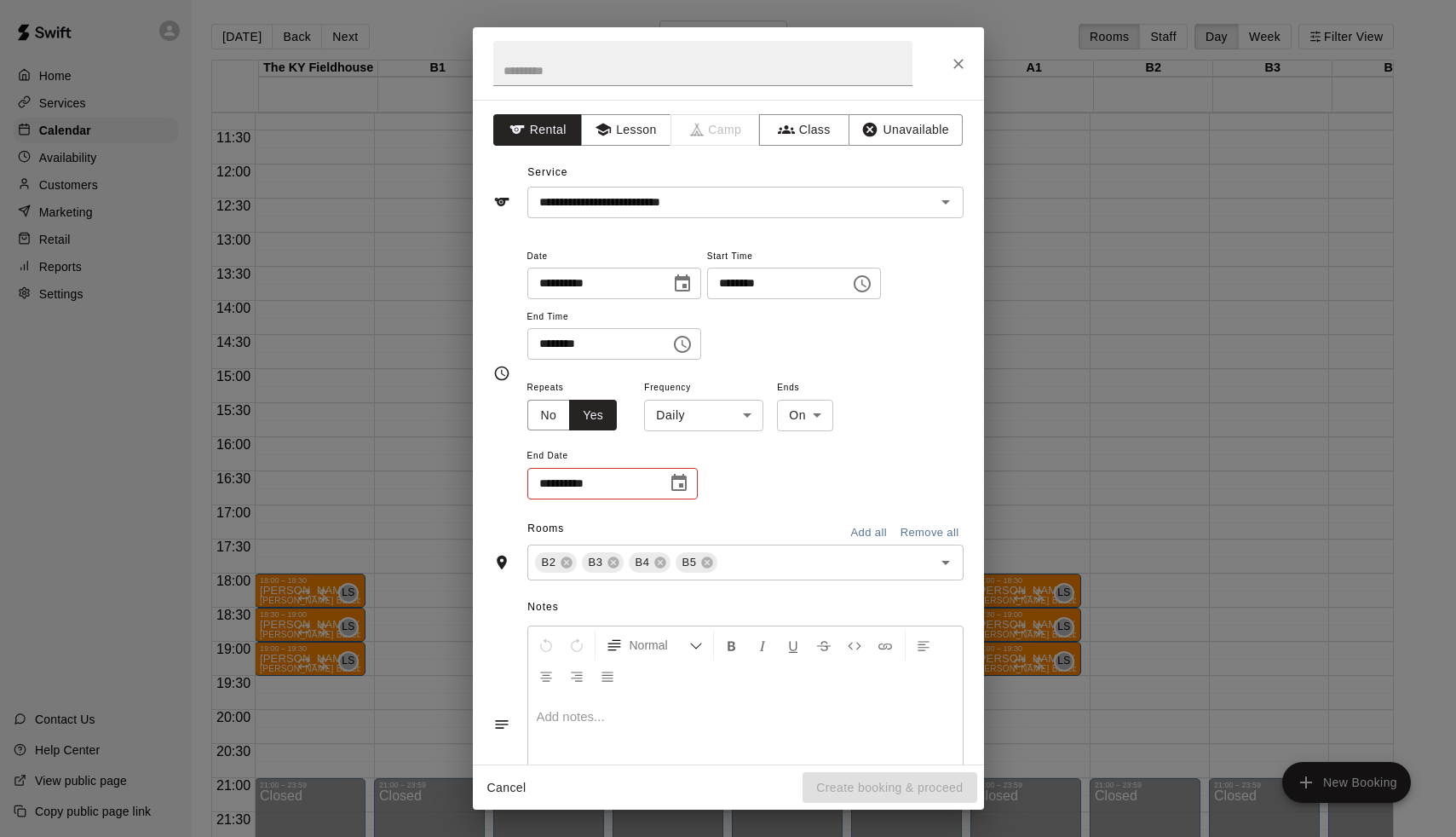
click at [677, 409] on body "Home Services Calendar Availability Customers Marketing Retail Reports Settings…" at bounding box center [728, 432] width 1456 height 865
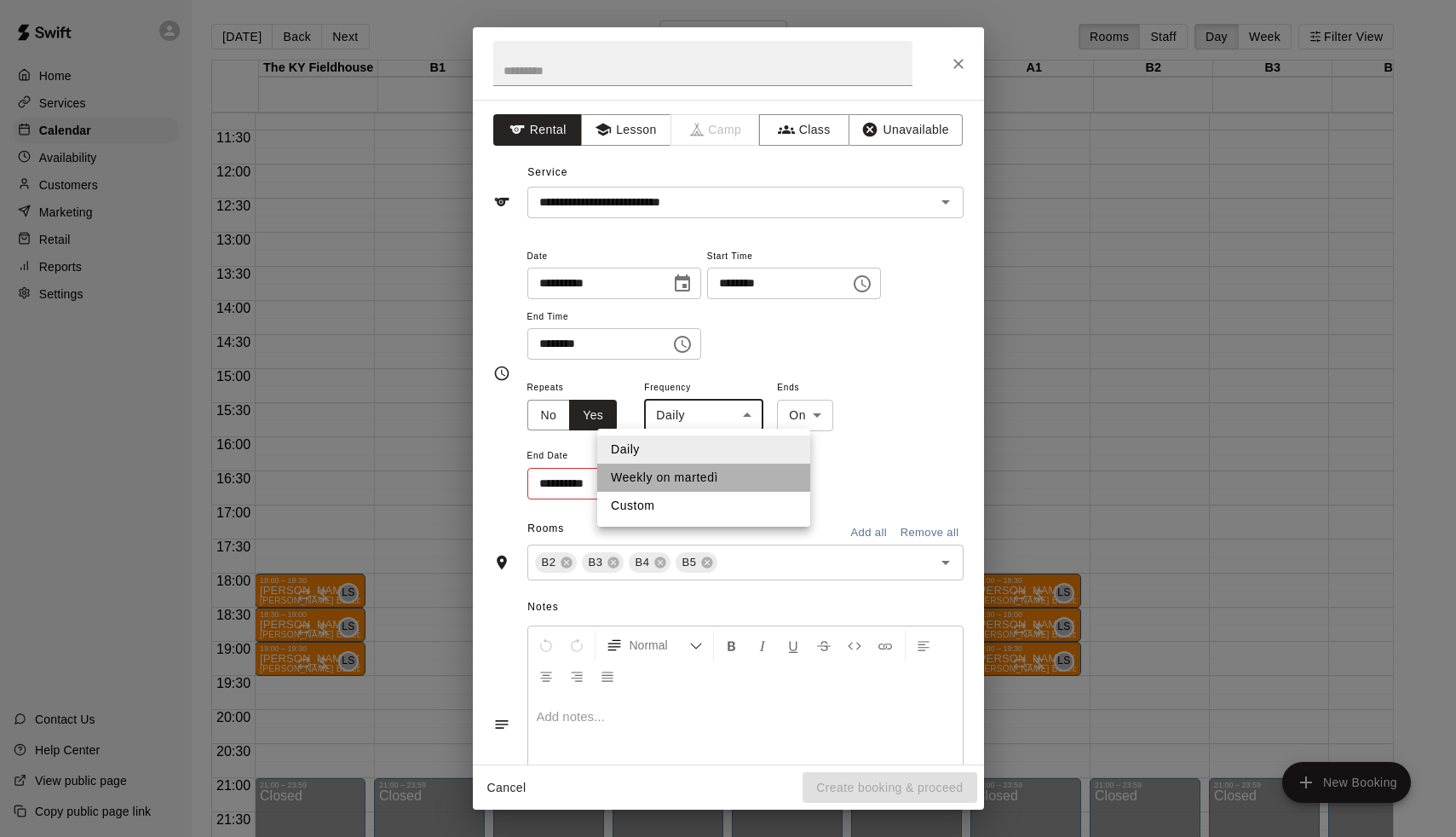
click at [692, 484] on li "Weekly on martedì" at bounding box center [703, 477] width 213 height 28
type input "******"
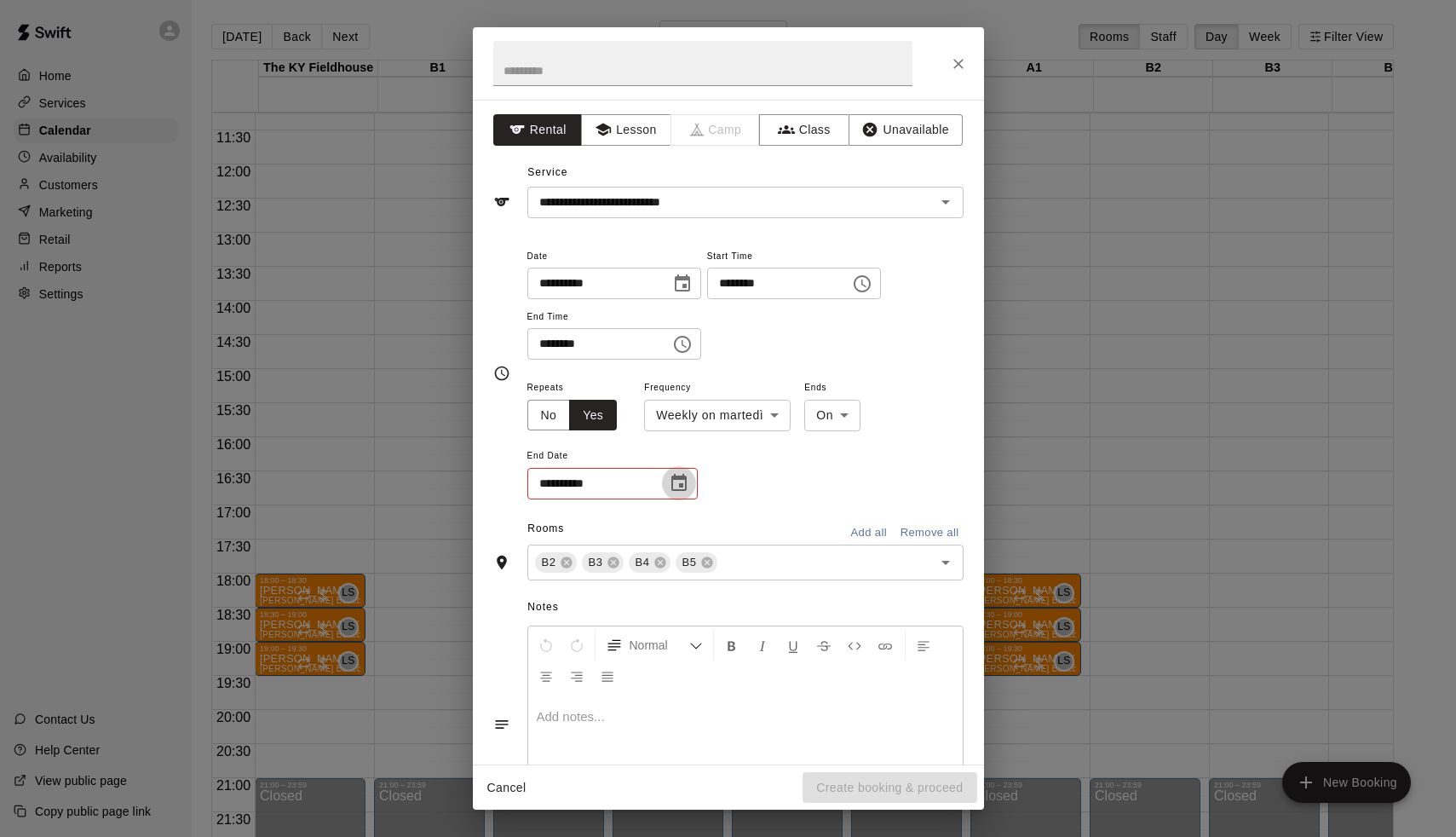
click at [692, 482] on button "Choose date" at bounding box center [679, 483] width 34 height 34
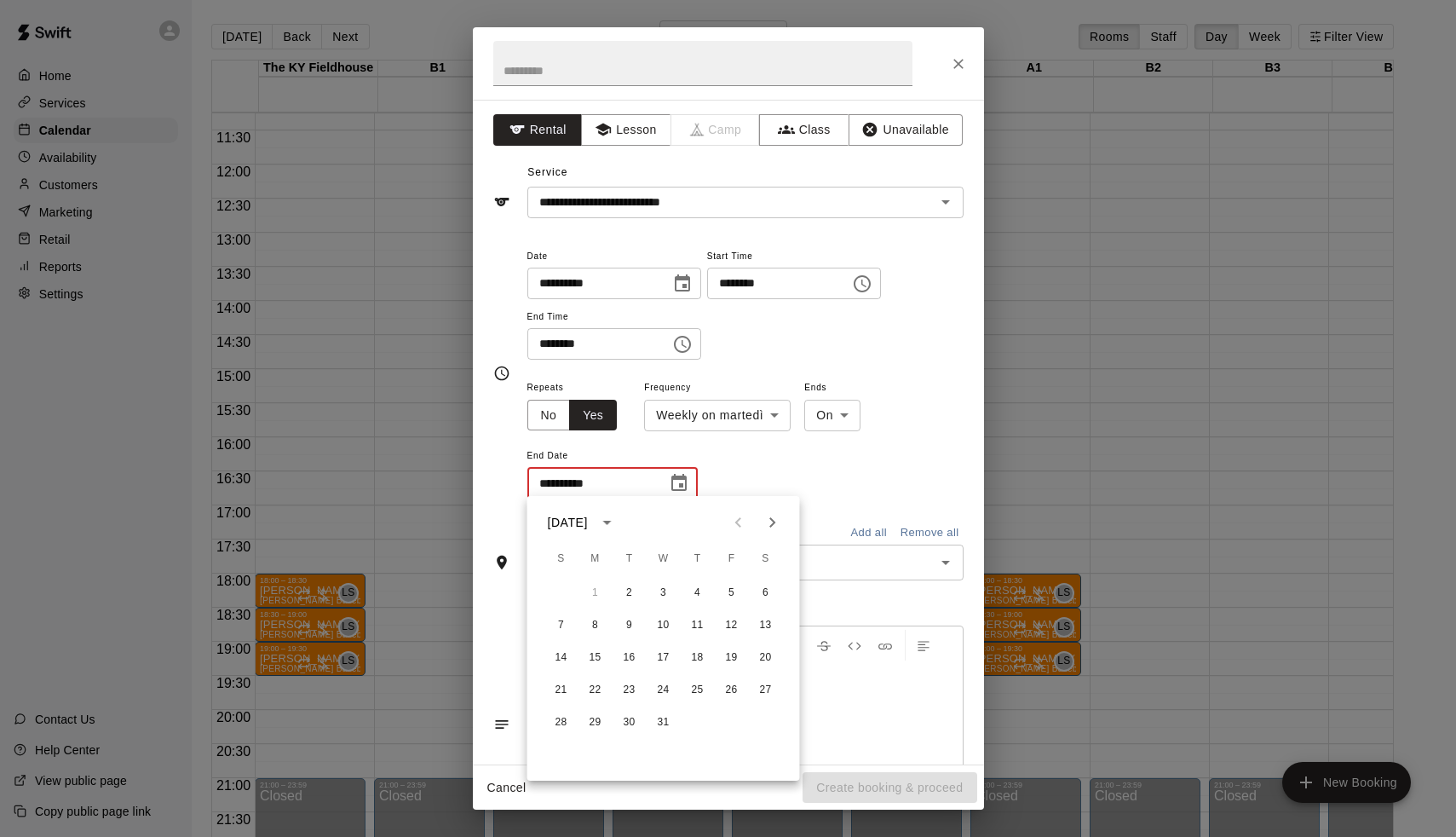
click at [771, 527] on icon "Next month" at bounding box center [772, 522] width 6 height 10
click at [629, 621] on button "10" at bounding box center [630, 625] width 31 height 31
type input "**********"
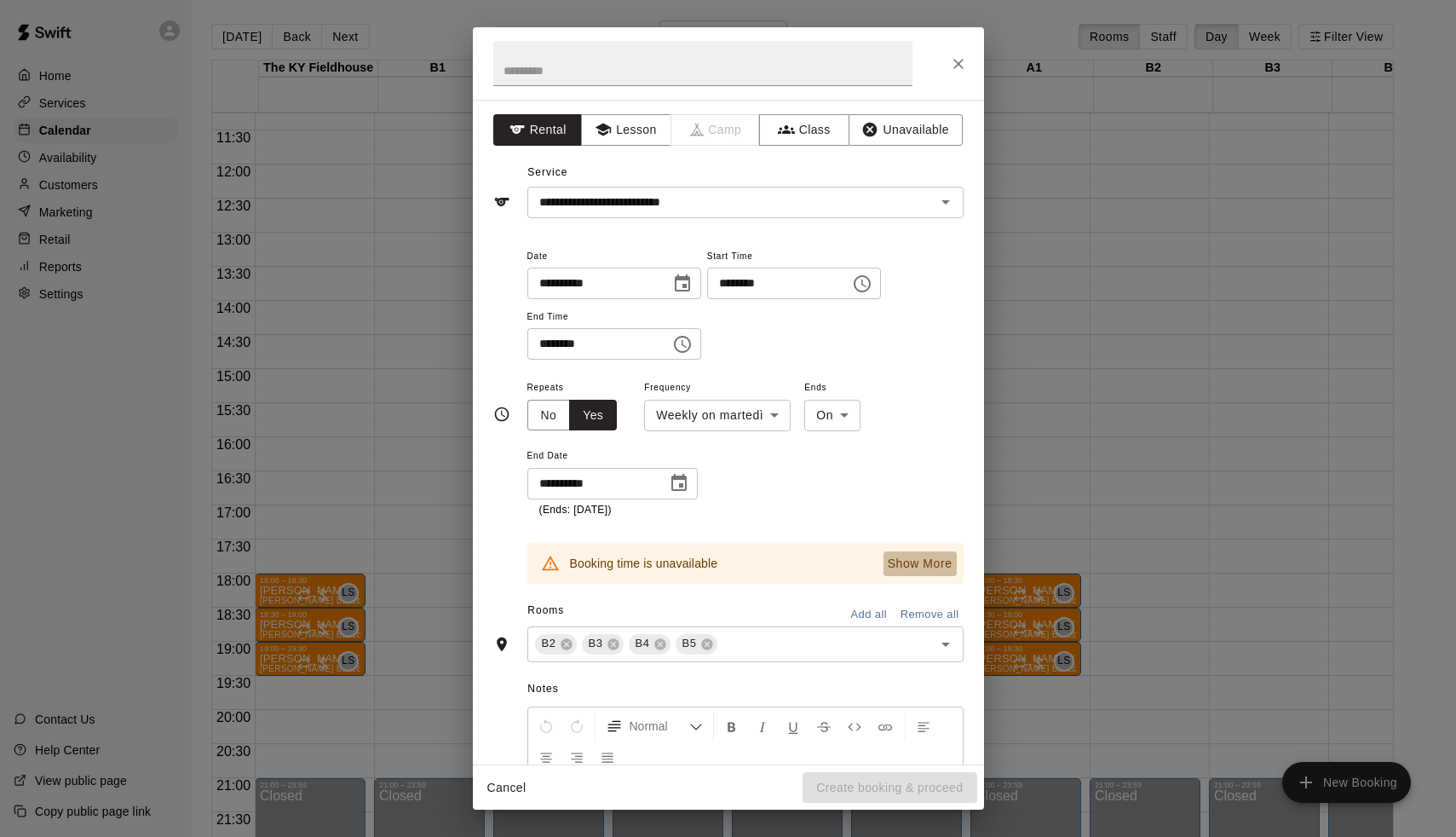
click at [926, 560] on p "Show More" at bounding box center [921, 563] width 65 height 18
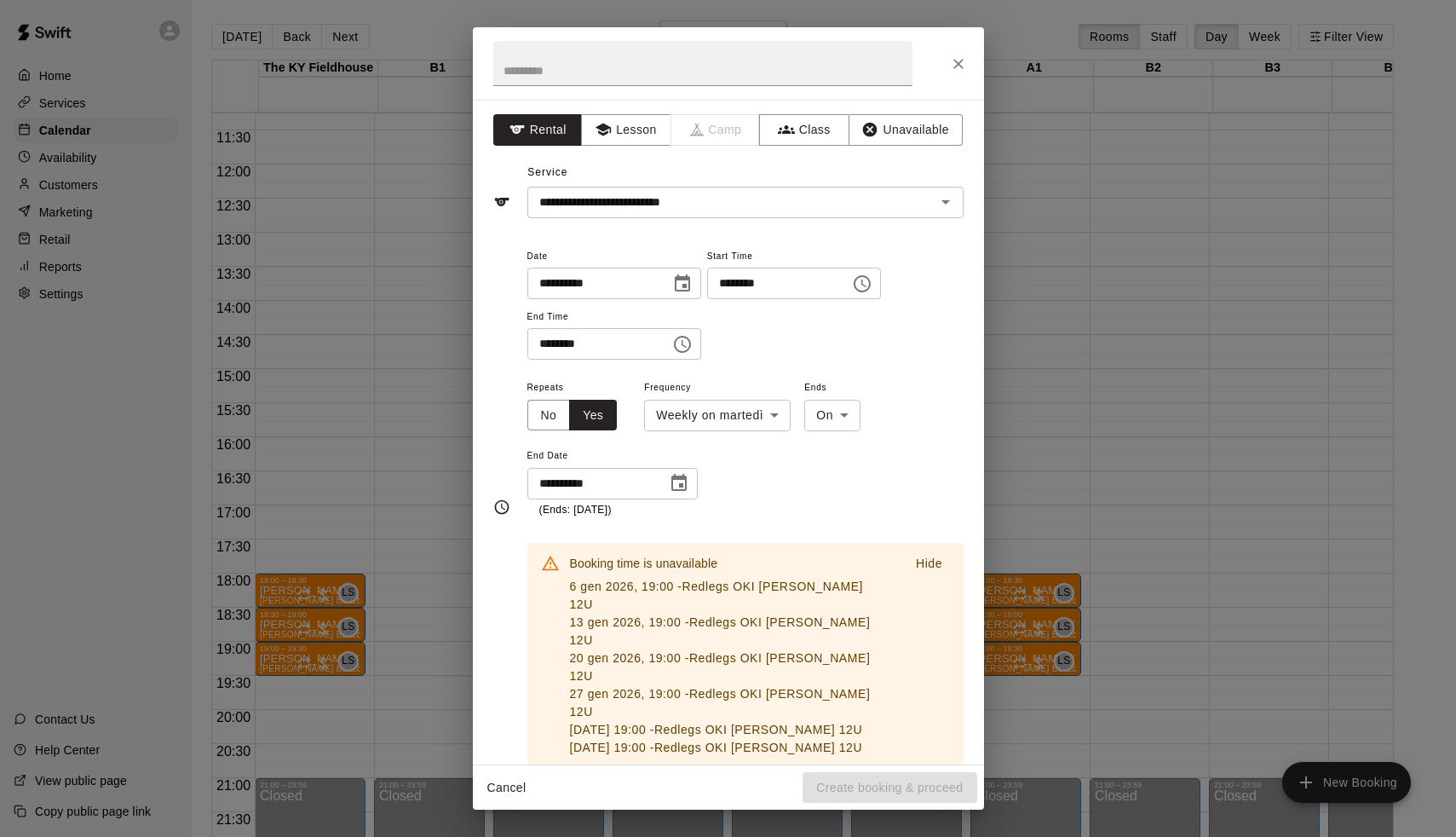
click at [501, 787] on button "Cancel" at bounding box center [507, 787] width 54 height 31
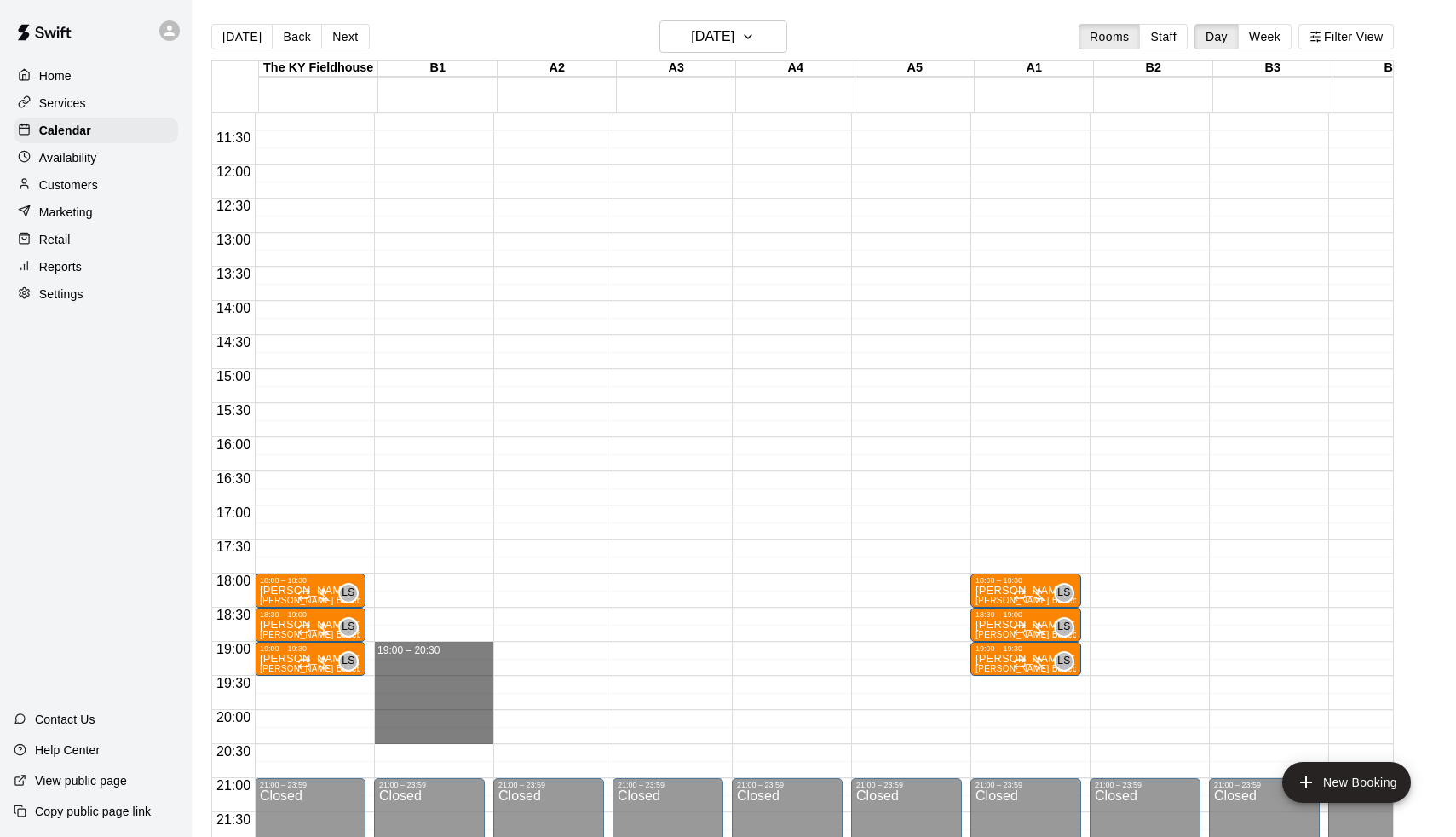
drag, startPoint x: 416, startPoint y: 644, endPoint x: 412, endPoint y: 741, distance: 97.1
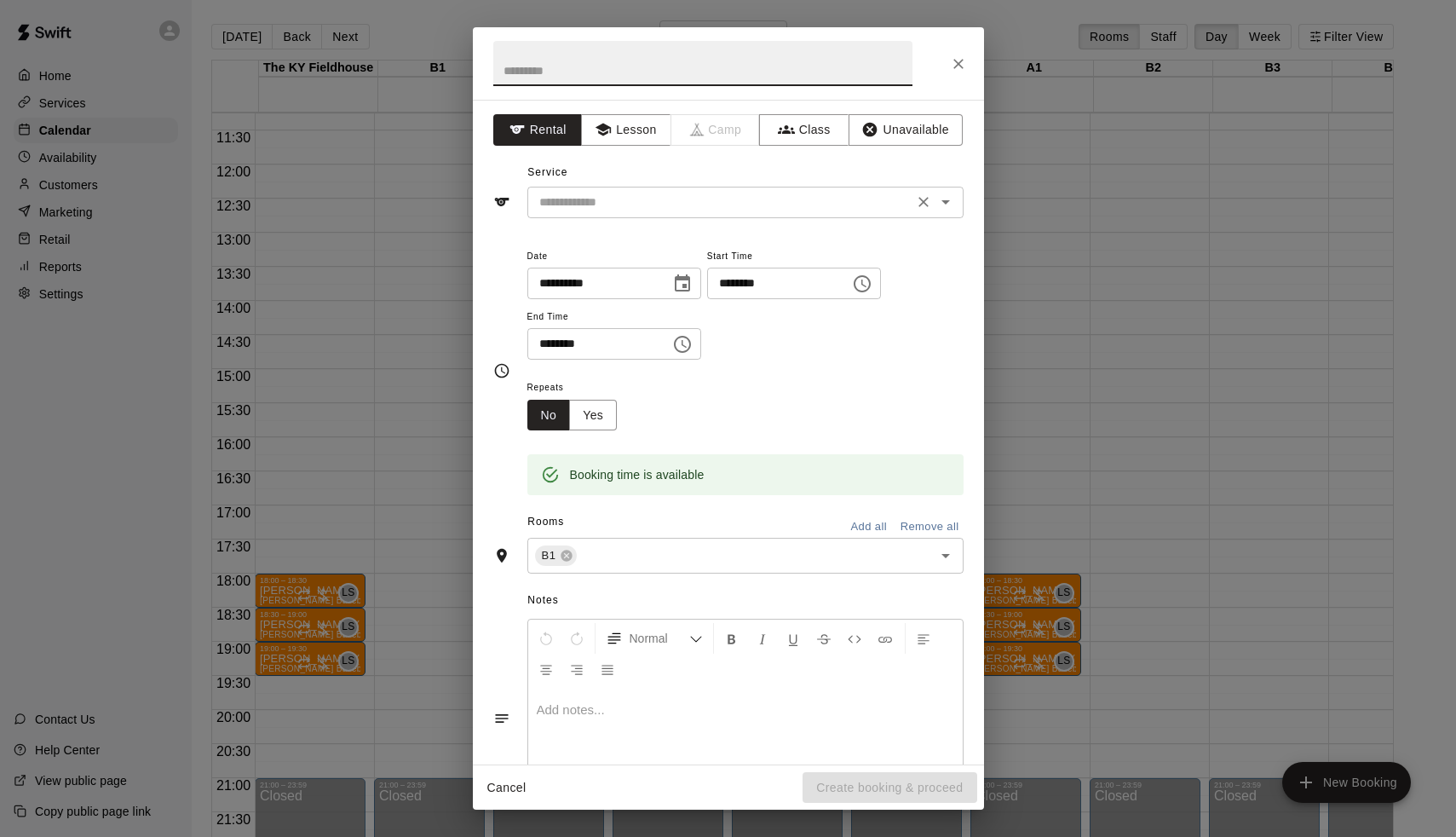
click at [645, 203] on input "text" at bounding box center [720, 202] width 376 height 21
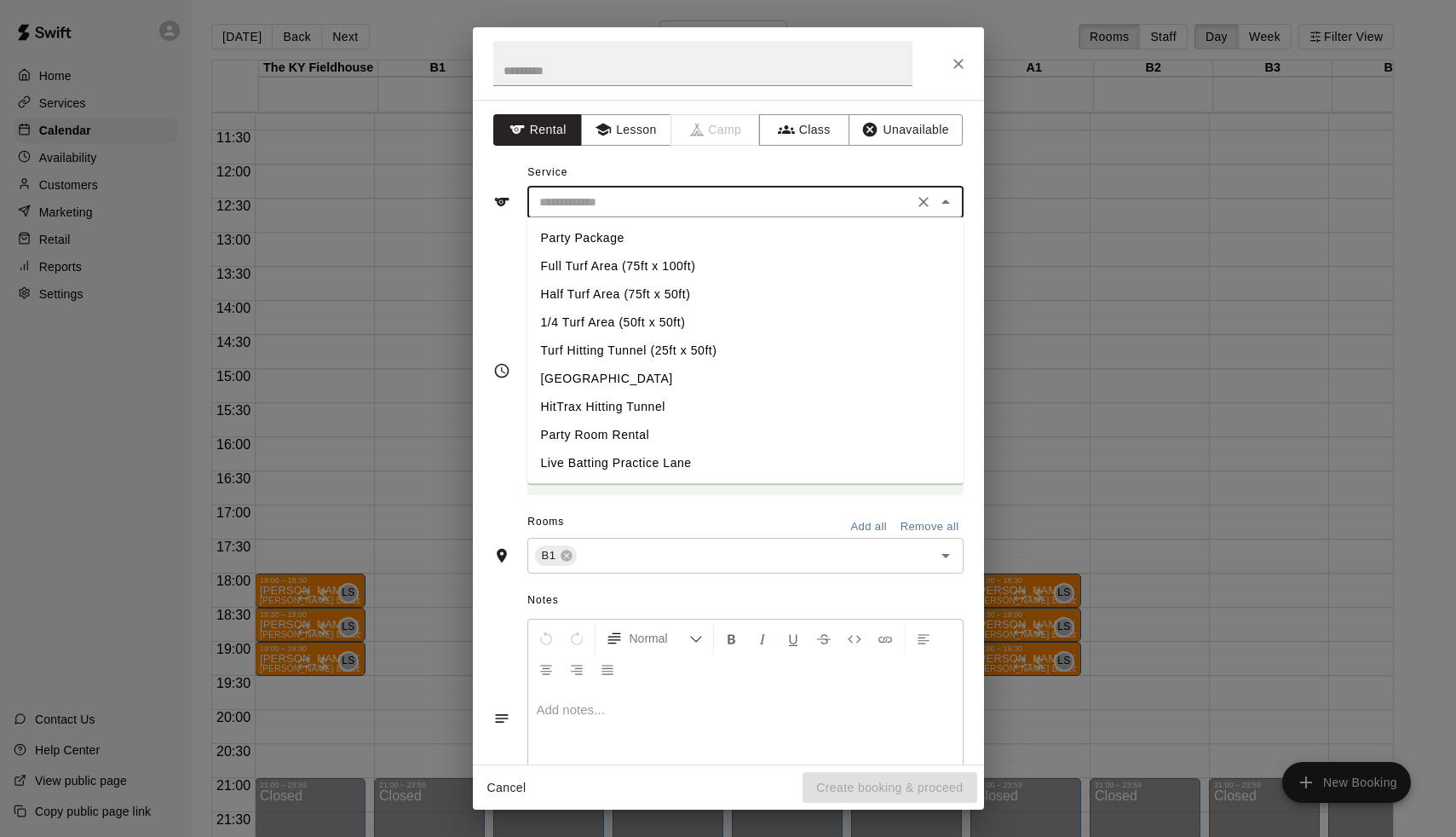
click at [604, 341] on li "Turf Hitting Tunnel (25ft x 50ft)" at bounding box center [745, 350] width 436 height 28
type input "**********"
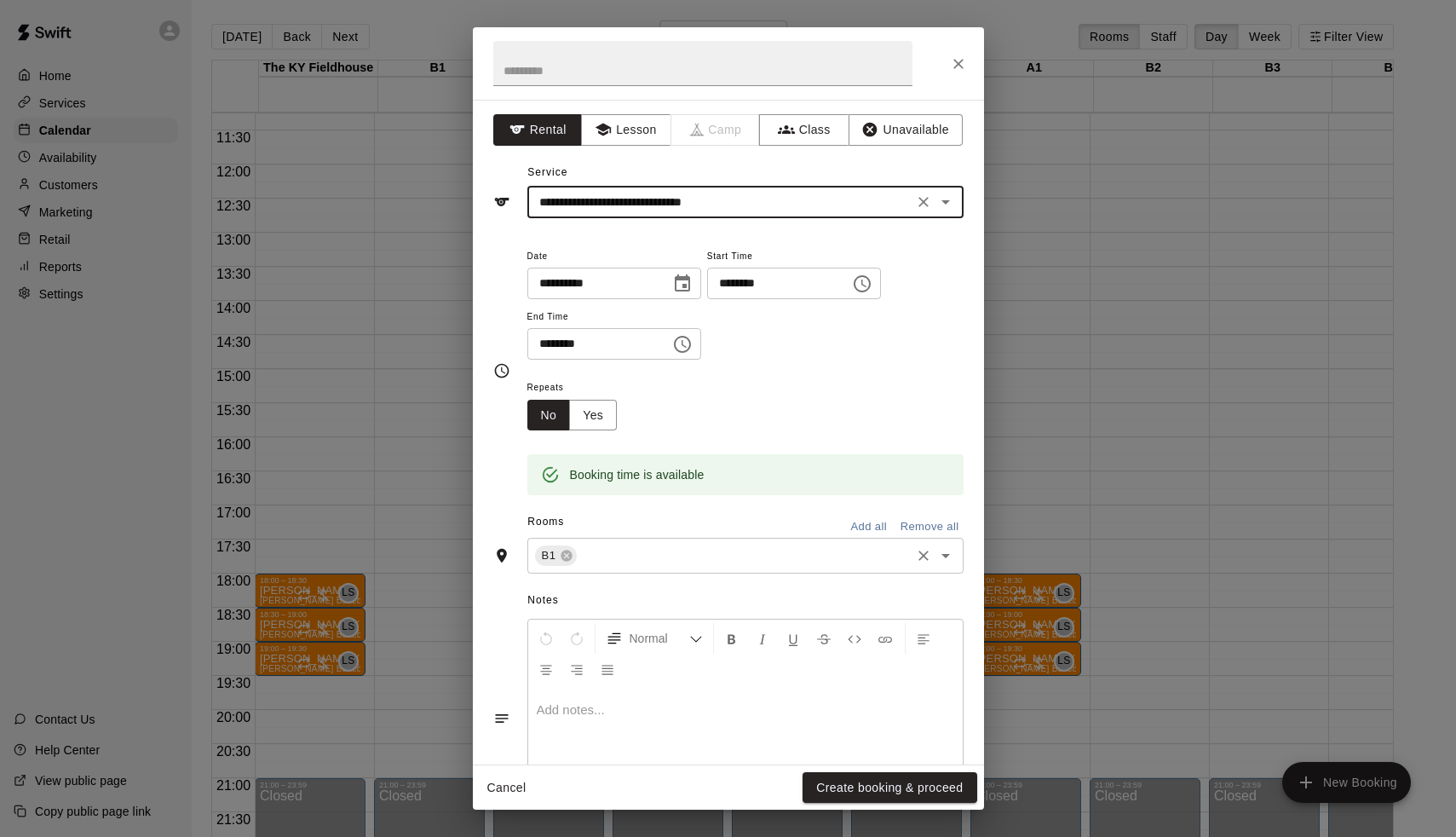
click at [621, 546] on input "text" at bounding box center [743, 556] width 329 height 21
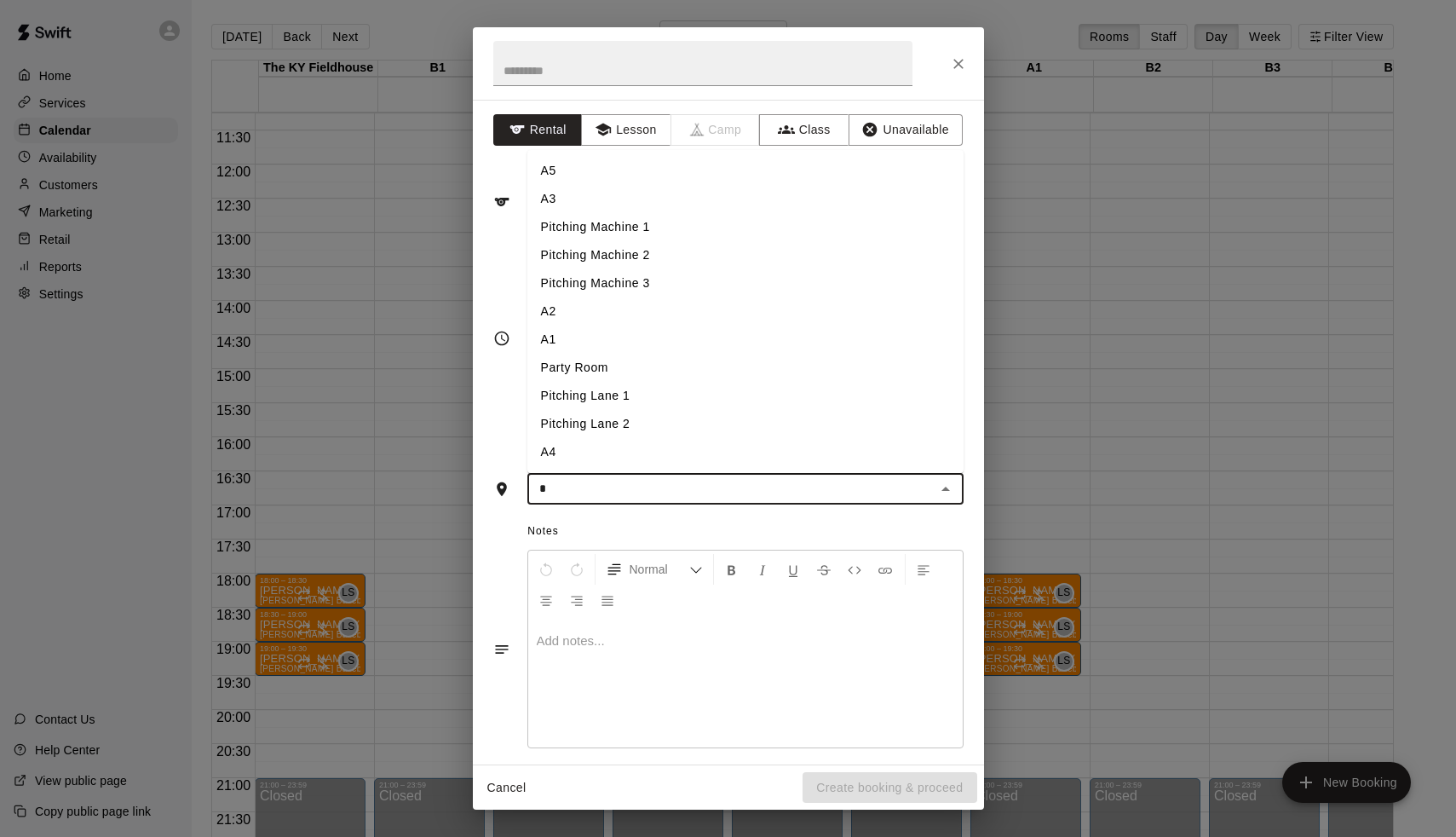
type input "**"
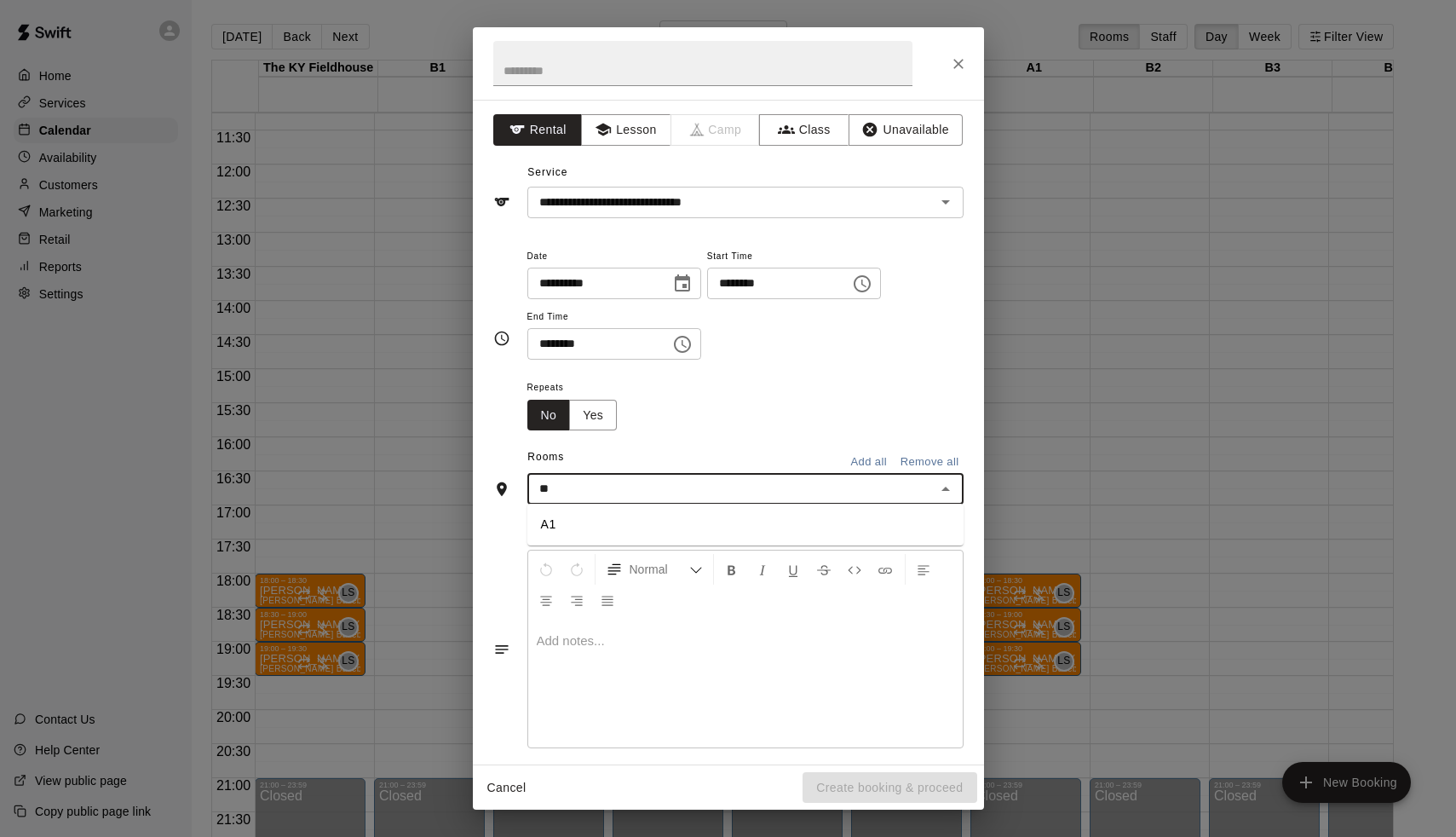
click at [574, 522] on li "A1" at bounding box center [745, 524] width 436 height 28
type input "*"
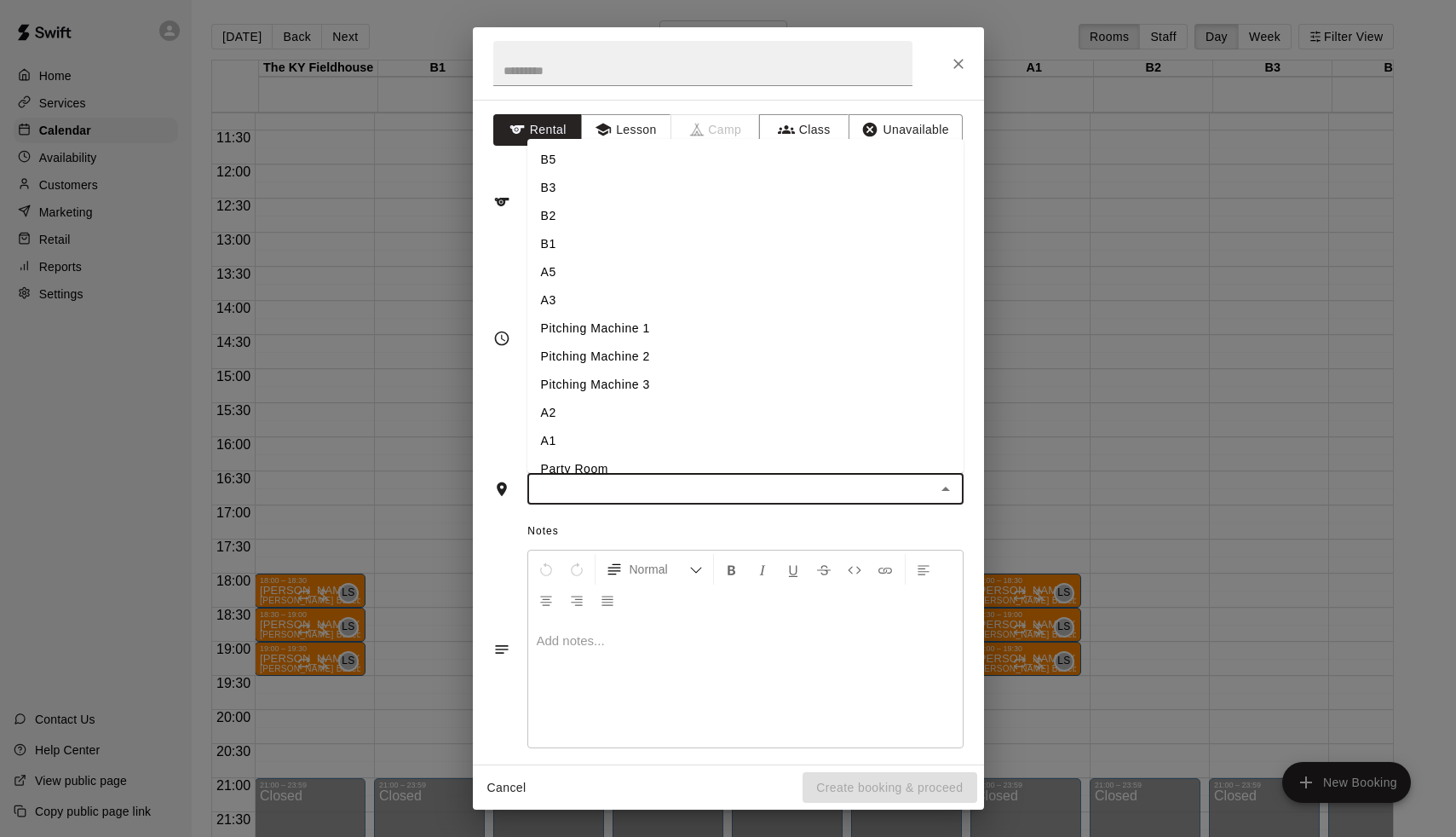
type input "*"
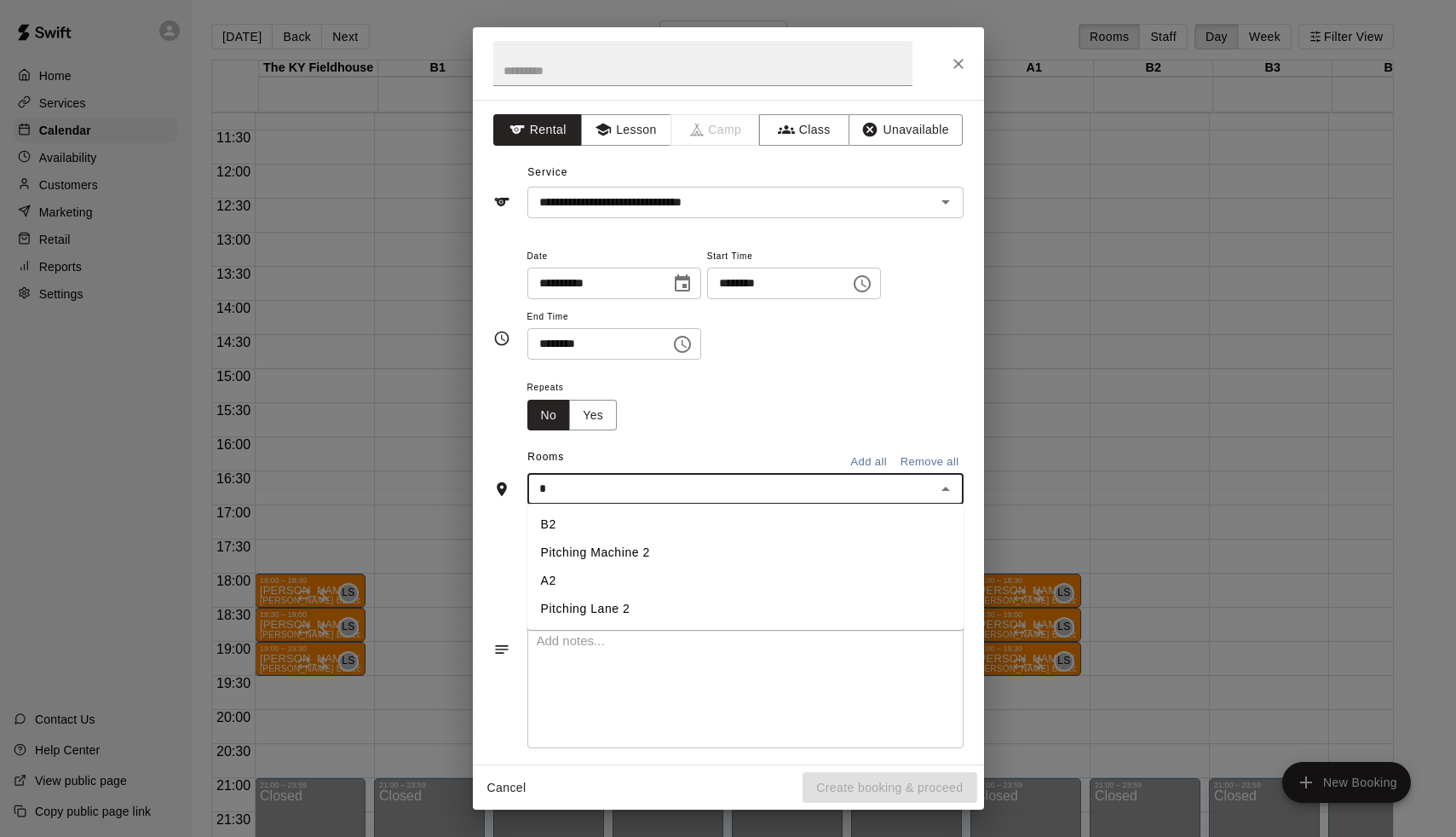
click at [568, 573] on li "A2" at bounding box center [745, 580] width 436 height 28
type input "*"
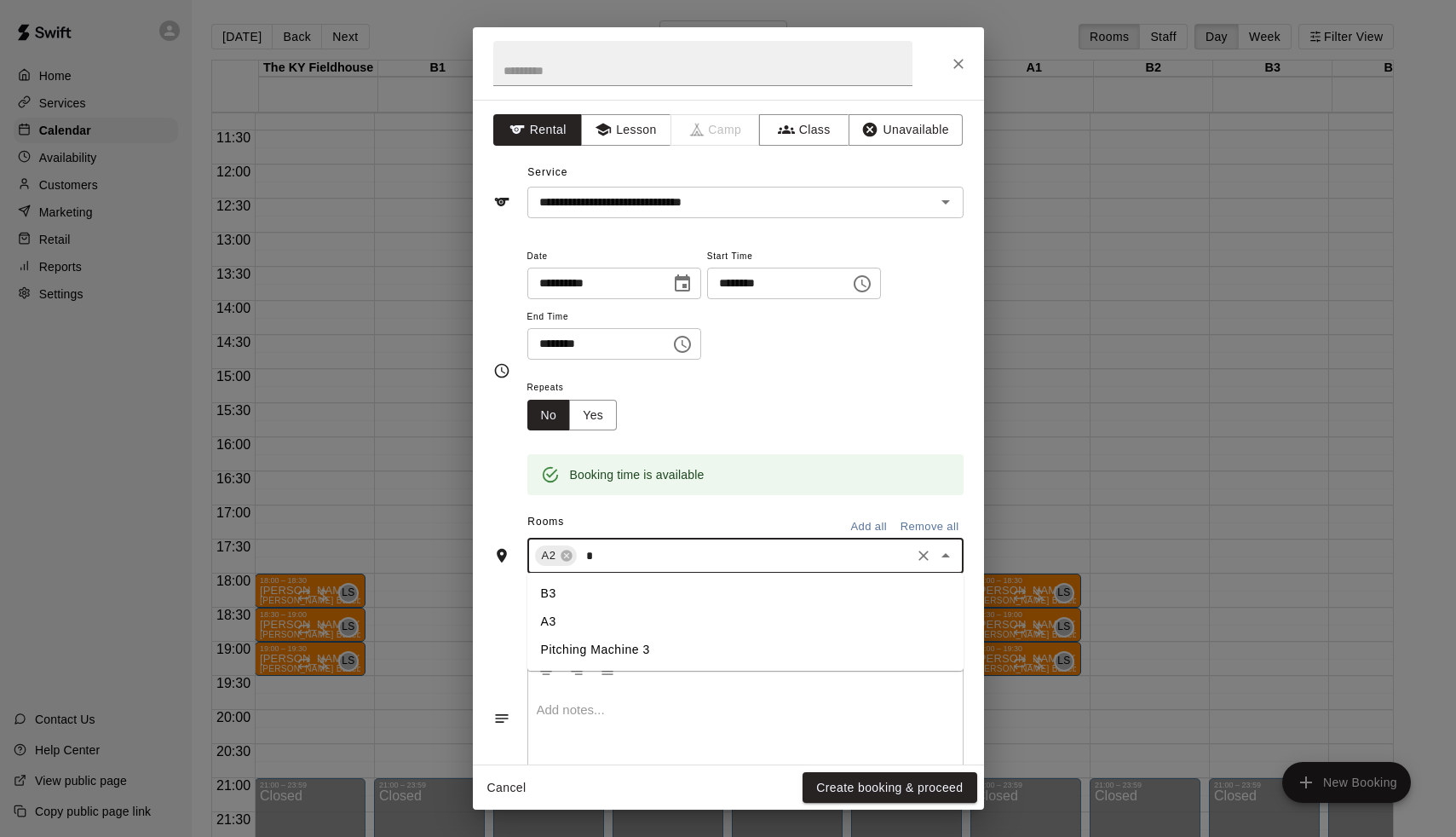
click at [573, 593] on li "B3" at bounding box center [745, 593] width 436 height 28
type input "*"
click at [591, 613] on li "A3" at bounding box center [745, 621] width 436 height 28
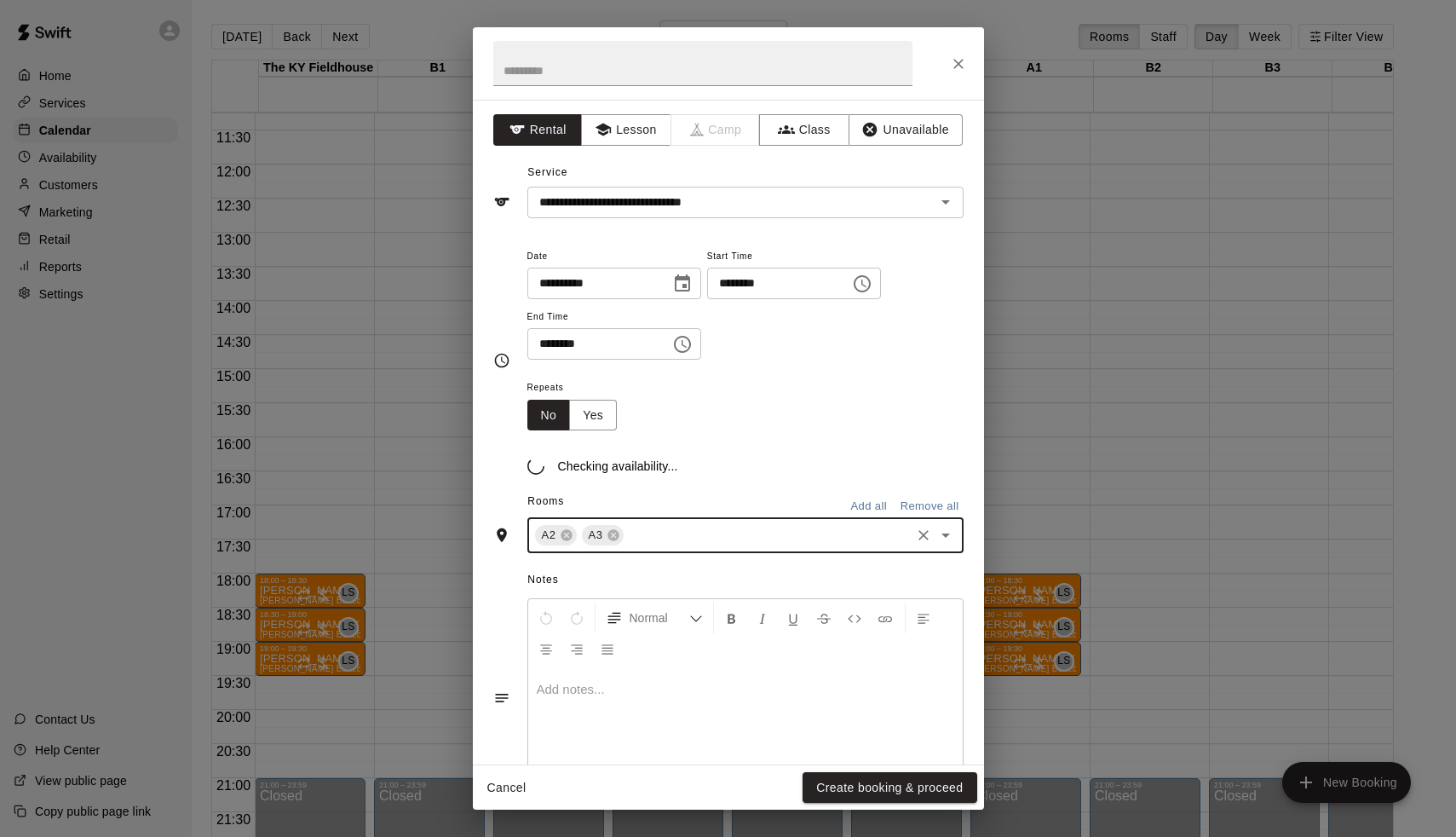
type input "*"
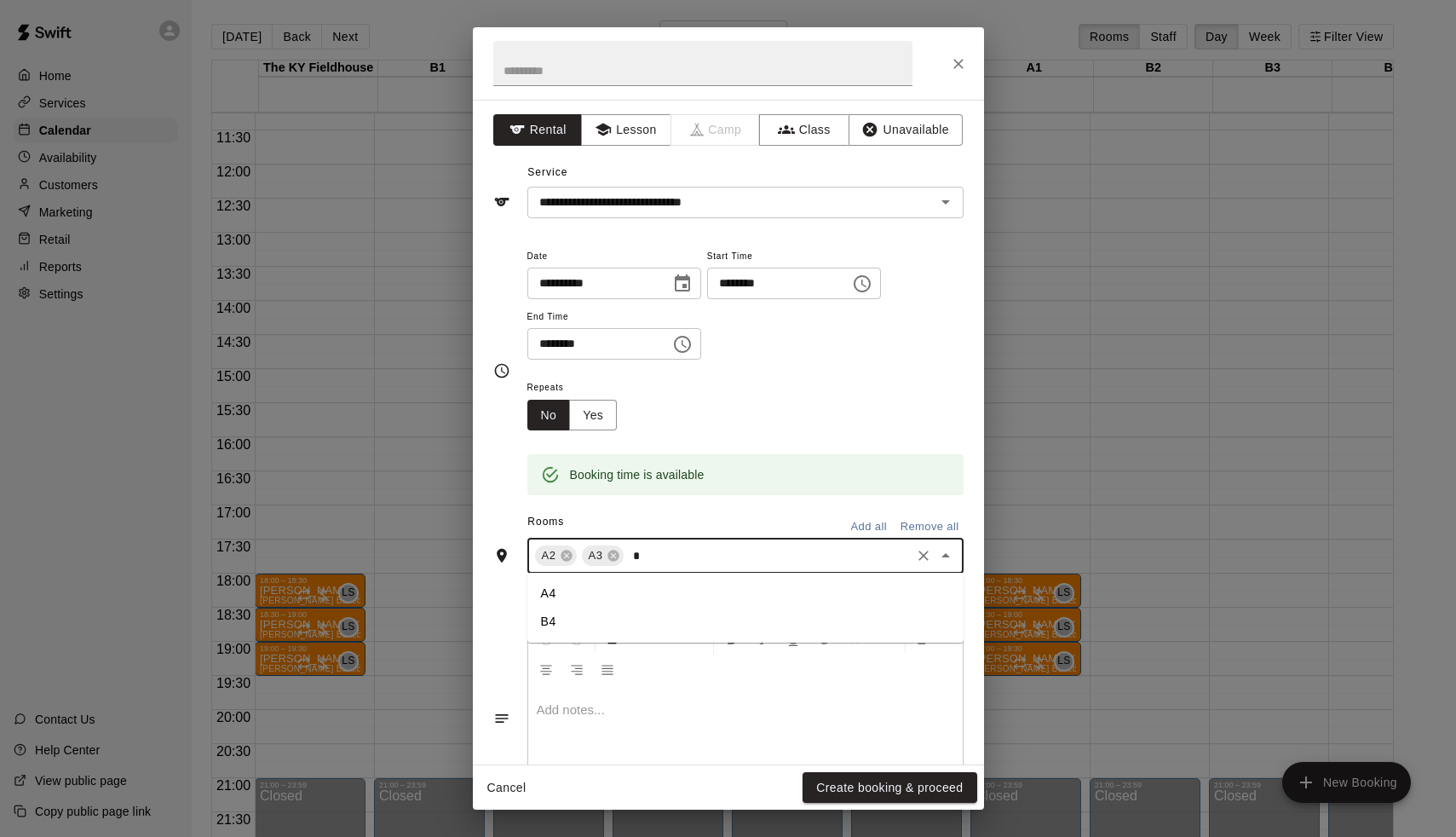
click at [581, 592] on li "A4" at bounding box center [745, 593] width 436 height 28
type input "*"
click at [580, 610] on li "A5" at bounding box center [745, 621] width 436 height 28
click at [595, 416] on button "Yes" at bounding box center [593, 415] width 48 height 31
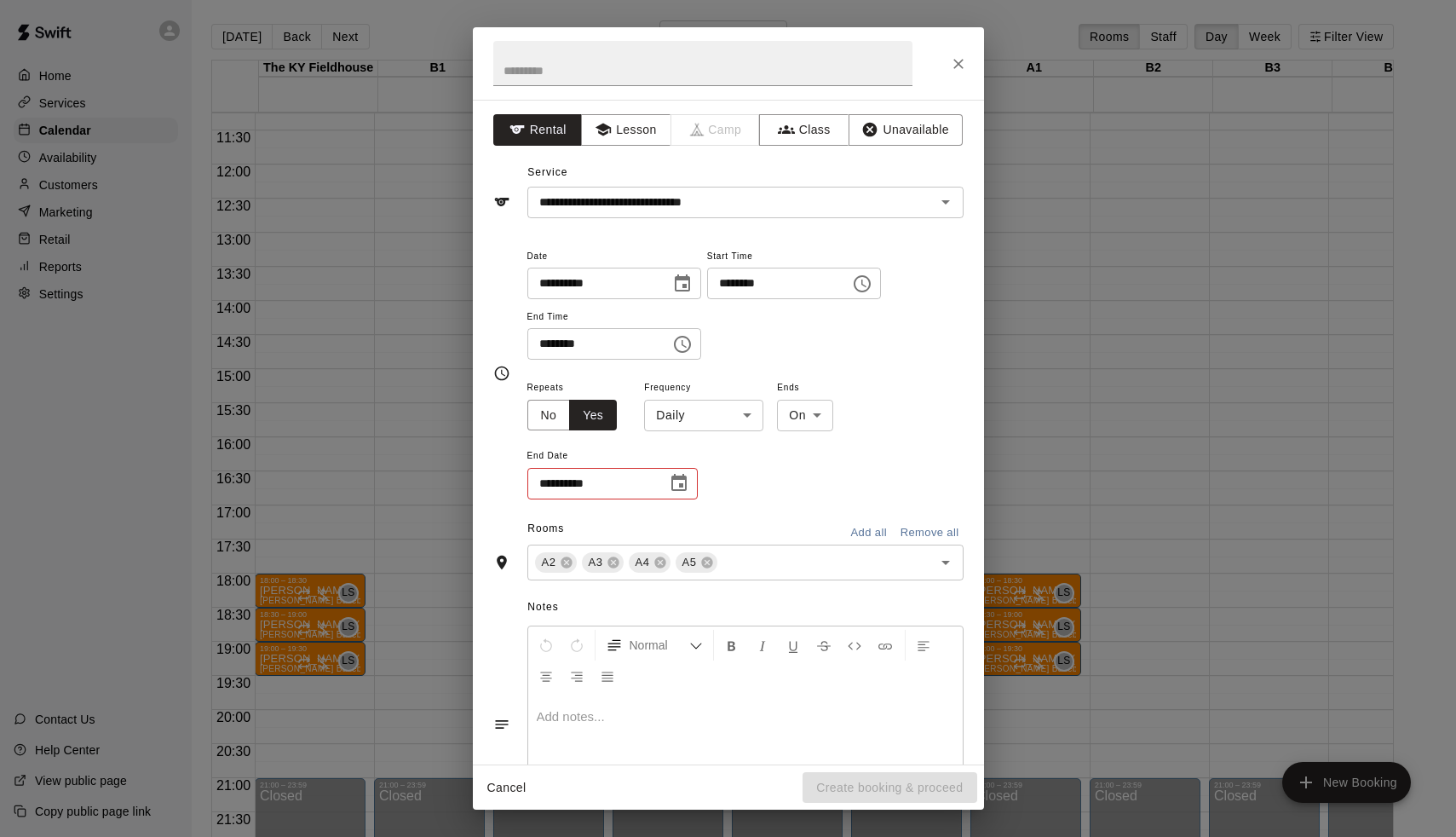
click at [667, 416] on body "Home Services Calendar Availability Customers Marketing Retail Reports Settings…" at bounding box center [728, 432] width 1456 height 865
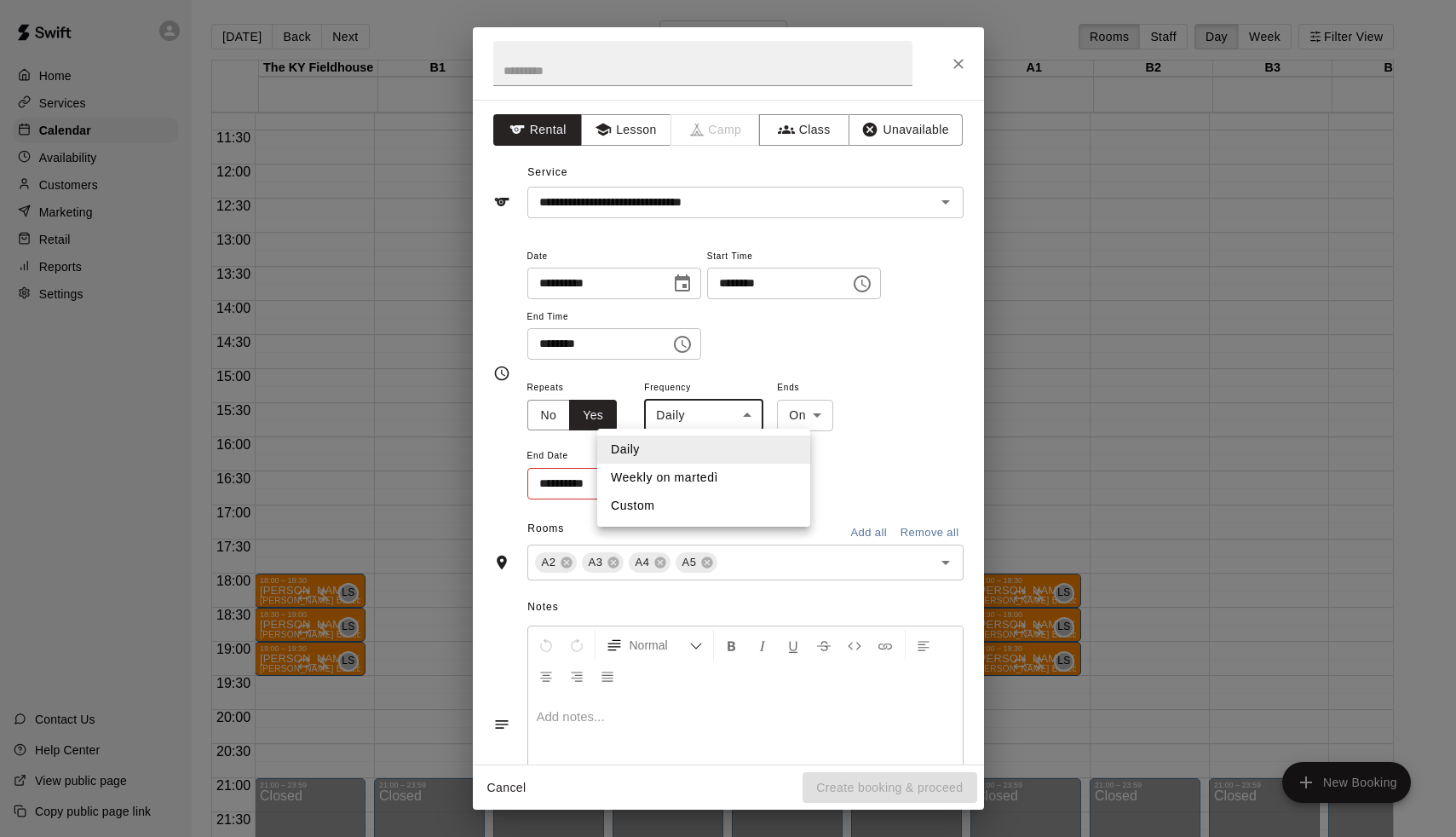
click at [670, 473] on li "Weekly on martedì" at bounding box center [703, 477] width 213 height 28
type input "******"
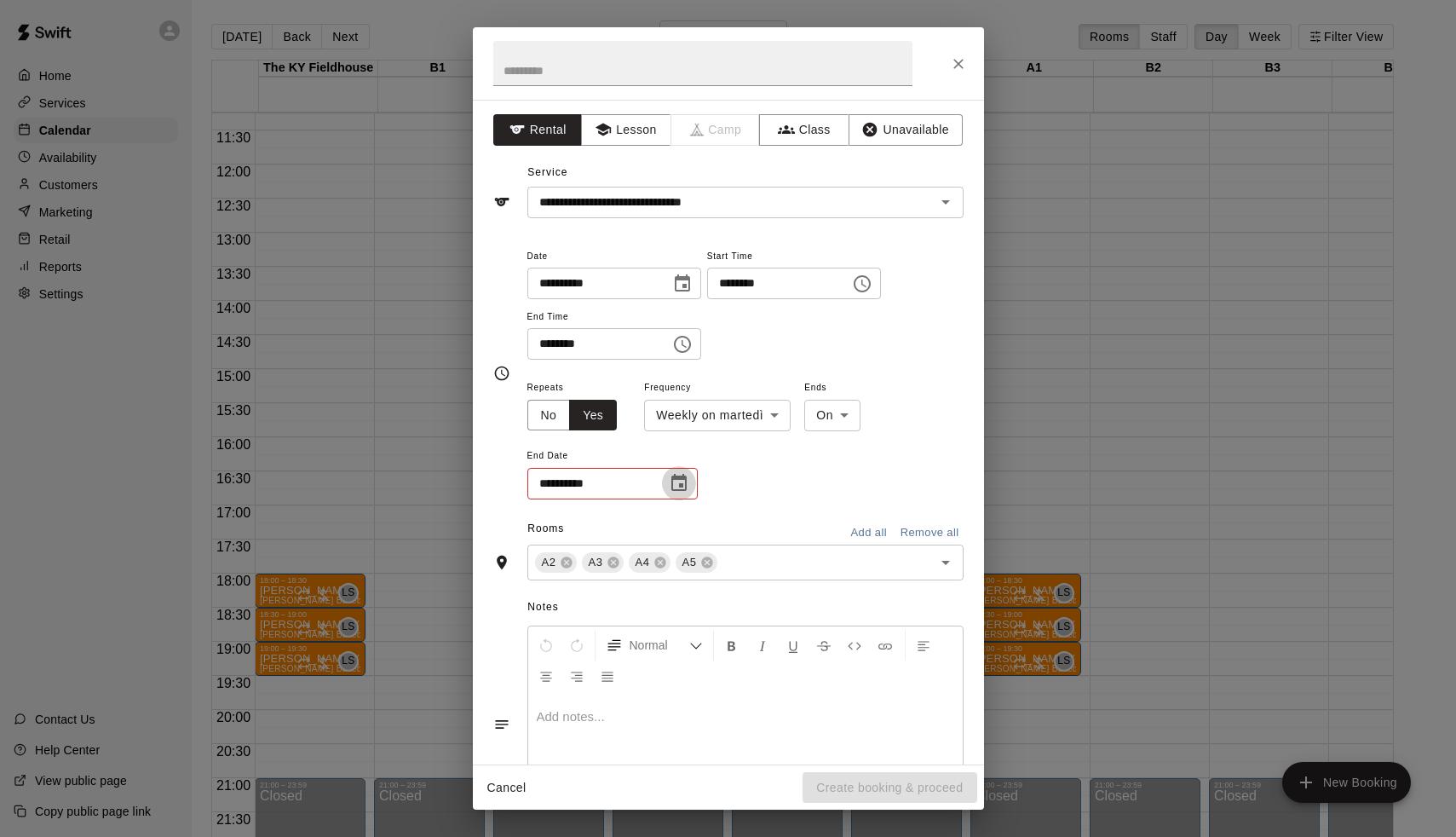
click at [675, 480] on icon "Choose date" at bounding box center [678, 483] width 20 height 20
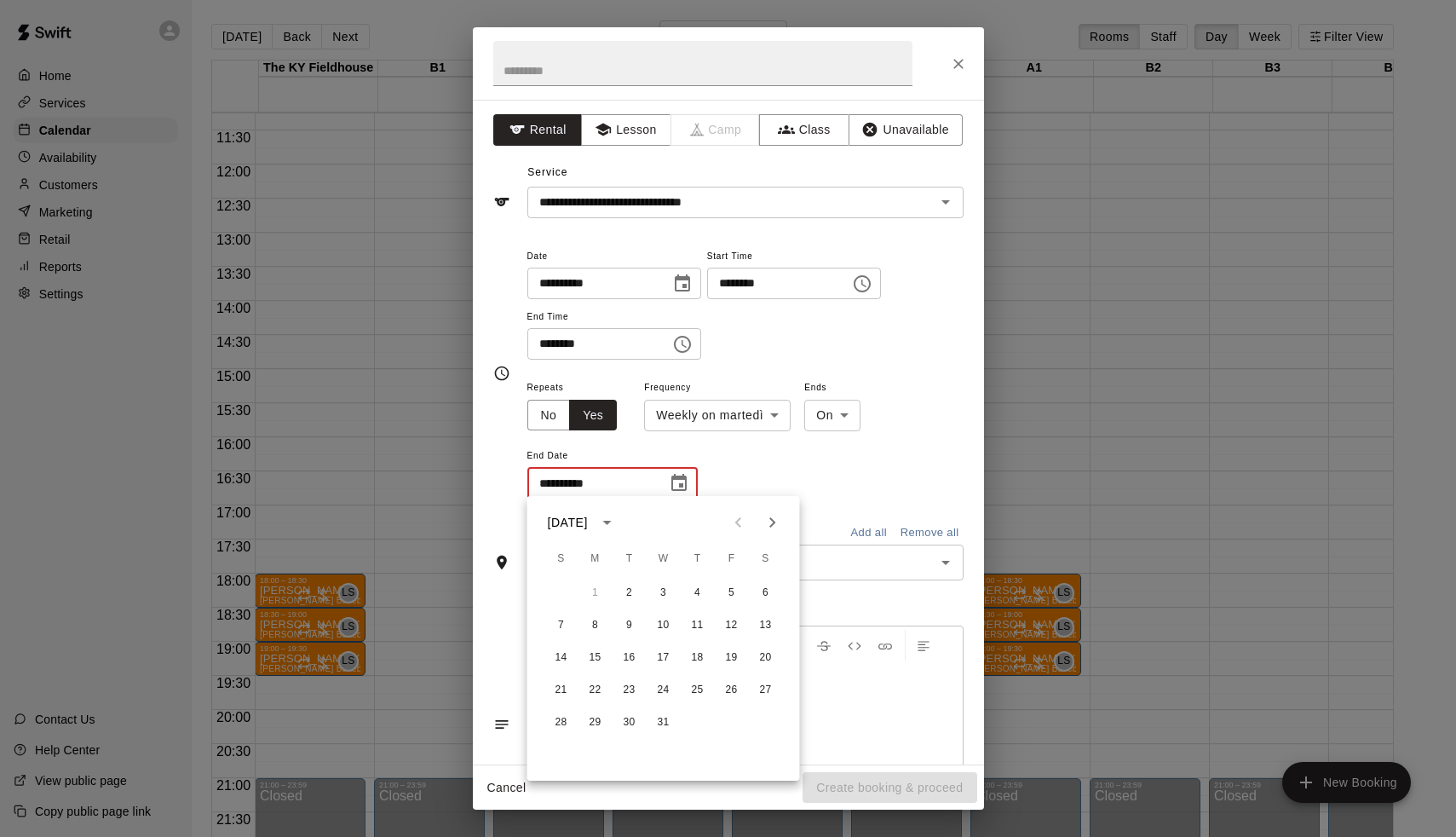
click at [781, 523] on icon "Next month" at bounding box center [772, 522] width 20 height 20
click at [780, 519] on icon "Next month" at bounding box center [772, 522] width 20 height 20
click at [622, 628] on button "10" at bounding box center [630, 625] width 31 height 31
type input "**********"
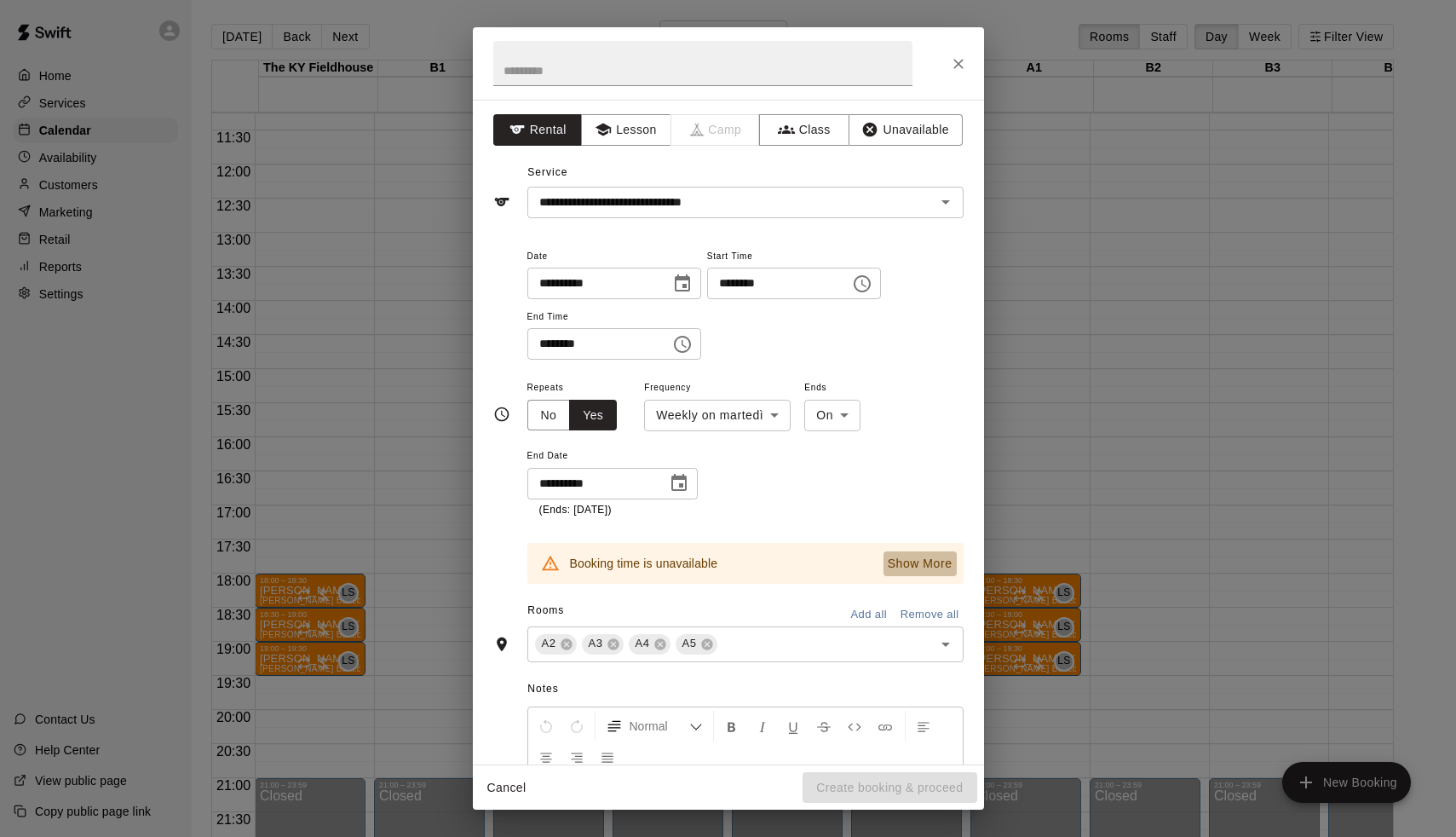
click at [923, 565] on p "Show More" at bounding box center [921, 563] width 65 height 18
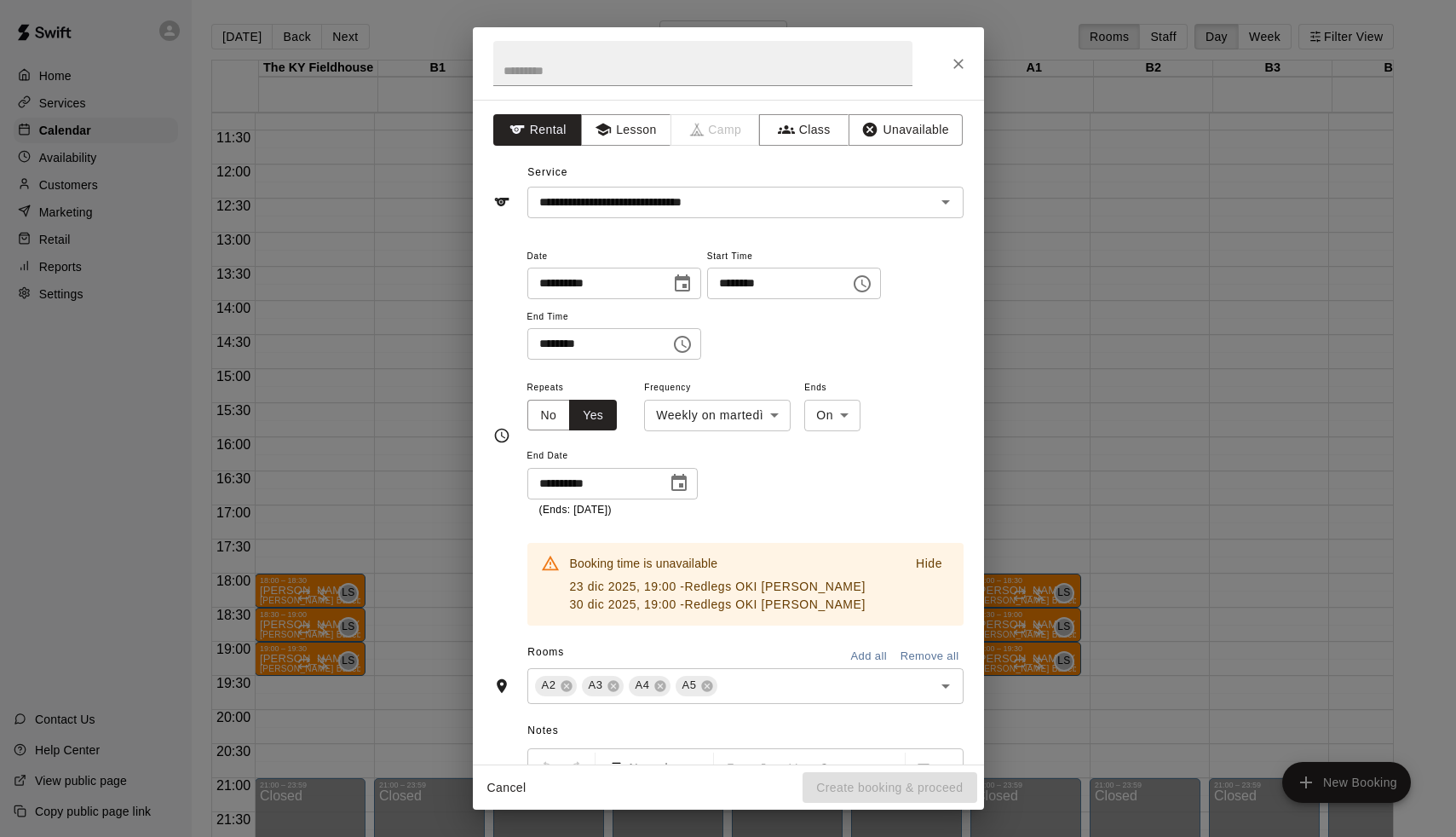
click at [510, 785] on button "Cancel" at bounding box center [507, 787] width 54 height 31
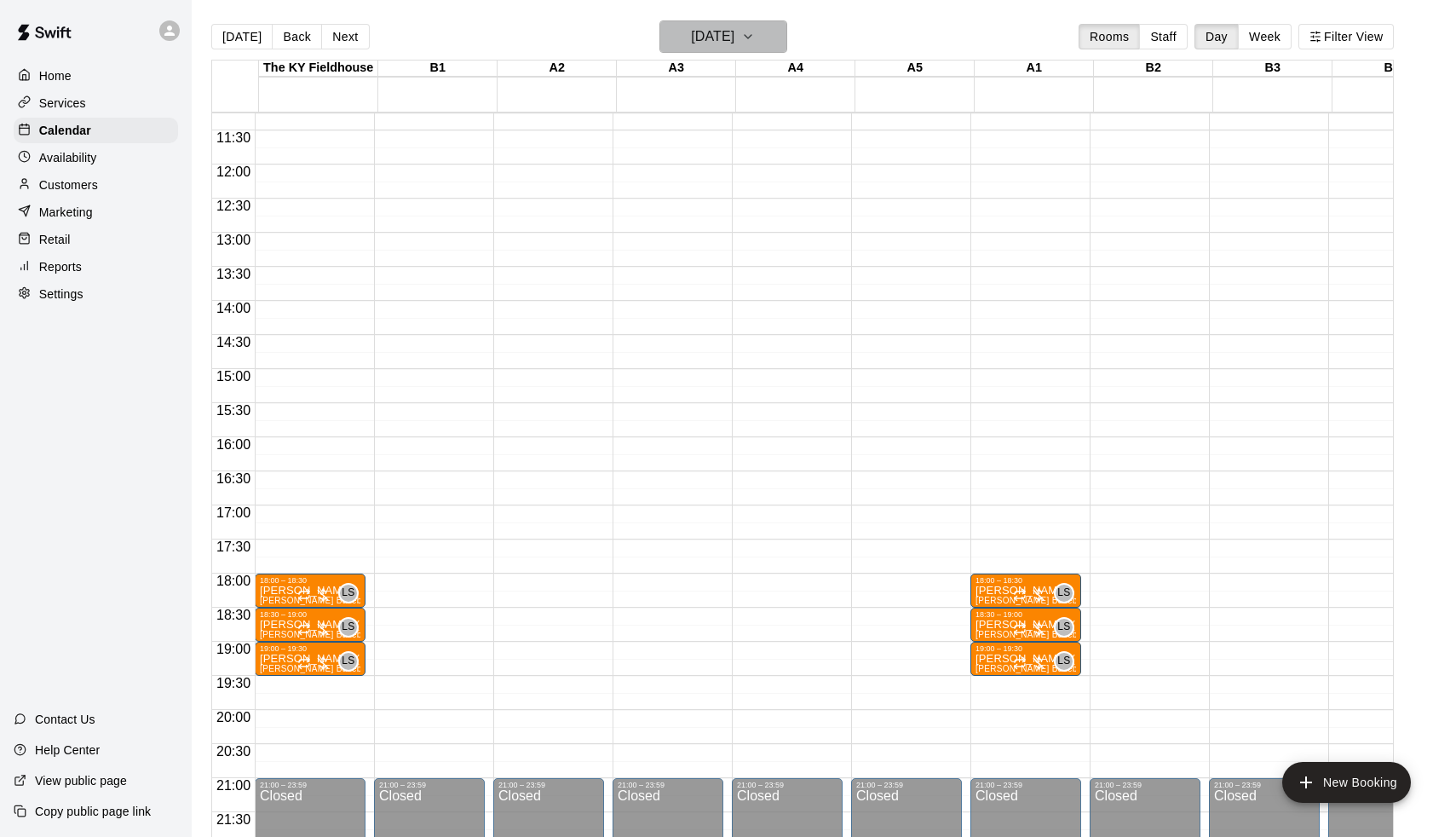
click at [691, 49] on h6 "[DATE]" at bounding box center [713, 36] width 44 height 24
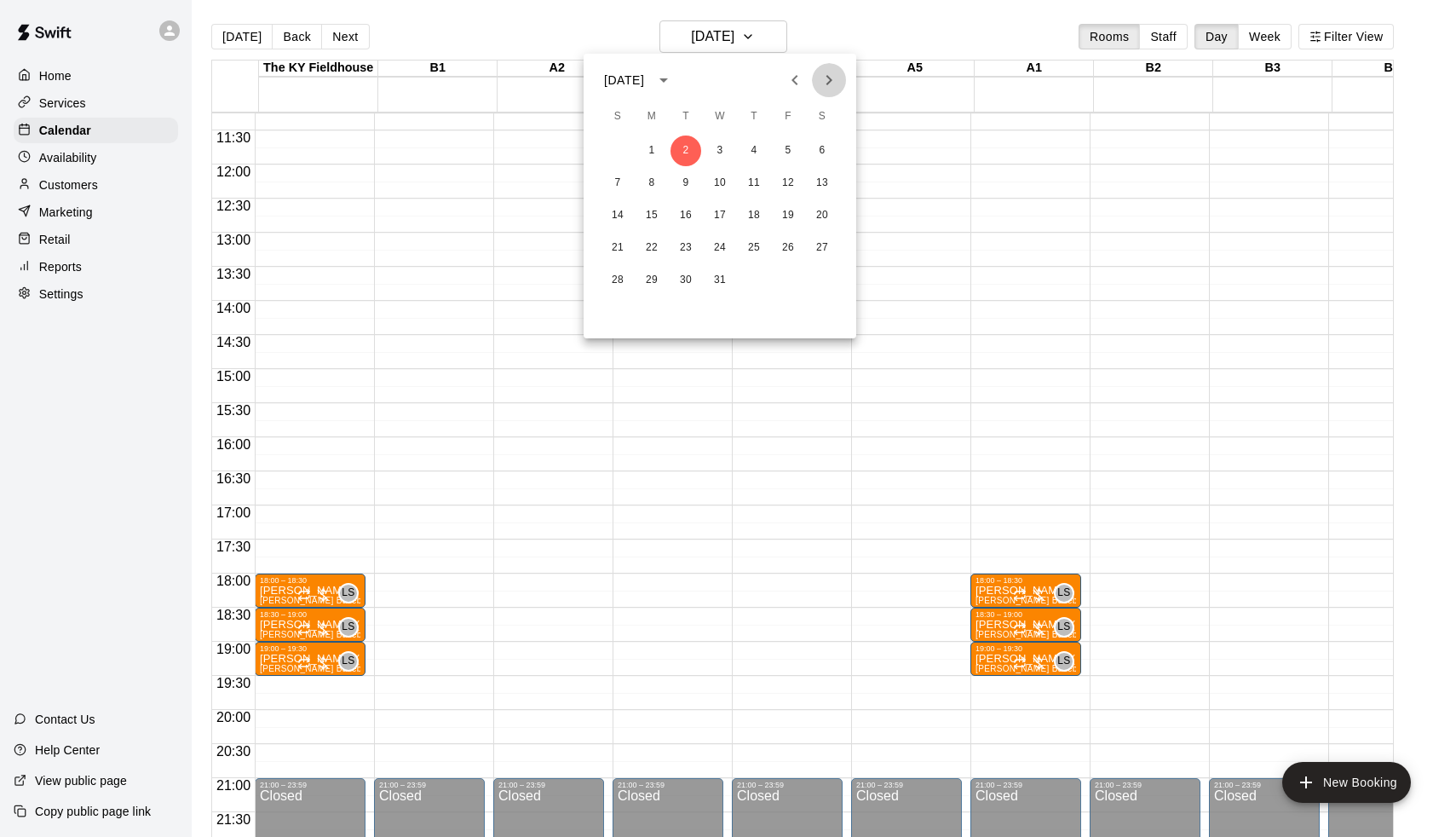
click at [825, 83] on icon "Next month" at bounding box center [828, 79] width 20 height 20
click at [796, 77] on icon "Previous month" at bounding box center [795, 80] width 6 height 10
click at [773, 80] on div "[DATE]" at bounding box center [720, 80] width 273 height 26
click at [794, 77] on icon "Previous month" at bounding box center [795, 80] width 6 height 10
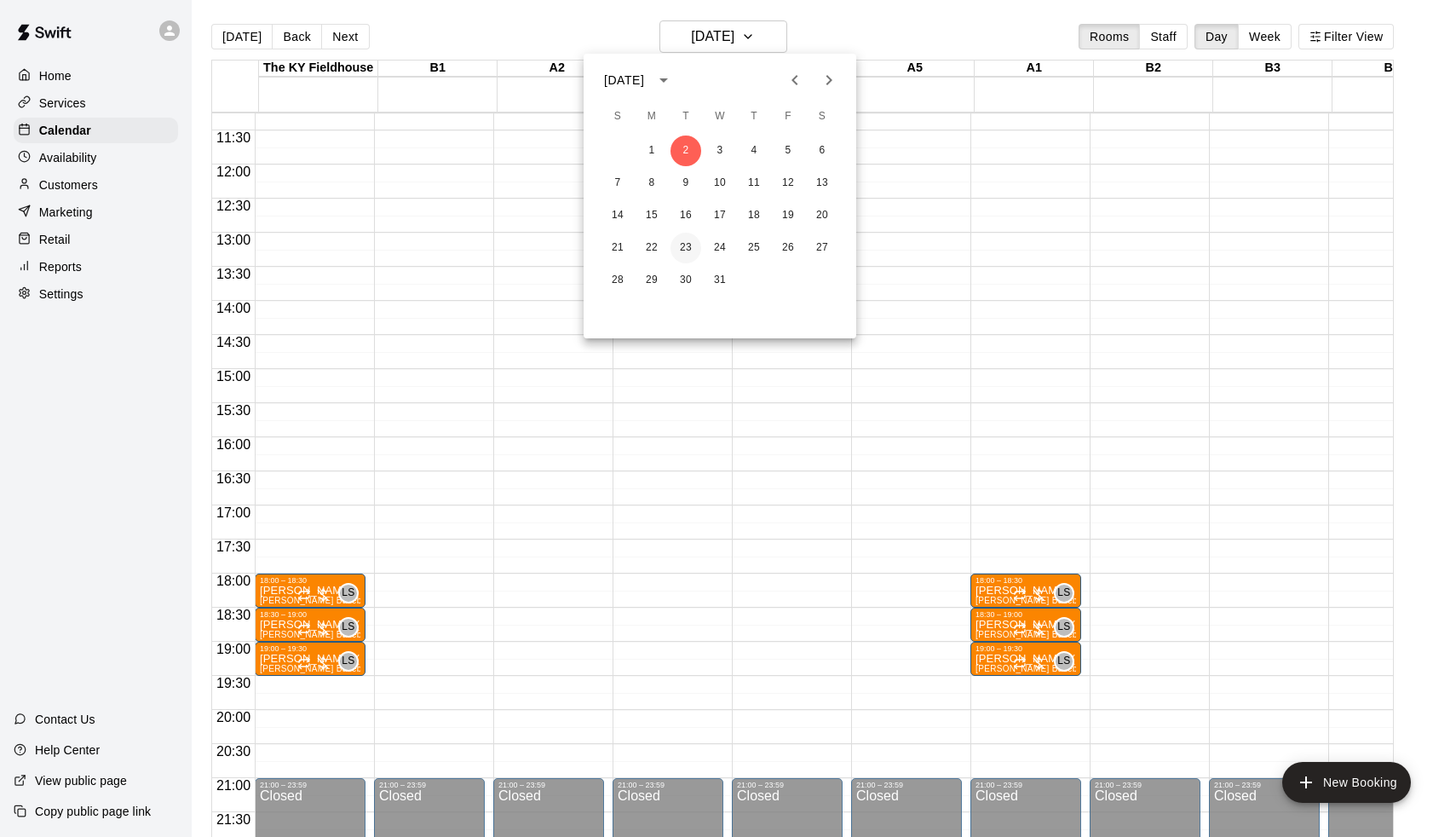
click at [688, 244] on button "23" at bounding box center [686, 248] width 31 height 31
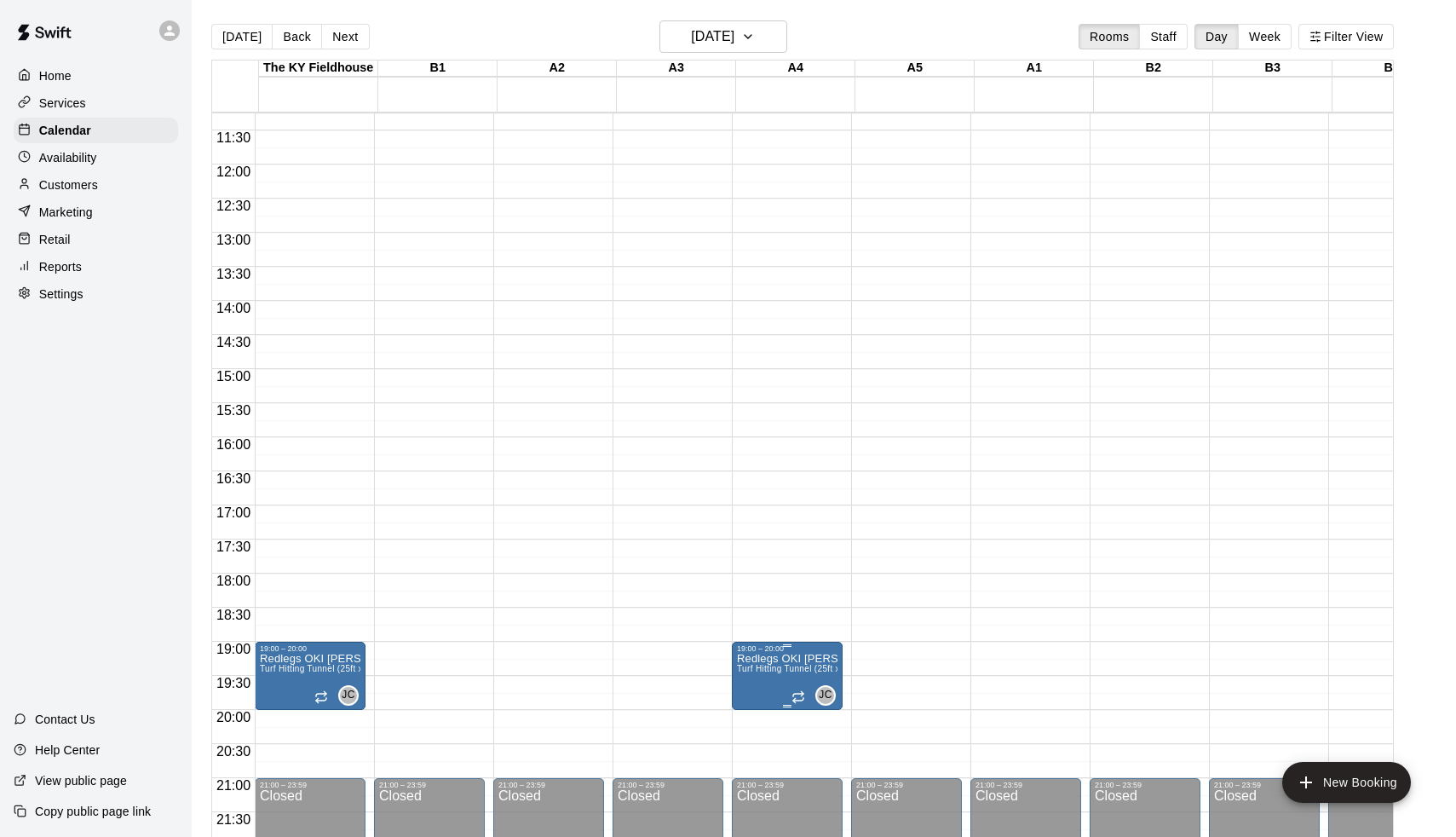
click at [759, 673] on span "Turf Hitting Tunnel (25ft x 50ft)" at bounding box center [799, 669] width 124 height 10
click at [760, 684] on icon "edit" at bounding box center [757, 682] width 20 height 20
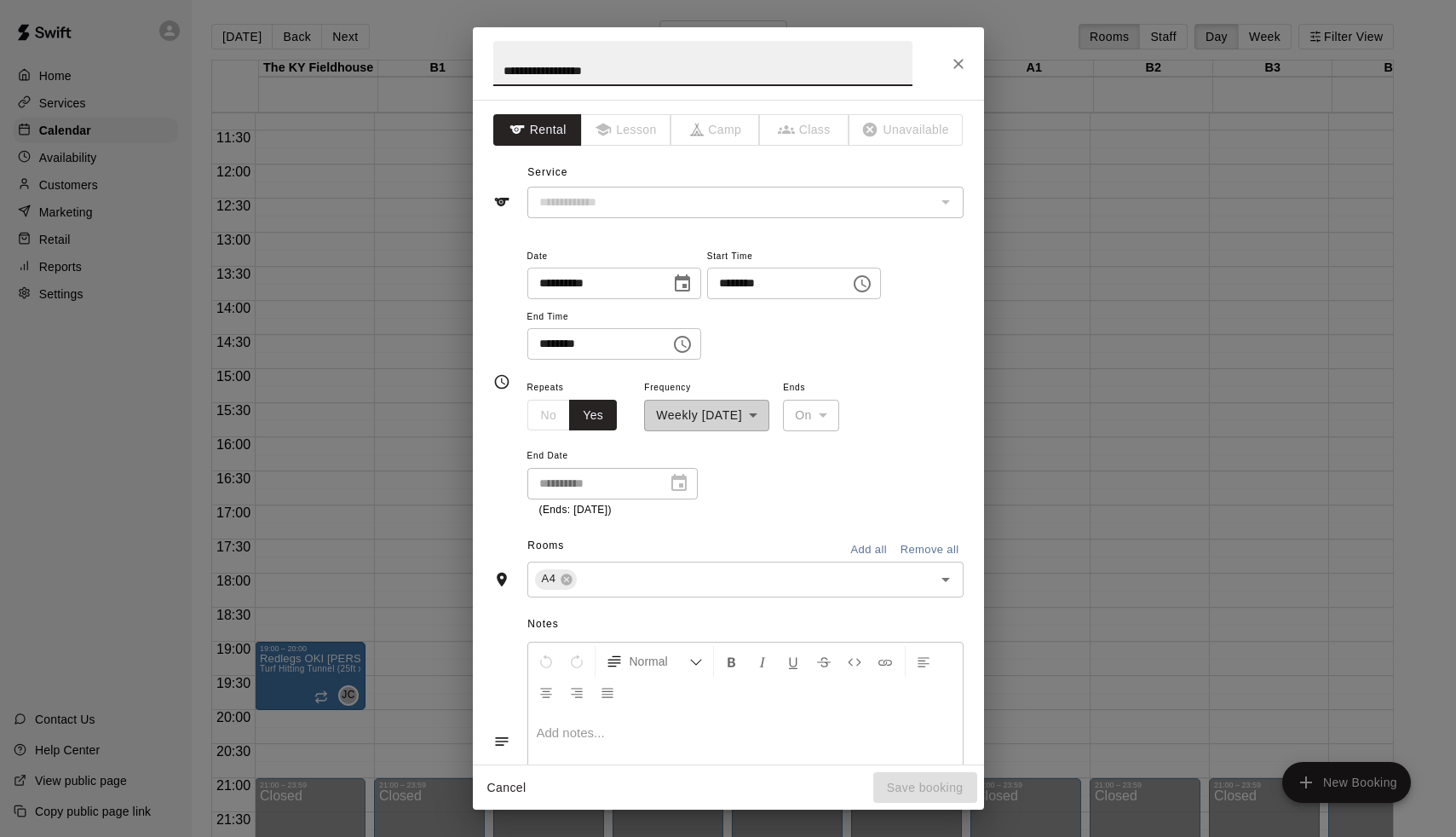
type input "**********"
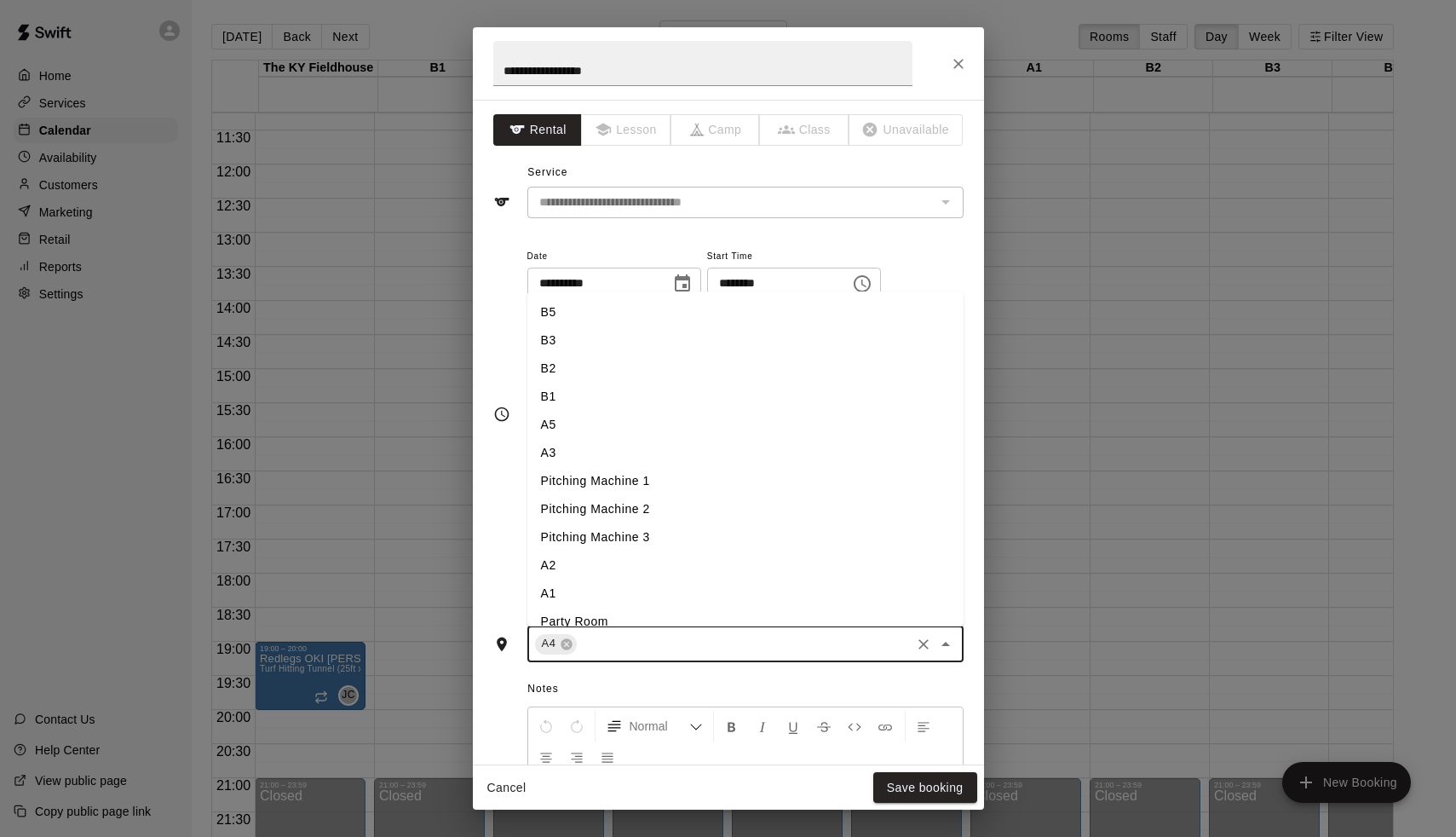
click at [625, 636] on input "text" at bounding box center [743, 644] width 329 height 21
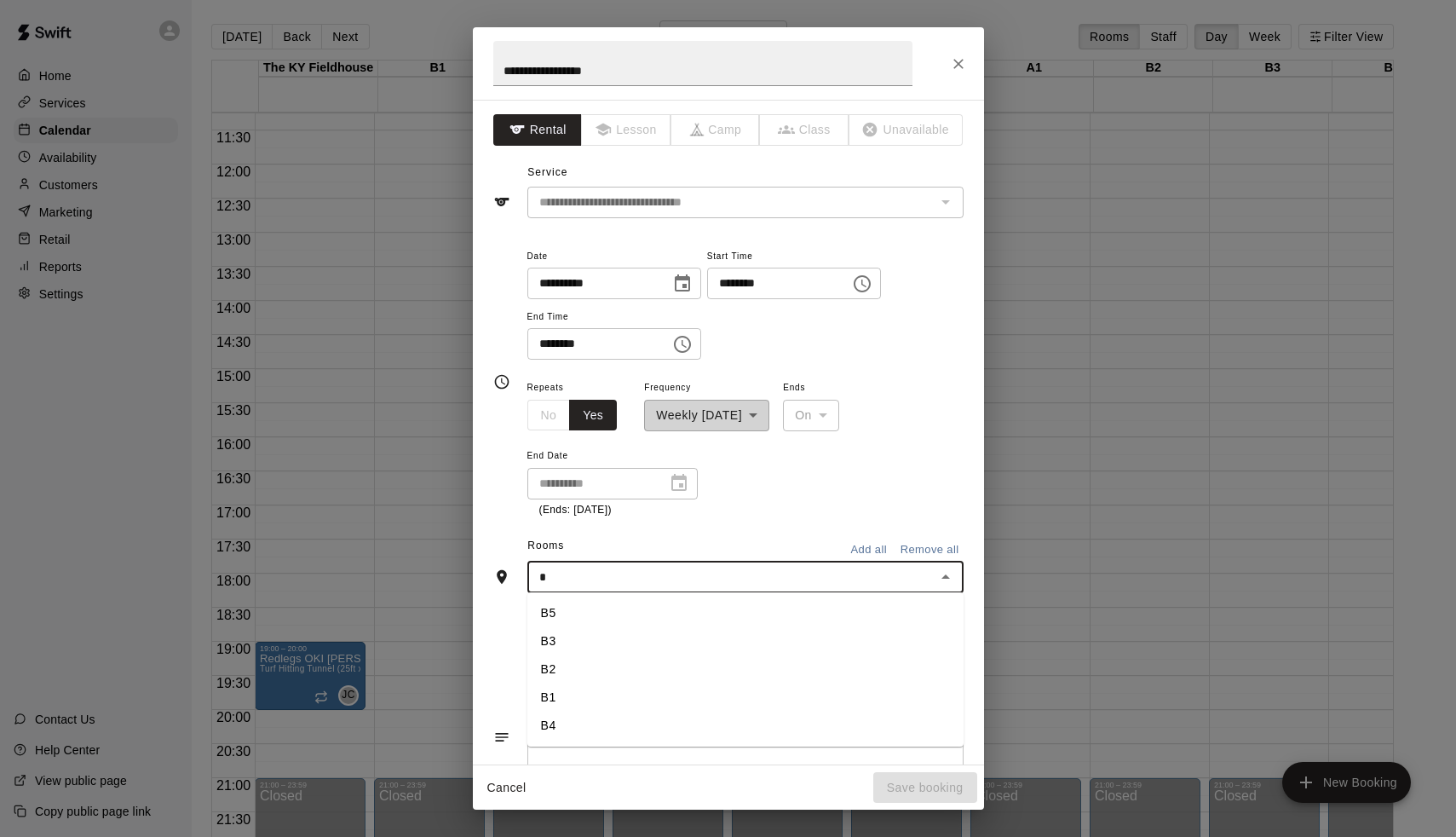
scroll to position [0, 0]
type input "**"
click at [596, 594] on ul "B4" at bounding box center [745, 614] width 436 height 42
click at [594, 610] on li "B4" at bounding box center [745, 613] width 436 height 28
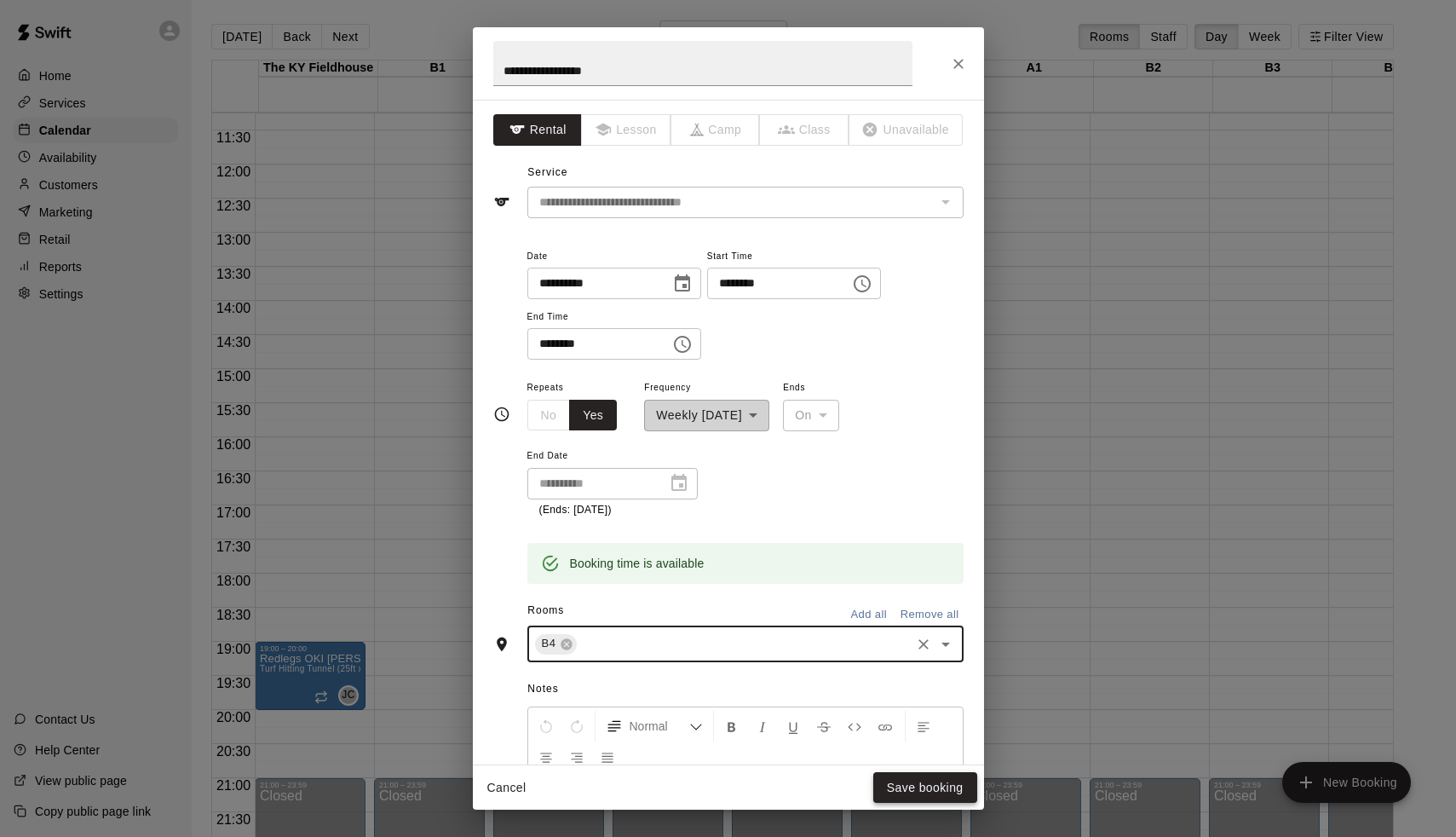
click at [879, 787] on button "Save booking" at bounding box center [925, 787] width 104 height 31
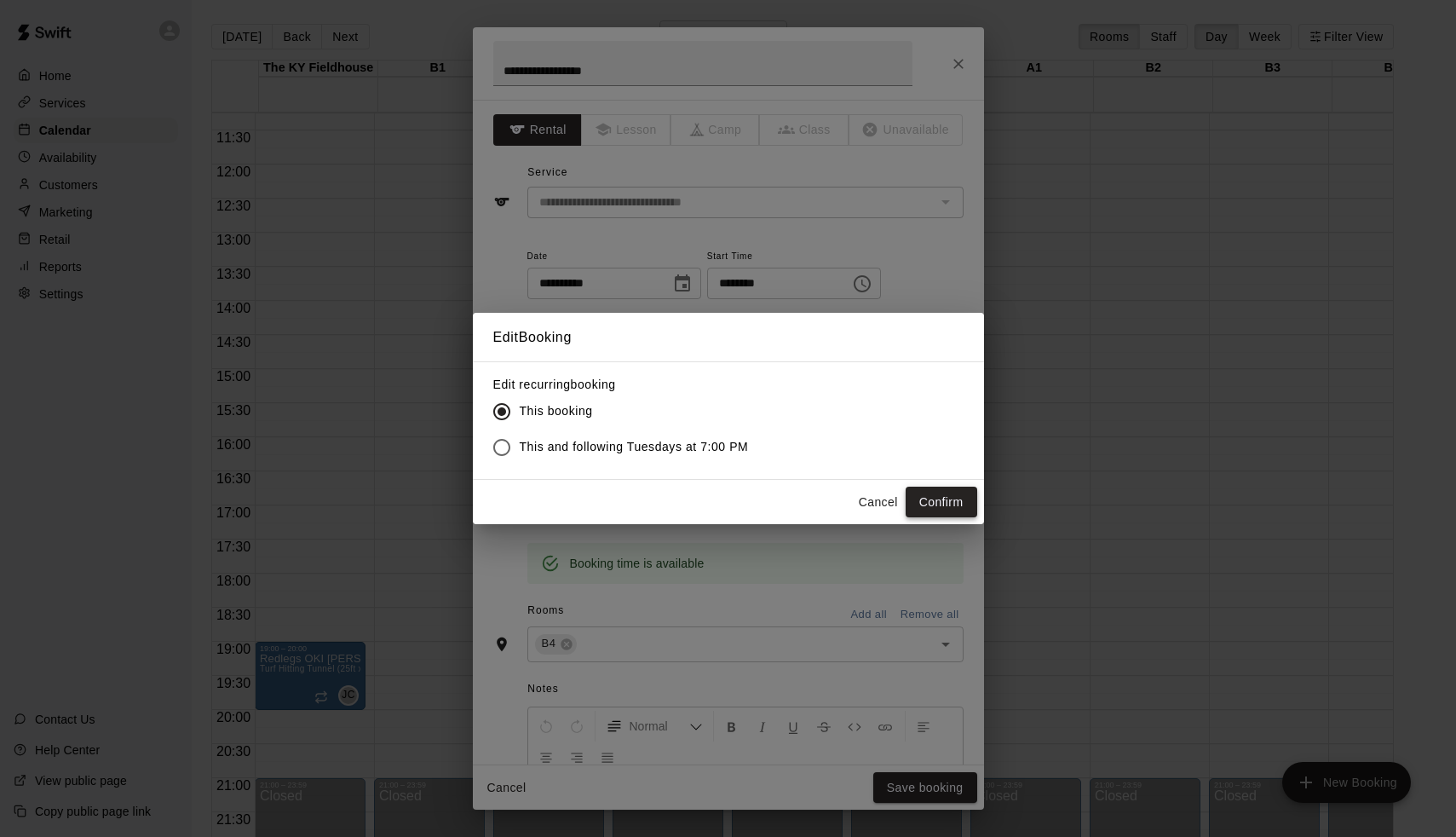
click at [944, 506] on button "Confirm" at bounding box center [941, 502] width 72 height 31
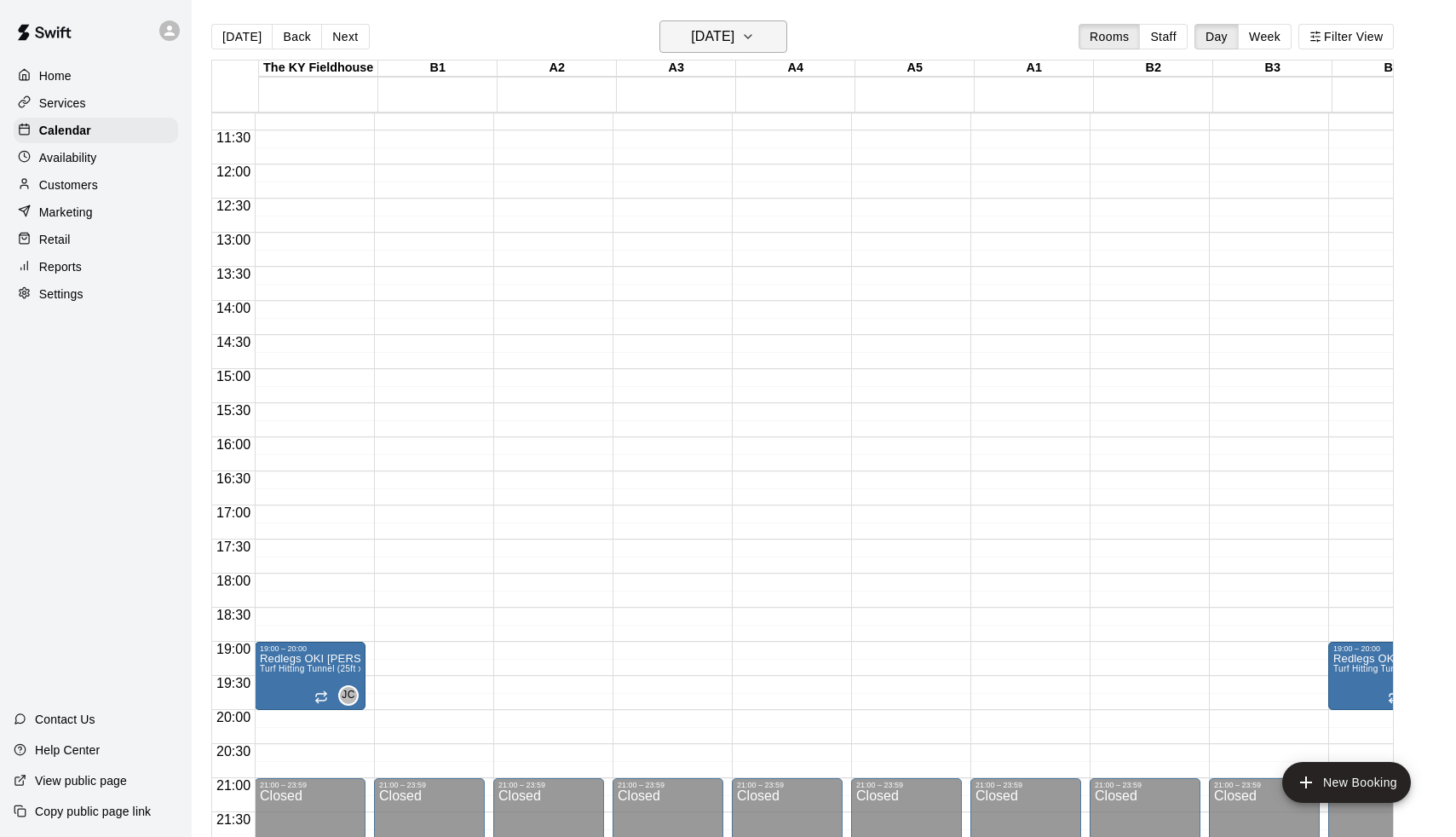
click at [721, 40] on h6 "[DATE]" at bounding box center [713, 36] width 44 height 24
click at [681, 282] on button "30" at bounding box center [686, 281] width 31 height 31
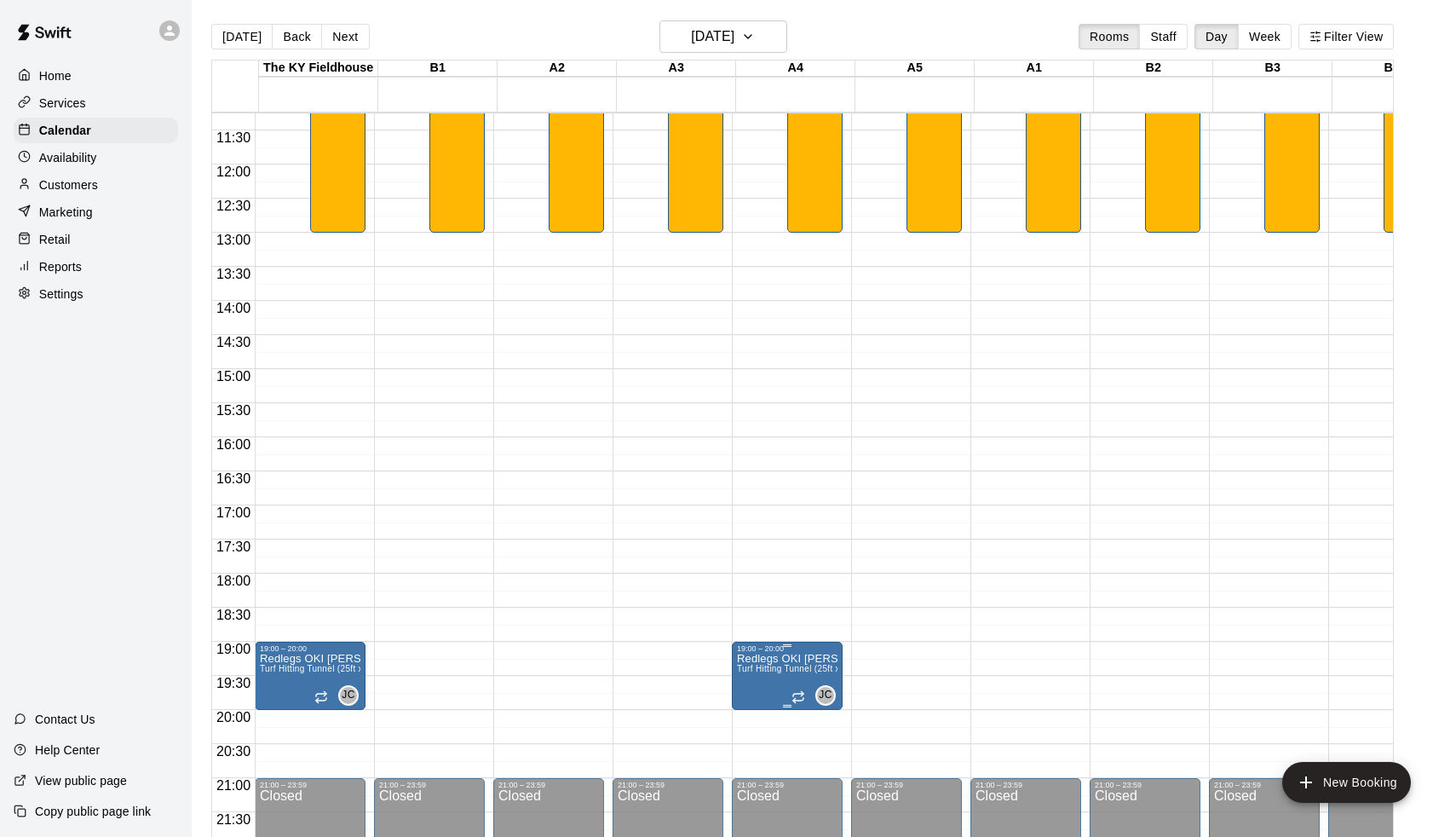
click at [752, 672] on span "Turf Hitting Tunnel (25ft x 50ft)" at bounding box center [799, 669] width 124 height 10
click at [757, 673] on icon "edit" at bounding box center [757, 682] width 20 height 20
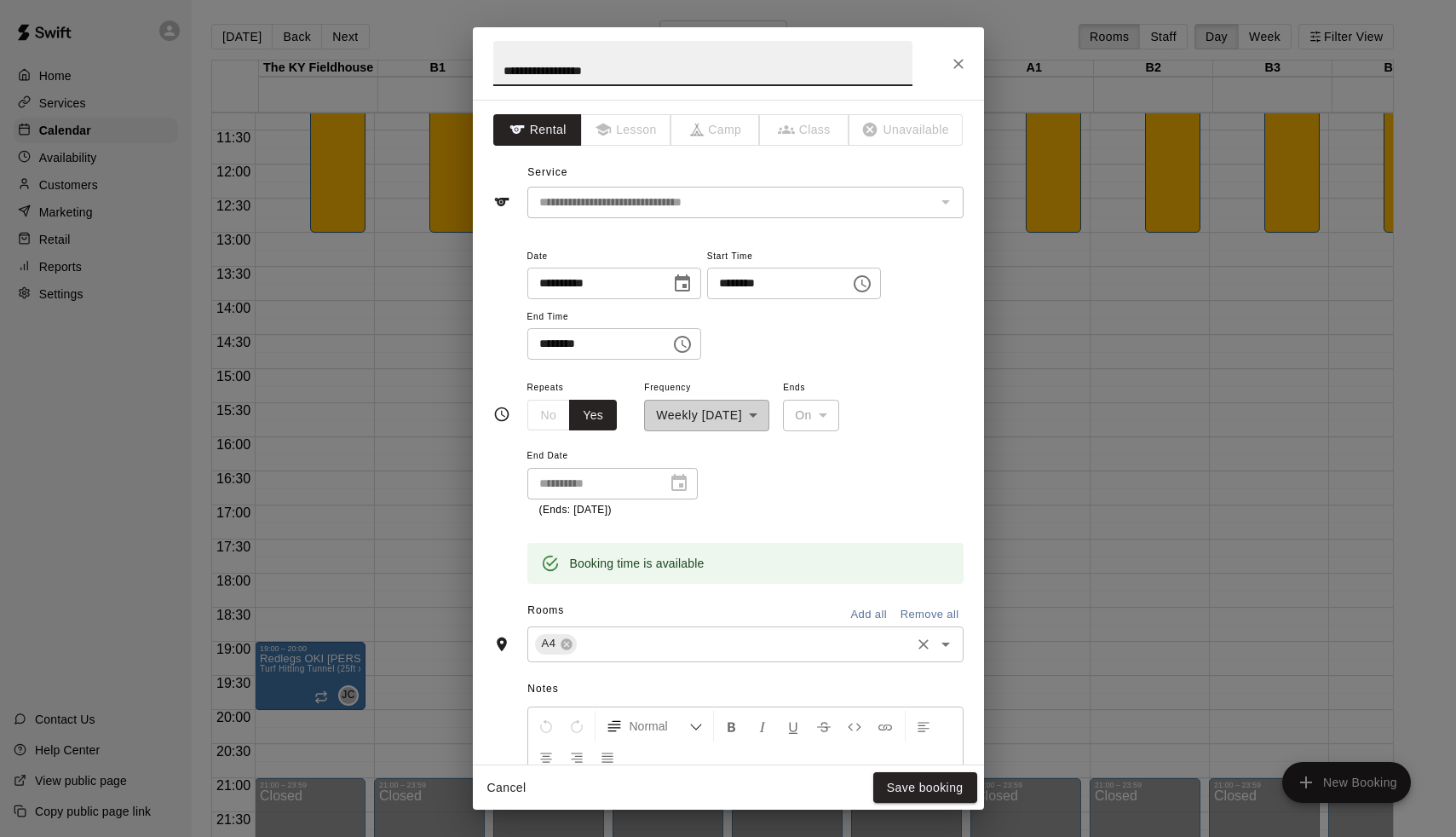
click at [620, 638] on input "text" at bounding box center [743, 644] width 329 height 21
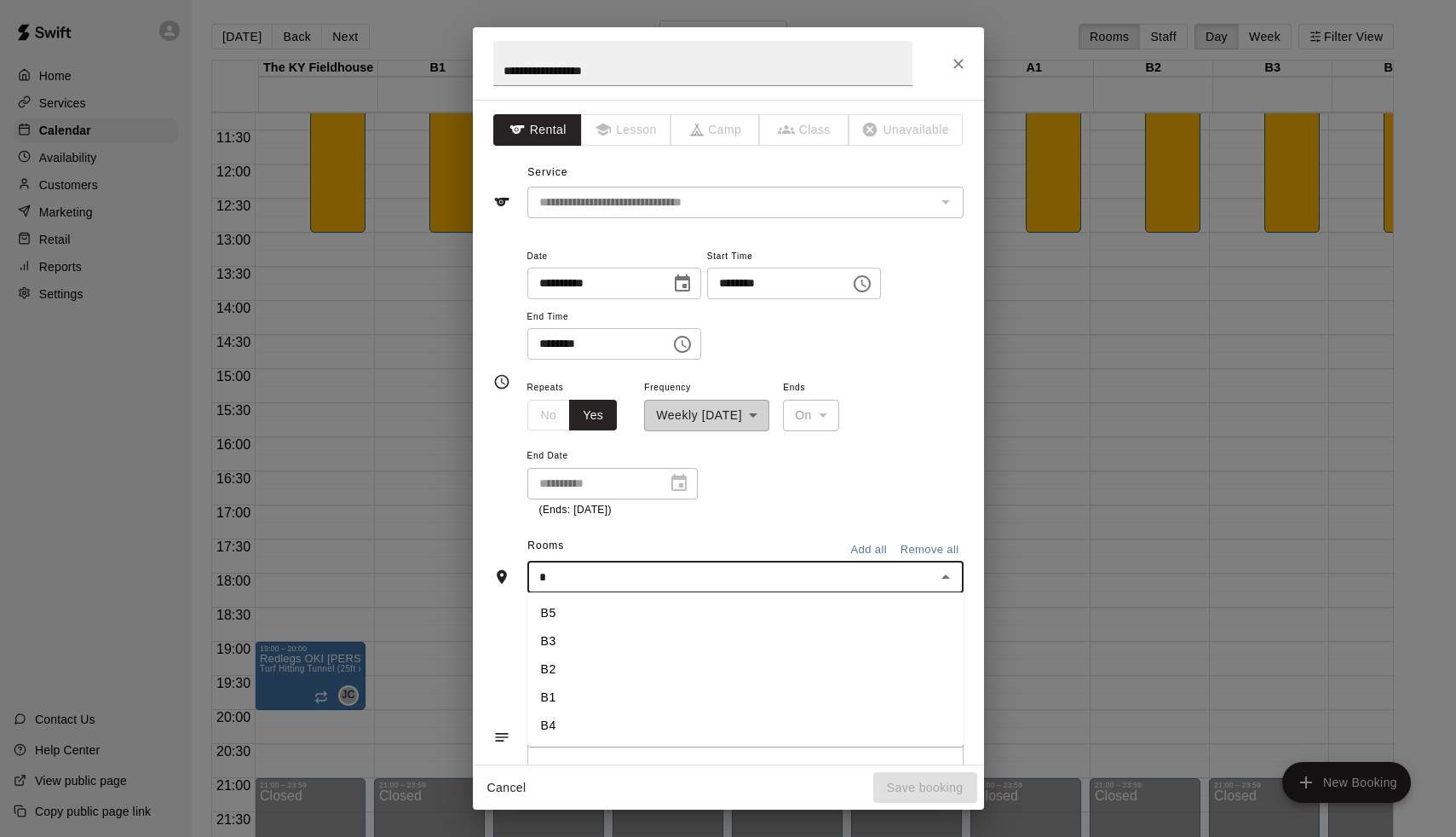
type input "**"
click at [594, 617] on li "B4" at bounding box center [745, 613] width 436 height 28
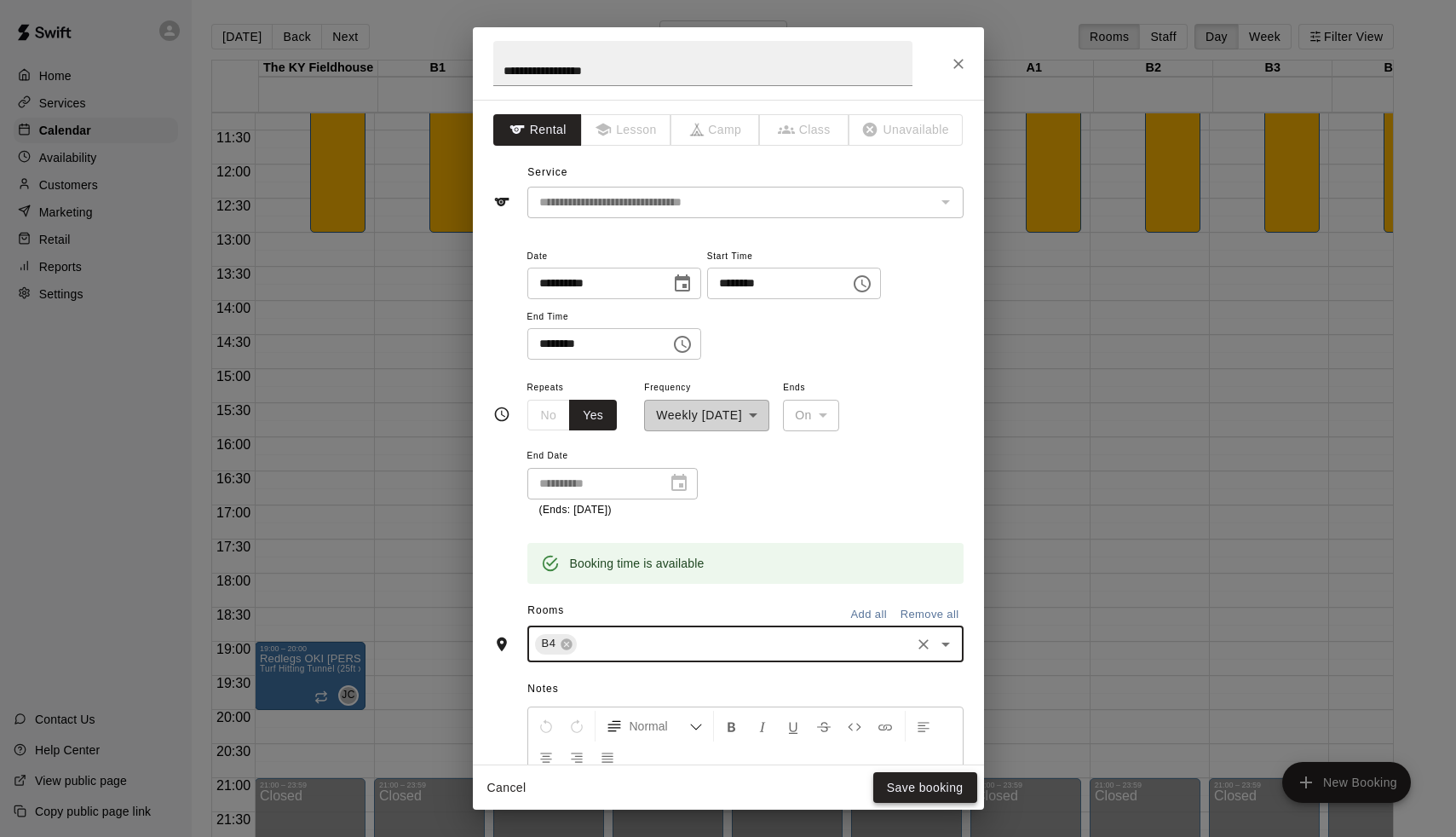
click at [948, 801] on button "Save booking" at bounding box center [925, 787] width 104 height 31
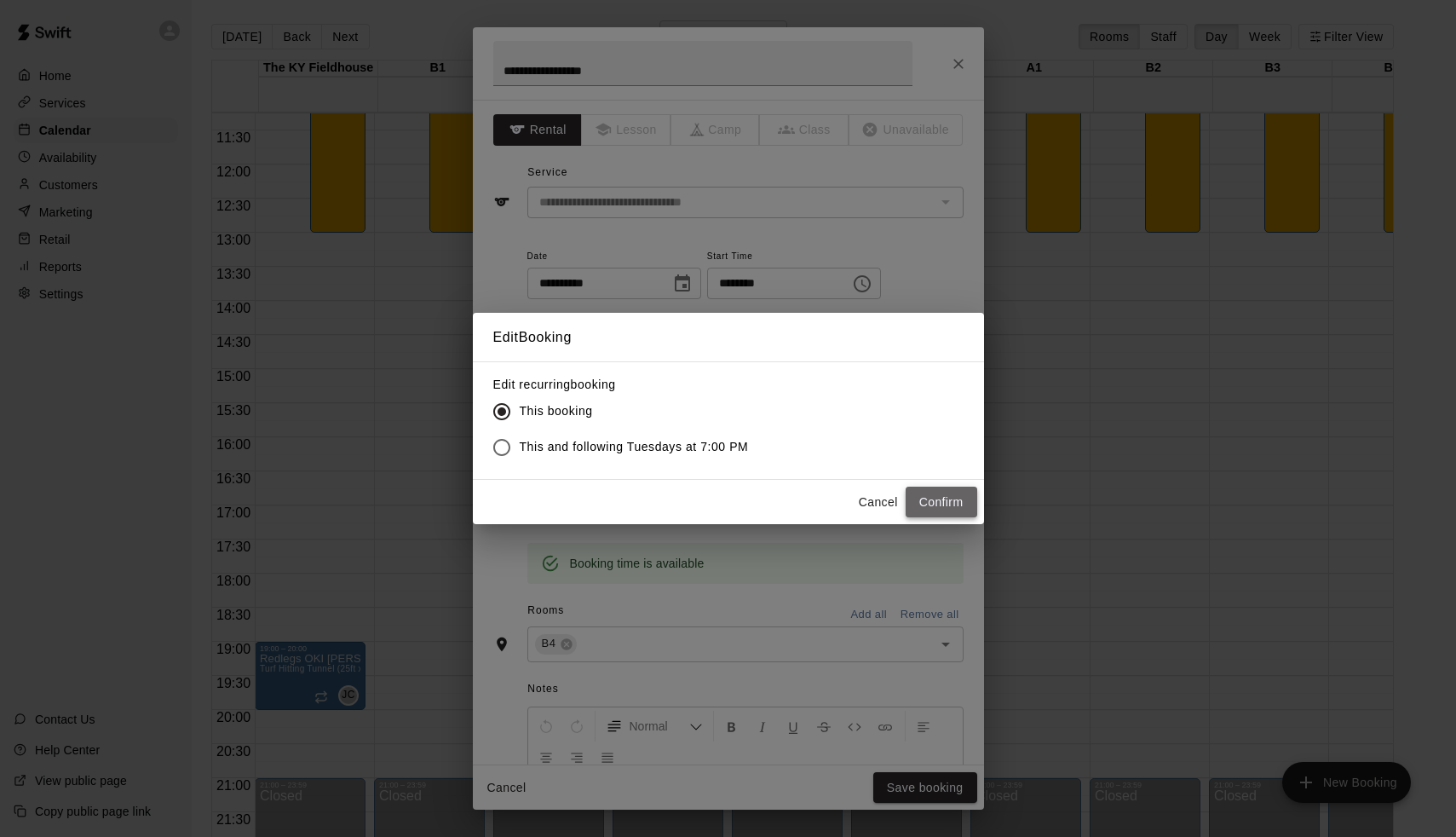
click at [939, 493] on button "Confirm" at bounding box center [941, 502] width 72 height 31
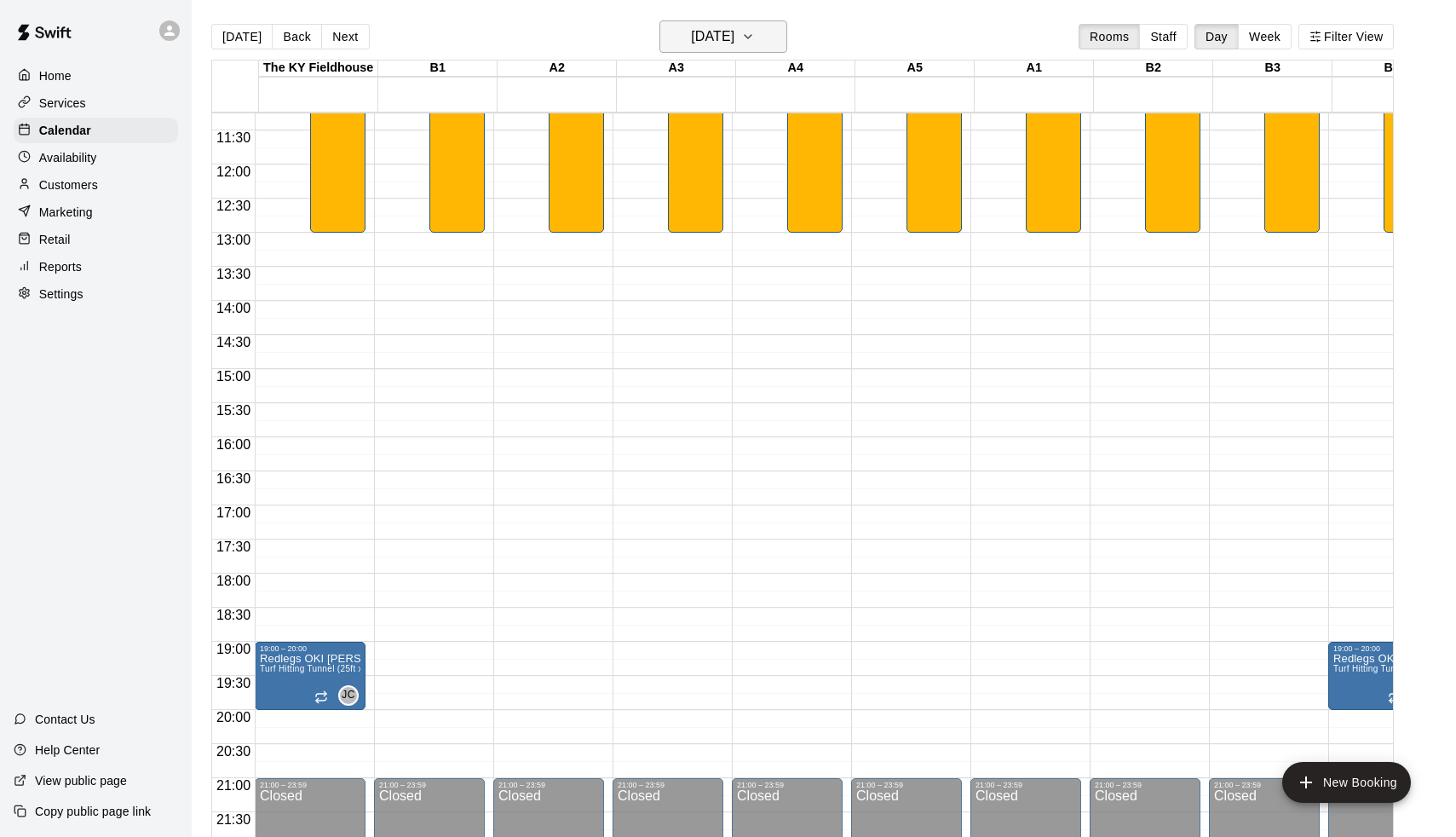
click at [731, 34] on h6 "[DATE]" at bounding box center [713, 36] width 44 height 24
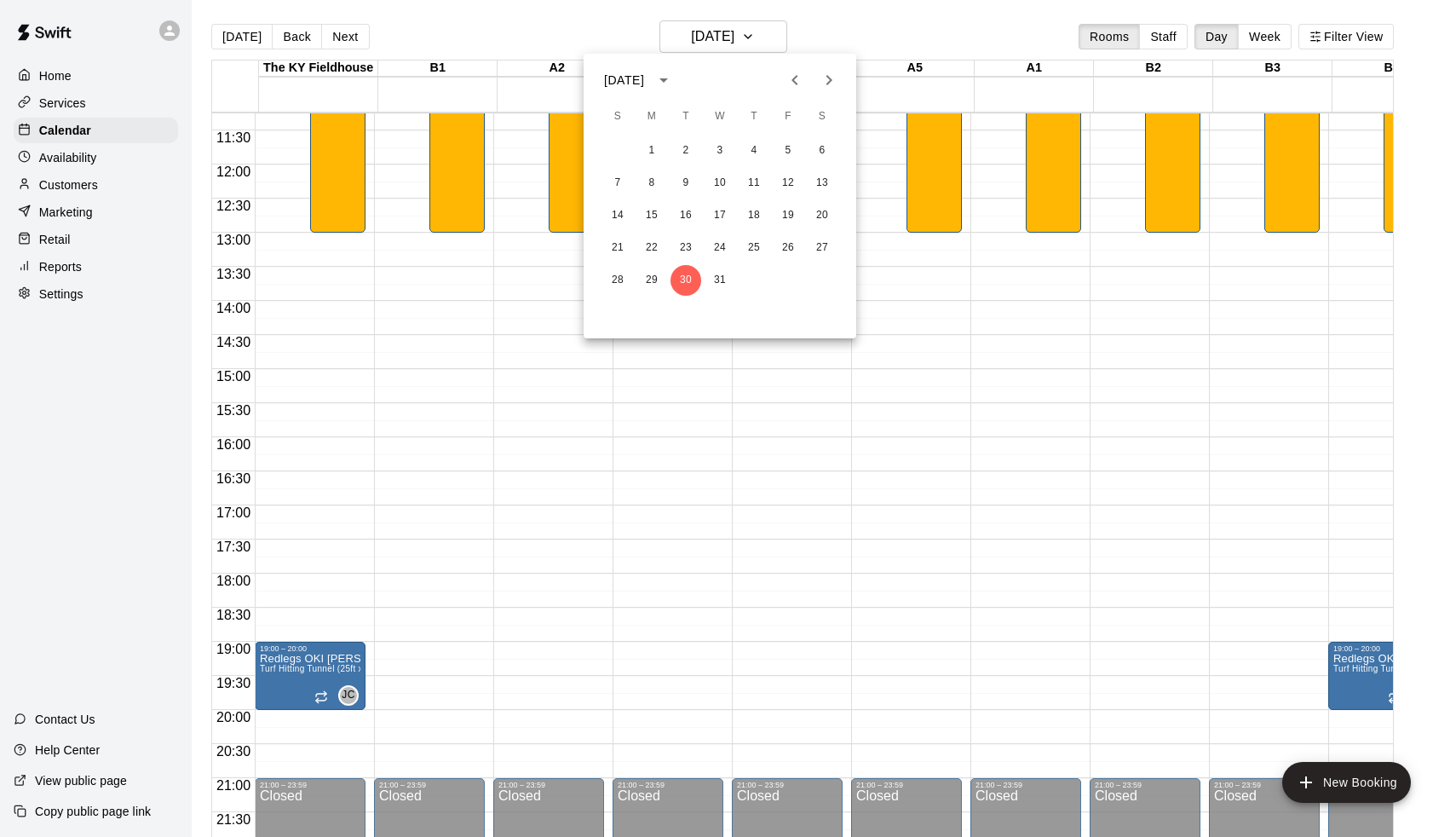
click at [795, 77] on icon "Previous month" at bounding box center [795, 80] width 6 height 10
click at [791, 79] on icon "Previous month" at bounding box center [794, 79] width 20 height 20
click at [822, 77] on icon "Next month" at bounding box center [828, 79] width 20 height 20
click at [824, 84] on icon "Next month" at bounding box center [828, 79] width 20 height 20
click at [683, 156] on button "2" at bounding box center [686, 151] width 31 height 31
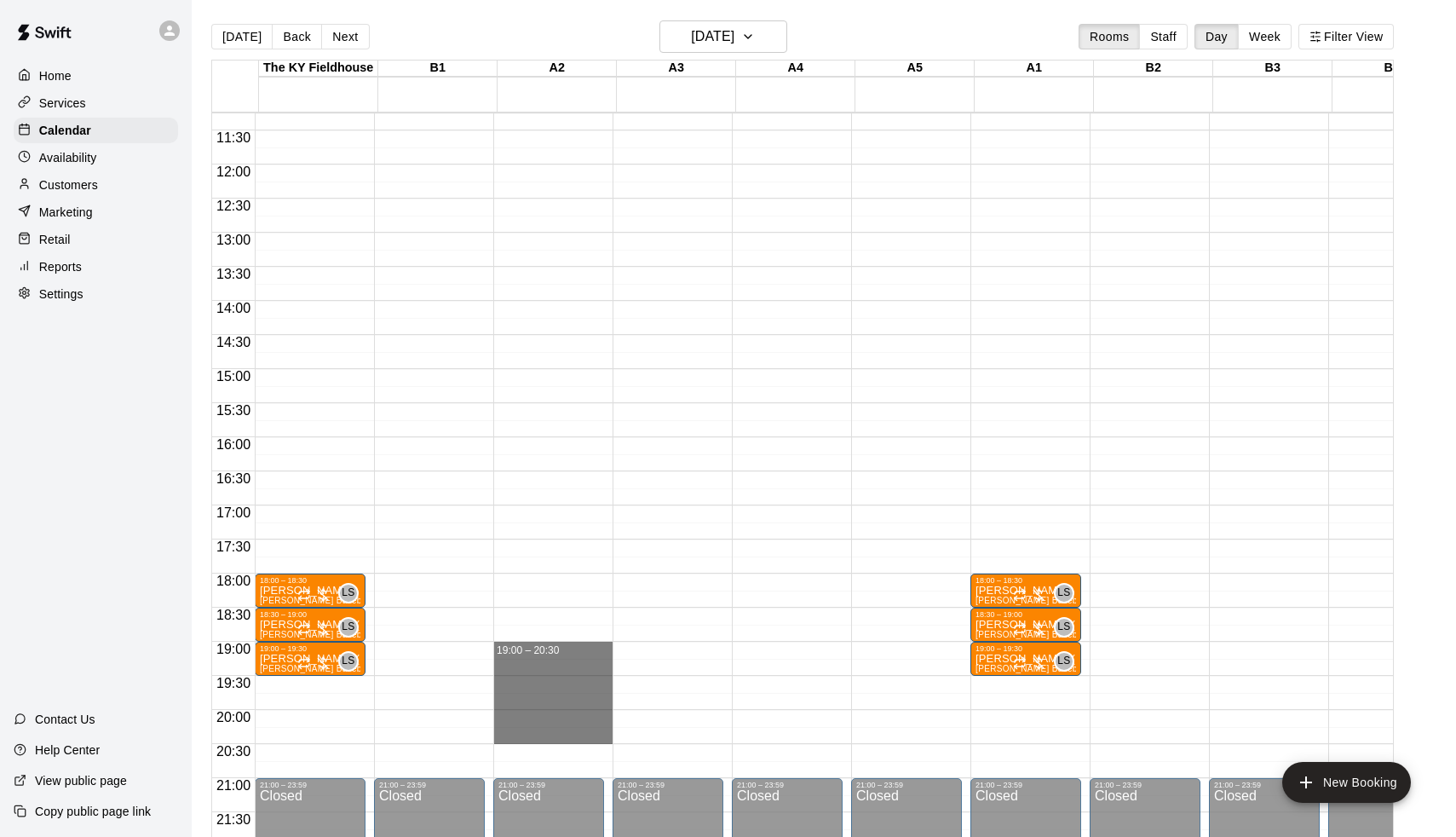
drag, startPoint x: 530, startPoint y: 647, endPoint x: 536, endPoint y: 733, distance: 86.2
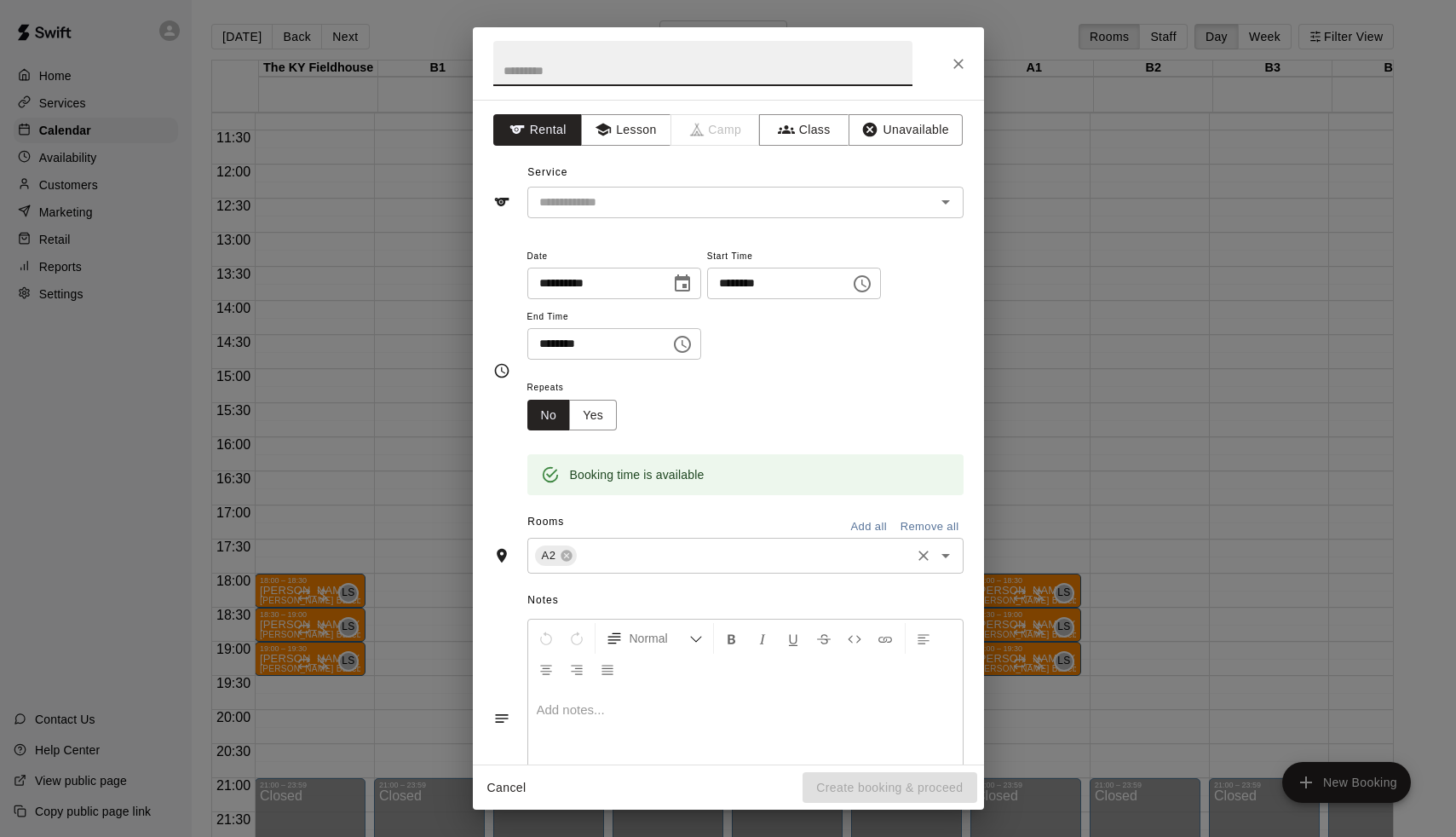
click at [604, 558] on input "text" at bounding box center [743, 556] width 329 height 21
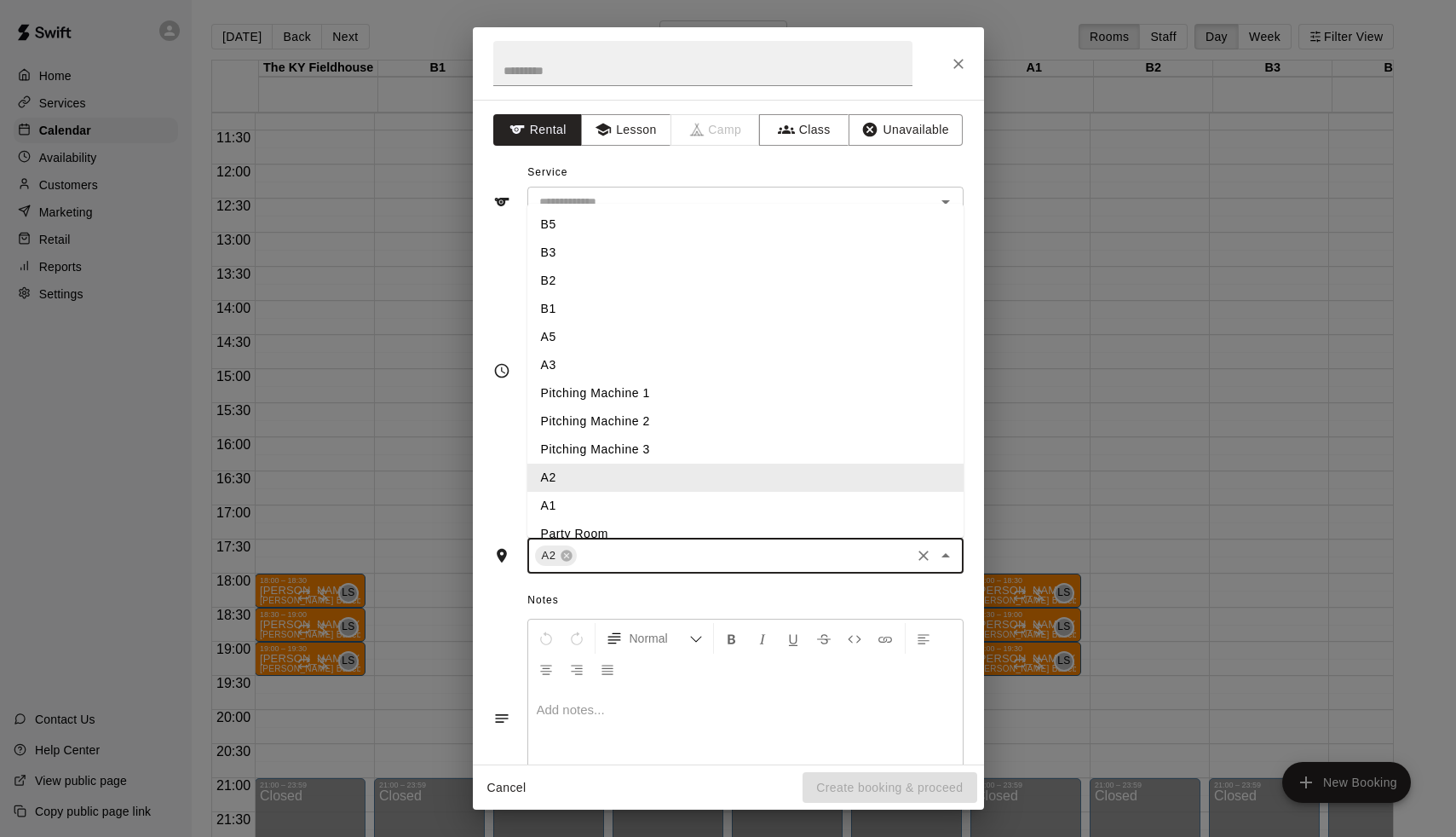
type input "*"
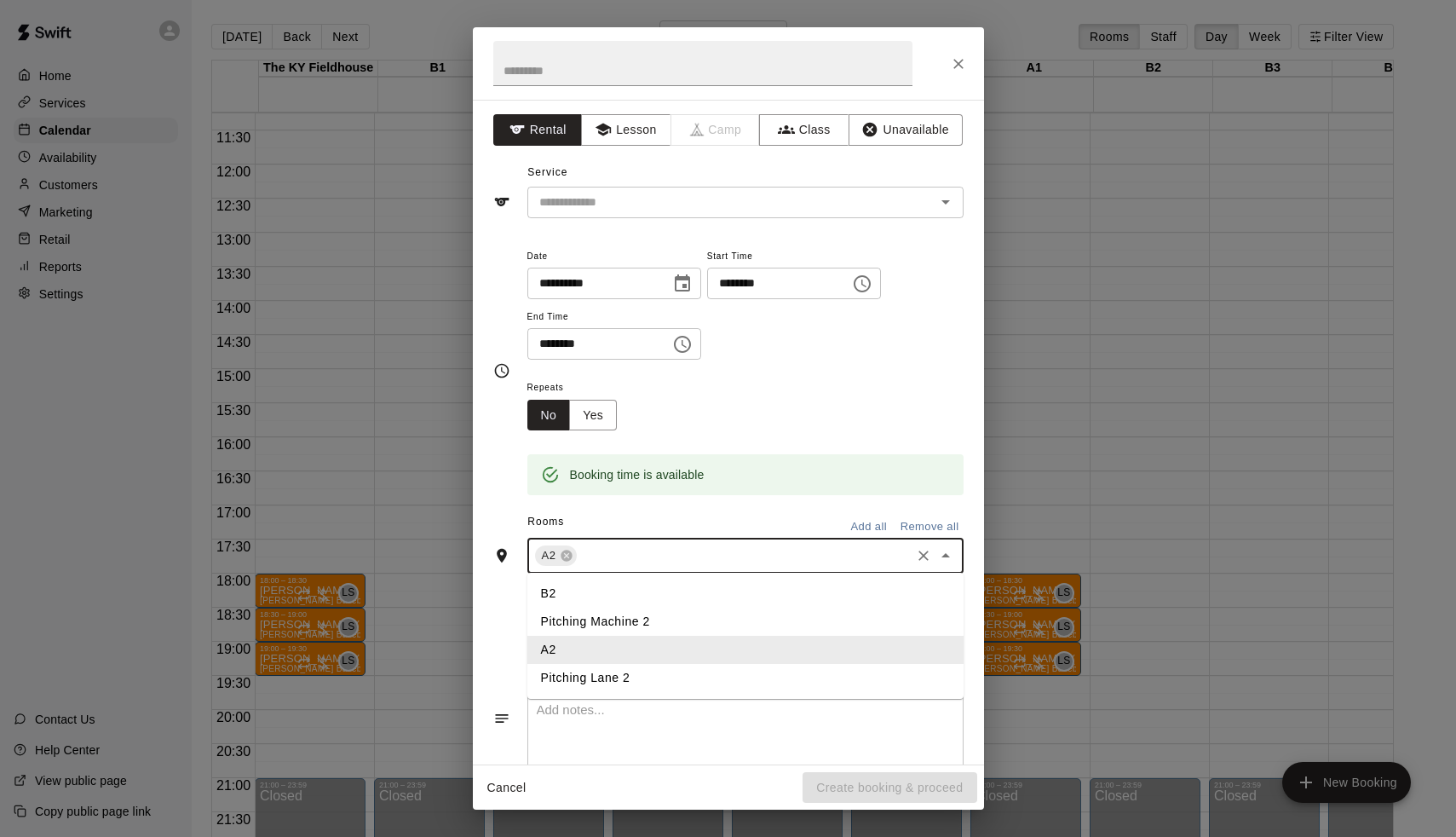
type input "*"
click at [584, 617] on li "A3" at bounding box center [745, 621] width 436 height 28
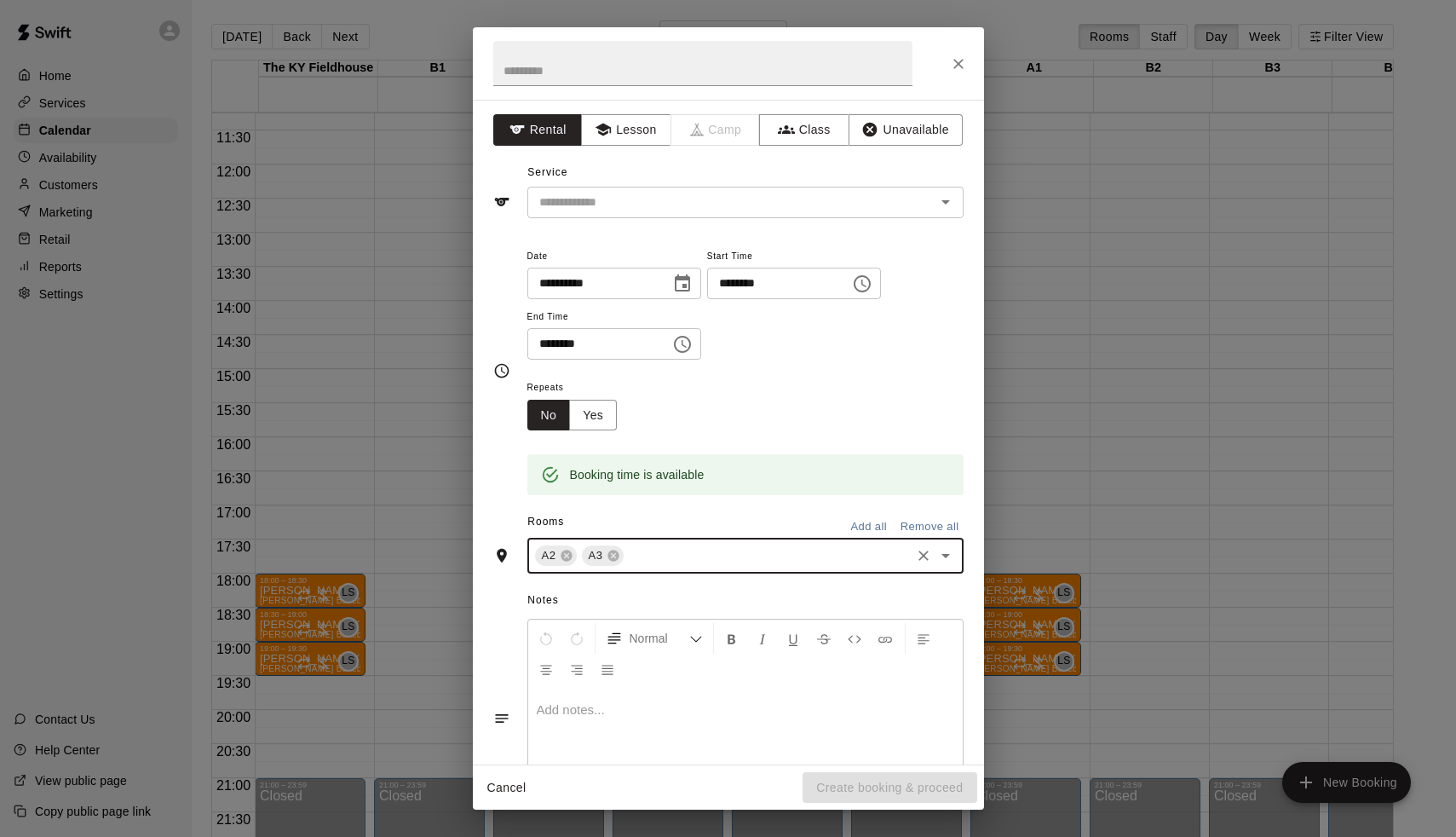
type input "*"
click at [567, 592] on li "A4" at bounding box center [745, 593] width 436 height 28
type input "*"
click at [552, 609] on li "A5" at bounding box center [745, 621] width 436 height 28
click at [595, 418] on button "Yes" at bounding box center [593, 415] width 48 height 31
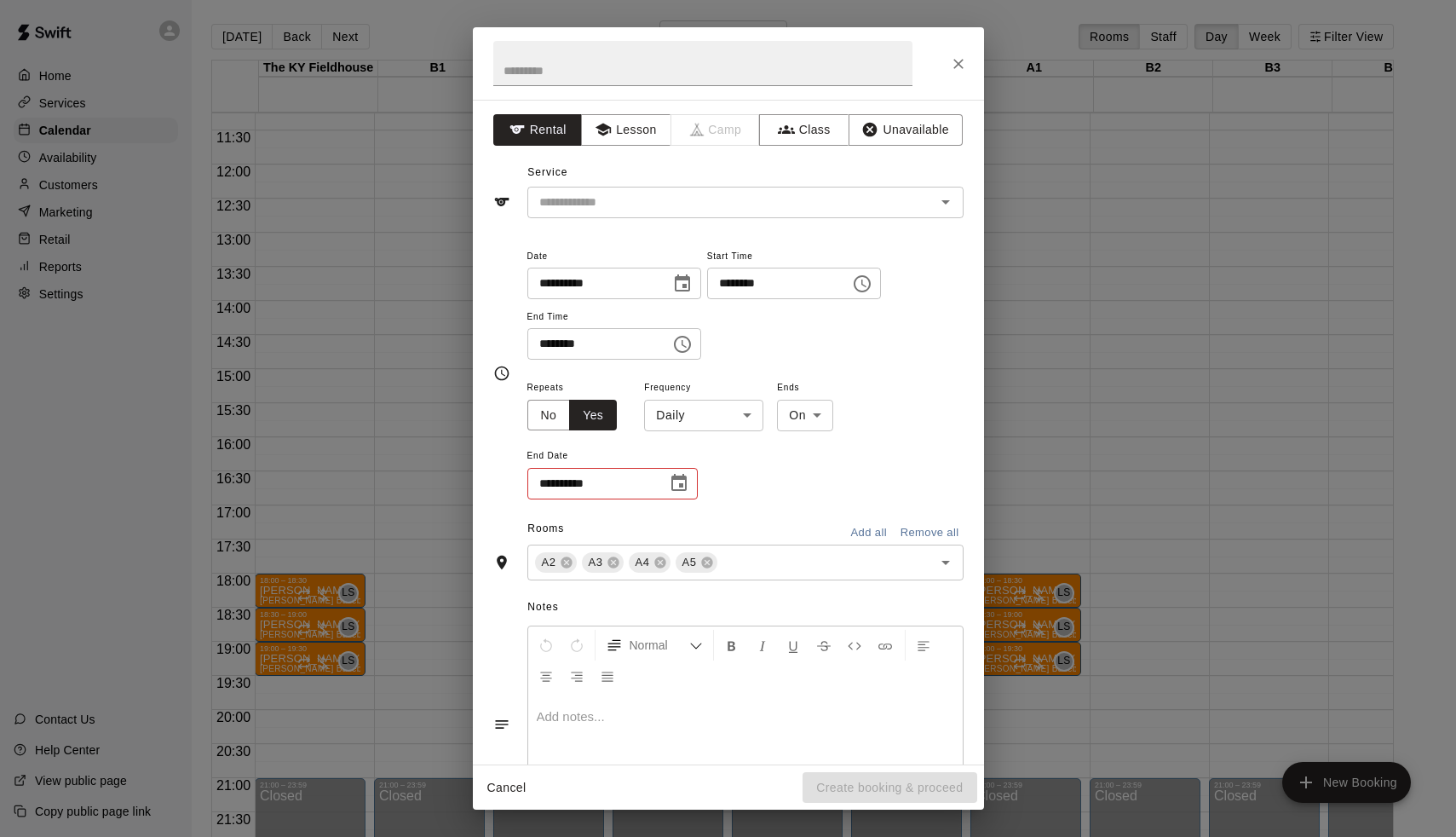
click at [693, 423] on body "Home Services Calendar Availability Customers Marketing Retail Reports Settings…" at bounding box center [728, 432] width 1456 height 865
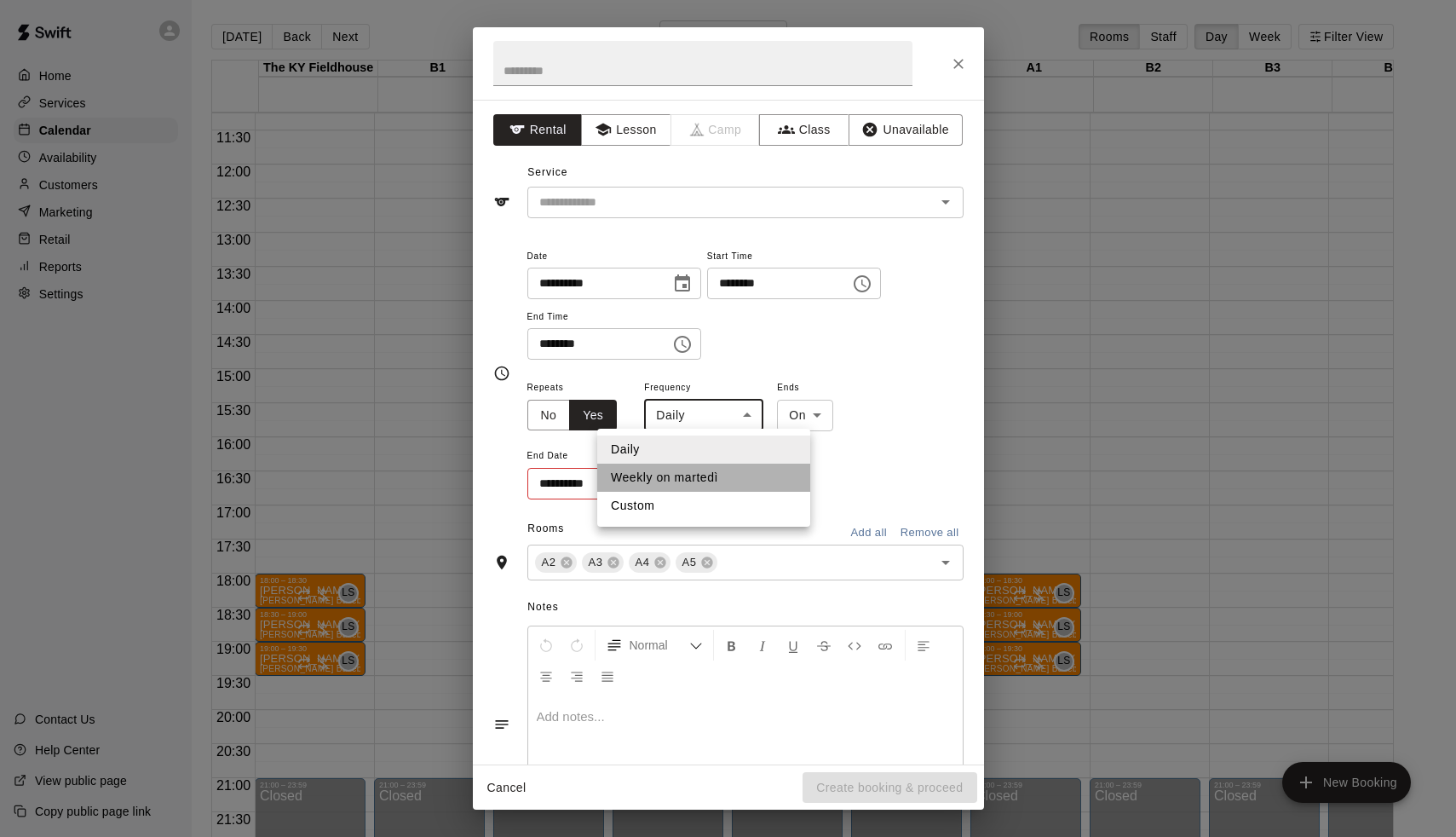
click at [693, 476] on li "Weekly on martedì" at bounding box center [703, 477] width 213 height 28
type input "******"
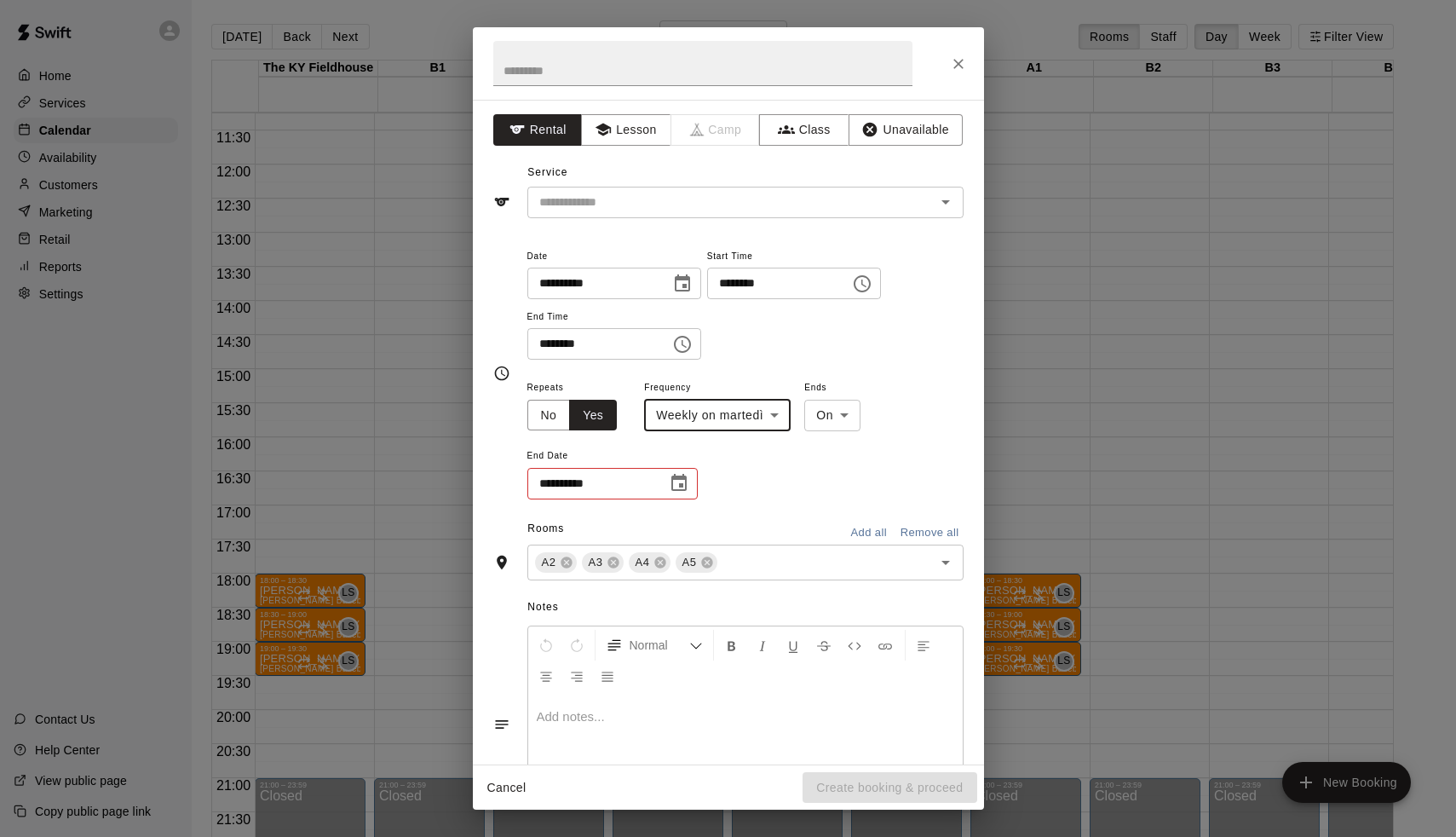
click at [687, 479] on icon "Choose date" at bounding box center [678, 483] width 20 height 20
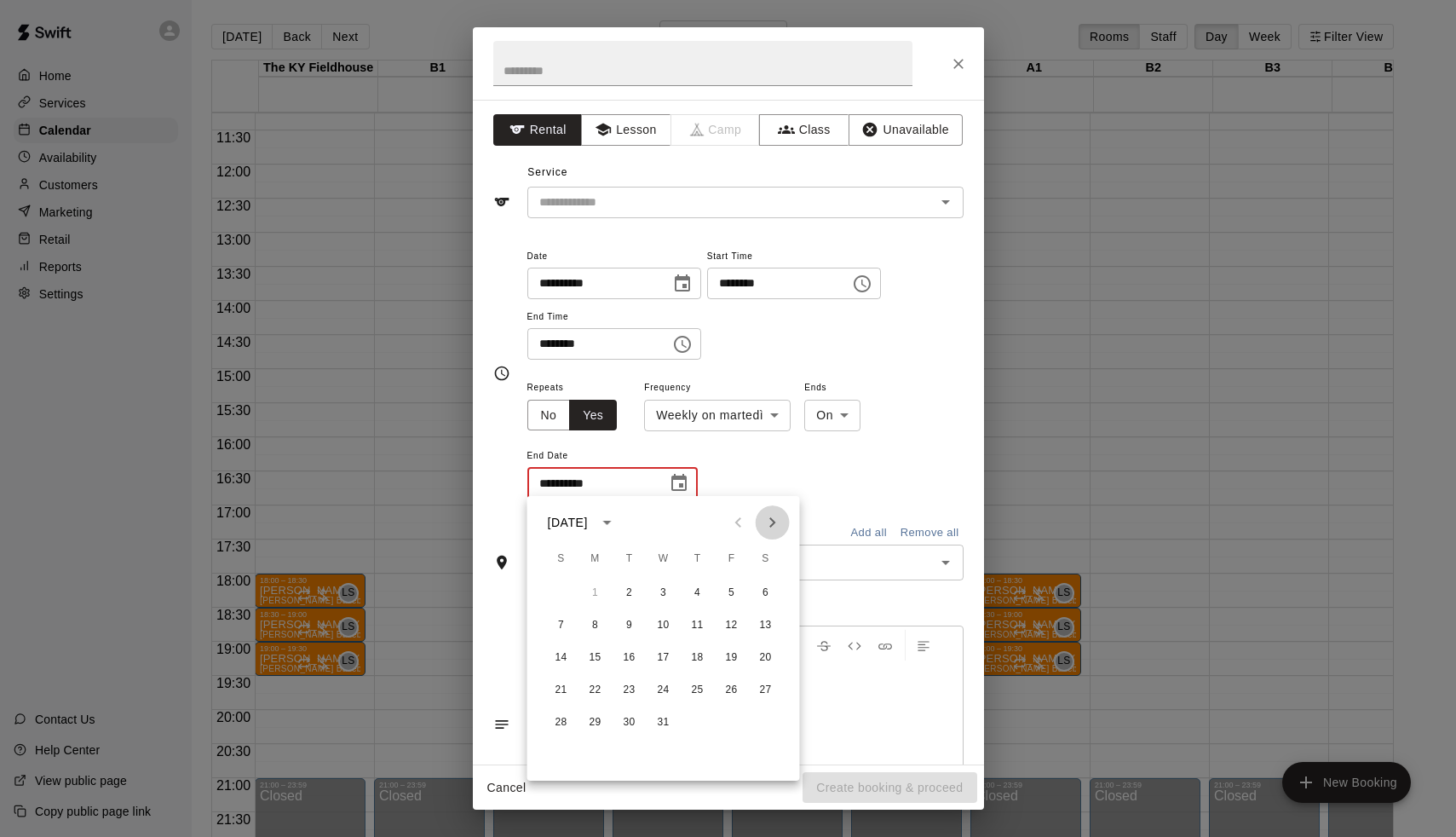
click at [777, 526] on icon "Next month" at bounding box center [772, 522] width 20 height 20
click at [768, 529] on icon "Next month" at bounding box center [772, 522] width 20 height 20
click at [625, 617] on button "10" at bounding box center [630, 625] width 31 height 31
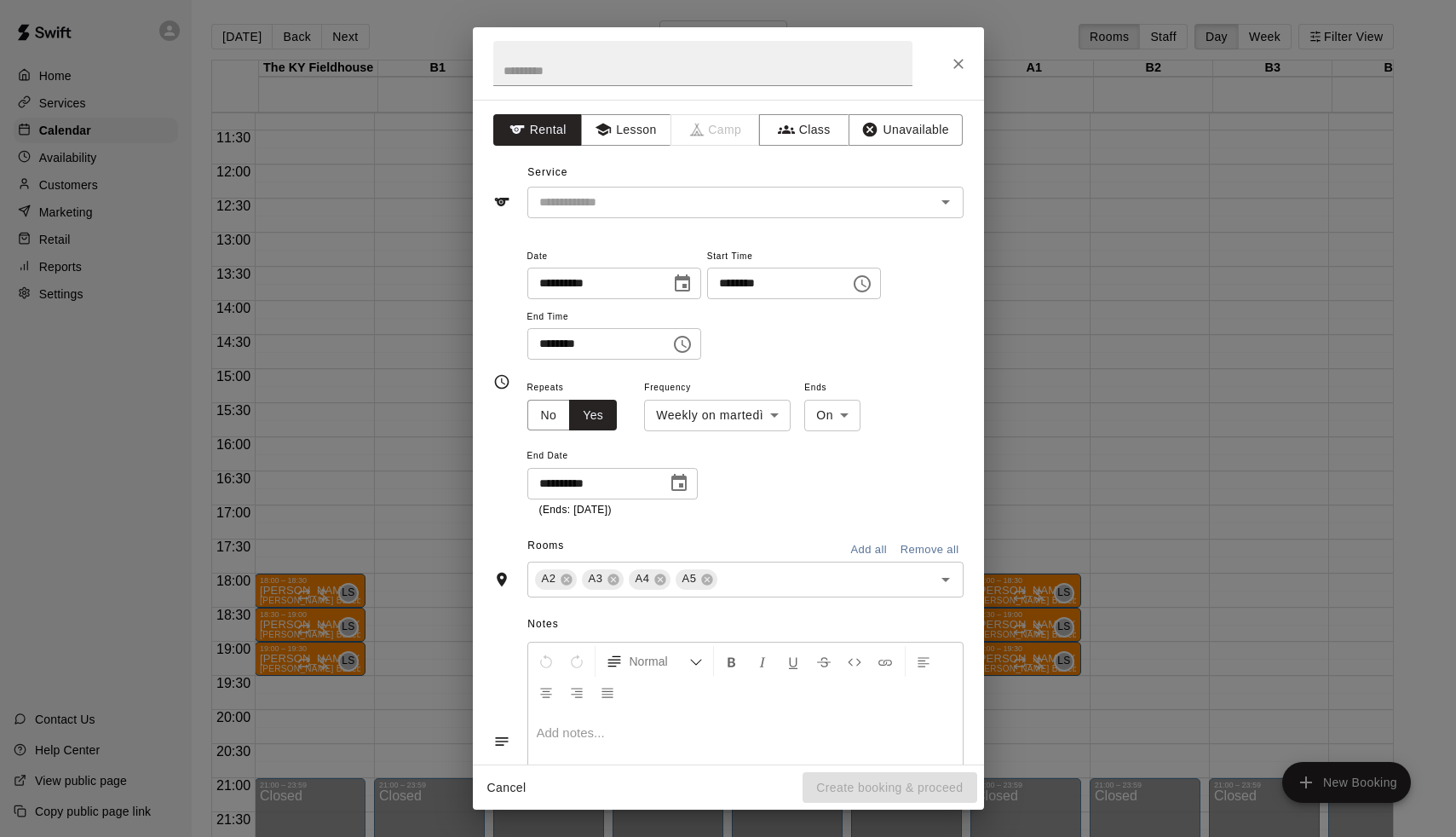
type input "**********"
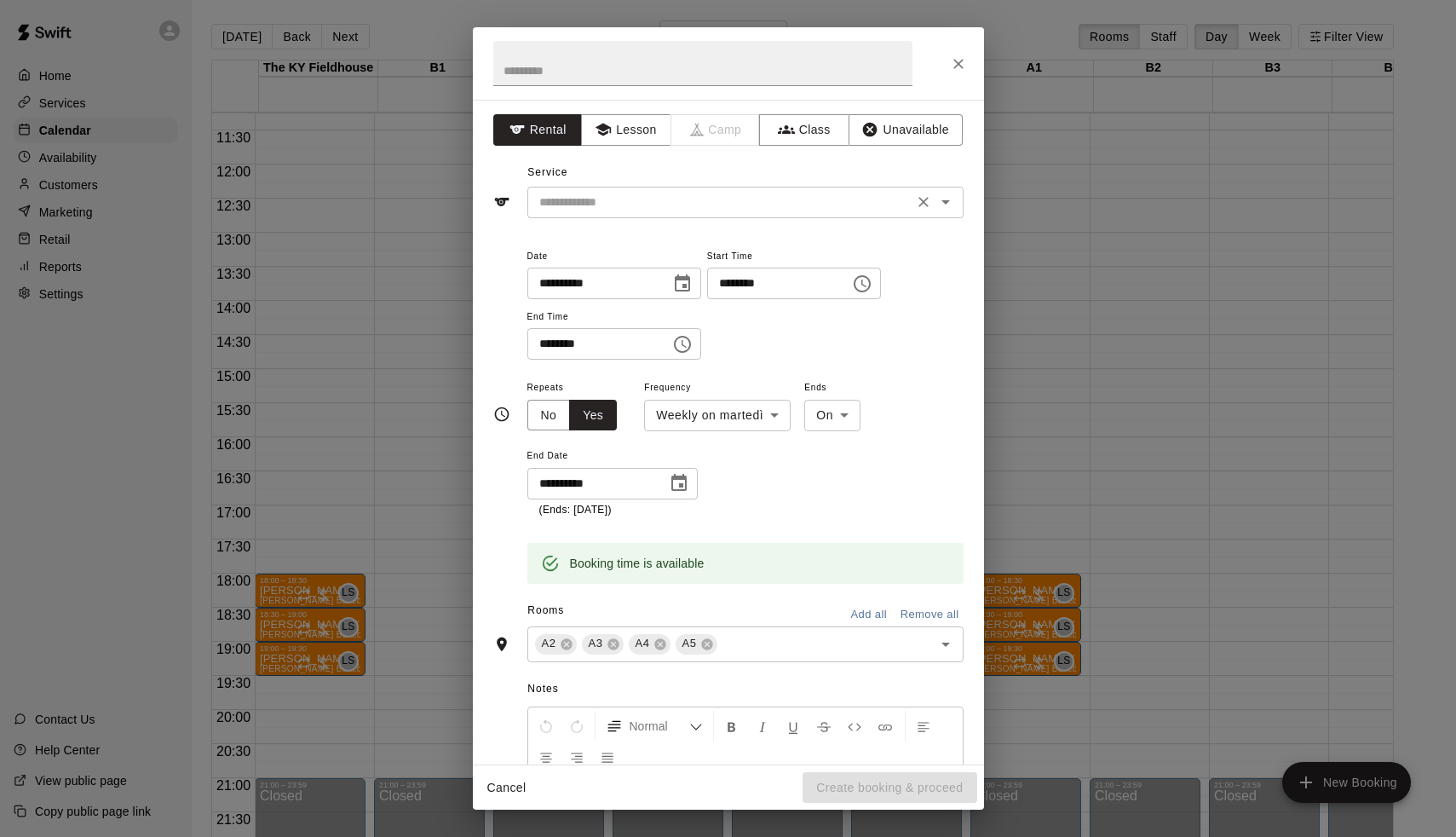
click at [611, 199] on input "text" at bounding box center [720, 202] width 376 height 21
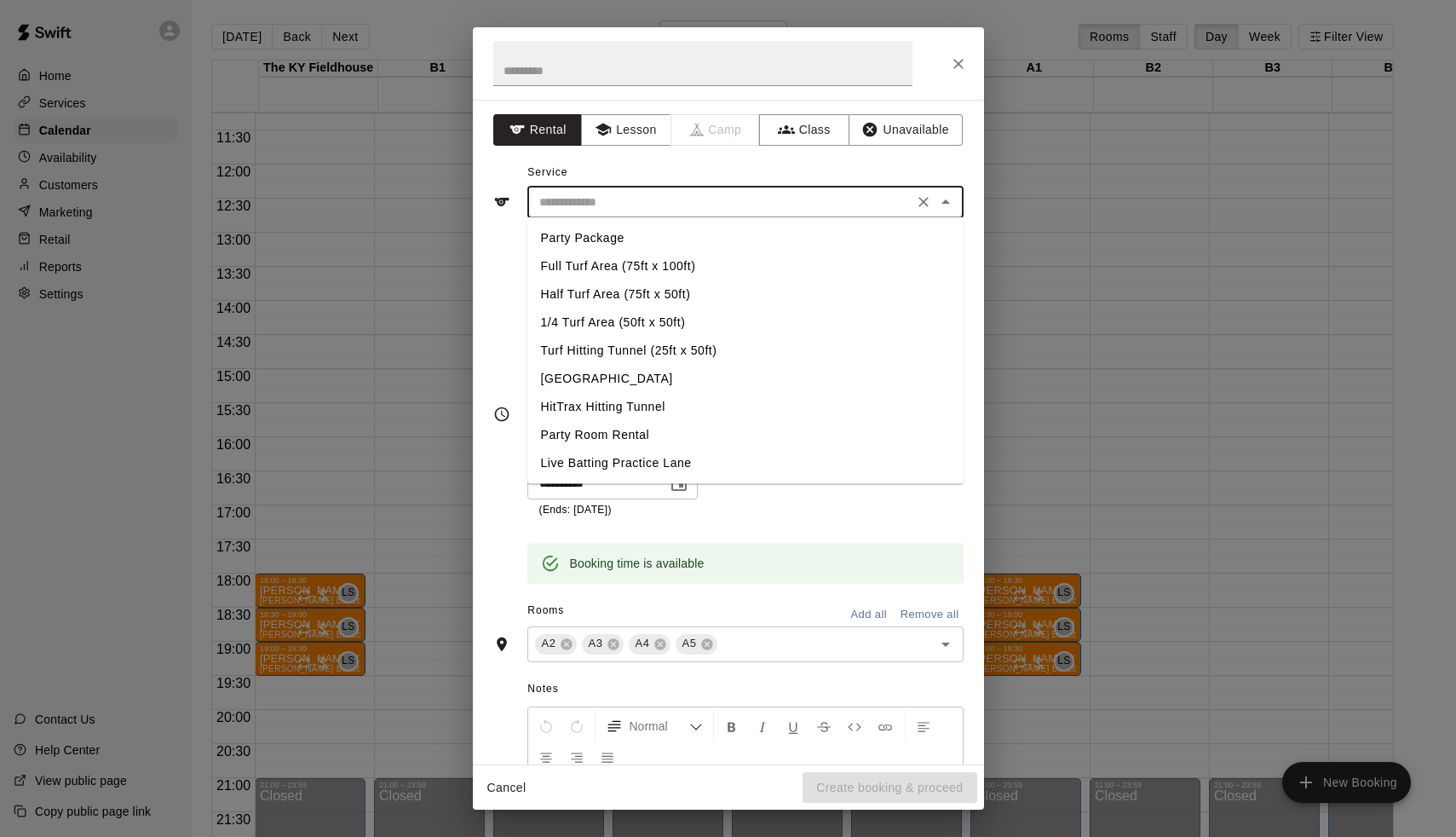
click at [594, 286] on li "Half Turf Area (75ft x 50ft)" at bounding box center [745, 294] width 436 height 28
type input "**********"
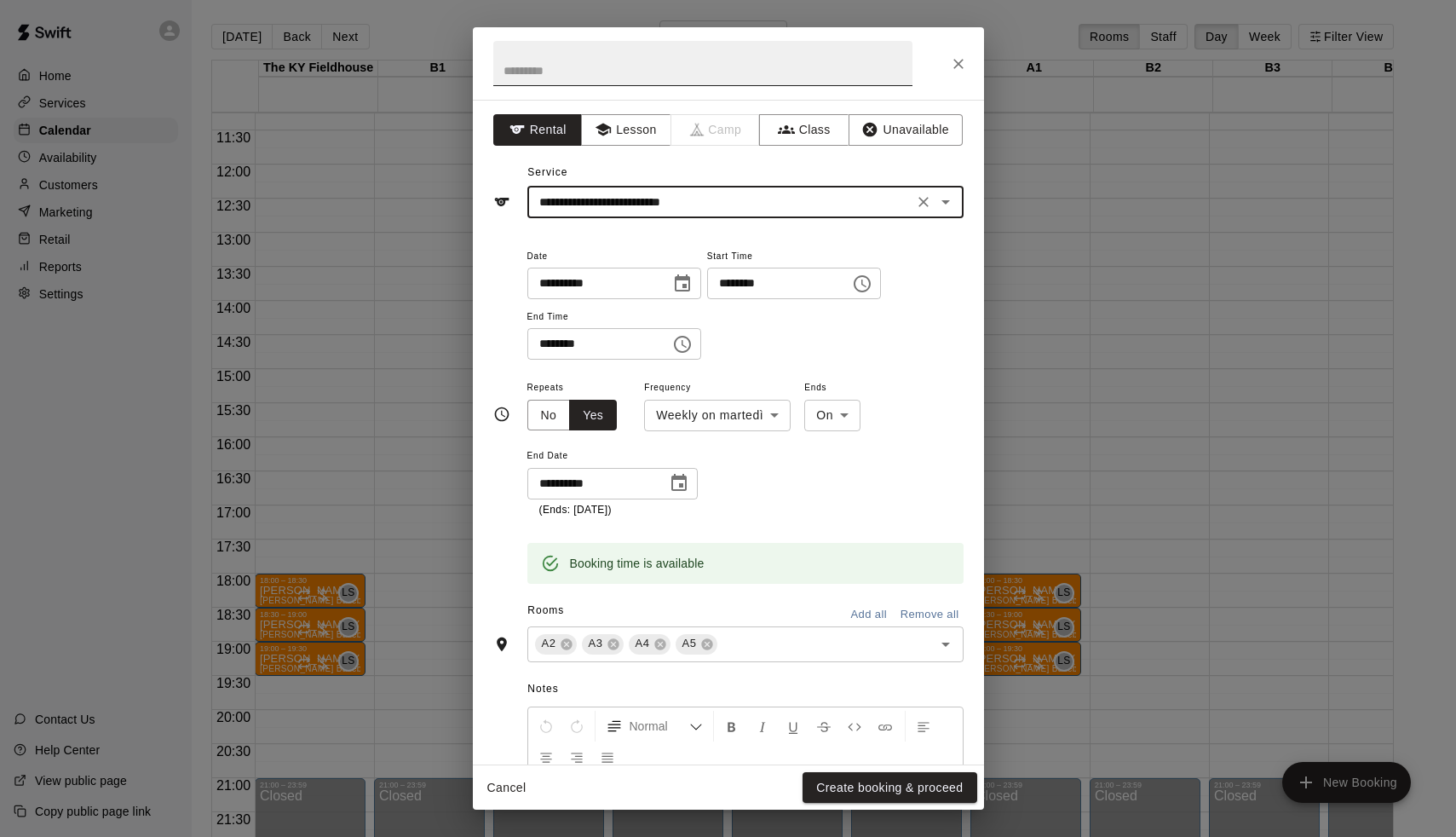
click at [614, 68] on input "text" at bounding box center [702, 63] width 419 height 45
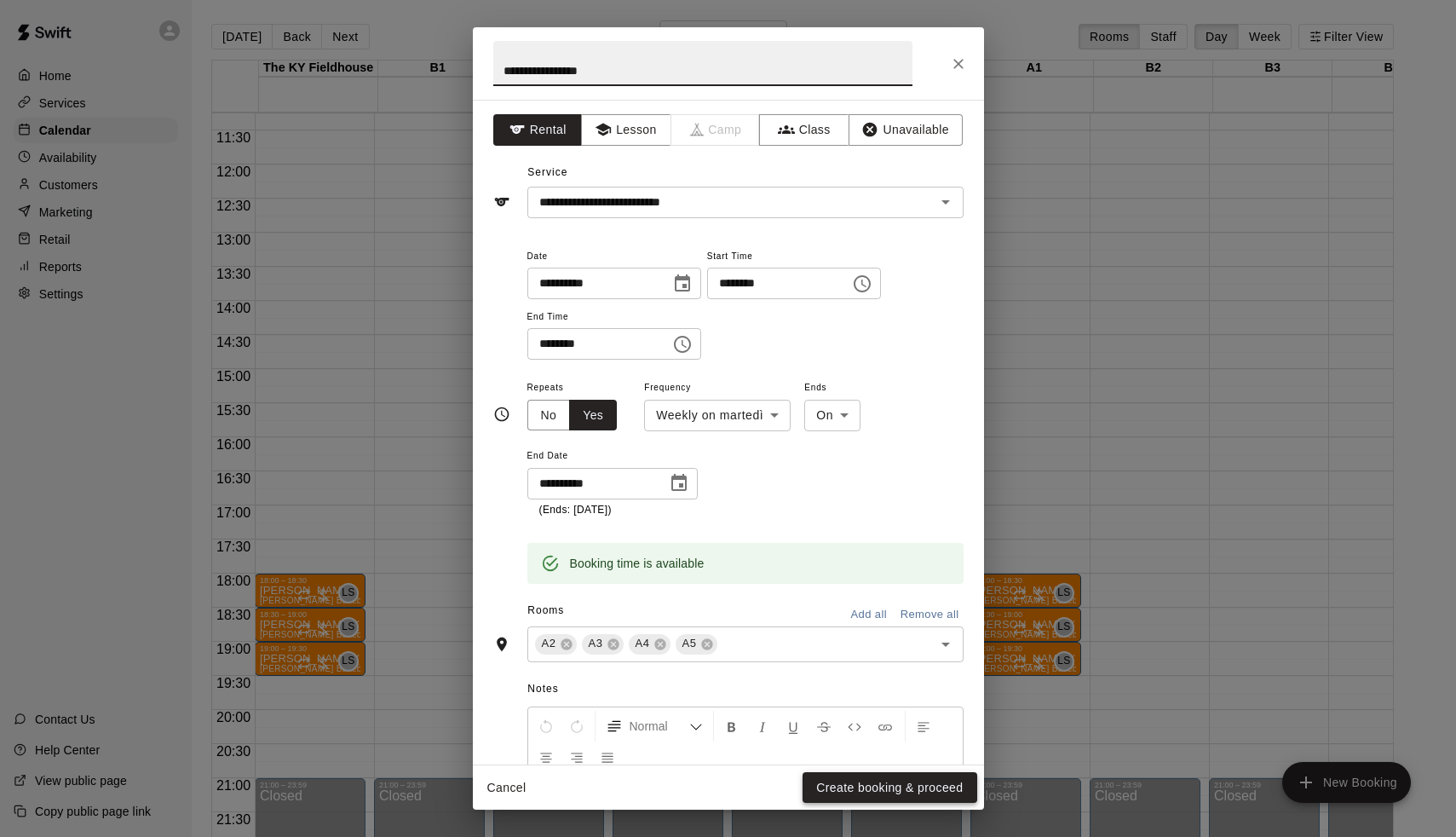
type input "**********"
click at [849, 786] on button "Create booking & proceed" at bounding box center [889, 787] width 174 height 31
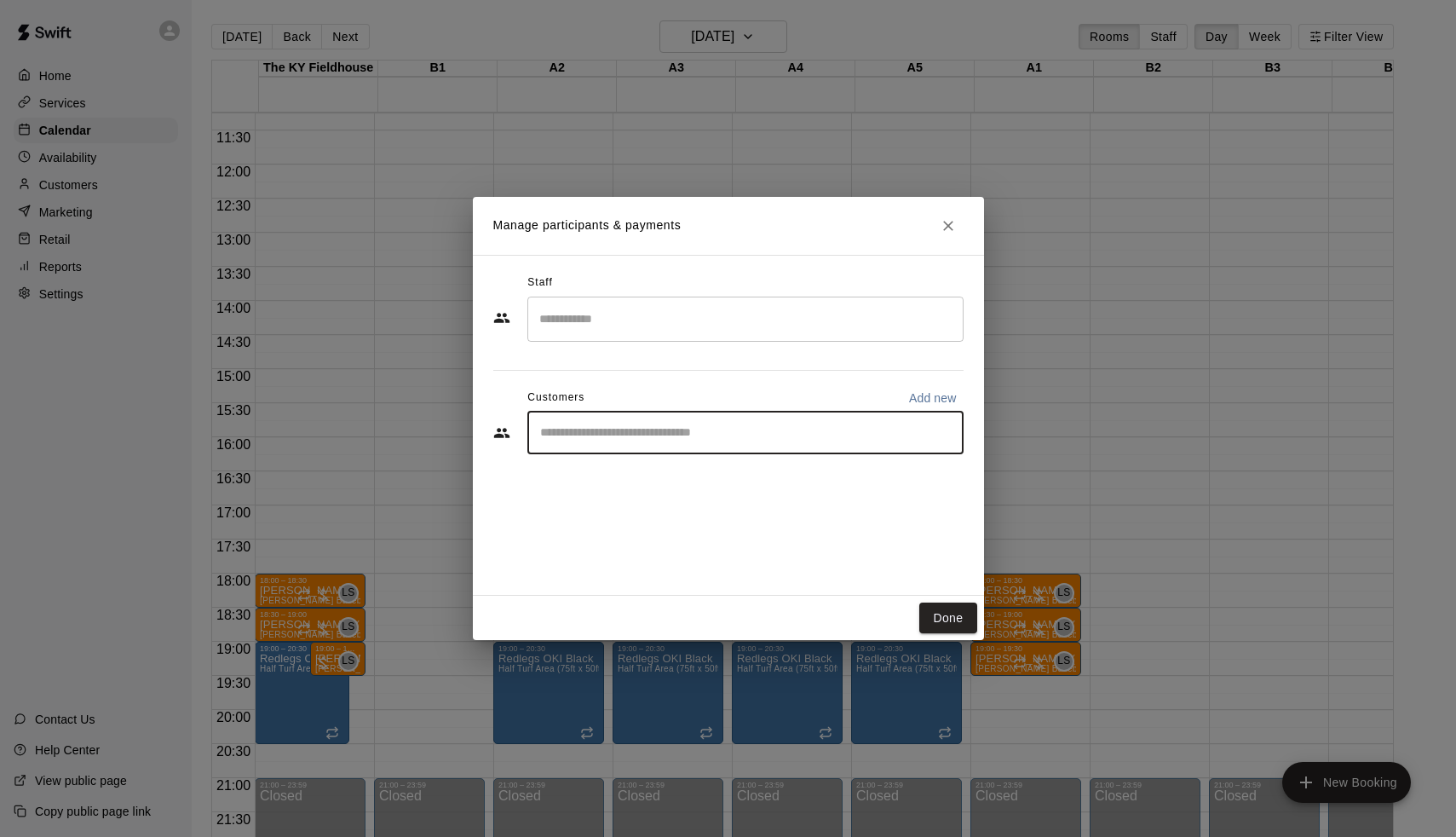
click at [639, 439] on input "Start typing to search customers..." at bounding box center [745, 433] width 421 height 17
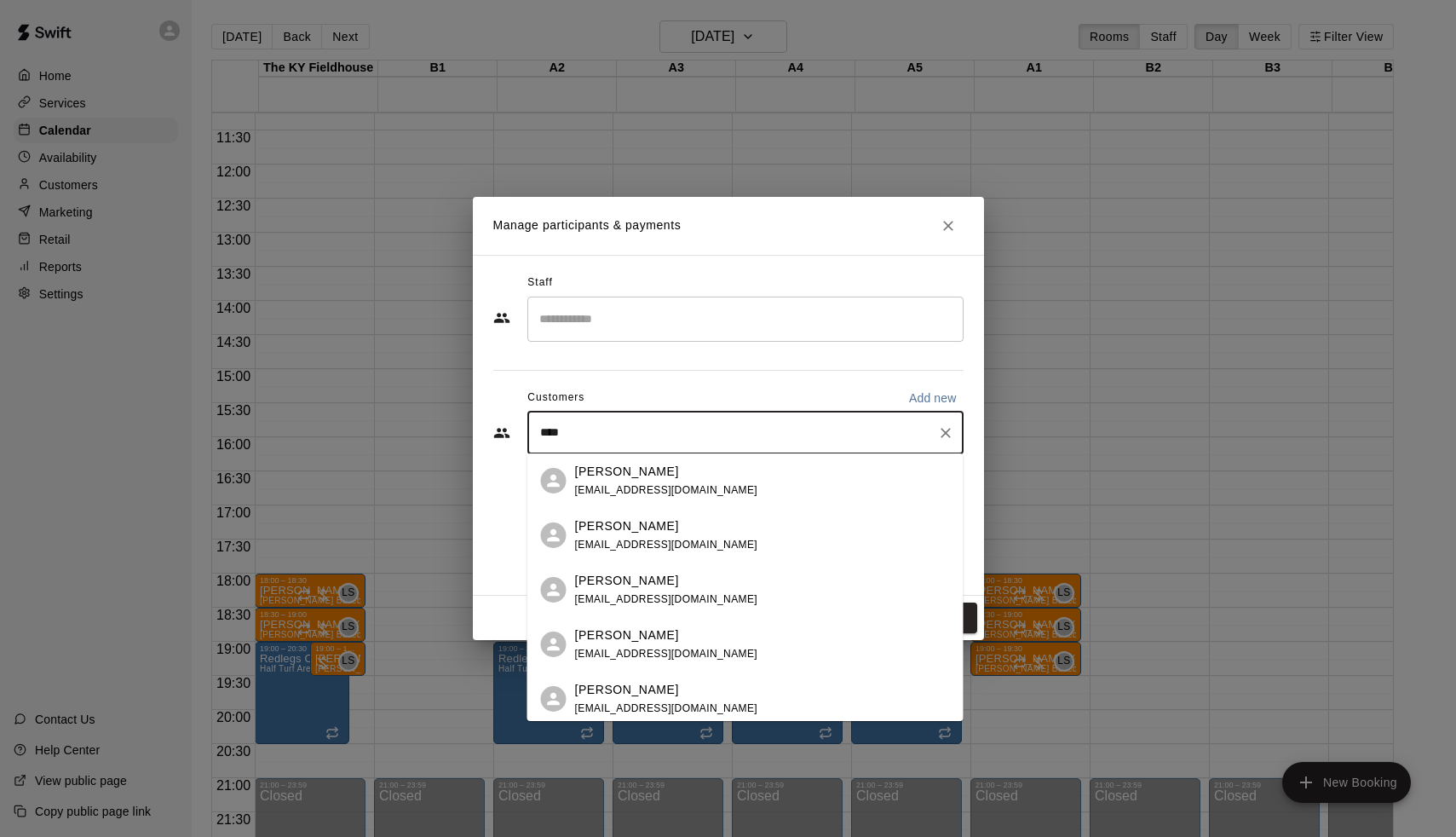
type input "****"
click at [625, 480] on p "[PERSON_NAME]" at bounding box center [627, 471] width 104 height 18
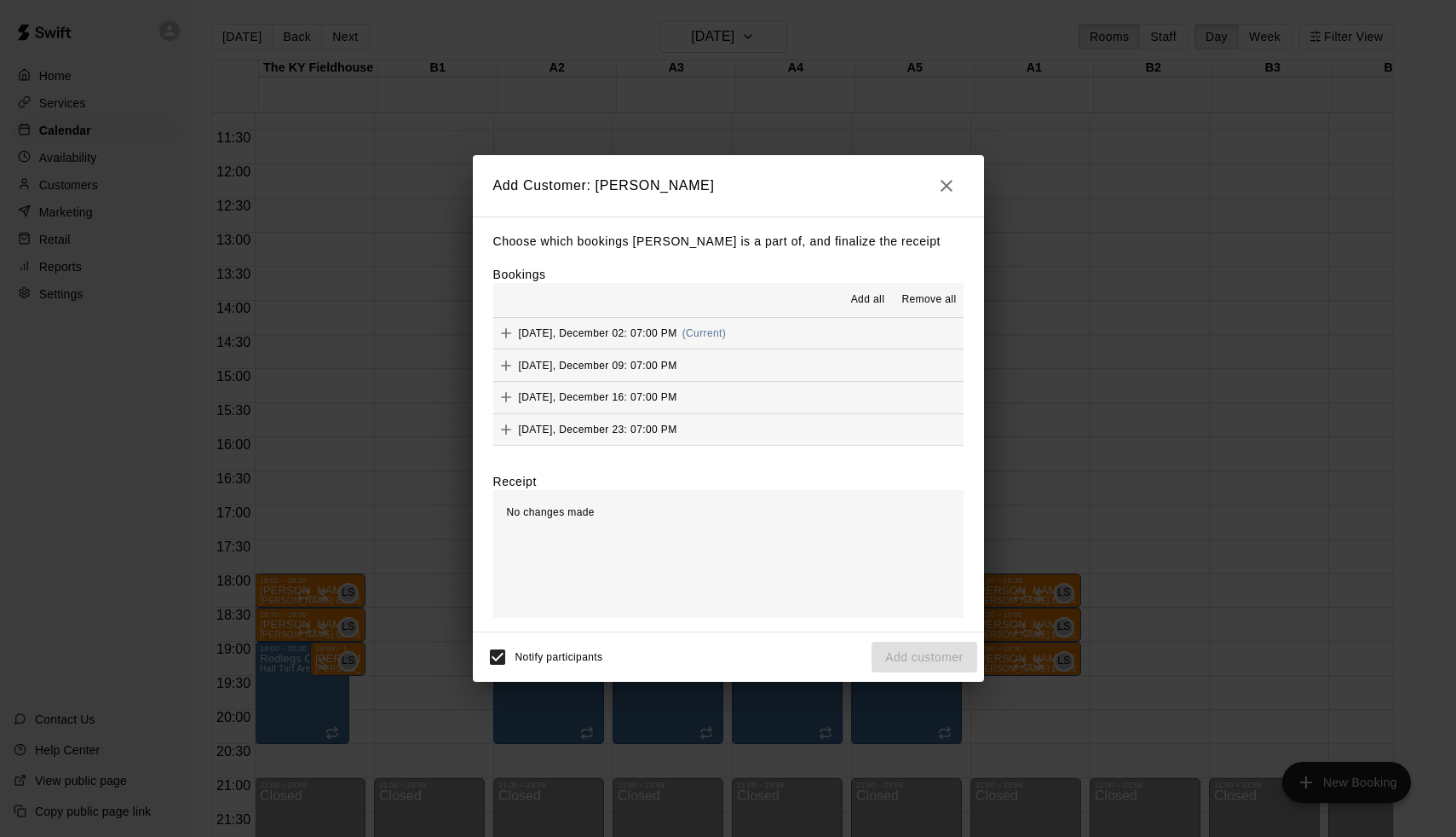
click at [859, 296] on span "Add all" at bounding box center [868, 300] width 34 height 17
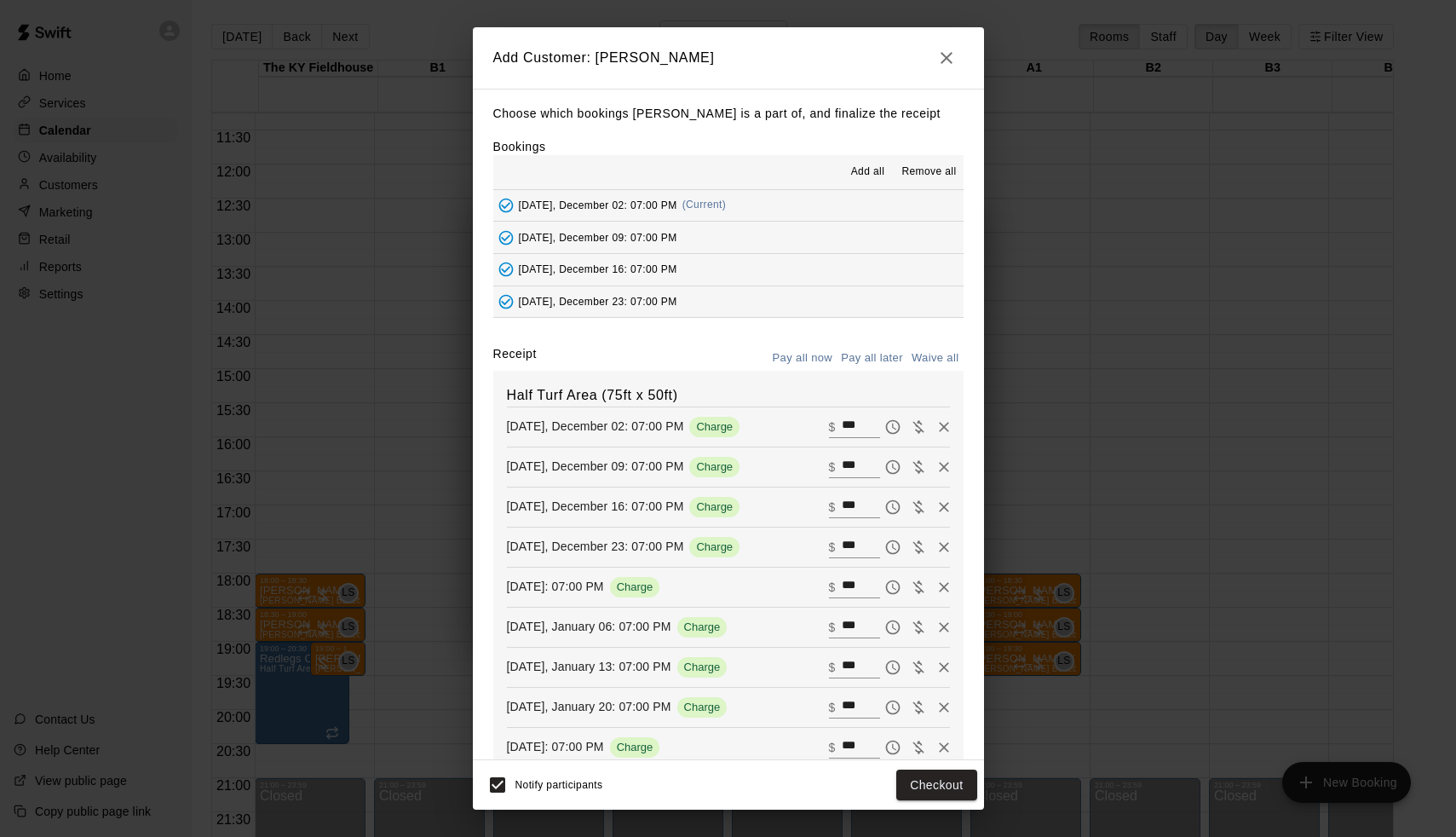
click at [881, 353] on button "Pay all later" at bounding box center [872, 359] width 71 height 27
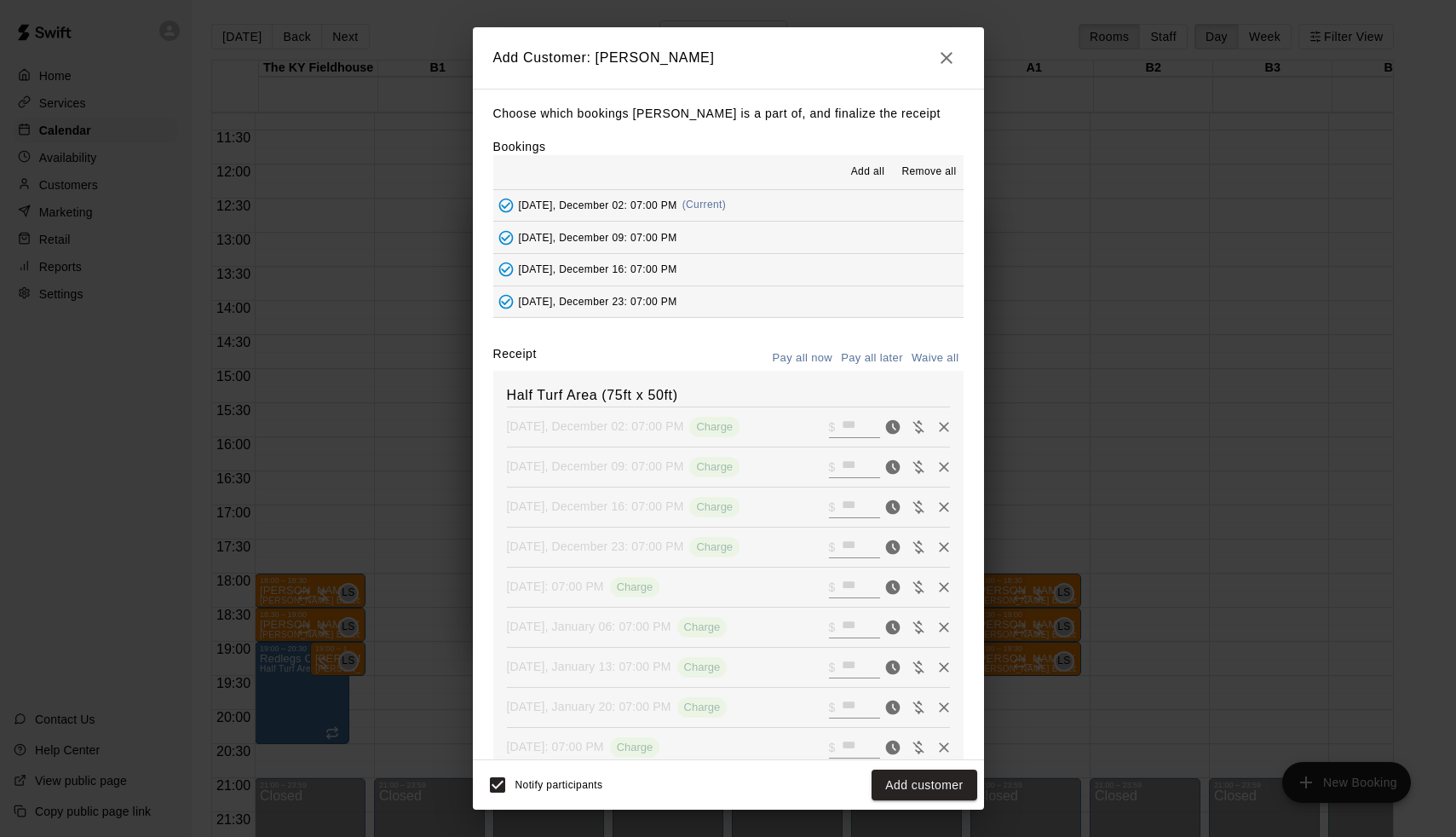
click at [946, 356] on button "Waive all" at bounding box center [935, 359] width 56 height 27
type input "*"
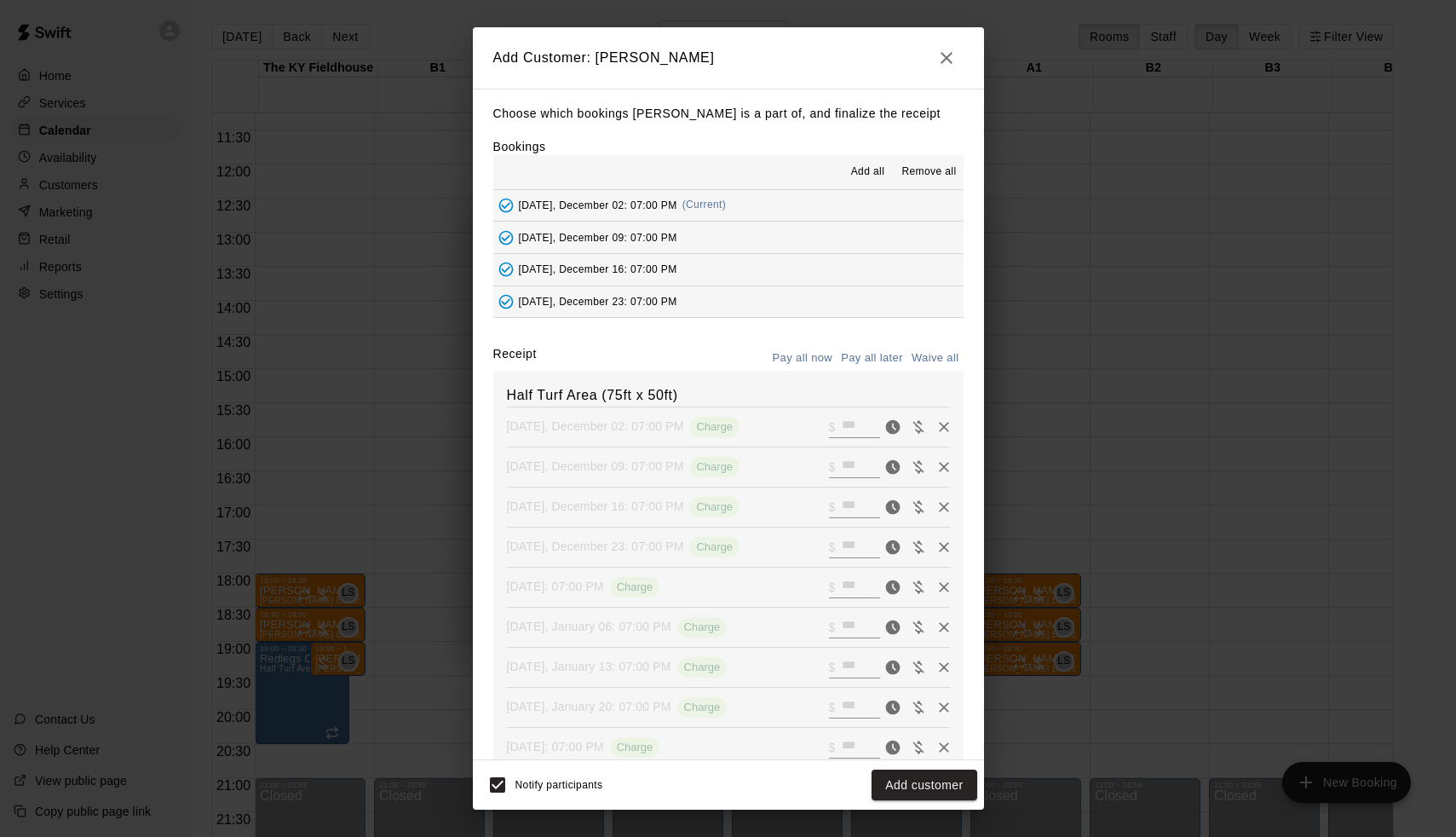
type input "*"
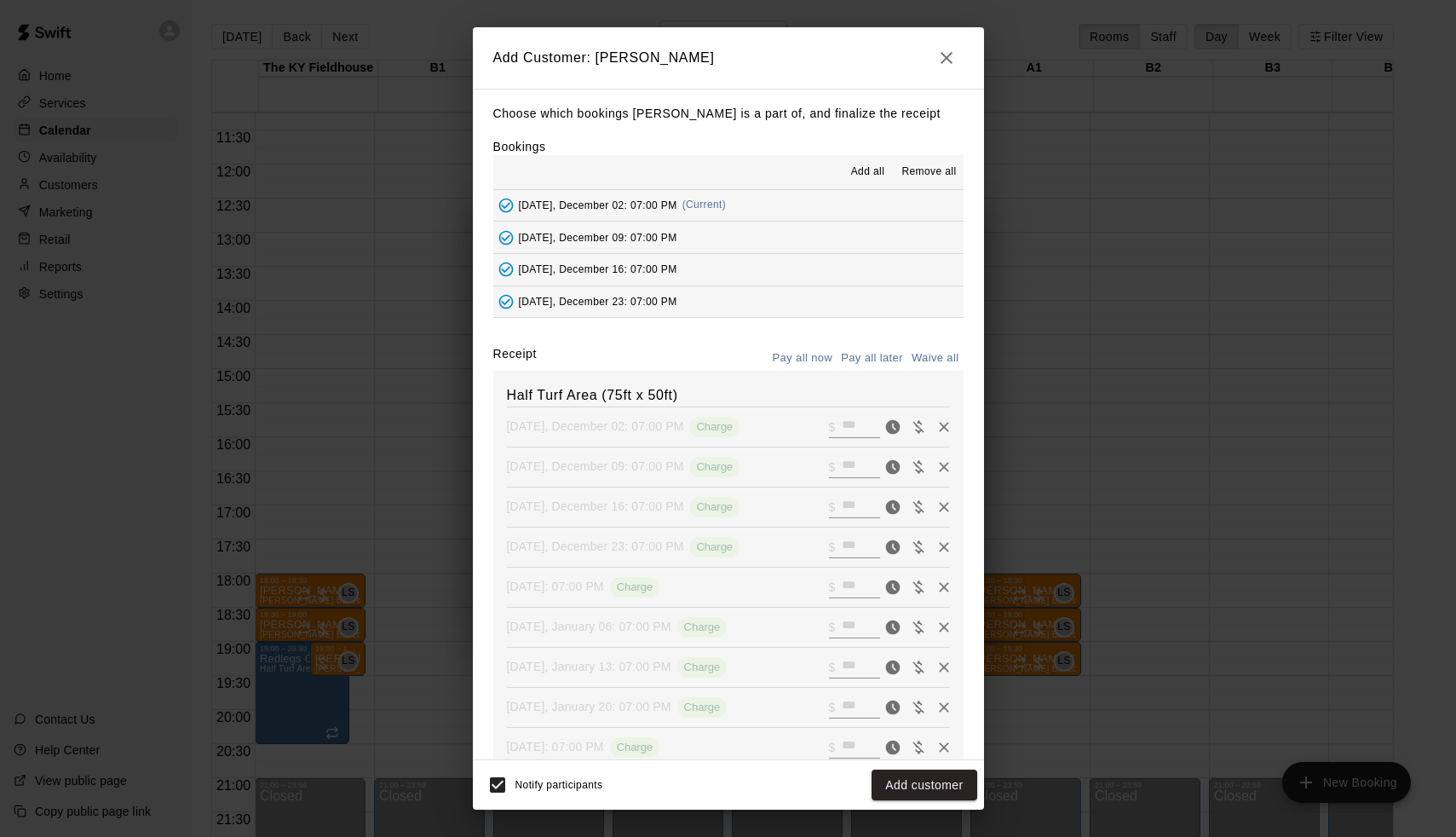
type input "*"
click at [914, 777] on button "Add customer" at bounding box center [925, 785] width 105 height 31
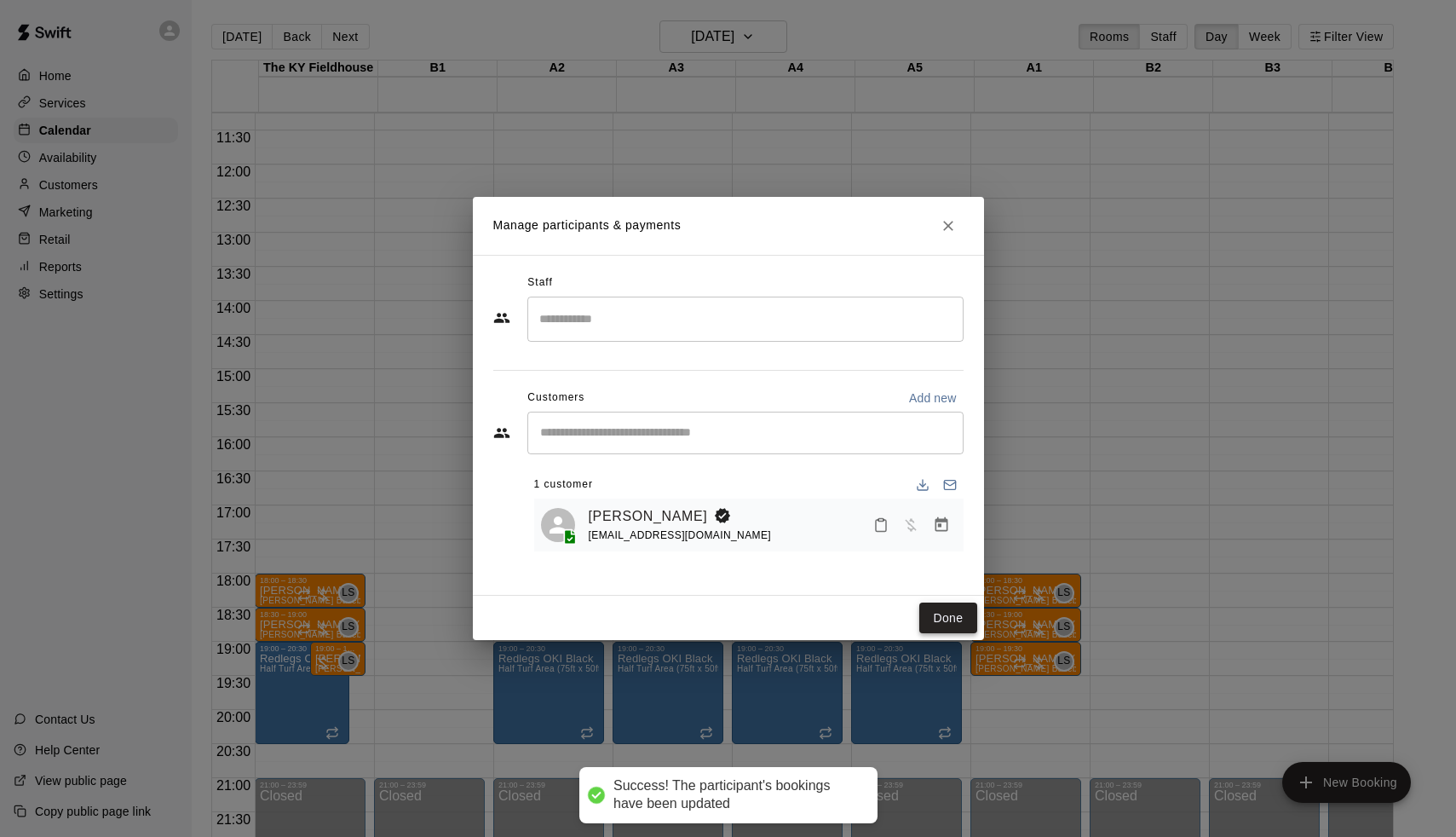
click at [928, 618] on button "Done" at bounding box center [948, 617] width 57 height 31
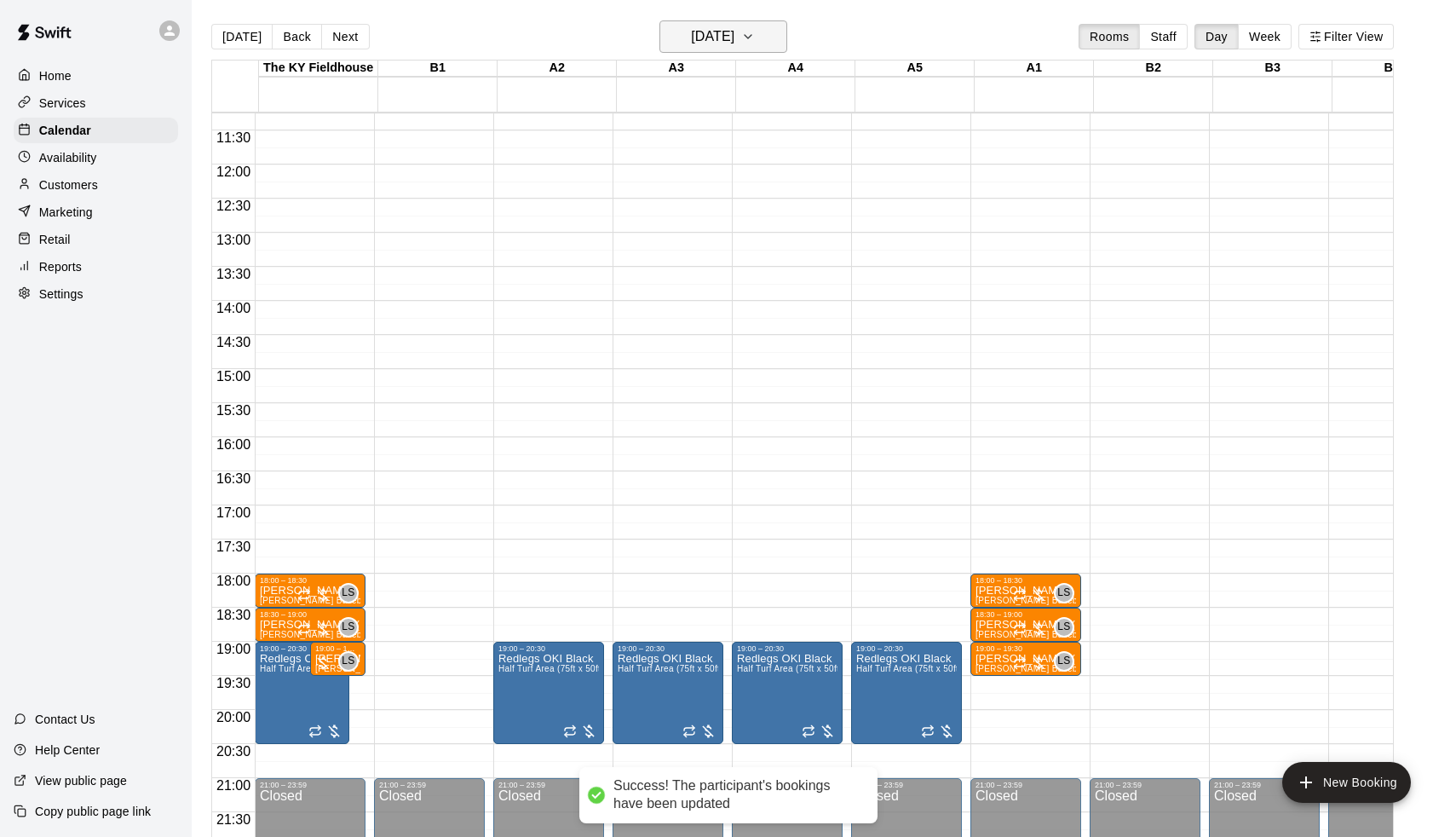
click at [699, 35] on h6 "[DATE]" at bounding box center [713, 36] width 44 height 24
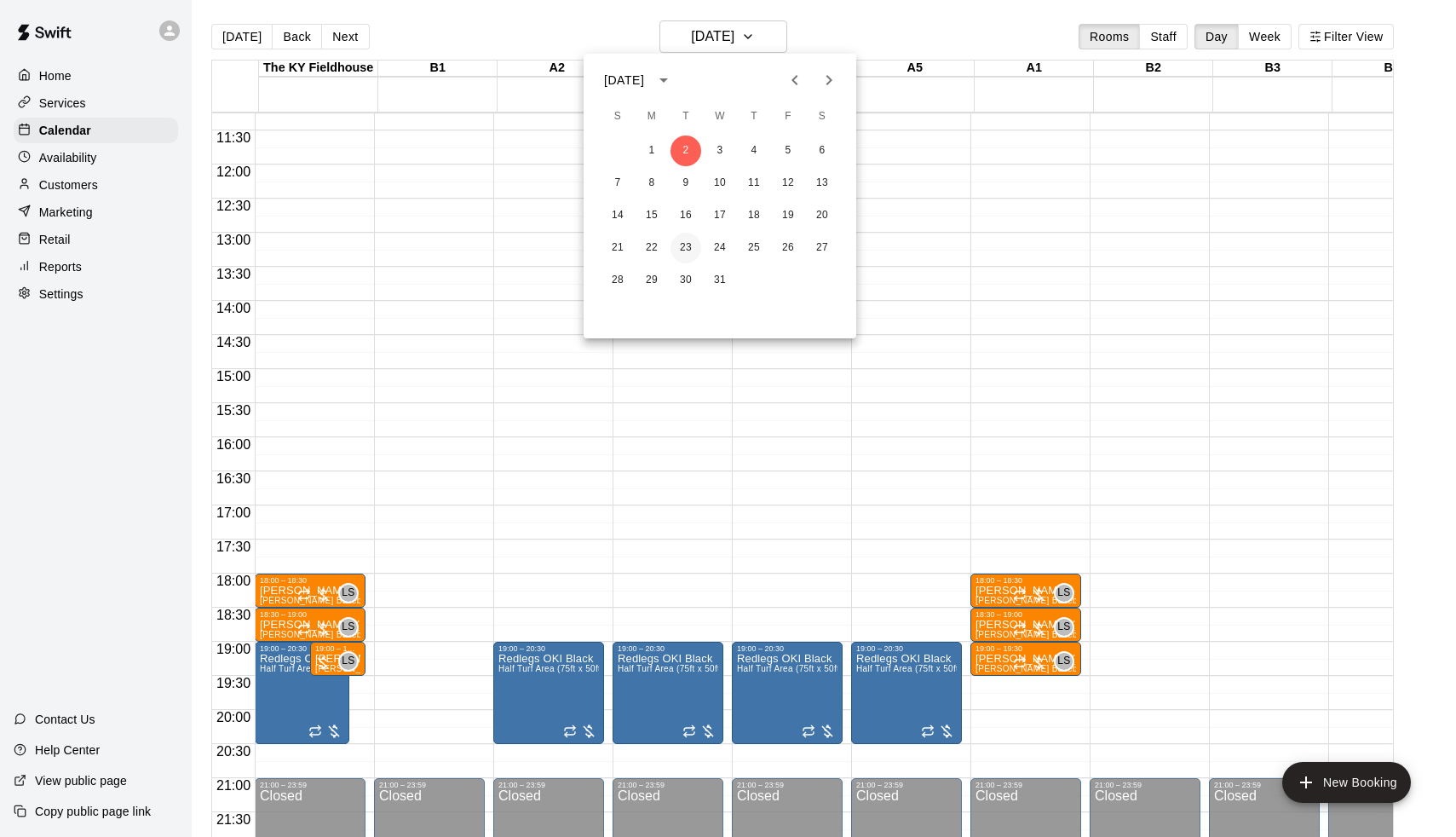
click at [686, 248] on button "23" at bounding box center [686, 248] width 31 height 31
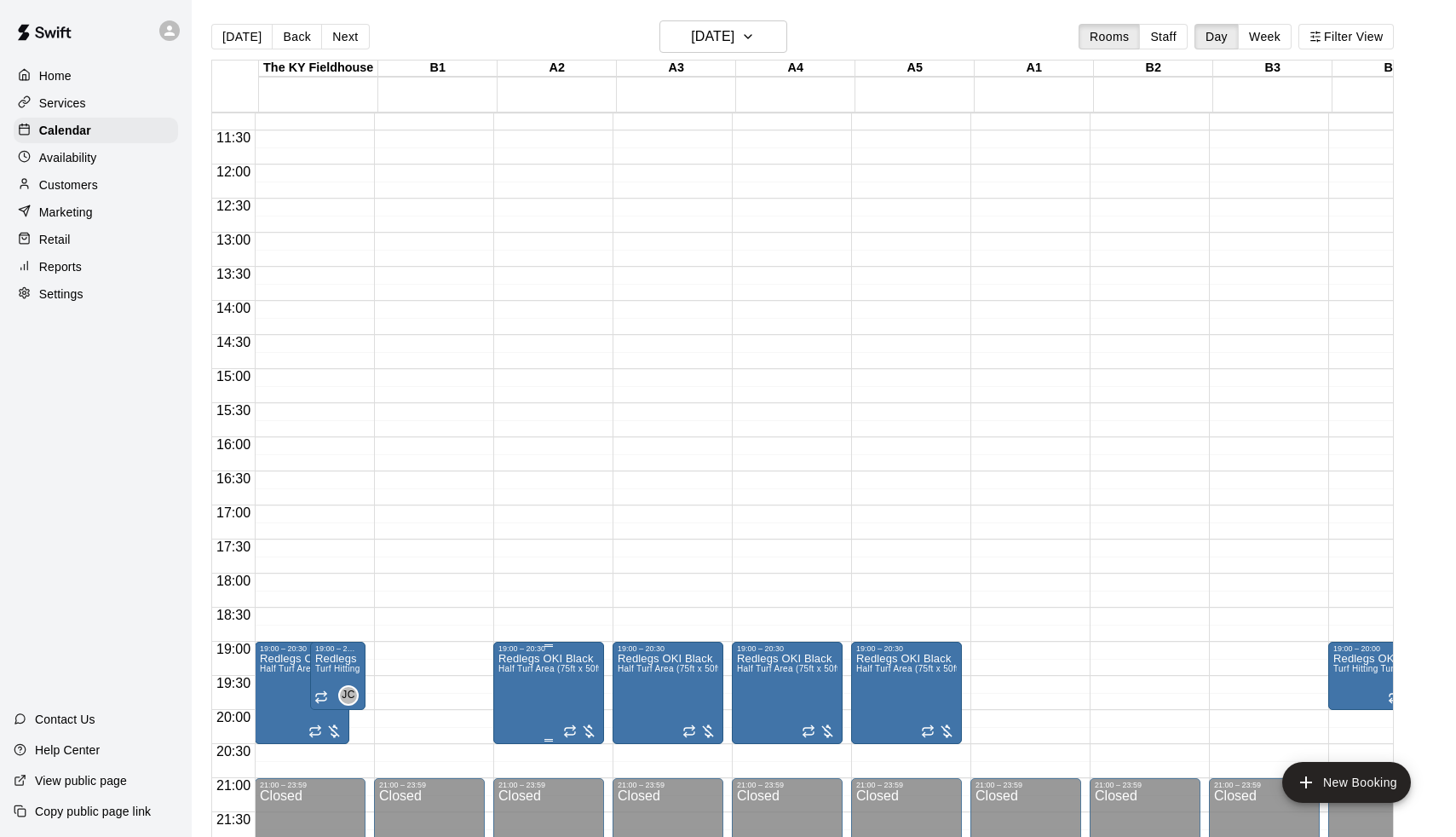
click at [524, 758] on icon "delete" at bounding box center [519, 752] width 12 height 15
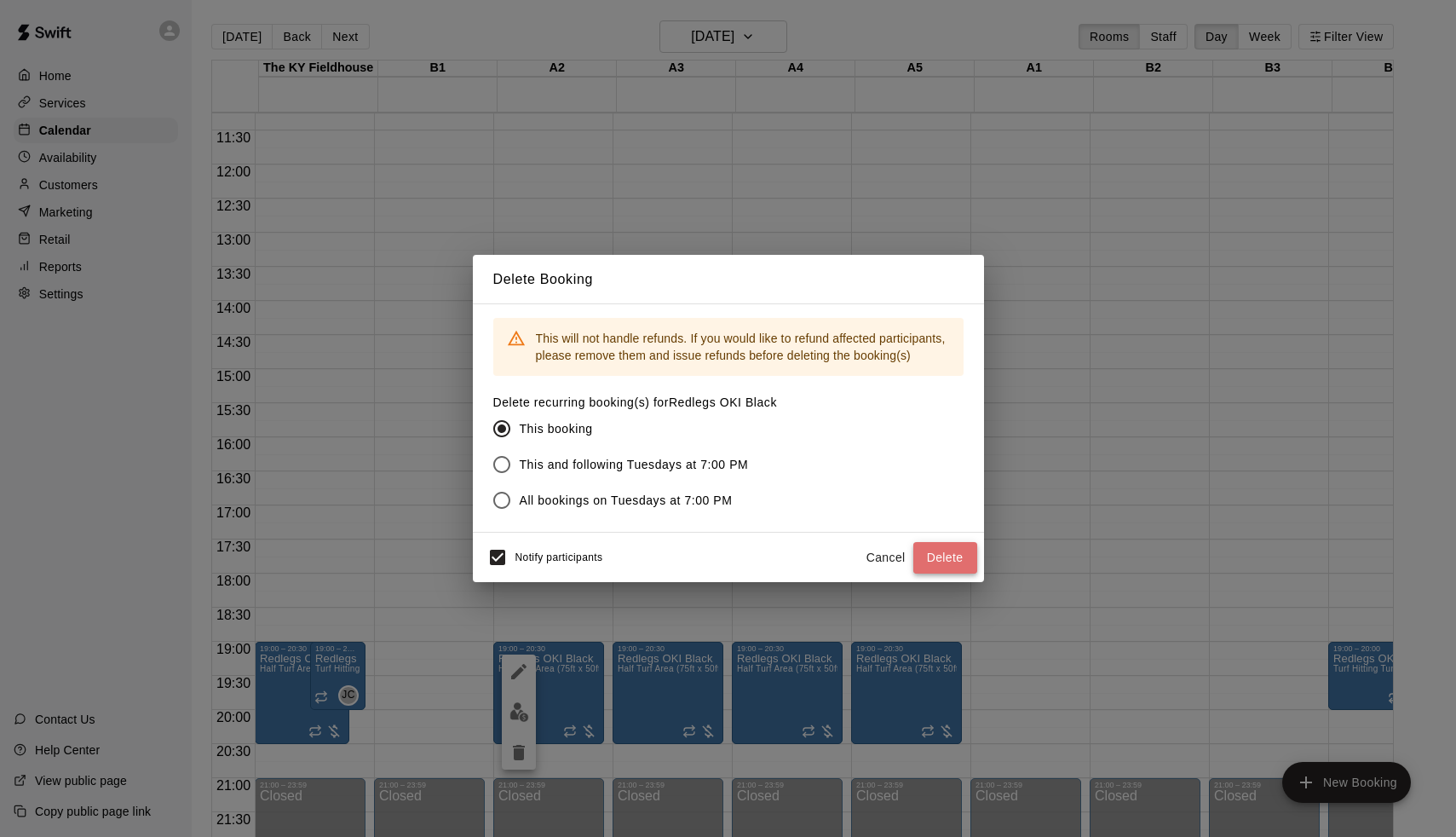
click at [967, 550] on button "Delete" at bounding box center [945, 557] width 64 height 31
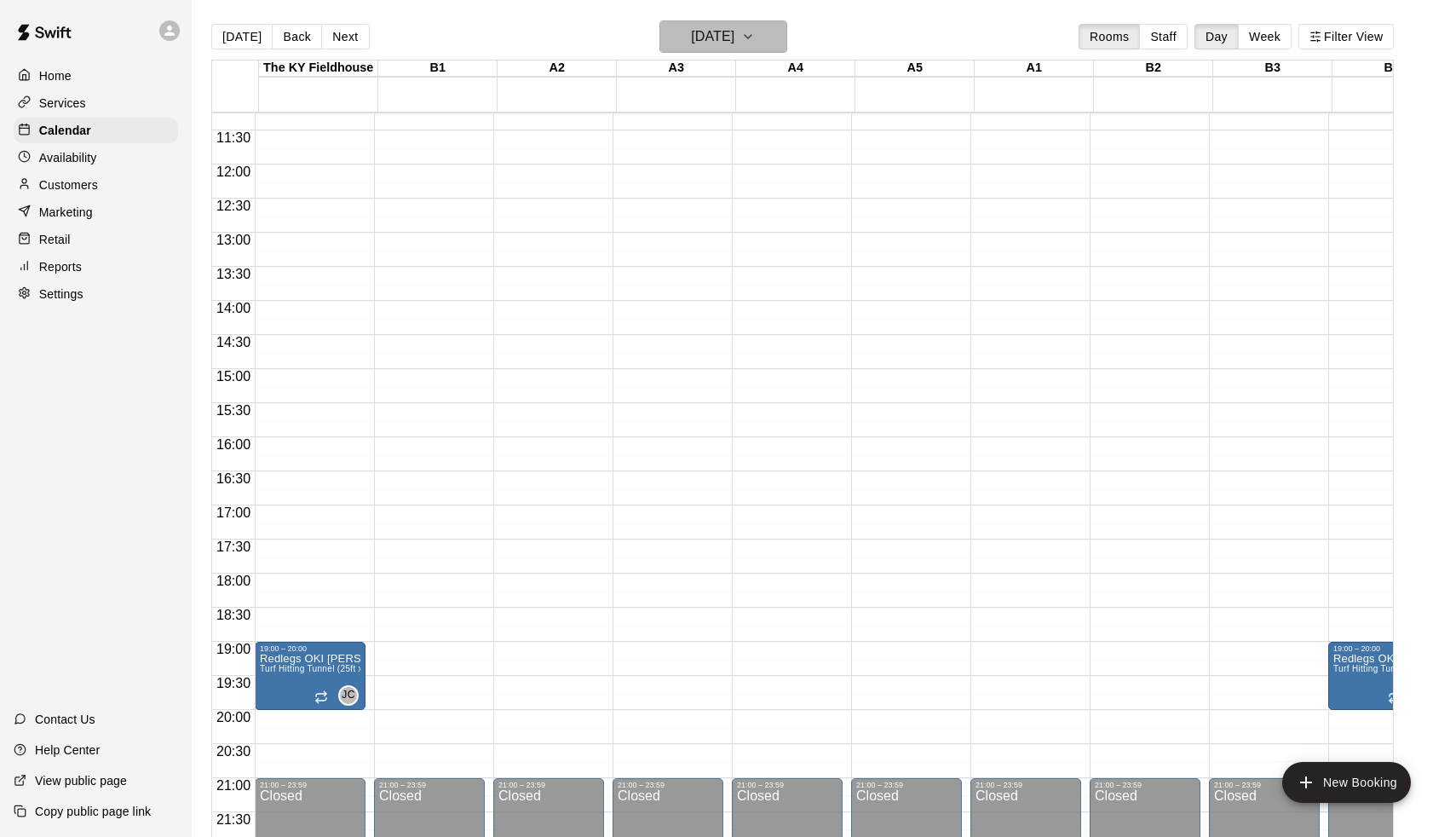
click at [713, 34] on h6 "[DATE]" at bounding box center [713, 36] width 44 height 24
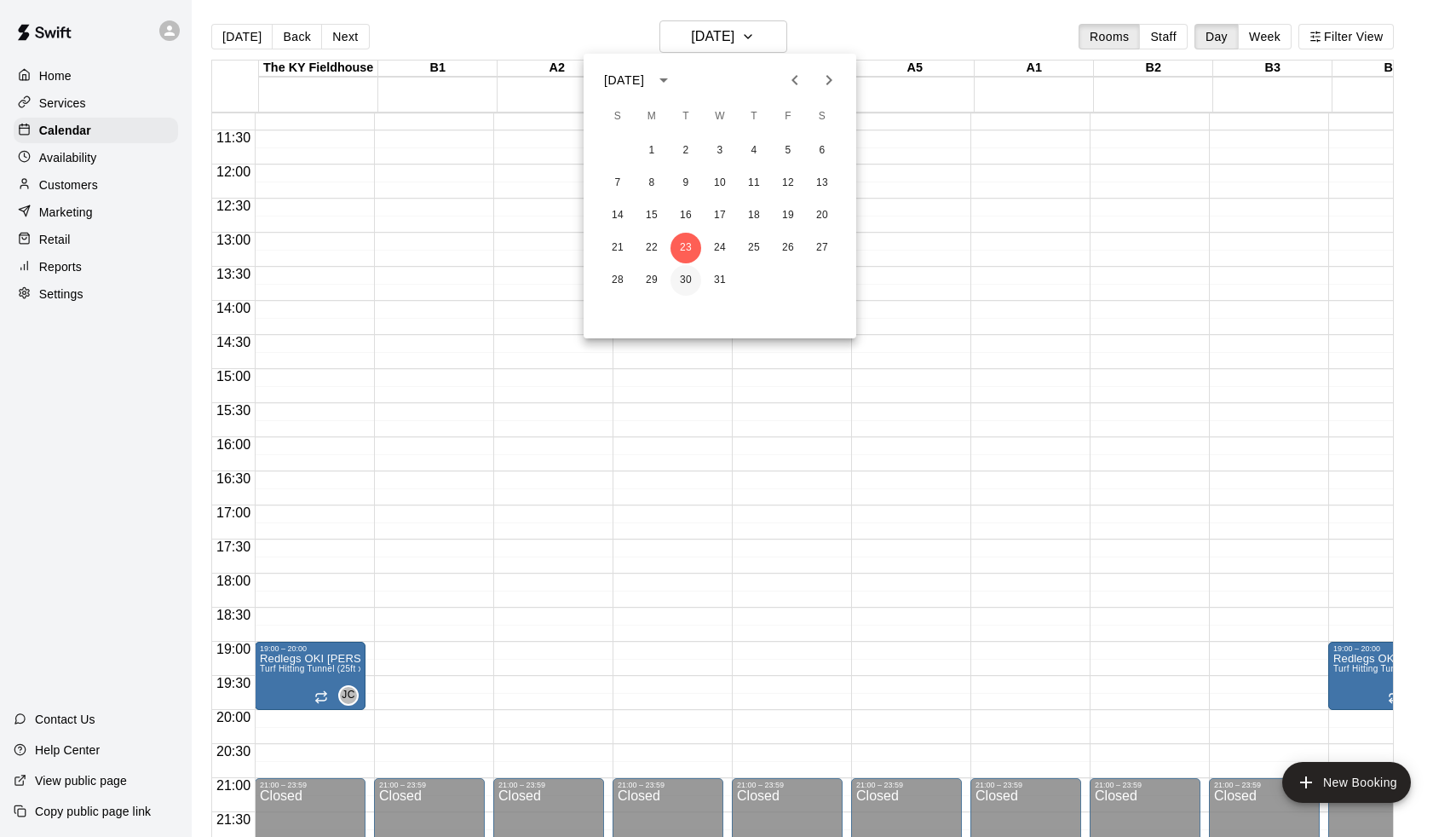
click at [681, 276] on button "30" at bounding box center [686, 281] width 31 height 31
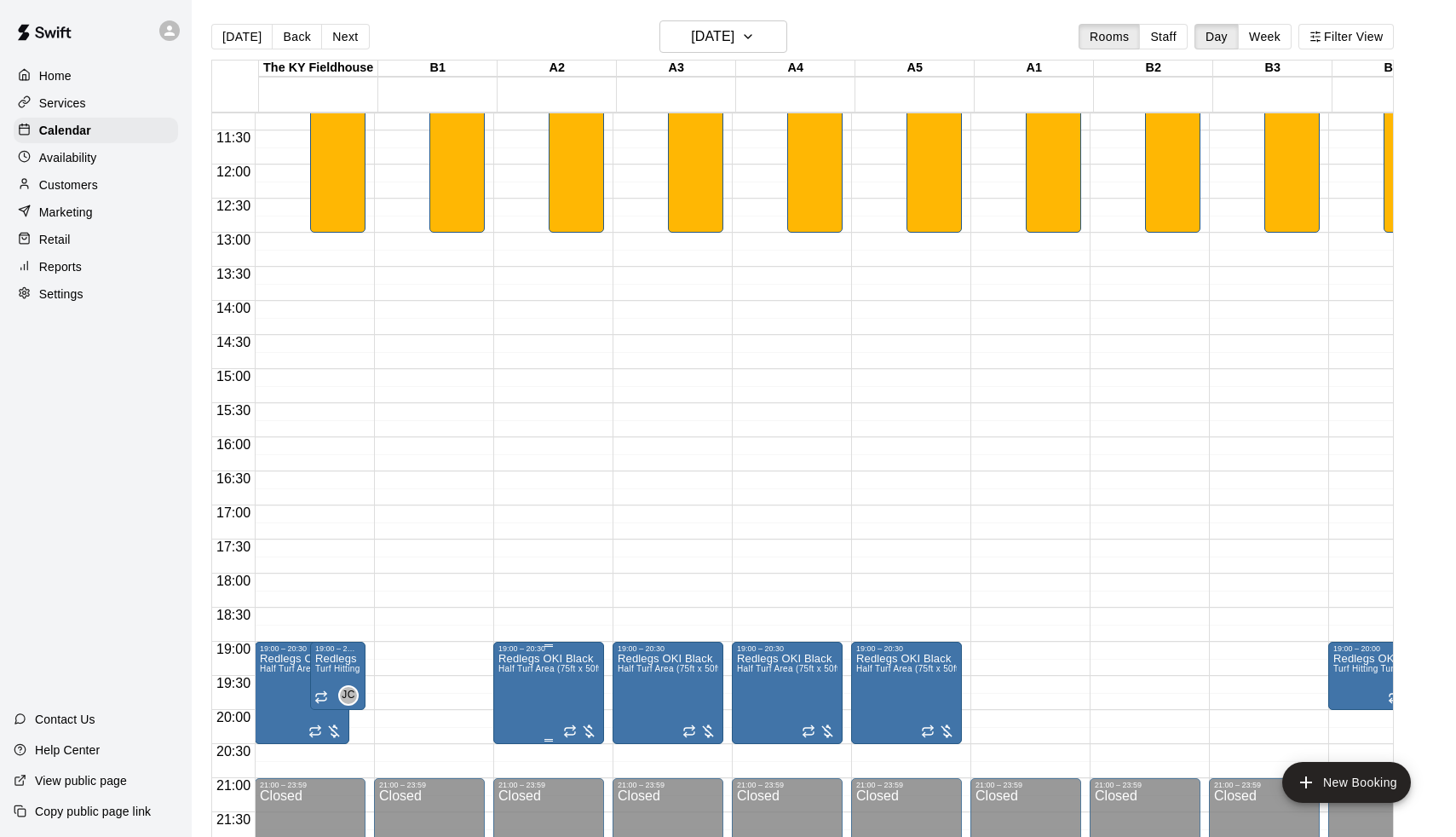
click at [516, 751] on icon "delete" at bounding box center [519, 752] width 12 height 15
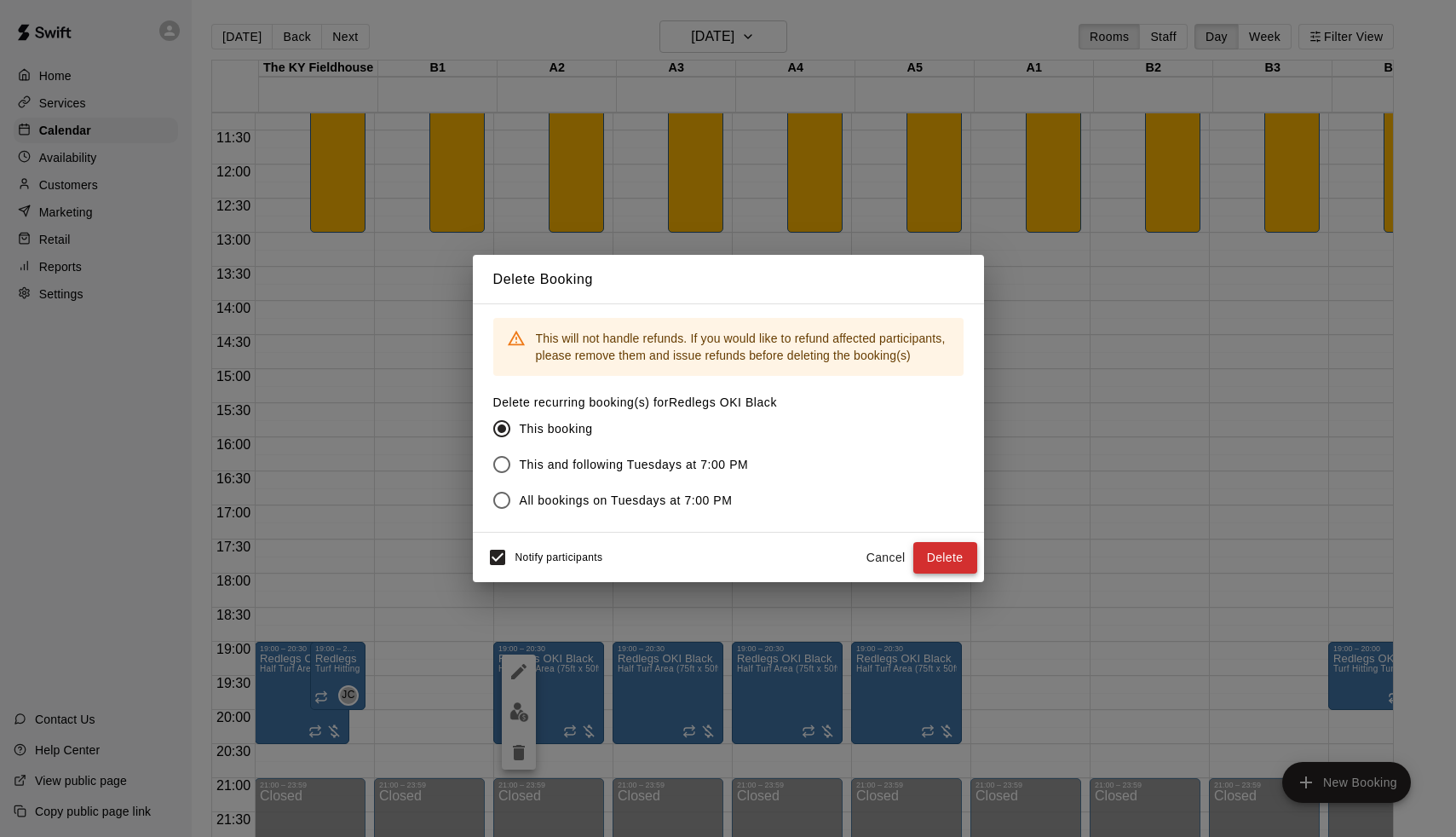
click at [958, 567] on button "Delete" at bounding box center [945, 557] width 64 height 31
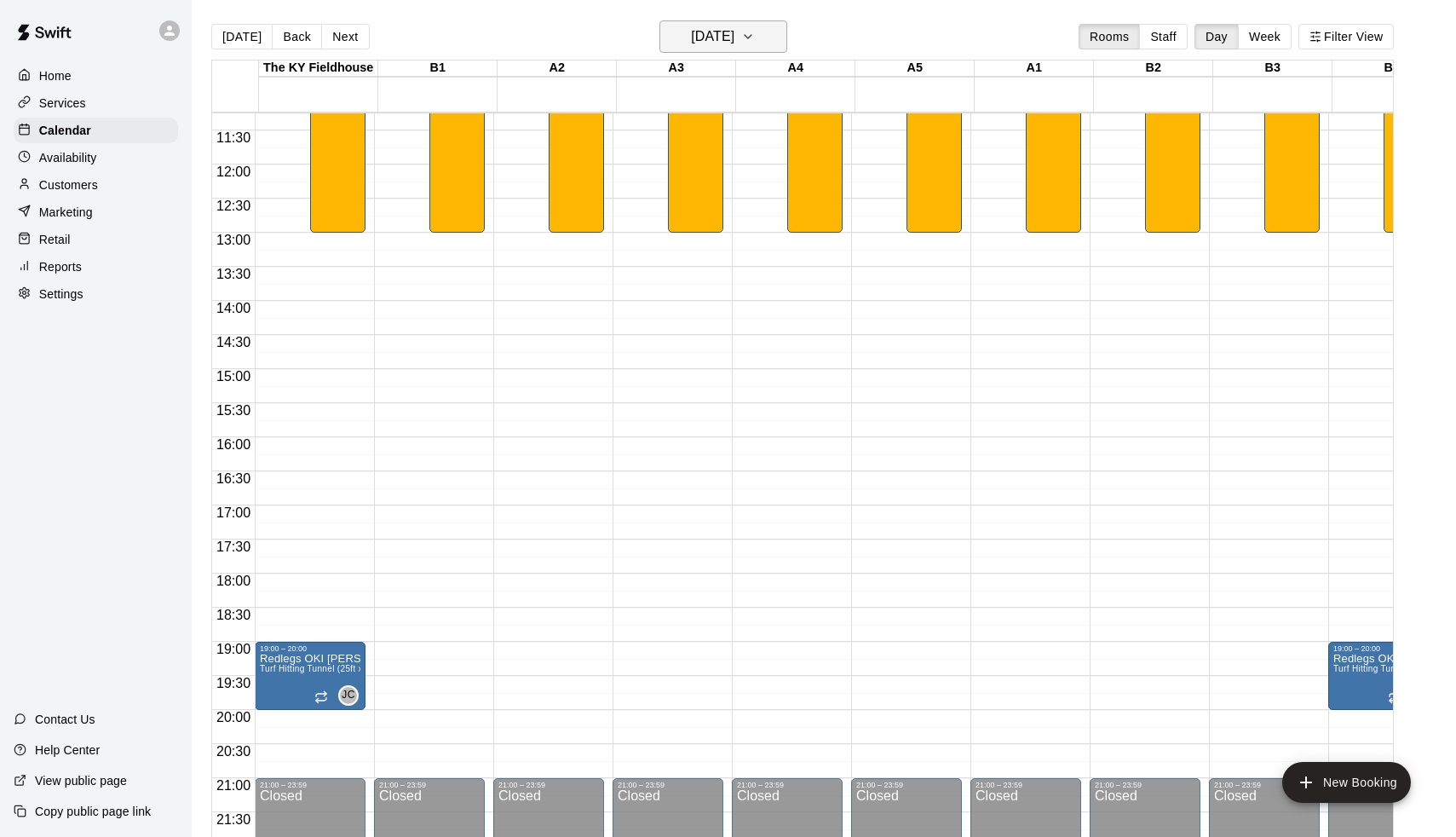
click at [720, 31] on h6 "[DATE]" at bounding box center [713, 36] width 44 height 24
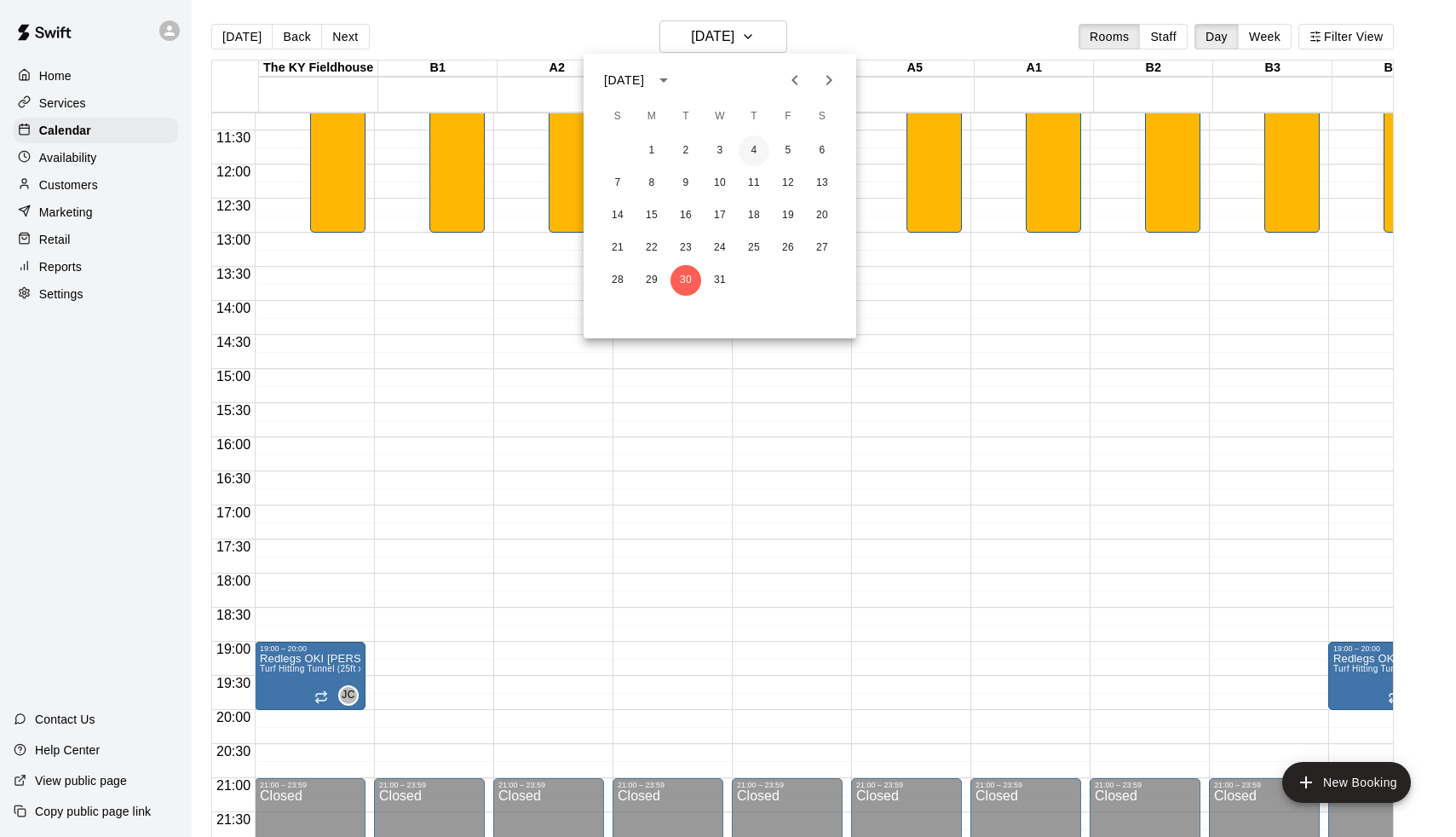
click at [753, 147] on button "4" at bounding box center [754, 151] width 31 height 31
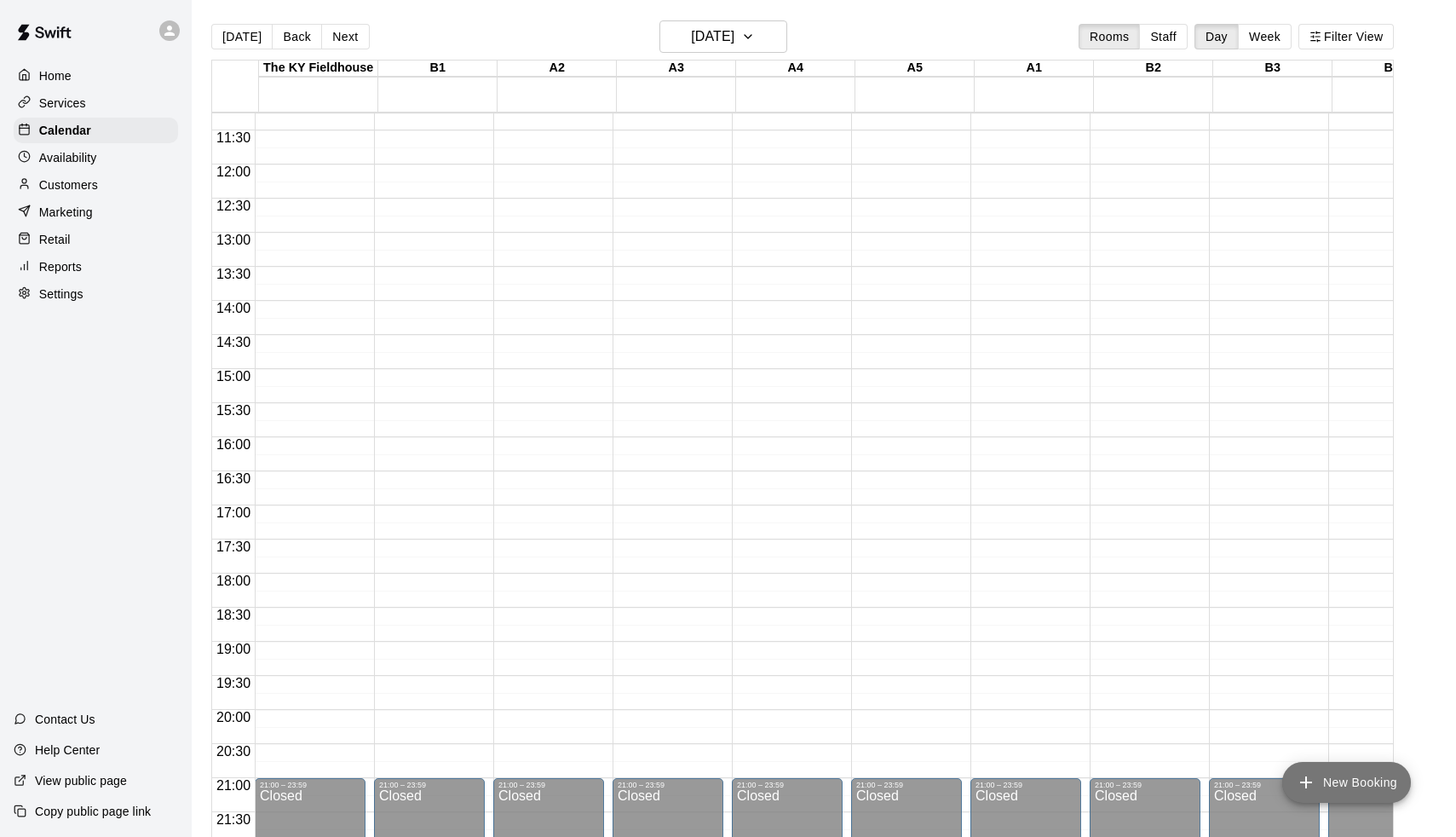
click at [1334, 776] on button "New Booking" at bounding box center [1346, 782] width 129 height 41
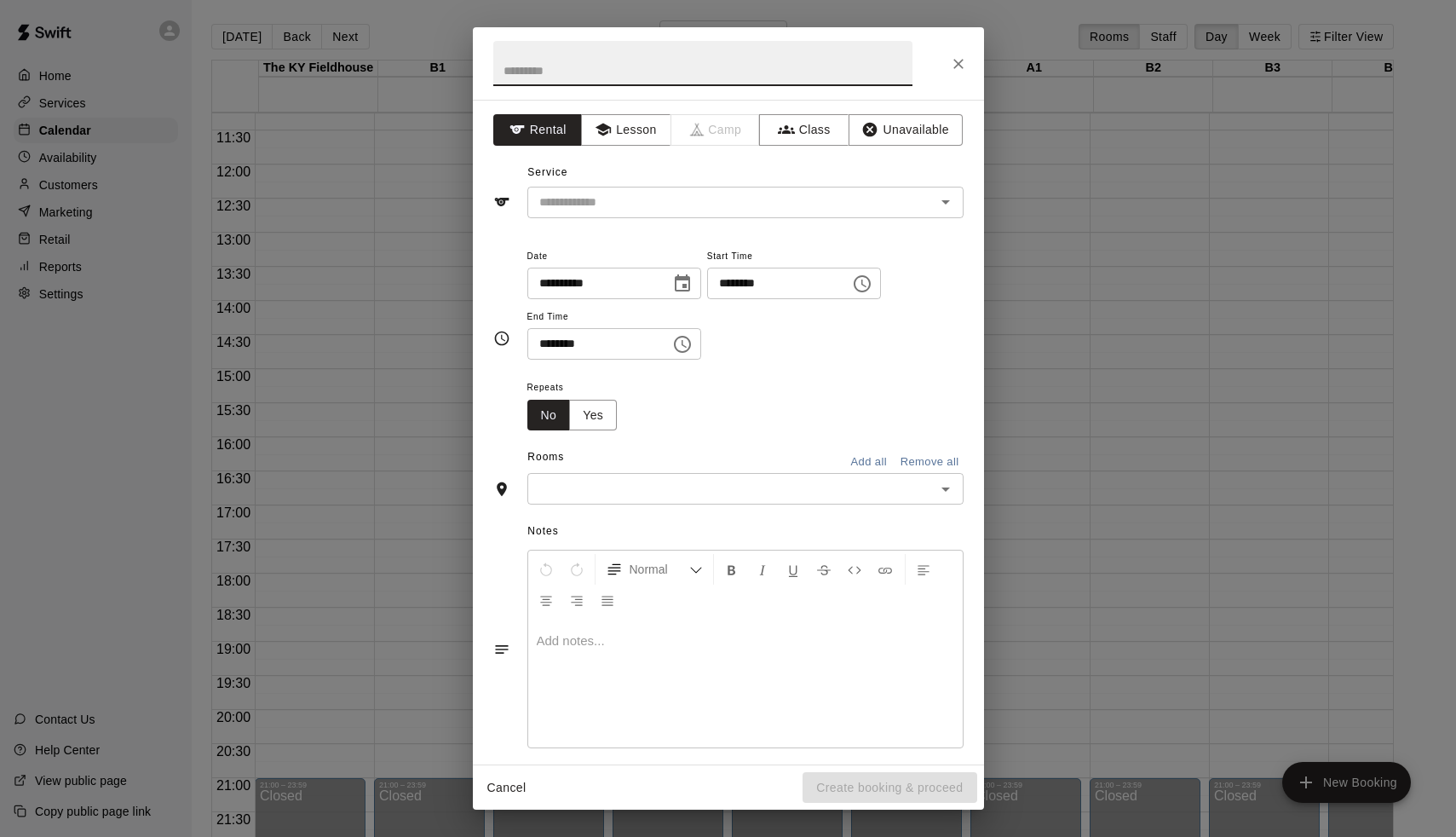
click at [559, 479] on input "text" at bounding box center [731, 489] width 398 height 21
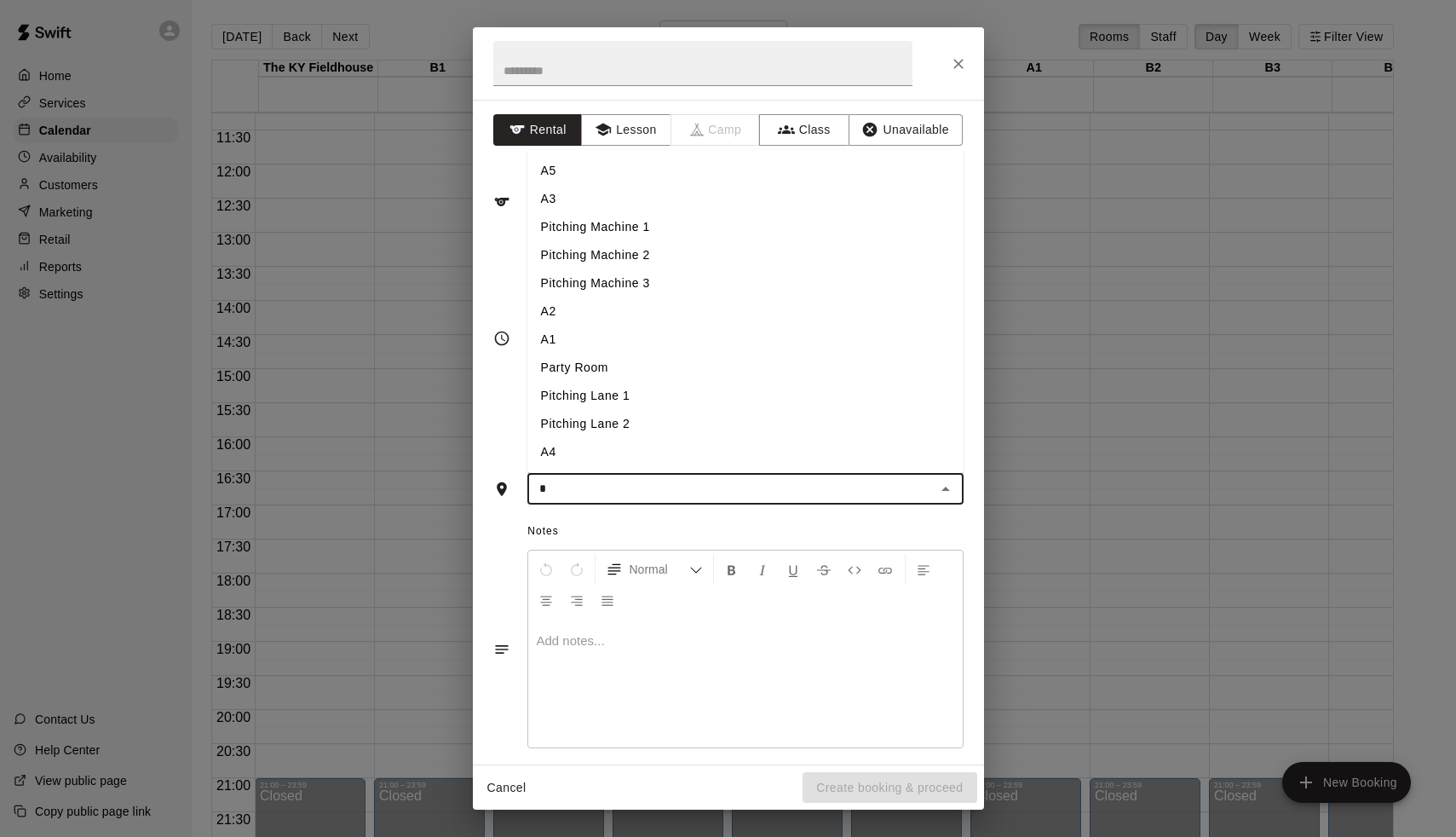
type input "**"
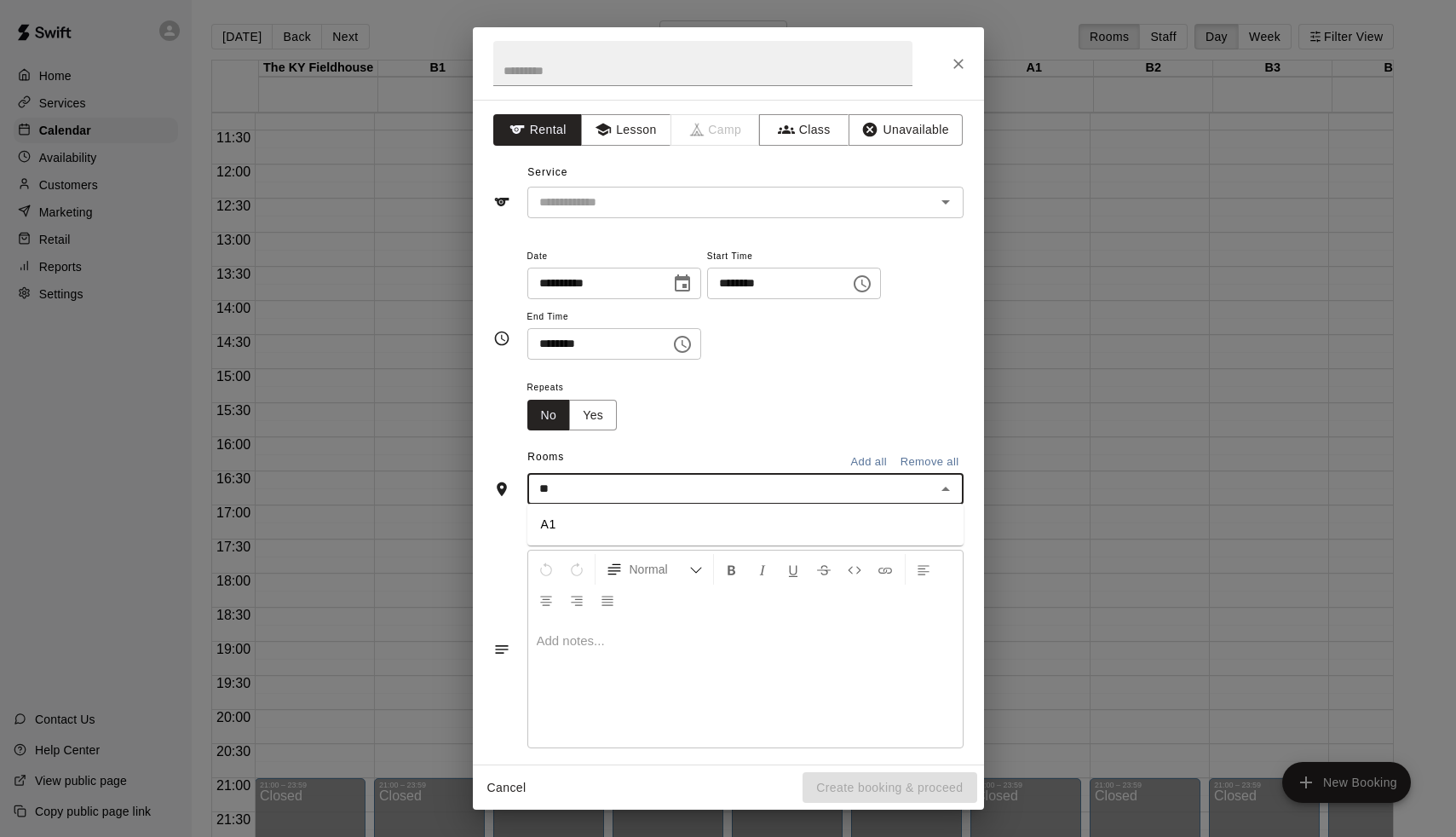
click at [555, 514] on li "A1" at bounding box center [745, 524] width 436 height 28
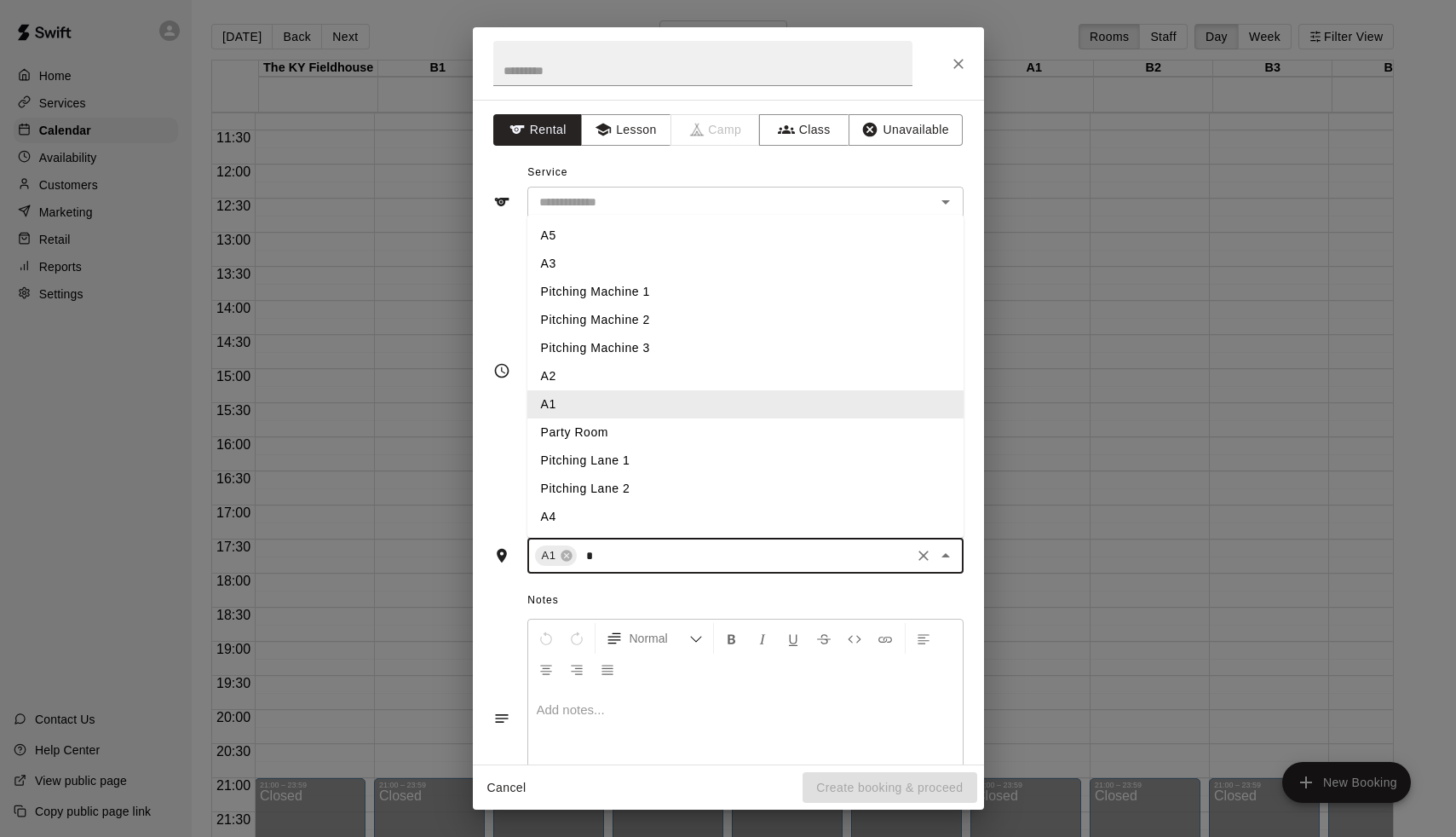
type input "**"
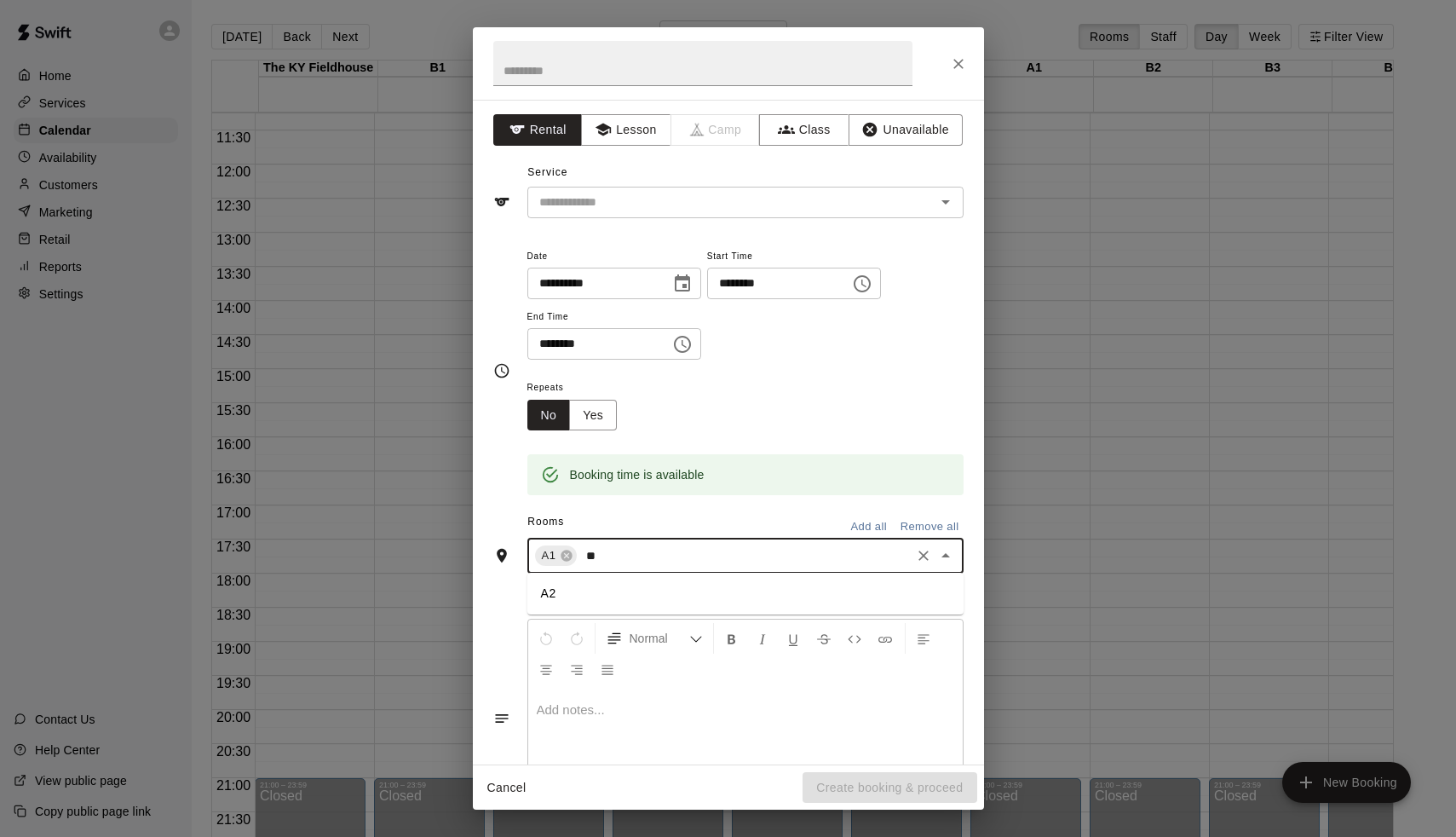
click at [552, 599] on li "A2" at bounding box center [745, 593] width 436 height 28
click at [732, 282] on input "********" at bounding box center [773, 282] width 132 height 31
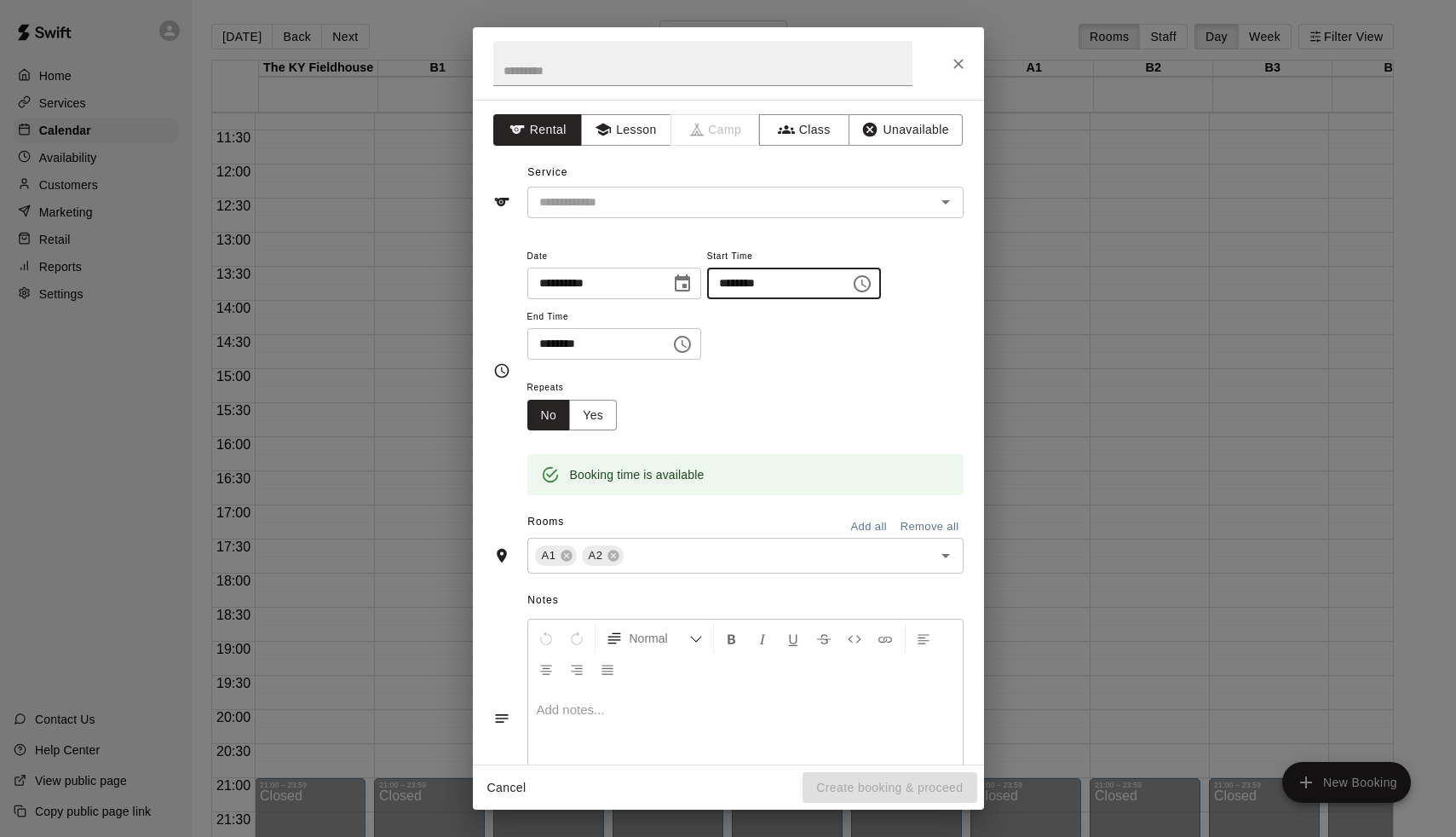
type input "********"
click at [547, 340] on input "********" at bounding box center [593, 344] width 132 height 31
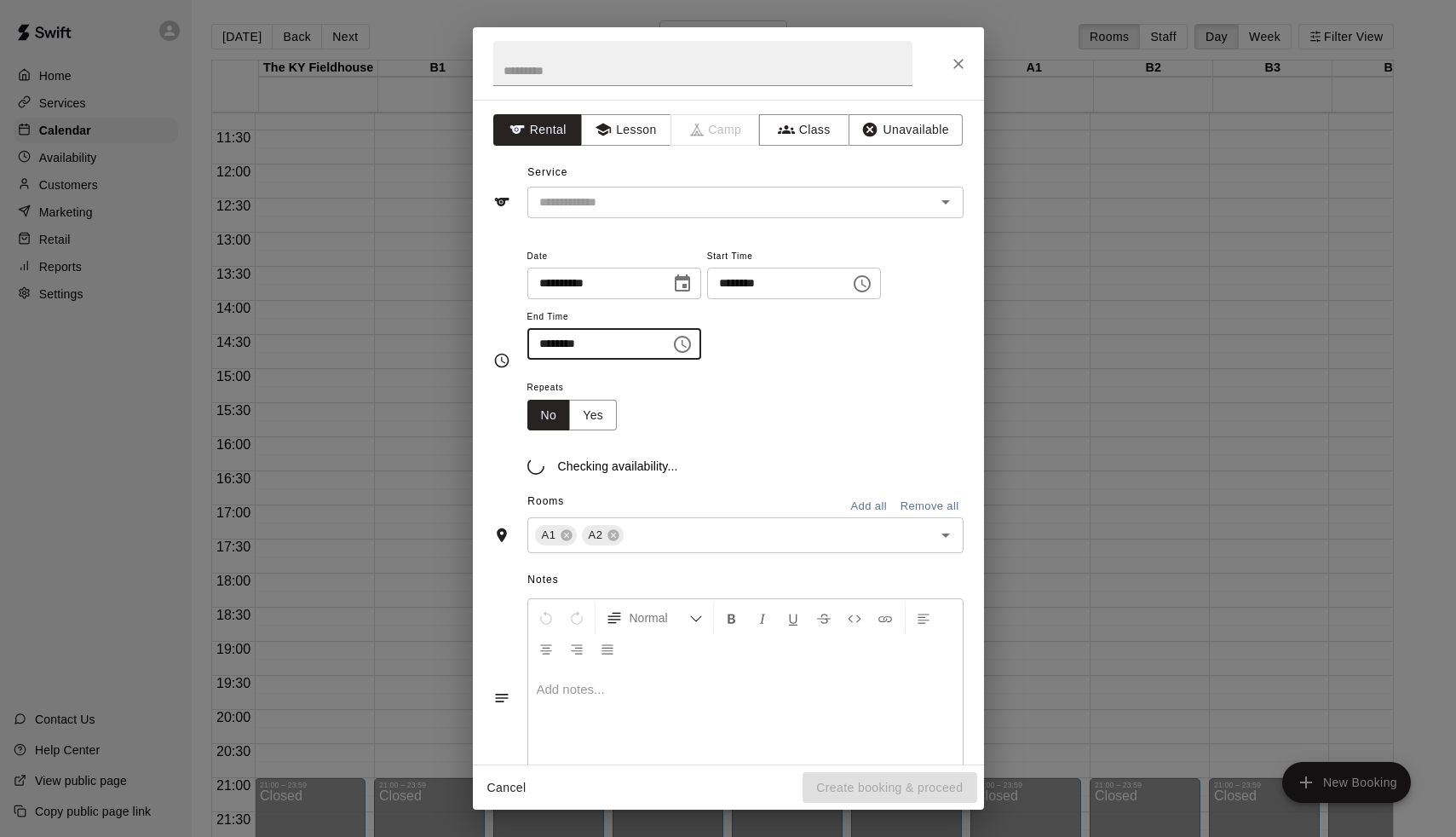
type input "********"
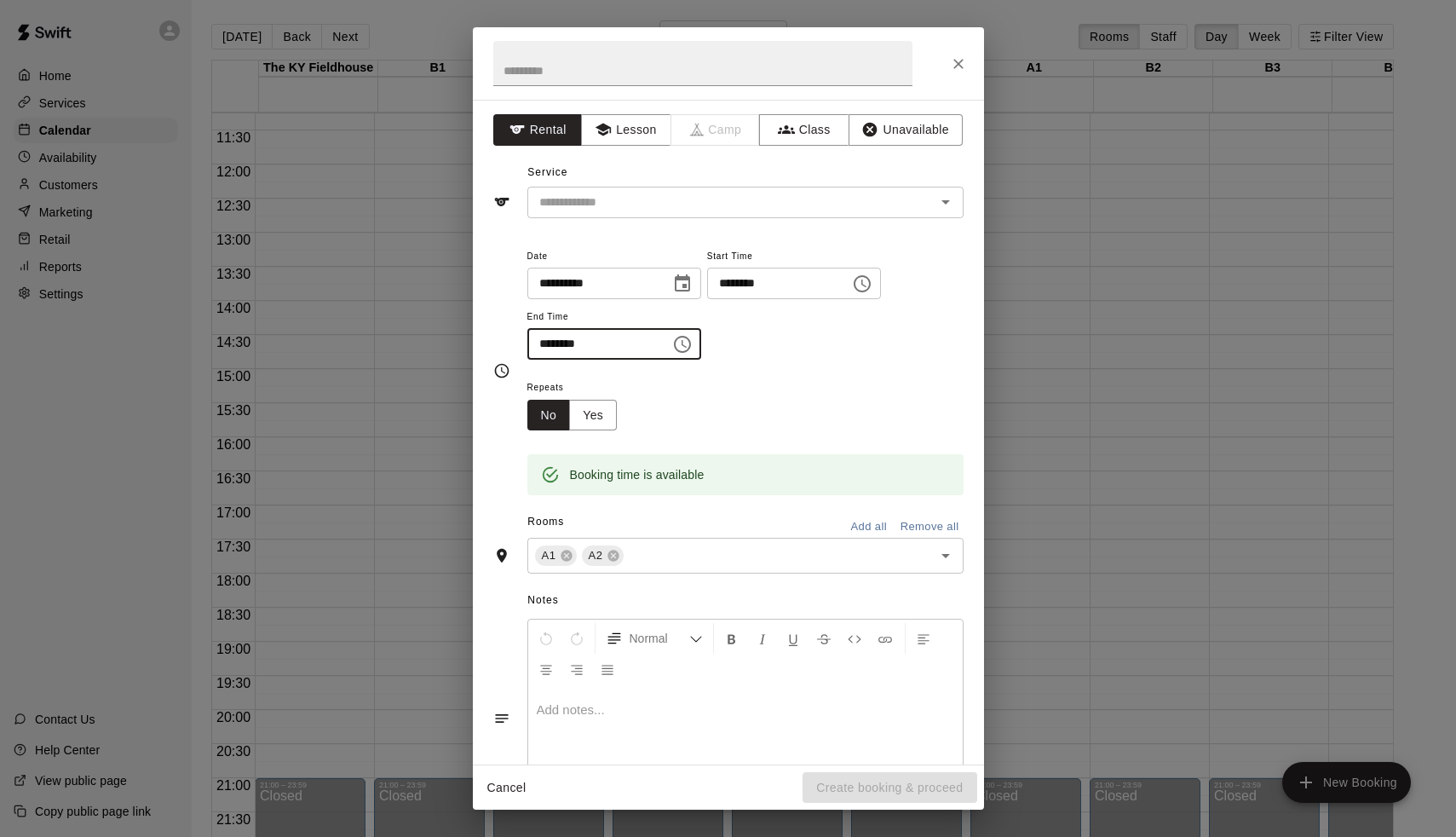
click at [737, 287] on input "********" at bounding box center [773, 282] width 132 height 31
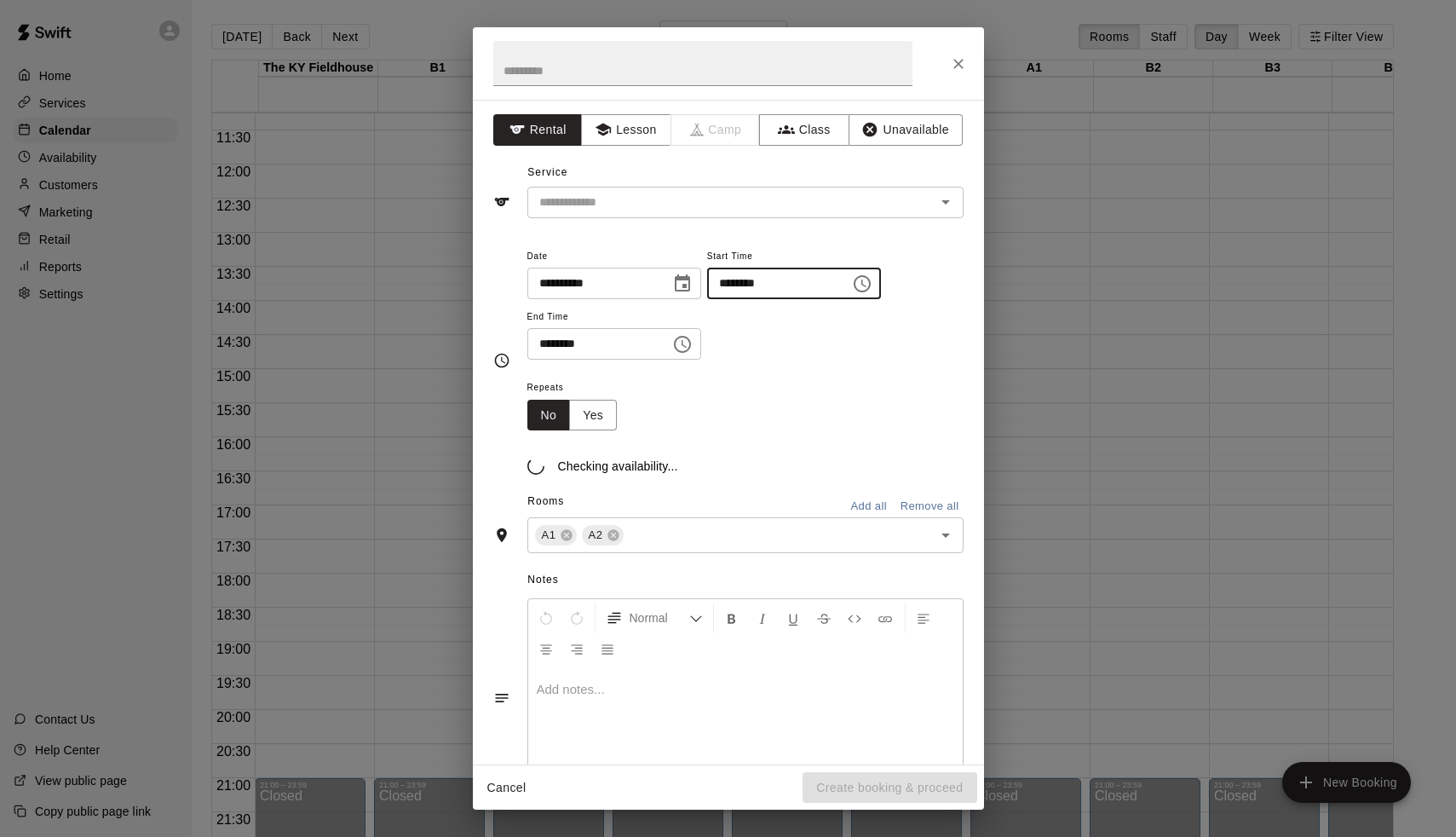
type input "********"
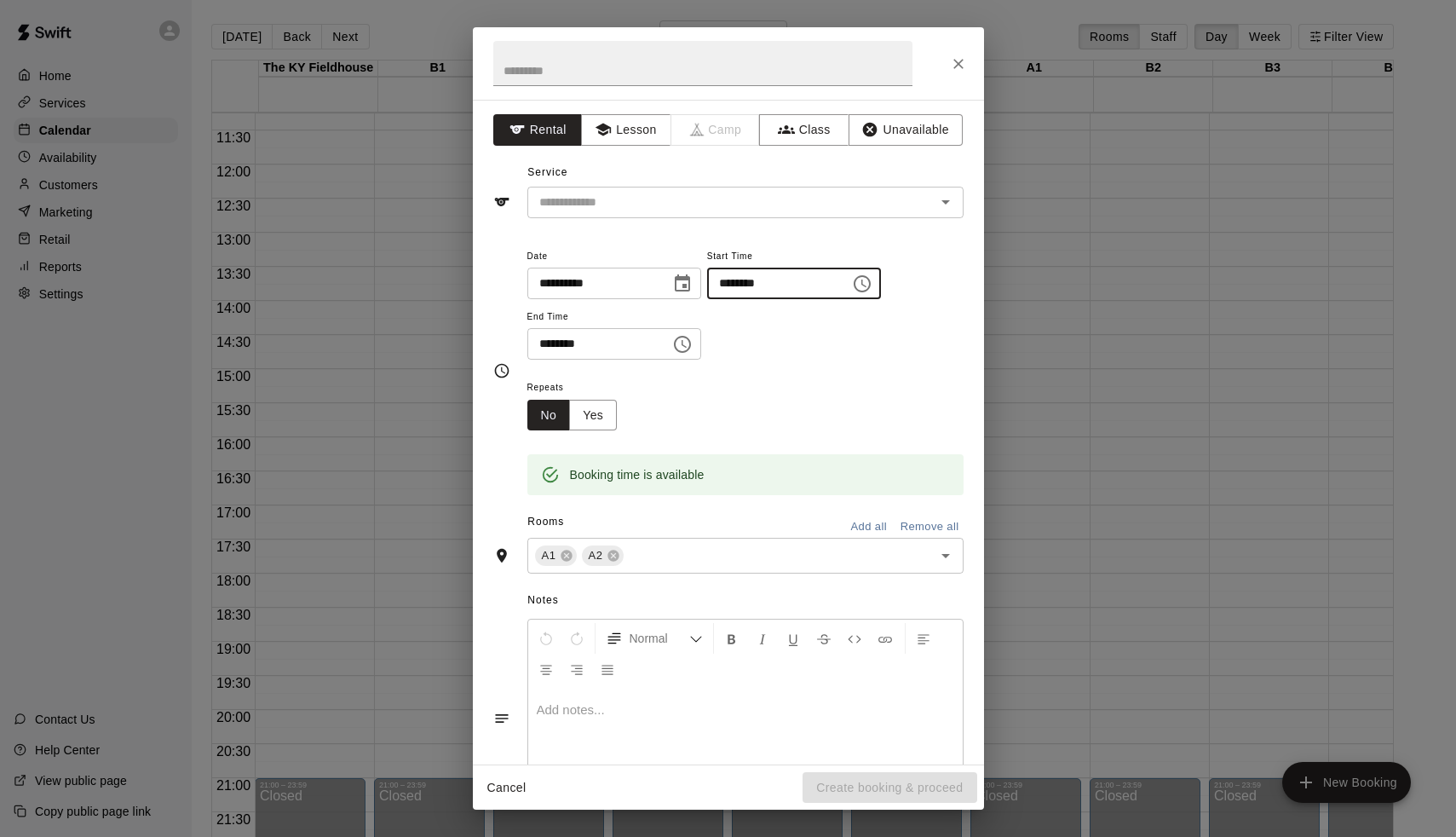
click at [545, 349] on input "********" at bounding box center [593, 344] width 132 height 31
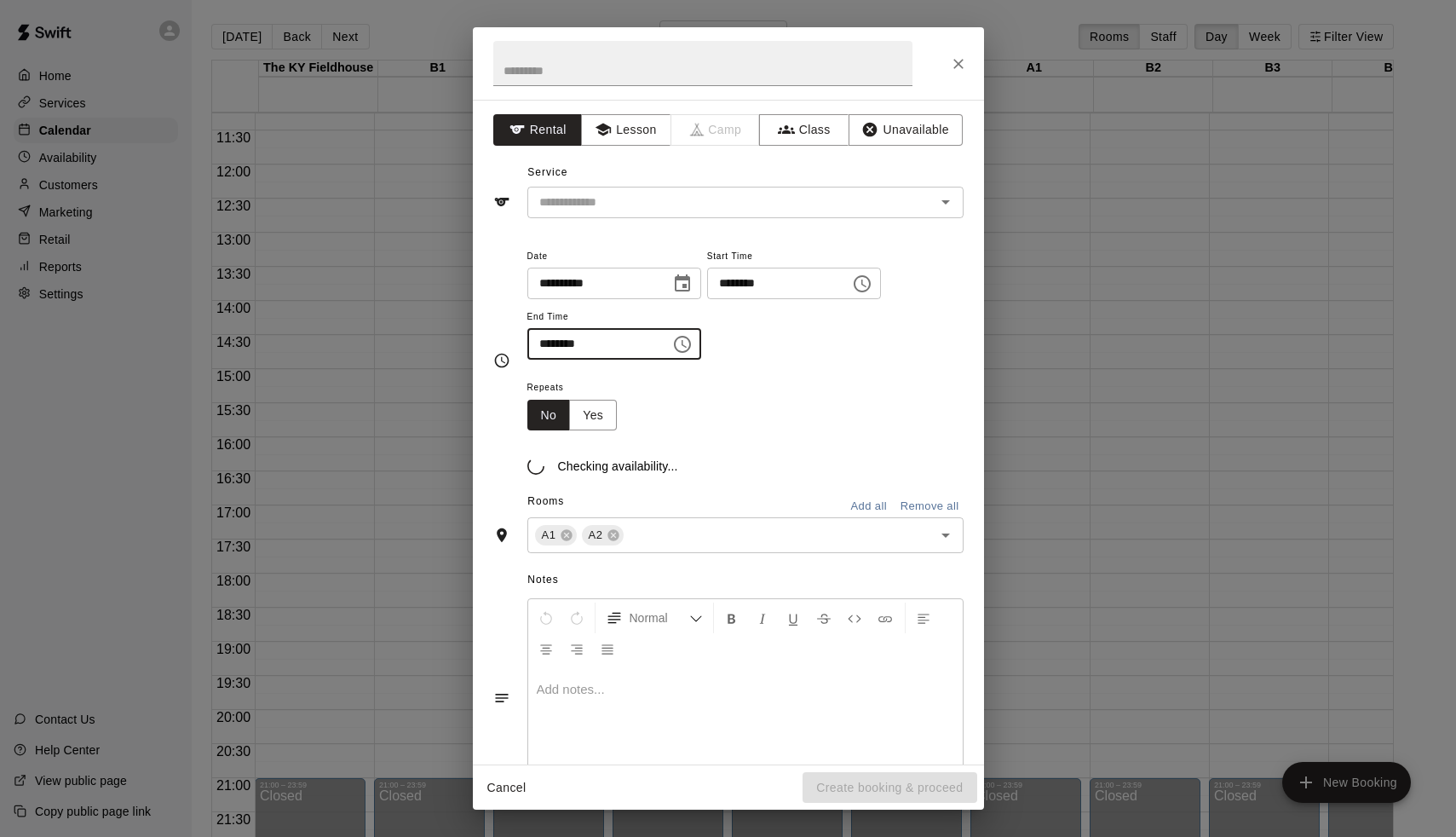
type input "********"
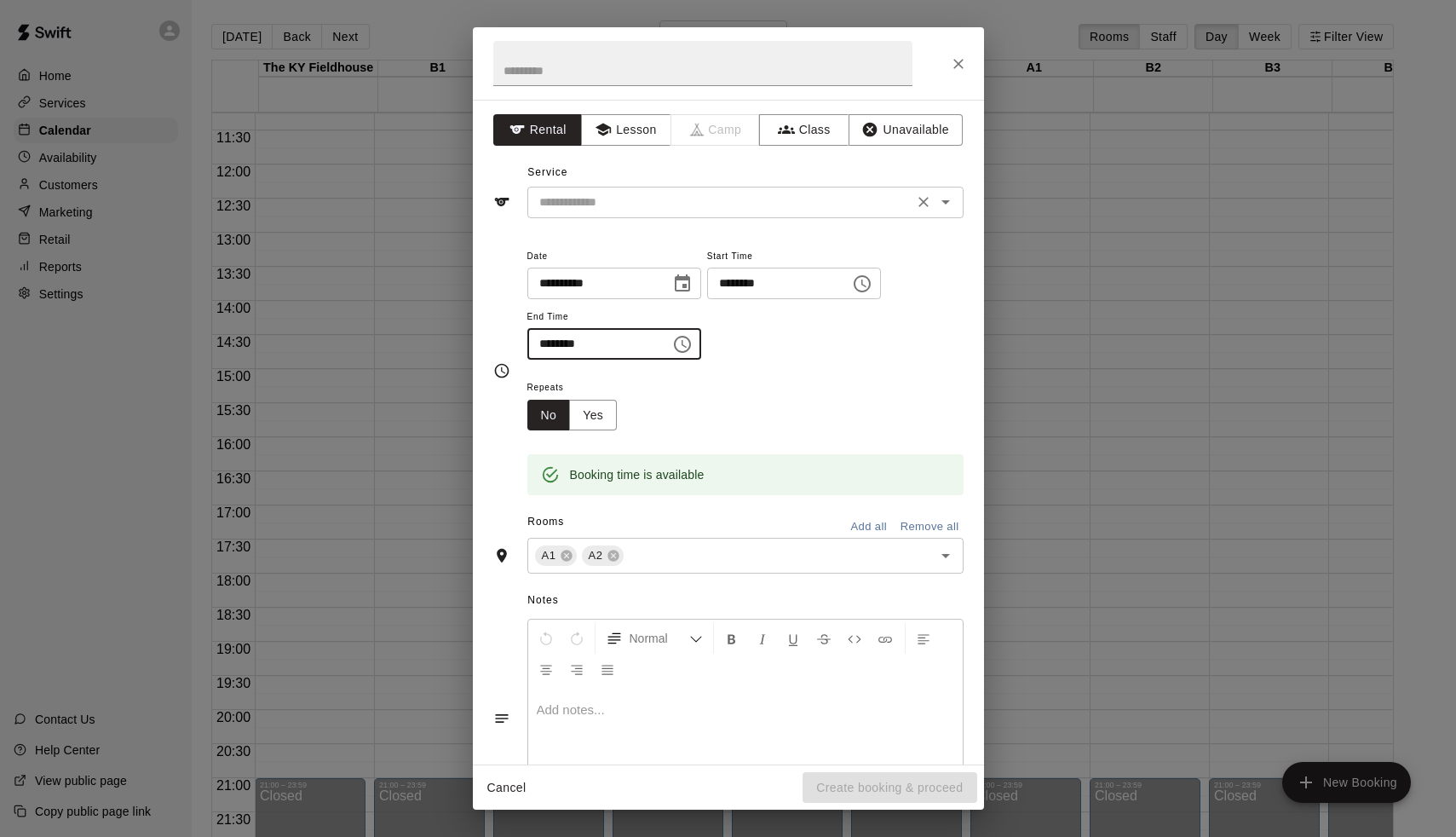
click at [635, 197] on input "text" at bounding box center [720, 202] width 376 height 21
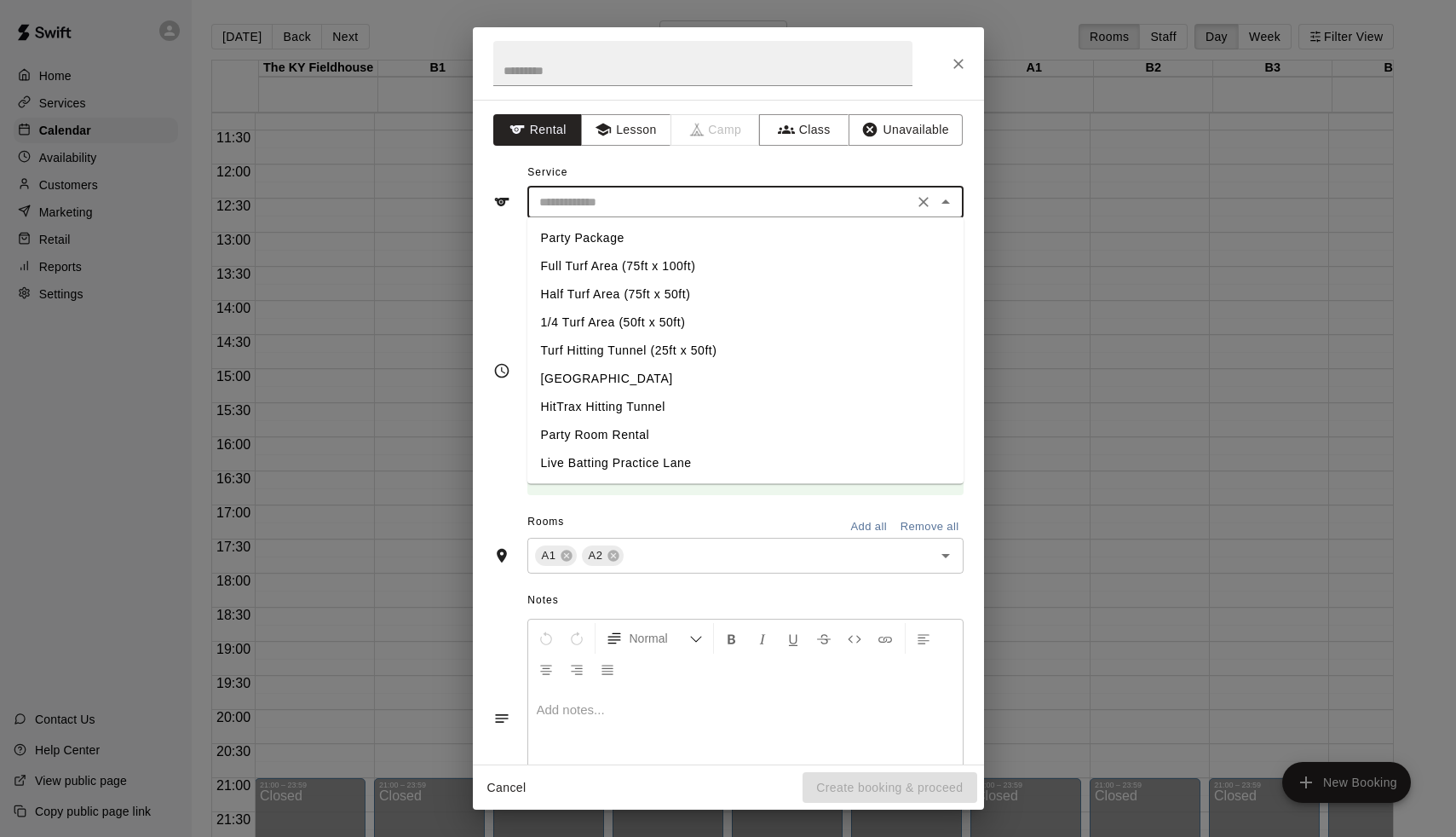
click at [626, 356] on li "Turf Hitting Tunnel (25ft x 50ft)" at bounding box center [745, 350] width 436 height 28
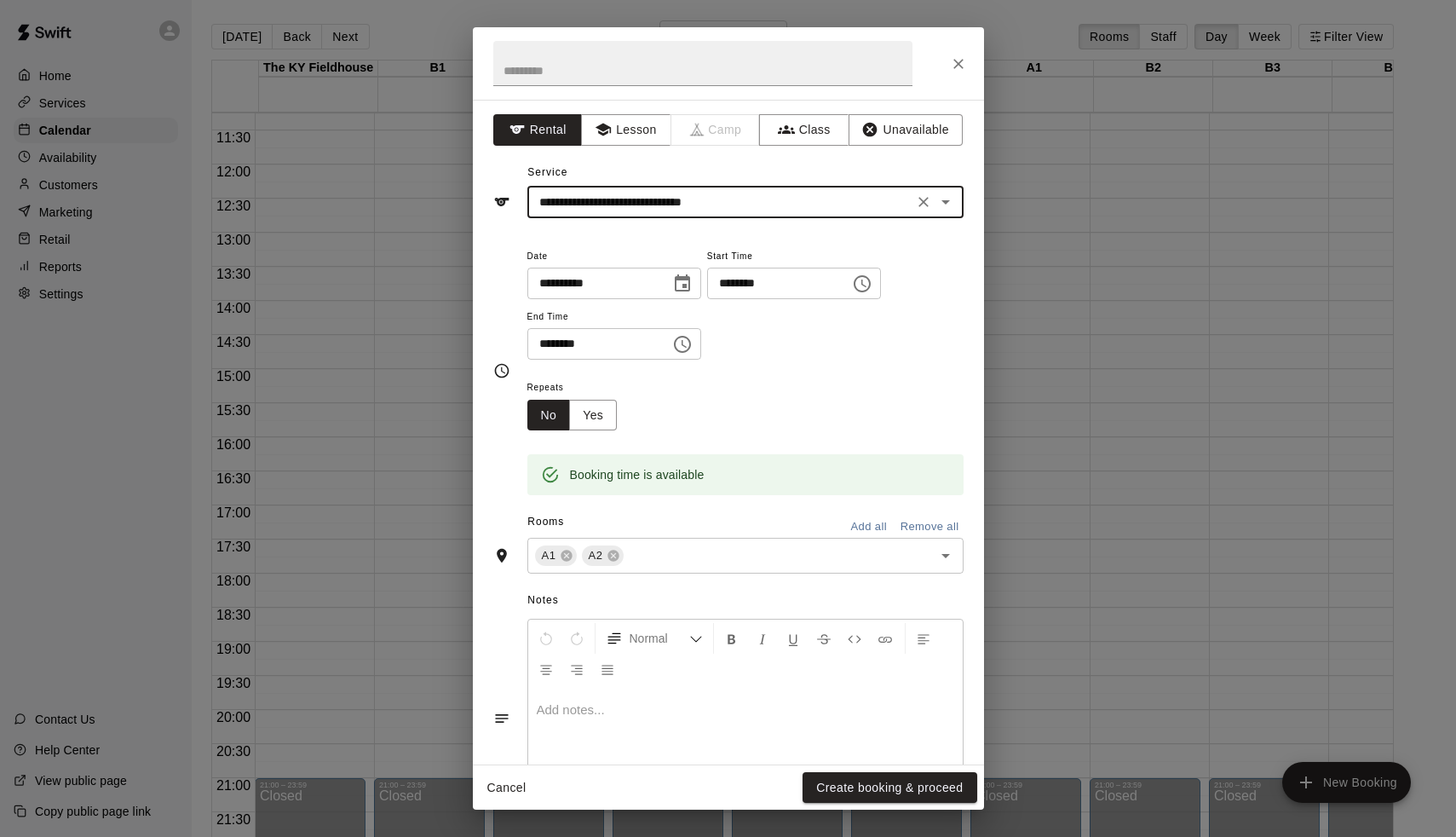
type input "**********"
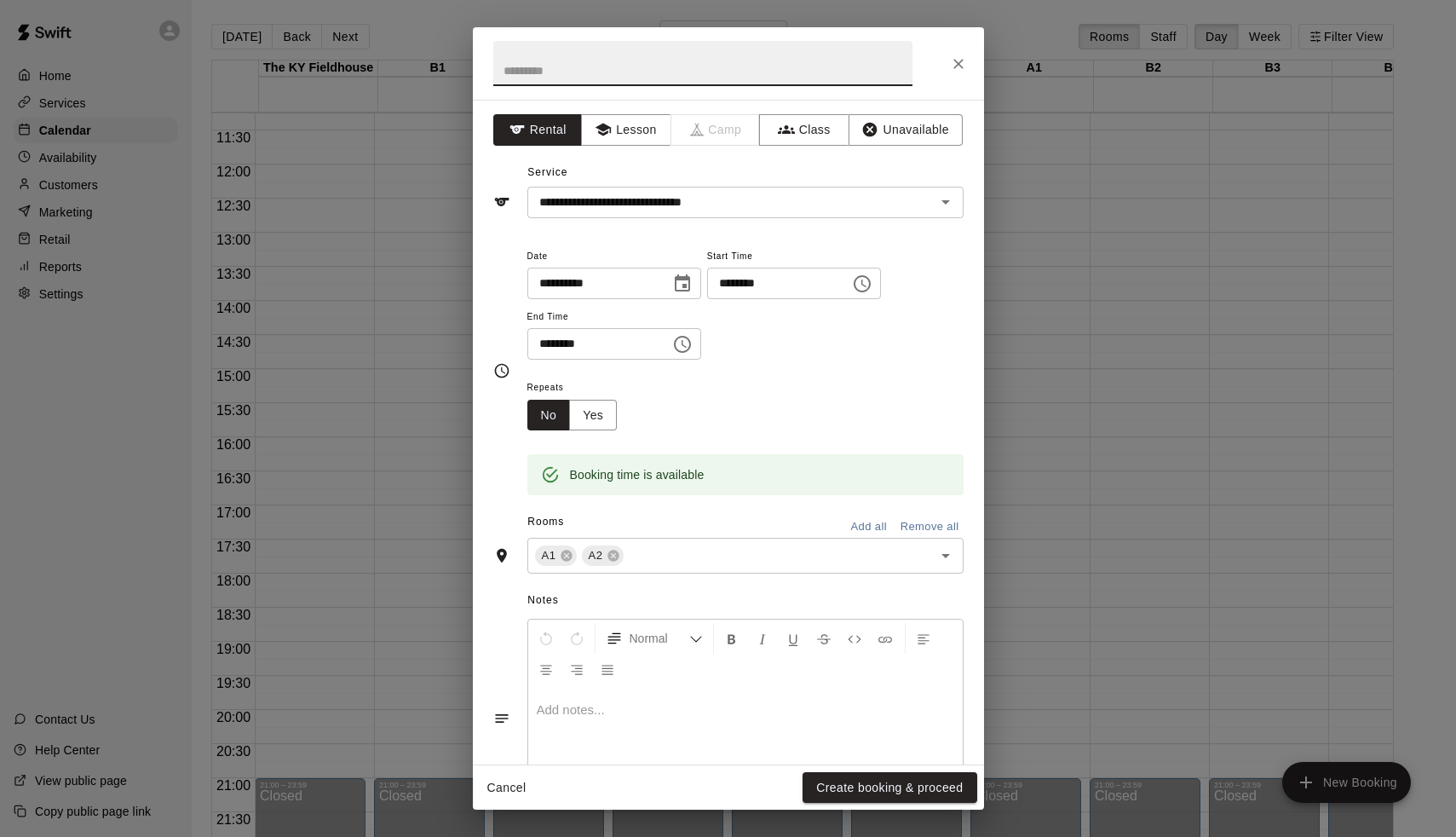
click at [593, 73] on input "text" at bounding box center [702, 63] width 419 height 45
type input "**********"
click at [593, 415] on button "Yes" at bounding box center [593, 415] width 48 height 31
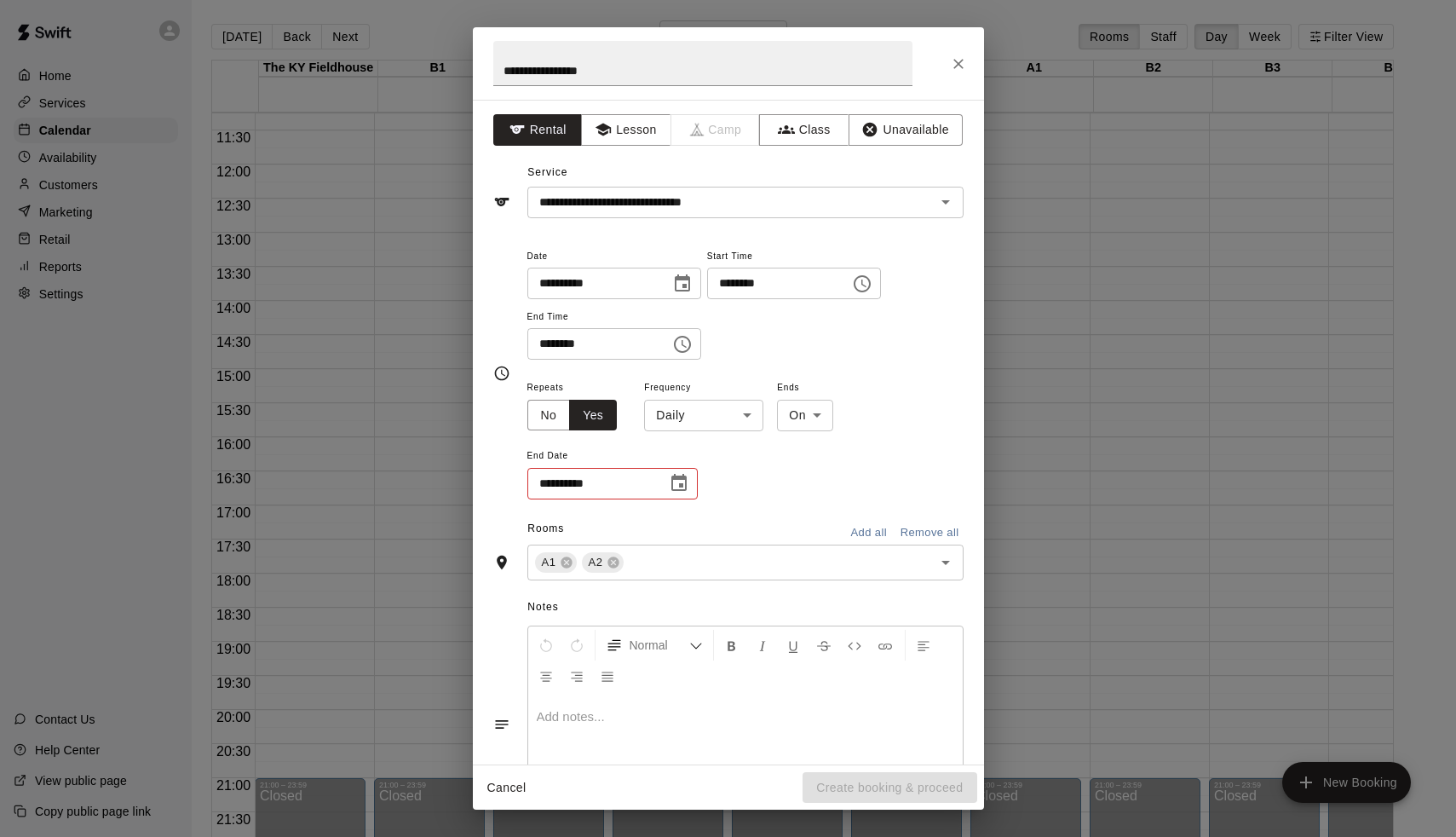
click at [673, 424] on body "Home Services Calendar Availability Customers Marketing Retail Reports Settings…" at bounding box center [728, 432] width 1456 height 865
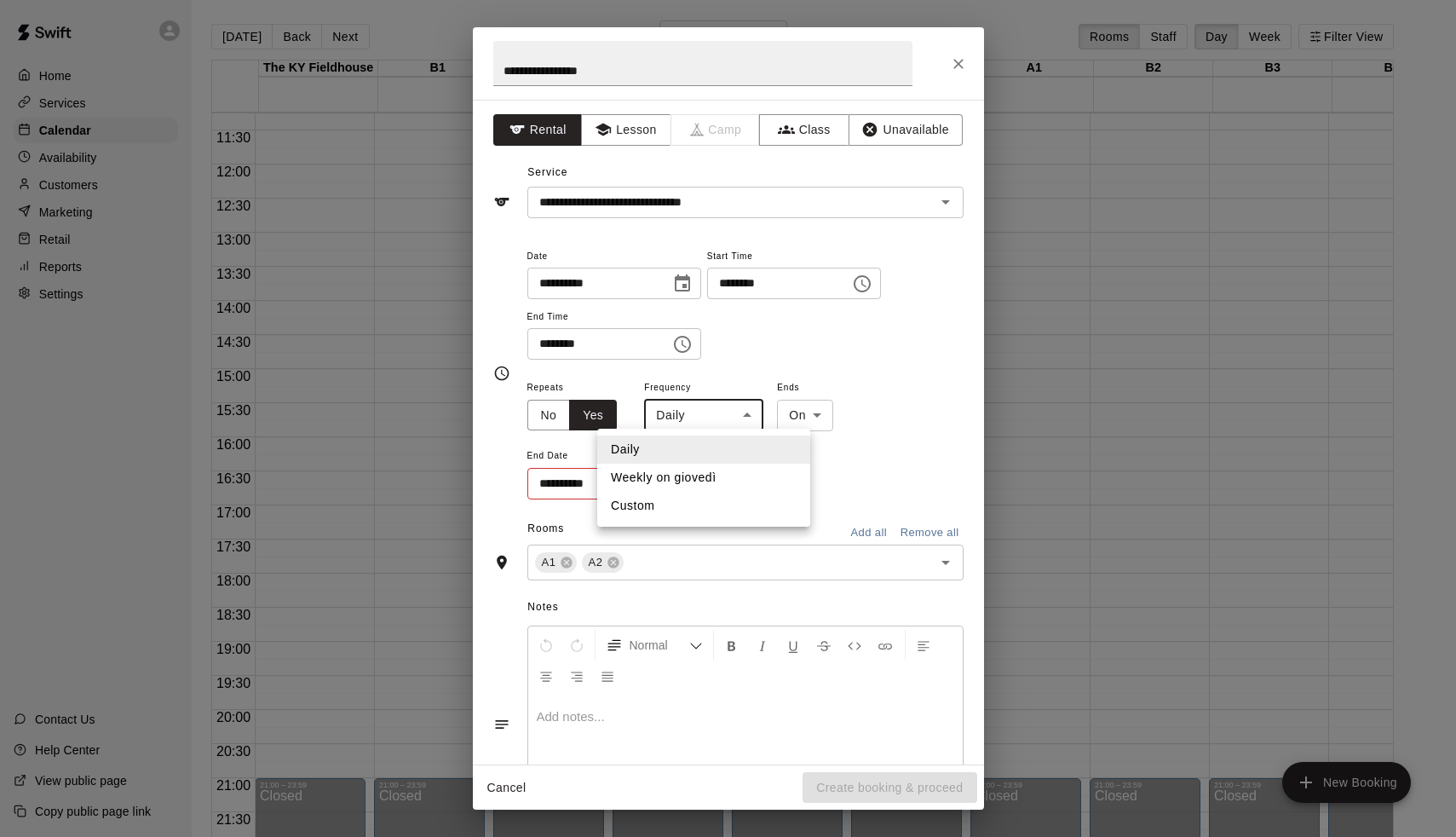
click at [681, 479] on li "Weekly on giovedì" at bounding box center [703, 477] width 213 height 28
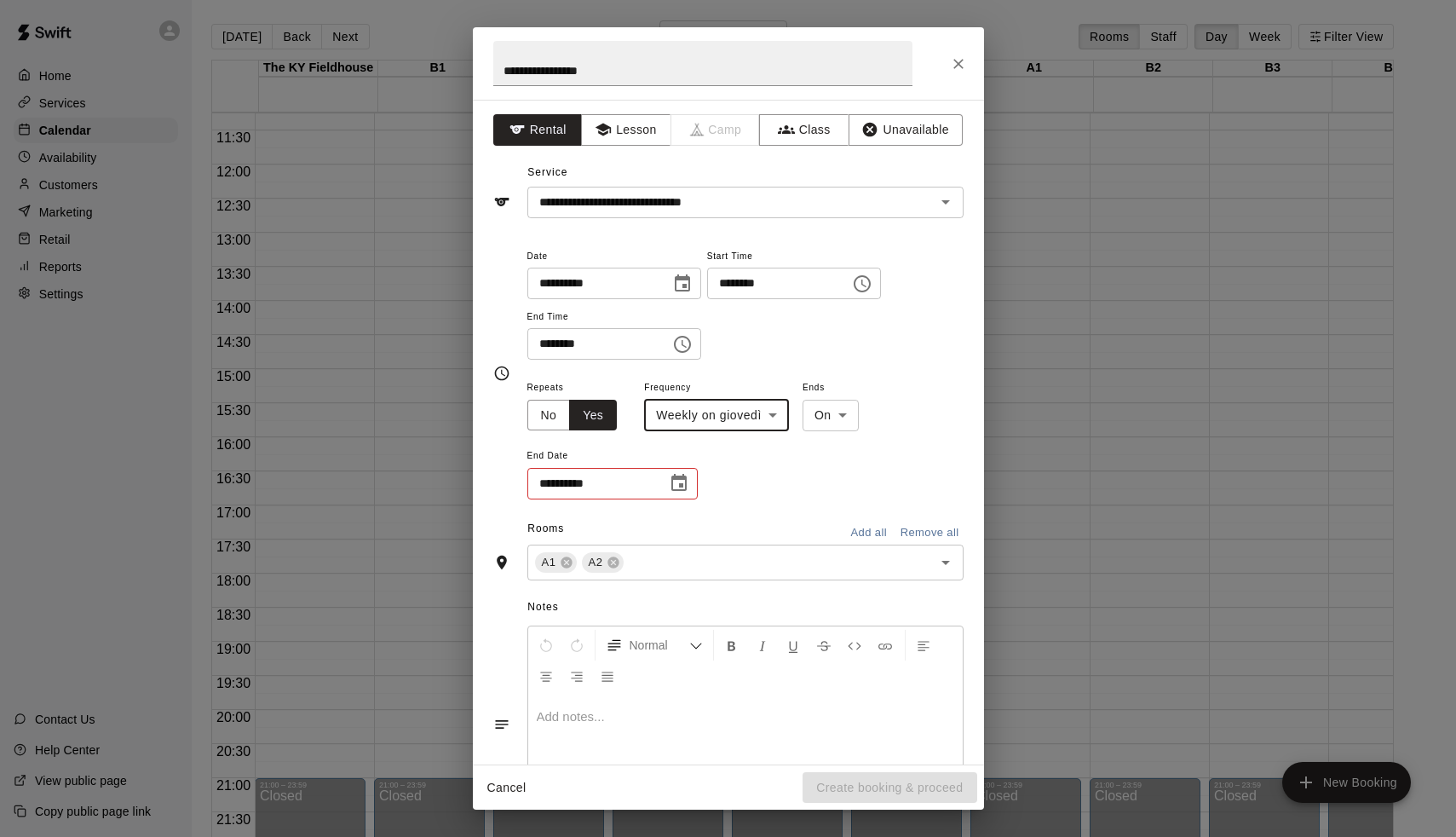
type input "******"
click at [681, 482] on icon "Choose date" at bounding box center [679, 483] width 15 height 17
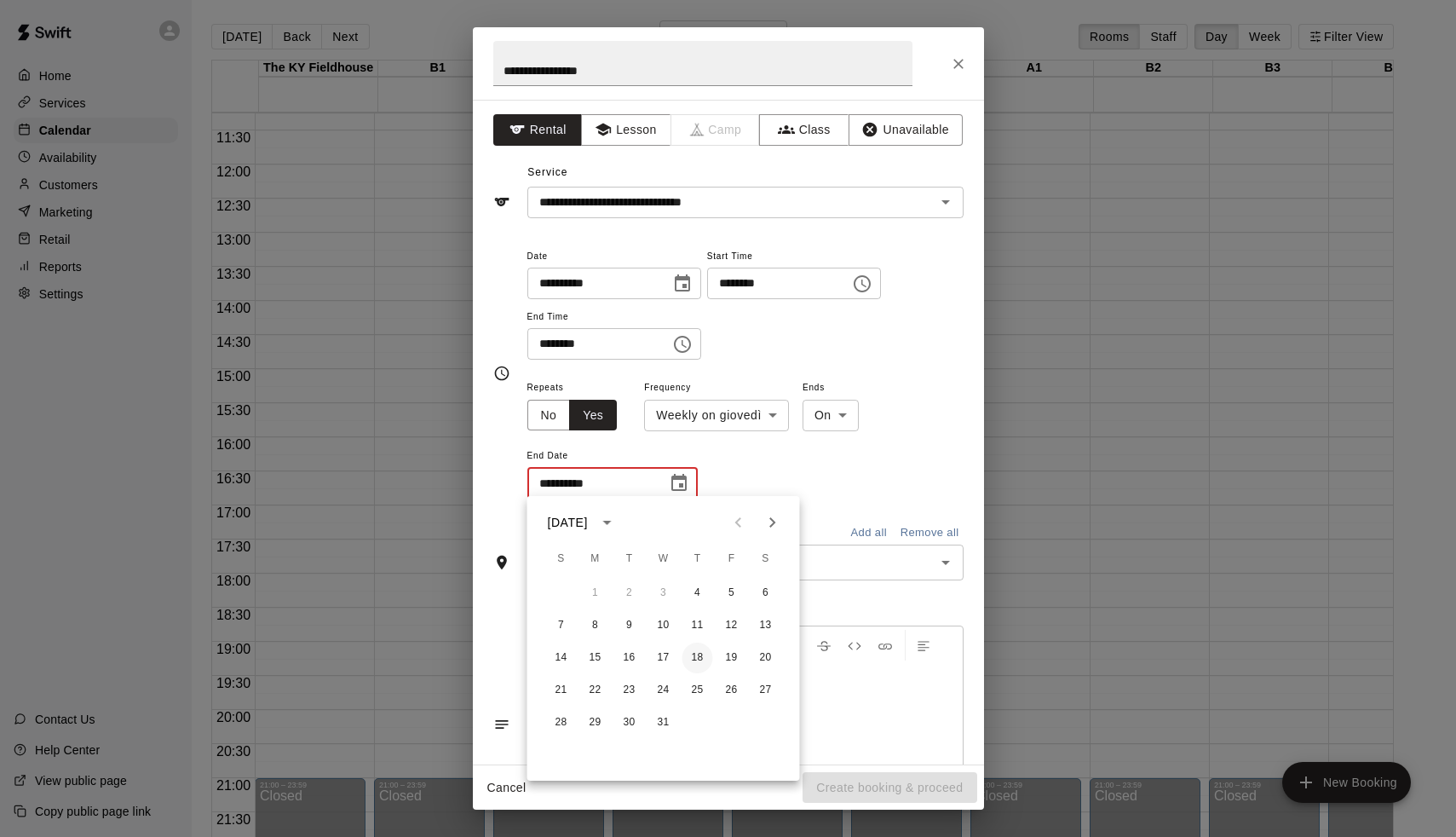
click at [698, 660] on button "18" at bounding box center [697, 658] width 31 height 31
type input "**********"
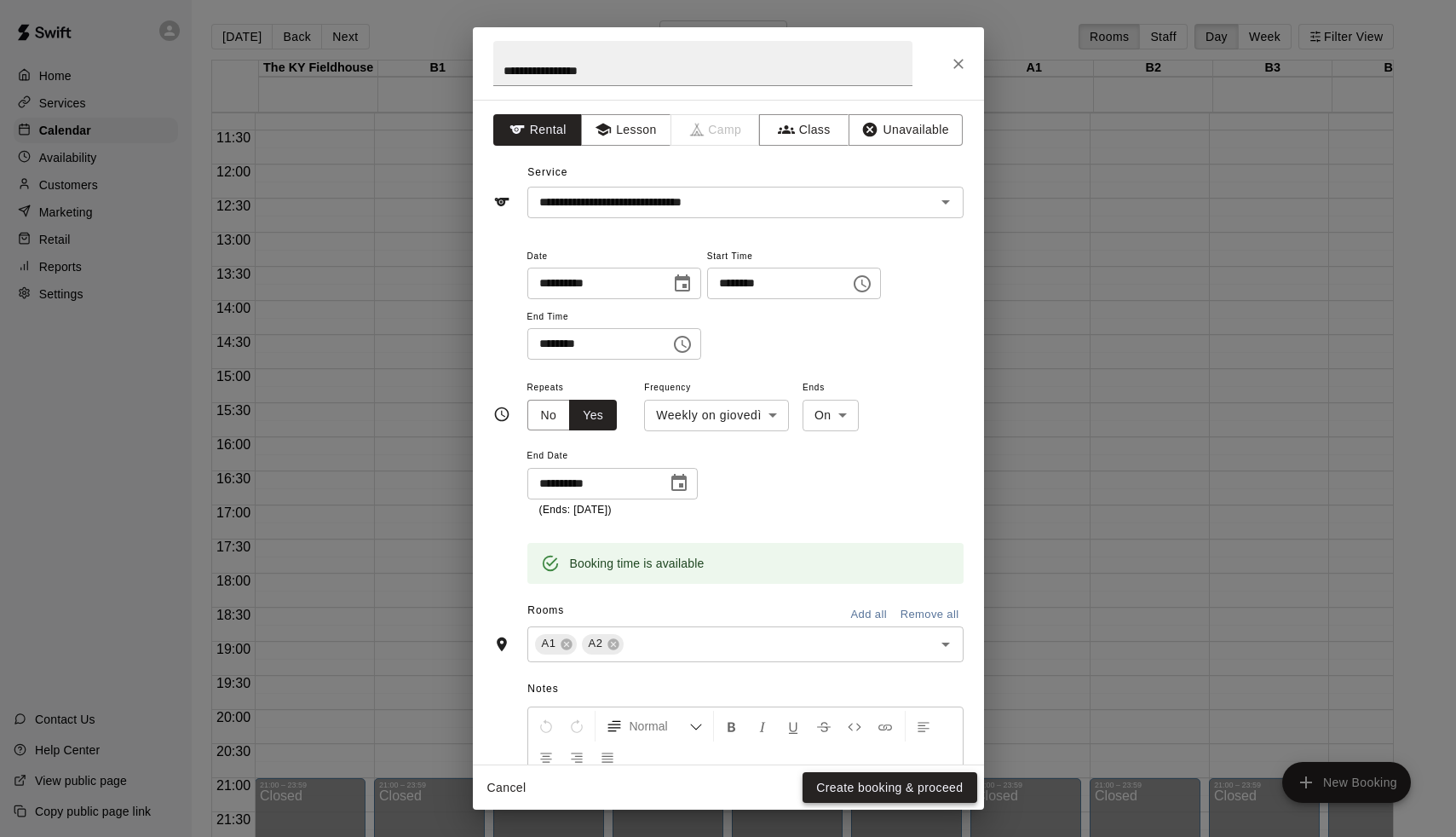
click at [849, 786] on button "Create booking & proceed" at bounding box center [889, 787] width 174 height 31
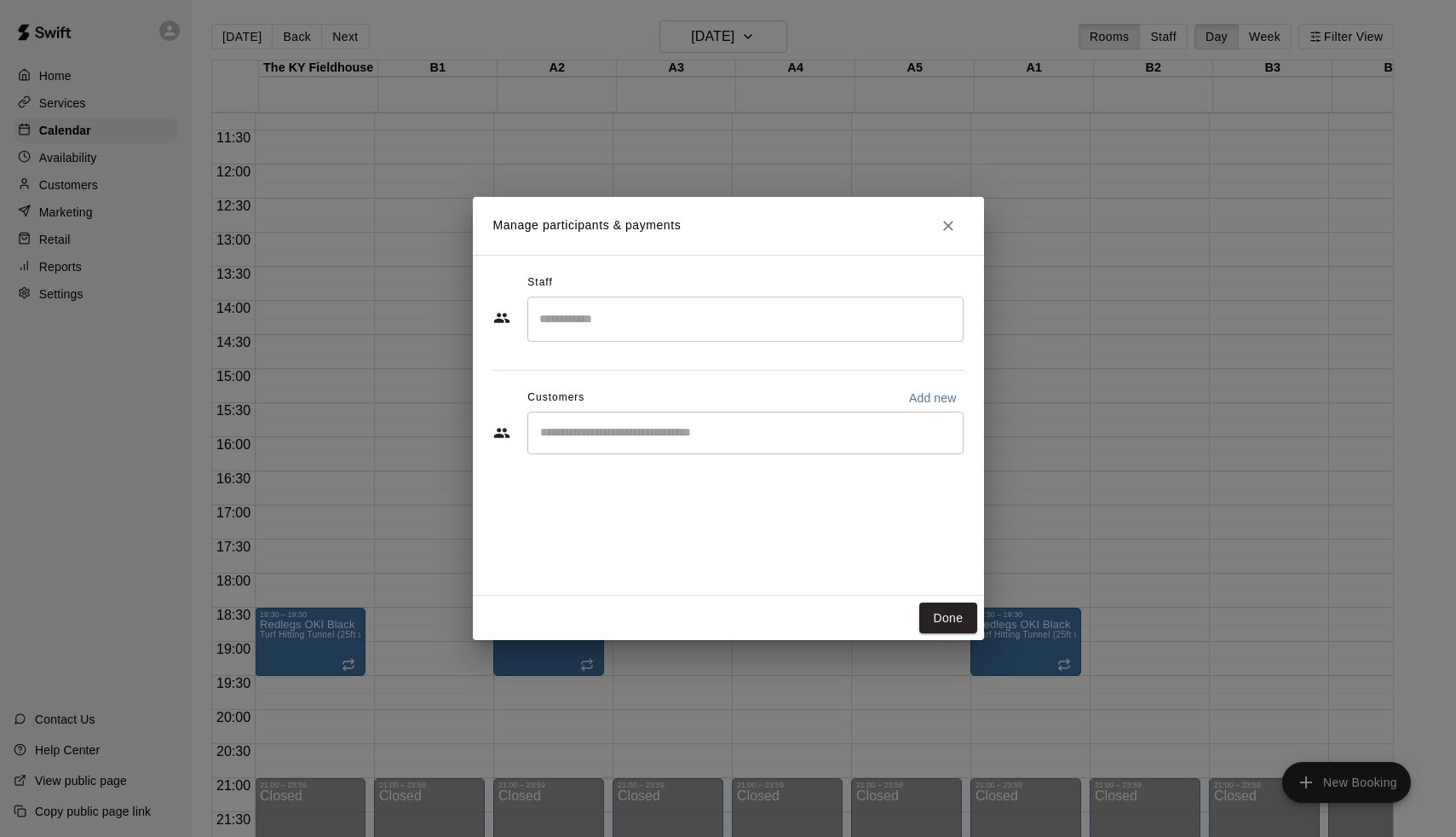
click at [642, 306] on input "Search staff" at bounding box center [745, 319] width 421 height 30
click at [613, 377] on p "[PERSON_NAME]" at bounding box center [622, 367] width 104 height 18
type input "***"
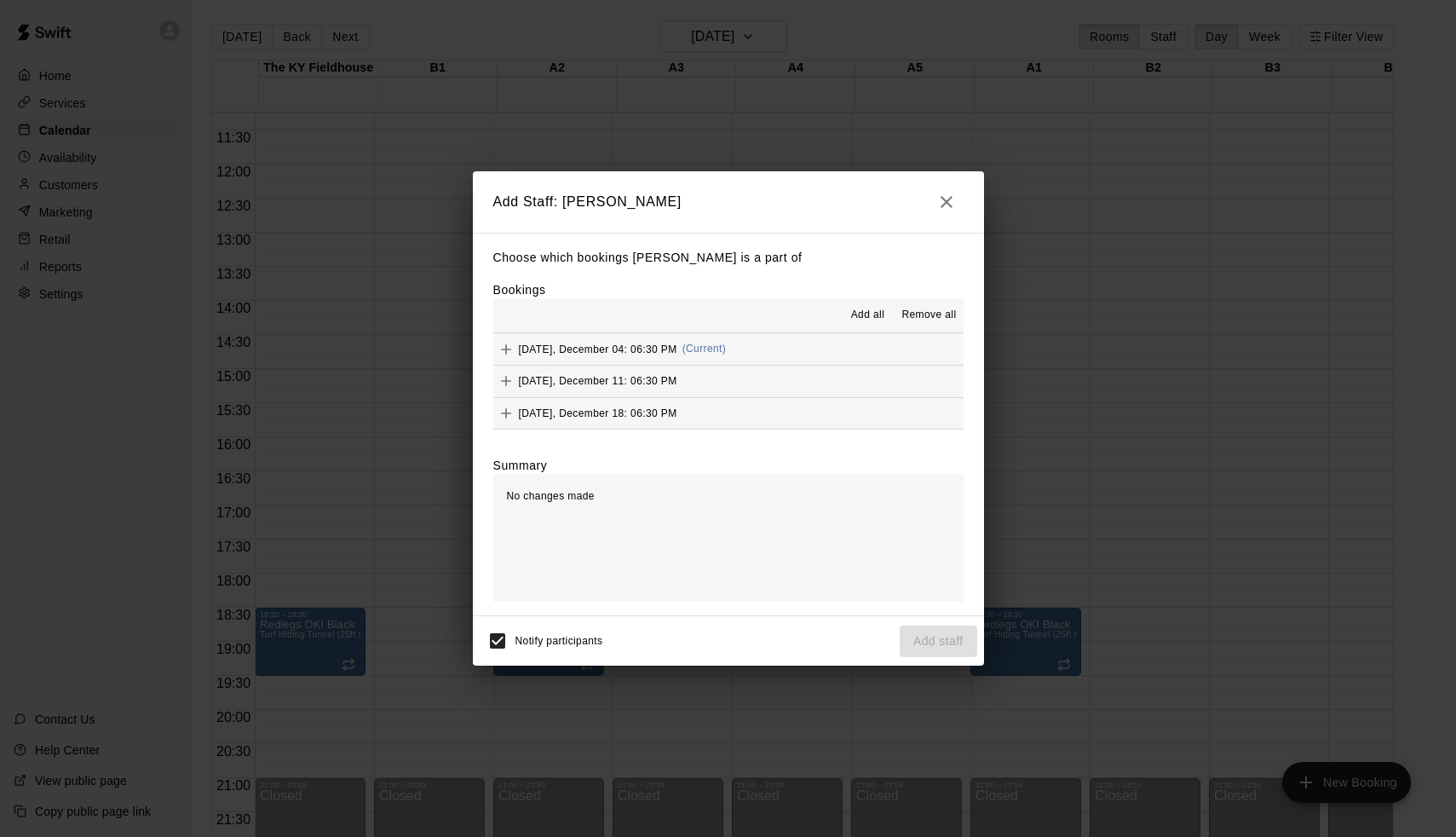
click at [878, 314] on span "Add all" at bounding box center [868, 315] width 34 height 17
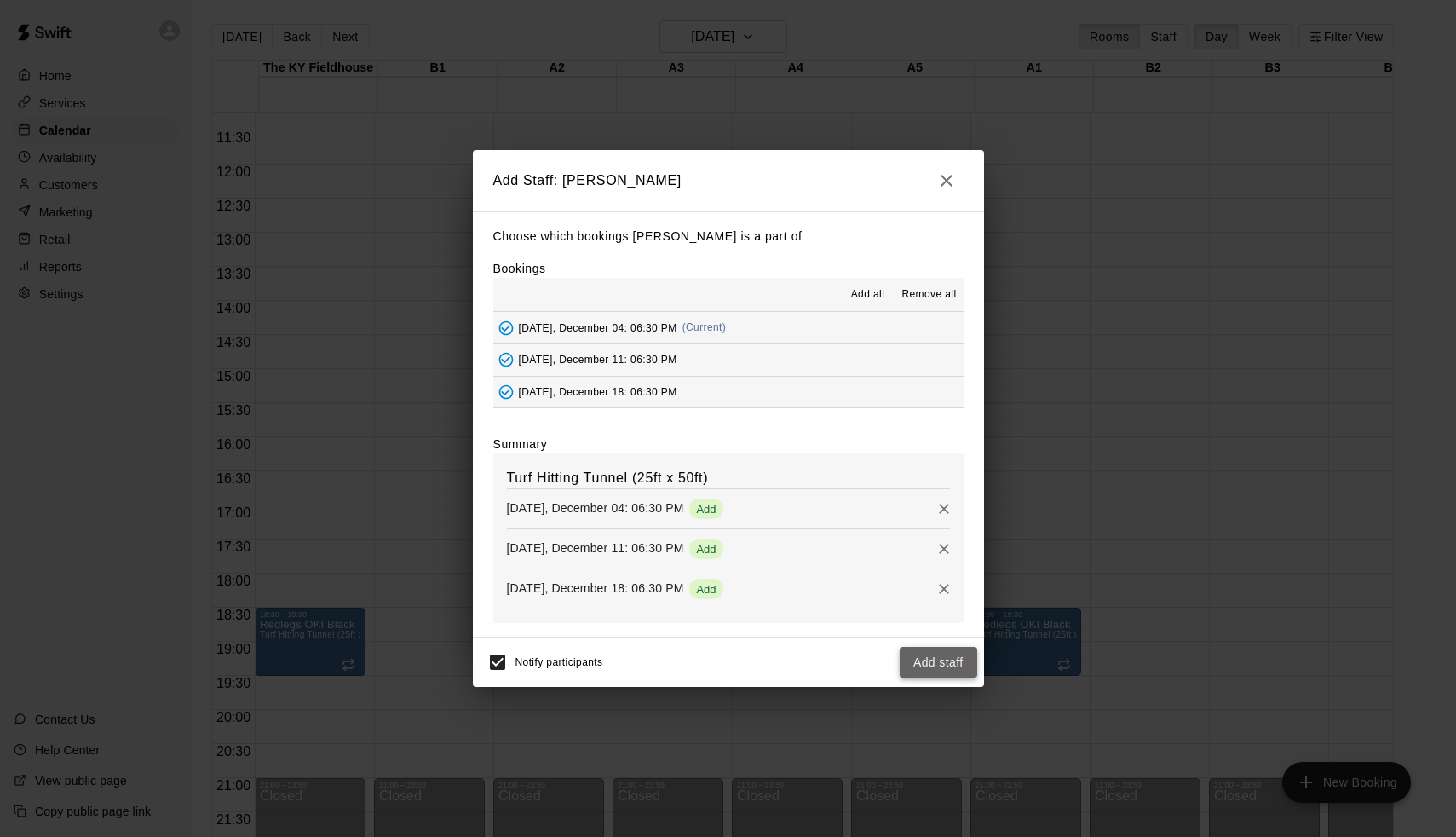
click at [951, 668] on button "Add staff" at bounding box center [938, 662] width 77 height 31
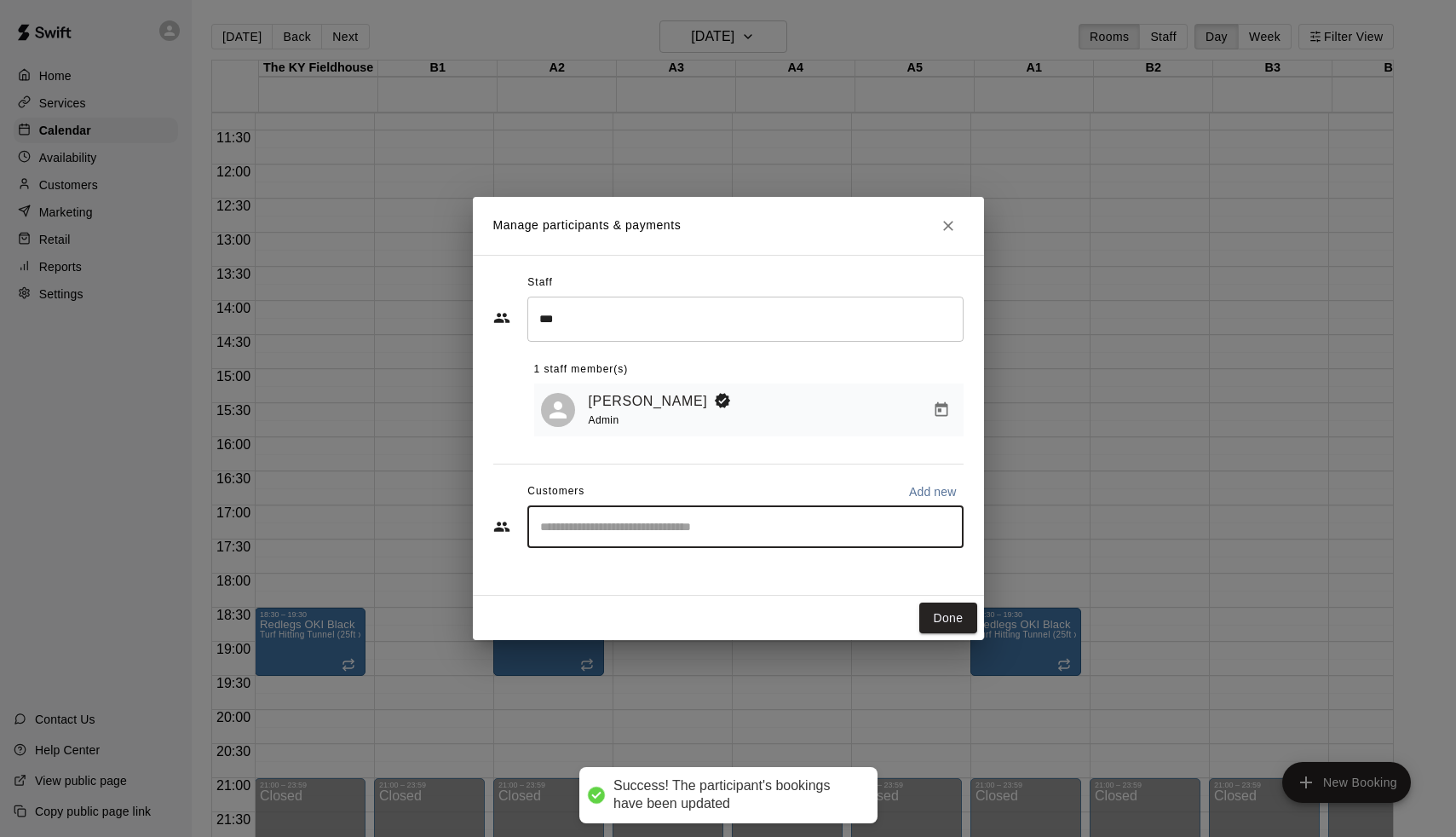
click at [814, 524] on input "Start typing to search customers..." at bounding box center [745, 527] width 421 height 17
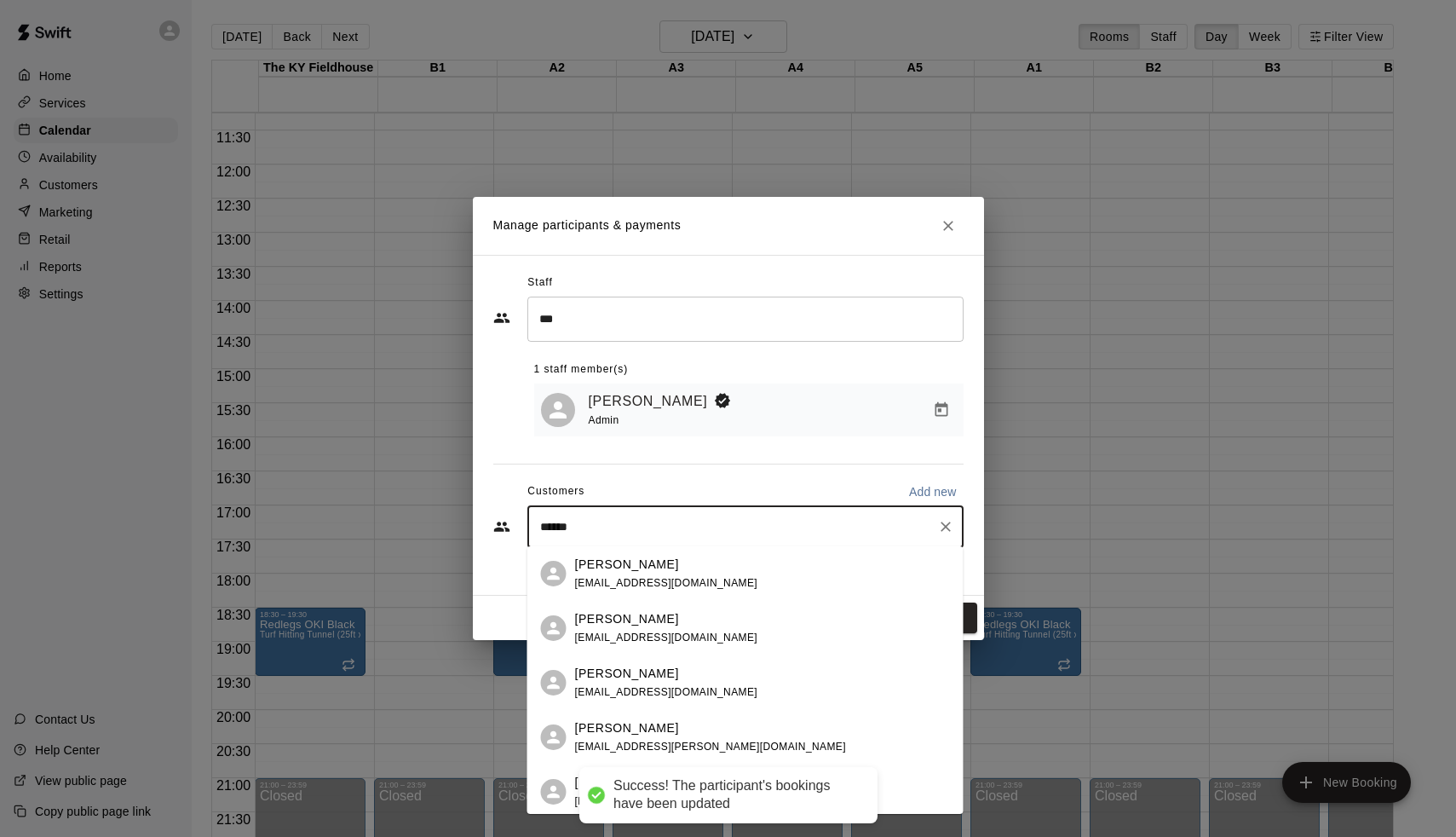
type input "*******"
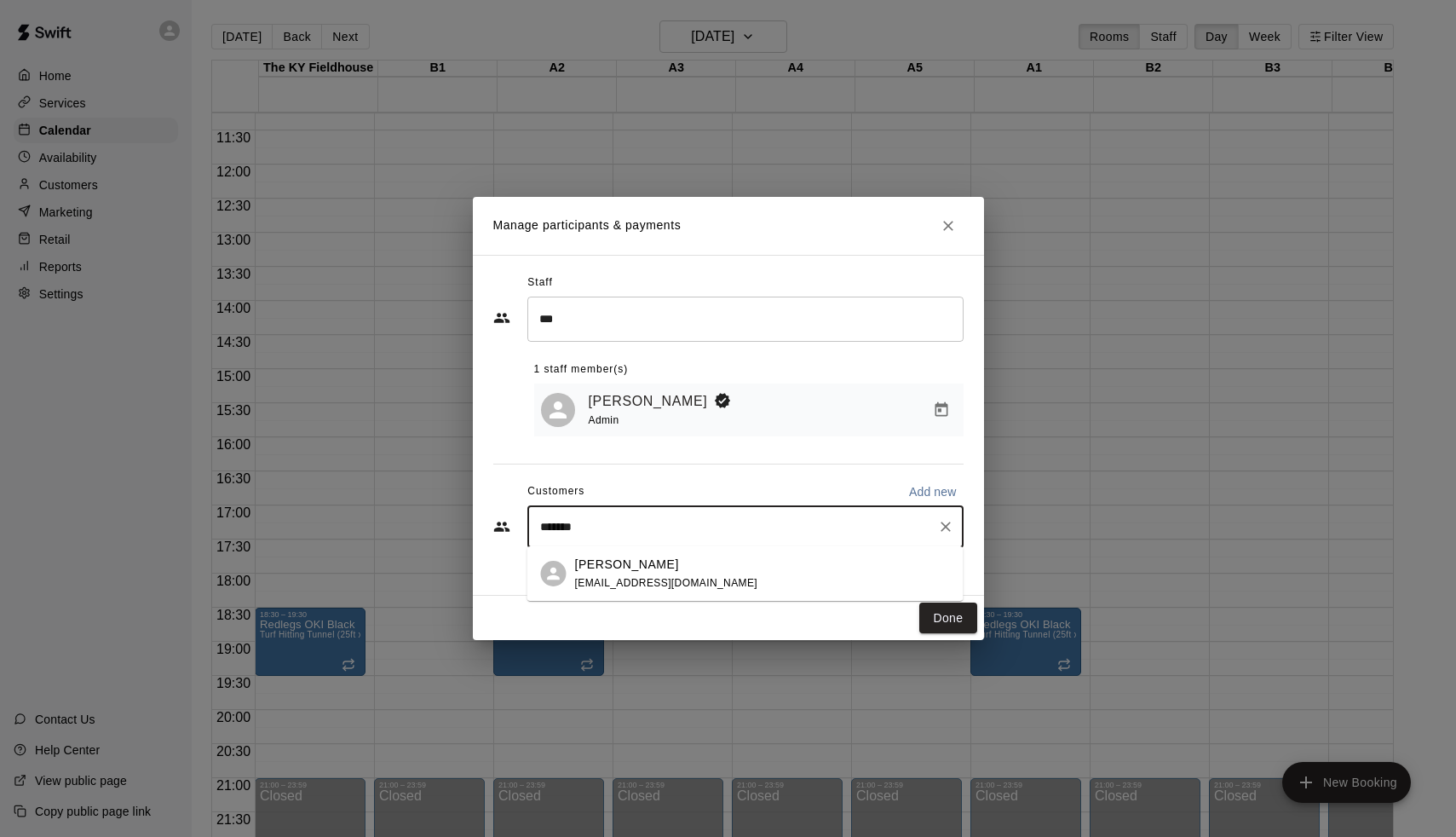
click at [668, 594] on div "[PERSON_NAME] [EMAIL_ADDRESS][DOMAIN_NAME]" at bounding box center [745, 573] width 436 height 54
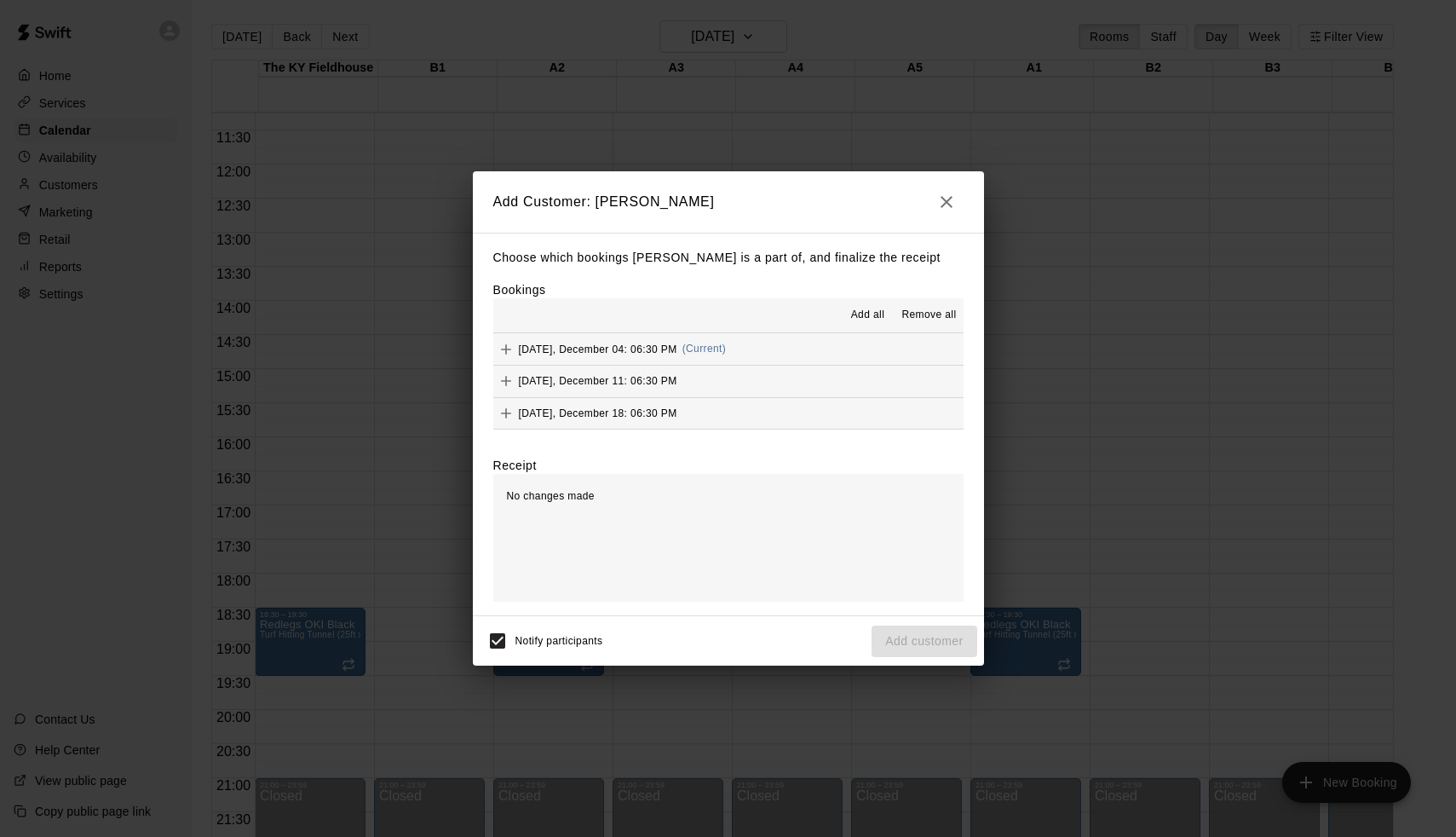
click at [872, 310] on span "Add all" at bounding box center [868, 315] width 34 height 17
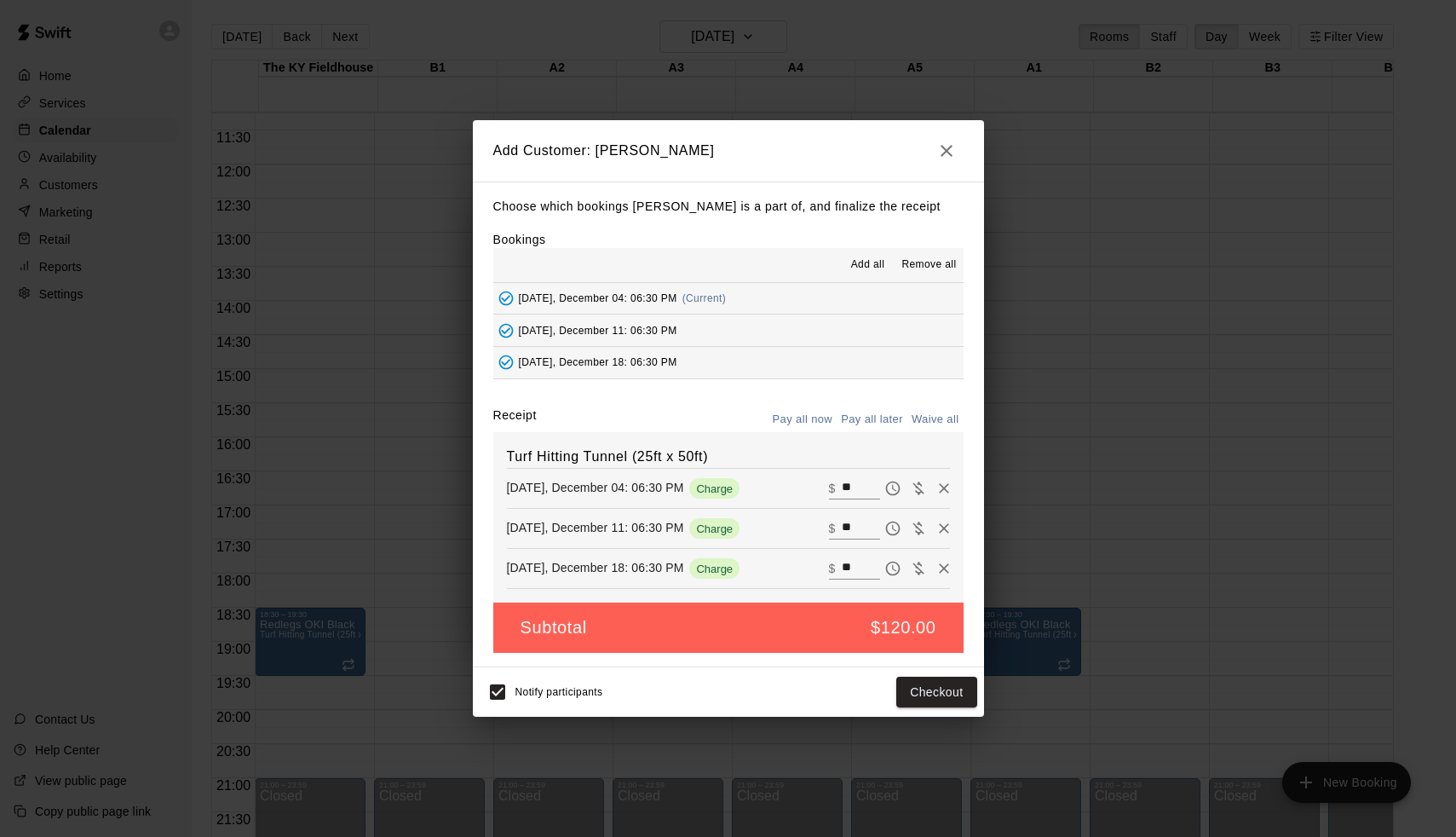
click at [884, 410] on button "Pay all later" at bounding box center [872, 420] width 71 height 27
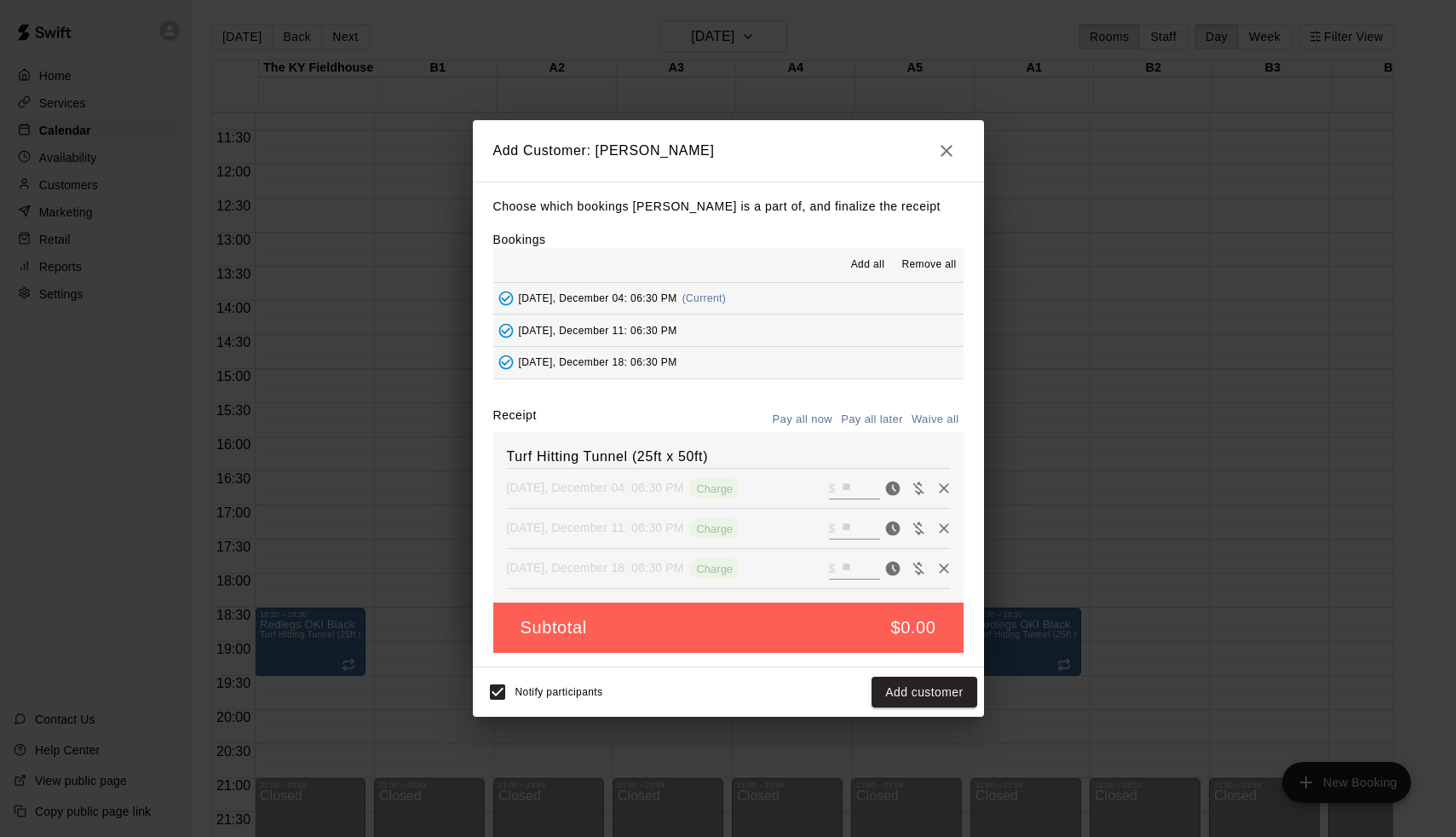
click at [918, 417] on button "Waive all" at bounding box center [935, 420] width 56 height 27
type input "*"
click at [912, 699] on button "Add customer" at bounding box center [925, 692] width 105 height 31
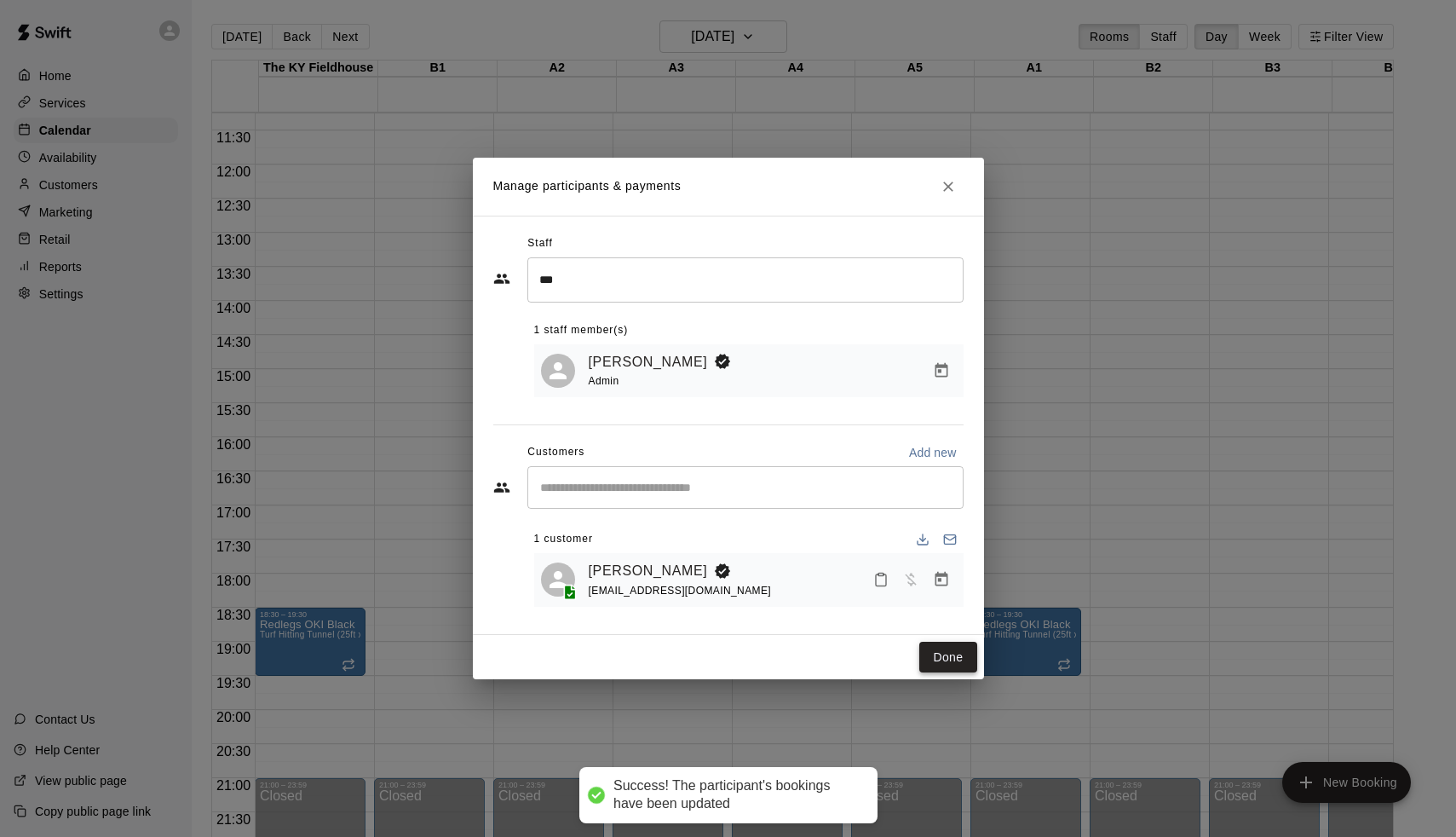
click at [936, 664] on button "Done" at bounding box center [948, 657] width 57 height 31
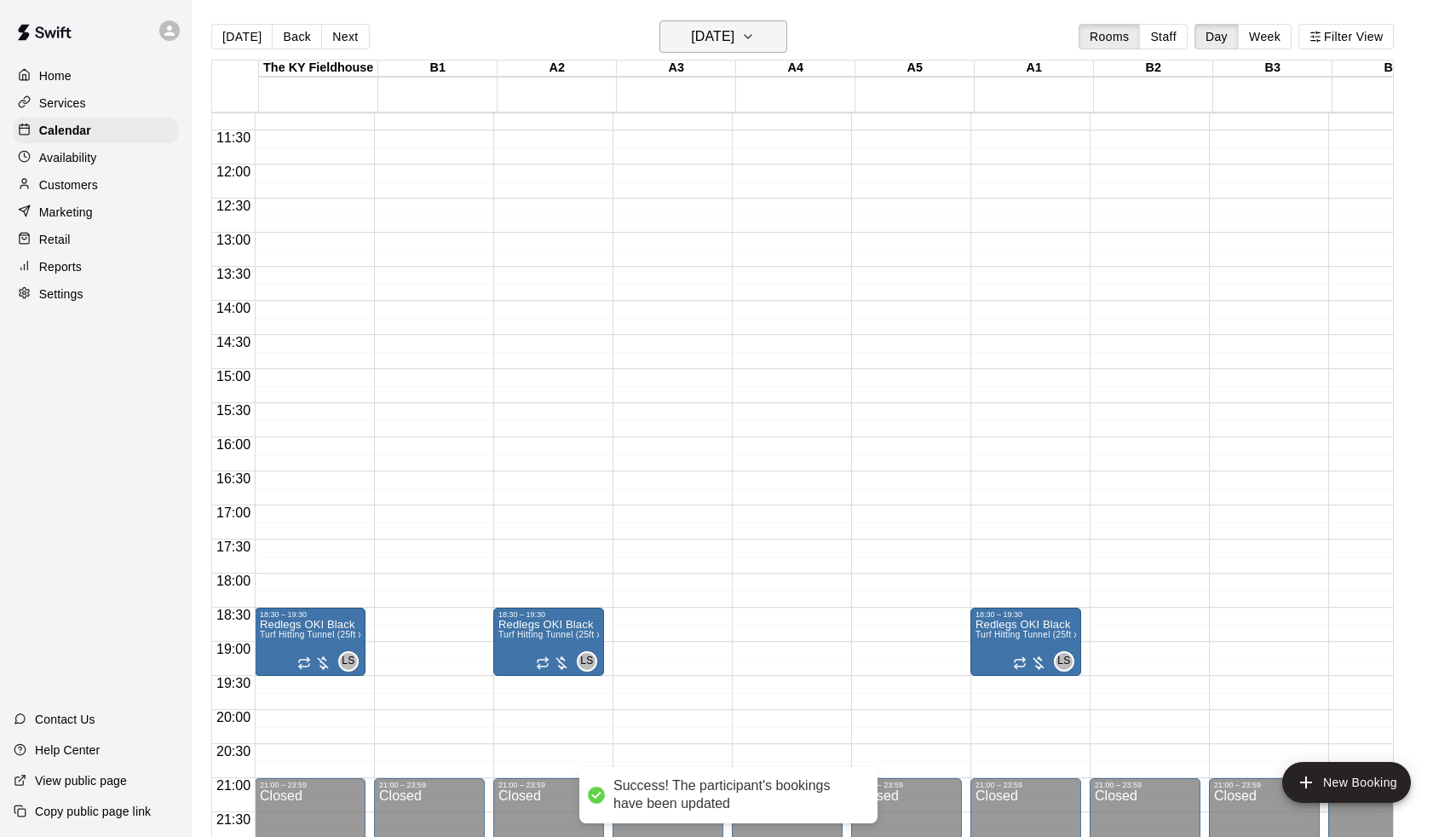
click at [708, 31] on h6 "[DATE]" at bounding box center [713, 36] width 44 height 24
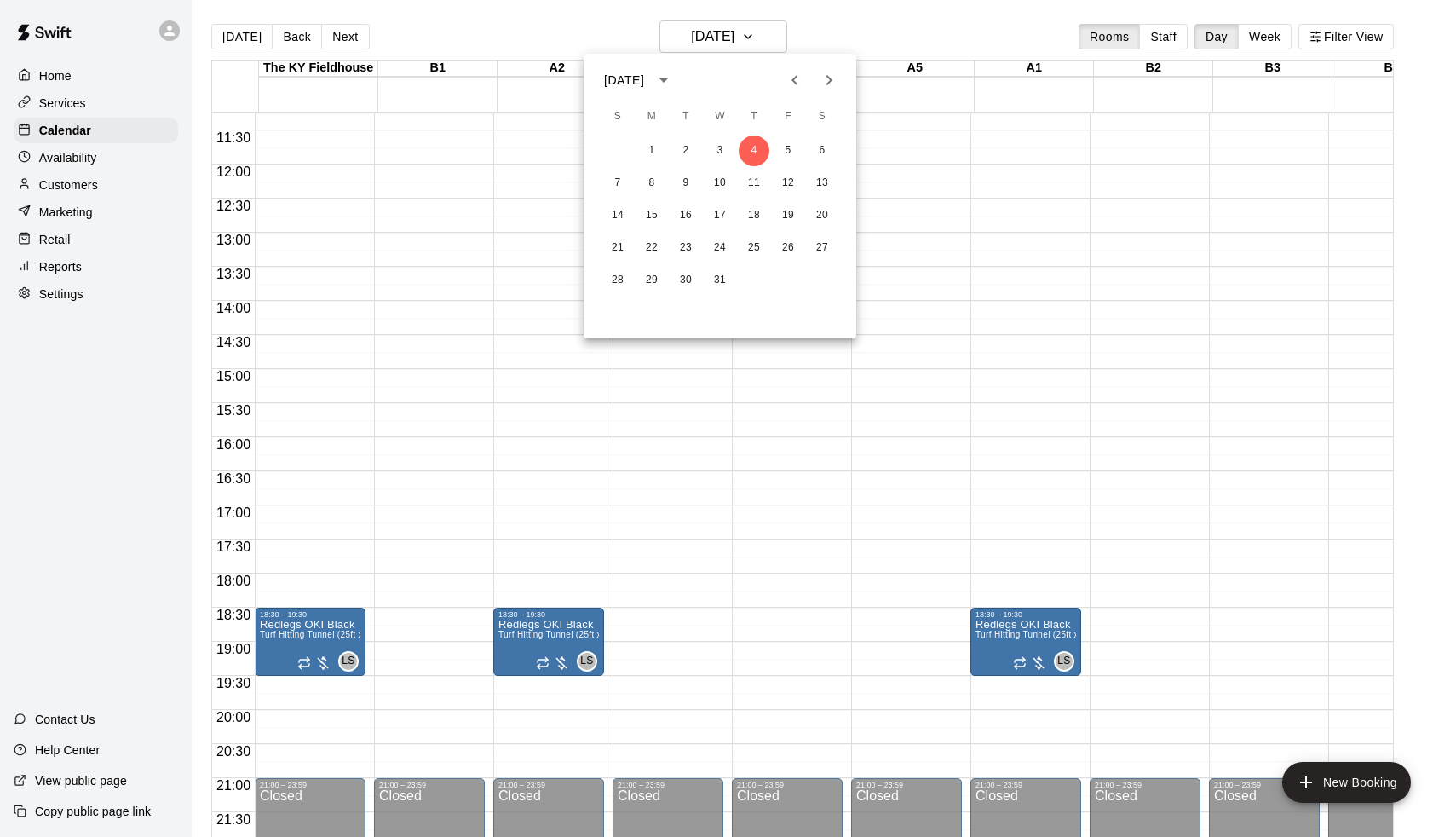
click at [832, 78] on icon "Next month" at bounding box center [828, 79] width 20 height 20
click at [760, 179] on button "8" at bounding box center [754, 183] width 31 height 31
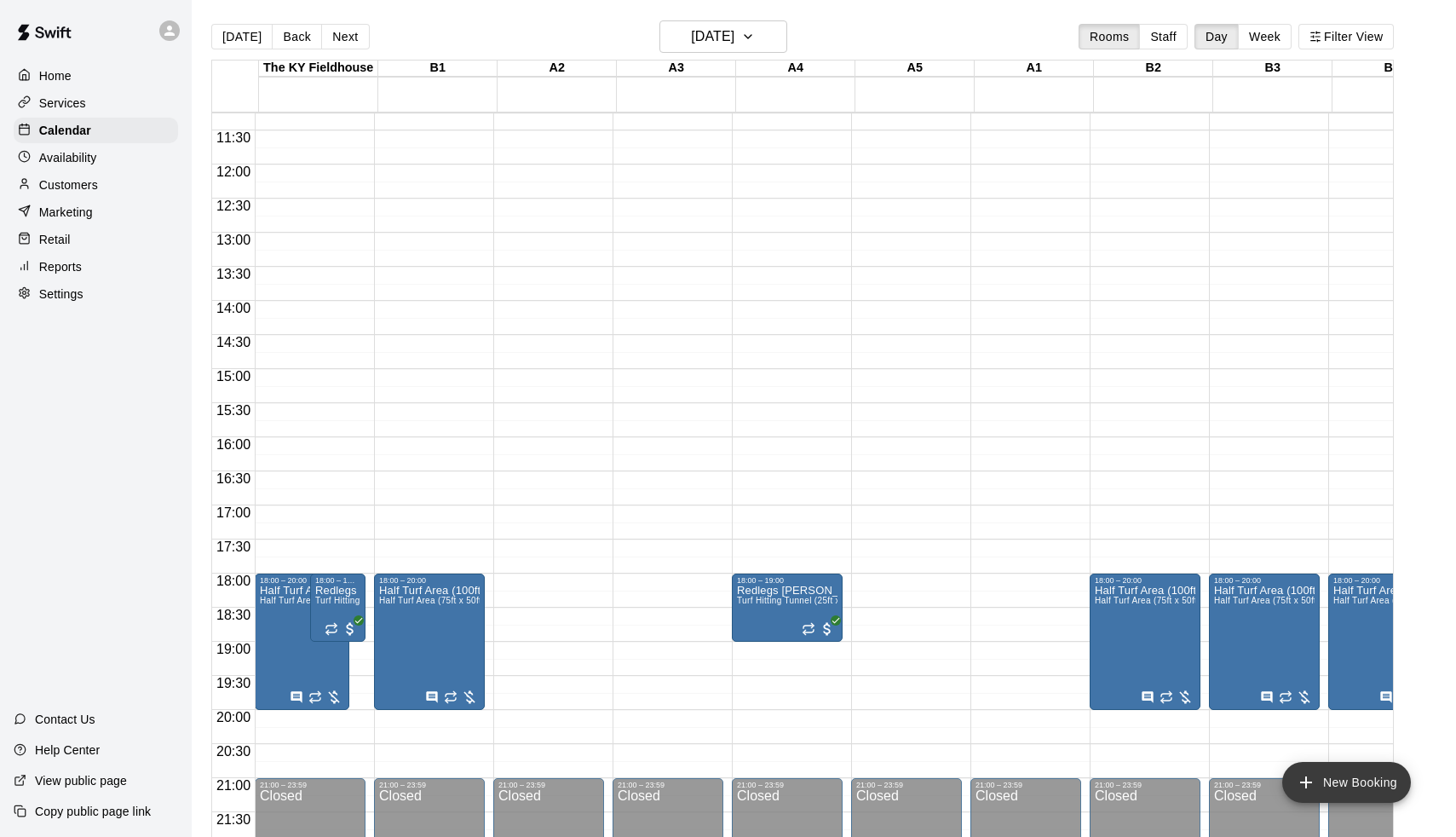
click at [1347, 785] on button "New Booking" at bounding box center [1346, 782] width 129 height 41
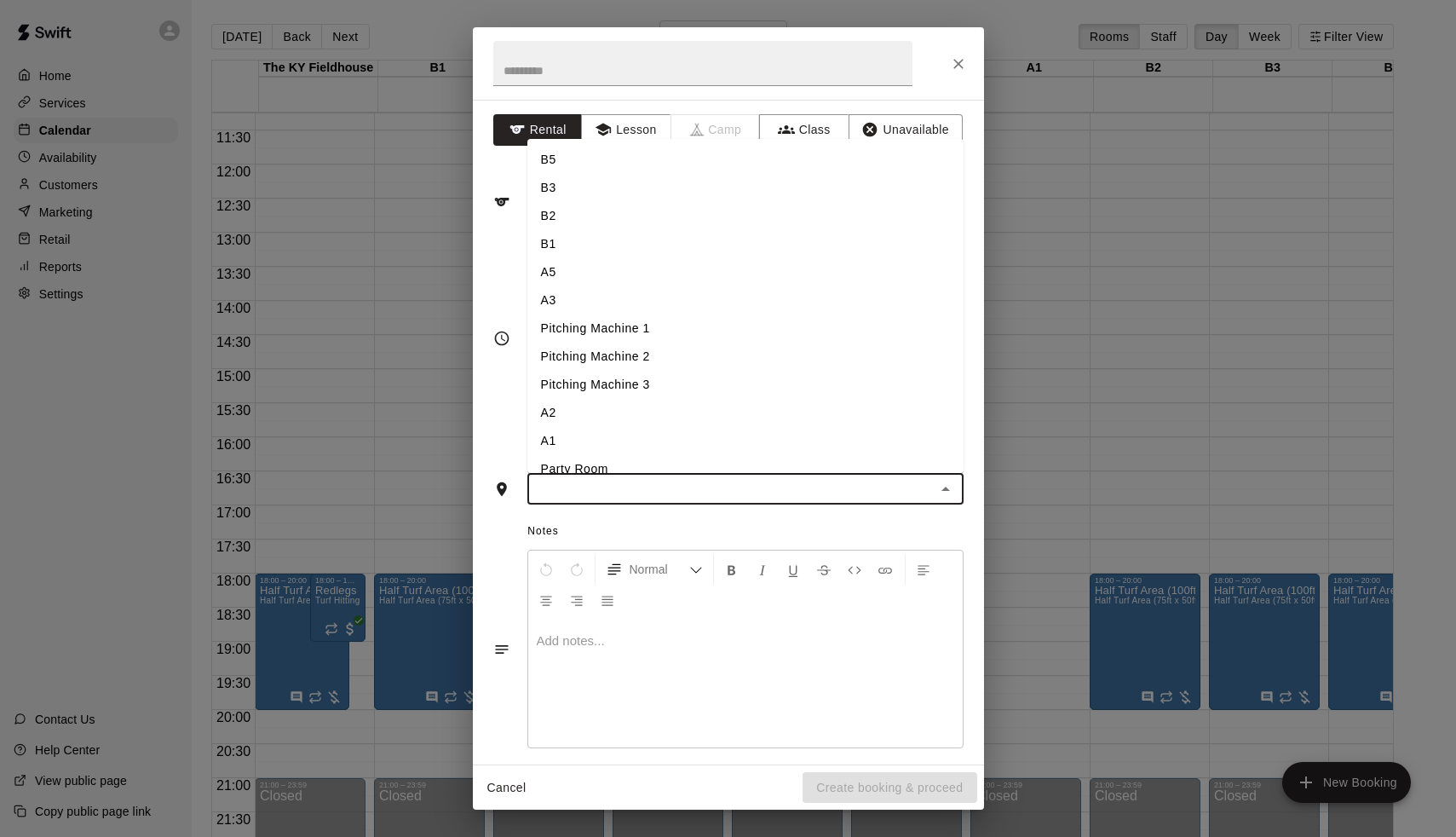
click at [686, 482] on input "text" at bounding box center [731, 489] width 398 height 21
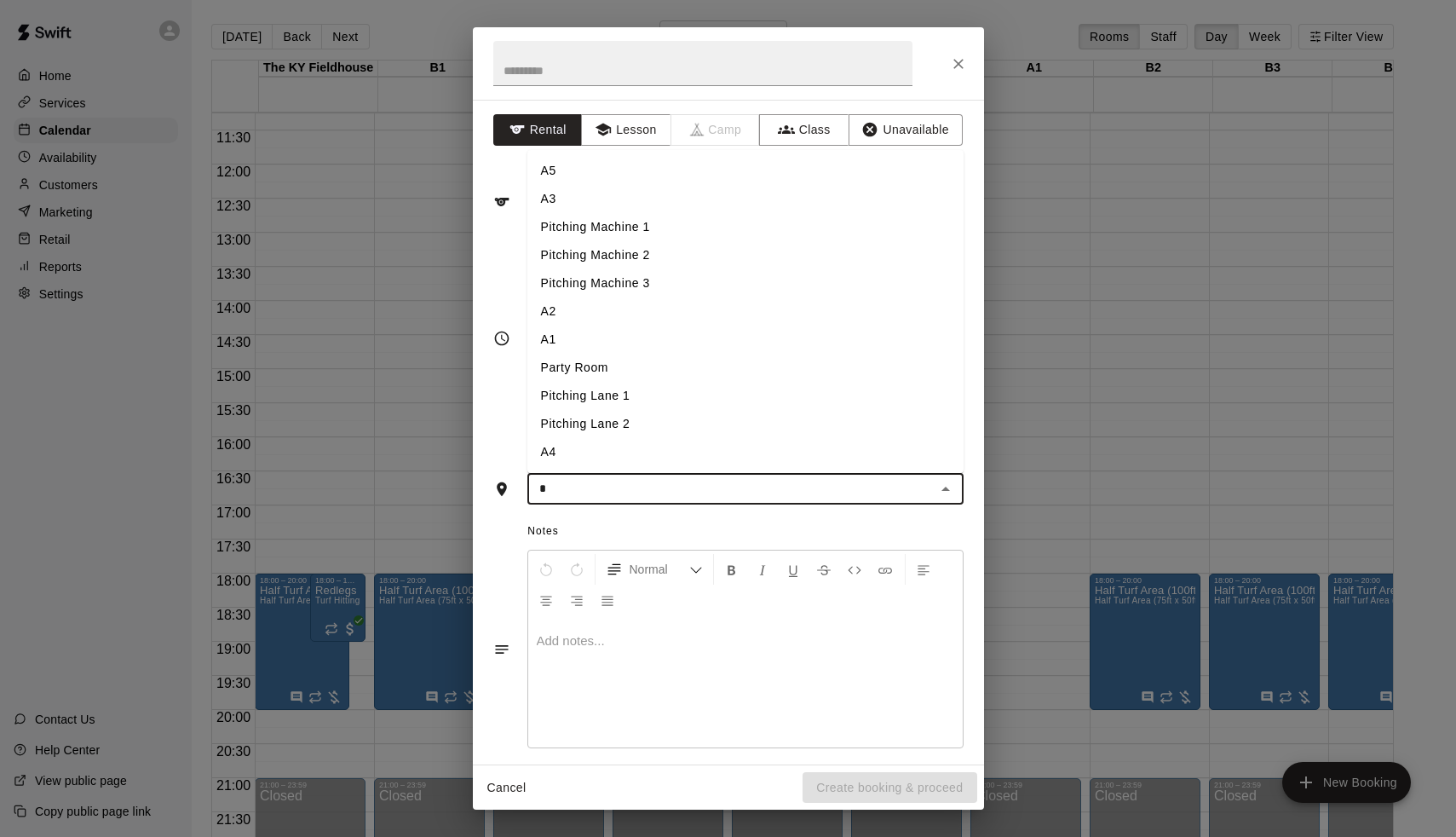
type input "**"
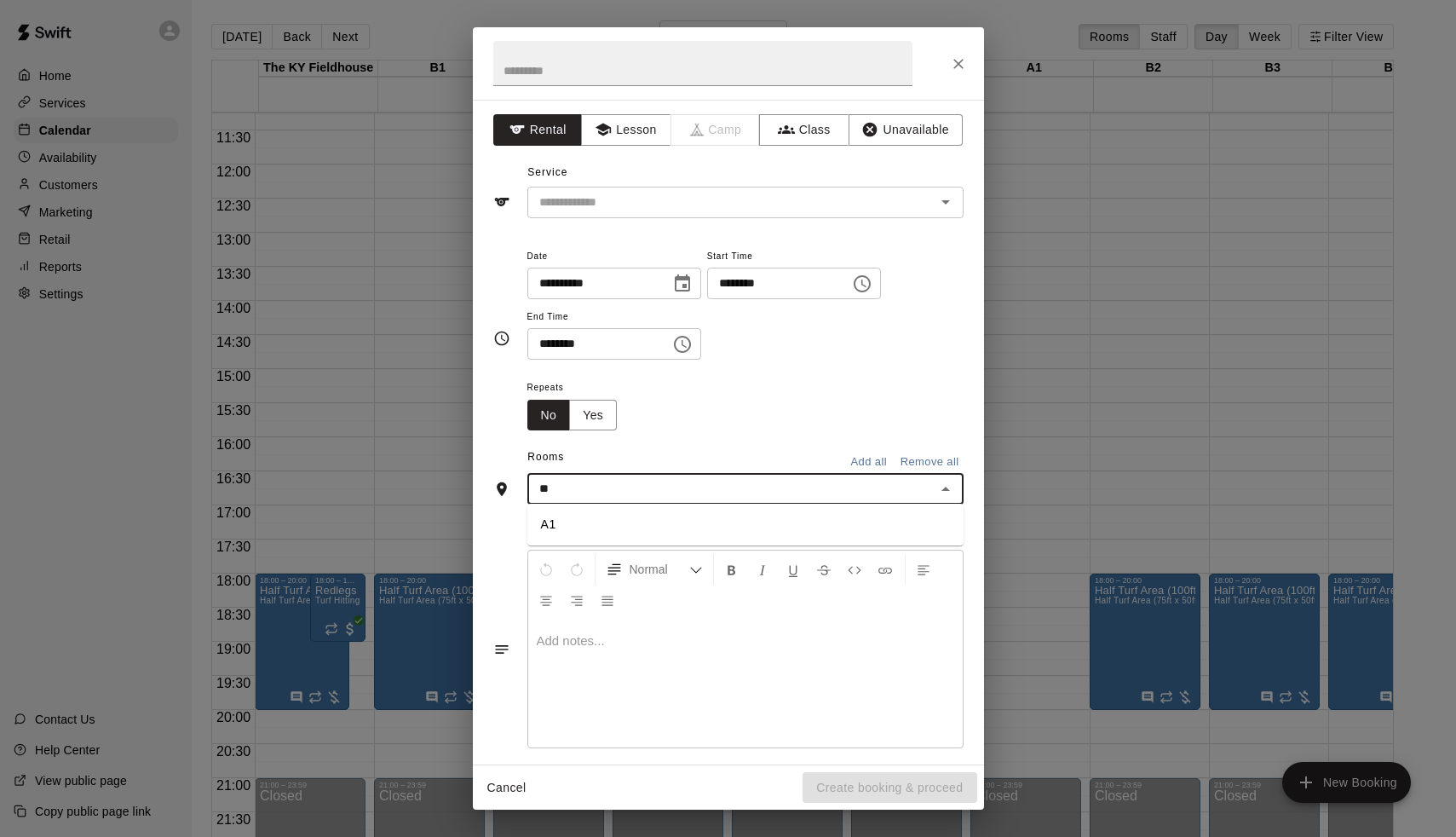
click at [562, 526] on li "A1" at bounding box center [745, 524] width 436 height 28
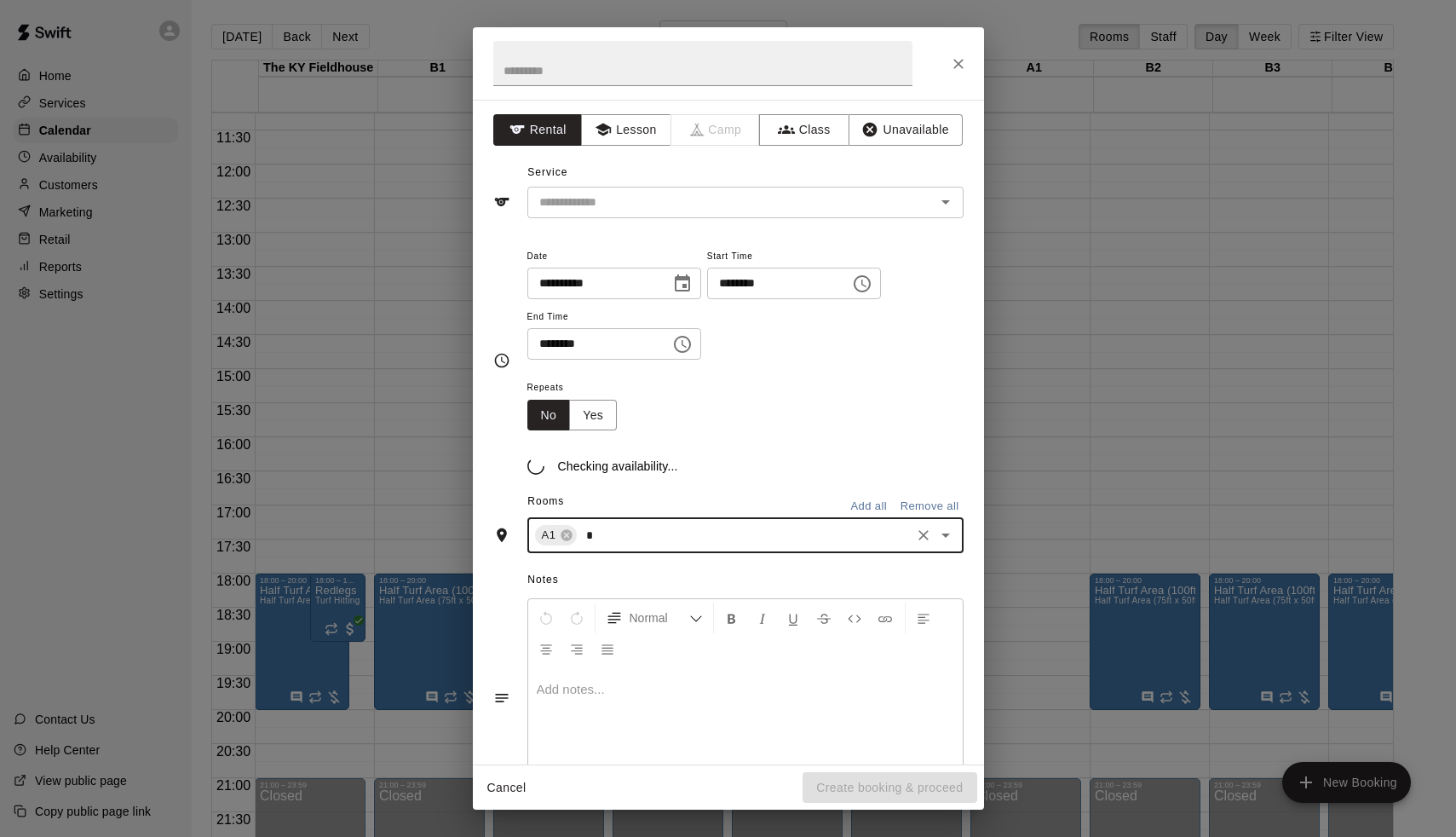
type input "**"
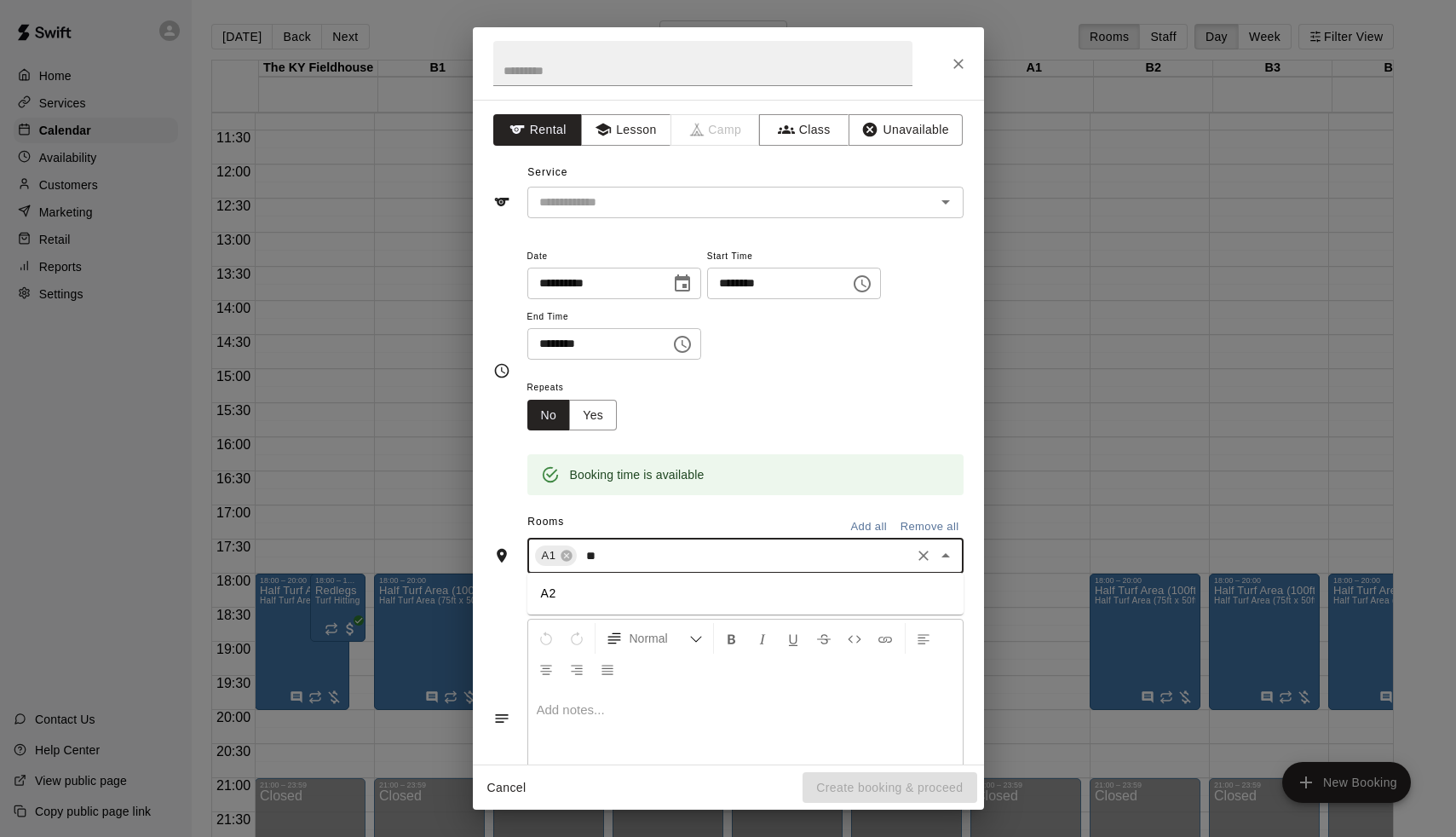
click at [543, 594] on li "A2" at bounding box center [745, 593] width 436 height 28
click at [730, 293] on input "********" at bounding box center [773, 282] width 132 height 31
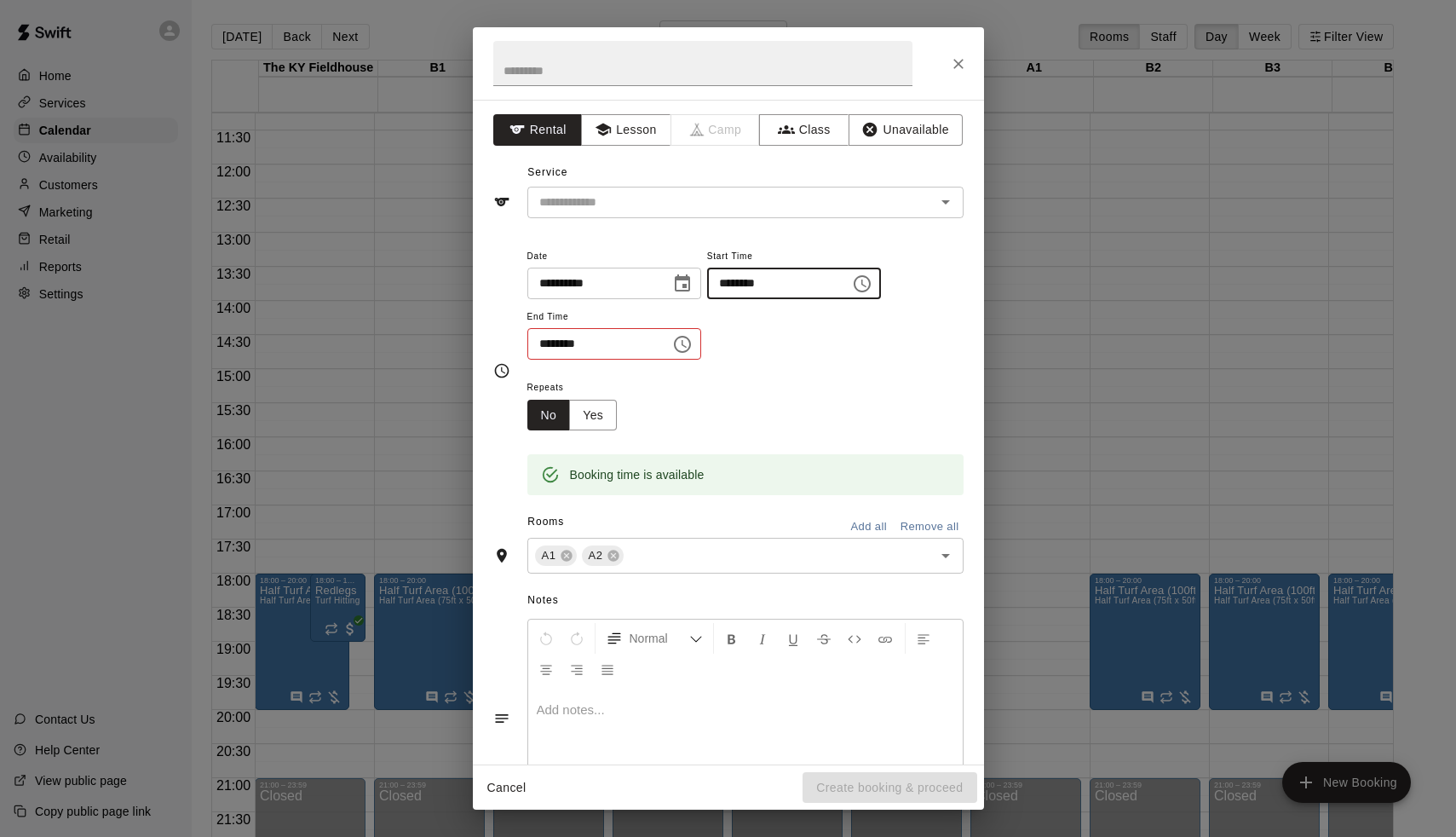
type input "********"
click at [542, 334] on input "********" at bounding box center [593, 344] width 132 height 31
type input "********"
click at [611, 201] on input "text" at bounding box center [720, 202] width 376 height 21
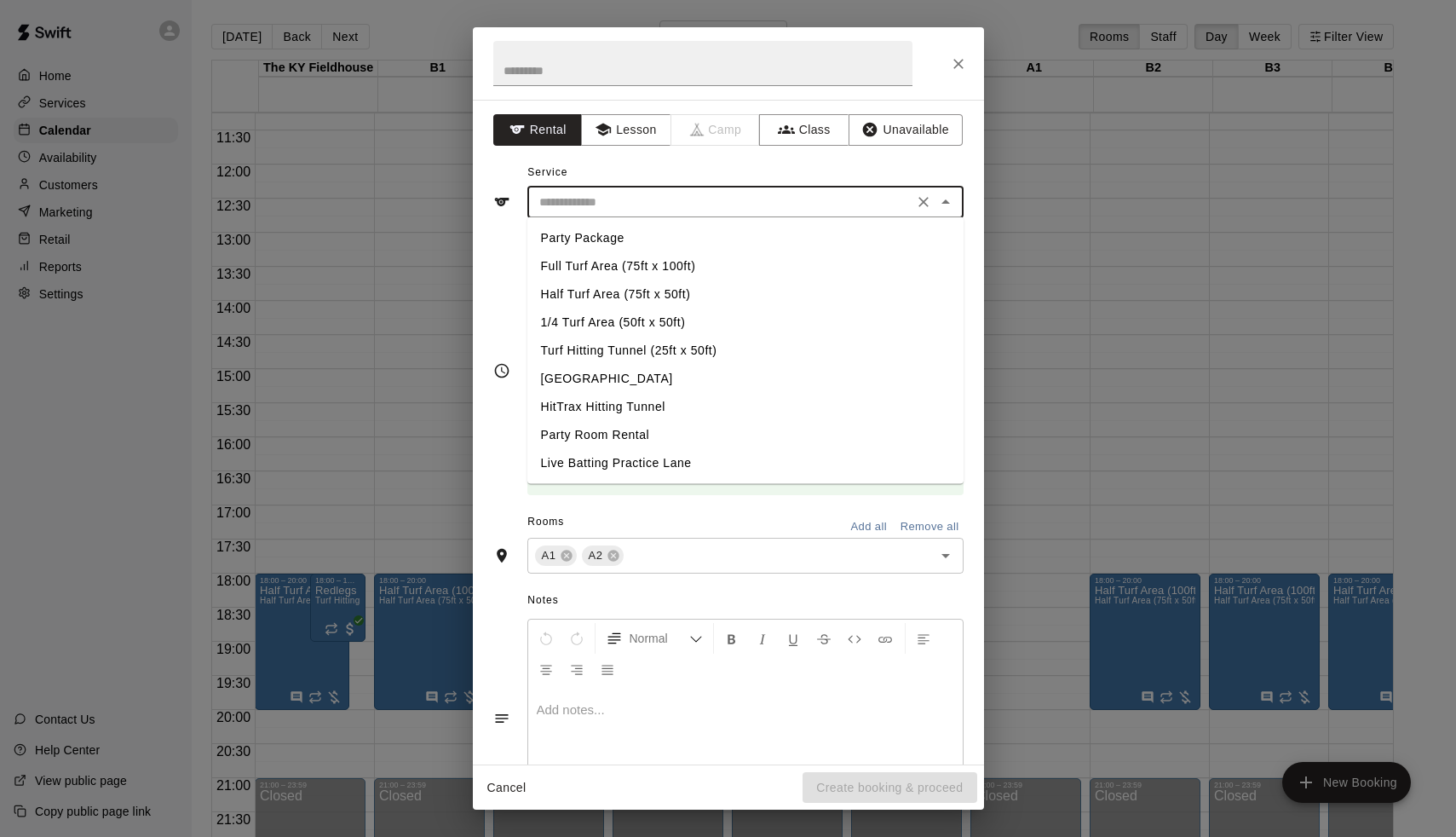
click at [604, 342] on li "Turf Hitting Tunnel (25ft x 50ft)" at bounding box center [745, 350] width 436 height 28
type input "**********"
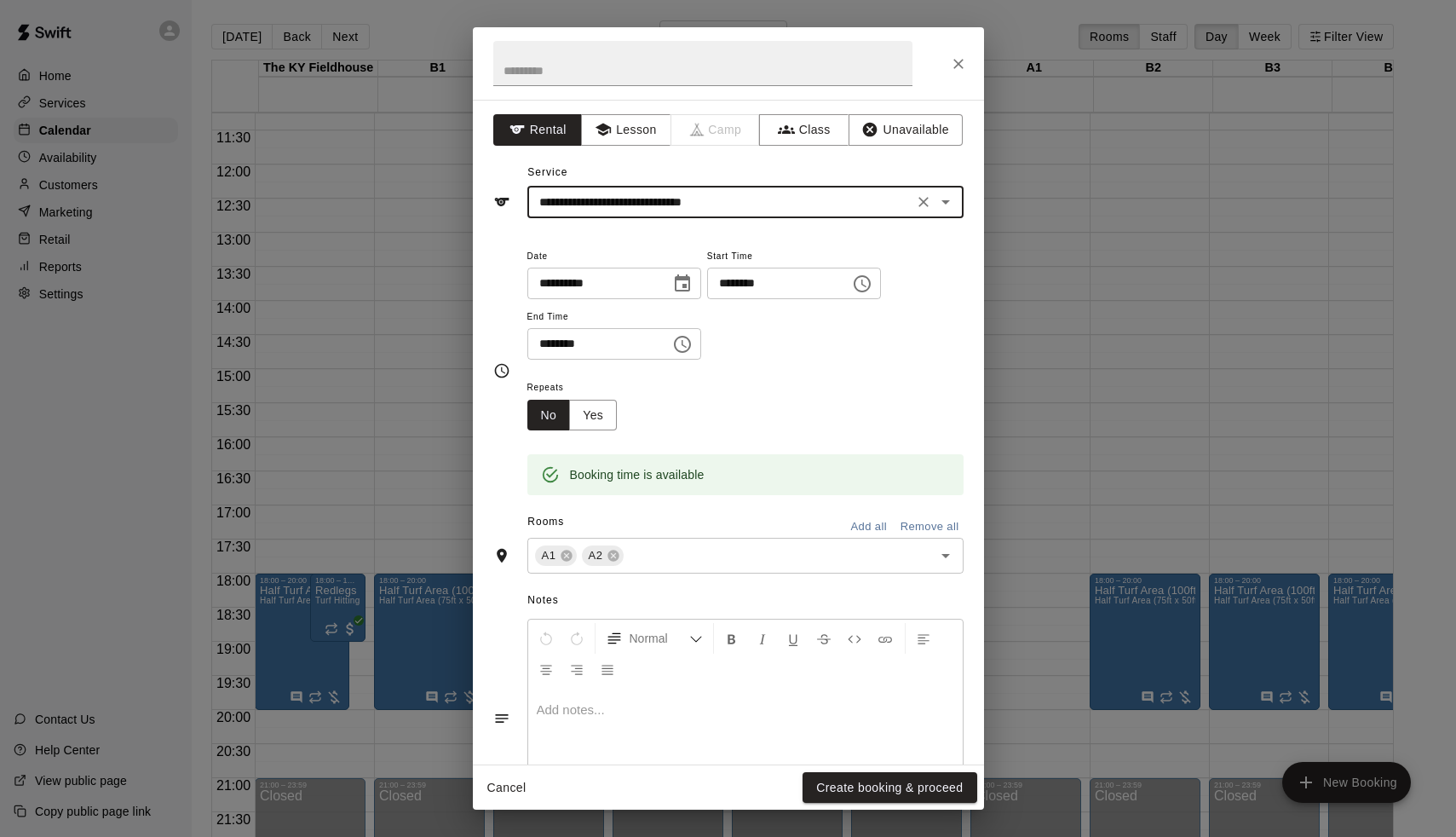
click at [604, 394] on span "Repeats" at bounding box center [579, 388] width 104 height 23
click at [604, 405] on button "Yes" at bounding box center [593, 415] width 48 height 31
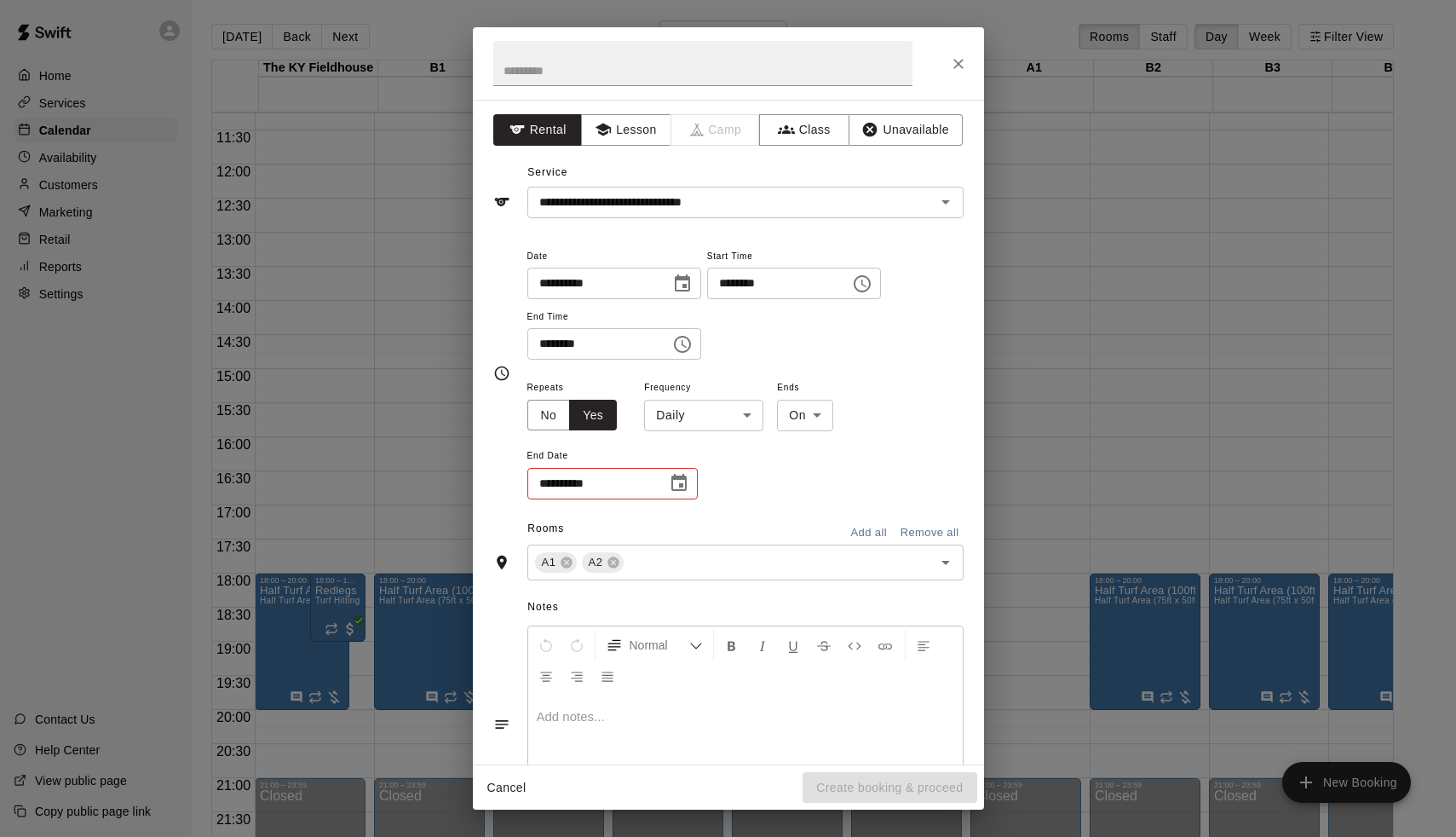
click at [753, 406] on body "Home Services Calendar Availability Customers Marketing Retail Reports Settings…" at bounding box center [728, 432] width 1456 height 865
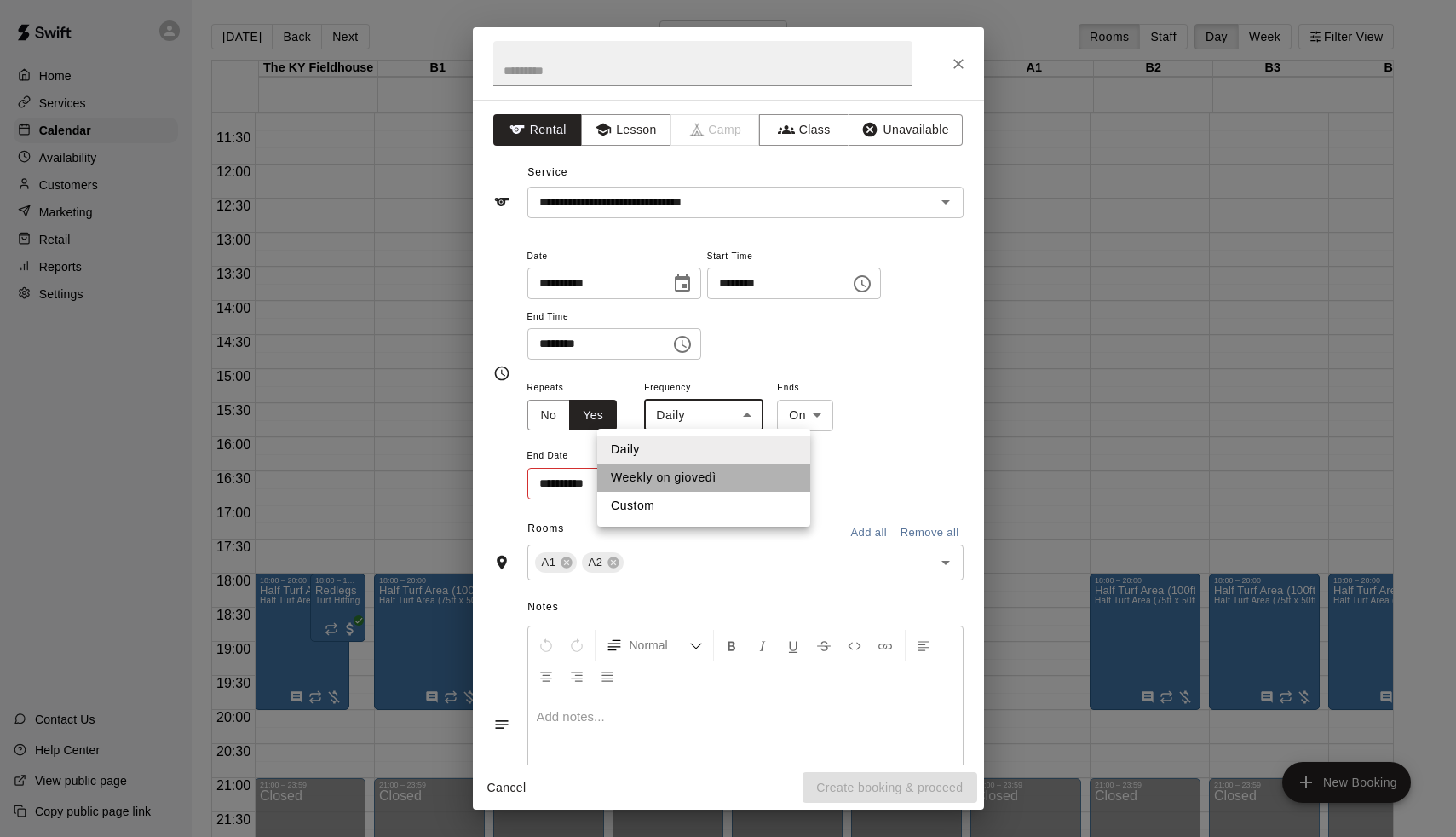
click at [713, 470] on li "Weekly on giovedì" at bounding box center [703, 477] width 213 height 28
type input "******"
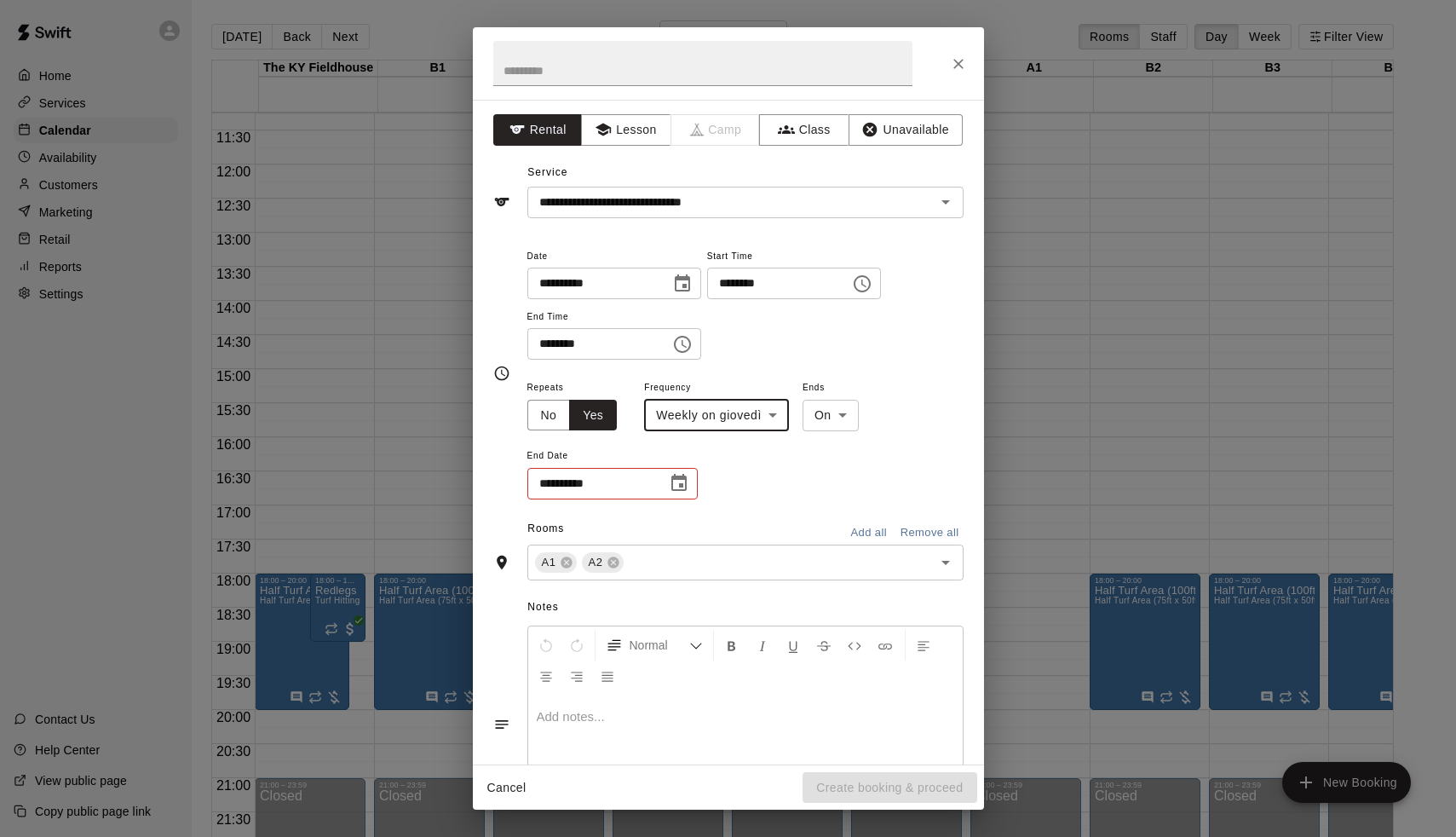
click at [670, 490] on icon "Choose date" at bounding box center [678, 483] width 20 height 20
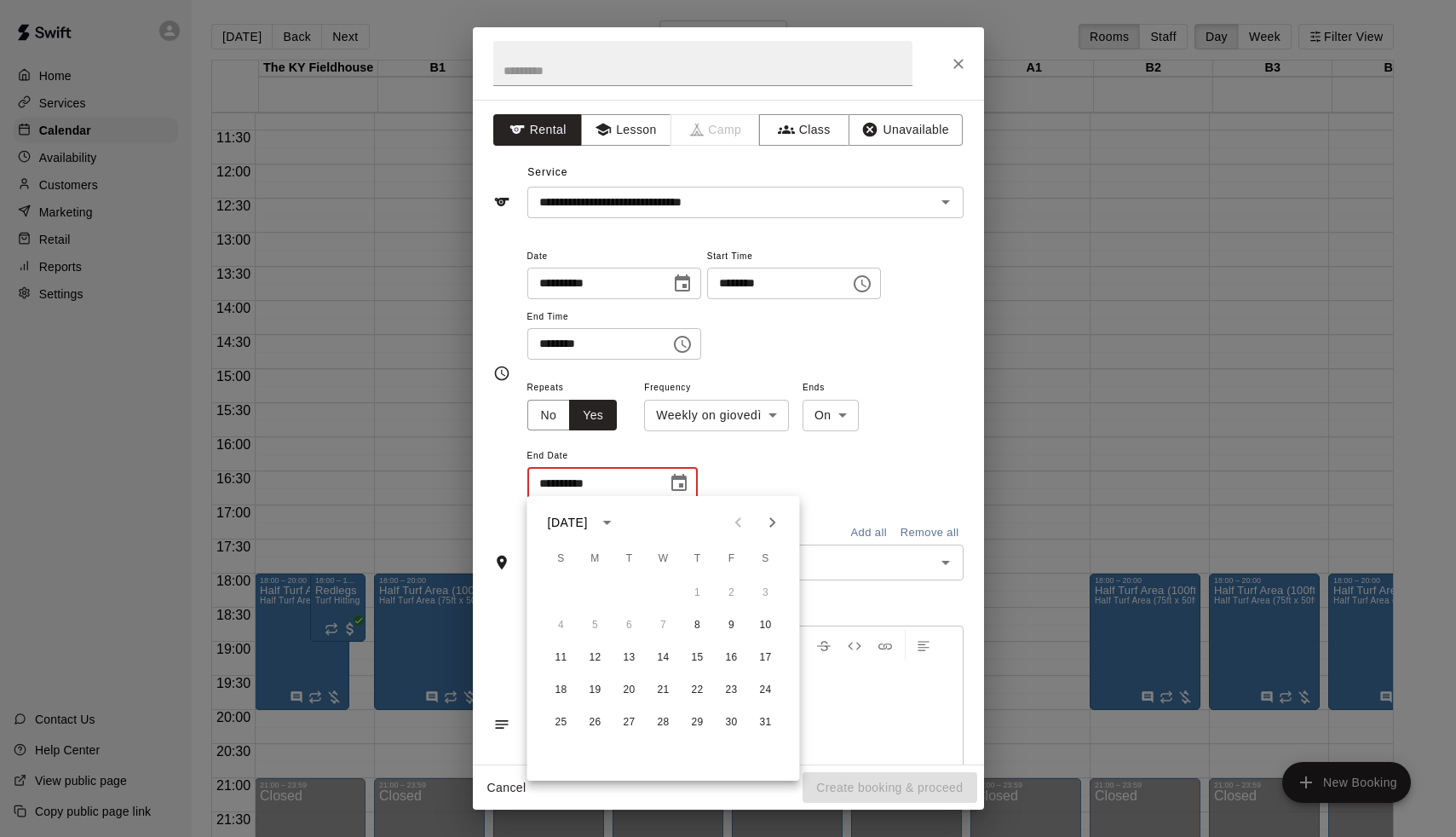
click at [767, 527] on icon "Next month" at bounding box center [772, 522] width 20 height 20
click at [696, 625] on button "12" at bounding box center [697, 625] width 31 height 31
type input "**********"
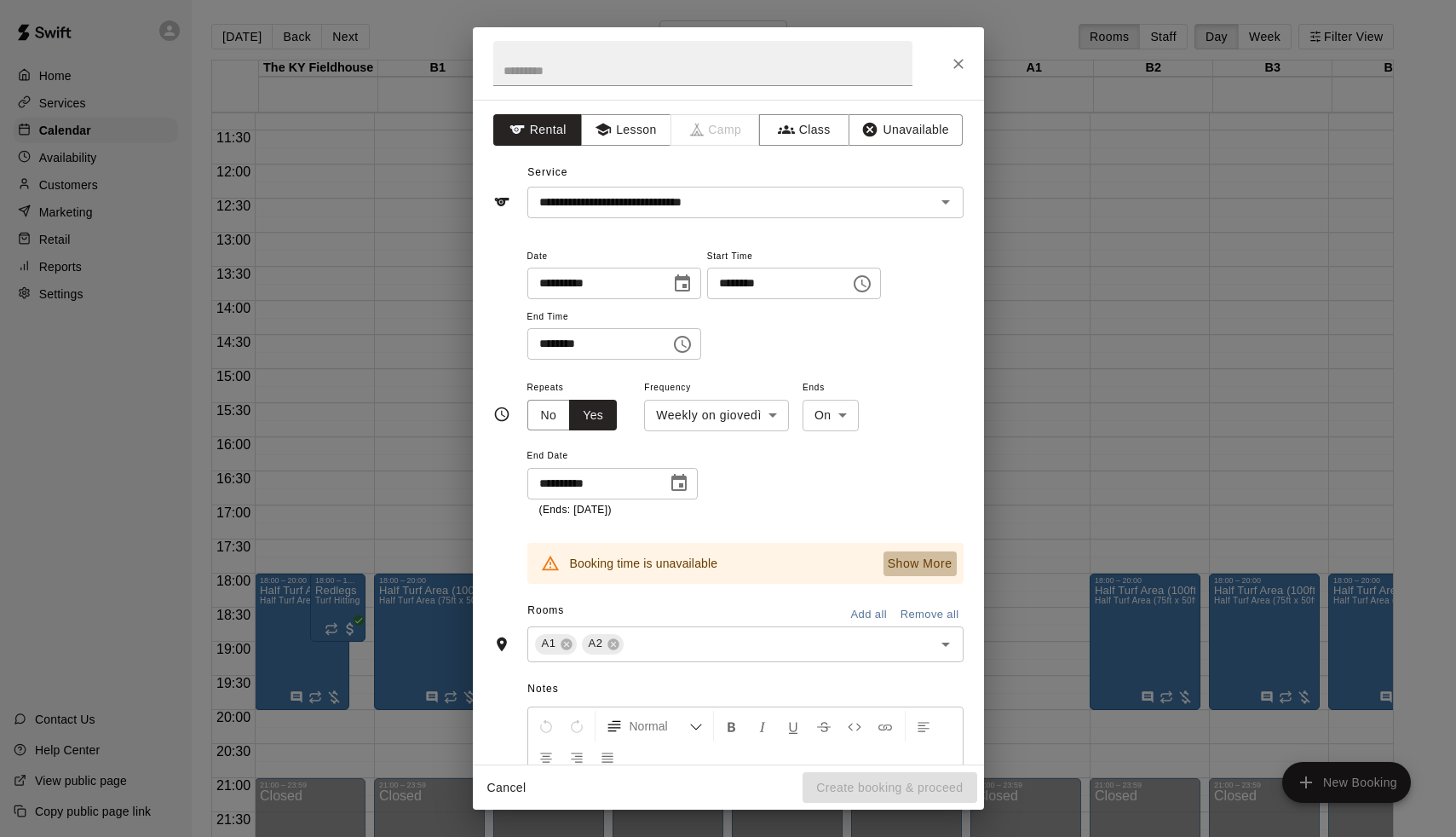
click at [896, 561] on p "Show More" at bounding box center [921, 563] width 65 height 18
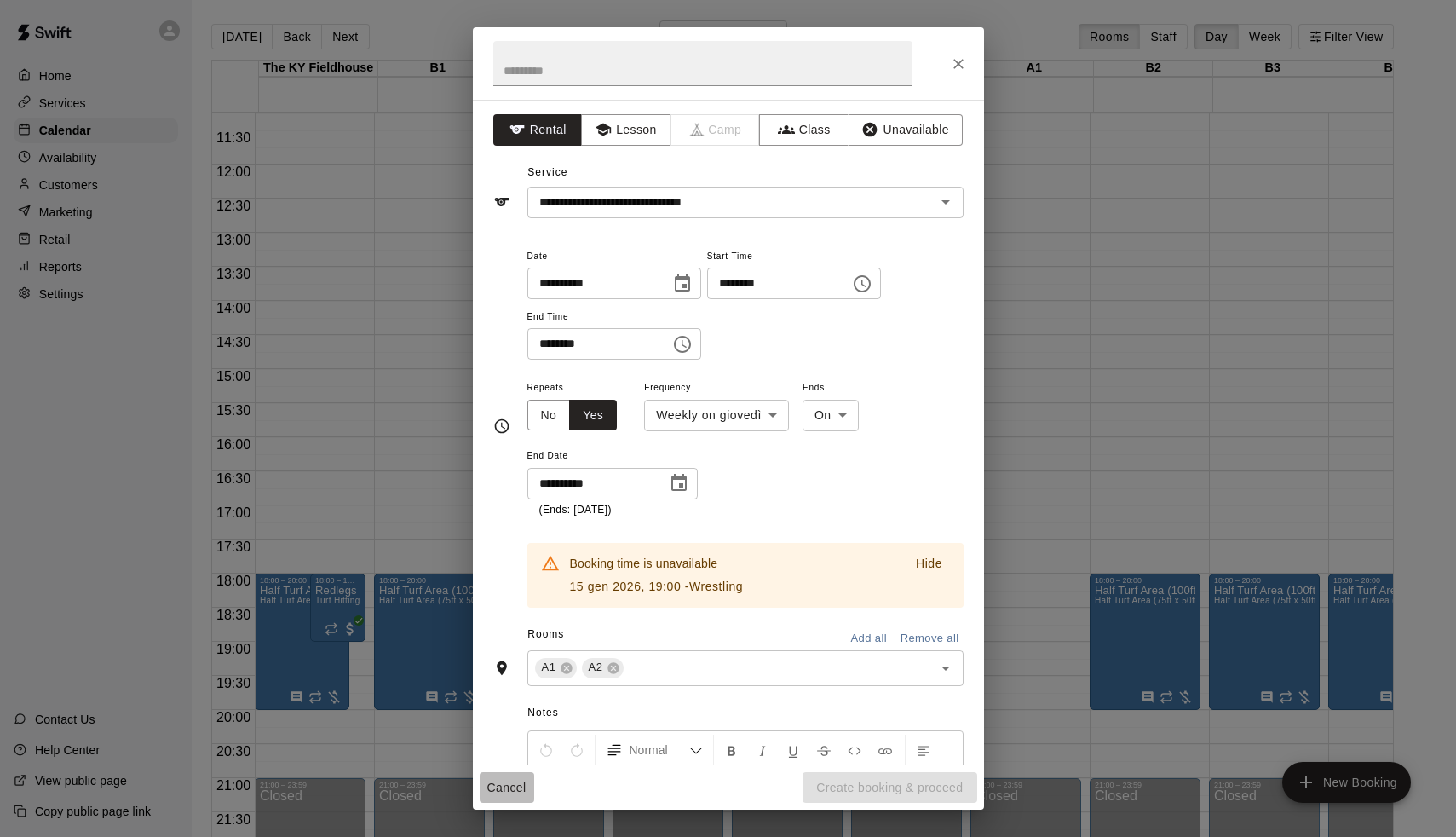
click at [494, 793] on button "Cancel" at bounding box center [507, 787] width 54 height 31
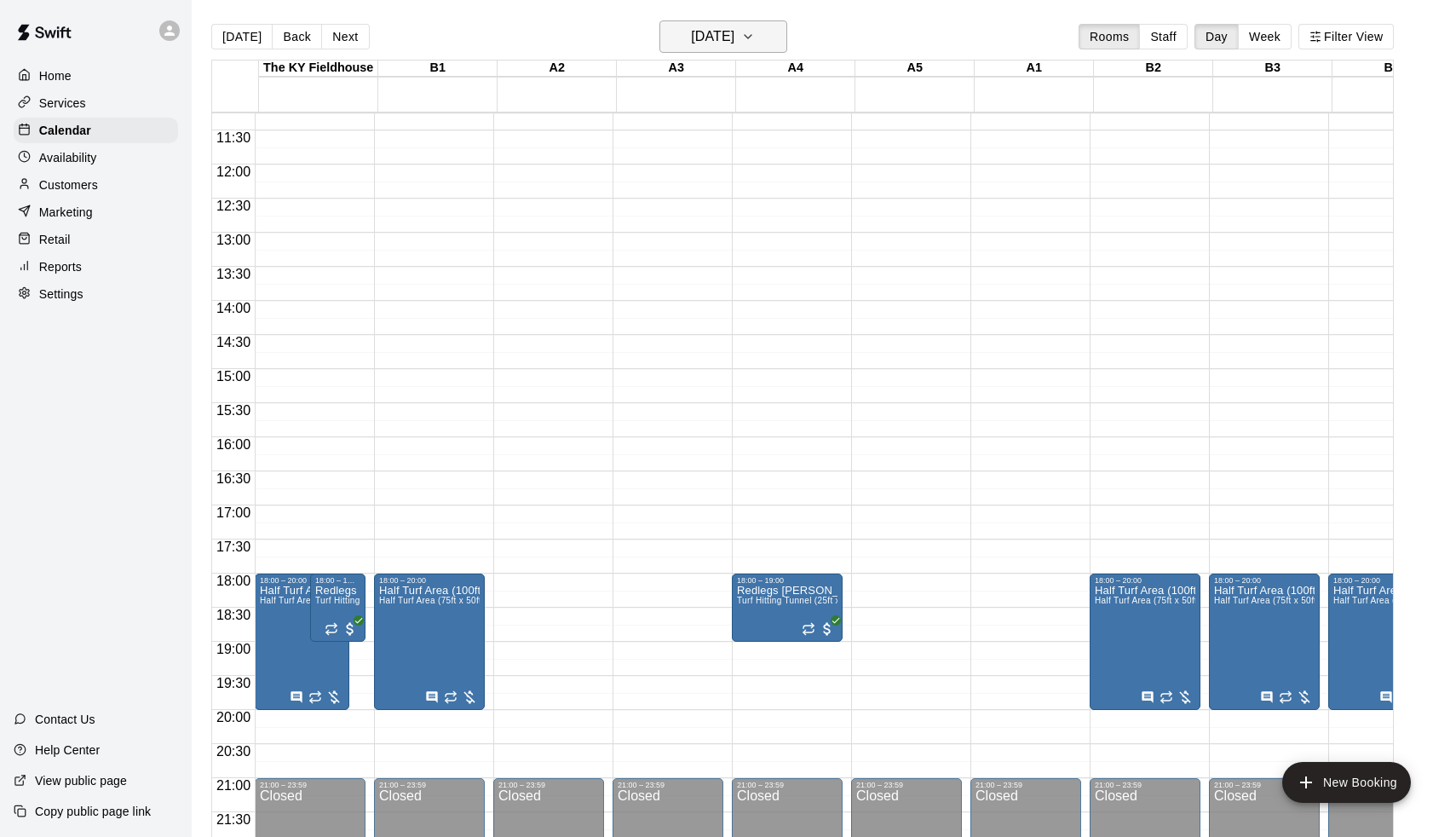
click at [697, 52] on button "[DATE]" at bounding box center [723, 36] width 128 height 32
click at [765, 213] on button "15" at bounding box center [754, 216] width 31 height 31
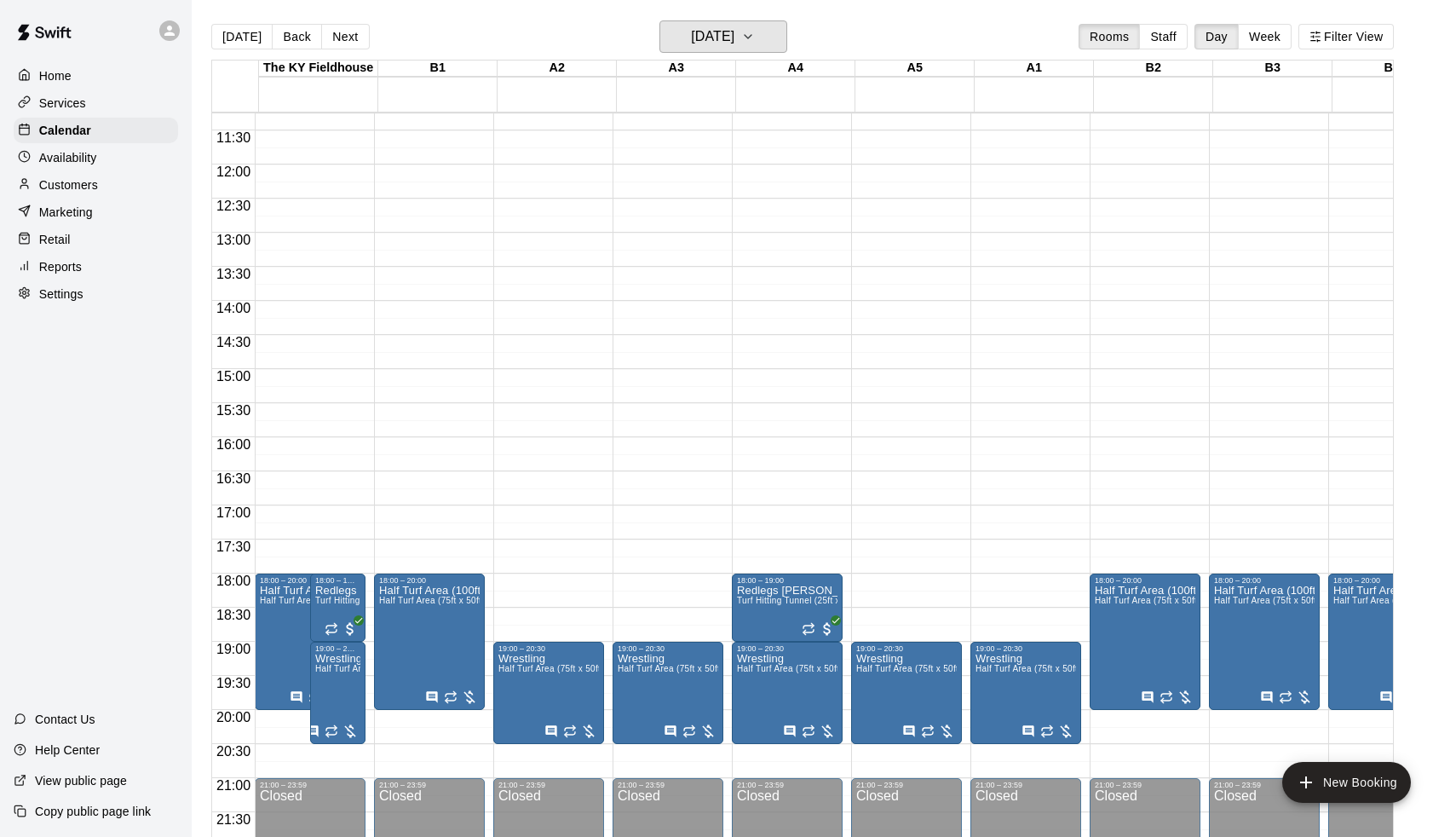
scroll to position [767, 0]
click at [726, 36] on h6 "[DATE]" at bounding box center [713, 36] width 44 height 24
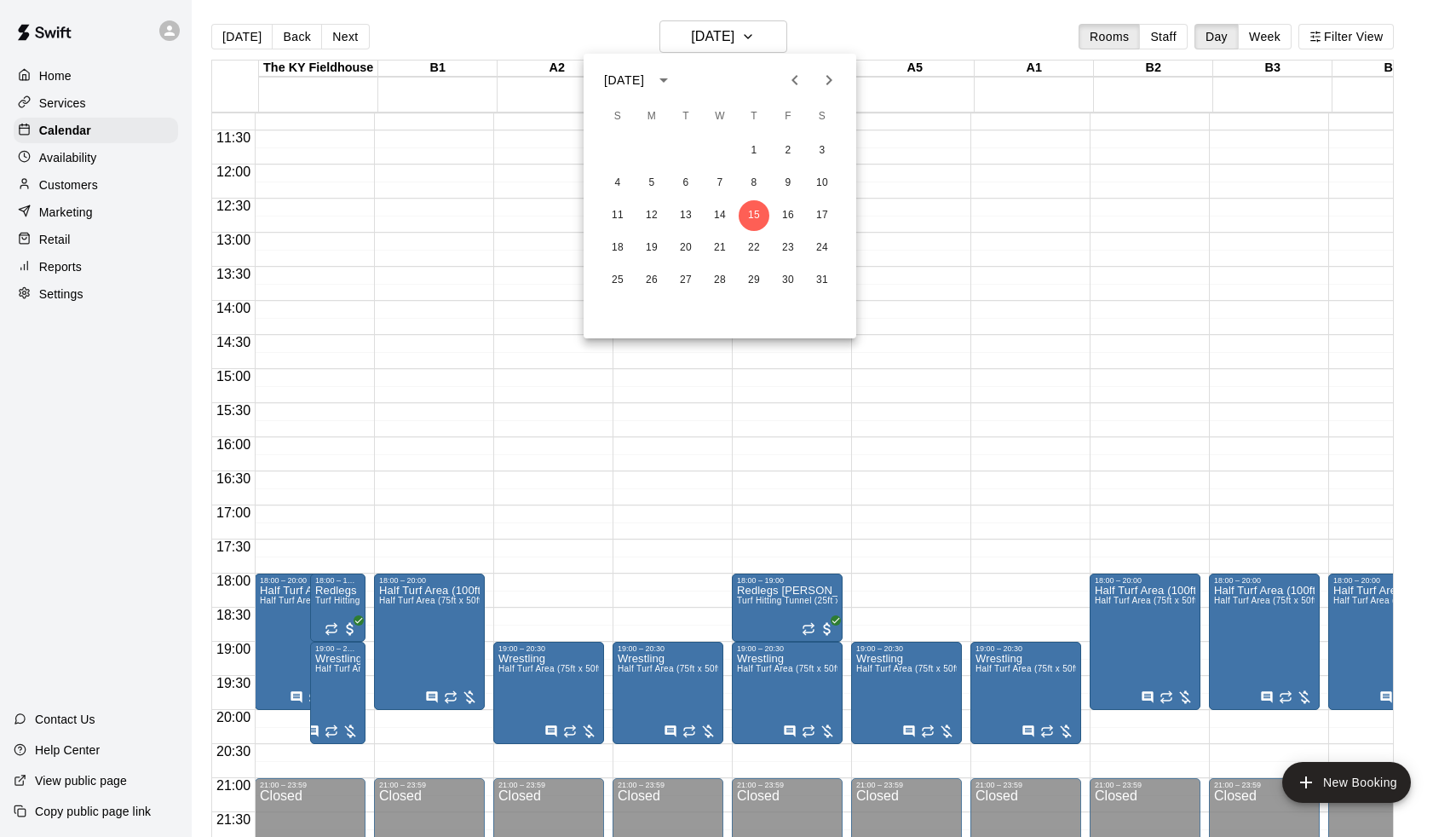
click at [978, 589] on div at bounding box center [728, 418] width 1456 height 837
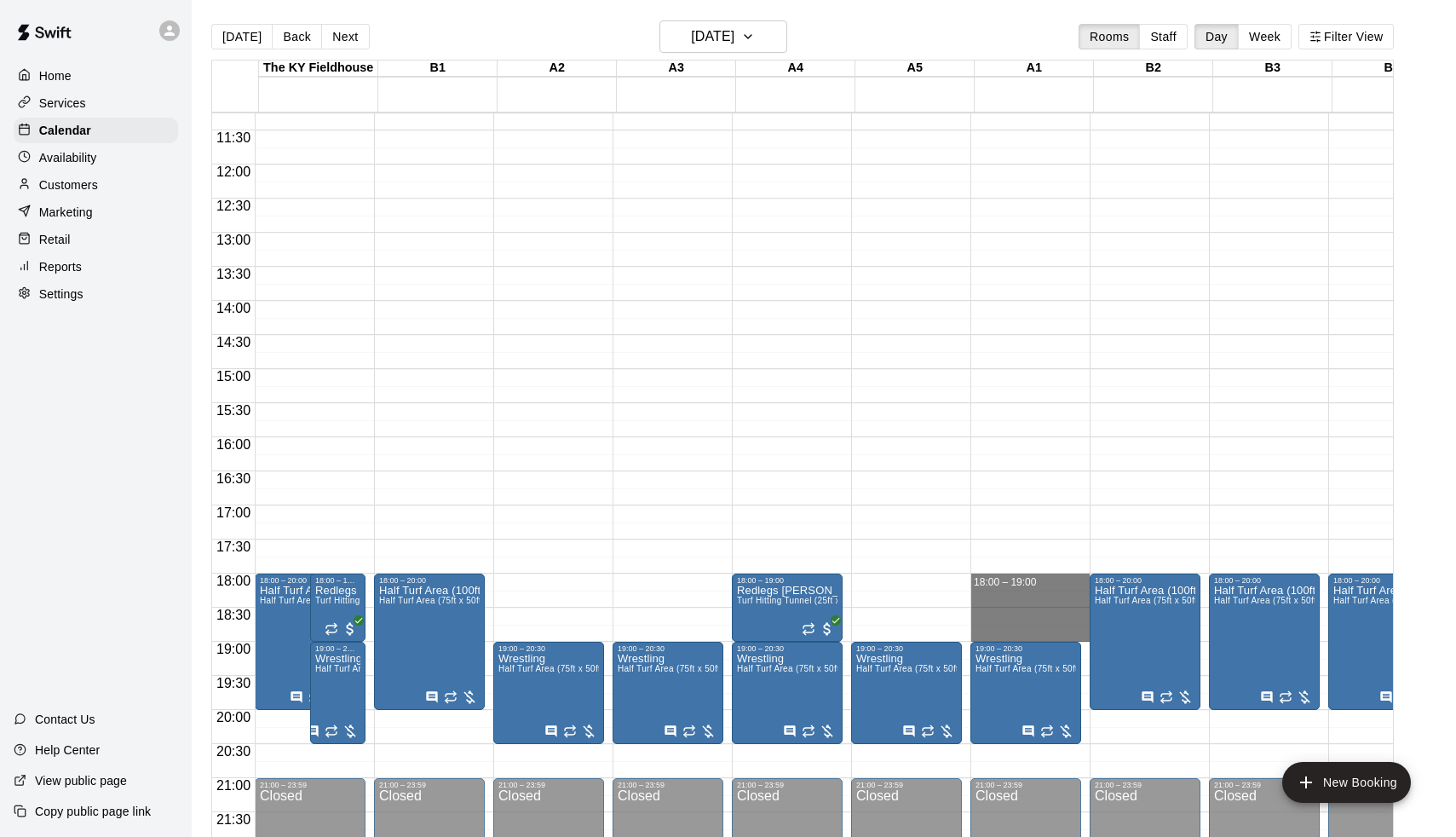
drag, startPoint x: 988, startPoint y: 575, endPoint x: 994, endPoint y: 641, distance: 66.3
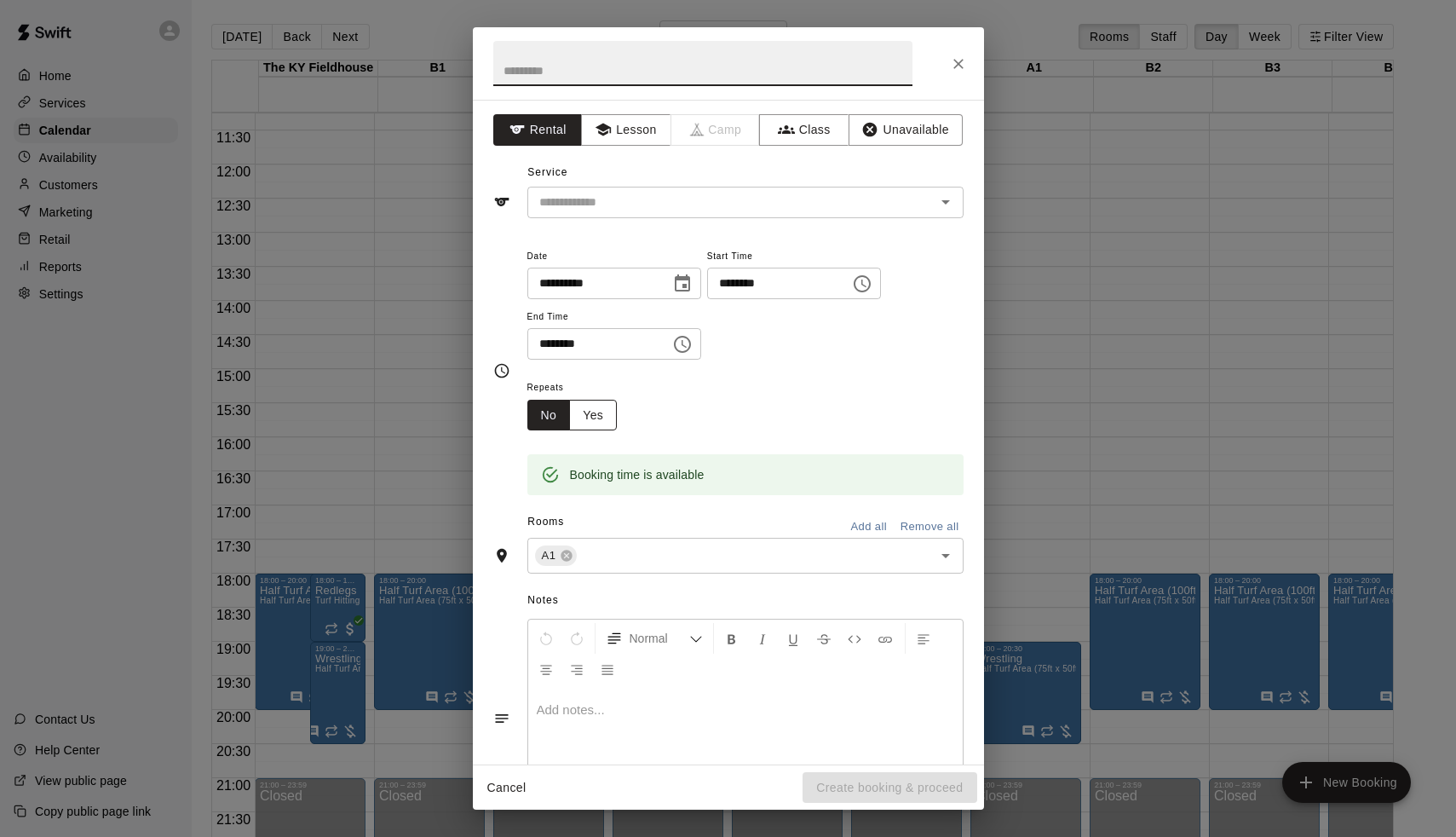
click at [601, 421] on button "Yes" at bounding box center [593, 415] width 48 height 31
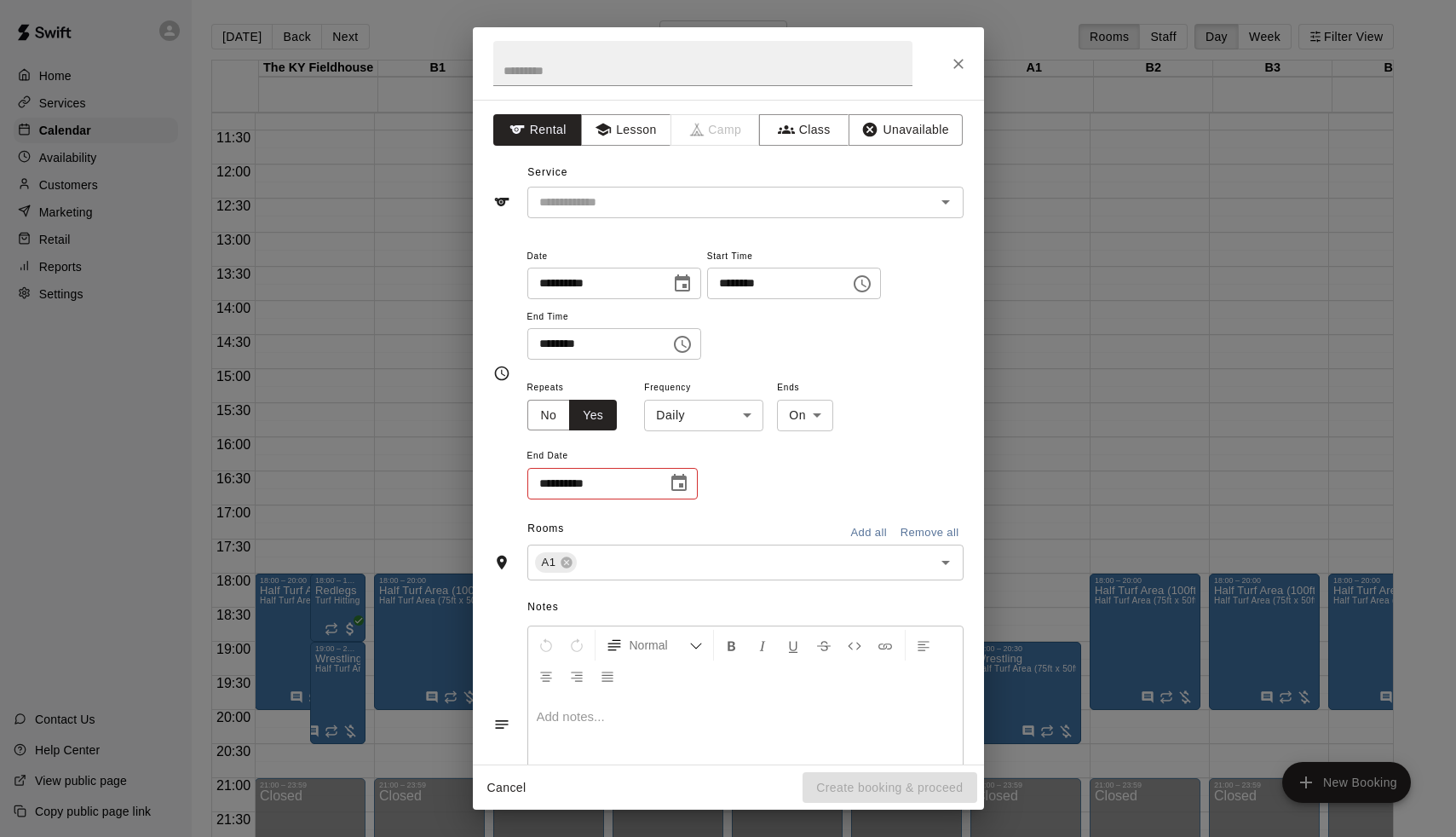
click at [681, 421] on body "Home Services Calendar Availability Customers Marketing Retail Reports Settings…" at bounding box center [728, 432] width 1456 height 865
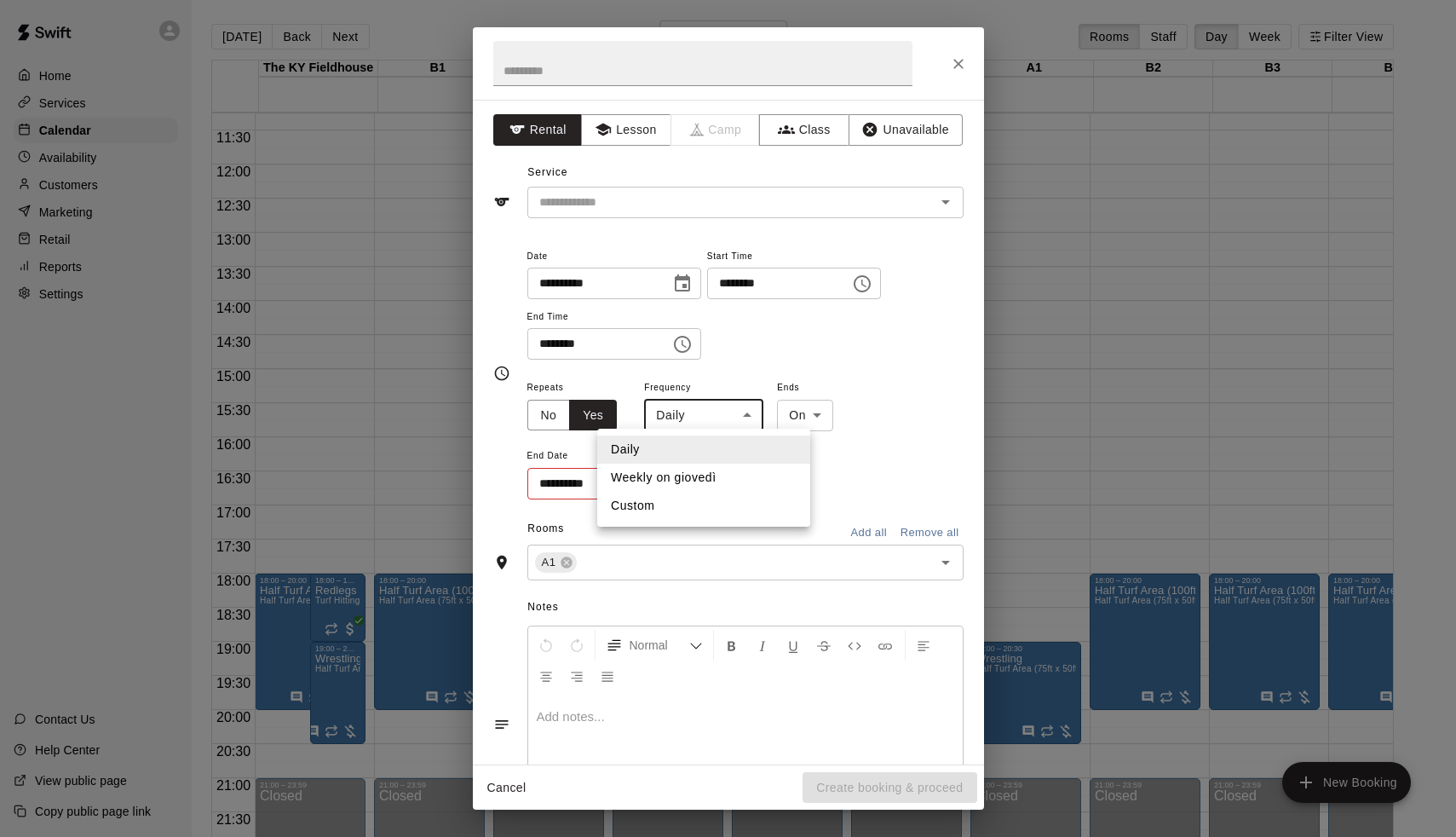
click at [624, 414] on div at bounding box center [728, 418] width 1456 height 837
click at [689, 482] on button "Choose date" at bounding box center [679, 483] width 34 height 34
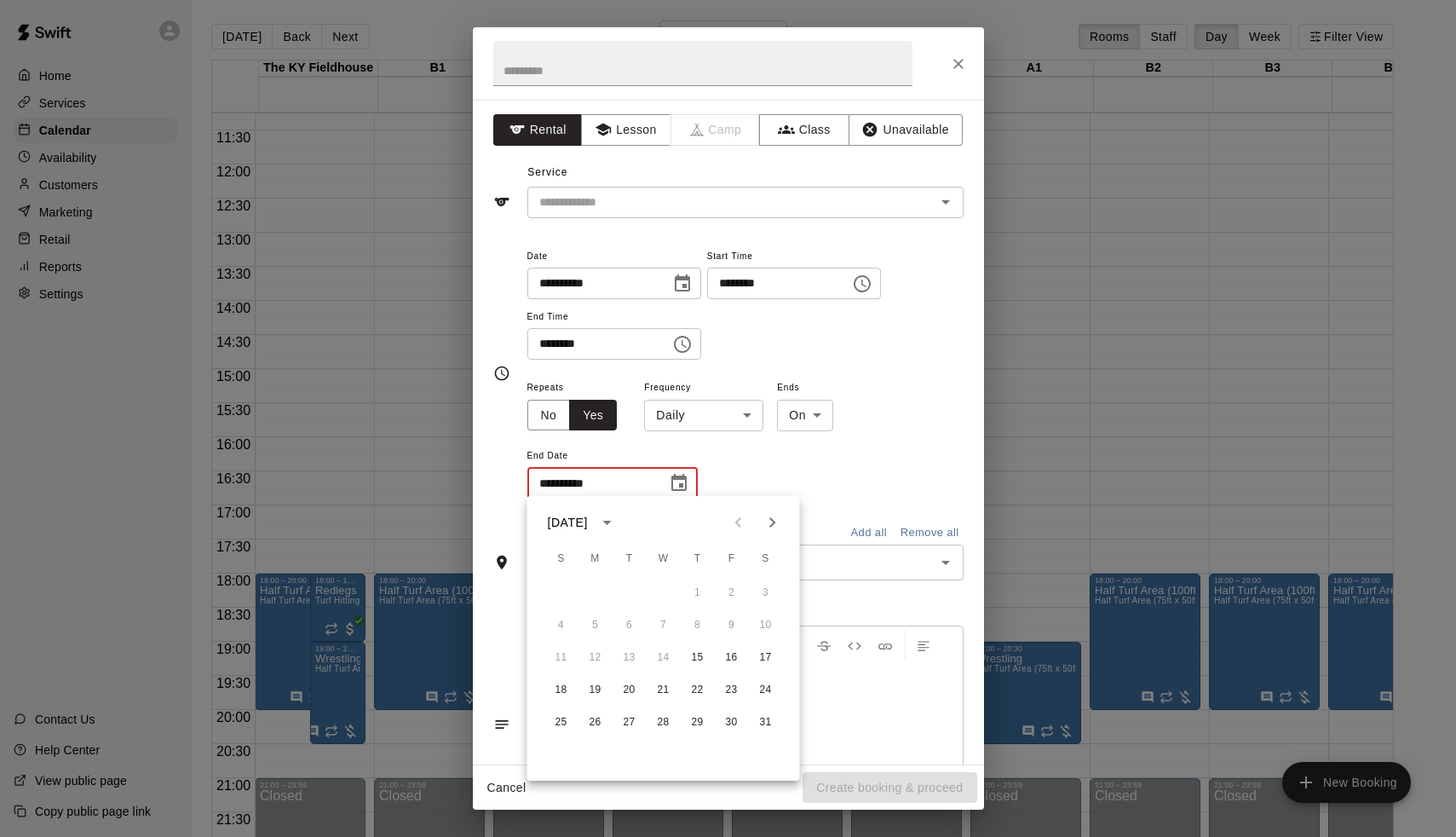
click at [745, 481] on div "**********" at bounding box center [745, 439] width 436 height 124
click at [606, 129] on icon "button" at bounding box center [603, 129] width 15 height 12
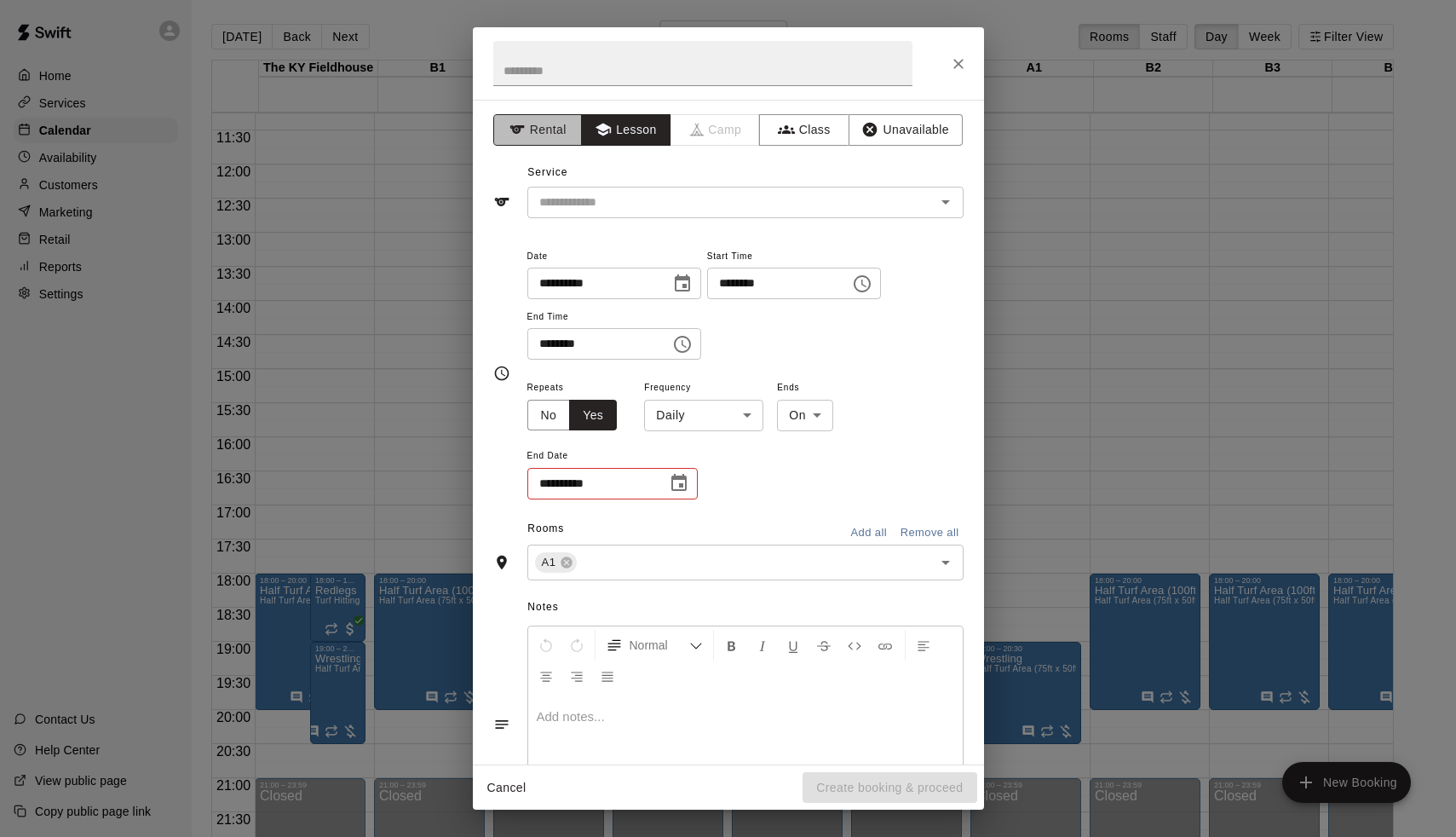
click at [544, 130] on button "Rental" at bounding box center [538, 130] width 90 height 31
click at [634, 552] on input "text" at bounding box center [743, 562] width 329 height 21
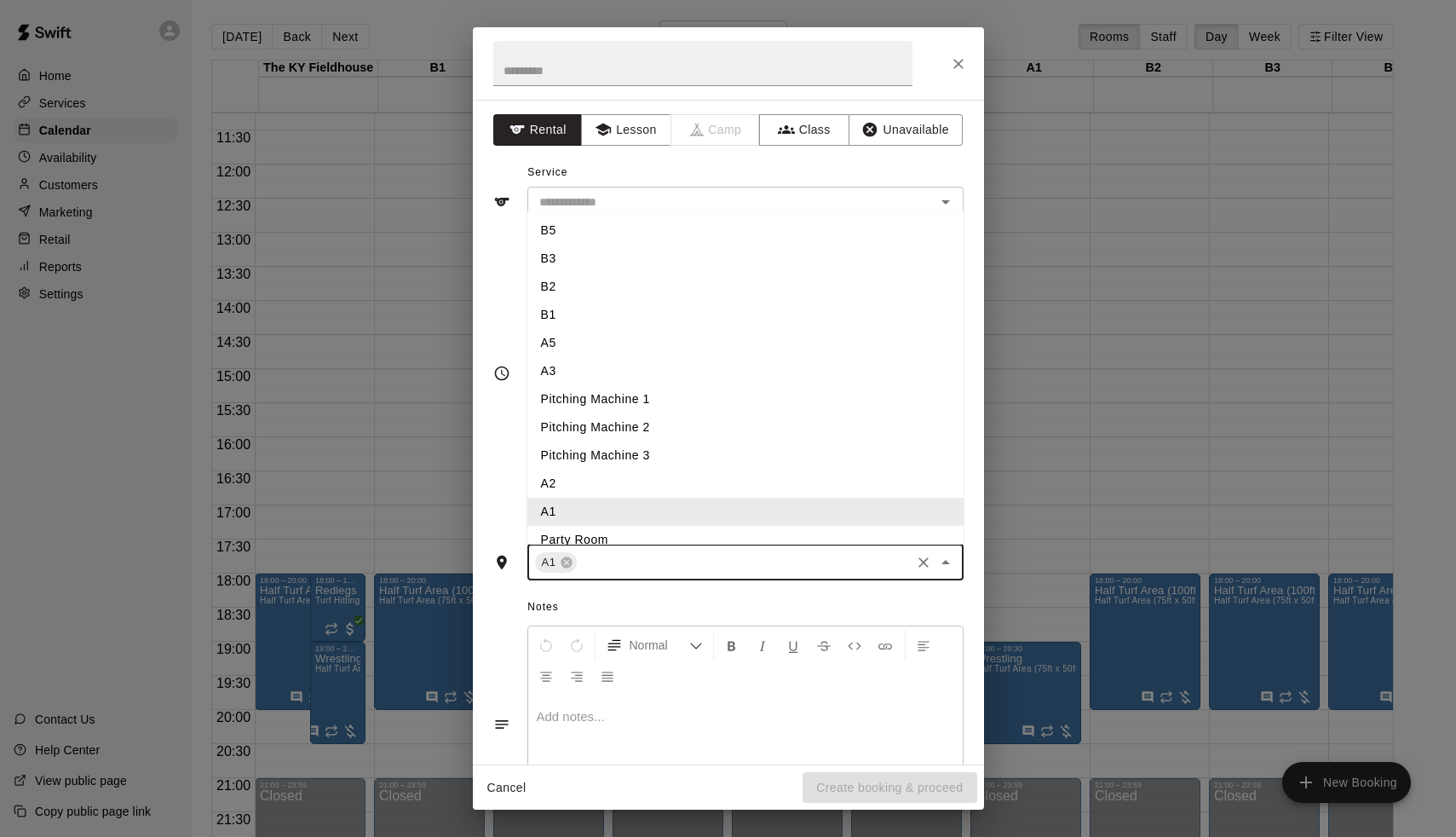
type input "*"
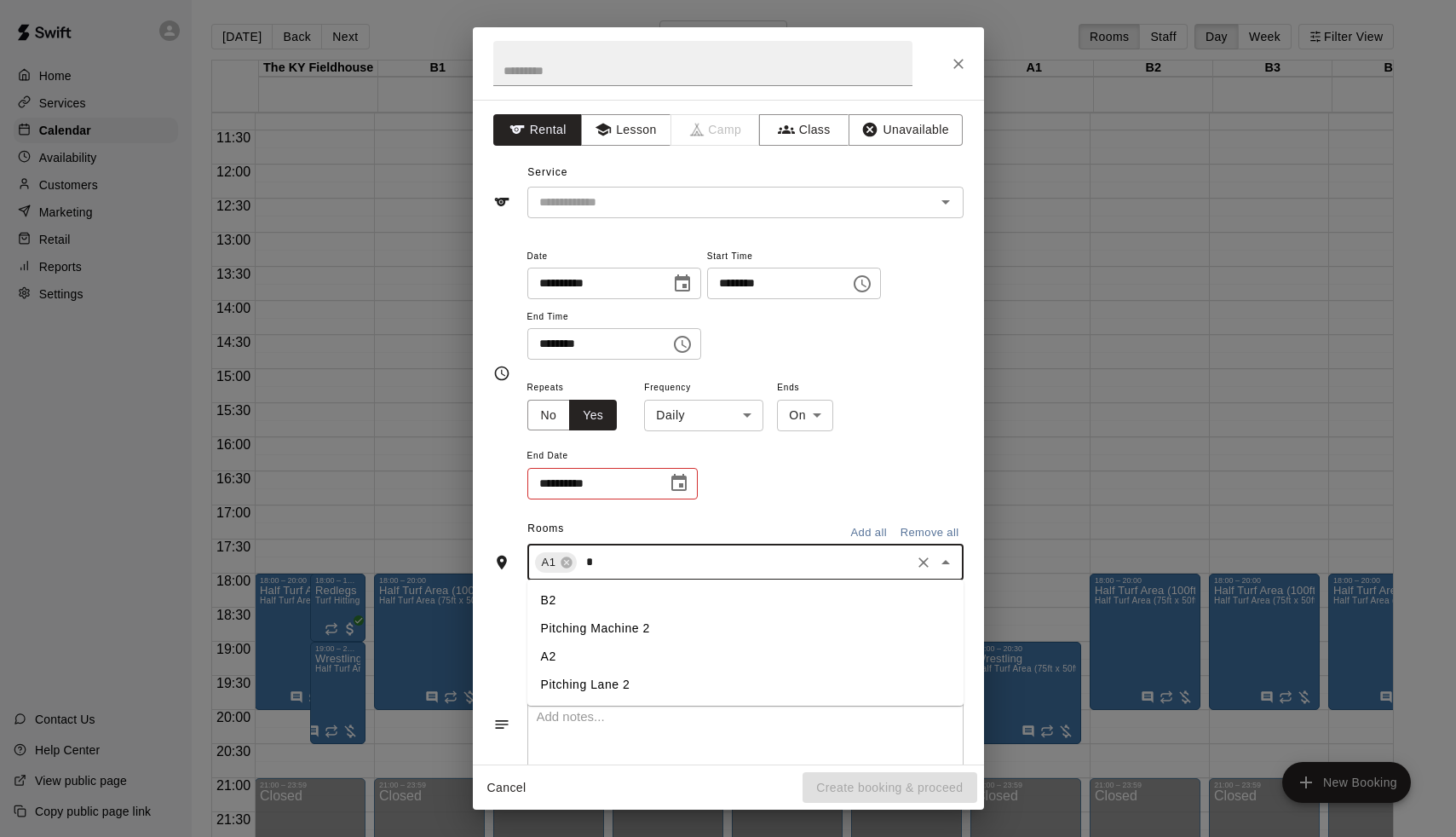
click at [584, 647] on li "A2" at bounding box center [745, 656] width 436 height 28
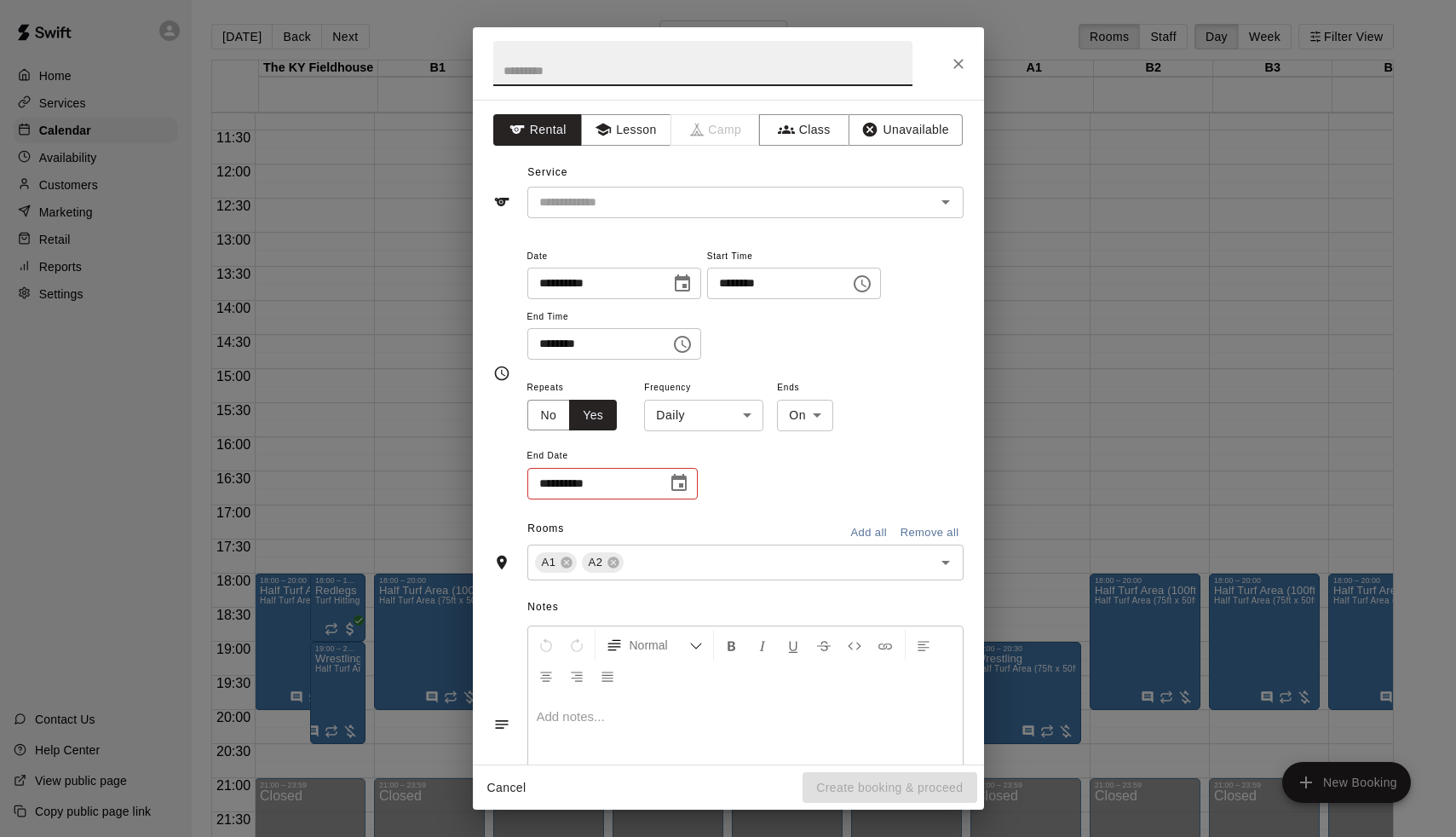
click at [573, 75] on input "text" at bounding box center [702, 63] width 419 height 45
click at [509, 66] on input "**********" at bounding box center [702, 63] width 419 height 45
type input "**********"
click at [596, 222] on div "**********" at bounding box center [729, 431] width 511 height 665
click at [602, 211] on input "text" at bounding box center [720, 202] width 376 height 21
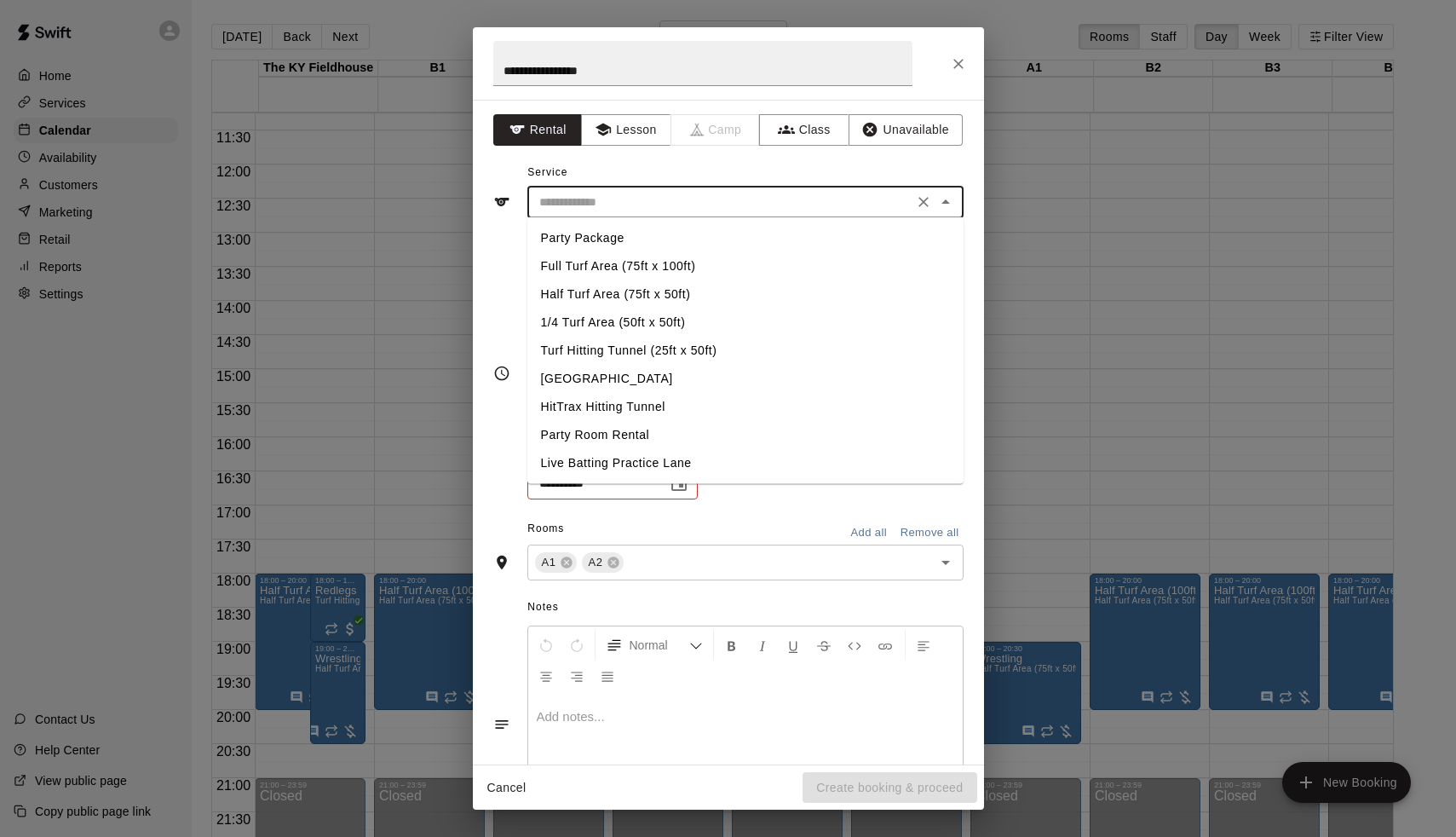
click at [658, 354] on li "Turf Hitting Tunnel (25ft x 50ft)" at bounding box center [745, 350] width 436 height 28
type input "**********"
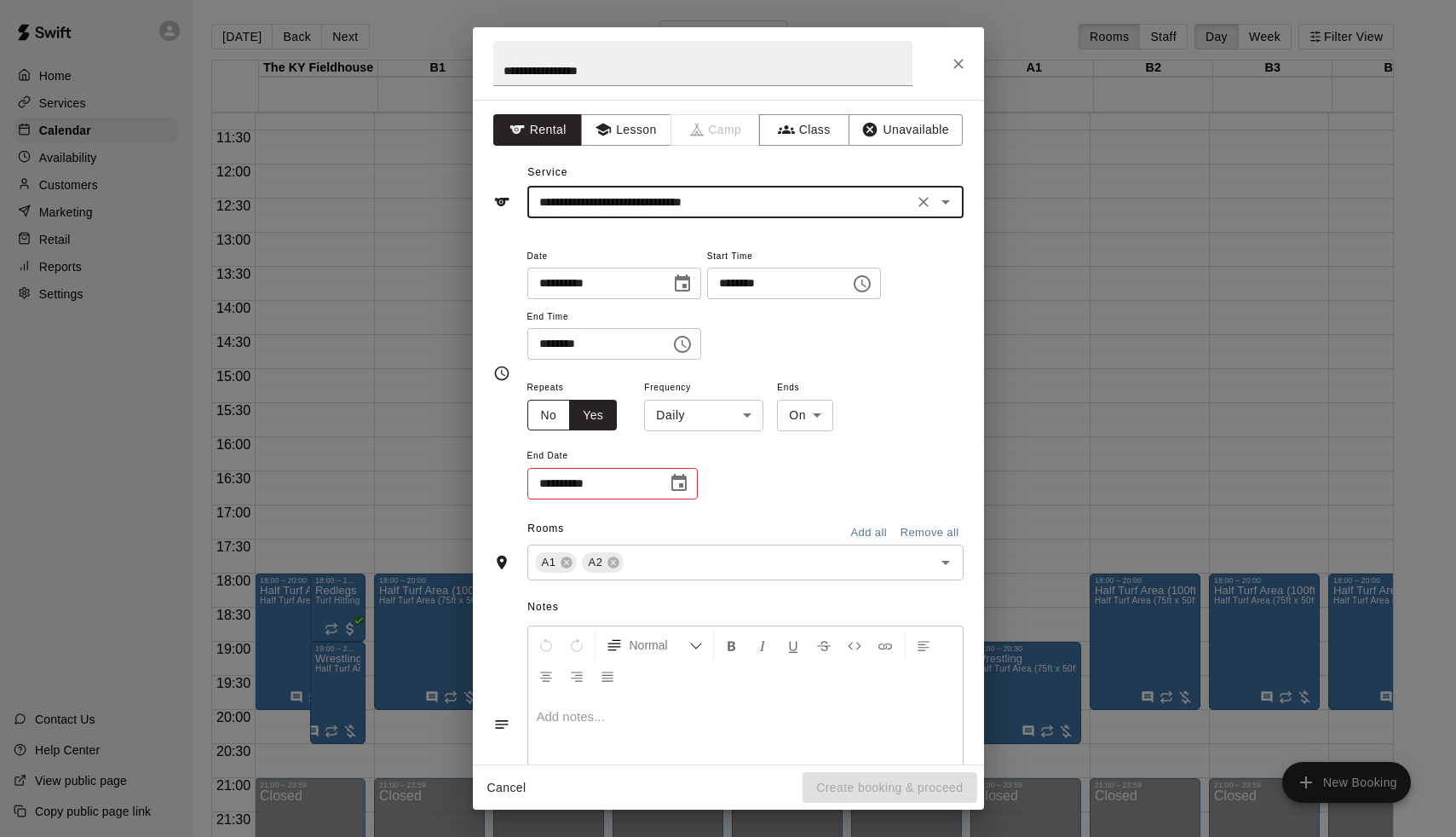
click at [552, 414] on button "No" at bounding box center [550, 415] width 44 height 31
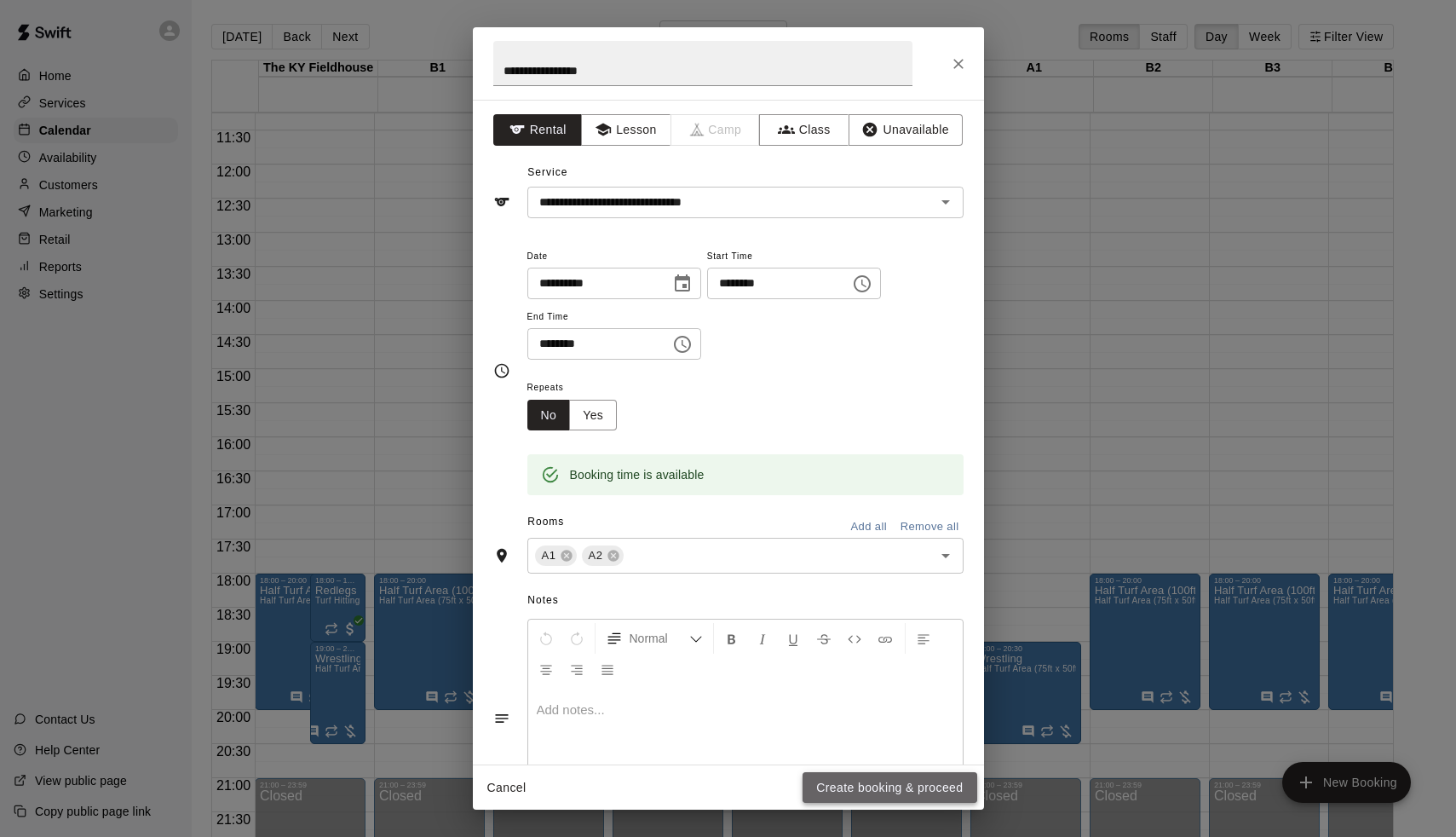
click at [877, 785] on button "Create booking & proceed" at bounding box center [889, 787] width 174 height 31
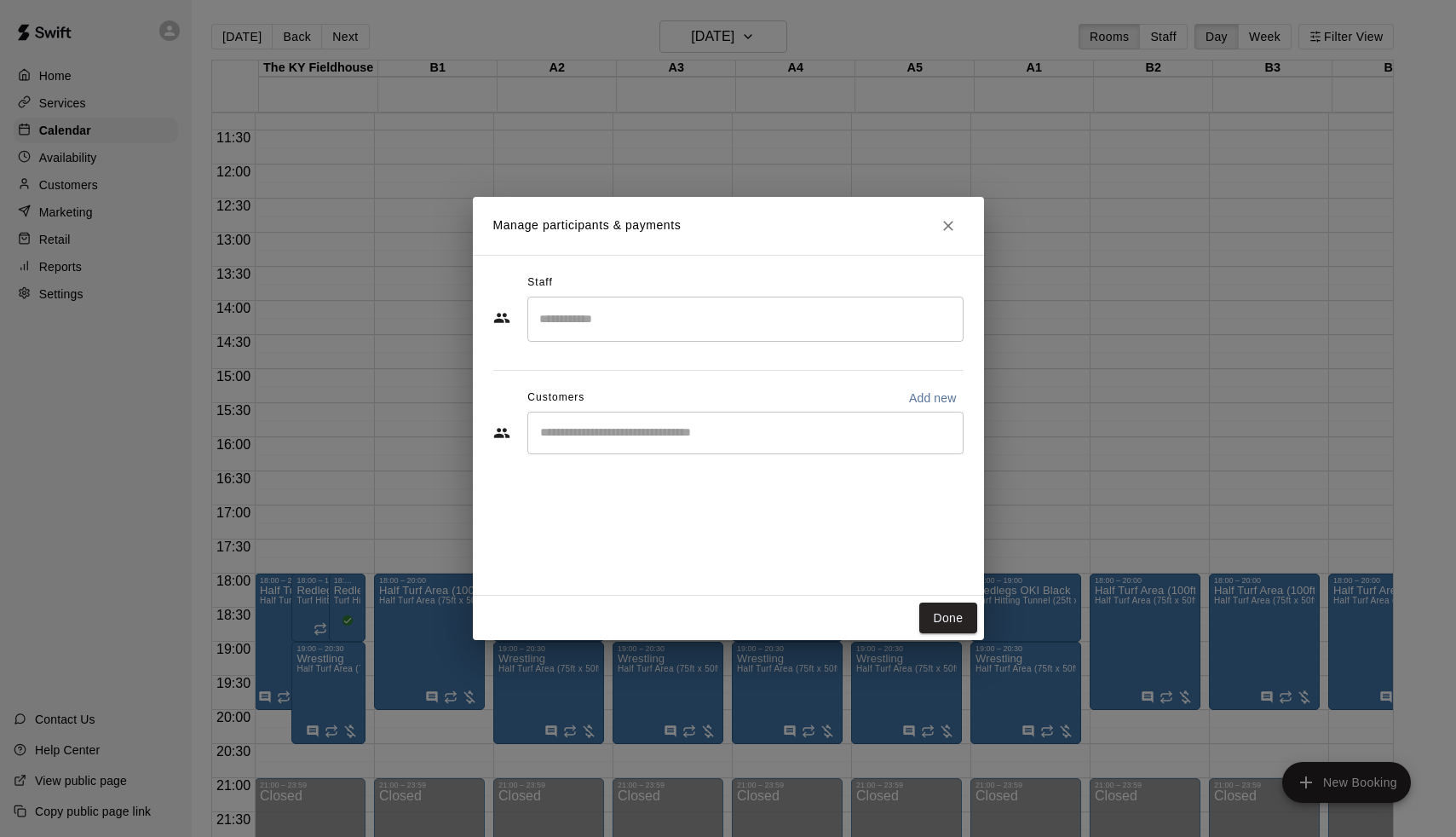
click at [728, 335] on div "​" at bounding box center [745, 319] width 436 height 45
click at [679, 366] on div "[PERSON_NAME] Admin" at bounding box center [759, 375] width 379 height 33
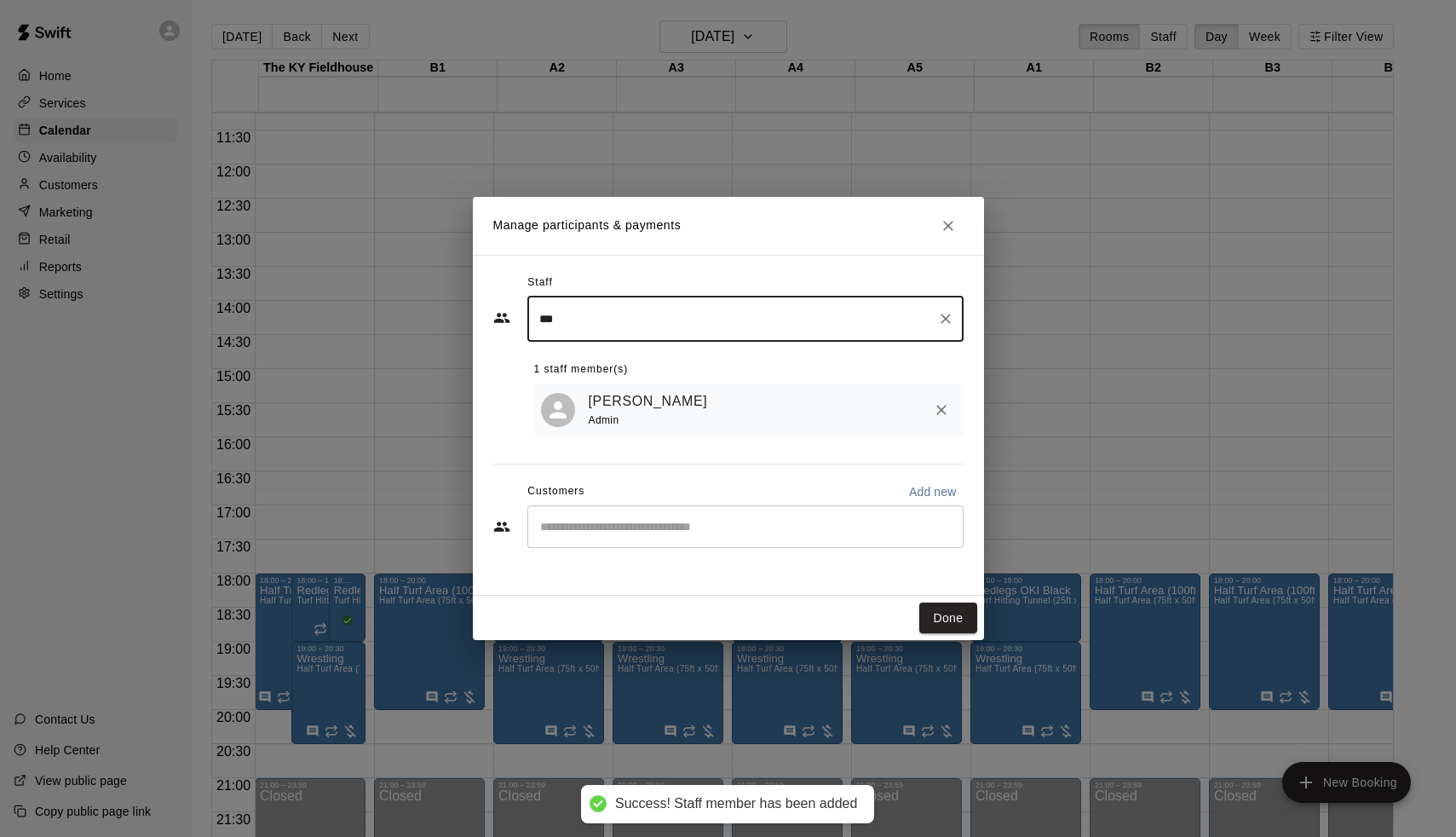
type input "***"
click at [653, 496] on div "Customers Add new" at bounding box center [728, 492] width 470 height 28
click at [649, 527] on input "Start typing to search customers..." at bounding box center [745, 527] width 421 height 17
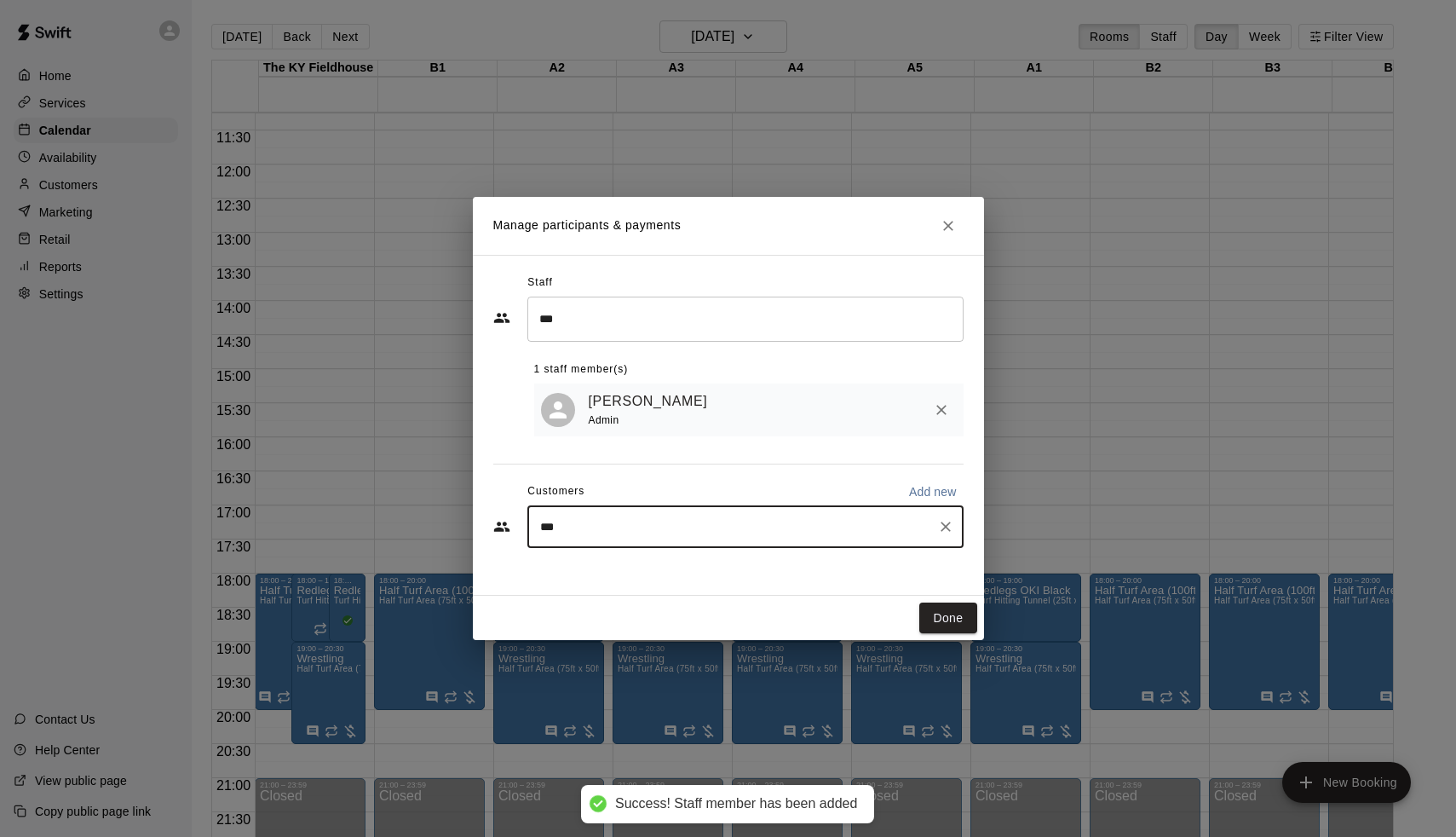
type input "****"
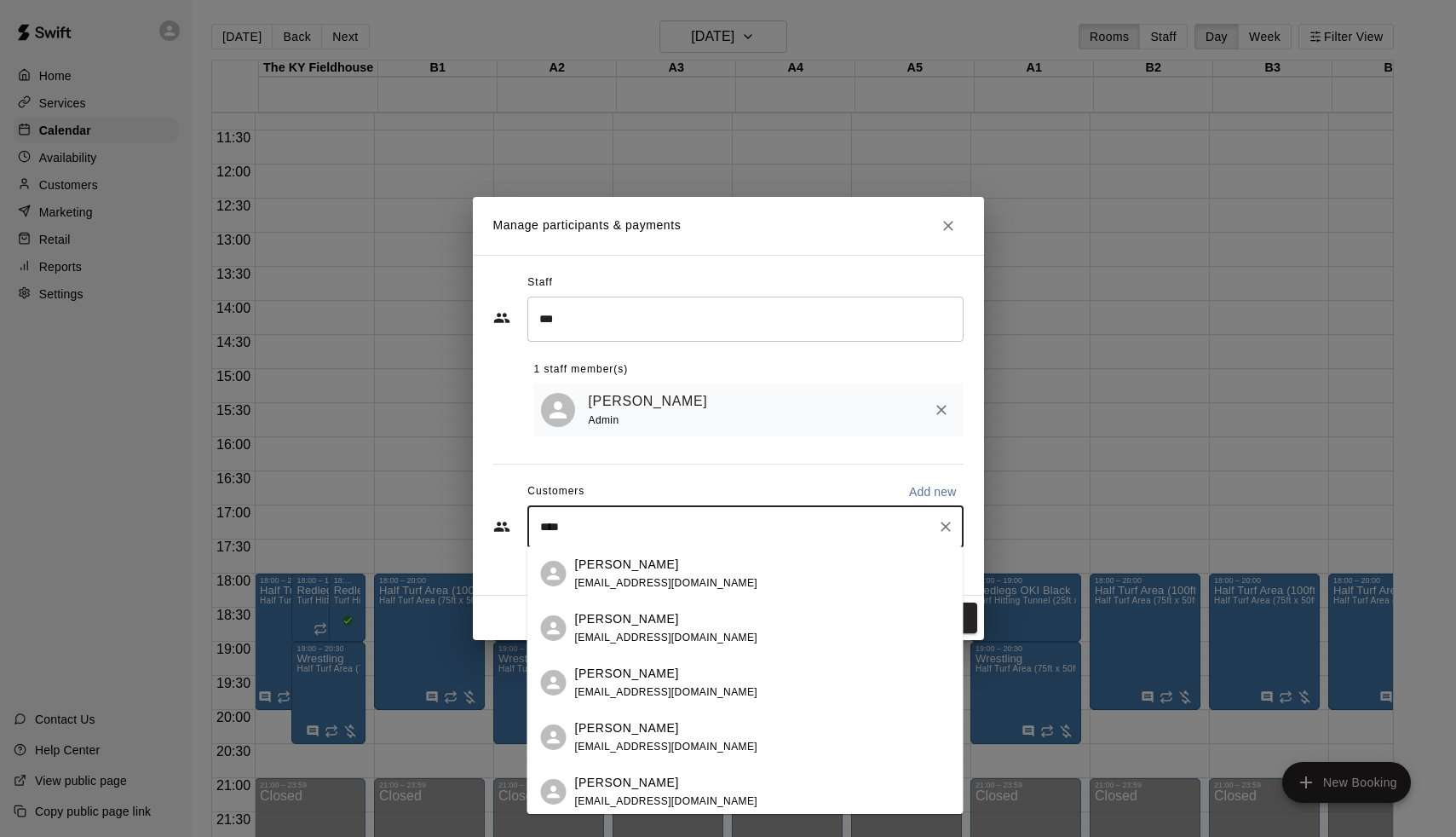
click at [611, 578] on span "[EMAIL_ADDRESS][DOMAIN_NAME]" at bounding box center [667, 583] width 183 height 12
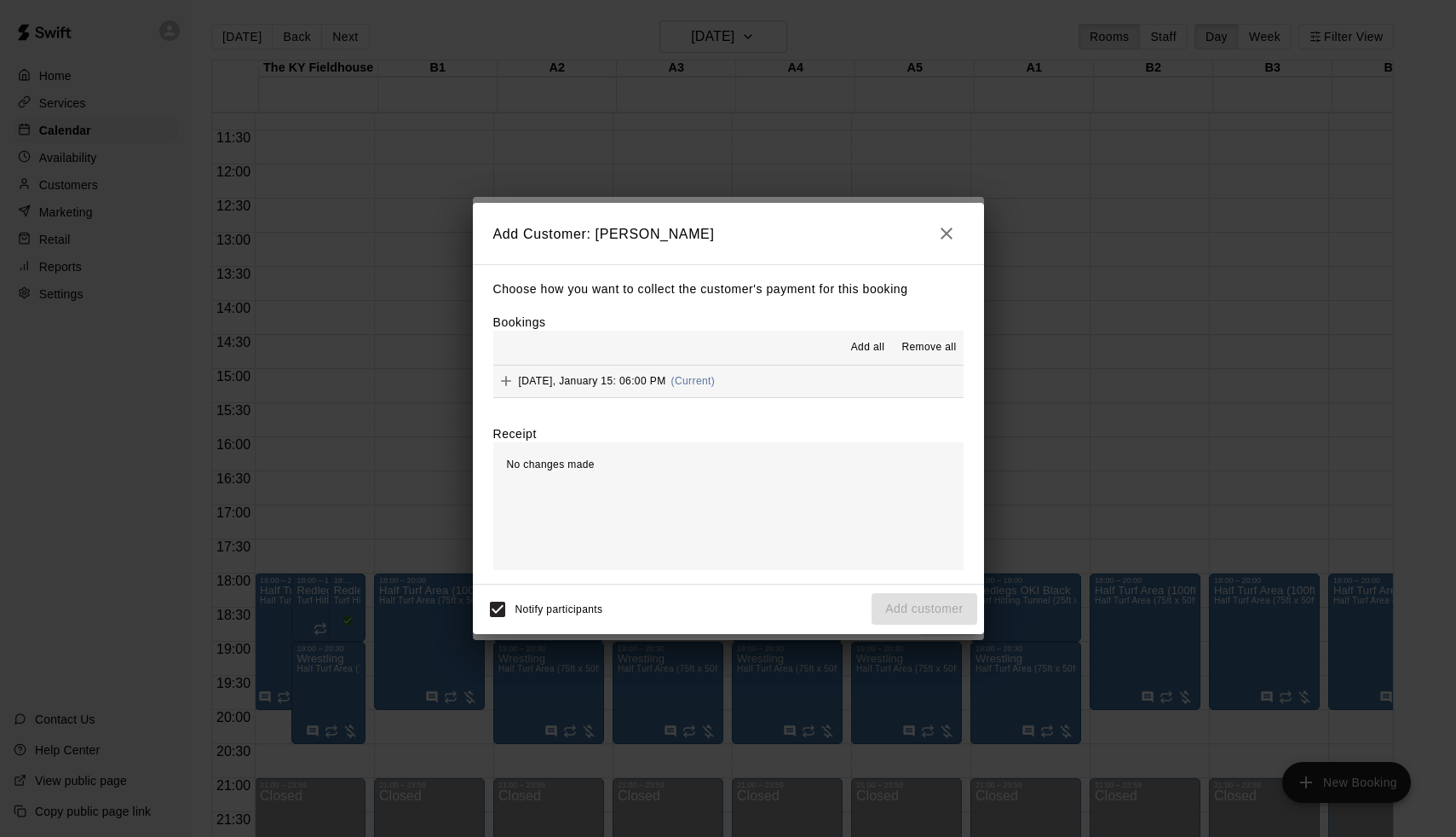
click at [786, 380] on button "[DATE], January 15: 06:00 PM (Current)" at bounding box center [728, 381] width 470 height 31
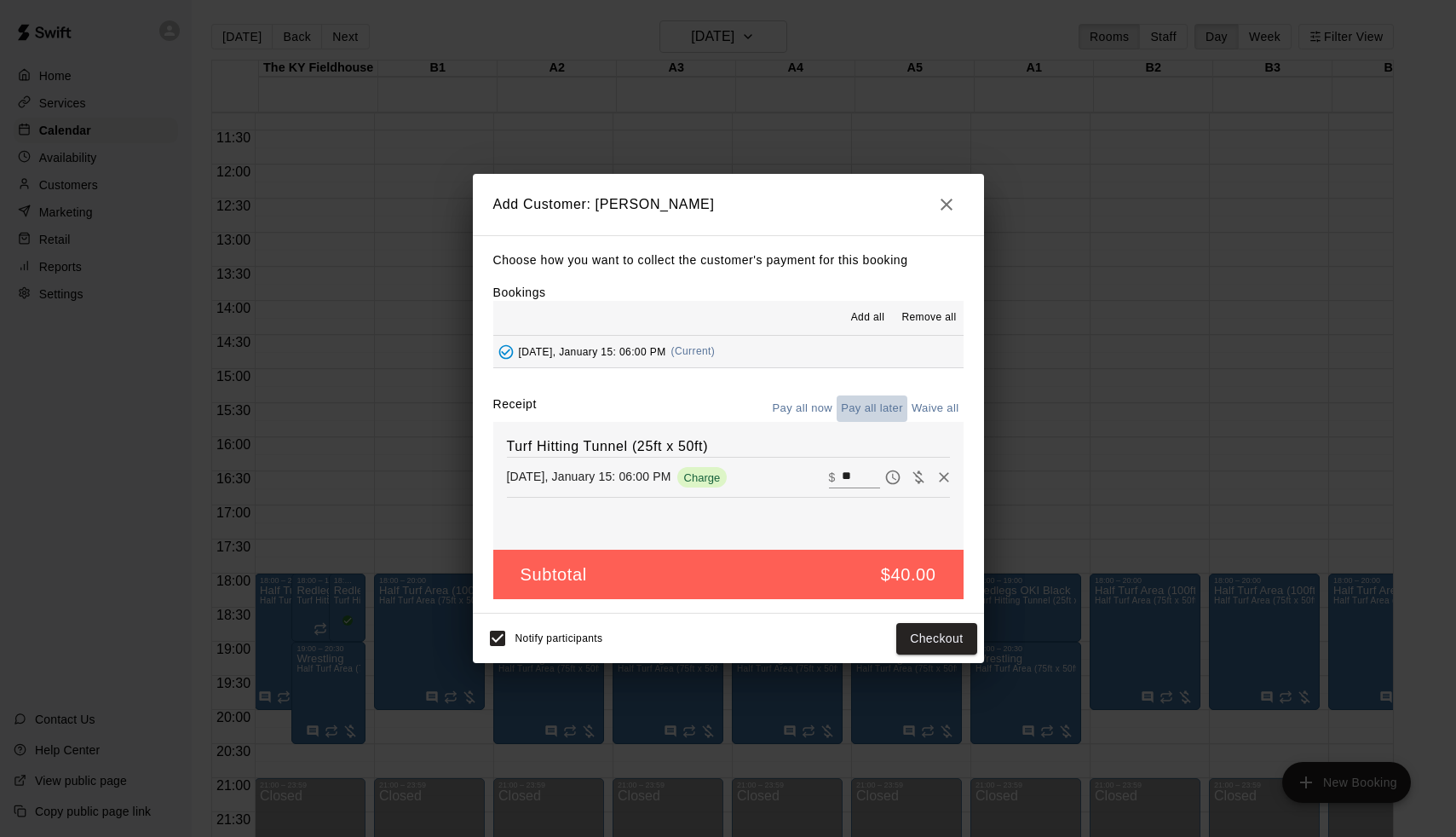
click at [848, 402] on button "Pay all later" at bounding box center [872, 408] width 71 height 27
click at [930, 384] on div "Choose how you want to collect the customer's payment for this booking Bookings…" at bounding box center [729, 424] width 511 height 379
click at [929, 403] on button "Waive all" at bounding box center [935, 408] width 56 height 27
type input "*"
click at [905, 627] on button "Add customer" at bounding box center [925, 638] width 105 height 31
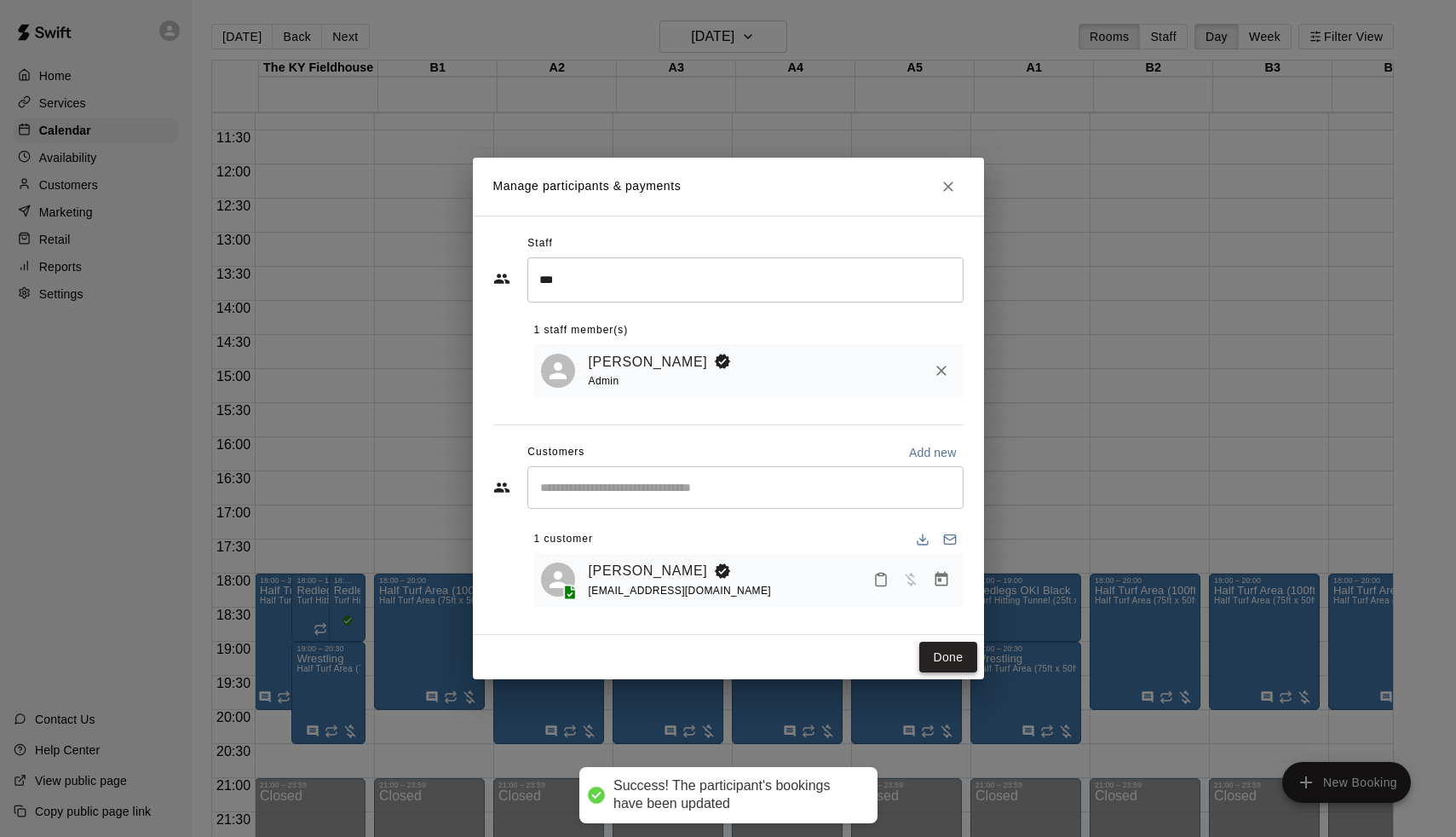
click at [954, 657] on button "Done" at bounding box center [948, 657] width 57 height 31
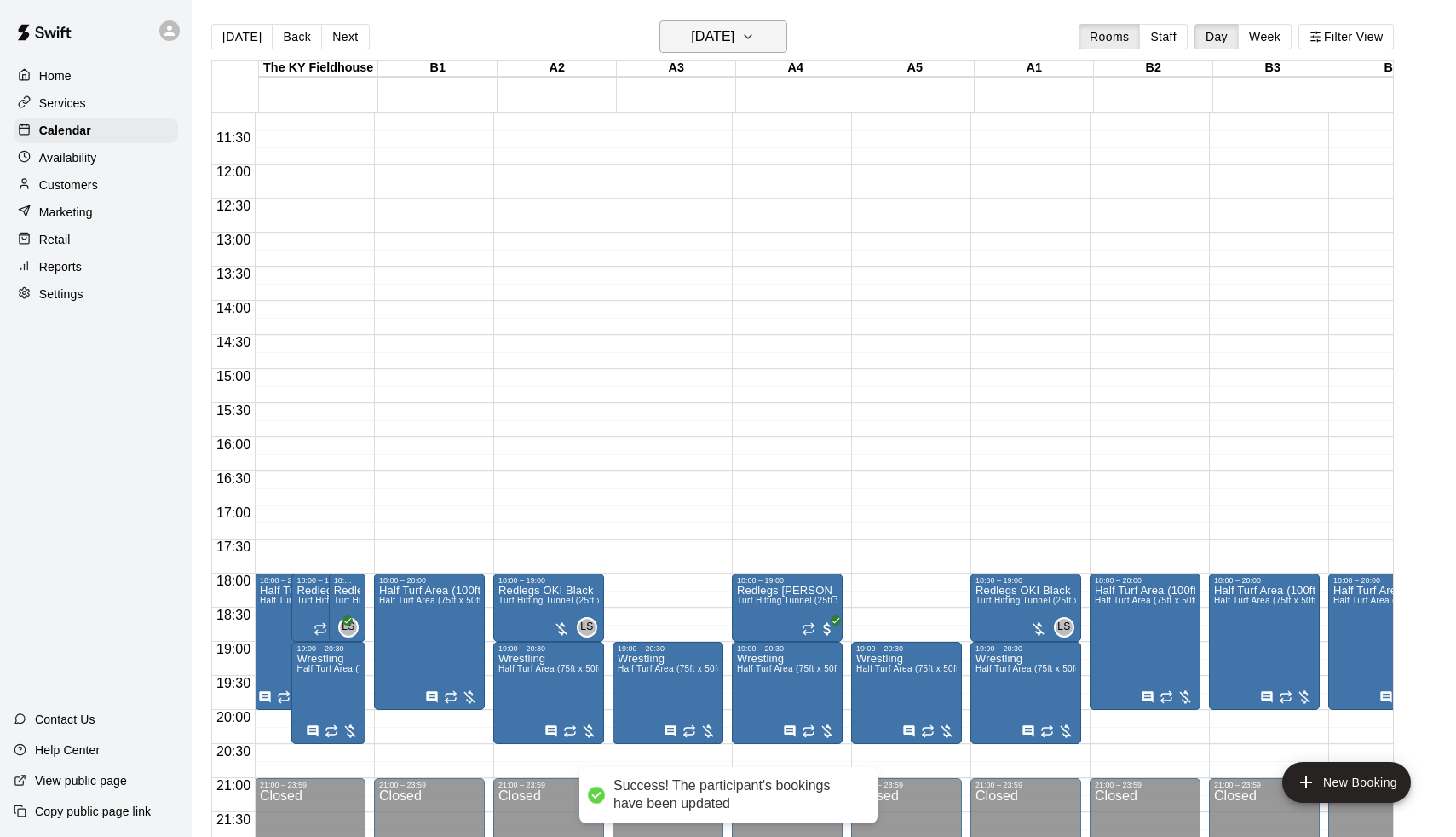
click at [697, 39] on h6 "[DATE]" at bounding box center [713, 36] width 44 height 24
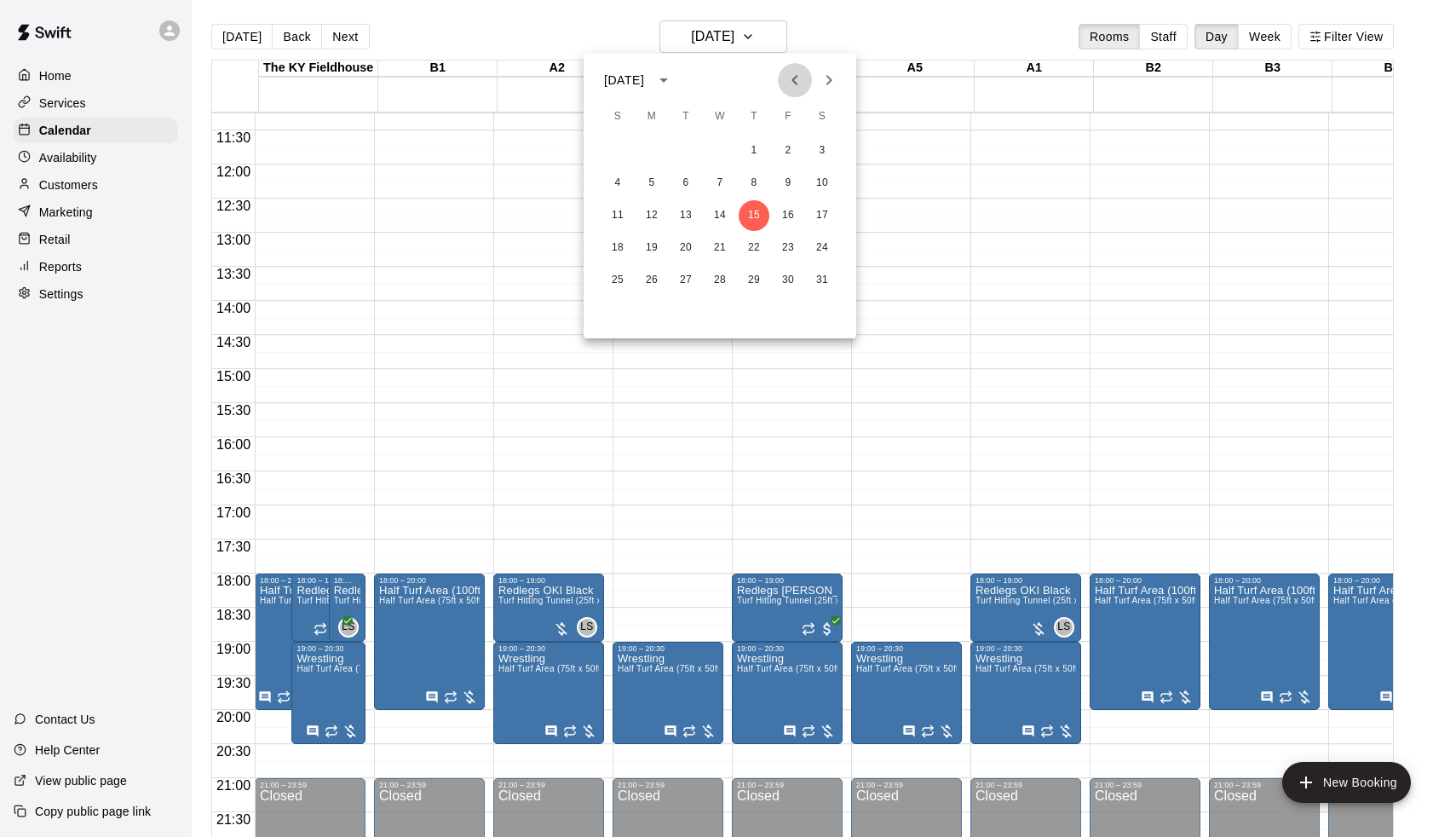
click at [796, 74] on icon "Previous month" at bounding box center [794, 79] width 20 height 20
click at [824, 75] on icon "Next month" at bounding box center [828, 79] width 20 height 20
click at [760, 152] on button "1" at bounding box center [754, 151] width 31 height 31
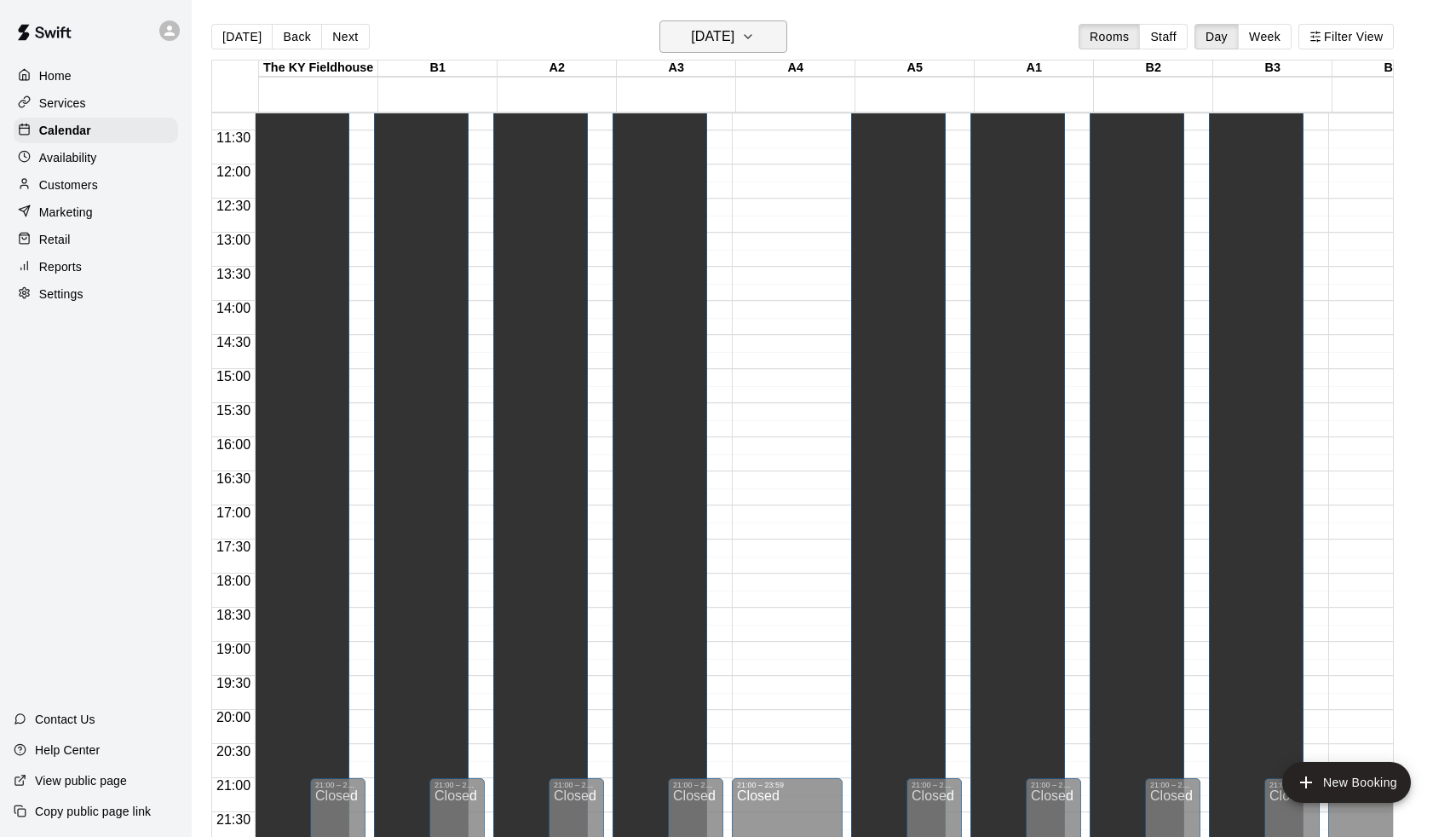
click at [718, 44] on h6 "[DATE]" at bounding box center [713, 36] width 44 height 24
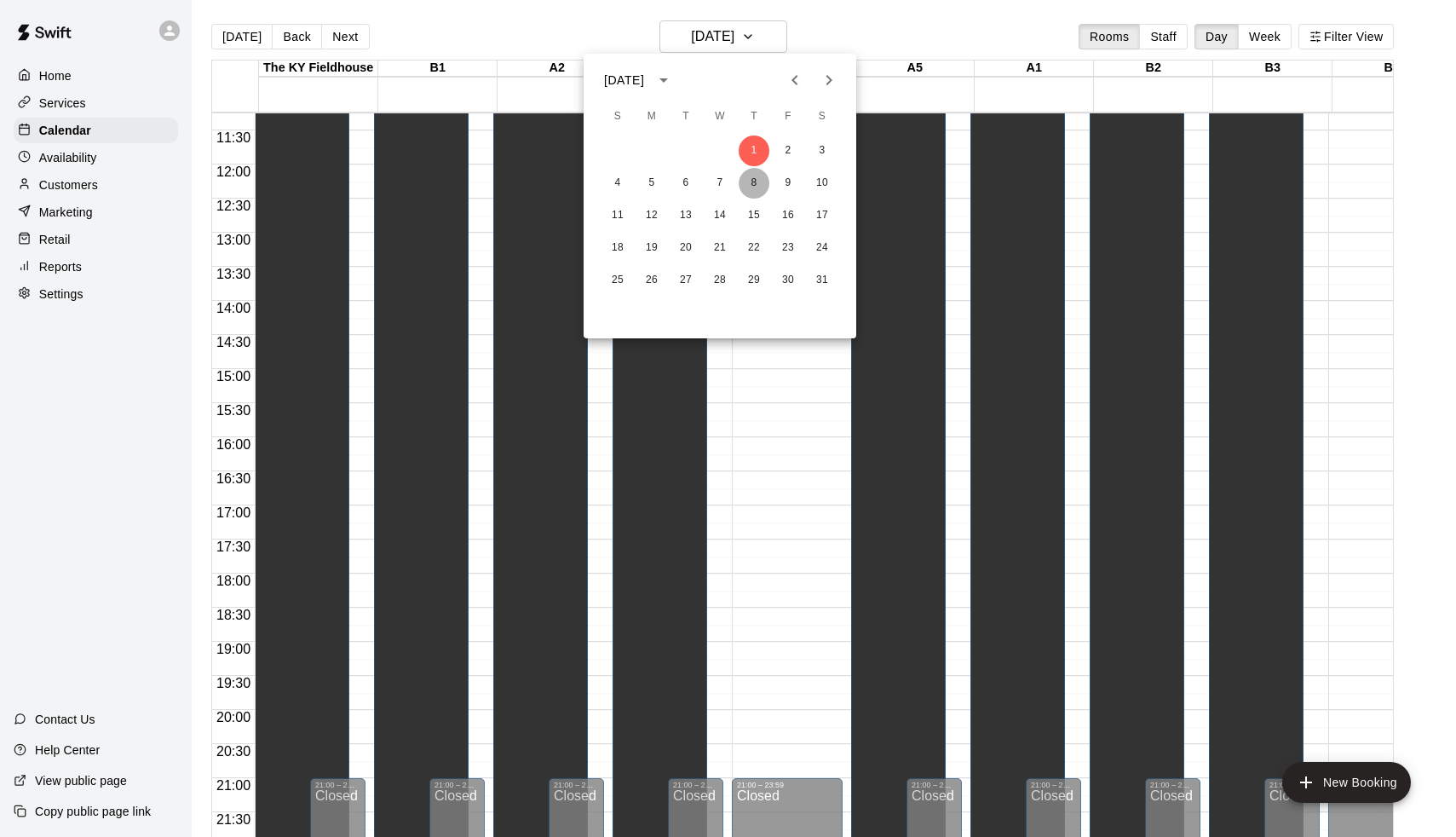
click at [758, 179] on button "8" at bounding box center [754, 183] width 31 height 31
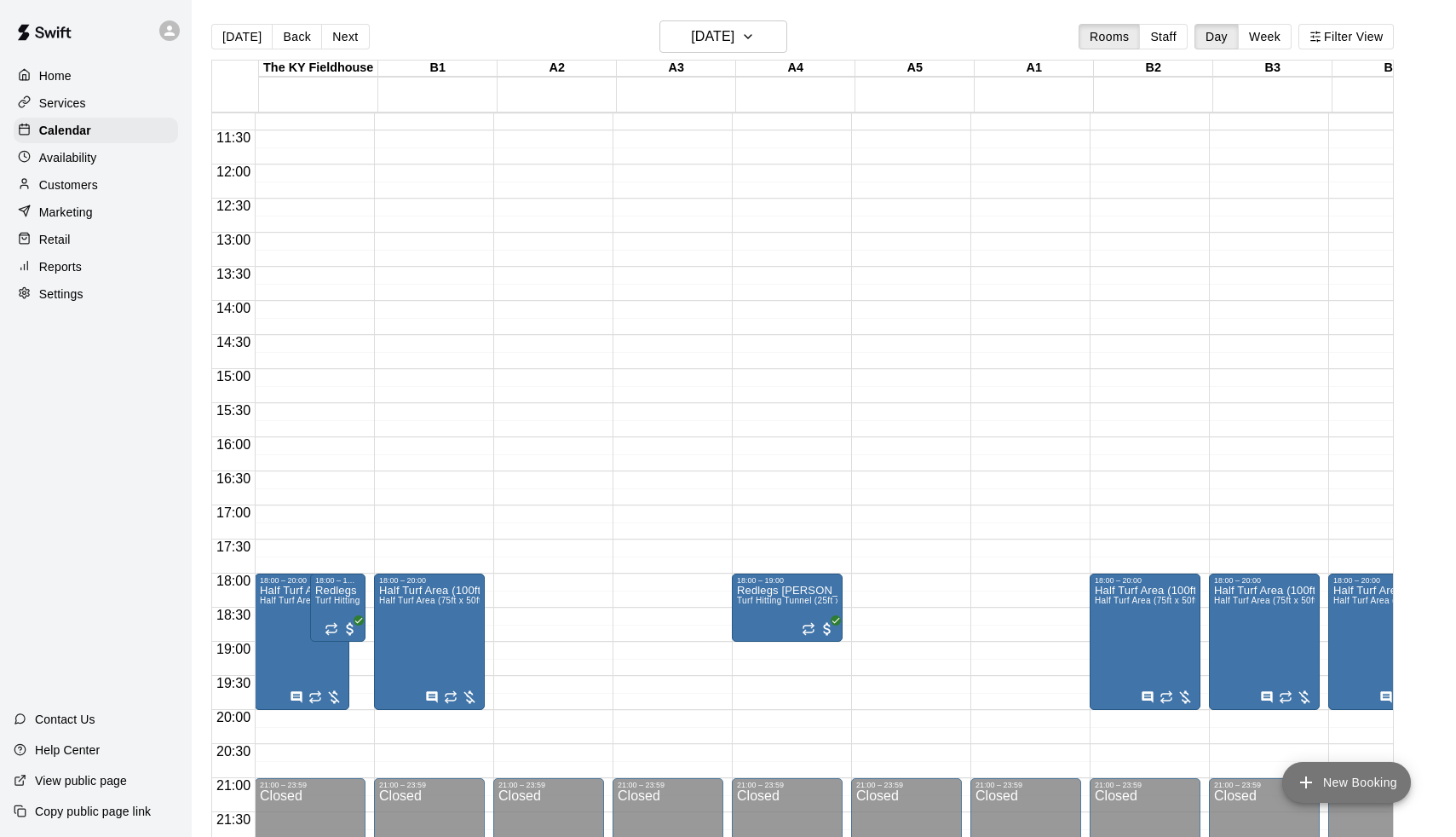
click at [1298, 773] on icon "add" at bounding box center [1305, 782] width 20 height 20
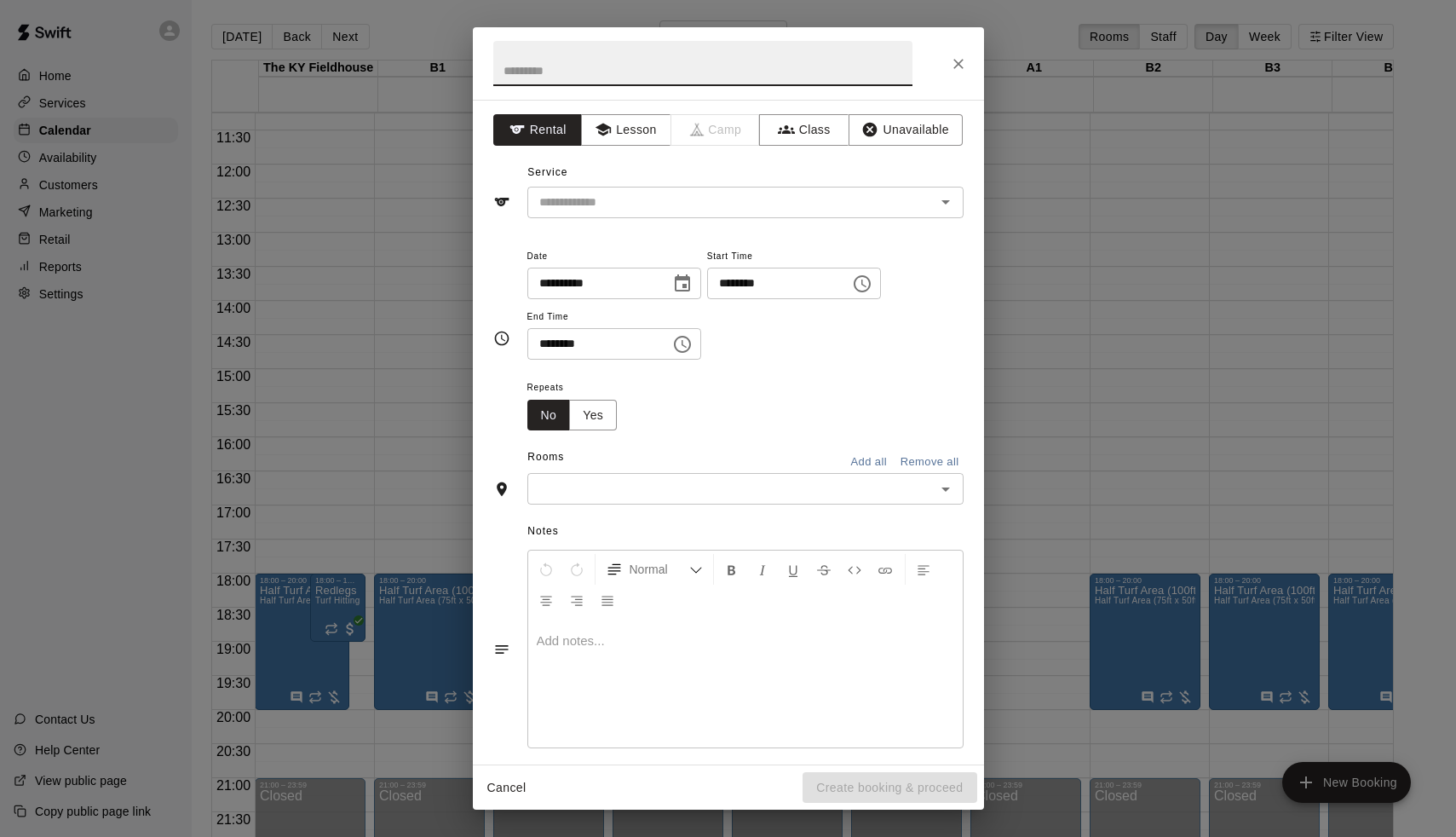
click at [737, 289] on input "********" at bounding box center [773, 282] width 132 height 31
type input "********"
click at [533, 345] on input "********" at bounding box center [593, 344] width 132 height 31
type input "********"
click at [546, 473] on div "​" at bounding box center [745, 489] width 436 height 31
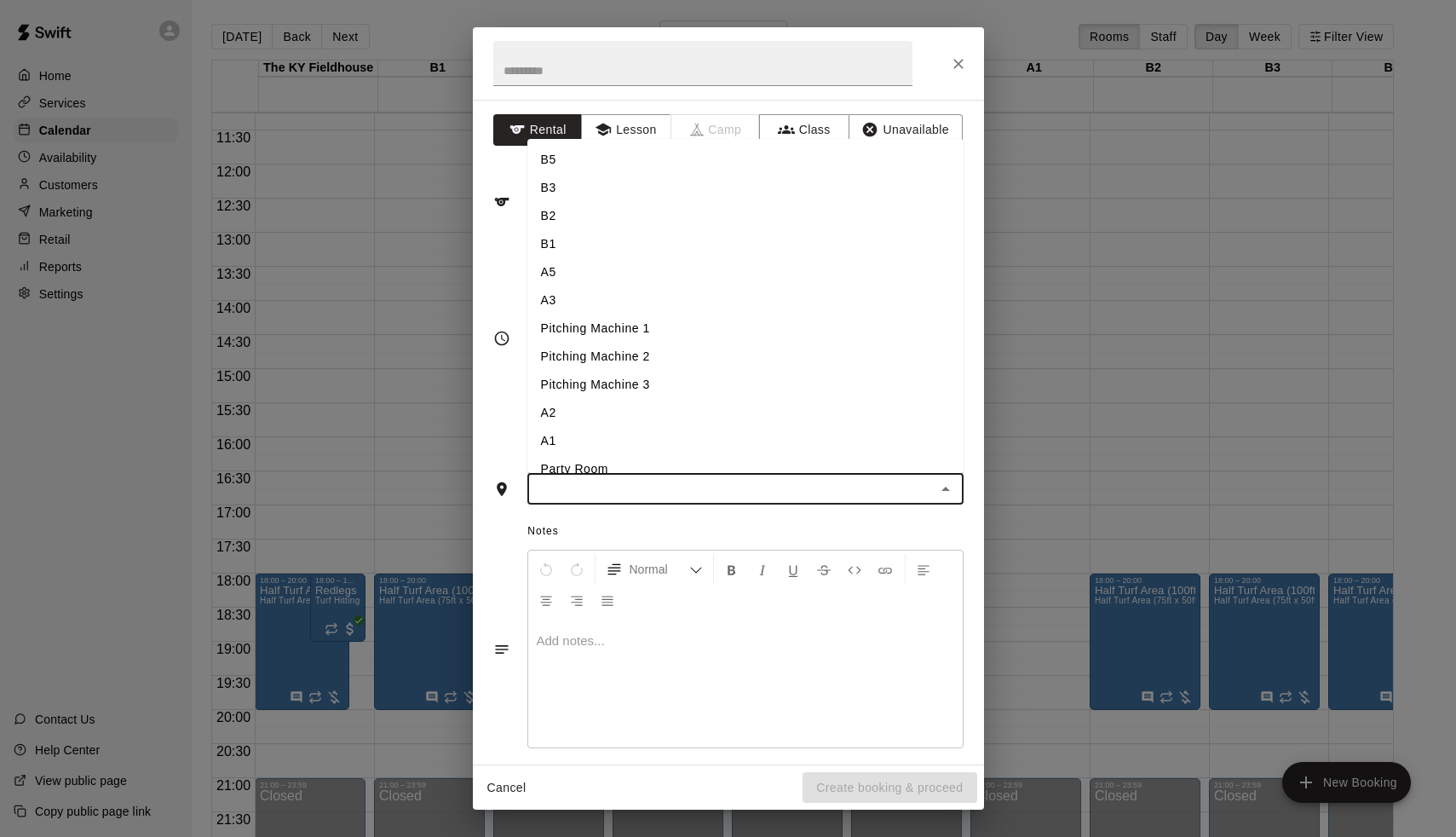
type input "*"
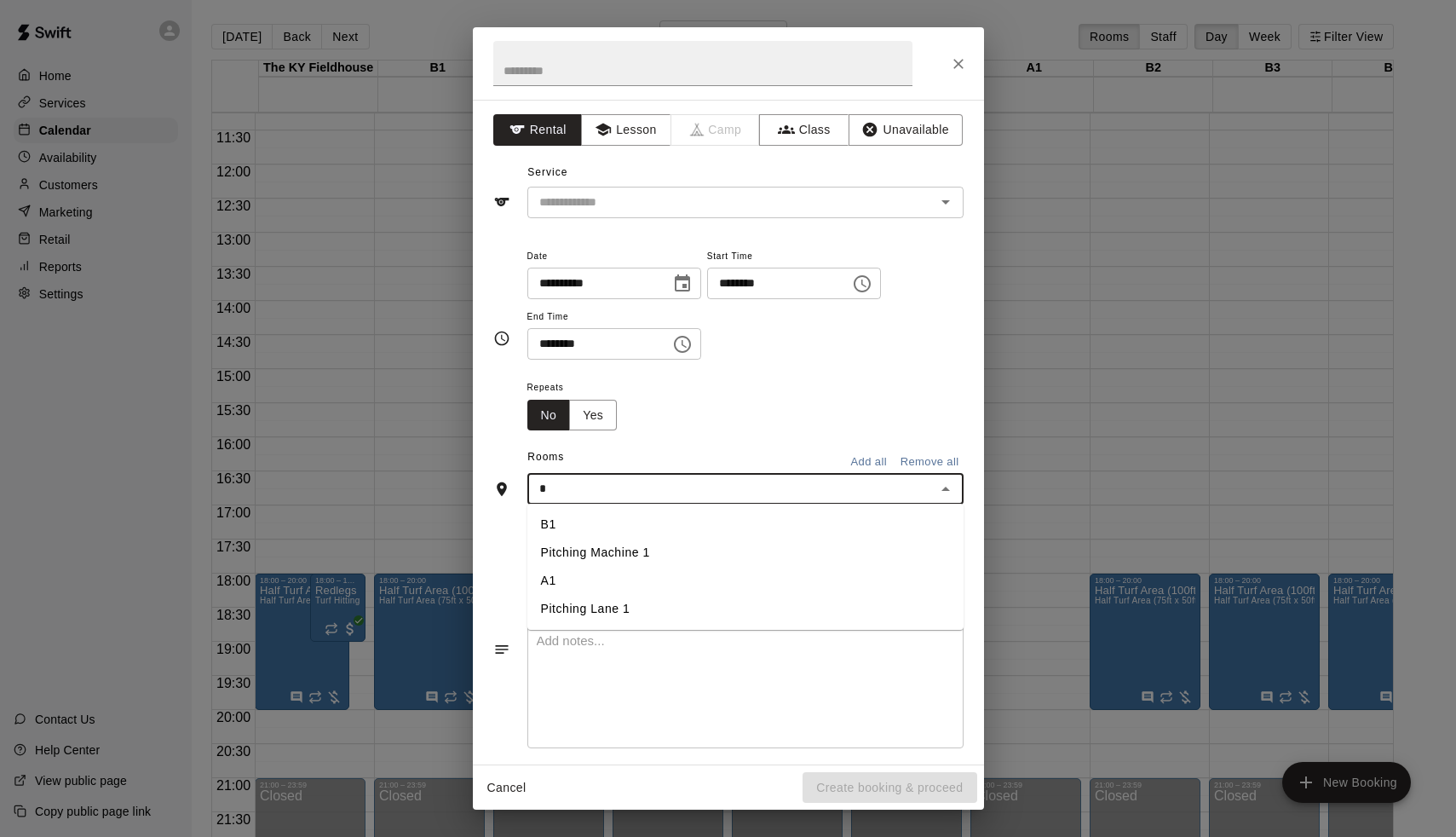
click at [550, 584] on li "A1" at bounding box center [745, 580] width 436 height 28
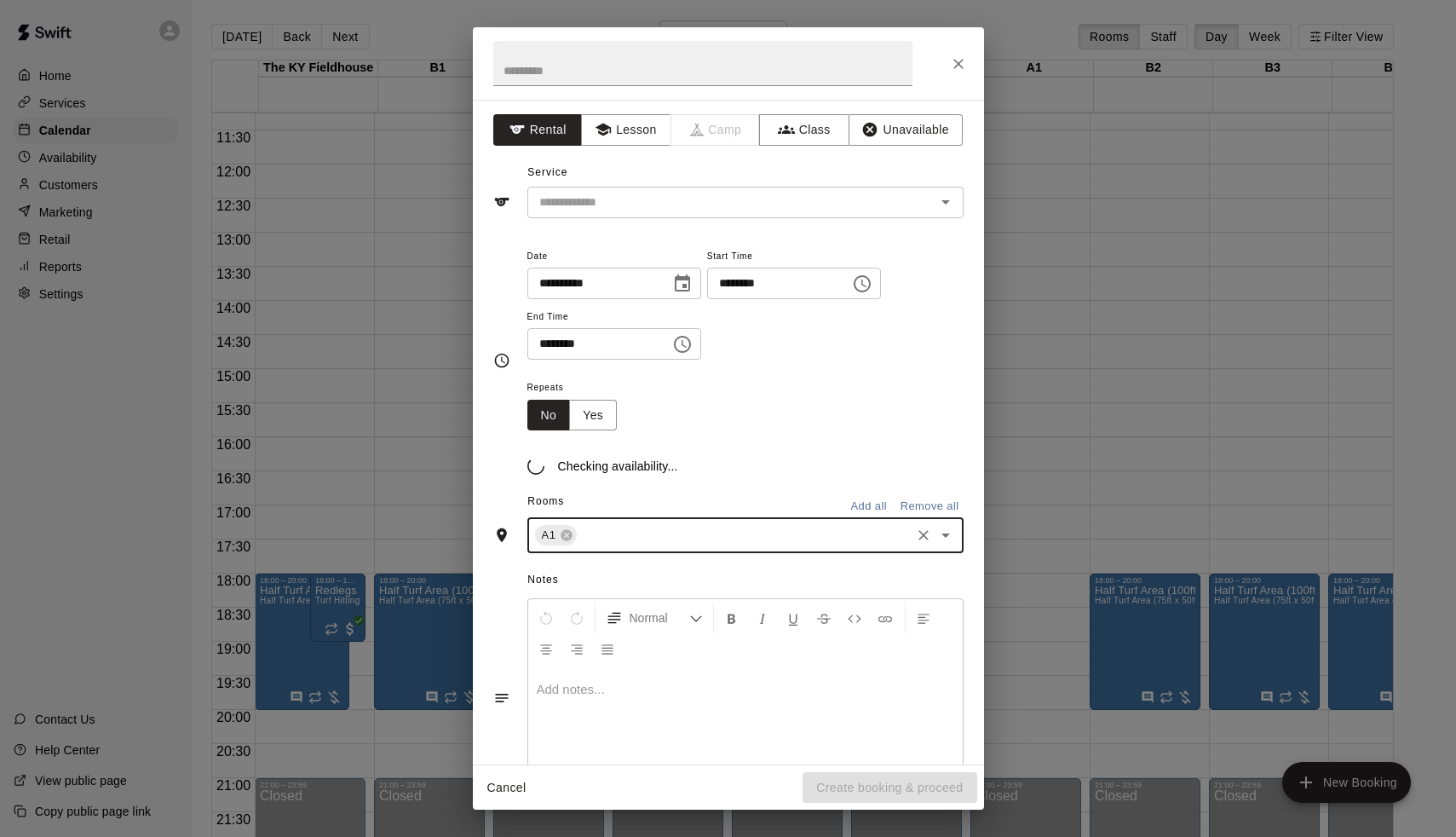
type input "*"
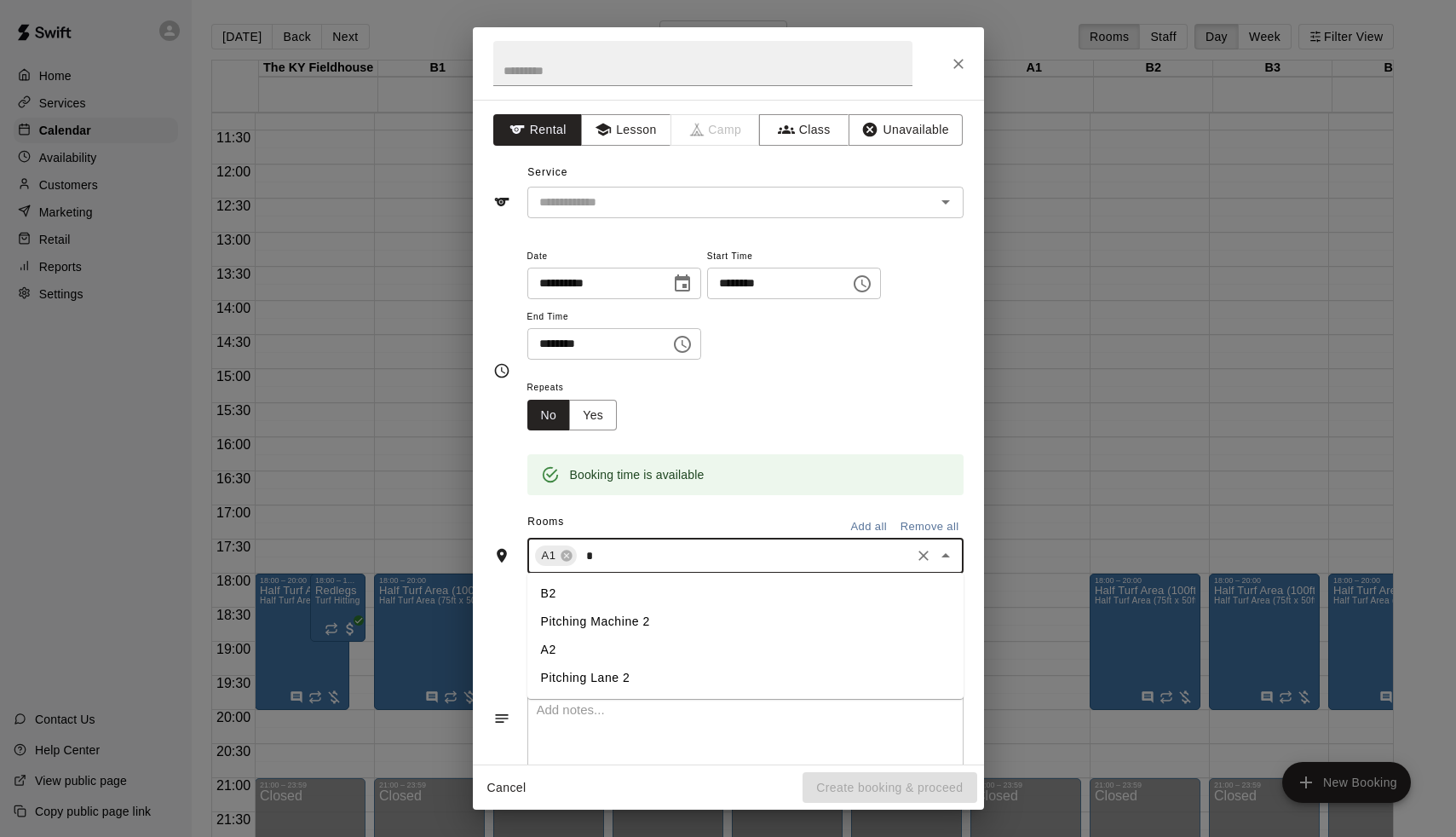
click at [561, 638] on li "A2" at bounding box center [745, 649] width 436 height 28
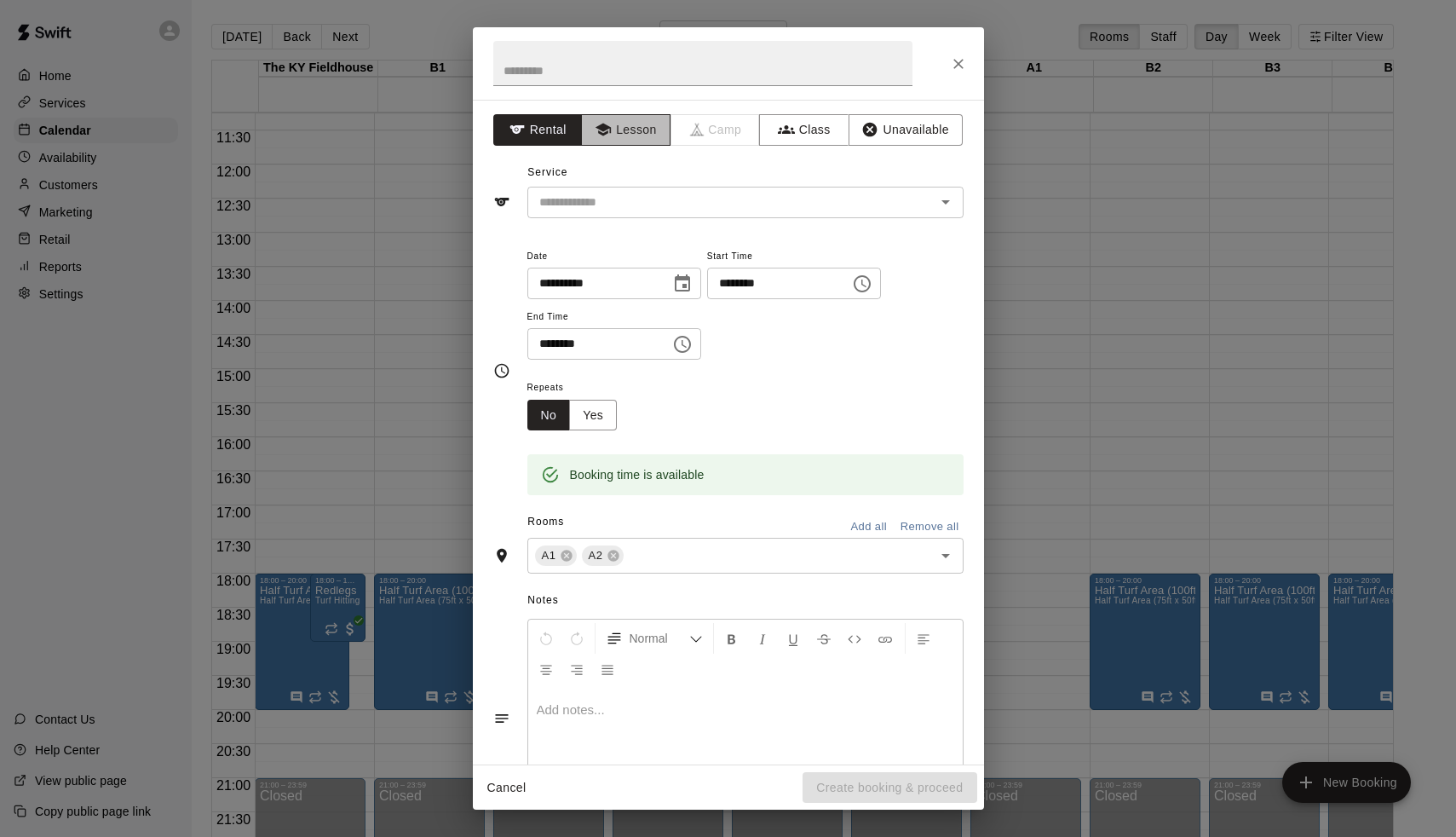
click at [641, 127] on button "Lesson" at bounding box center [626, 130] width 90 height 31
click at [578, 112] on div "**********" at bounding box center [729, 431] width 511 height 665
click at [578, 114] on div "**********" at bounding box center [729, 431] width 511 height 665
click at [565, 115] on button "Rental" at bounding box center [538, 130] width 90 height 31
click at [588, 58] on input "text" at bounding box center [702, 63] width 419 height 45
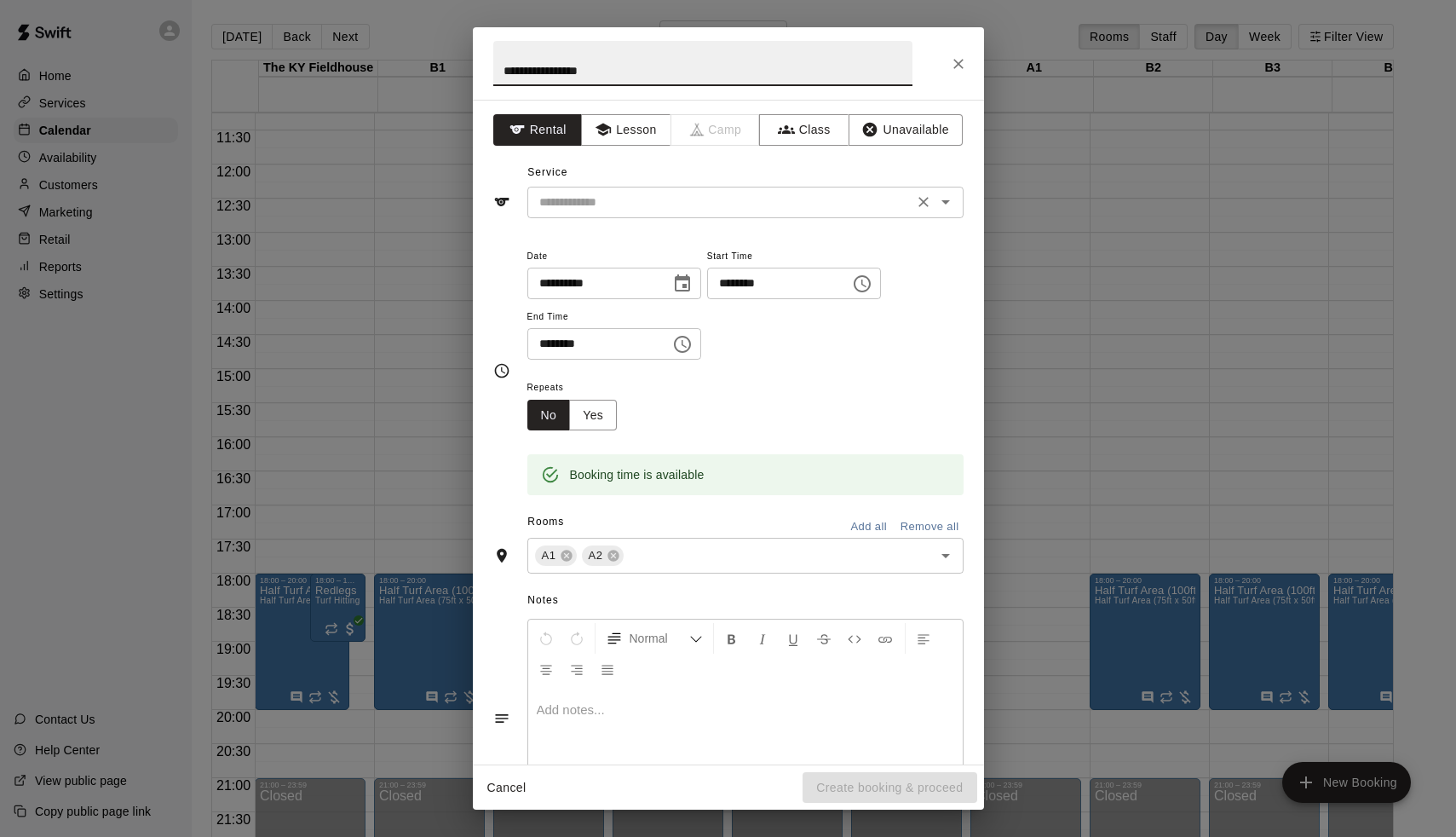
type input "**********"
click at [634, 203] on input "text" at bounding box center [720, 202] width 376 height 21
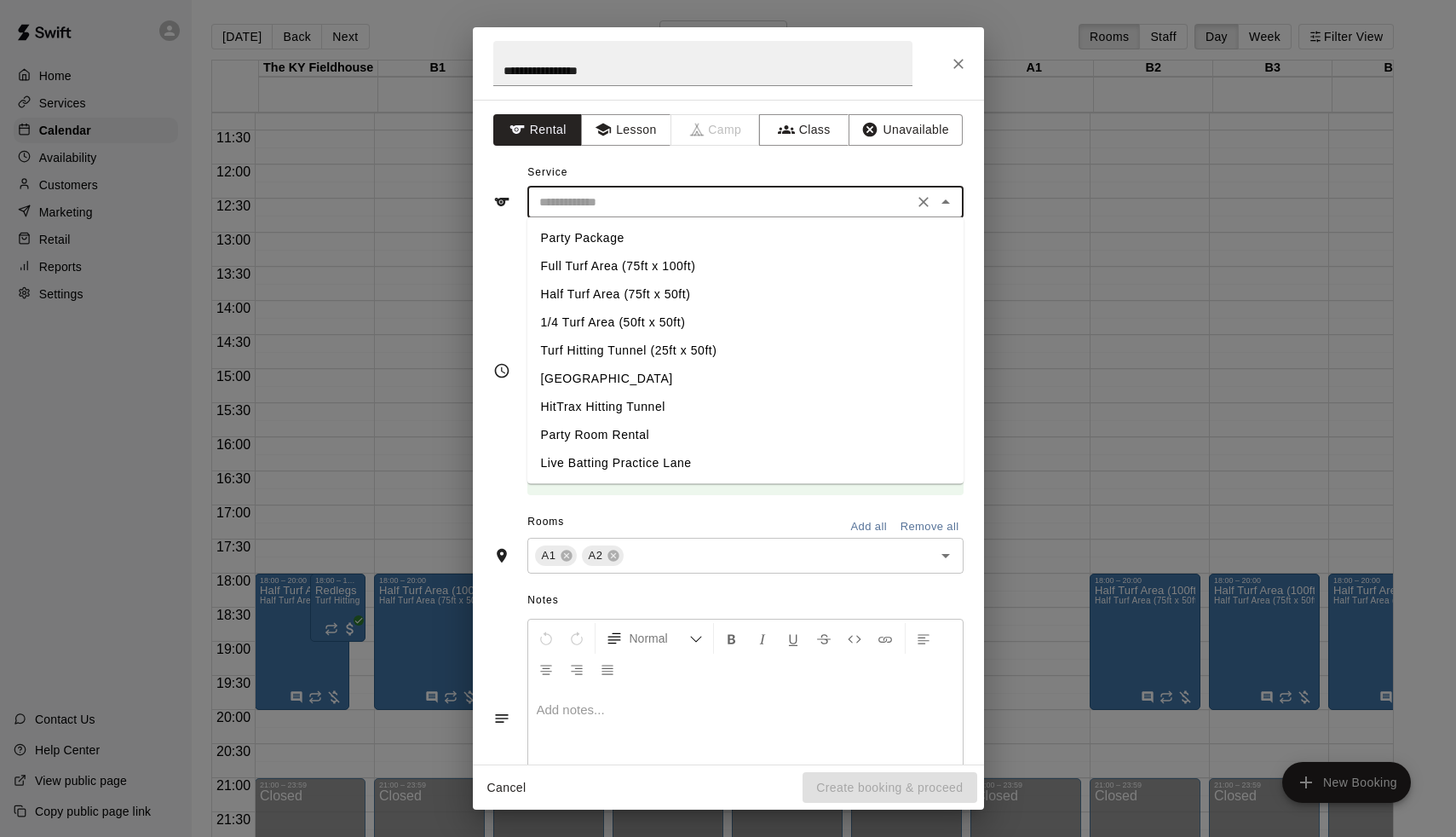
click at [625, 352] on li "Turf Hitting Tunnel (25ft x 50ft)" at bounding box center [745, 350] width 436 height 28
type input "**********"
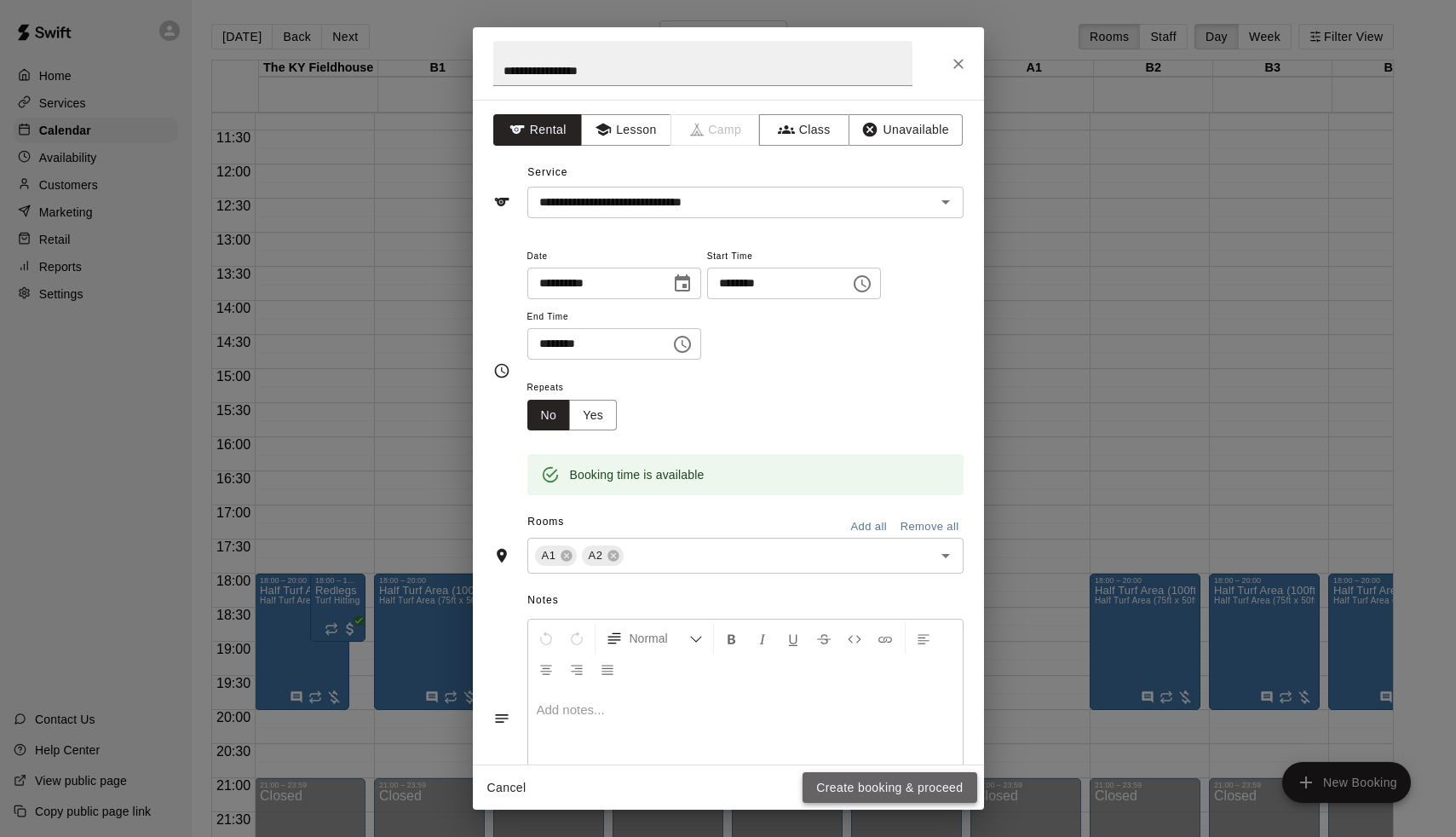
click at [876, 793] on button "Create booking & proceed" at bounding box center [889, 787] width 174 height 31
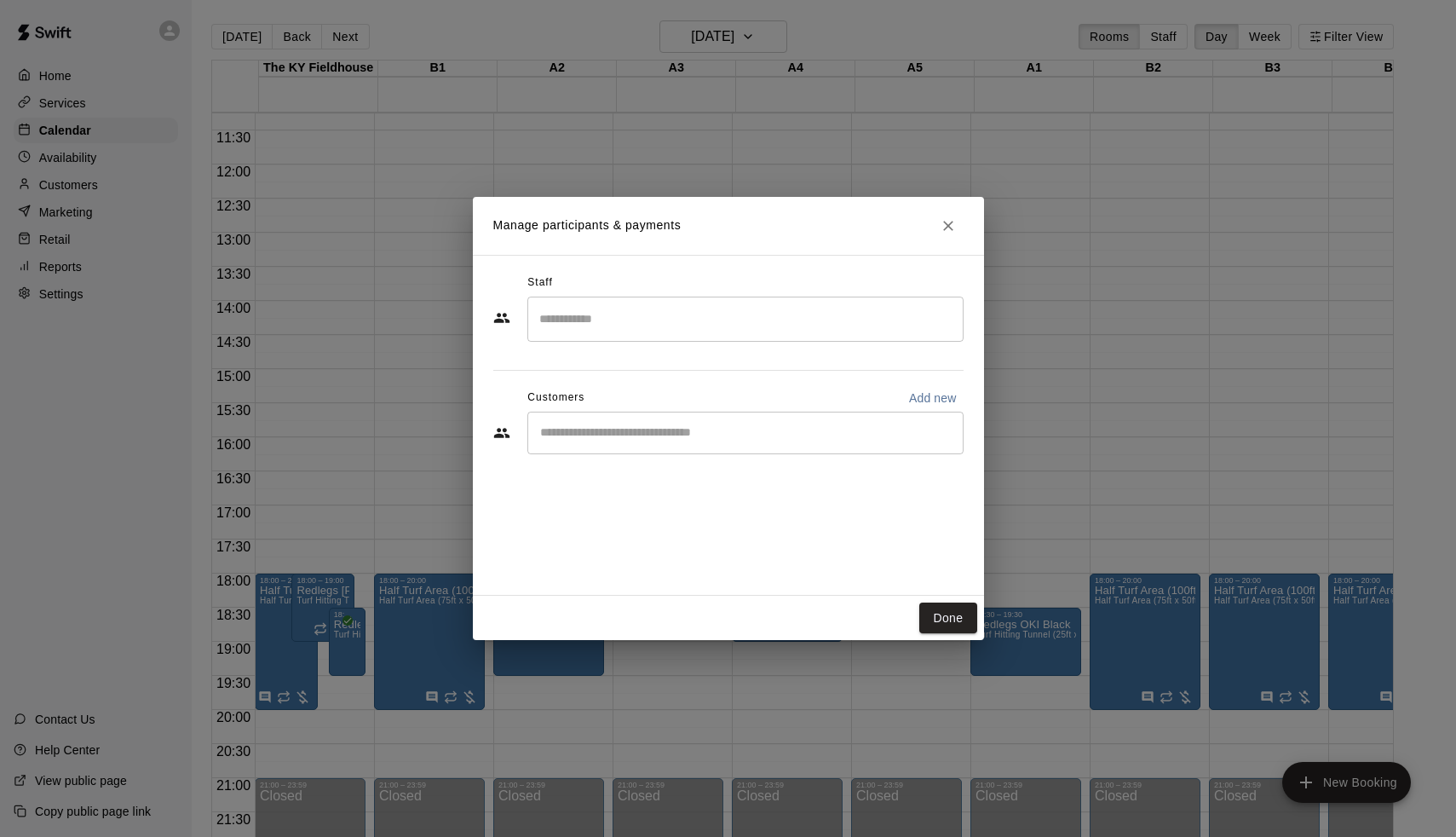
click at [726, 436] on input "Start typing to search customers..." at bounding box center [745, 433] width 421 height 17
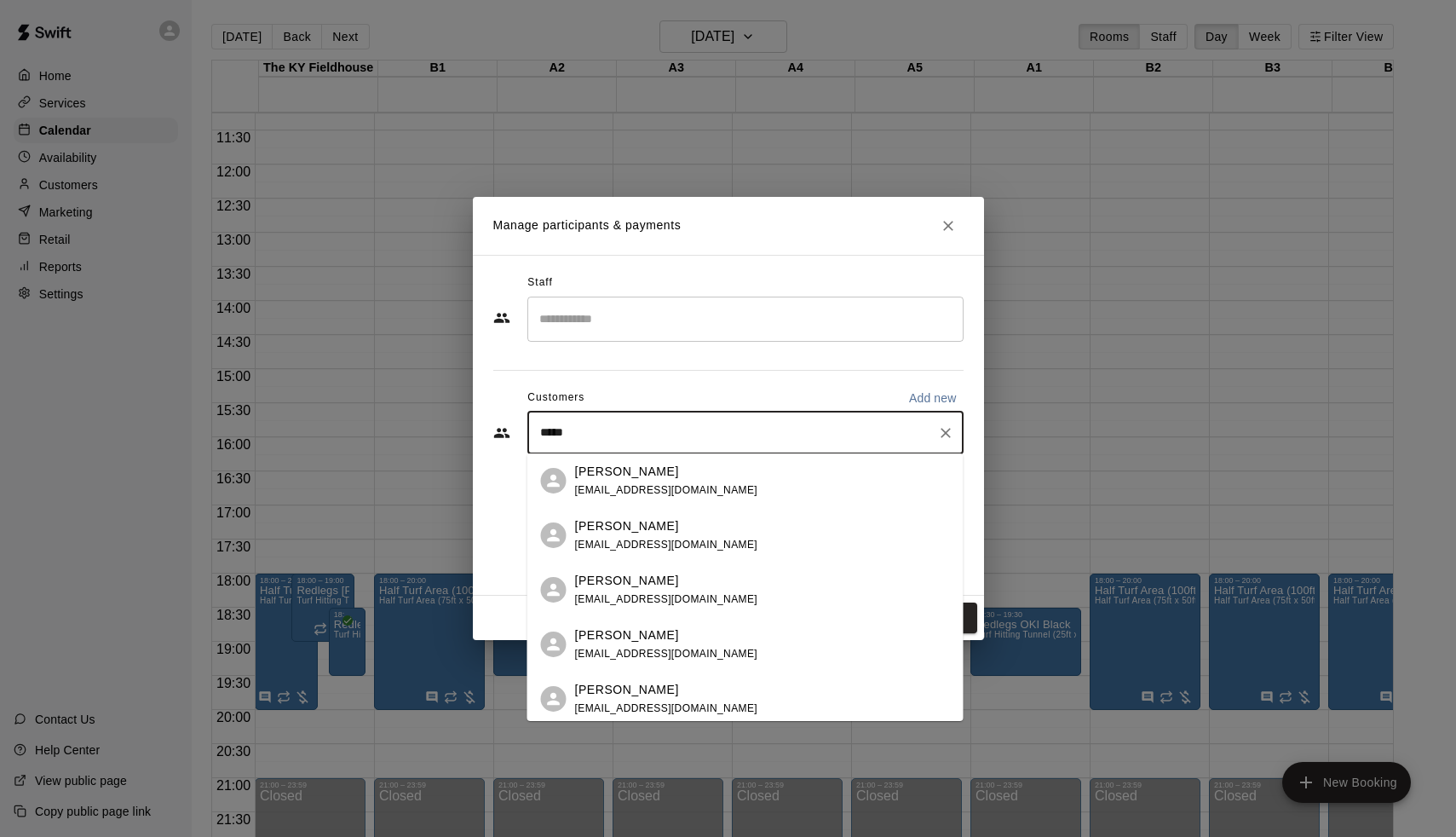
type input "******"
click at [702, 471] on div "[PERSON_NAME]" at bounding box center [667, 471] width 183 height 18
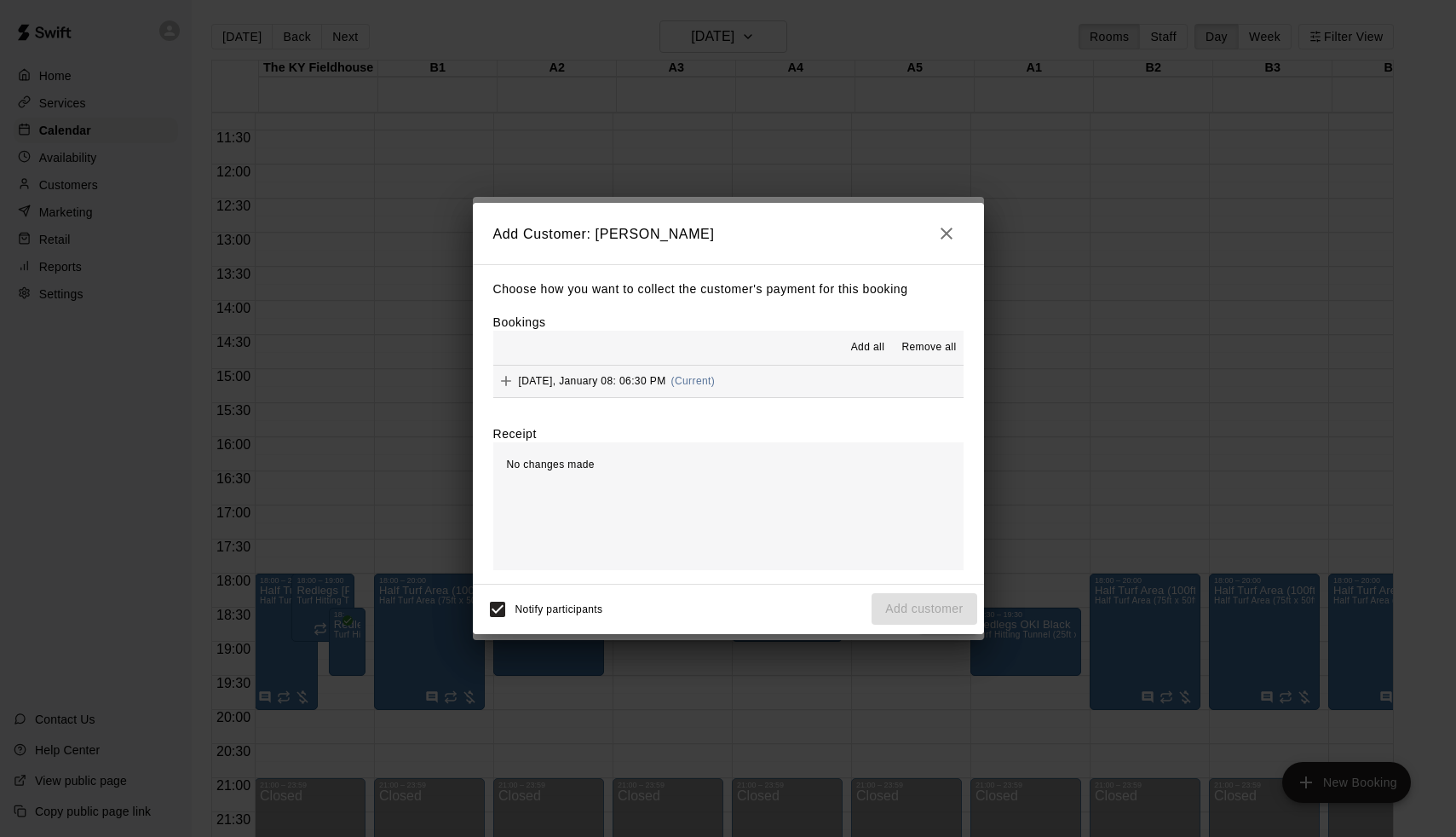
click at [681, 382] on span "(Current)" at bounding box center [694, 381] width 44 height 12
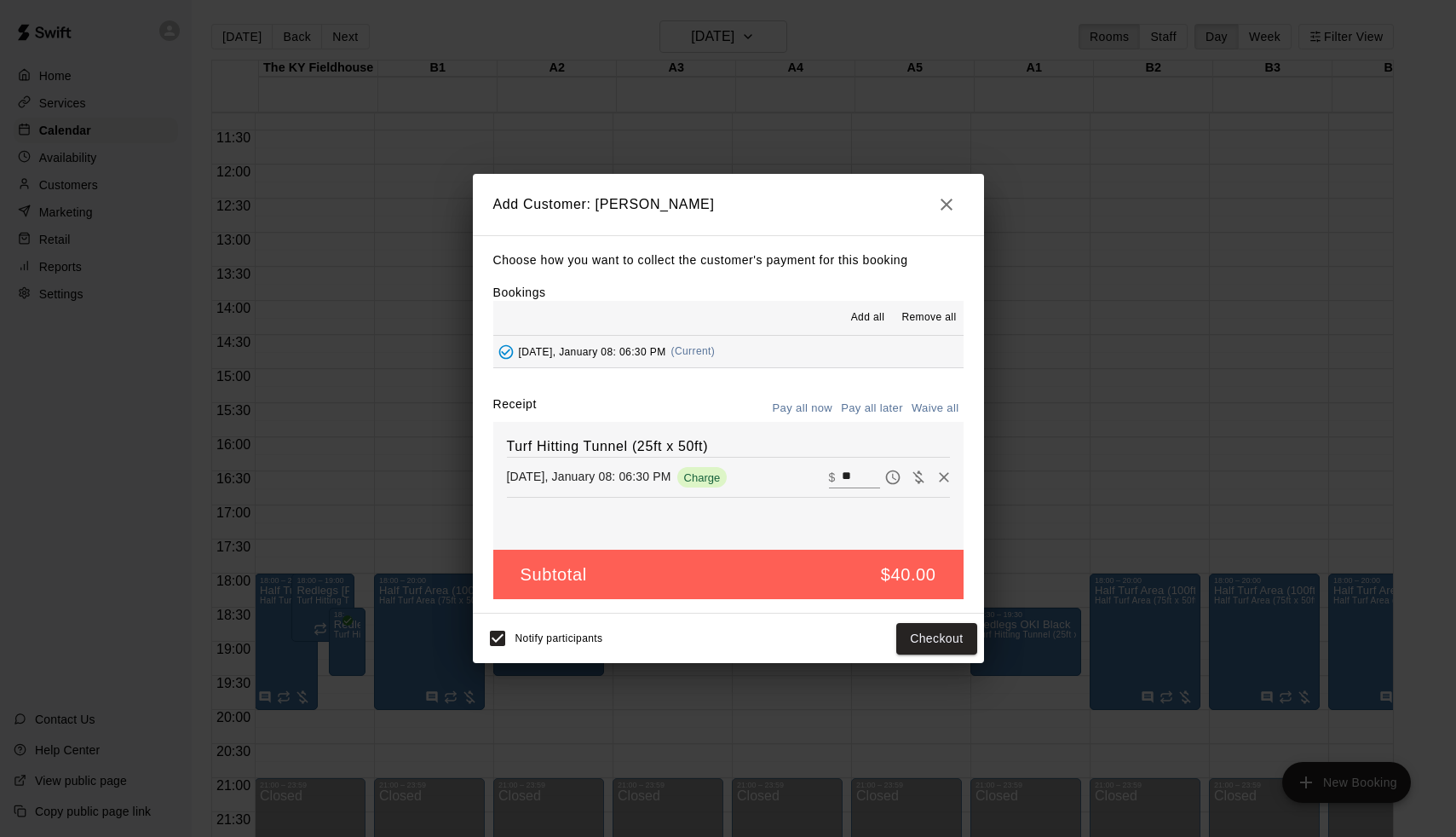
click at [880, 402] on button "Pay all later" at bounding box center [872, 408] width 71 height 27
click at [926, 399] on button "Waive all" at bounding box center [935, 408] width 56 height 27
type input "*"
click at [927, 641] on button "Add customer" at bounding box center [925, 638] width 105 height 31
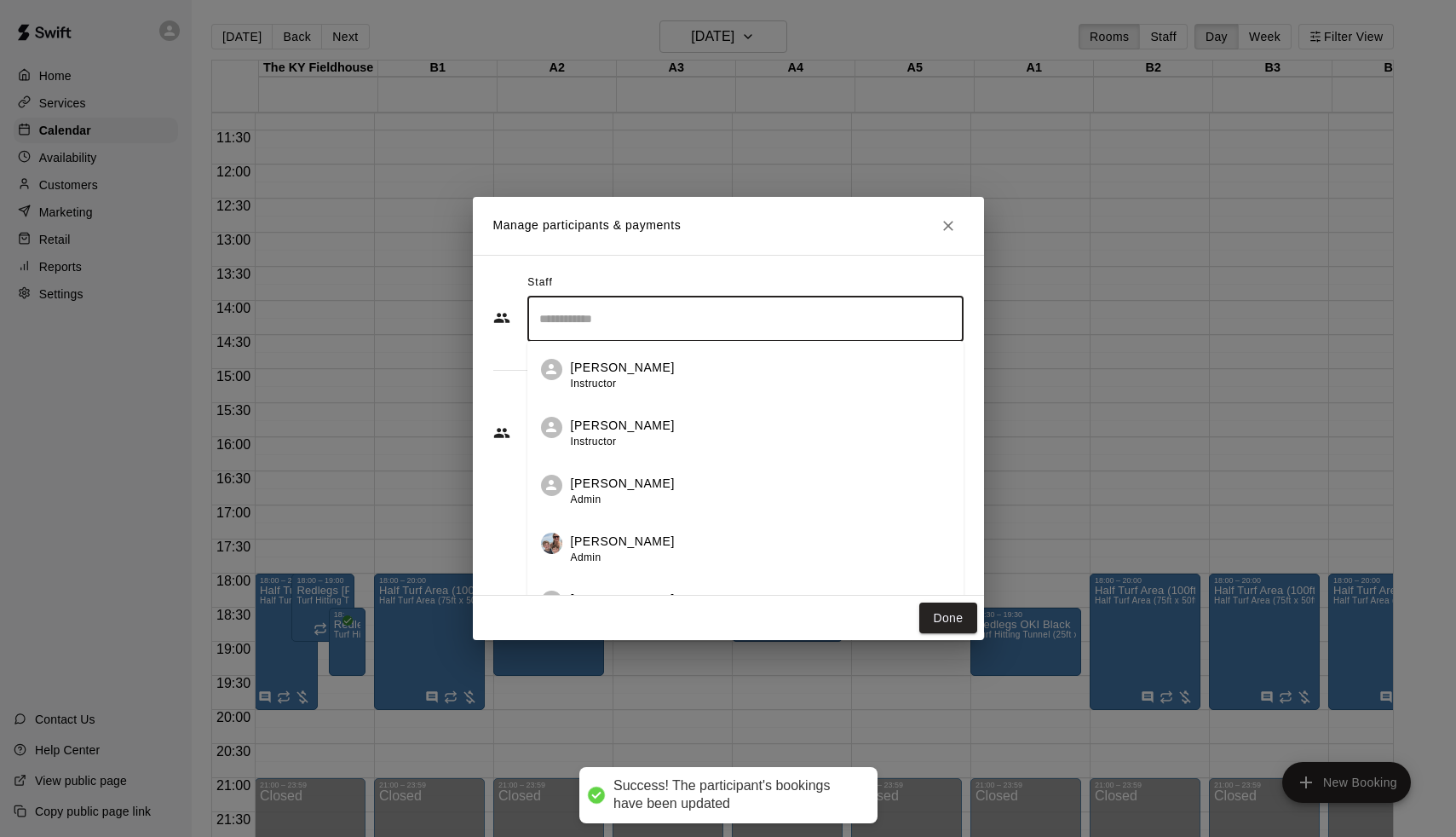
click at [631, 327] on input "Search staff" at bounding box center [745, 319] width 421 height 30
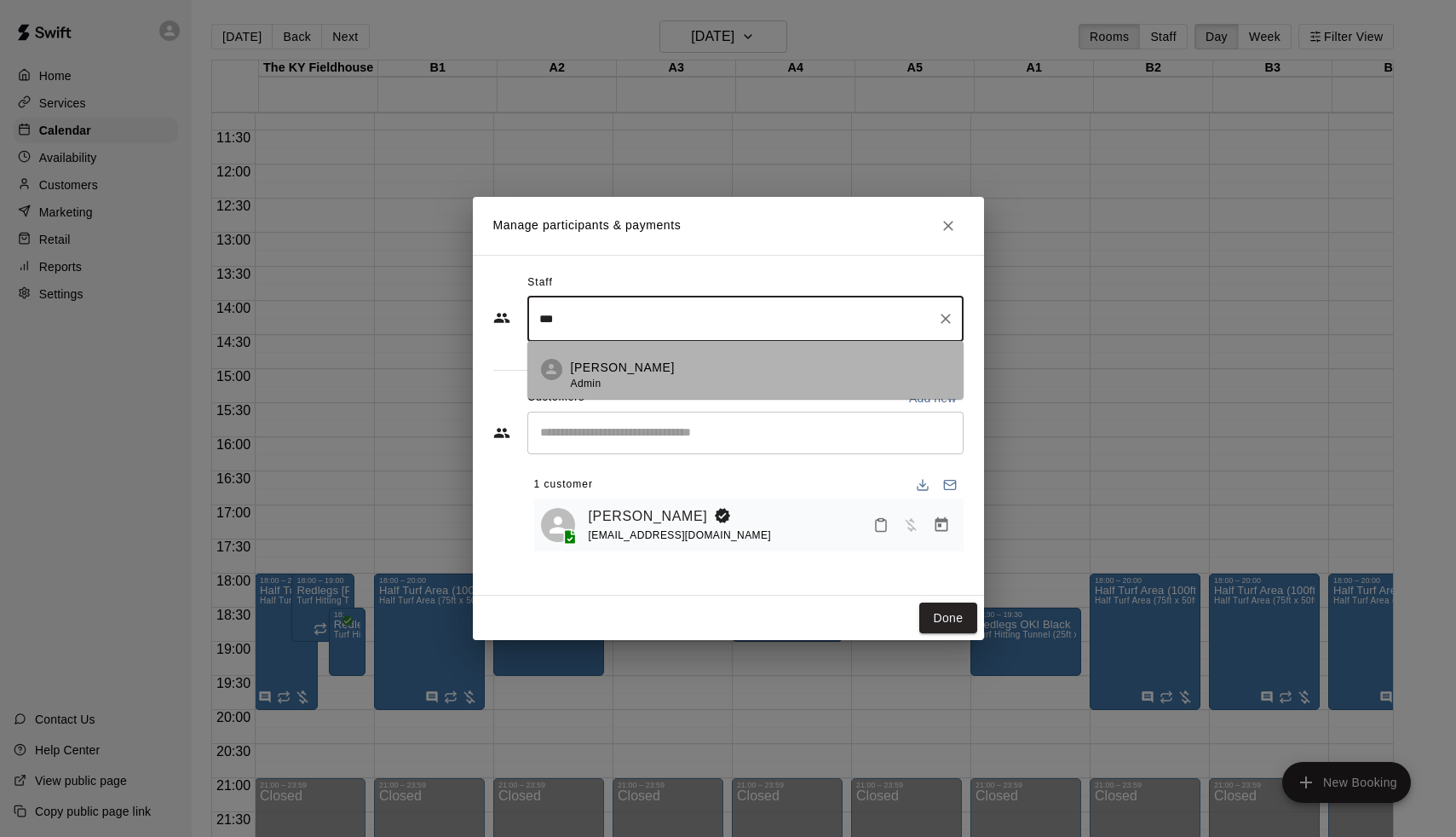
click at [570, 387] on li "[PERSON_NAME] Admin" at bounding box center [745, 369] width 436 height 58
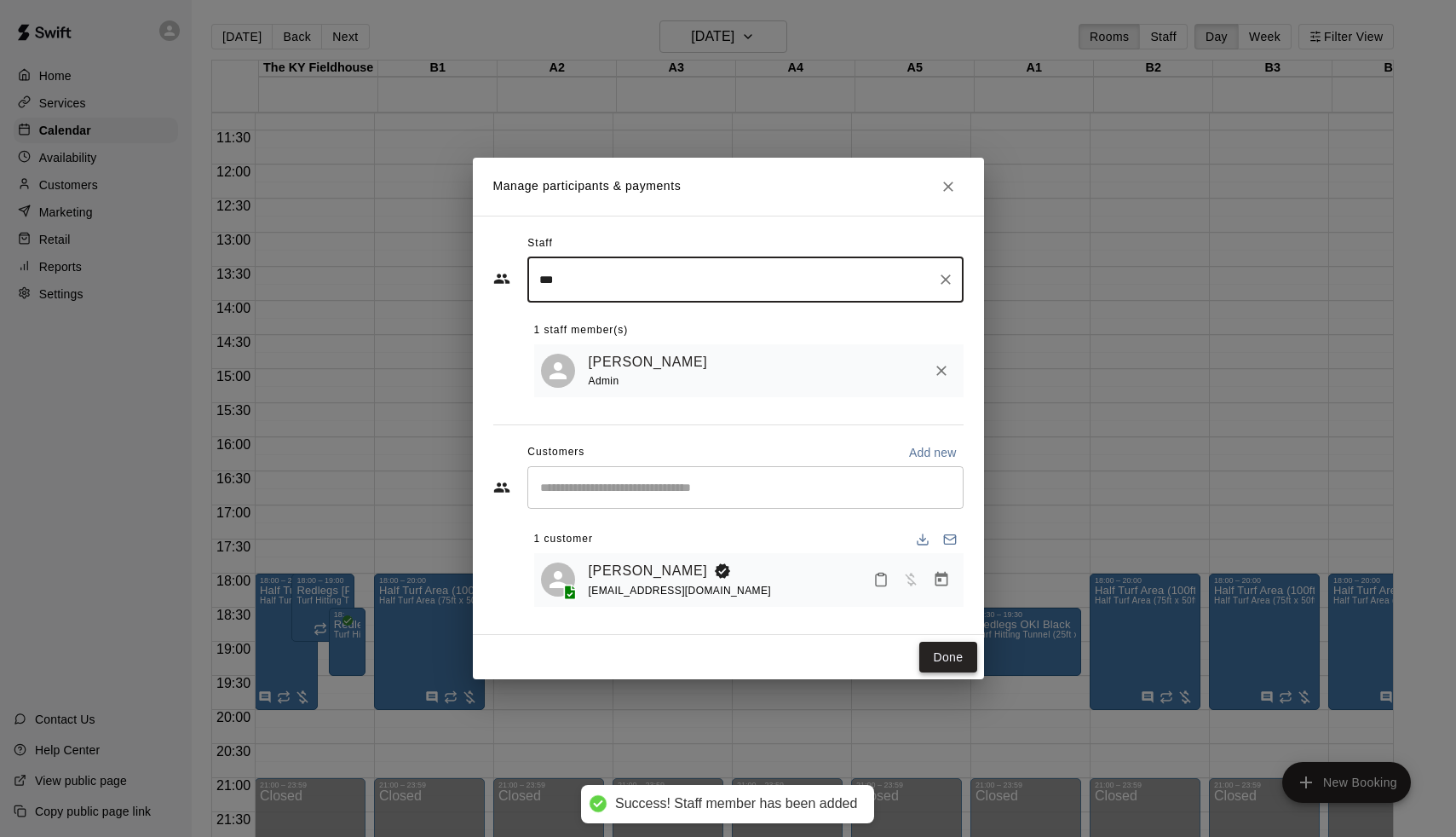
type input "***"
click at [959, 663] on button "Done" at bounding box center [948, 657] width 57 height 31
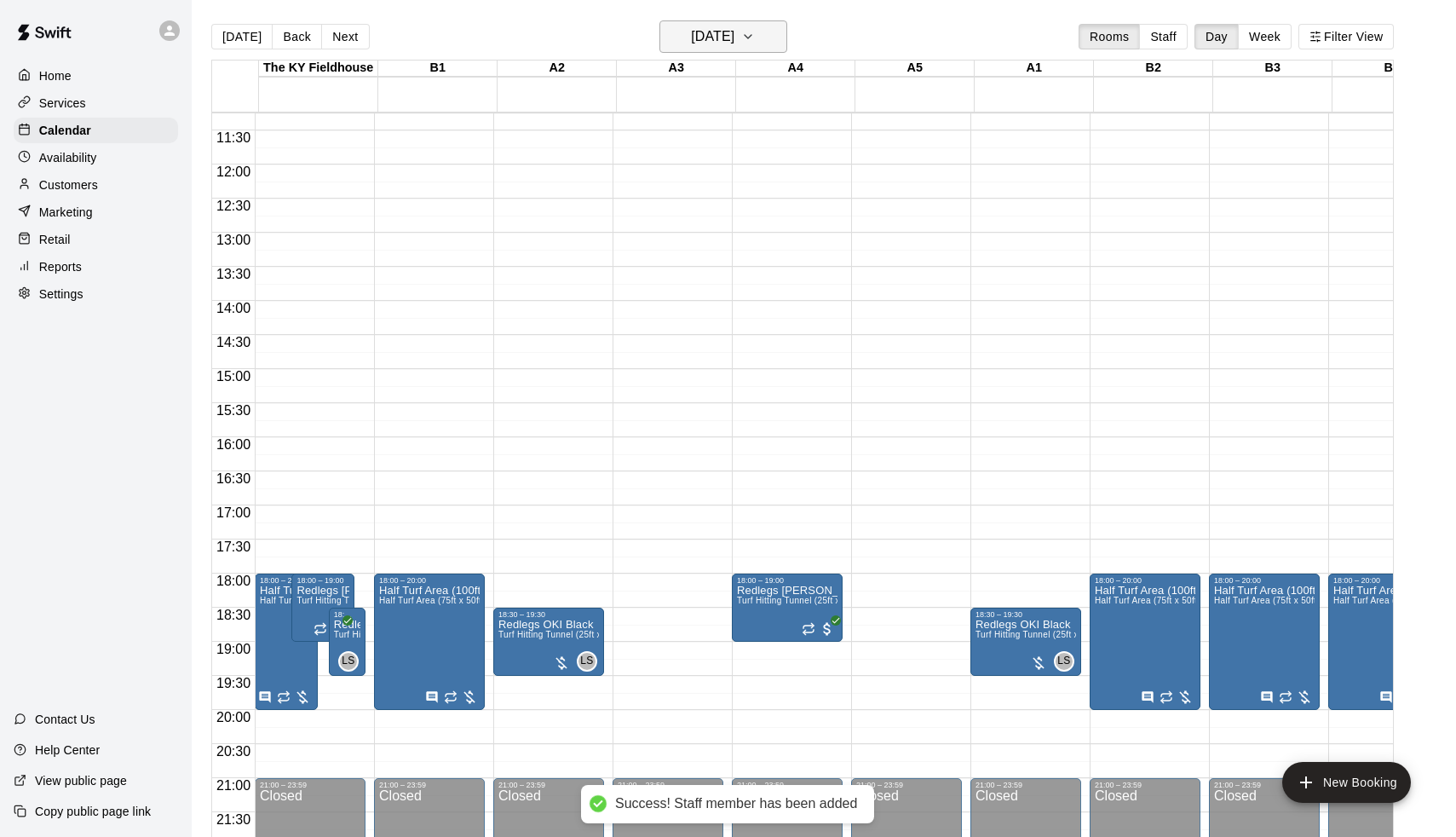
click at [735, 35] on h6 "[DATE]" at bounding box center [713, 36] width 44 height 24
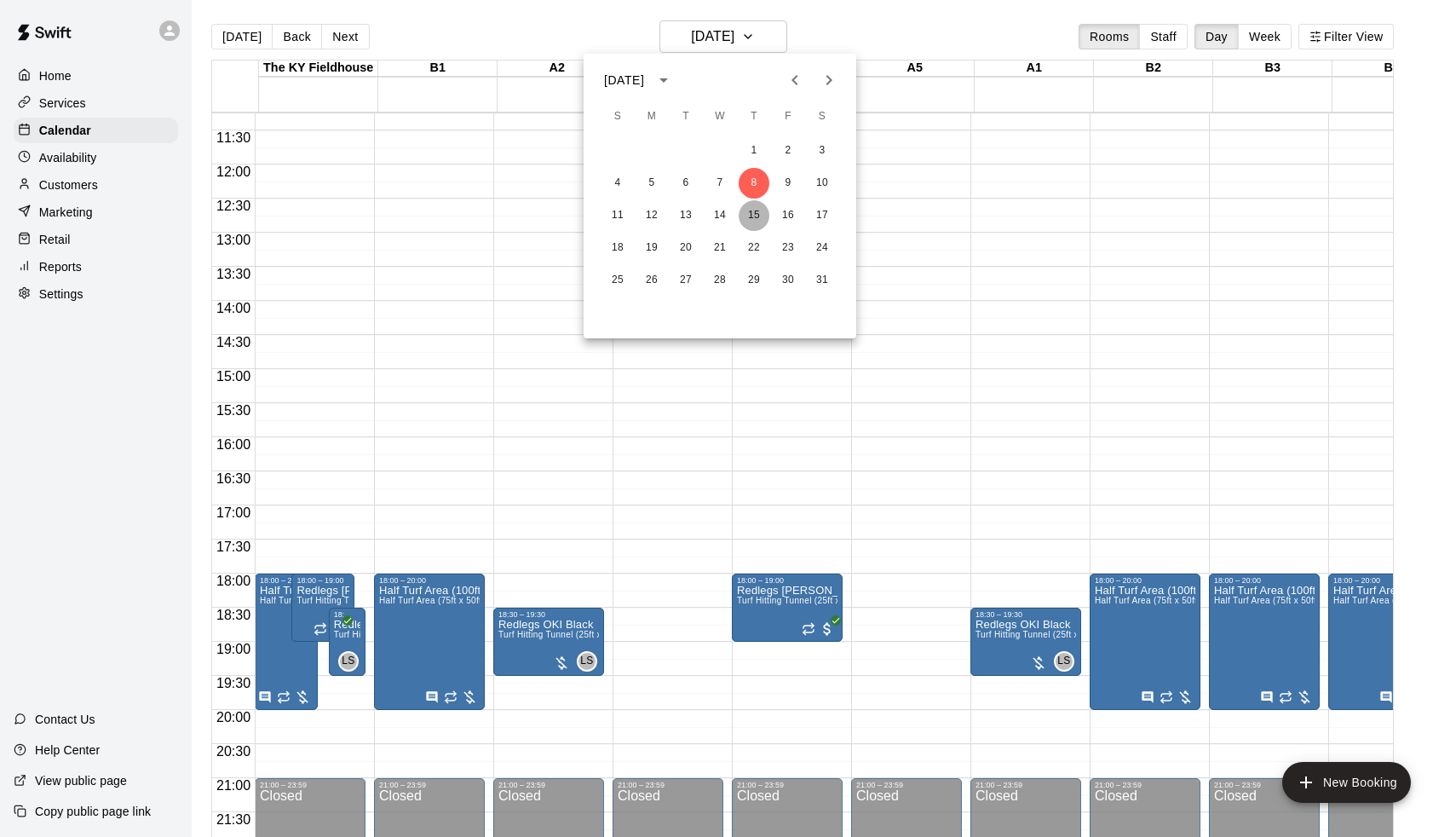
click at [753, 224] on button "15" at bounding box center [754, 216] width 31 height 31
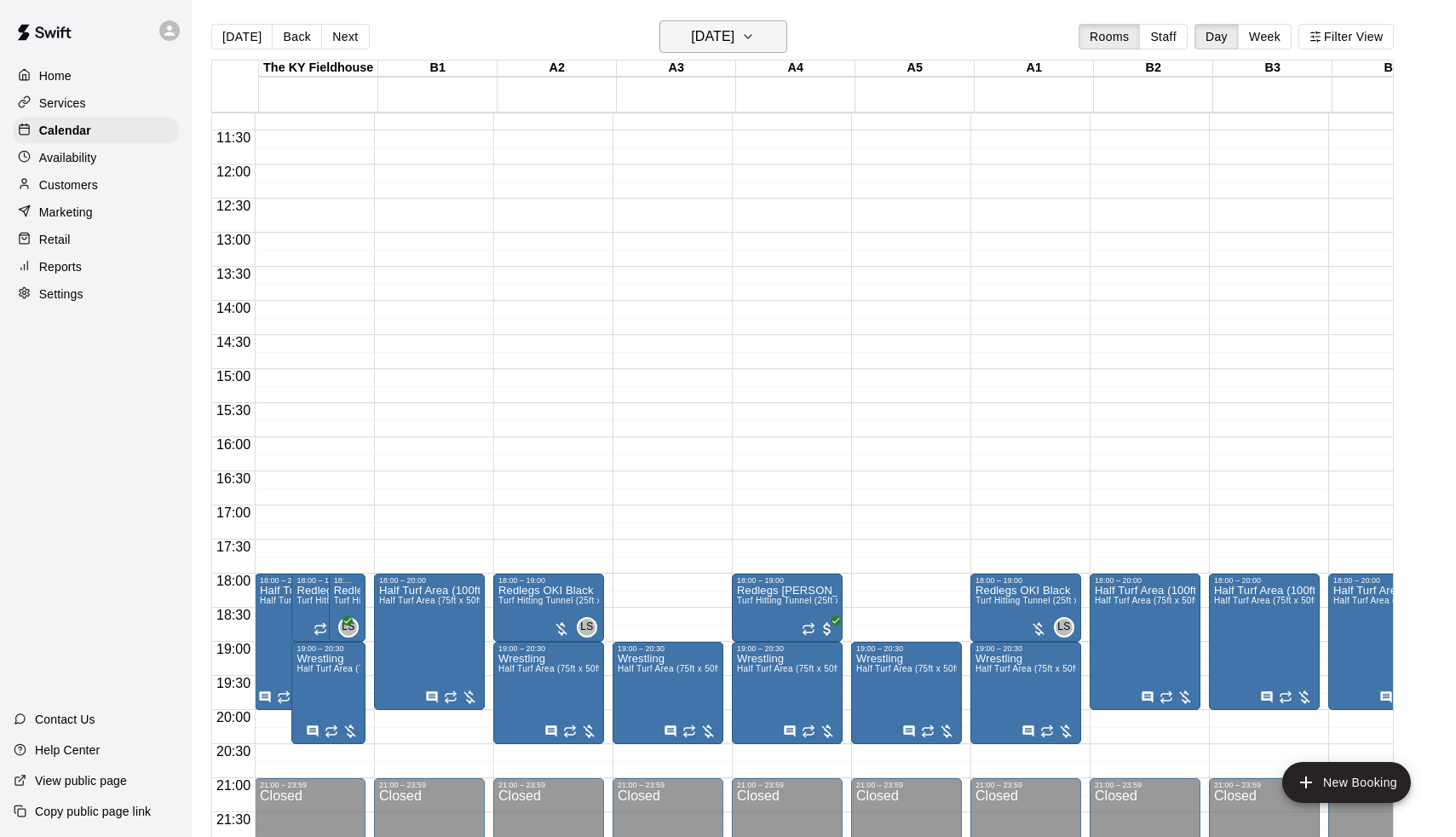
click at [724, 48] on h6 "[DATE]" at bounding box center [713, 36] width 44 height 24
click at [755, 254] on button "22" at bounding box center [754, 248] width 31 height 31
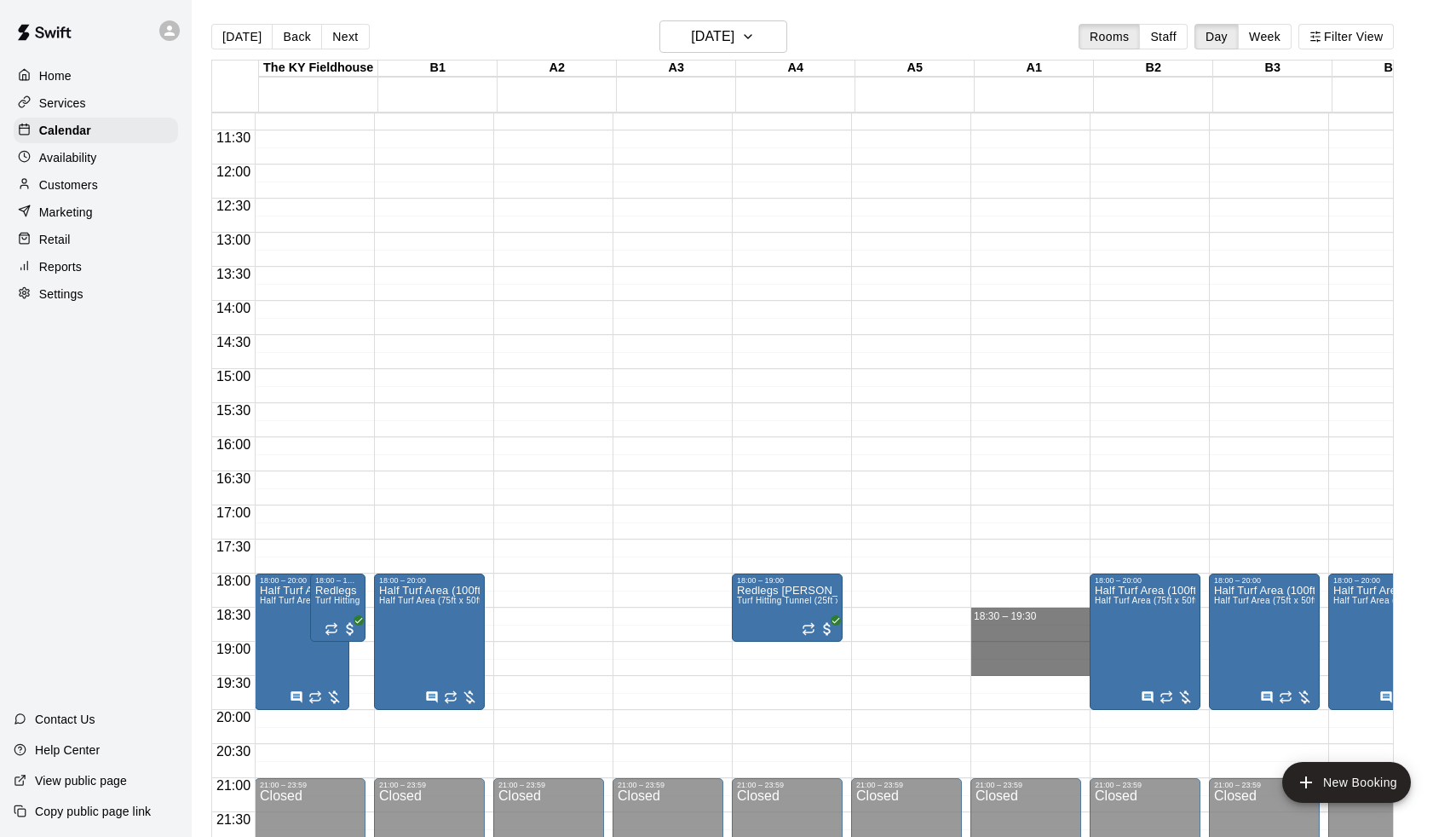
drag, startPoint x: 998, startPoint y: 614, endPoint x: 999, endPoint y: 670, distance: 56.0
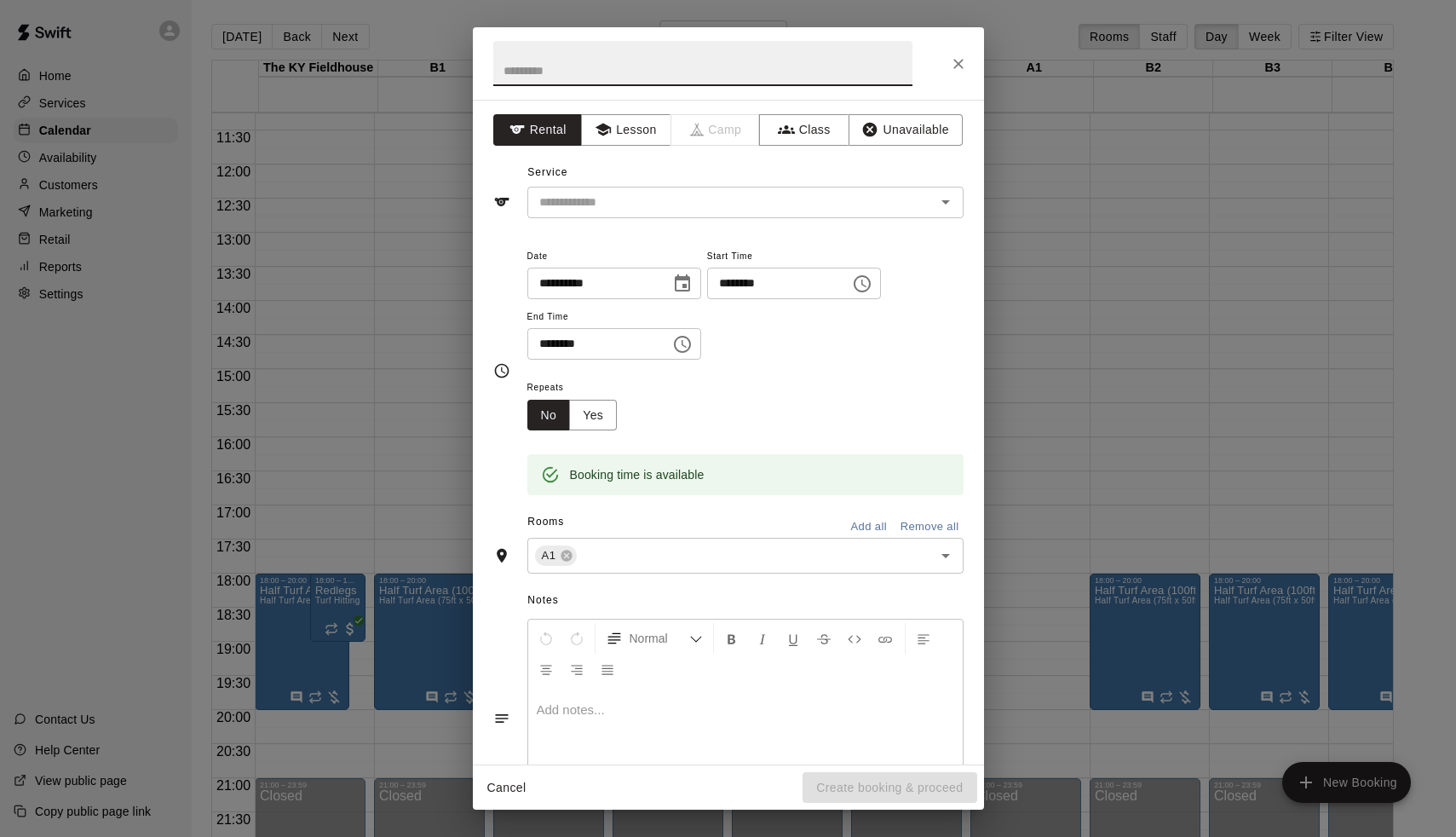
click at [603, 229] on div "**********" at bounding box center [729, 431] width 511 height 665
click at [605, 209] on input "text" at bounding box center [720, 202] width 376 height 21
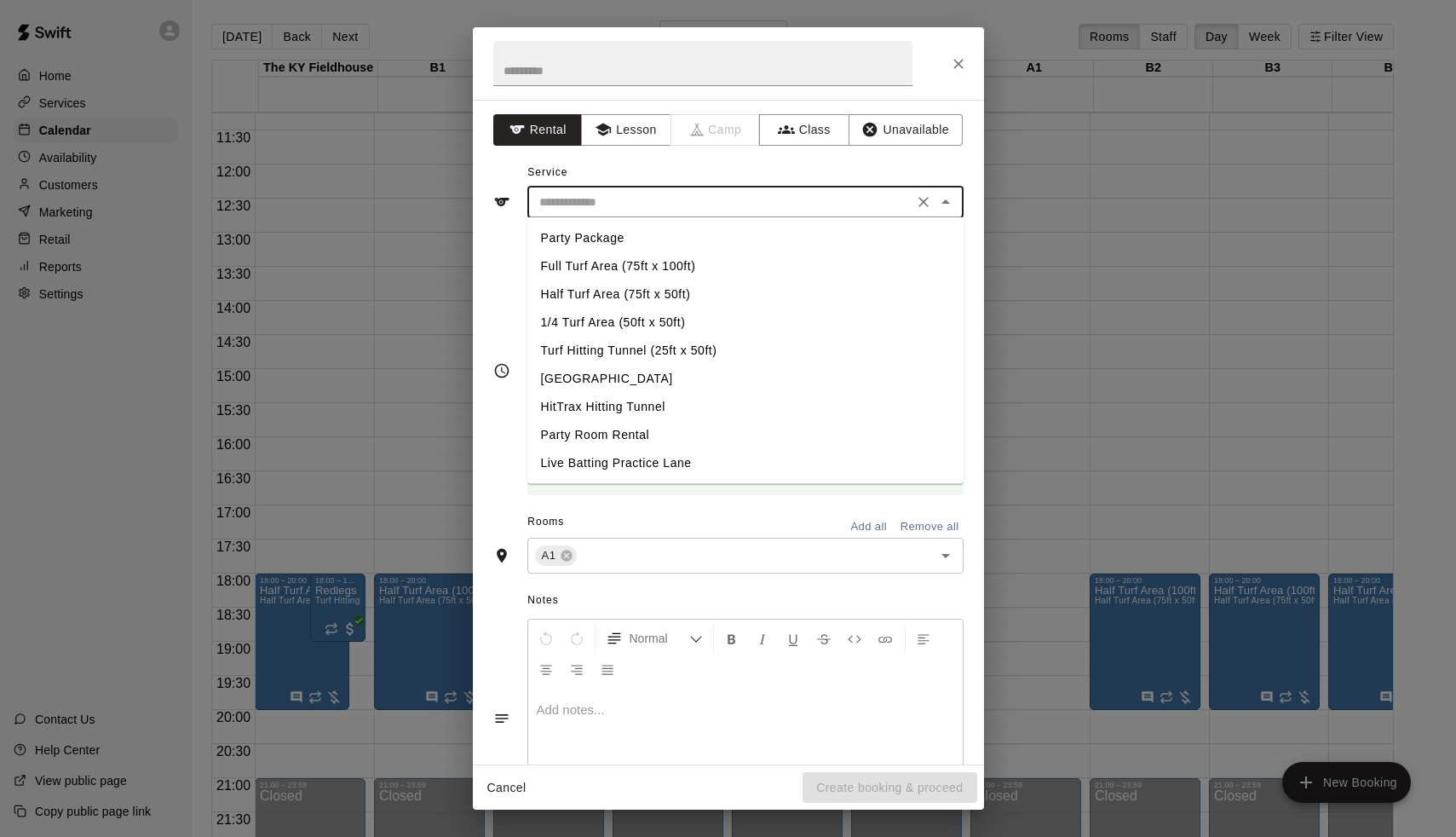
click at [601, 345] on li "Turf Hitting Tunnel (25ft x 50ft)" at bounding box center [745, 350] width 436 height 28
type input "**********"
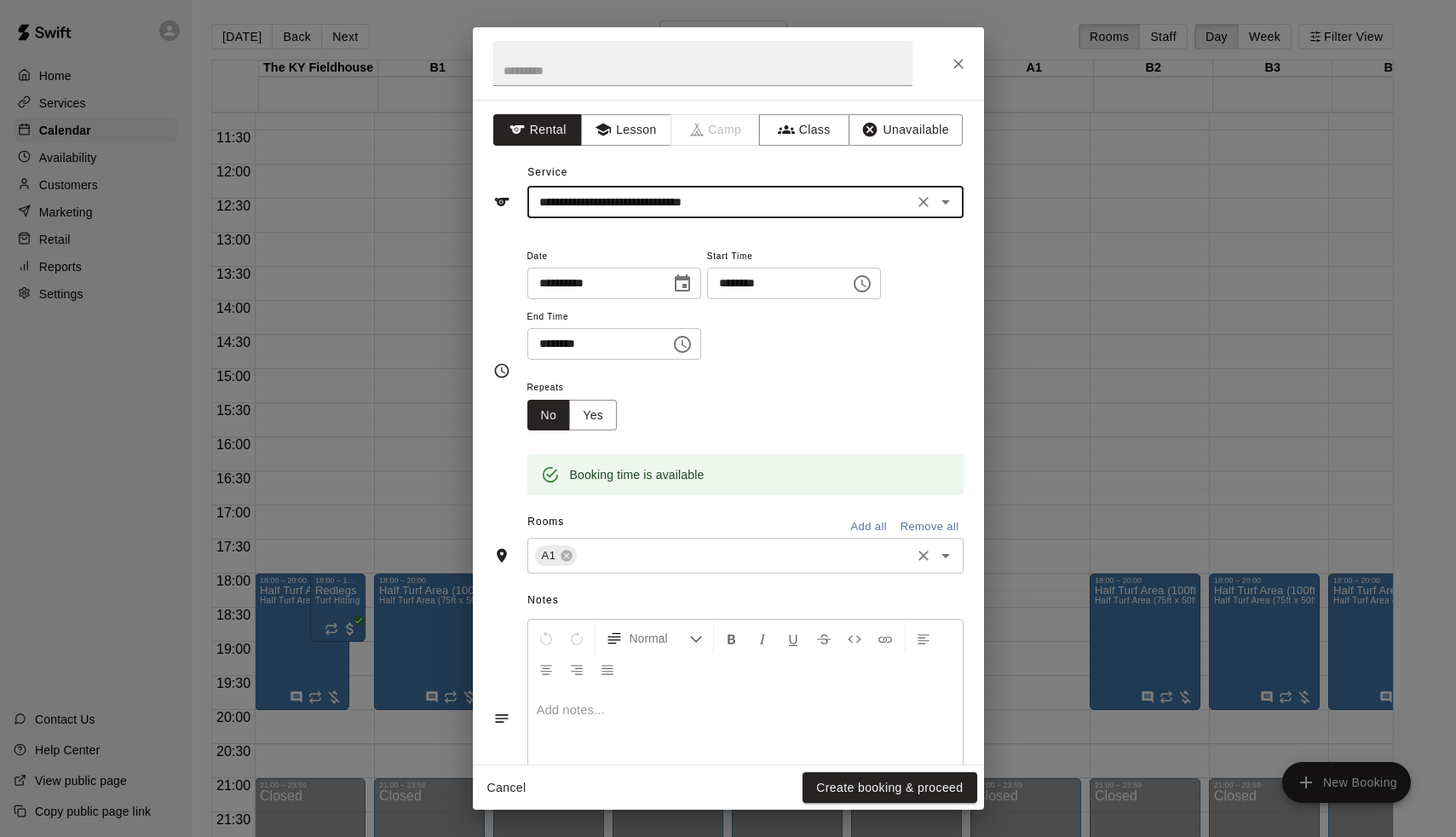
click at [685, 538] on div "A1 ​" at bounding box center [745, 555] width 436 height 36
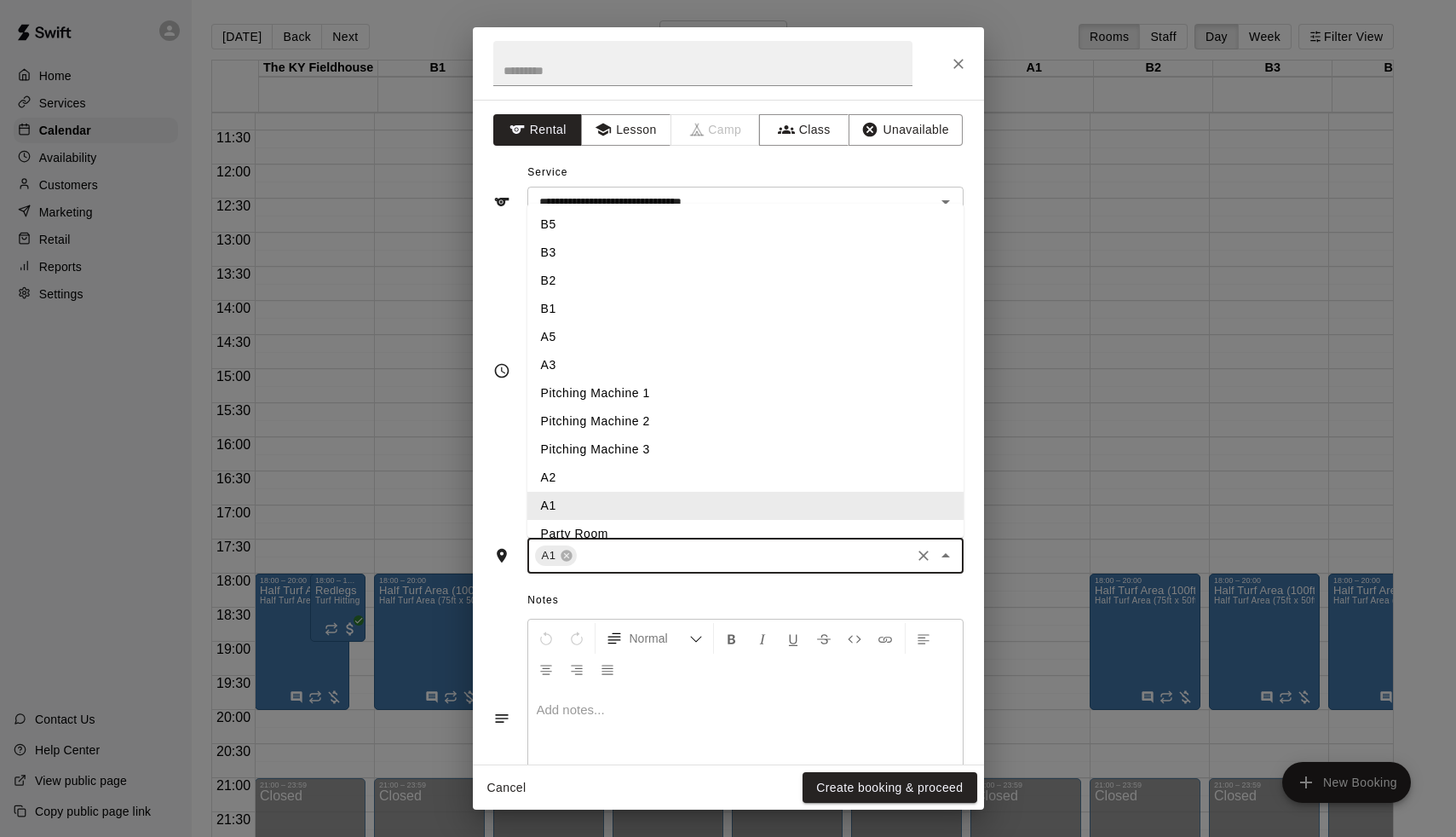
type input "*"
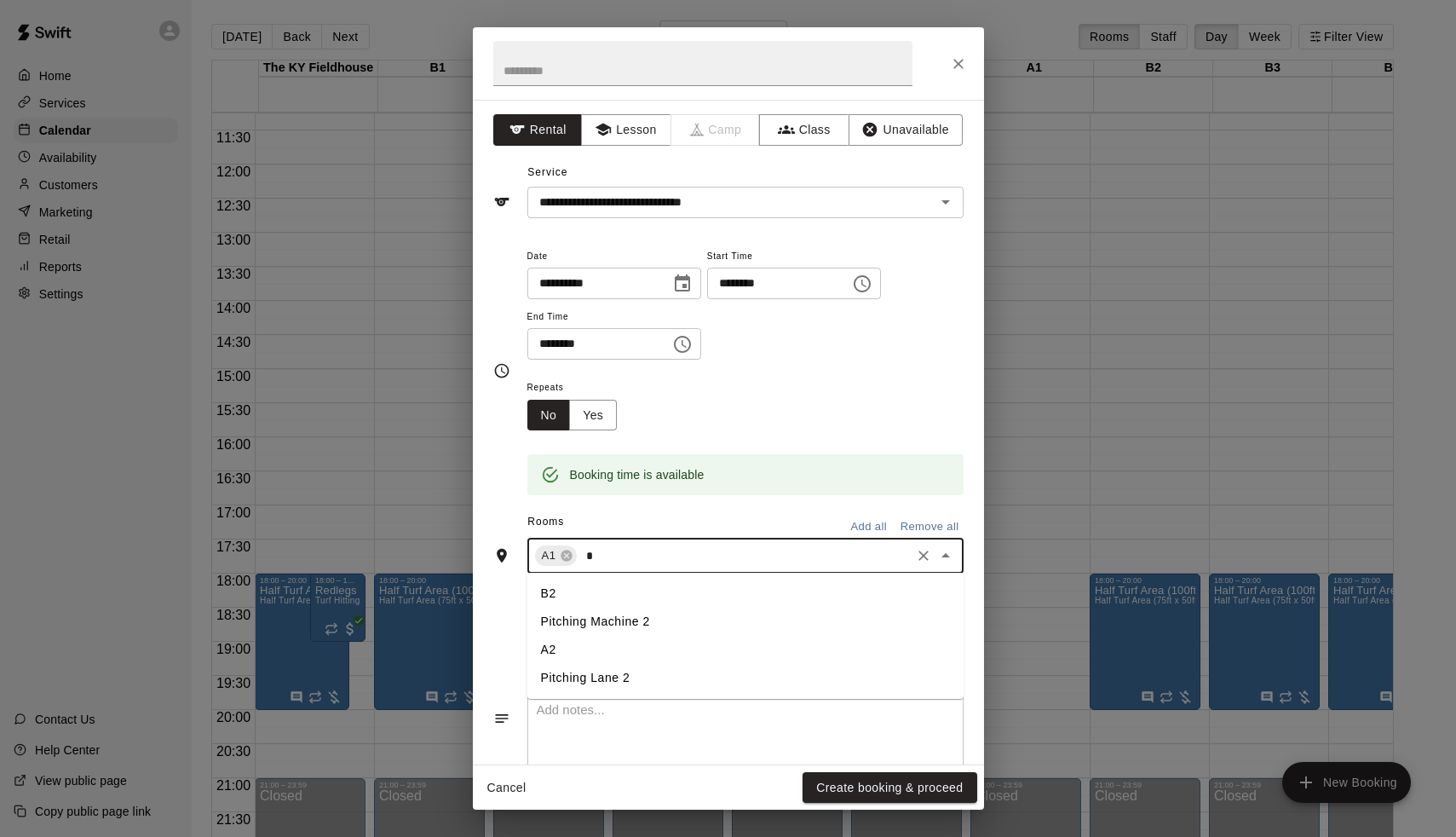
click at [590, 646] on li "A2" at bounding box center [745, 649] width 436 height 28
click at [597, 420] on button "Yes" at bounding box center [593, 415] width 48 height 31
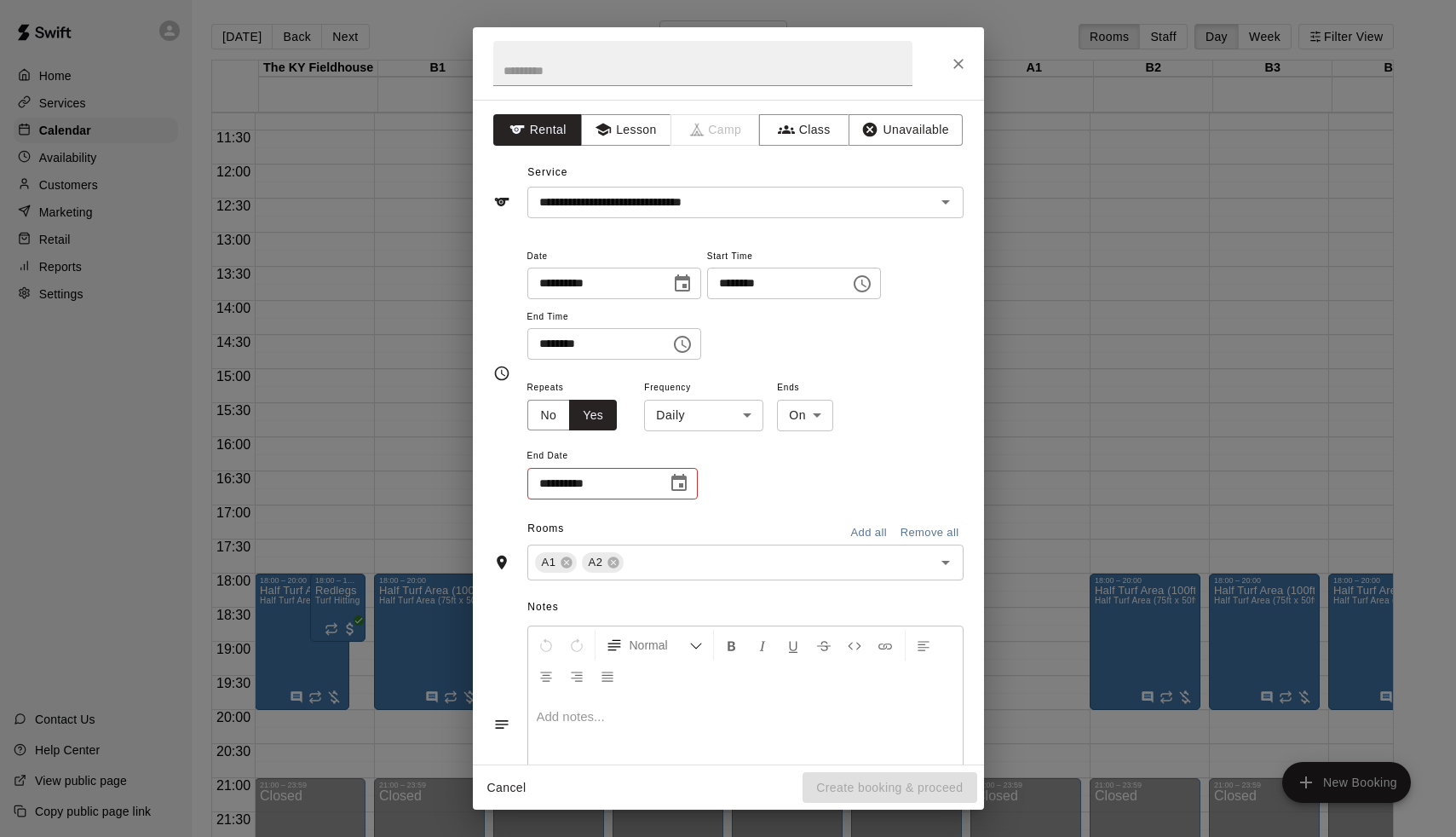
click at [674, 426] on body "Home Services Calendar Availability Customers Marketing Retail Reports Settings…" at bounding box center [728, 432] width 1456 height 865
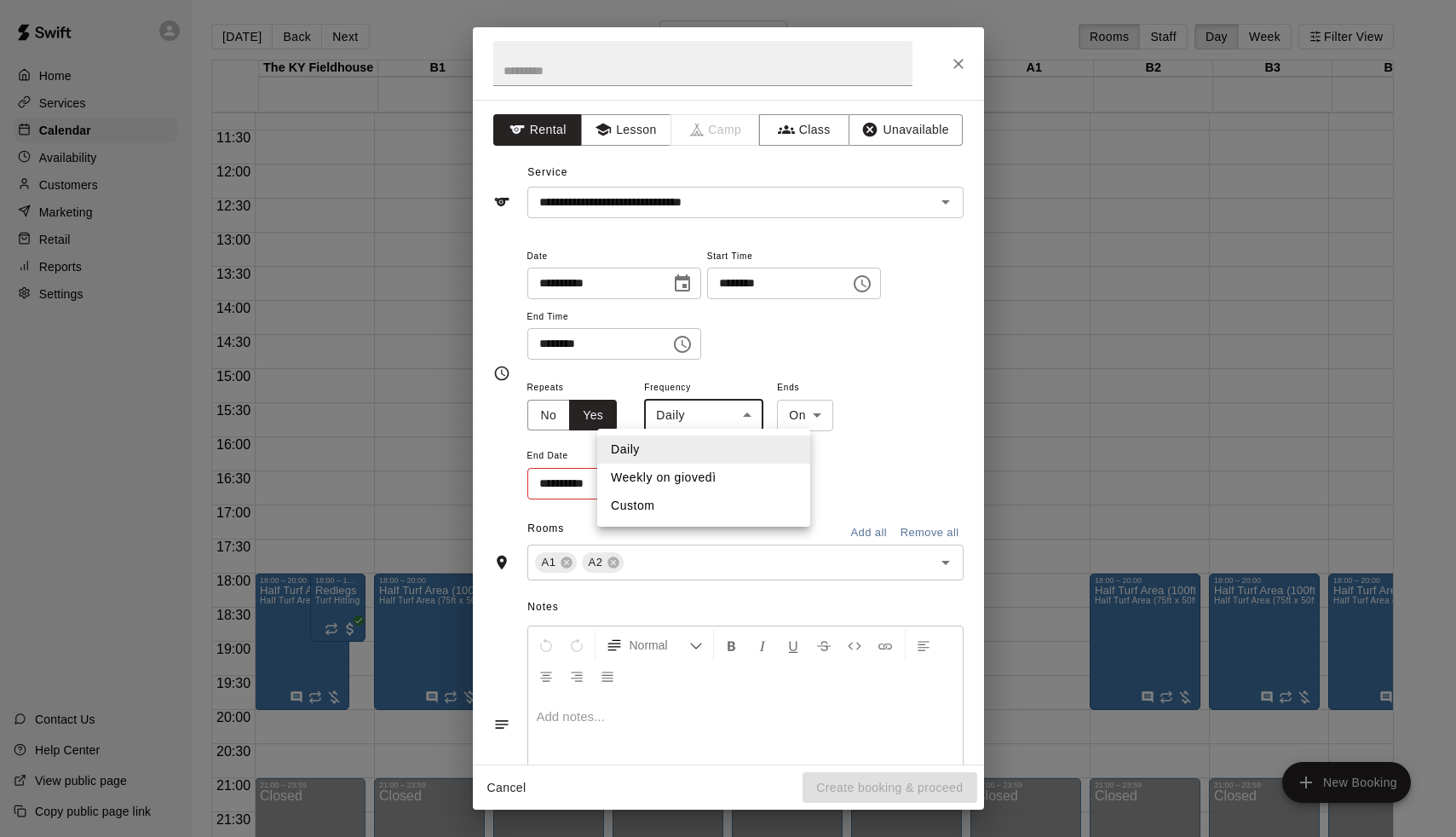
click at [685, 472] on li "Weekly on giovedì" at bounding box center [703, 477] width 213 height 28
type input "******"
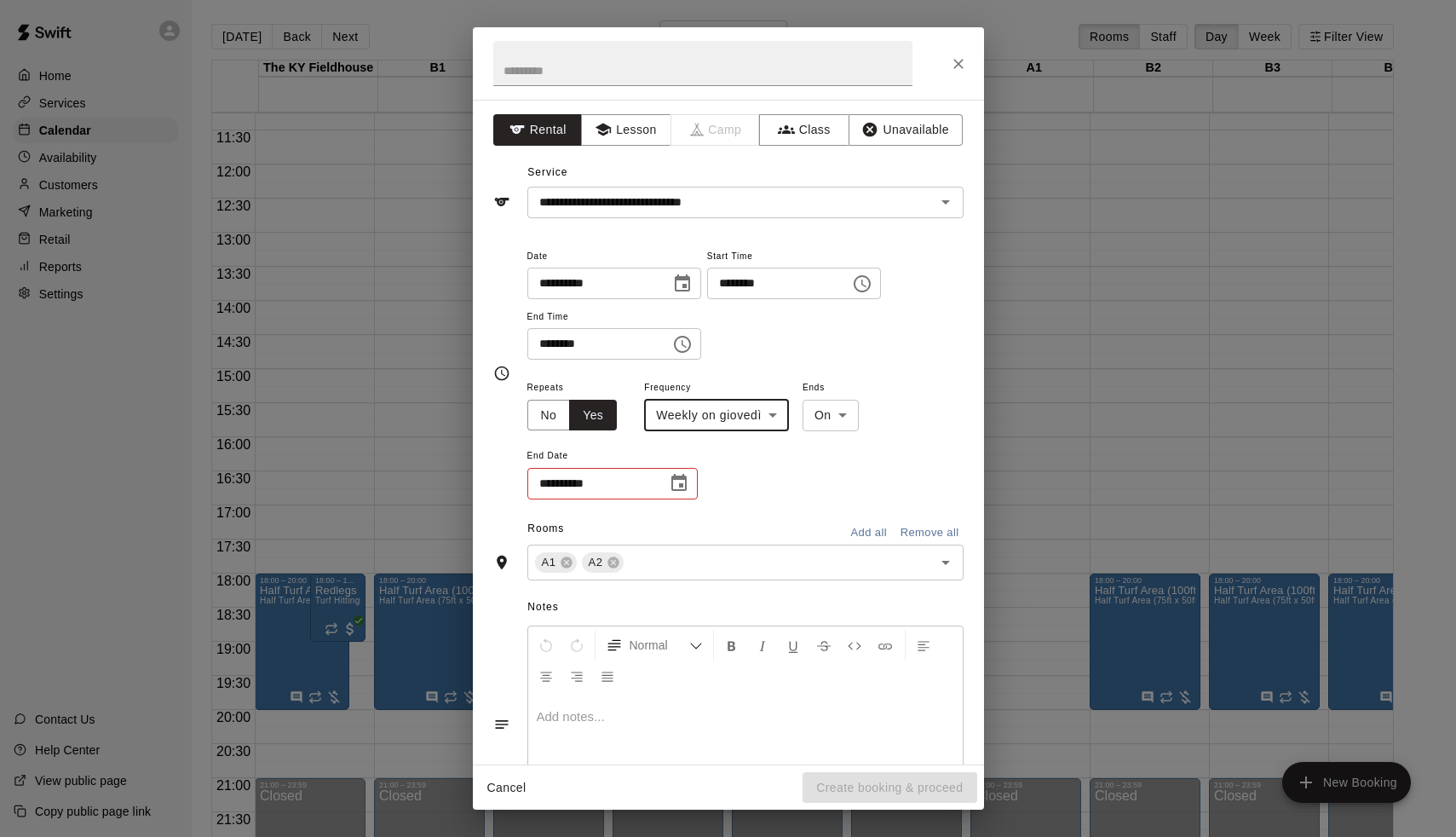
click at [682, 482] on icon "Choose date" at bounding box center [679, 483] width 15 height 17
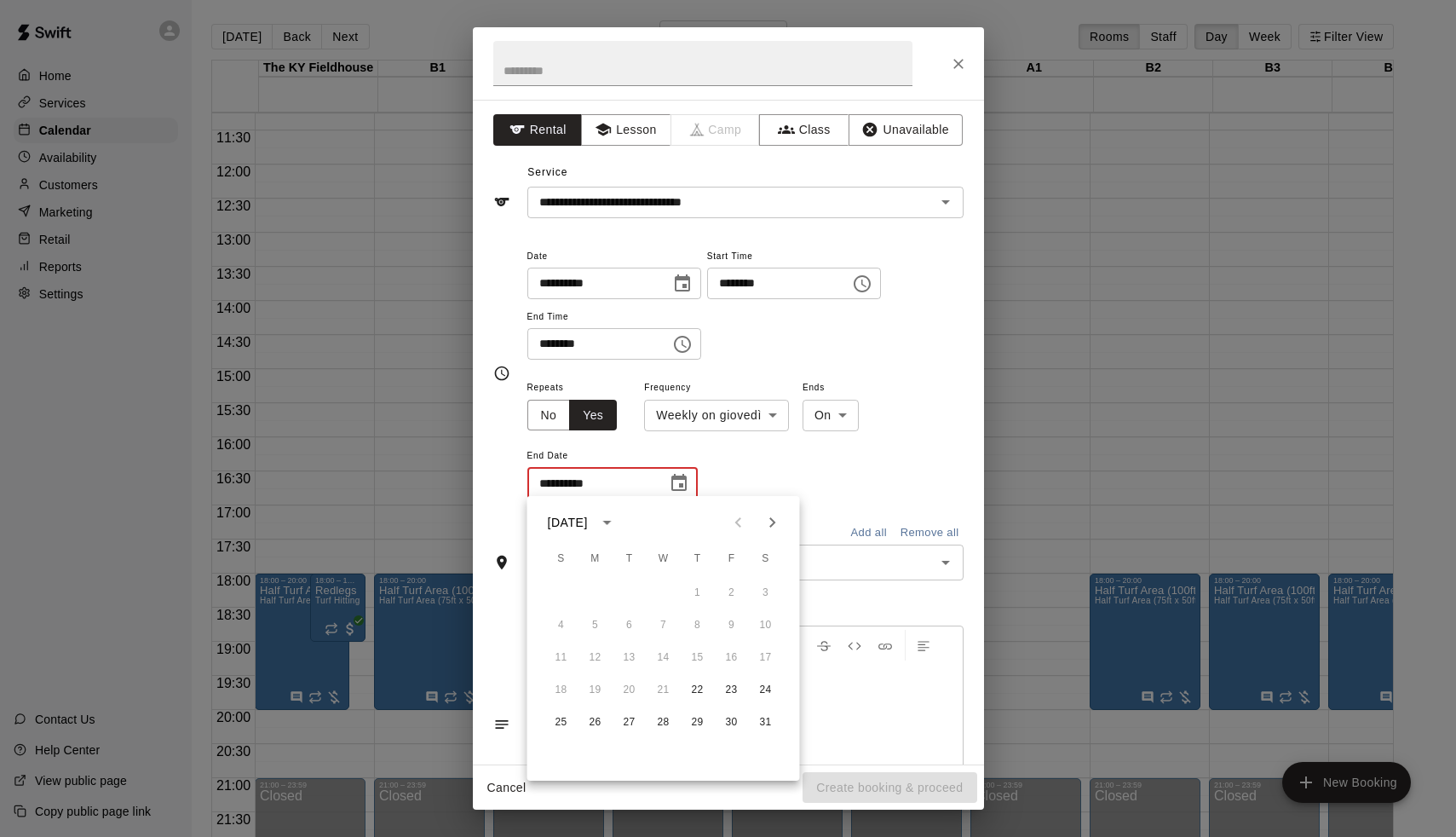
click at [775, 532] on icon "Next month" at bounding box center [772, 522] width 20 height 20
click at [703, 632] on button "12" at bounding box center [697, 625] width 31 height 31
type input "**********"
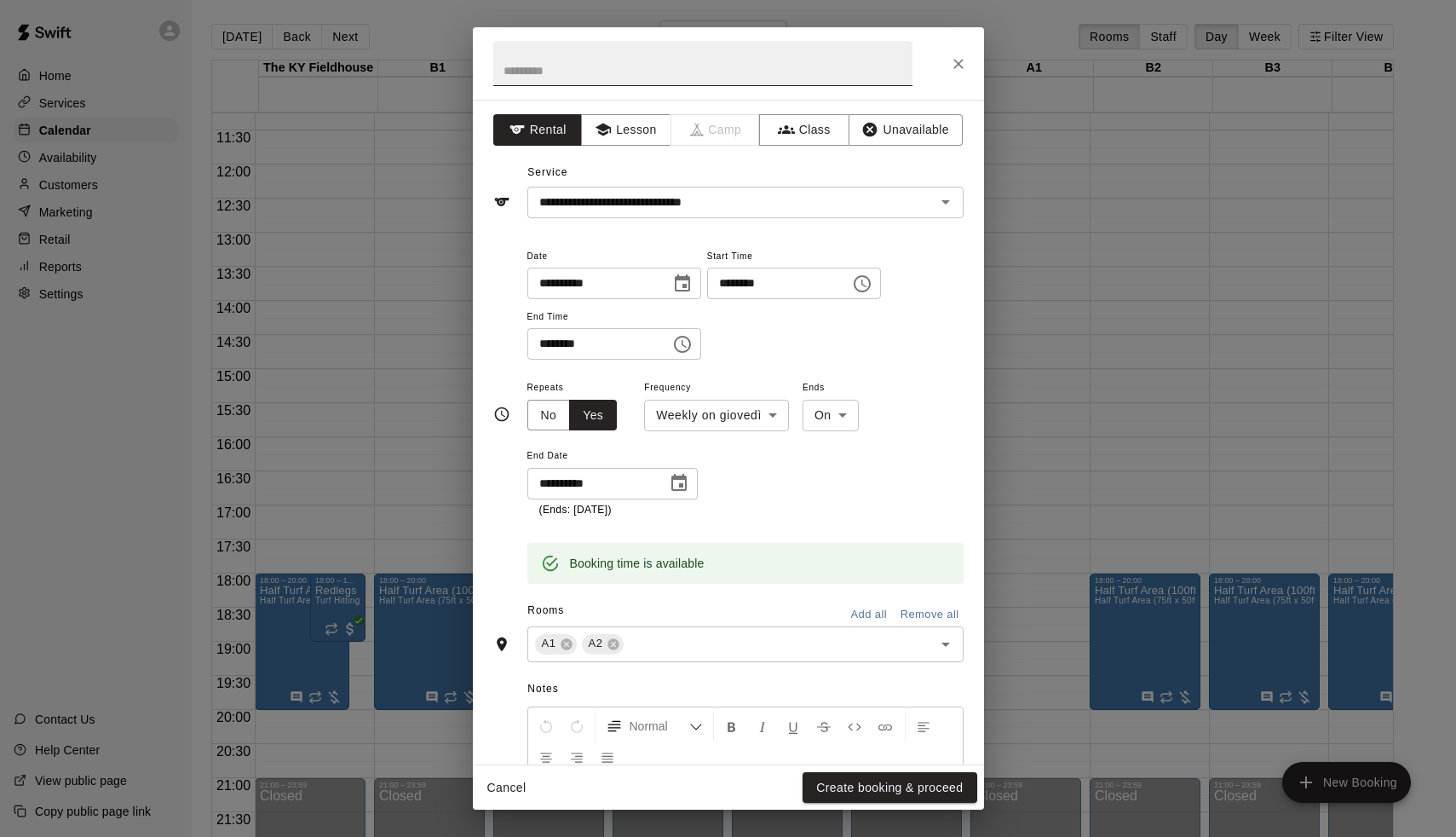
click at [630, 74] on input "text" at bounding box center [702, 63] width 419 height 45
type input "**********"
click at [892, 790] on button "Create booking & proceed" at bounding box center [889, 787] width 174 height 31
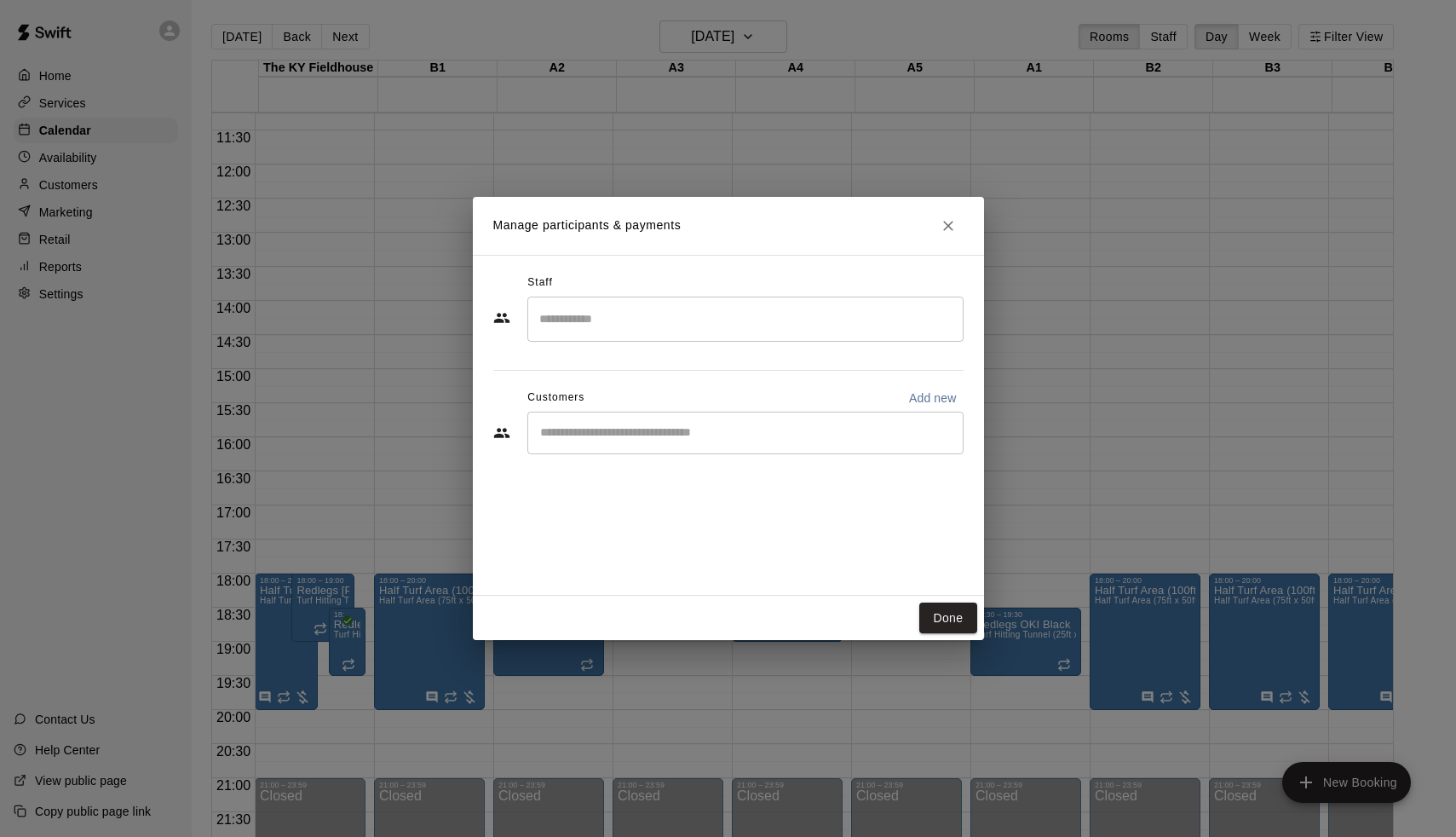
click at [606, 341] on div "​" at bounding box center [745, 319] width 436 height 45
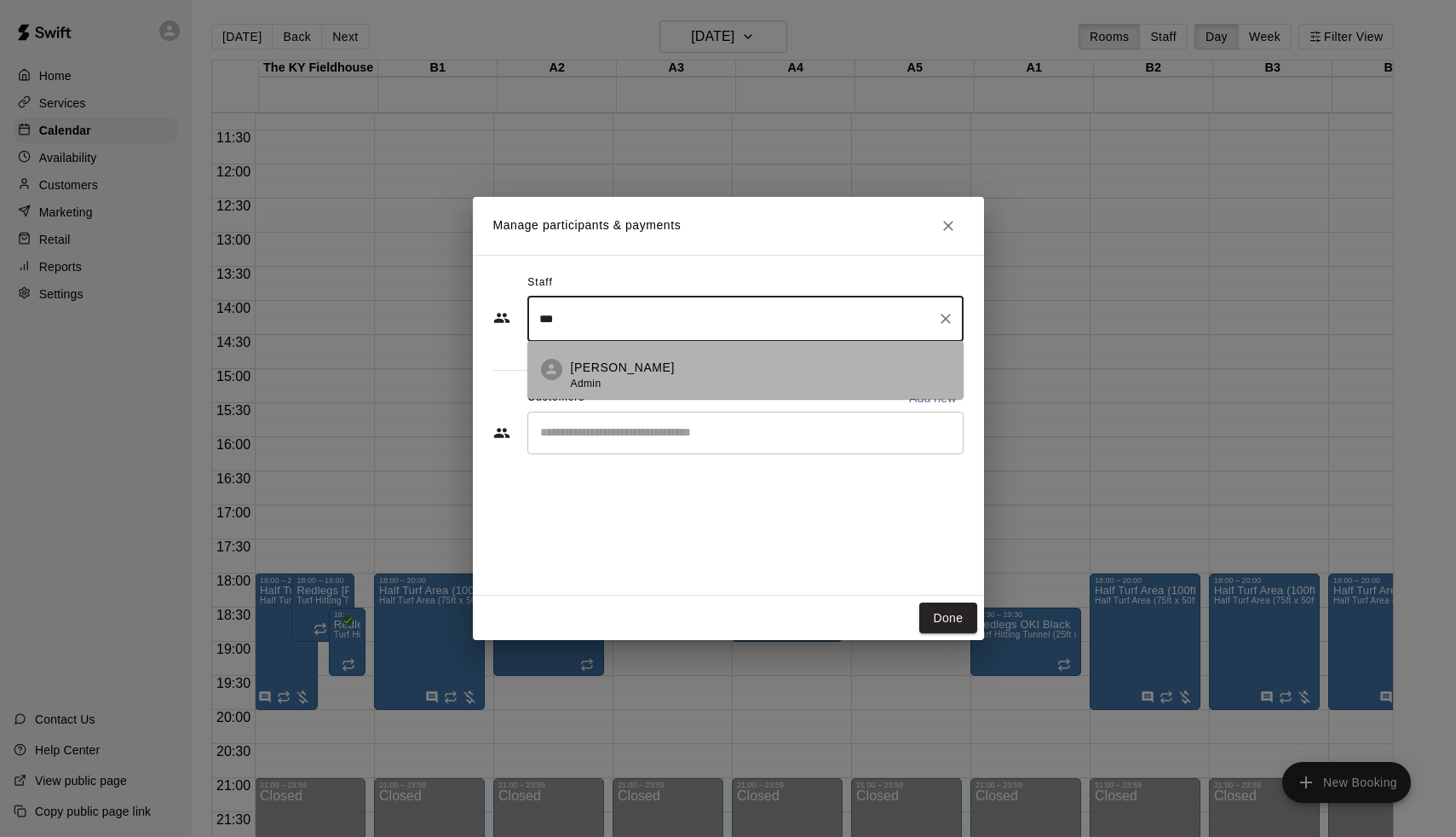
click at [592, 371] on p "[PERSON_NAME]" at bounding box center [622, 367] width 104 height 18
type input "***"
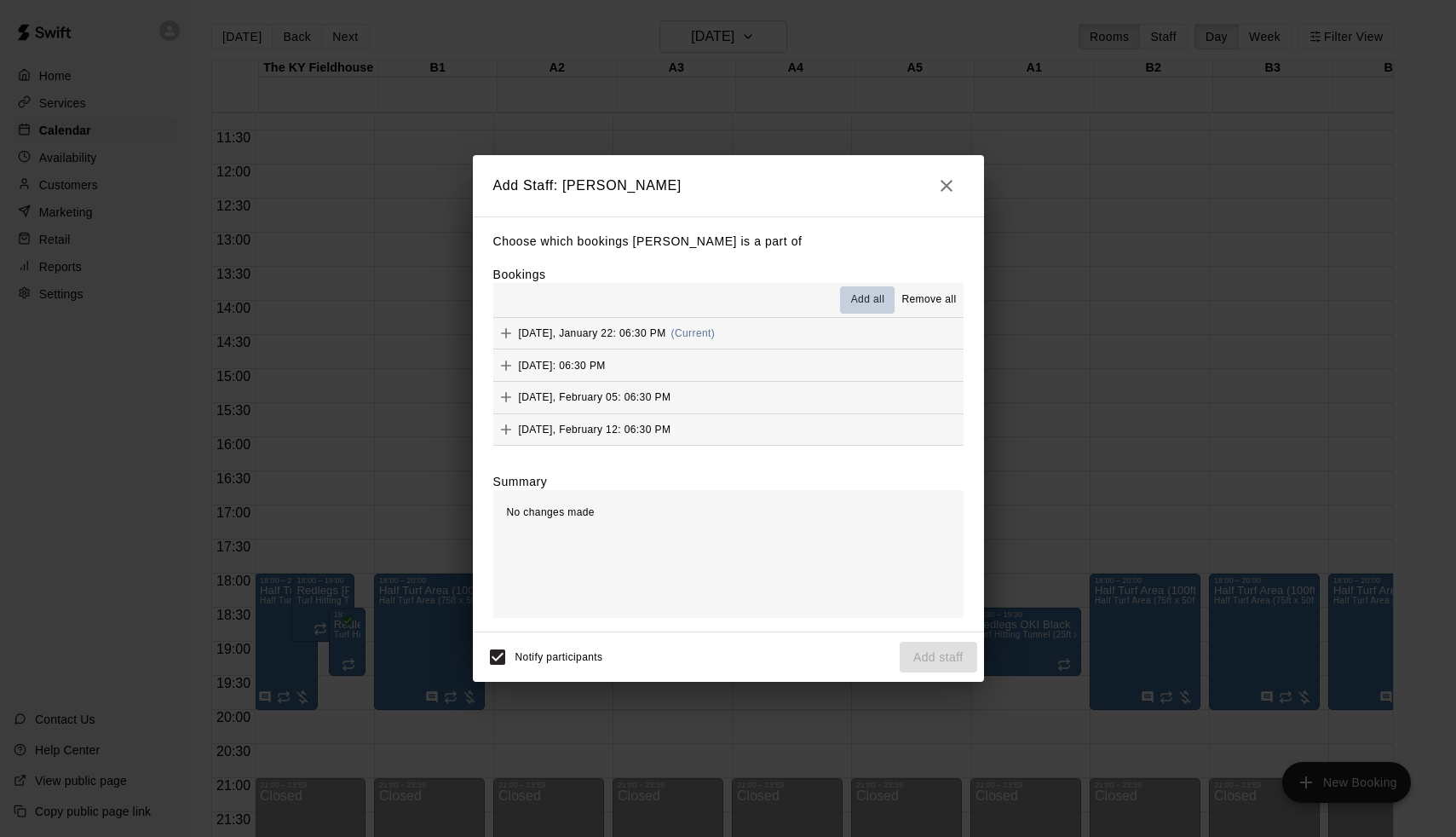
click at [872, 299] on span "Add all" at bounding box center [868, 300] width 34 height 17
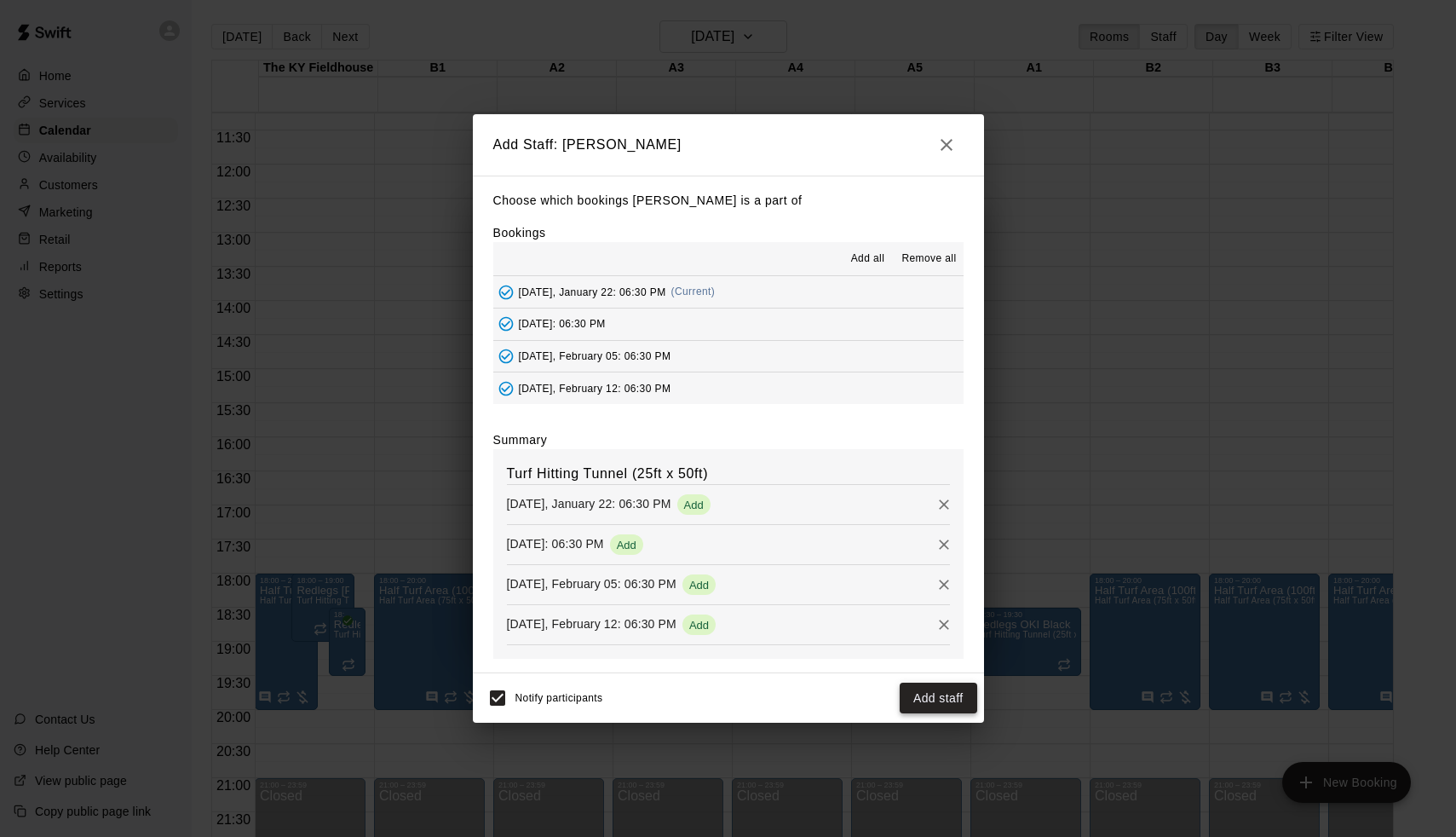
click at [936, 693] on button "Add staff" at bounding box center [938, 698] width 77 height 31
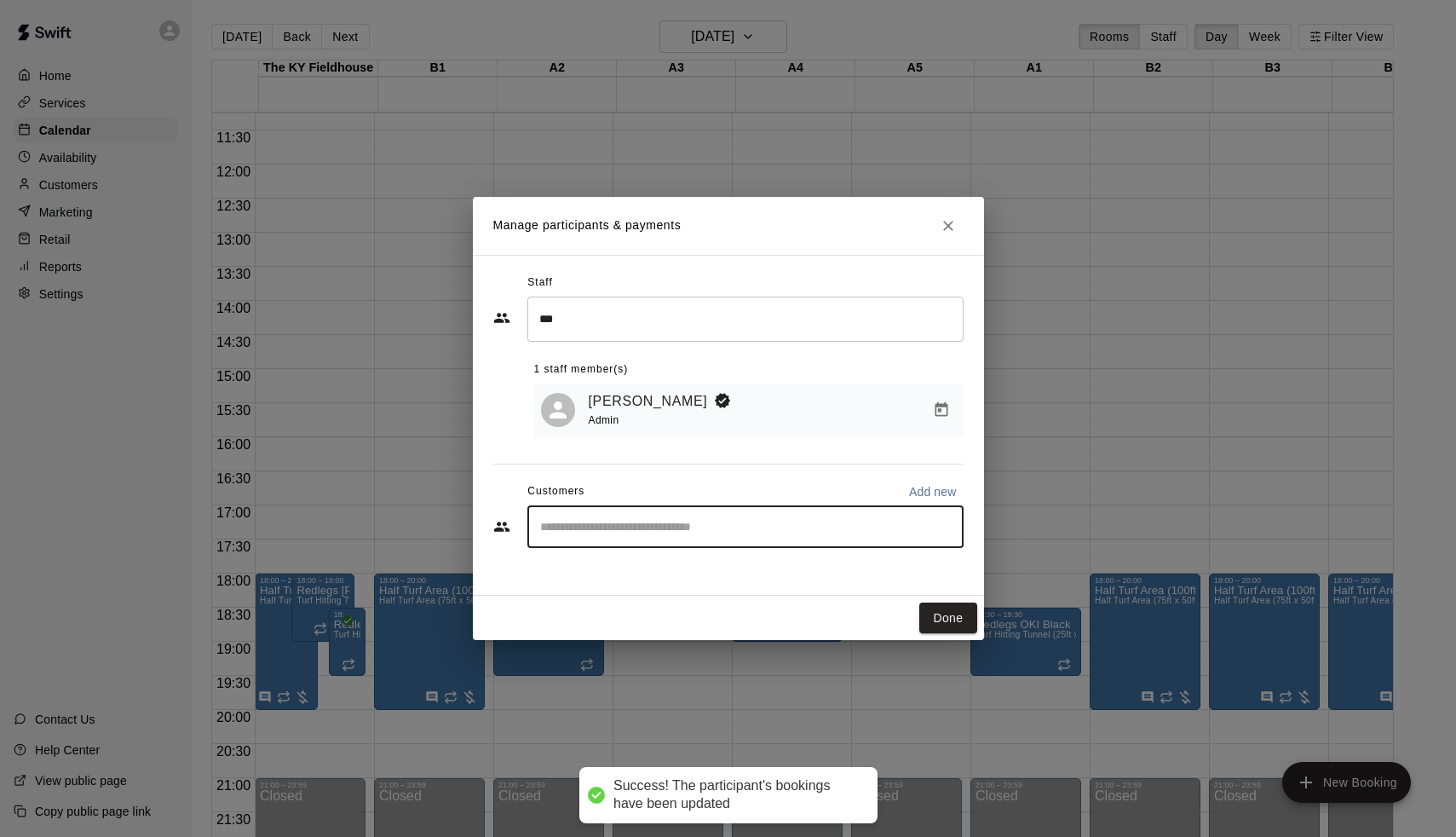
click at [754, 532] on input "Start typing to search customers..." at bounding box center [745, 527] width 421 height 17
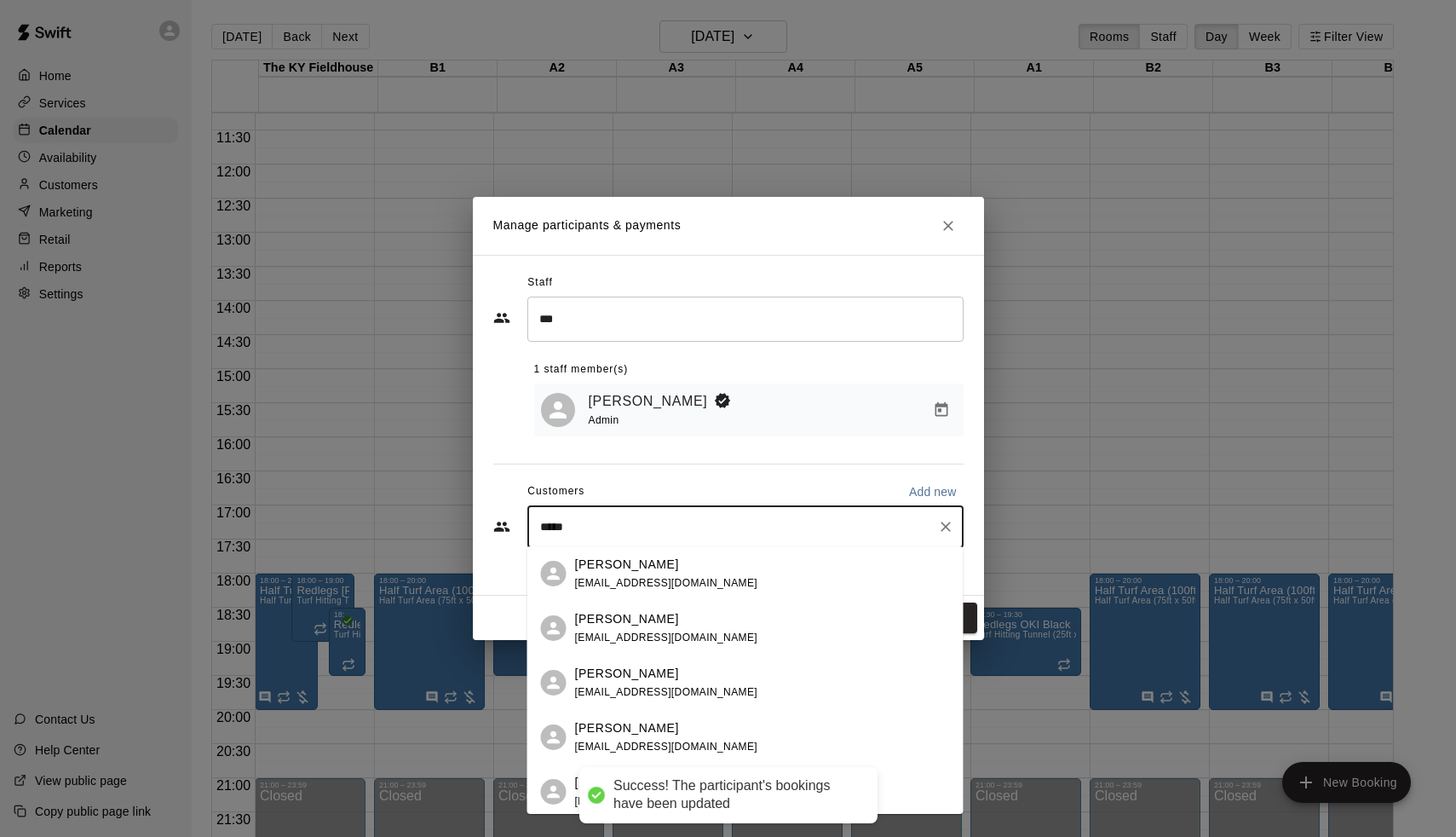
type input "******"
click at [737, 569] on div "[PERSON_NAME] [EMAIL_ADDRESS][DOMAIN_NAME]" at bounding box center [762, 574] width 375 height 36
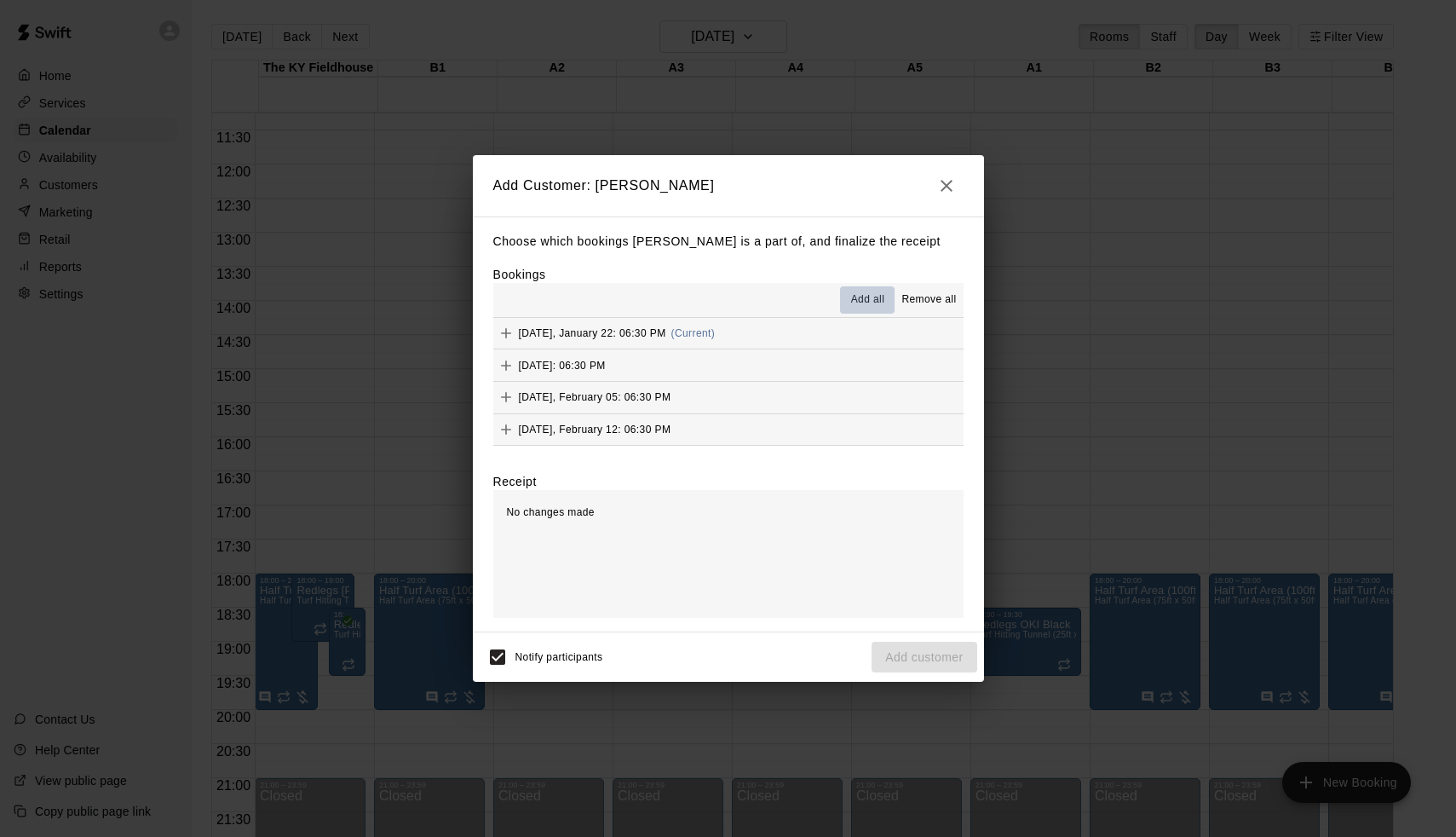
click at [871, 305] on span "Add all" at bounding box center [868, 300] width 34 height 17
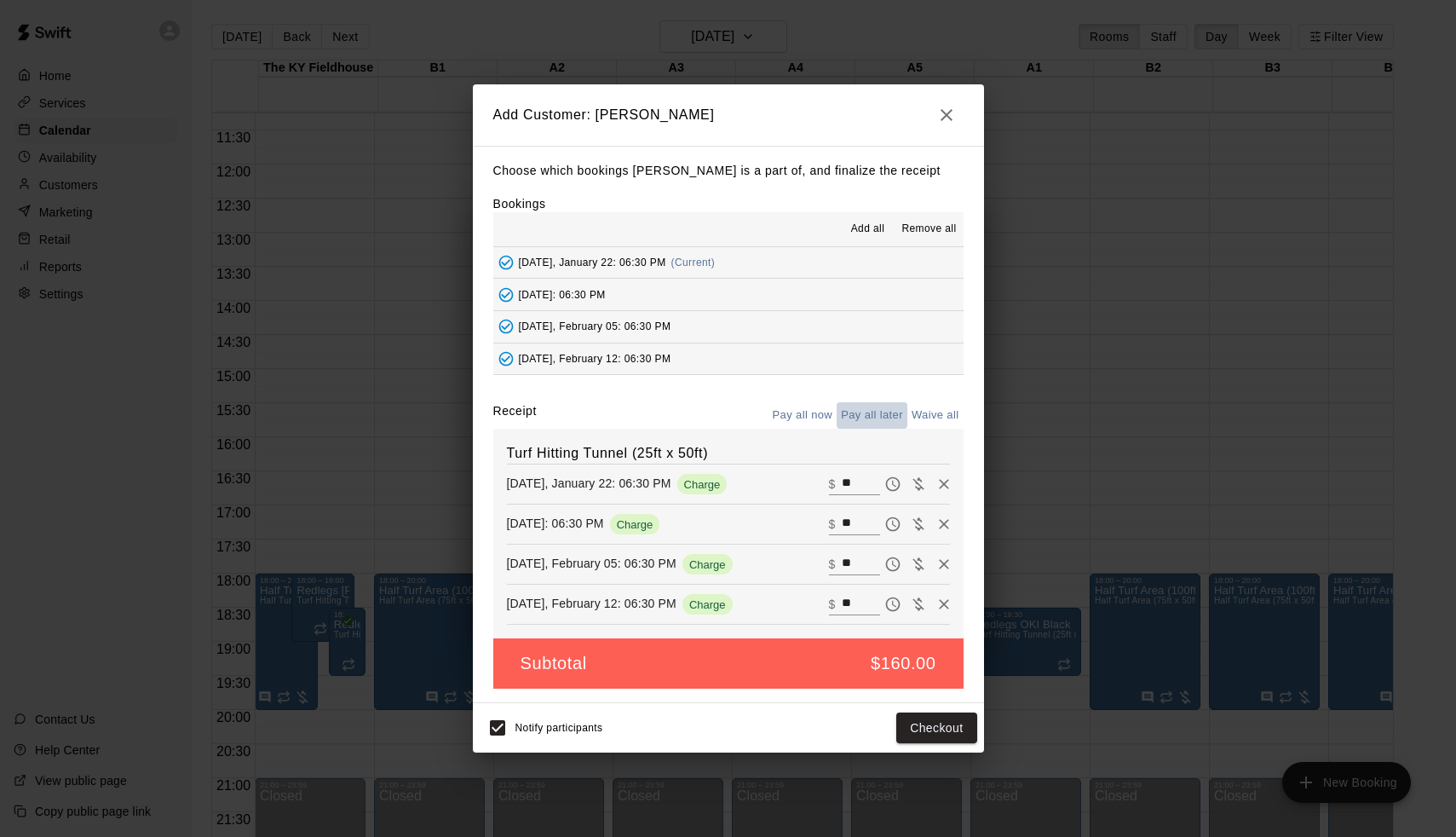
click at [874, 418] on button "Pay all later" at bounding box center [872, 416] width 71 height 27
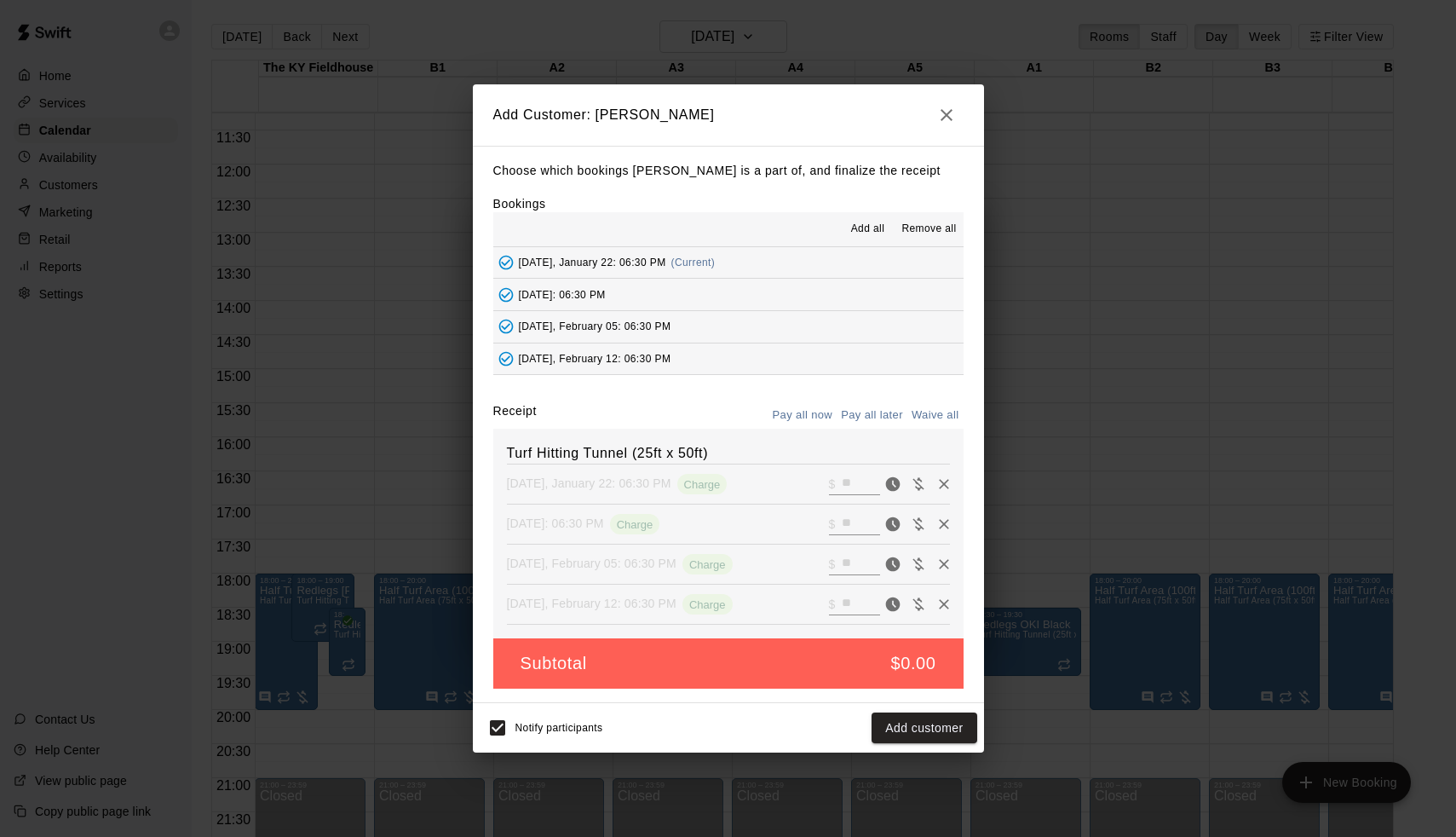
click at [945, 405] on button "Waive all" at bounding box center [935, 416] width 56 height 27
type input "*"
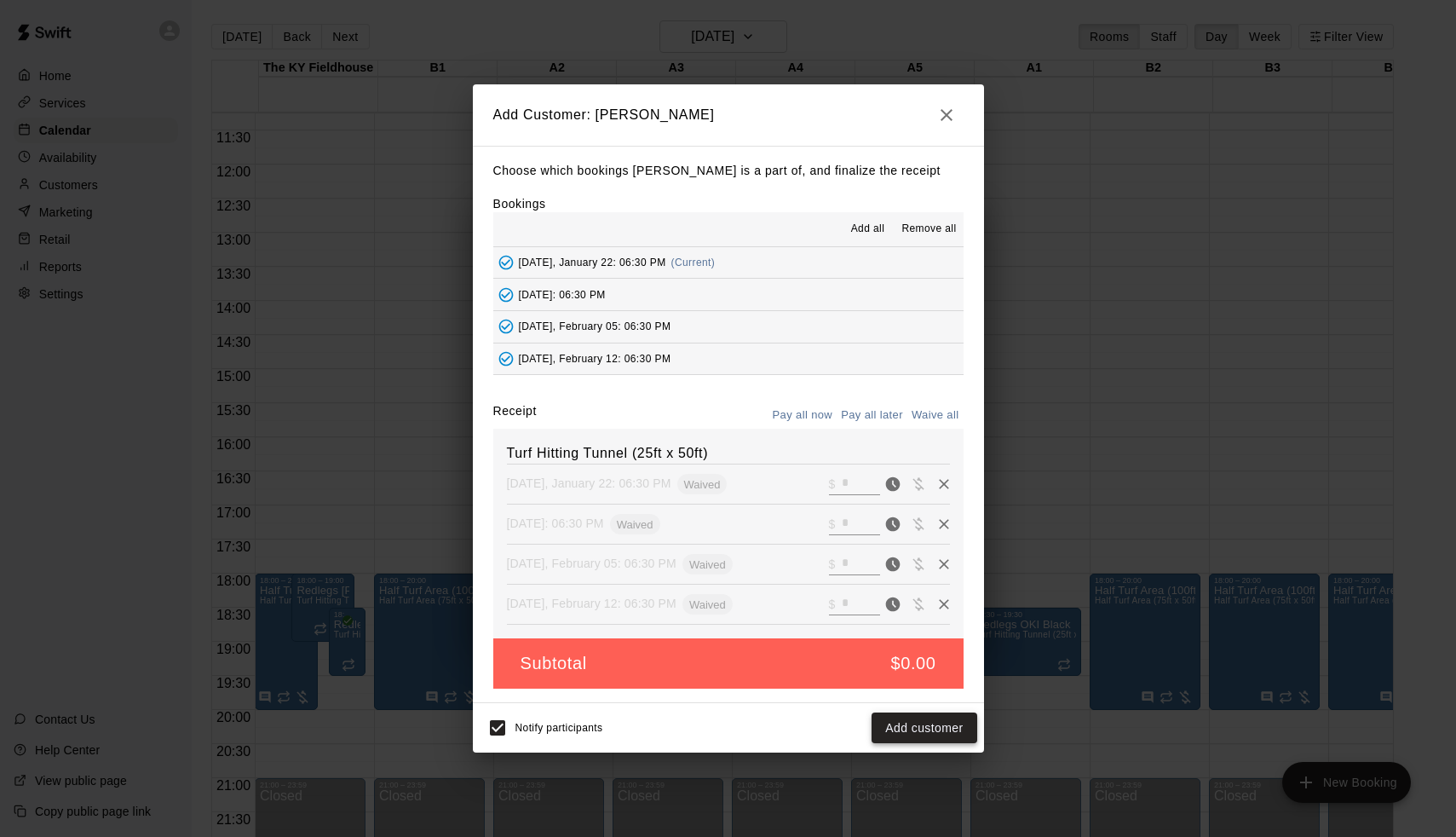
click at [912, 735] on button "Add customer" at bounding box center [925, 728] width 105 height 31
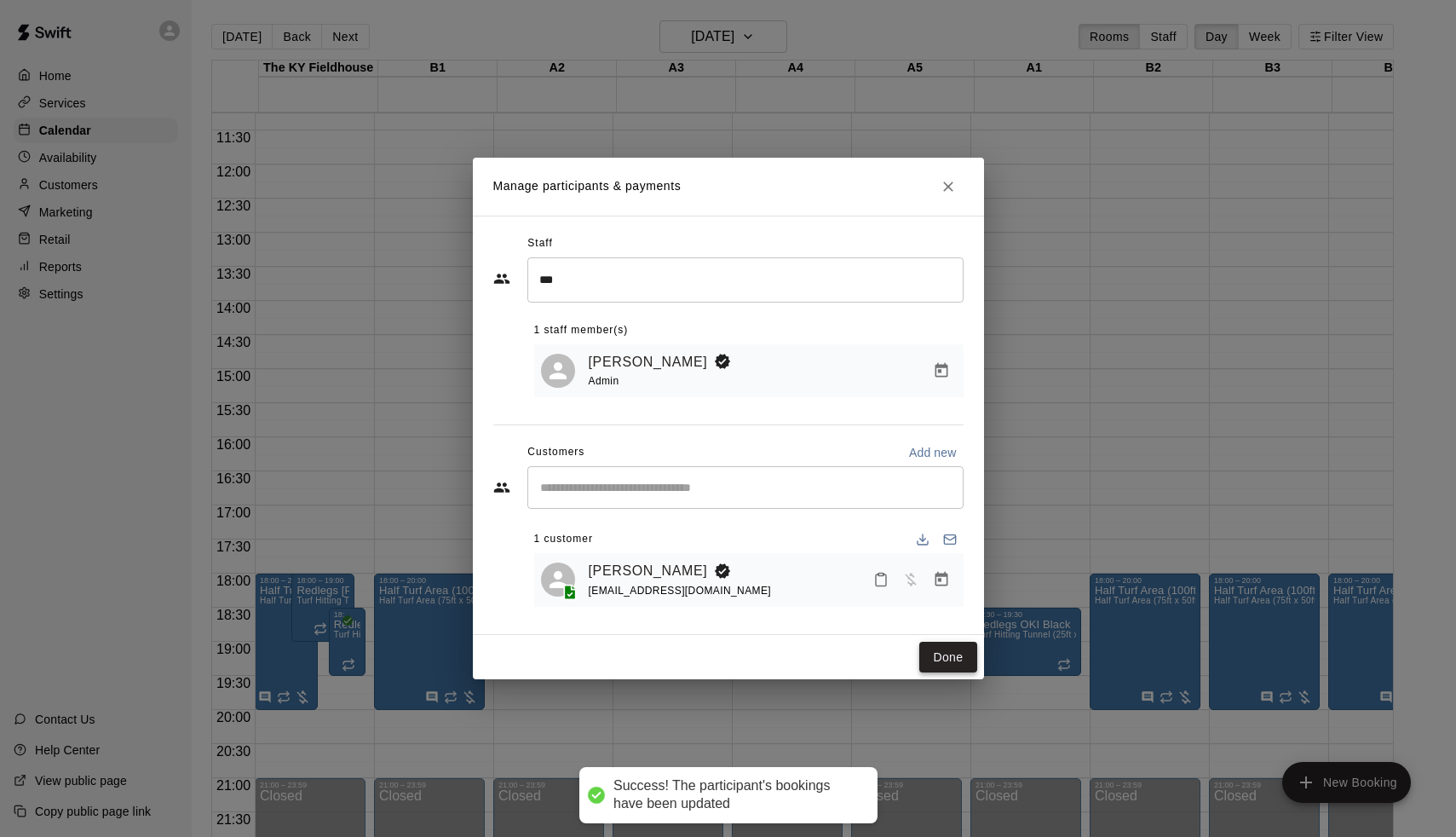
click at [941, 649] on button "Done" at bounding box center [948, 657] width 57 height 31
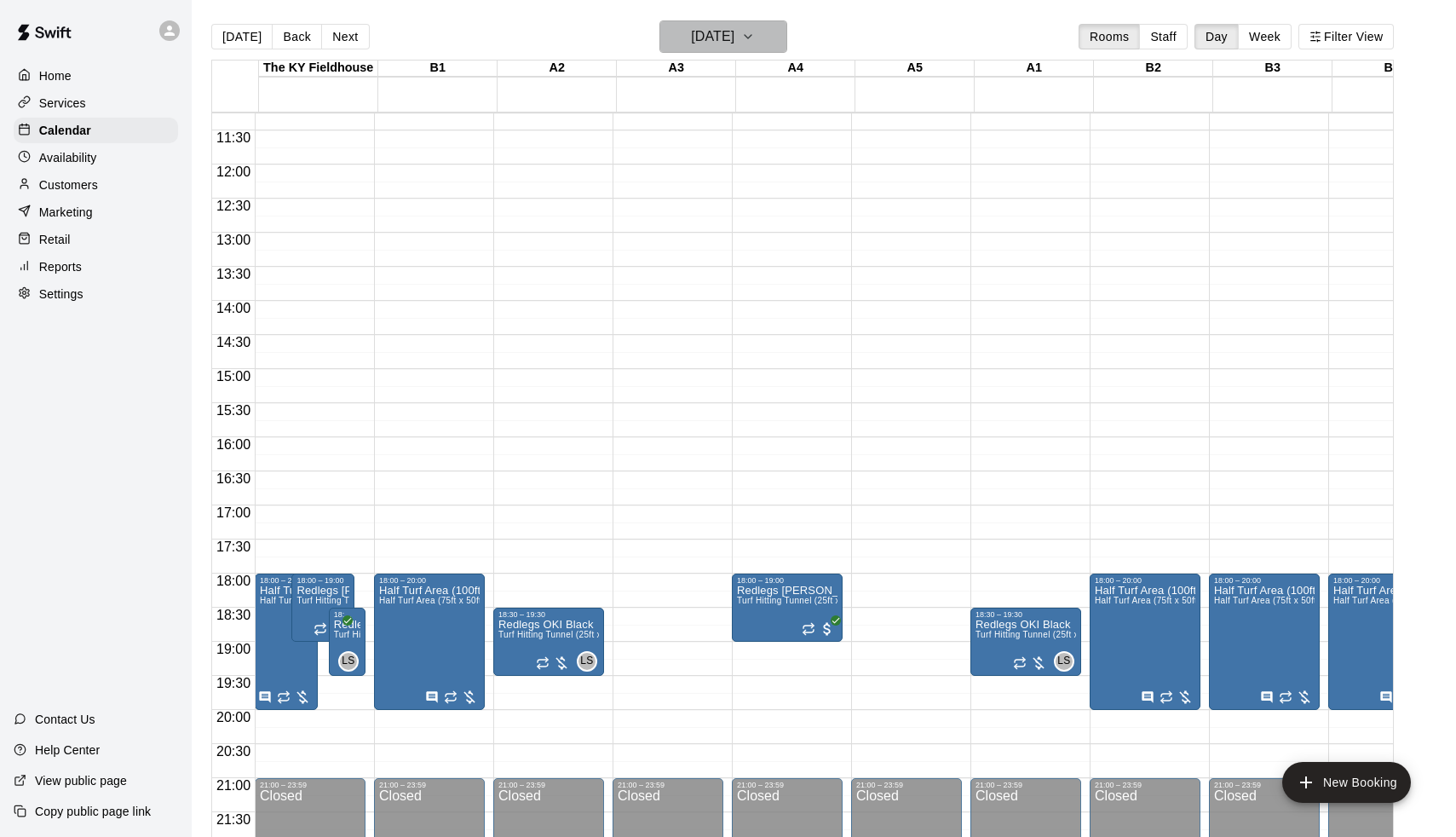
click at [697, 43] on h6 "[DATE]" at bounding box center [713, 36] width 44 height 24
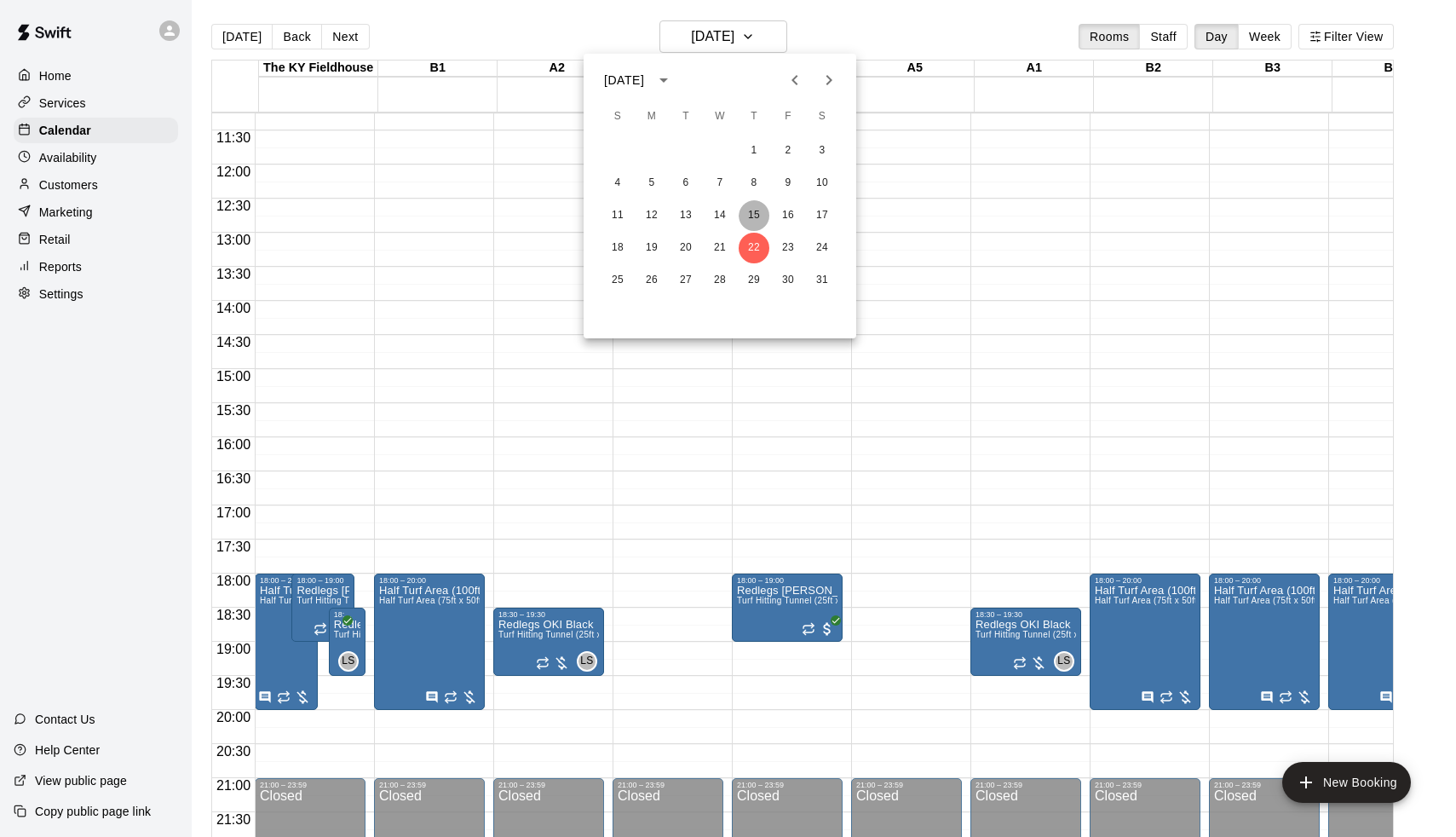
click at [755, 211] on button "15" at bounding box center [754, 216] width 31 height 31
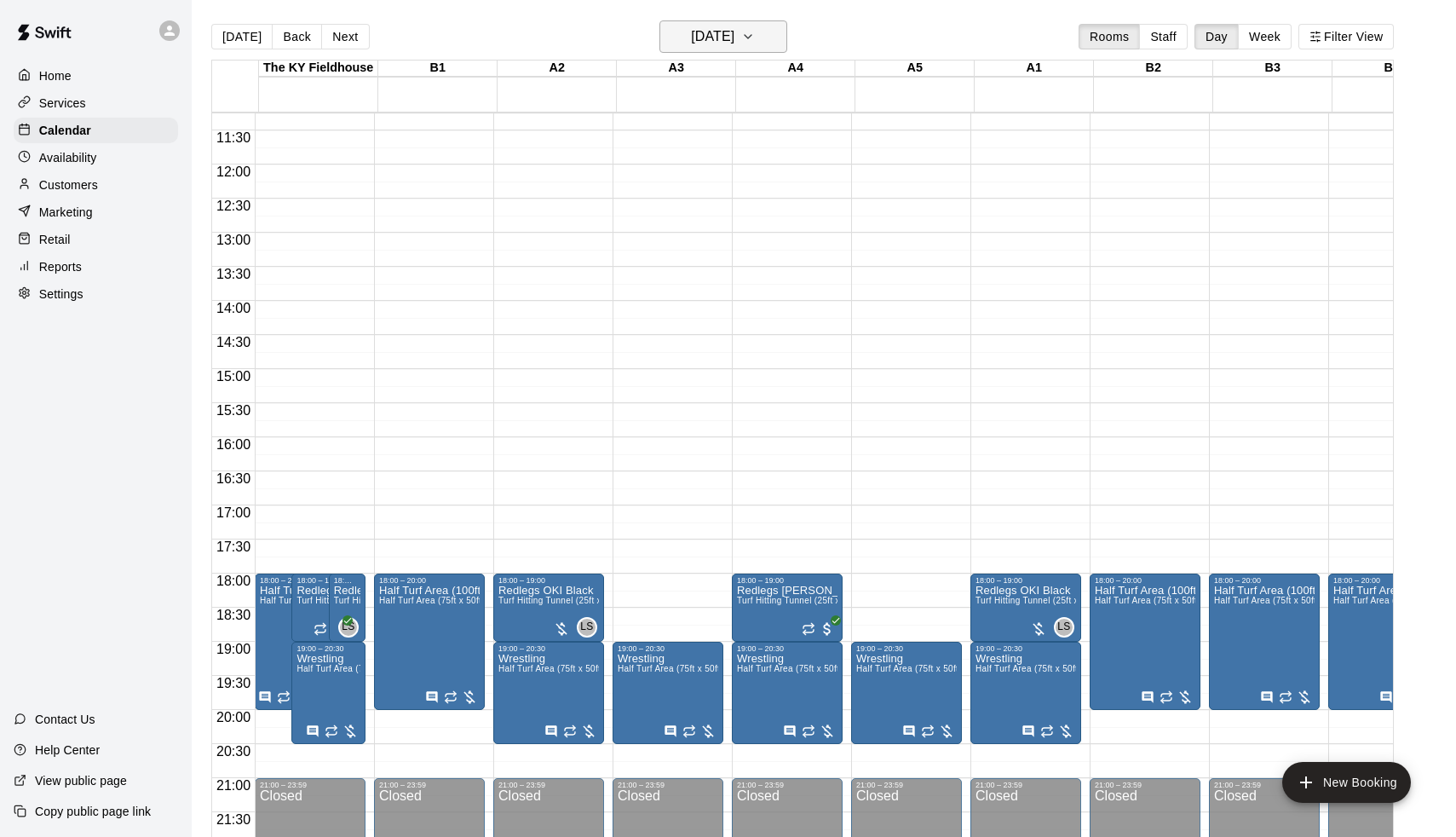
click at [696, 35] on h6 "[DATE]" at bounding box center [713, 36] width 44 height 24
click at [797, 75] on icon "Previous month" at bounding box center [795, 80] width 6 height 10
click at [683, 246] on button "23" at bounding box center [686, 248] width 31 height 31
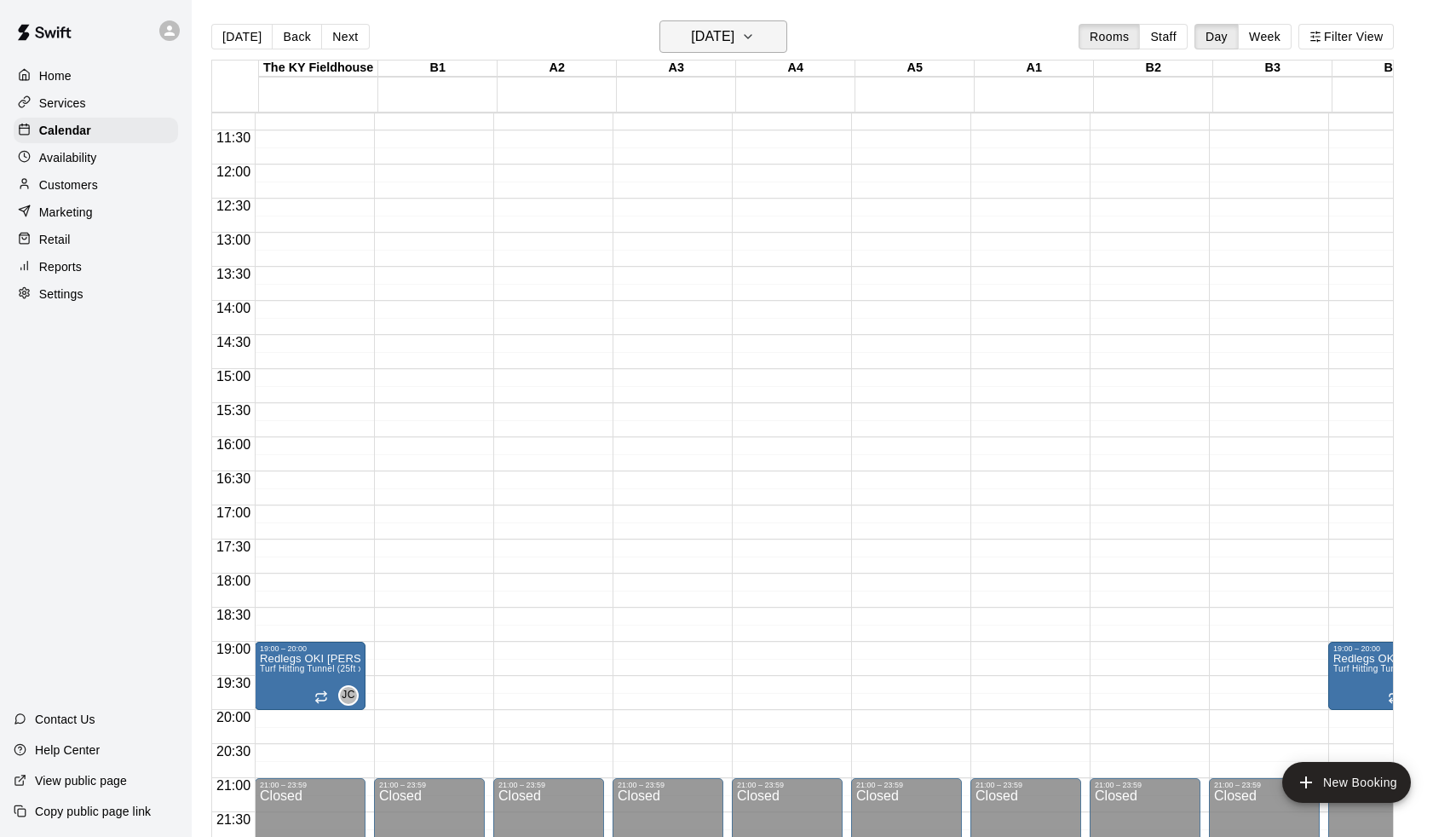
click at [712, 37] on h6 "[DATE]" at bounding box center [713, 36] width 44 height 24
click at [828, 72] on icon "Next month" at bounding box center [828, 79] width 20 height 20
click at [476, 48] on div at bounding box center [728, 418] width 1456 height 837
click at [228, 46] on button "[DATE]" at bounding box center [241, 36] width 61 height 26
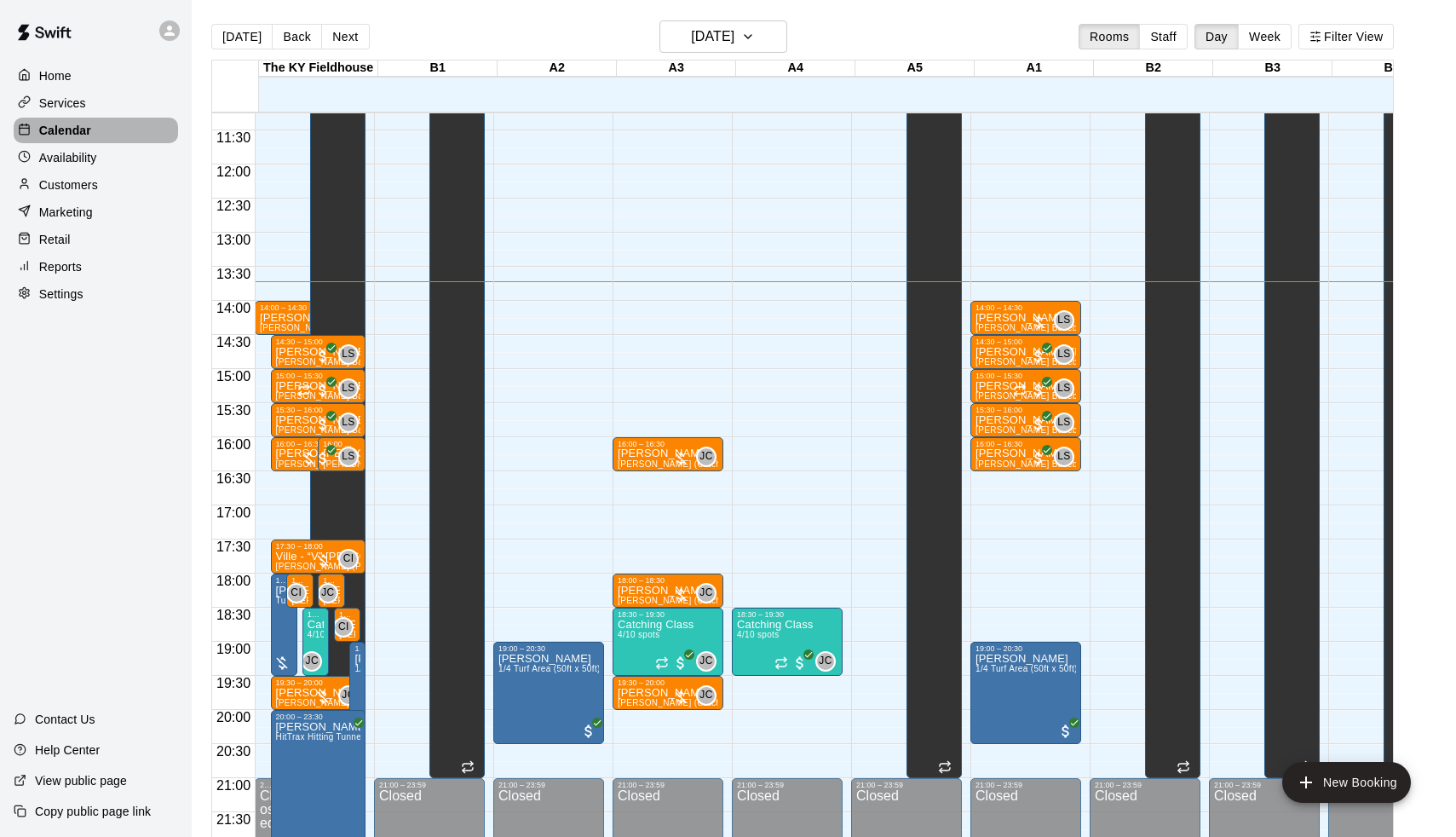
click at [57, 124] on p "Calendar" at bounding box center [65, 131] width 52 height 17
click at [225, 43] on button "[DATE]" at bounding box center [241, 36] width 61 height 26
click at [705, 41] on h6 "[DATE]" at bounding box center [713, 36] width 44 height 24
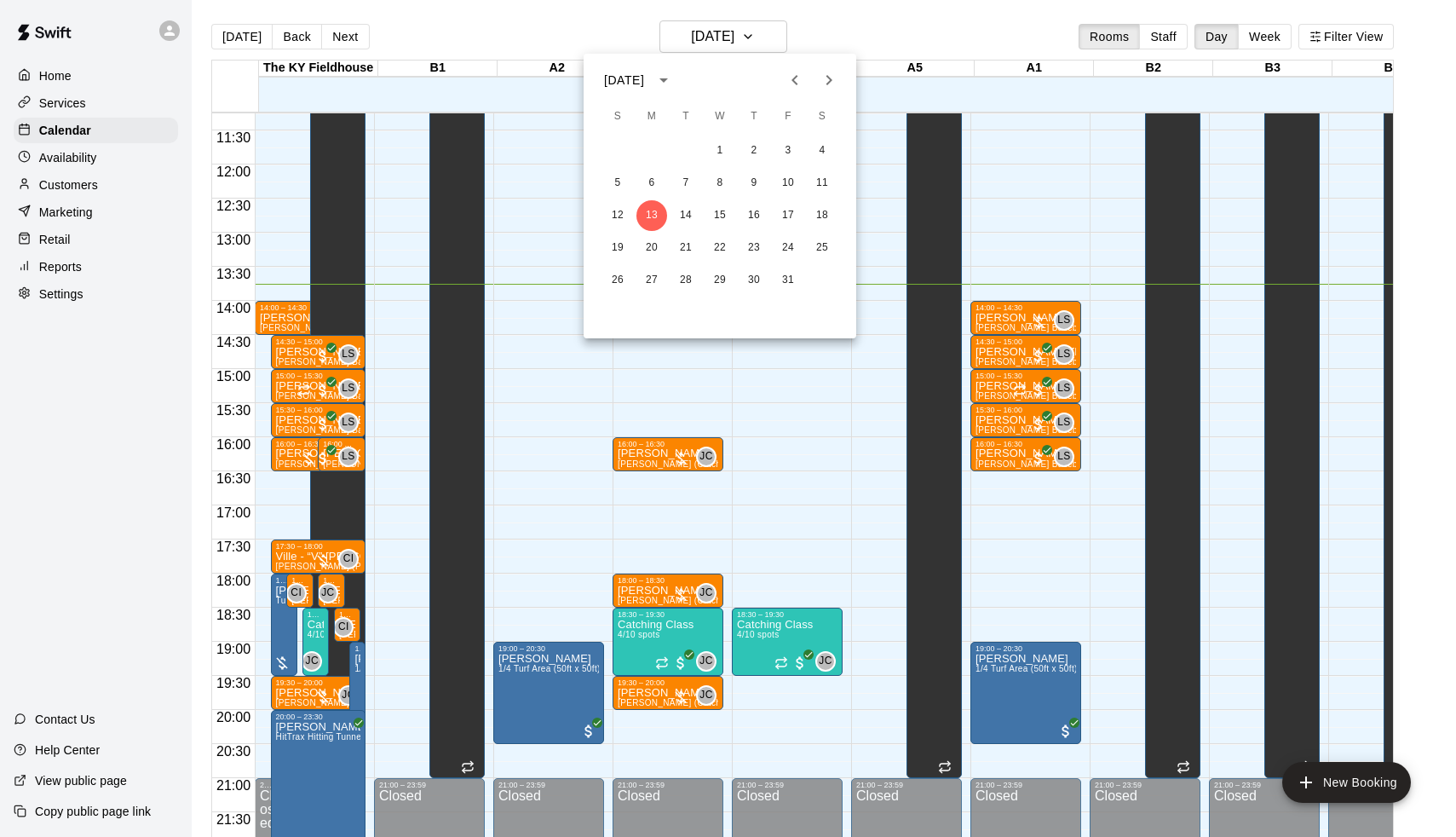
click at [684, 29] on div at bounding box center [728, 418] width 1456 height 837
